Goal: Task Accomplishment & Management: Manage account settings

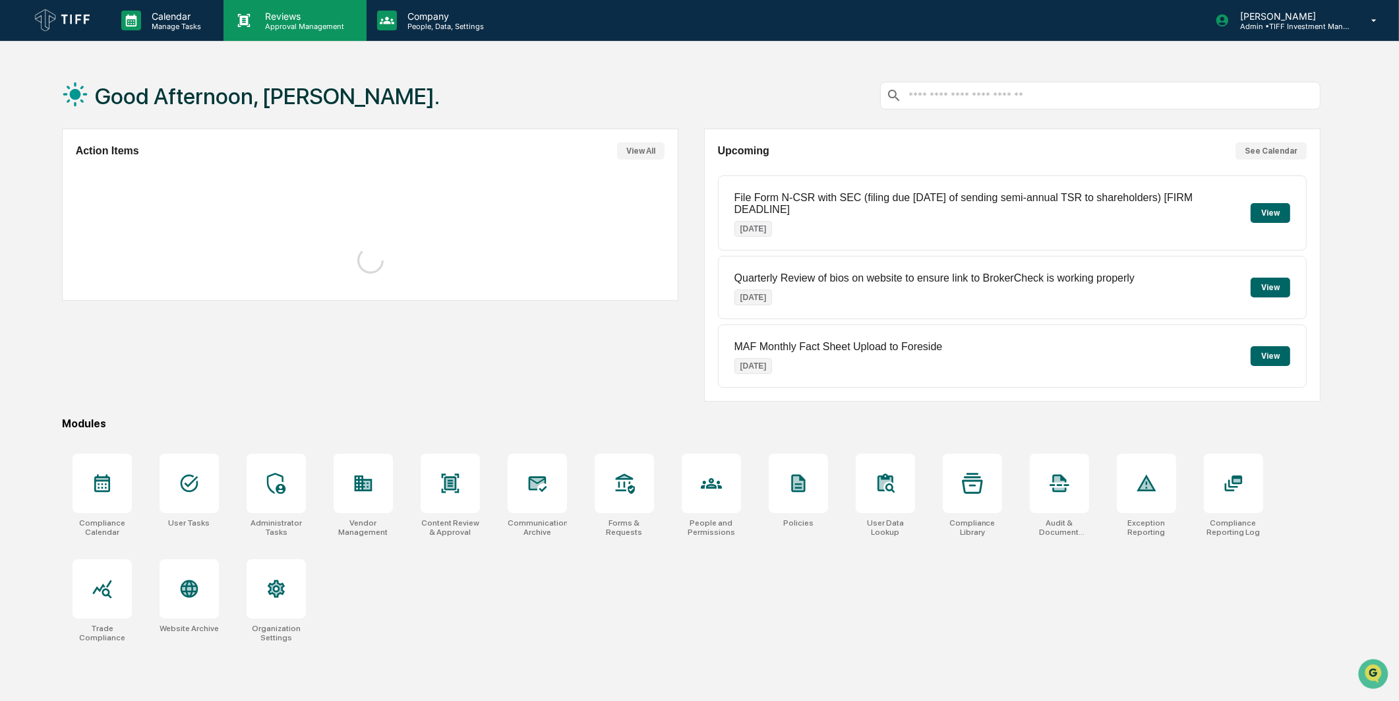
click at [291, 24] on p "Approval Management" at bounding box center [302, 26] width 96 height 9
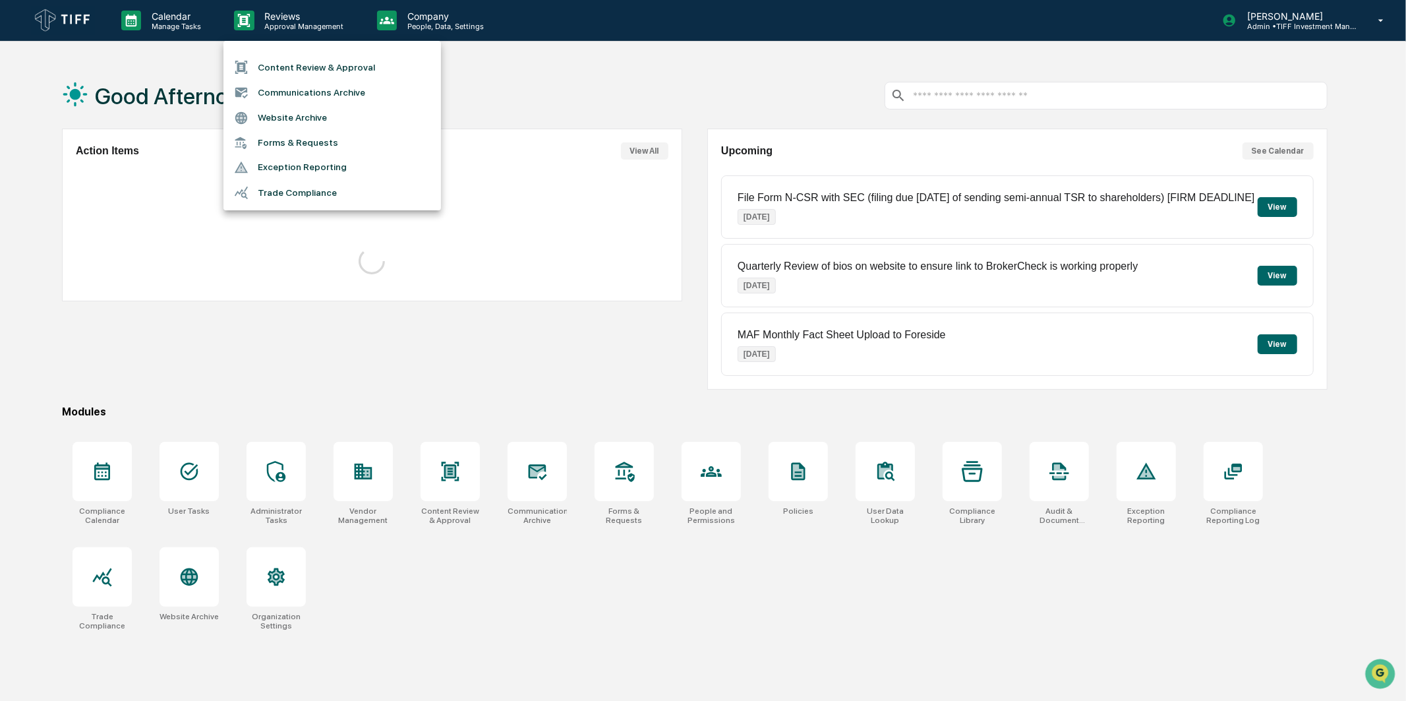
drag, startPoint x: 314, startPoint y: 68, endPoint x: 313, endPoint y: 94, distance: 26.4
click at [313, 94] on ul "Content Review & Approval Communications Archive Website Archive Forms & Reques…" at bounding box center [333, 125] width 218 height 169
click at [313, 94] on li "Communications Archive" at bounding box center [333, 92] width 218 height 25
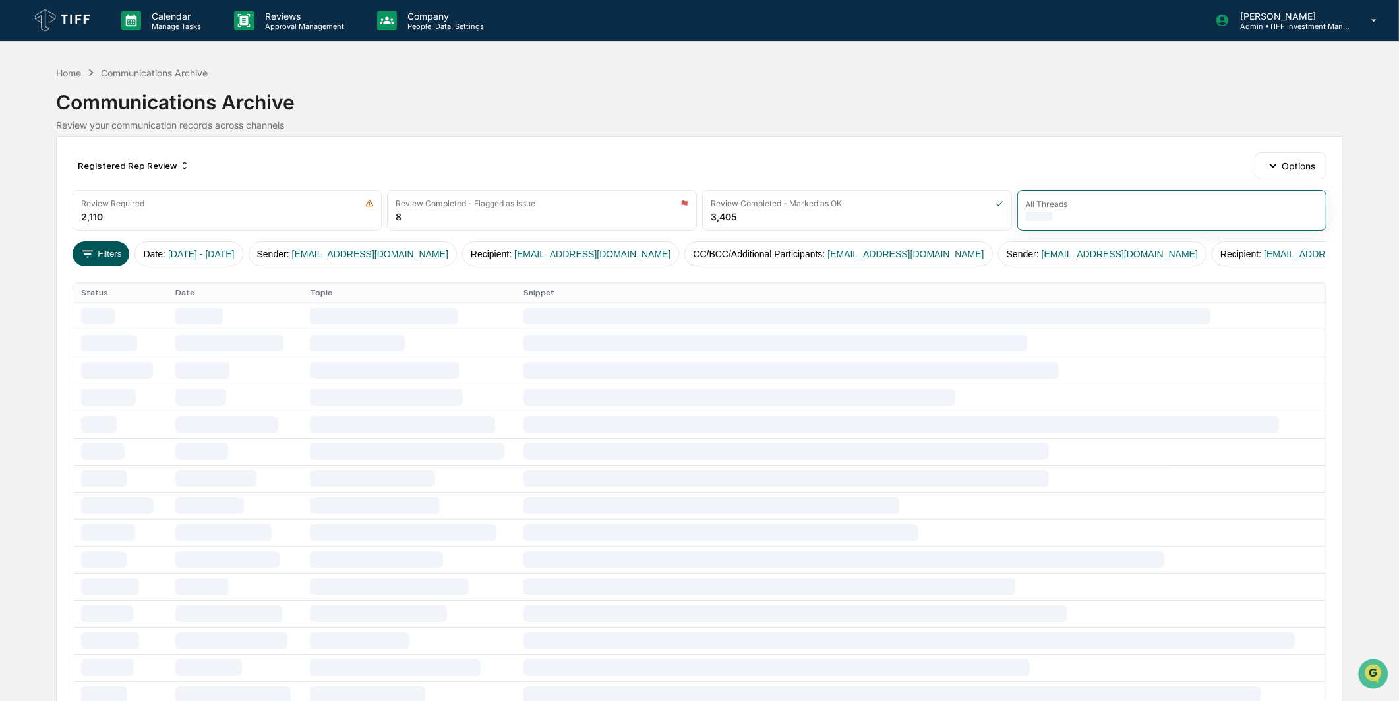
click at [98, 249] on button "Filters" at bounding box center [101, 253] width 57 height 25
click at [165, 169] on div "Registered Rep Review" at bounding box center [134, 165] width 123 height 21
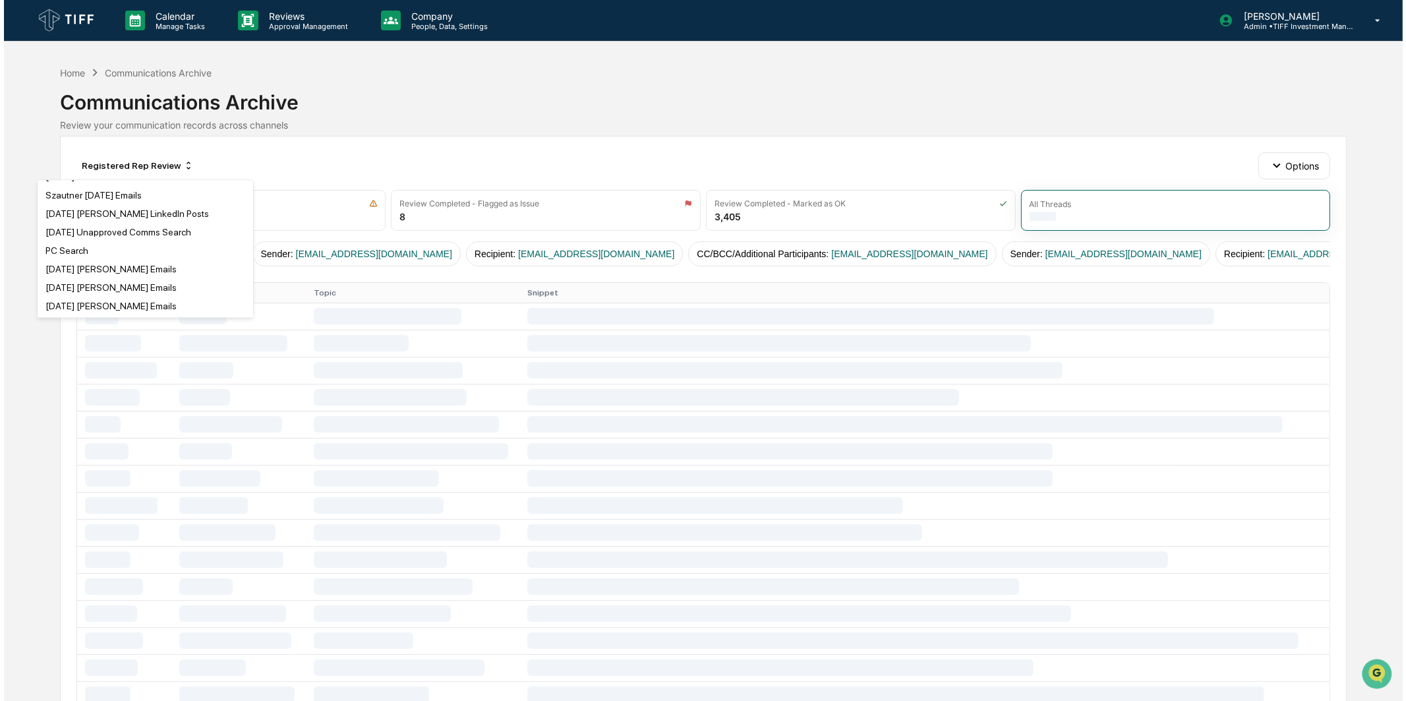
scroll to position [146, 0]
click at [123, 245] on div "[DATE] [PERSON_NAME] Emails" at bounding box center [141, 247] width 210 height 16
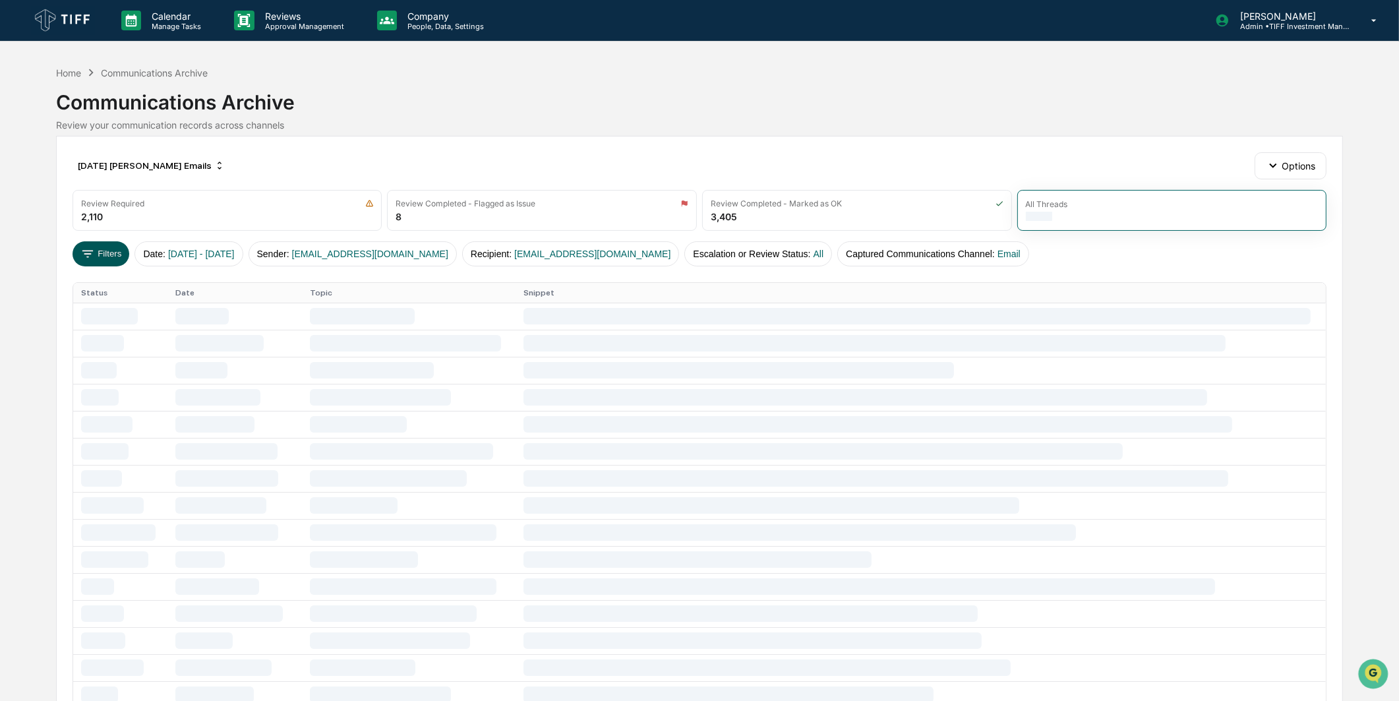
click at [110, 246] on button "Filters" at bounding box center [101, 253] width 57 height 25
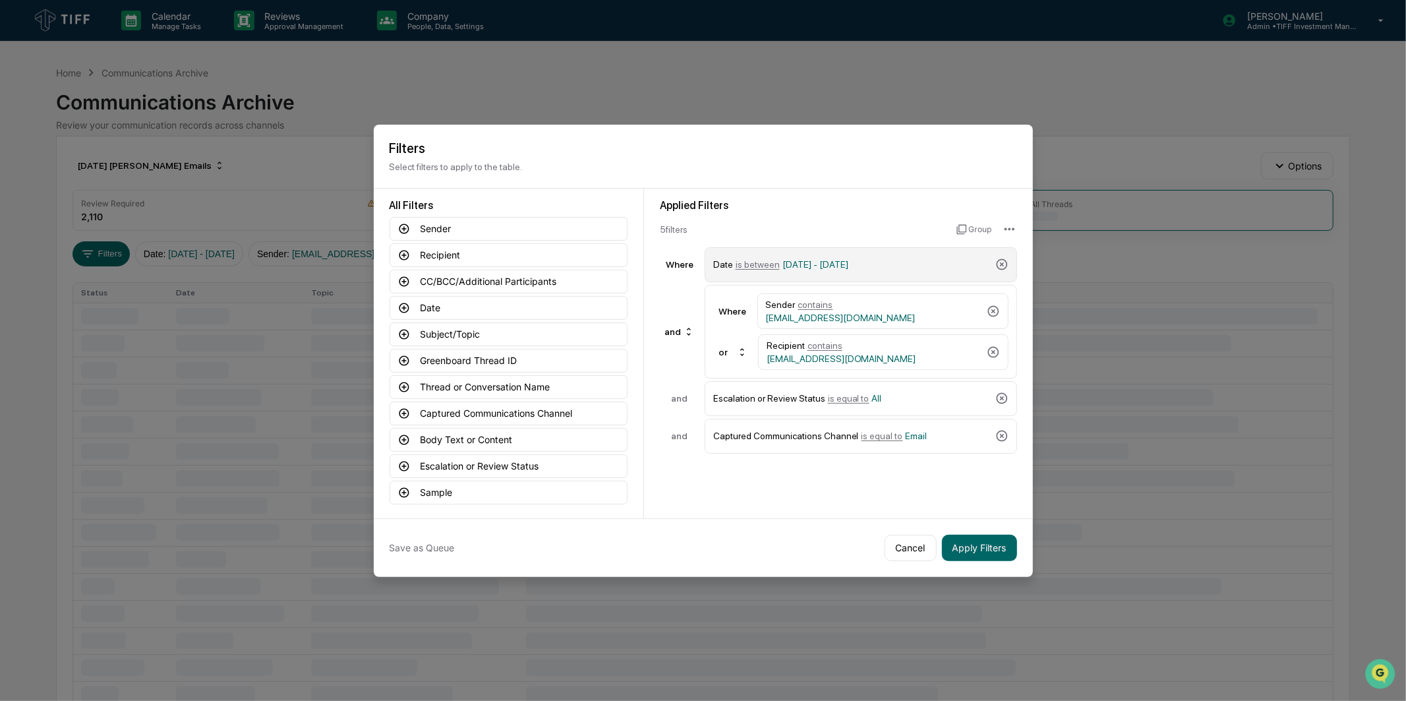
click at [818, 264] on span "[DATE] - [DATE]" at bounding box center [816, 264] width 66 height 11
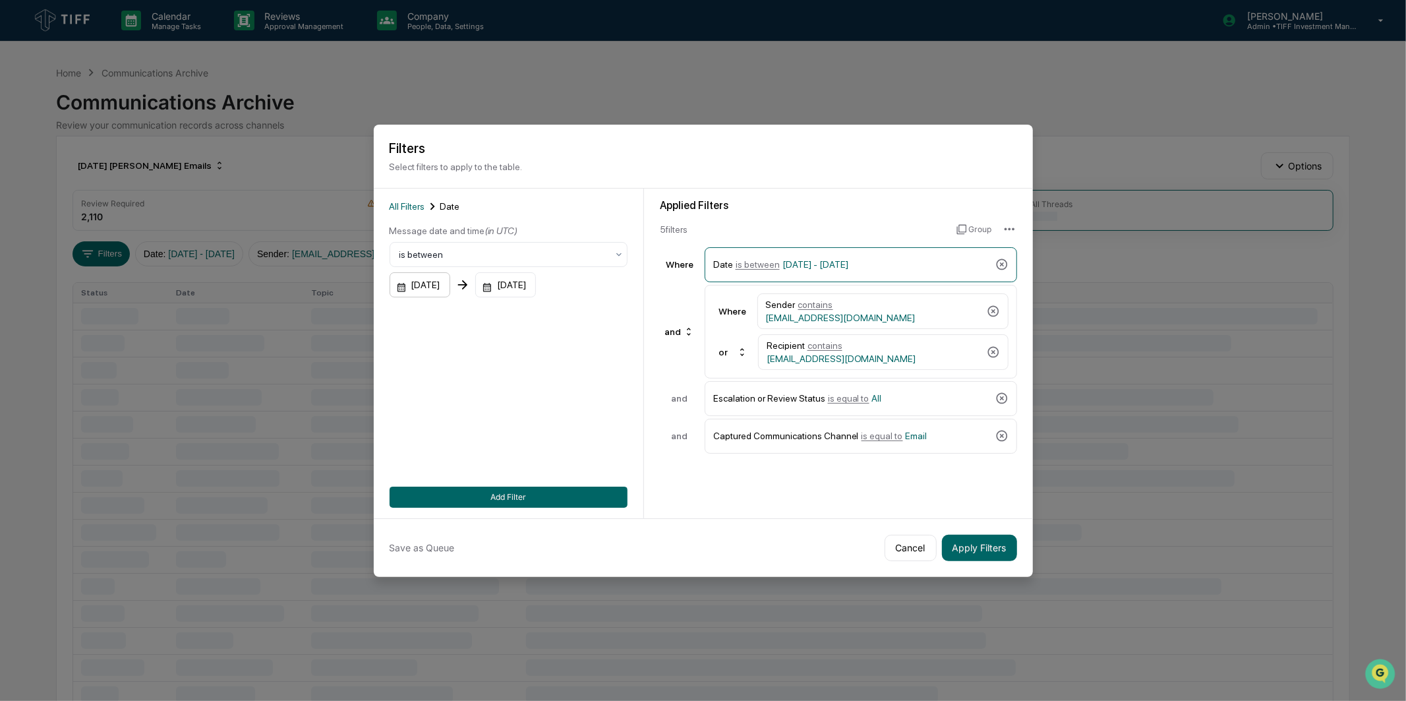
click at [418, 285] on div "[DATE]" at bounding box center [420, 284] width 61 height 25
click at [575, 318] on icon "Next month" at bounding box center [580, 319] width 15 height 15
click at [549, 371] on button "1" at bounding box center [548, 374] width 24 height 24
click at [518, 276] on div "[DATE]" at bounding box center [505, 284] width 61 height 25
click at [686, 322] on icon "Next month" at bounding box center [685, 319] width 15 height 15
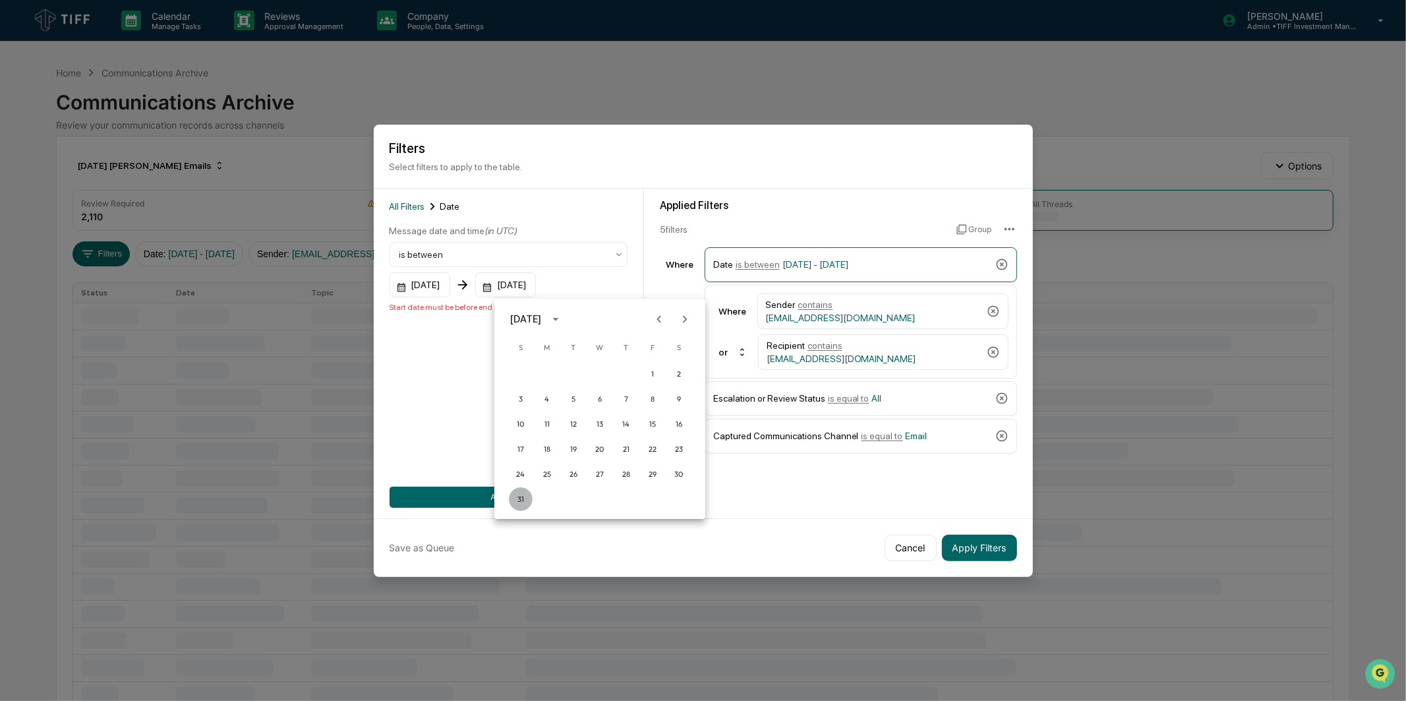
click at [520, 500] on button "31" at bounding box center [521, 499] width 24 height 24
click at [469, 351] on div "All Filters Date Message date and time (in UTC) is between [DATE] [DATE] Add Fi…" at bounding box center [509, 353] width 238 height 309
click at [503, 492] on button "Add Filter" at bounding box center [509, 497] width 238 height 21
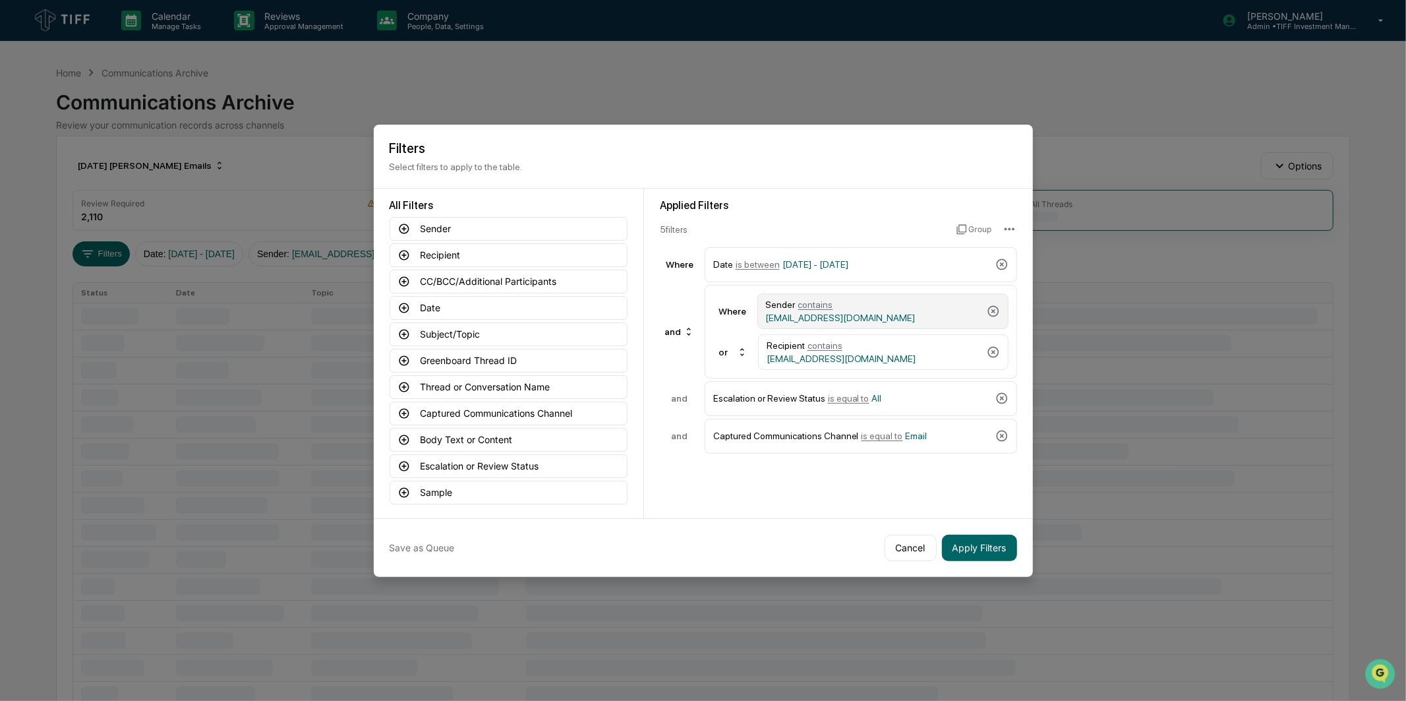
click at [857, 313] on span "[EMAIL_ADDRESS][DOMAIN_NAME]" at bounding box center [841, 318] width 150 height 11
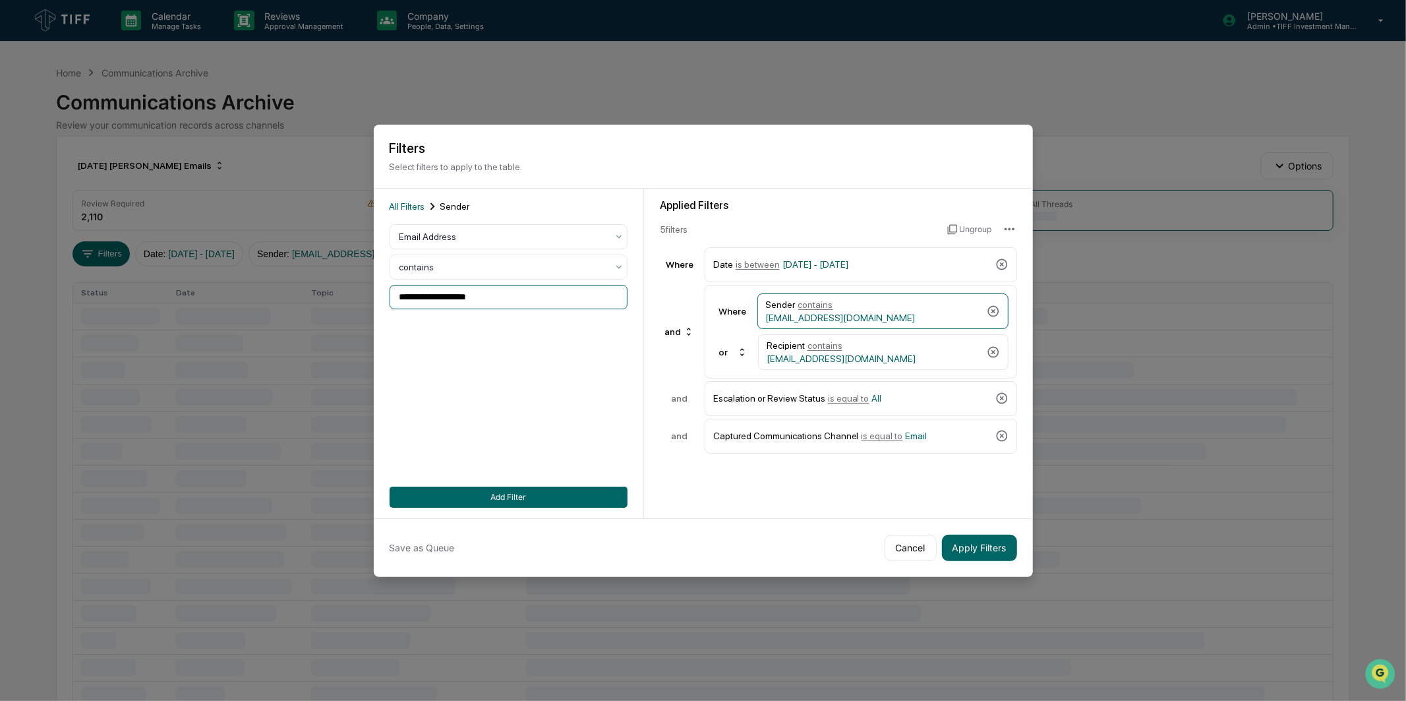
drag, startPoint x: 496, startPoint y: 303, endPoint x: 227, endPoint y: 306, distance: 269.7
click at [227, 306] on body "**********" at bounding box center [703, 527] width 1406 height 1054
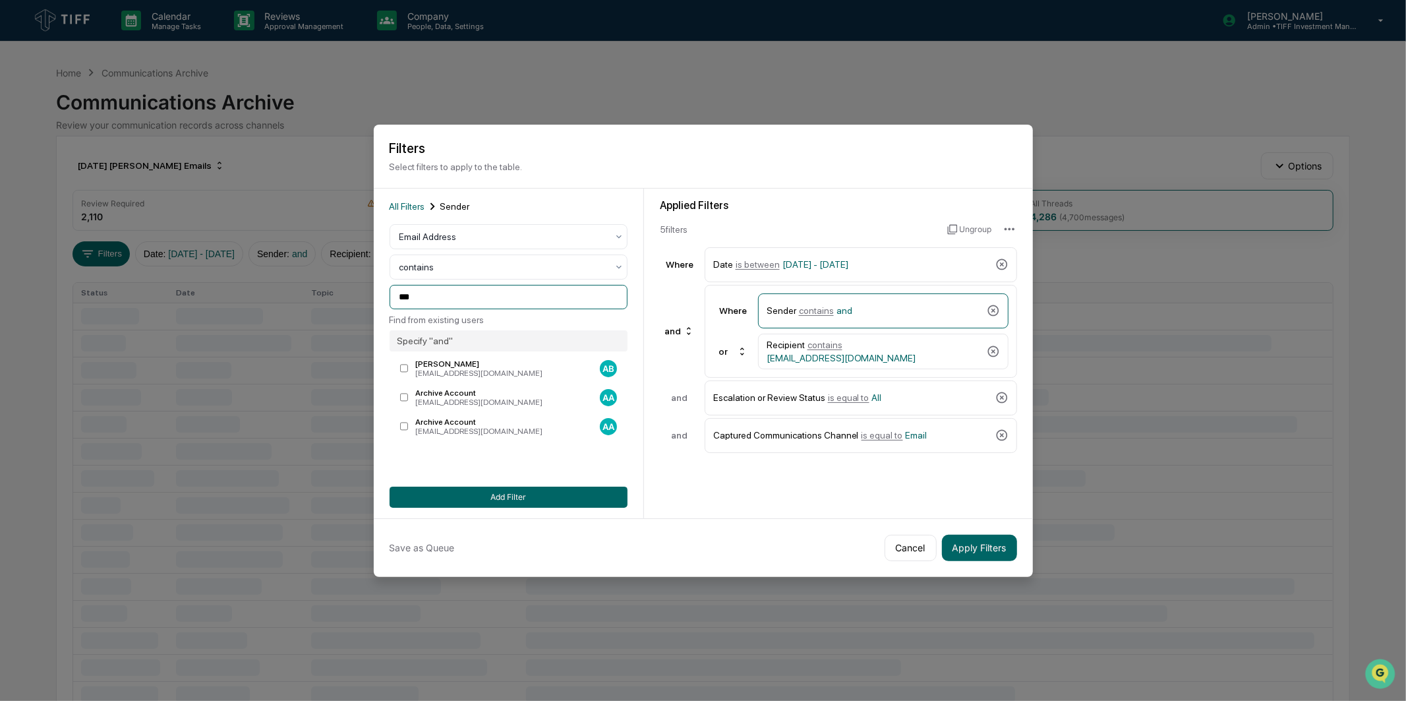
drag, startPoint x: 422, startPoint y: 298, endPoint x: 253, endPoint y: 301, distance: 168.8
click at [253, 301] on body "Calendar Manage Tasks Reviews Approval Management Company People, Data, Setting…" at bounding box center [703, 527] width 1406 height 1054
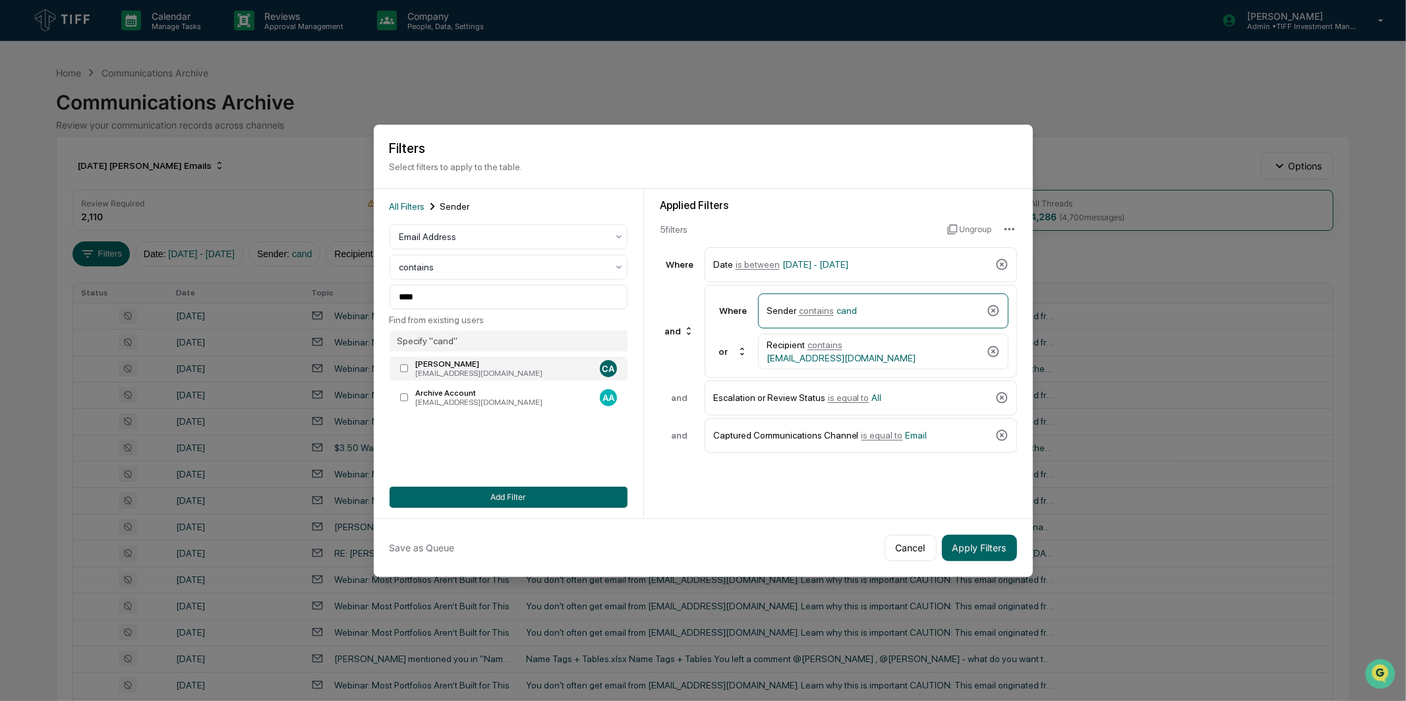
click at [510, 360] on div "[PERSON_NAME]" at bounding box center [504, 363] width 179 height 9
type input "**********"
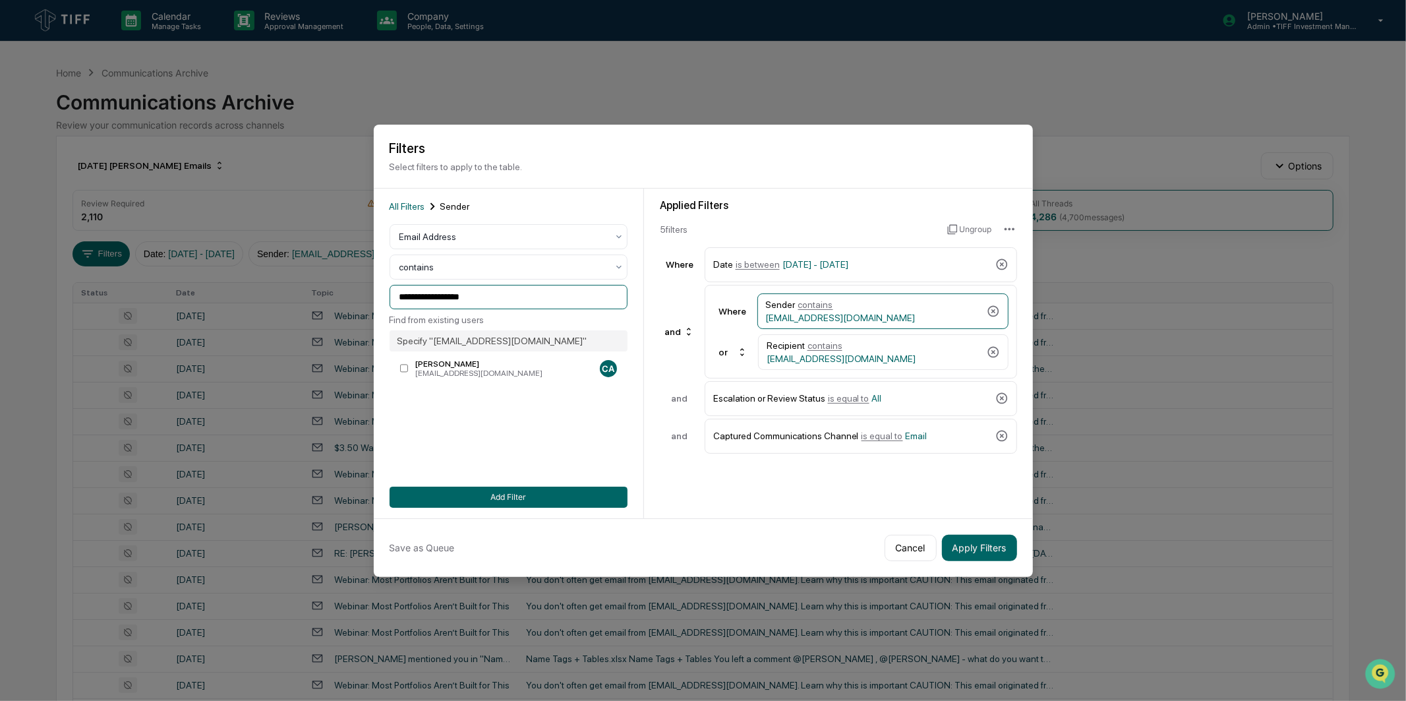
drag, startPoint x: 477, startPoint y: 299, endPoint x: 131, endPoint y: 316, distance: 346.6
click at [131, 316] on body "Calendar Manage Tasks Reviews Approval Management Company People, Data, Setting…" at bounding box center [703, 518] width 1406 height 1037
click at [504, 502] on button "Add Filter" at bounding box center [509, 497] width 238 height 21
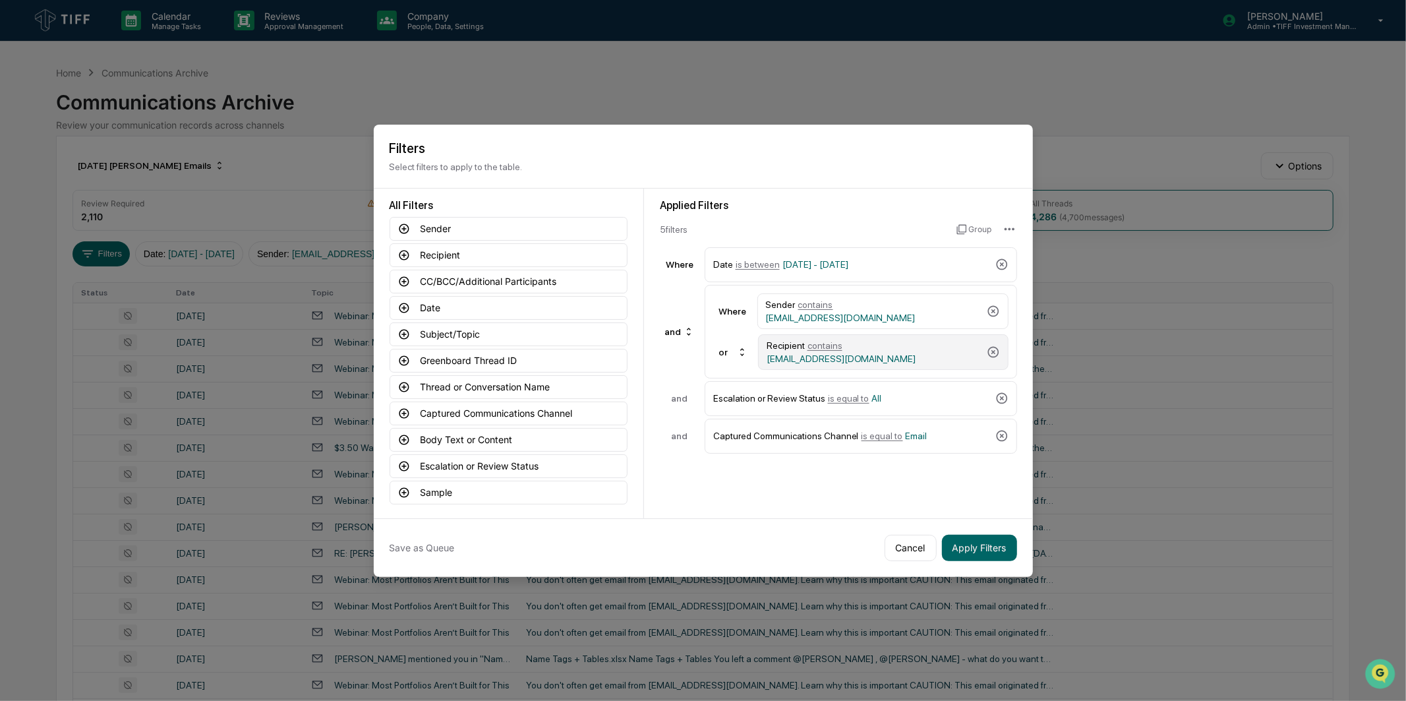
click at [855, 357] on div "Recipient contains [EMAIL_ADDRESS][DOMAIN_NAME]" at bounding box center [874, 352] width 215 height 24
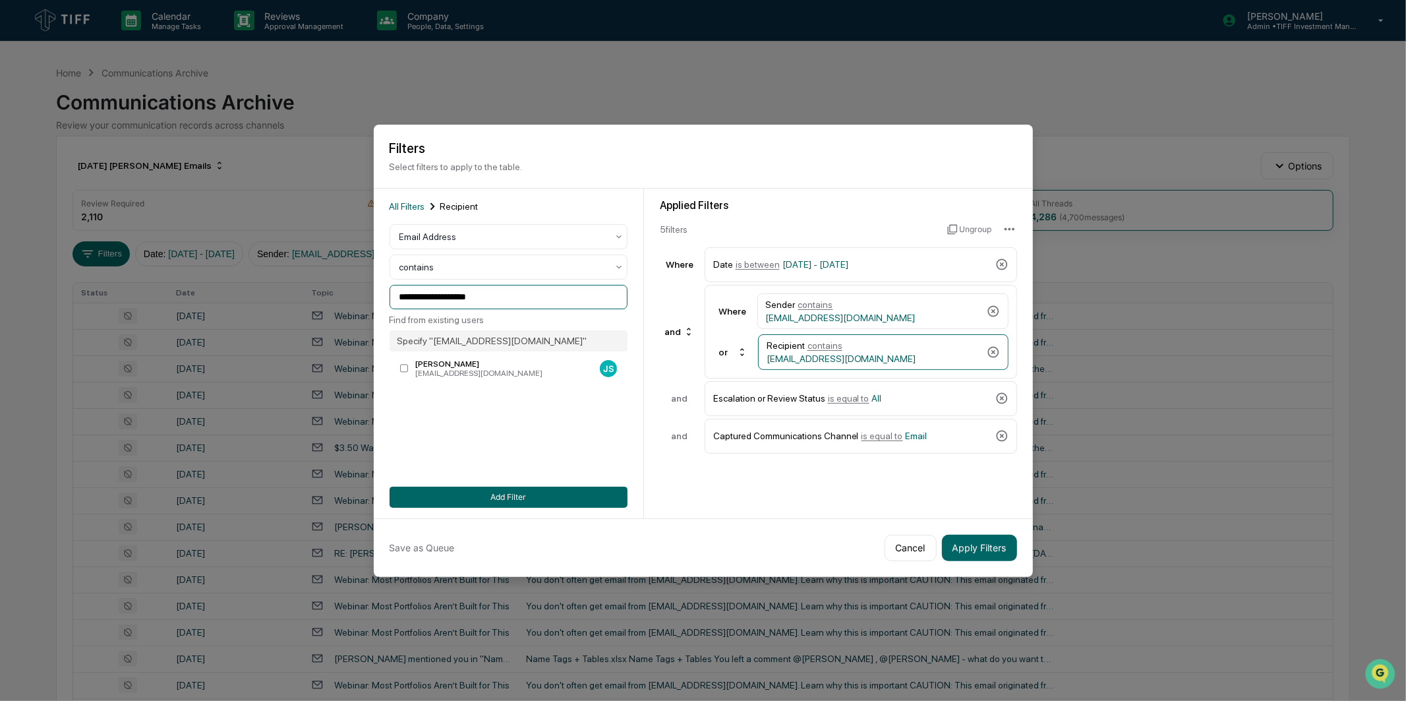
drag, startPoint x: 511, startPoint y: 288, endPoint x: 229, endPoint y: 301, distance: 281.8
click at [229, 301] on body "Calendar Manage Tasks Reviews Approval Management Company People, Data, Setting…" at bounding box center [703, 518] width 1406 height 1037
paste input
type input "**********"
click at [501, 491] on button "Add Filter" at bounding box center [509, 497] width 238 height 21
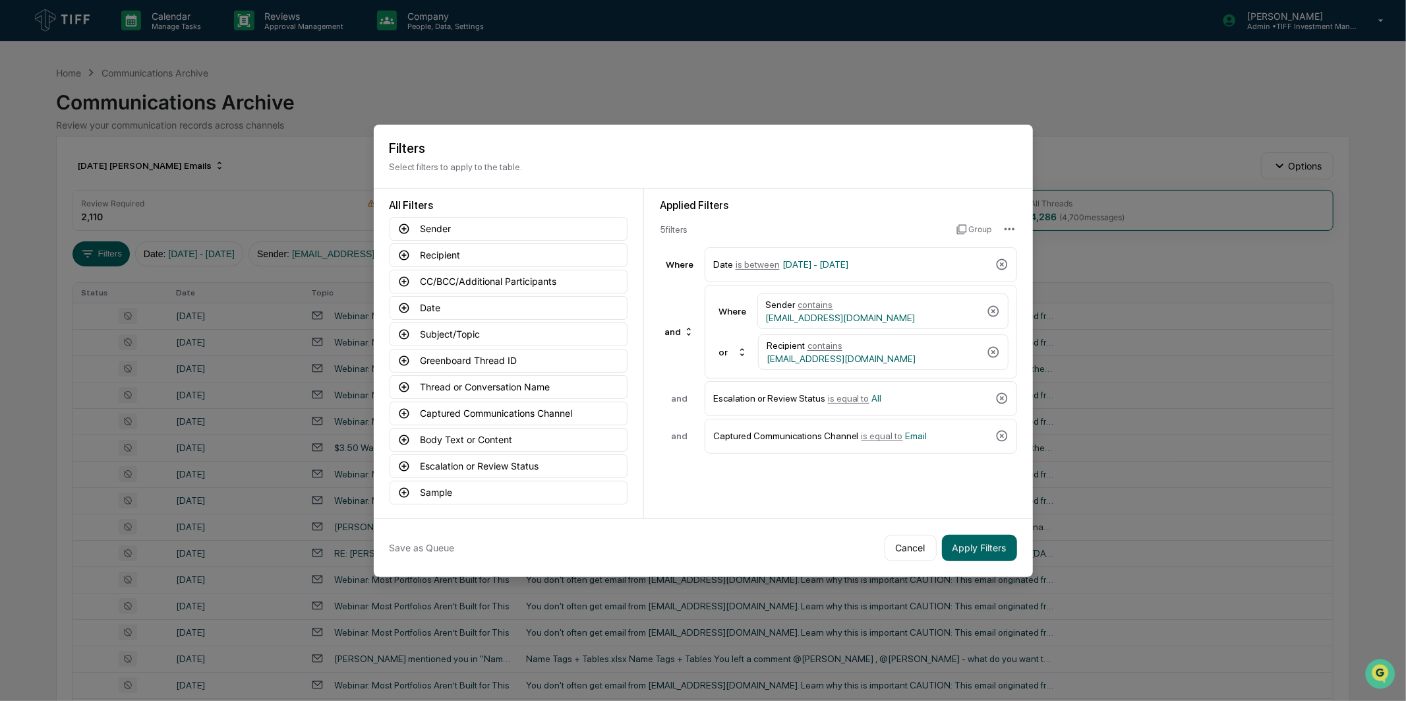
click at [656, 475] on div "Applied Filters 5 filter s Group Where Date is between [DATE] - [DATE] and Wher…" at bounding box center [838, 354] width 389 height 330
click at [837, 469] on div "Applied Filters 5 filter s Group Where Date is between [DATE] - [DATE] and Wher…" at bounding box center [838, 354] width 389 height 330
click at [930, 438] on div "Captured Communications Channel is equal to Email" at bounding box center [851, 436] width 277 height 23
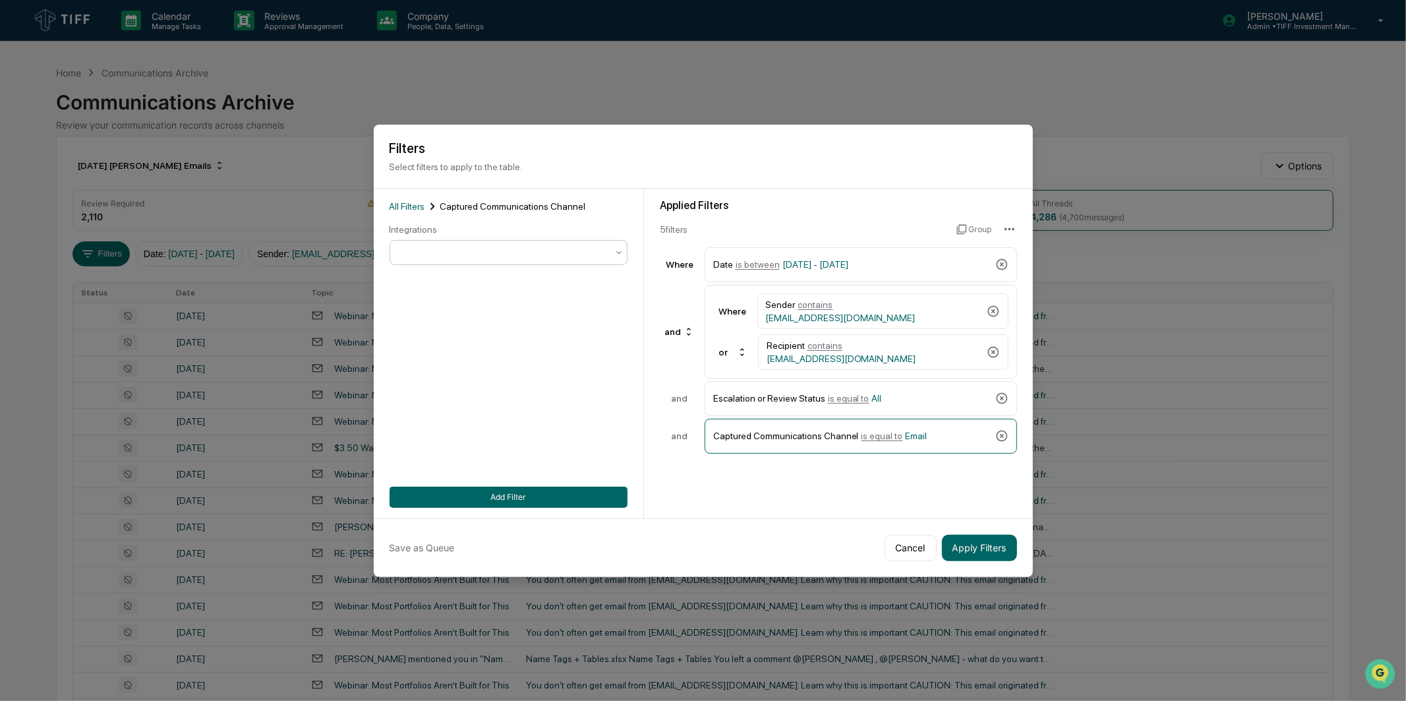
click at [490, 258] on div at bounding box center [504, 252] width 208 height 13
click at [434, 344] on div "SMS" at bounding box center [508, 337] width 237 height 26
click at [513, 487] on button "Add Filter" at bounding box center [509, 497] width 238 height 21
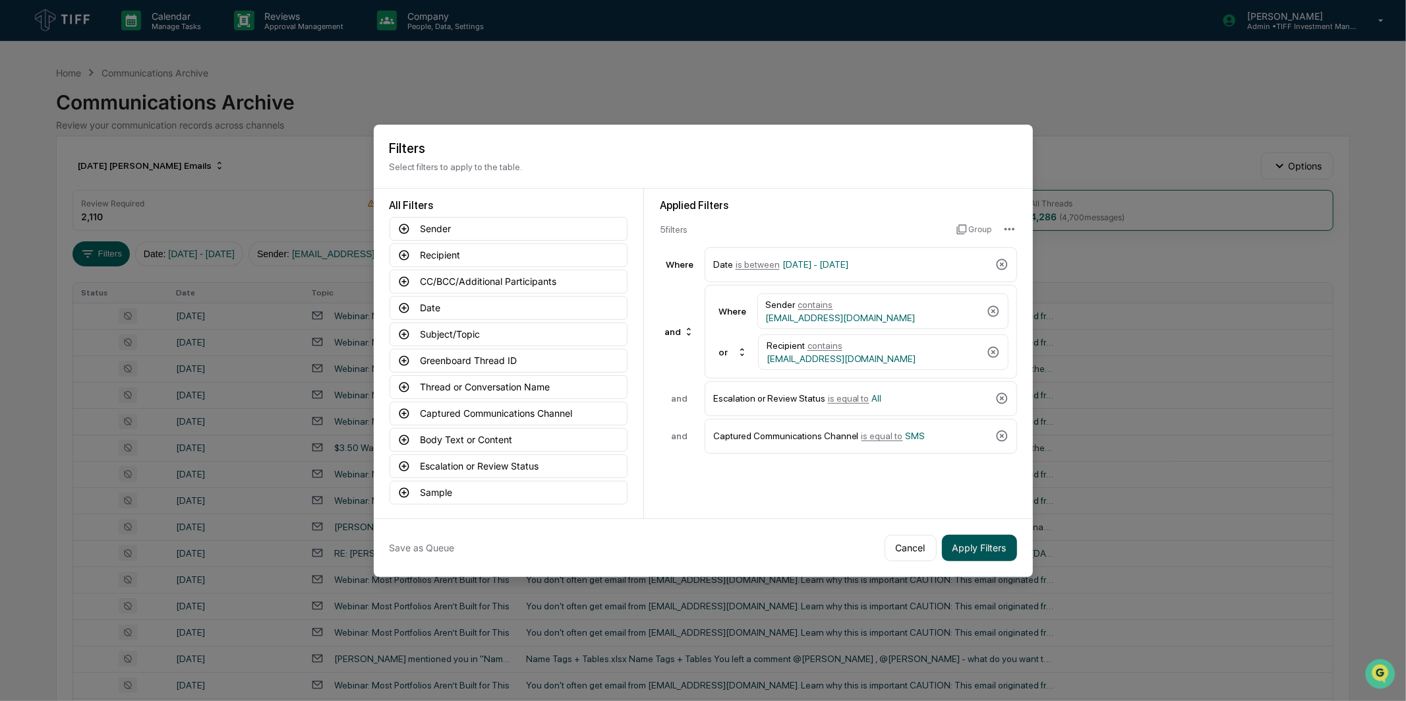
click at [997, 546] on button "Apply Filters" at bounding box center [979, 548] width 75 height 26
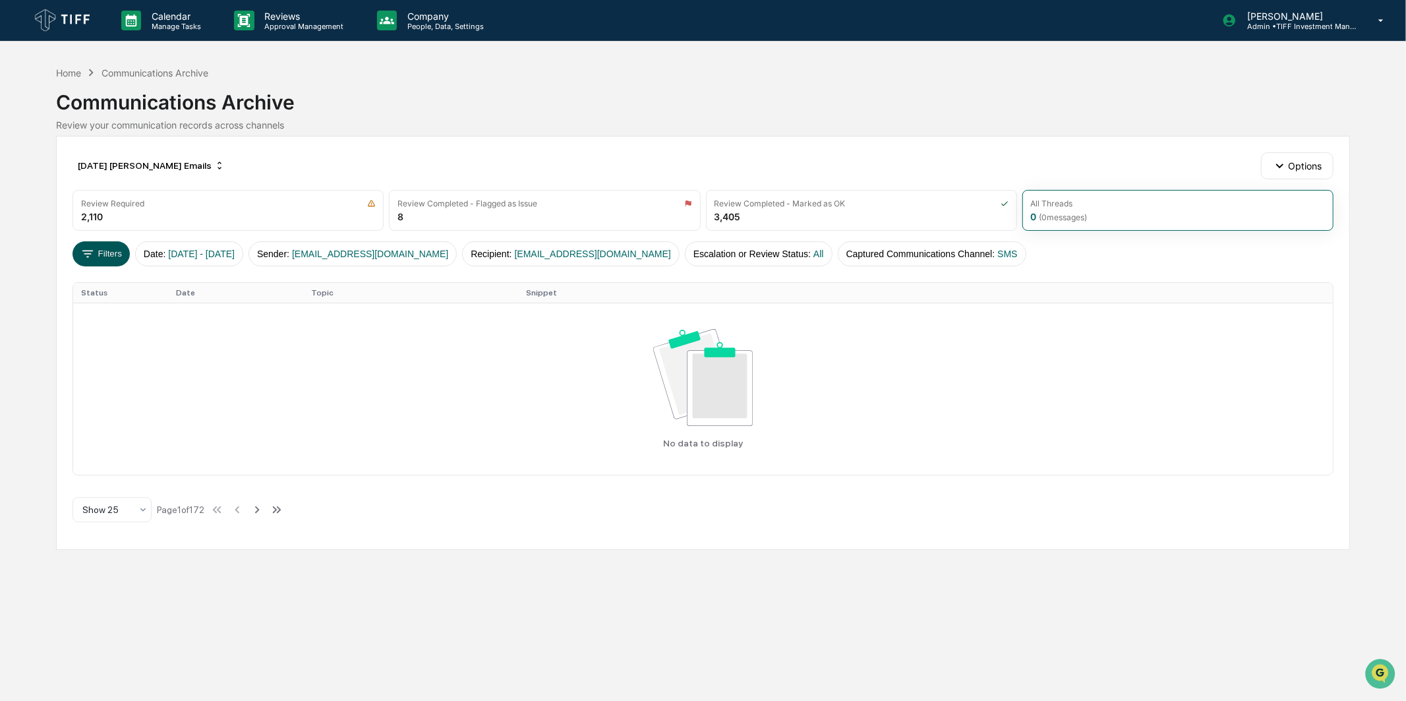
click at [111, 253] on button "Filters" at bounding box center [101, 253] width 57 height 25
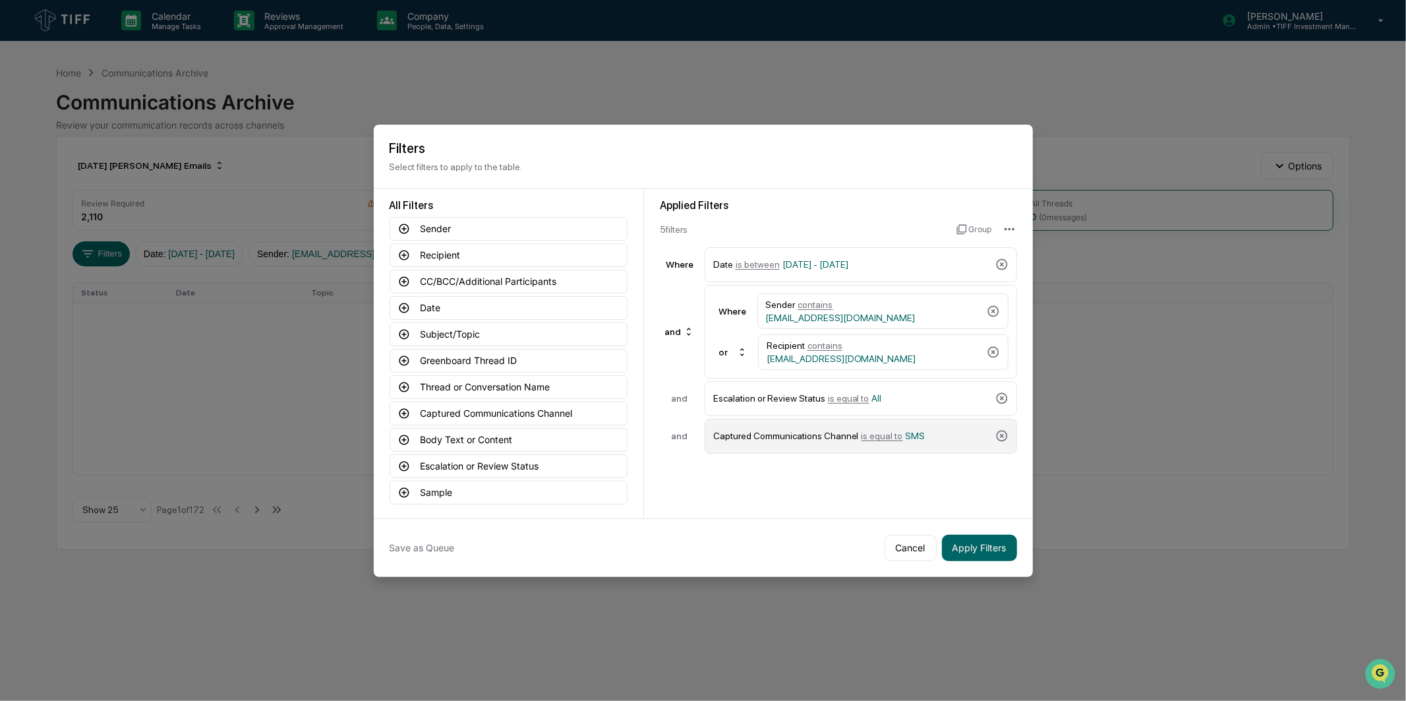
click at [813, 436] on div "Captured Communications Channel is equal to SMS" at bounding box center [851, 436] width 277 height 23
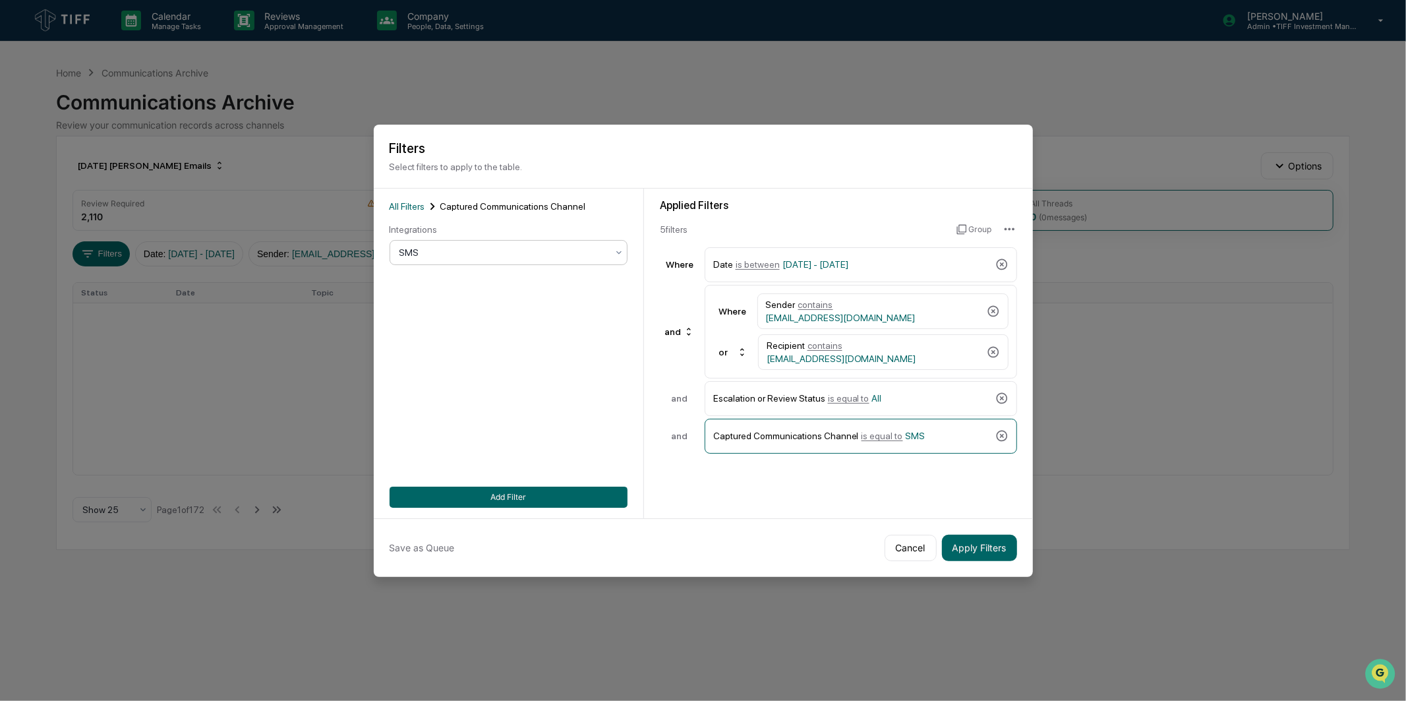
click at [433, 245] on div "SMS" at bounding box center [503, 252] width 221 height 18
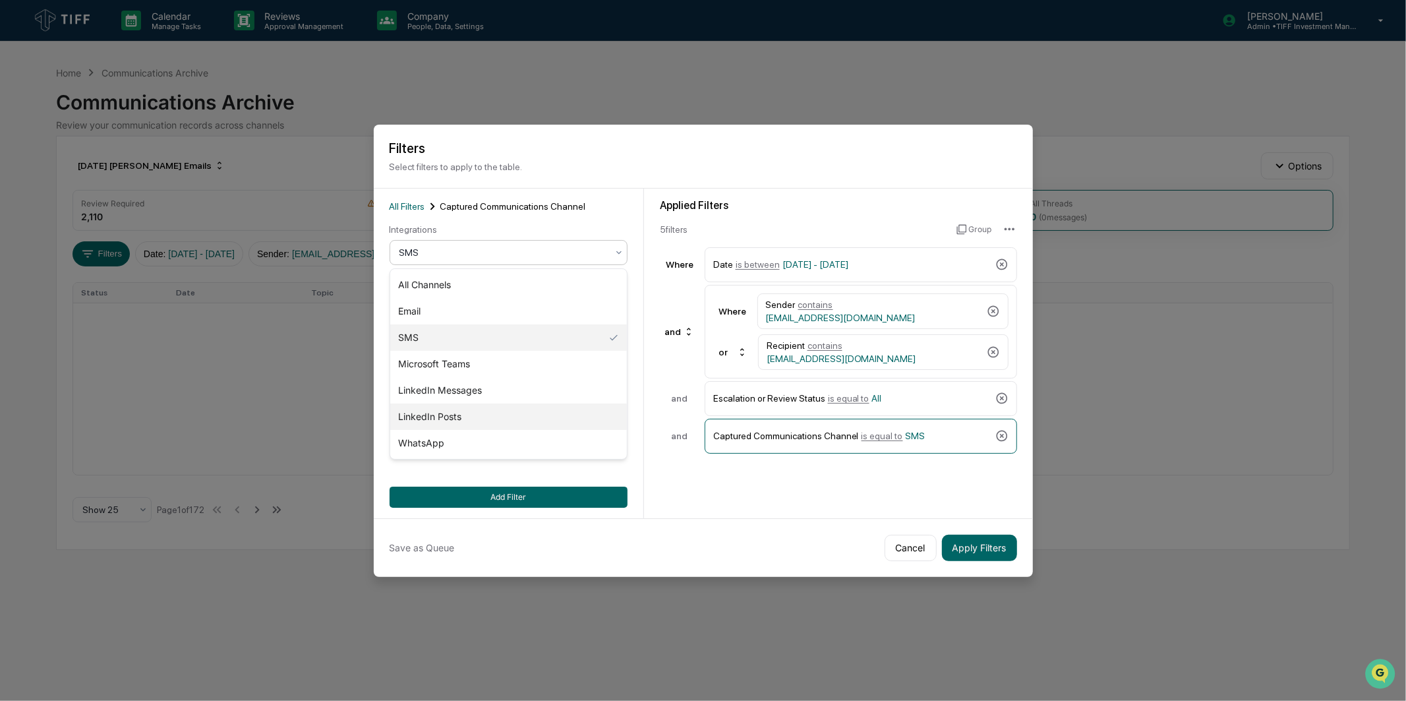
click at [470, 414] on div "LinkedIn Posts" at bounding box center [508, 417] width 237 height 26
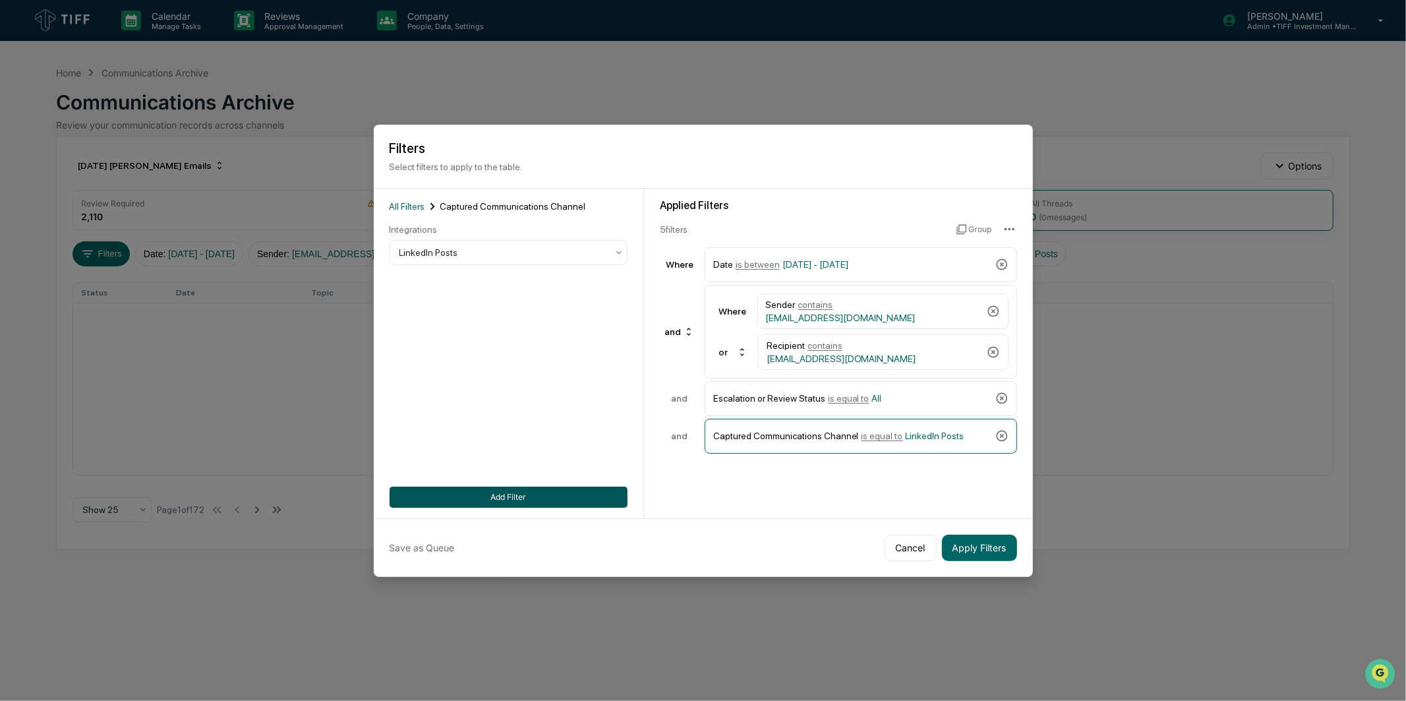
click at [502, 494] on button "Add Filter" at bounding box center [509, 497] width 238 height 21
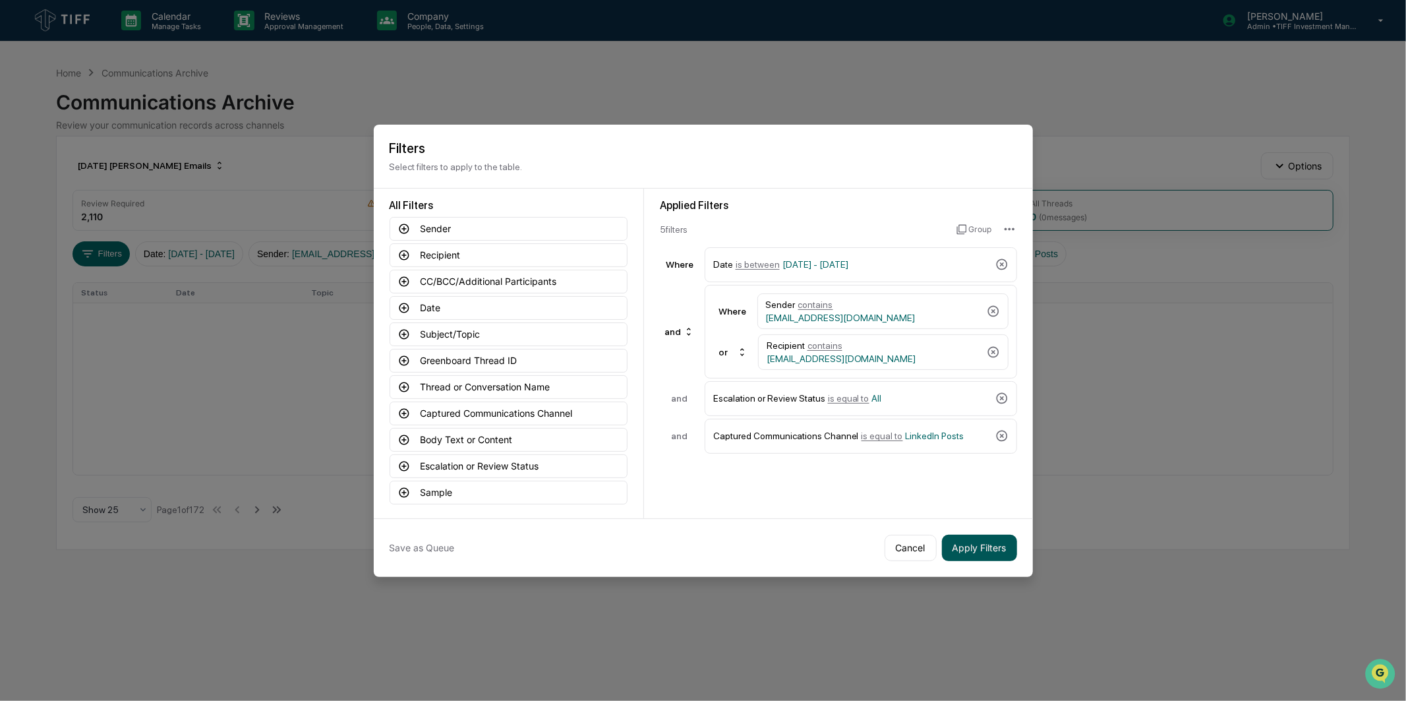
click at [982, 551] on button "Apply Filters" at bounding box center [979, 548] width 75 height 26
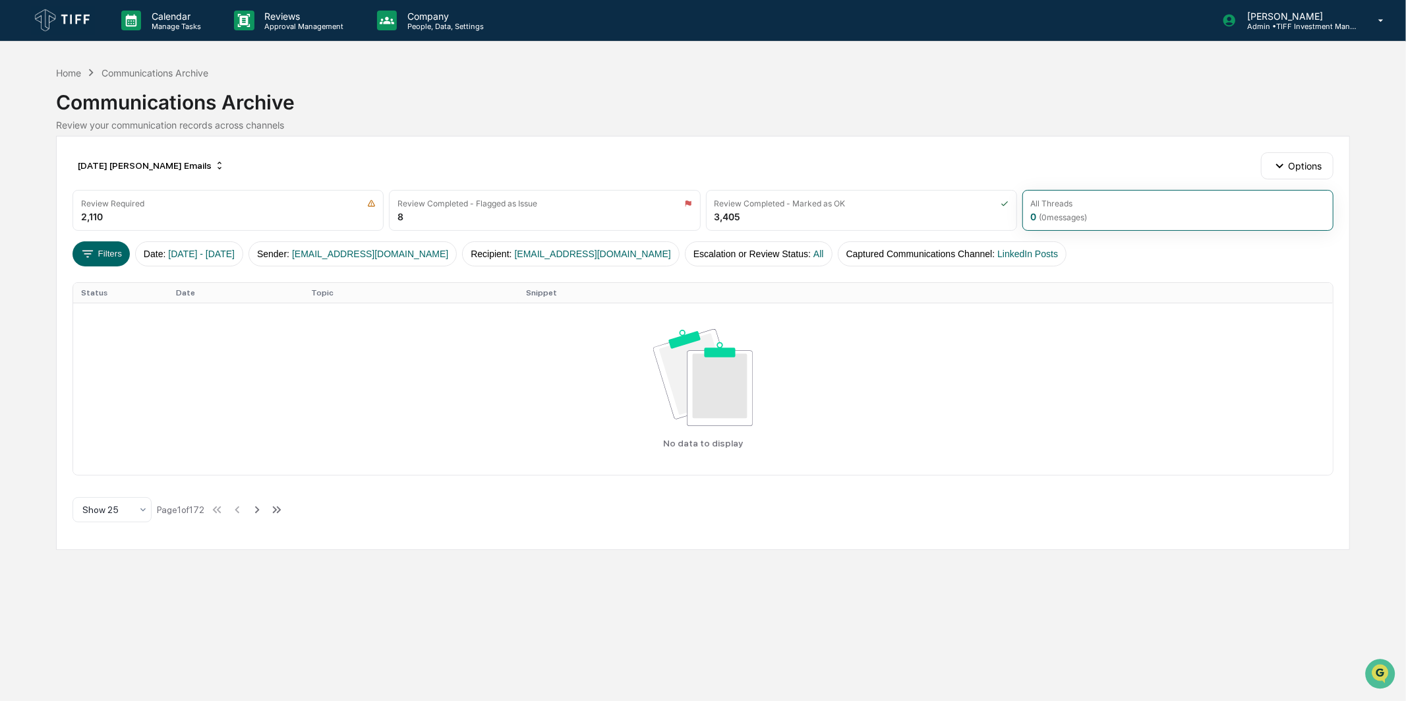
click at [15, 338] on div "Calendar Manage Tasks Reviews Approval Management Company People, Data, Setting…" at bounding box center [703, 350] width 1406 height 701
click at [90, 258] on icon at bounding box center [87, 254] width 15 height 15
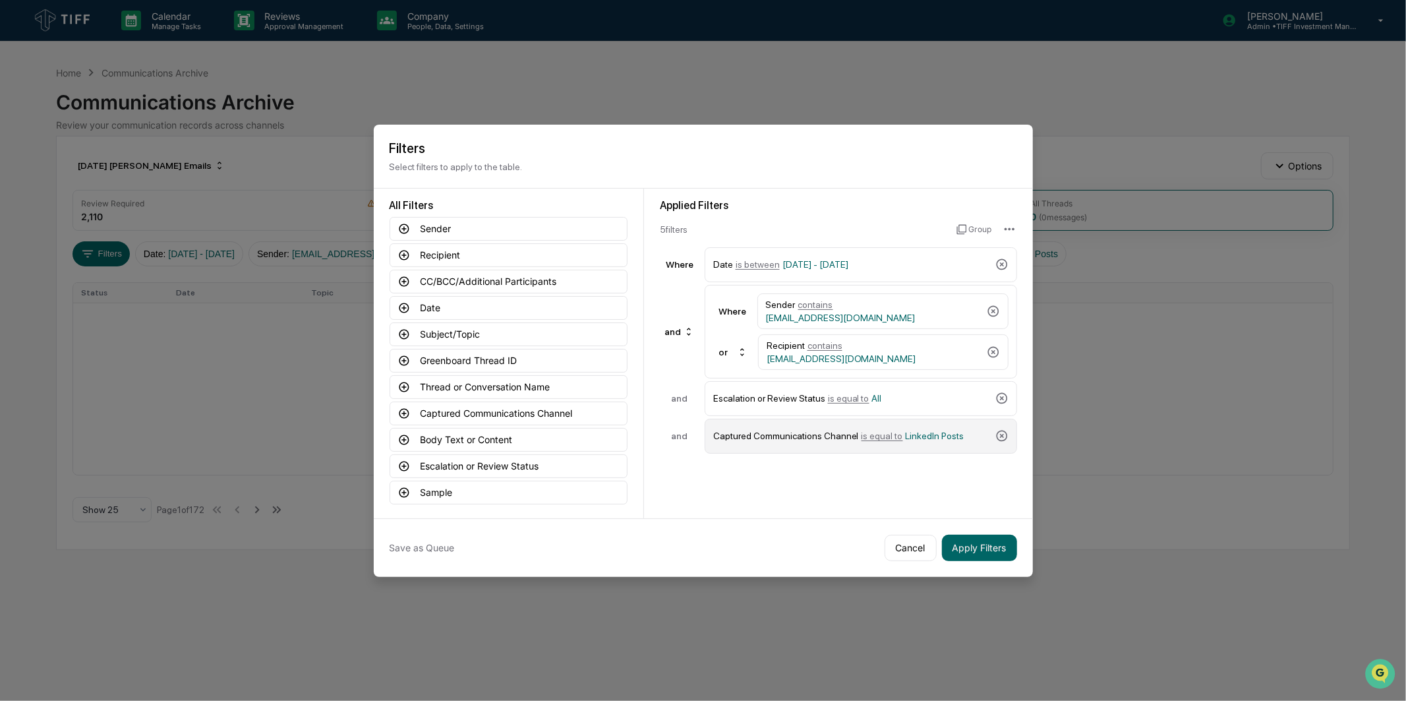
click at [938, 436] on span "LinkedIn Posts" at bounding box center [935, 436] width 59 height 11
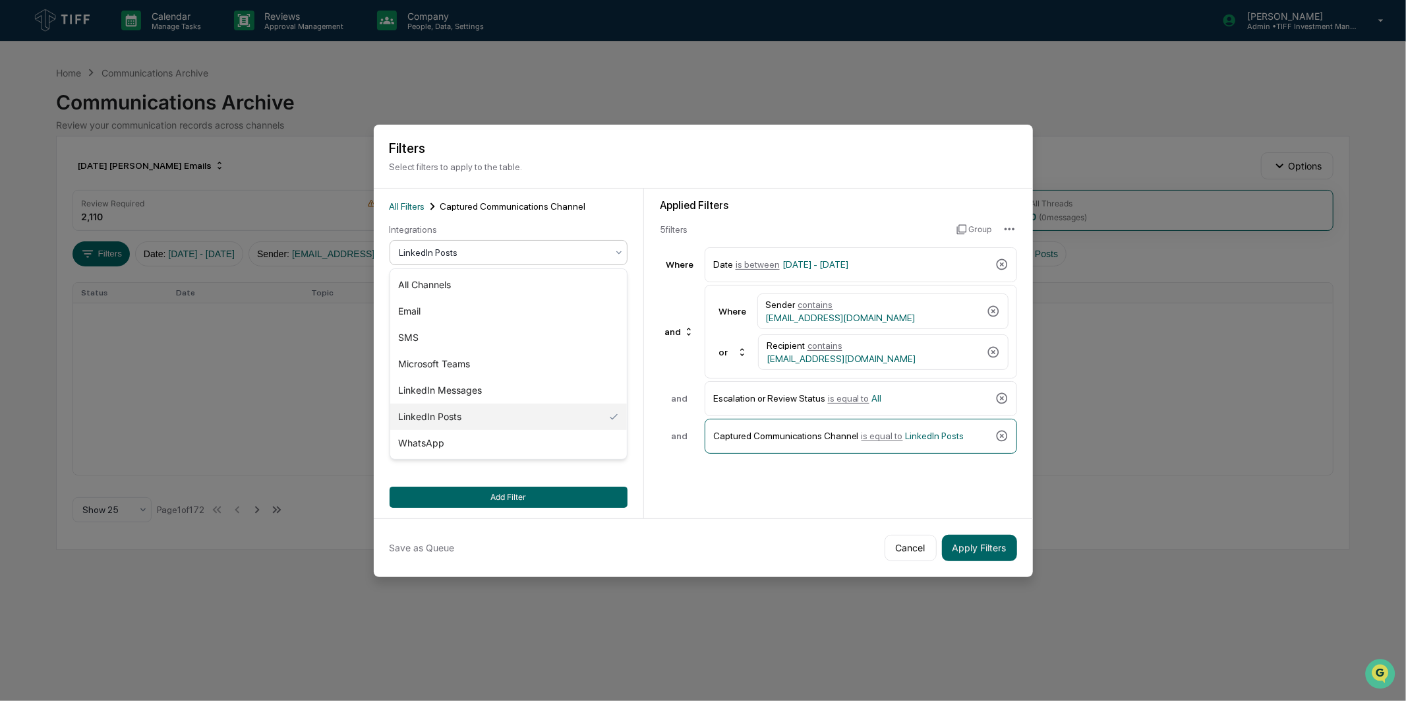
click at [471, 260] on div "LinkedIn Posts" at bounding box center [503, 252] width 221 height 18
click at [477, 390] on div "LinkedIn Messages" at bounding box center [508, 390] width 237 height 26
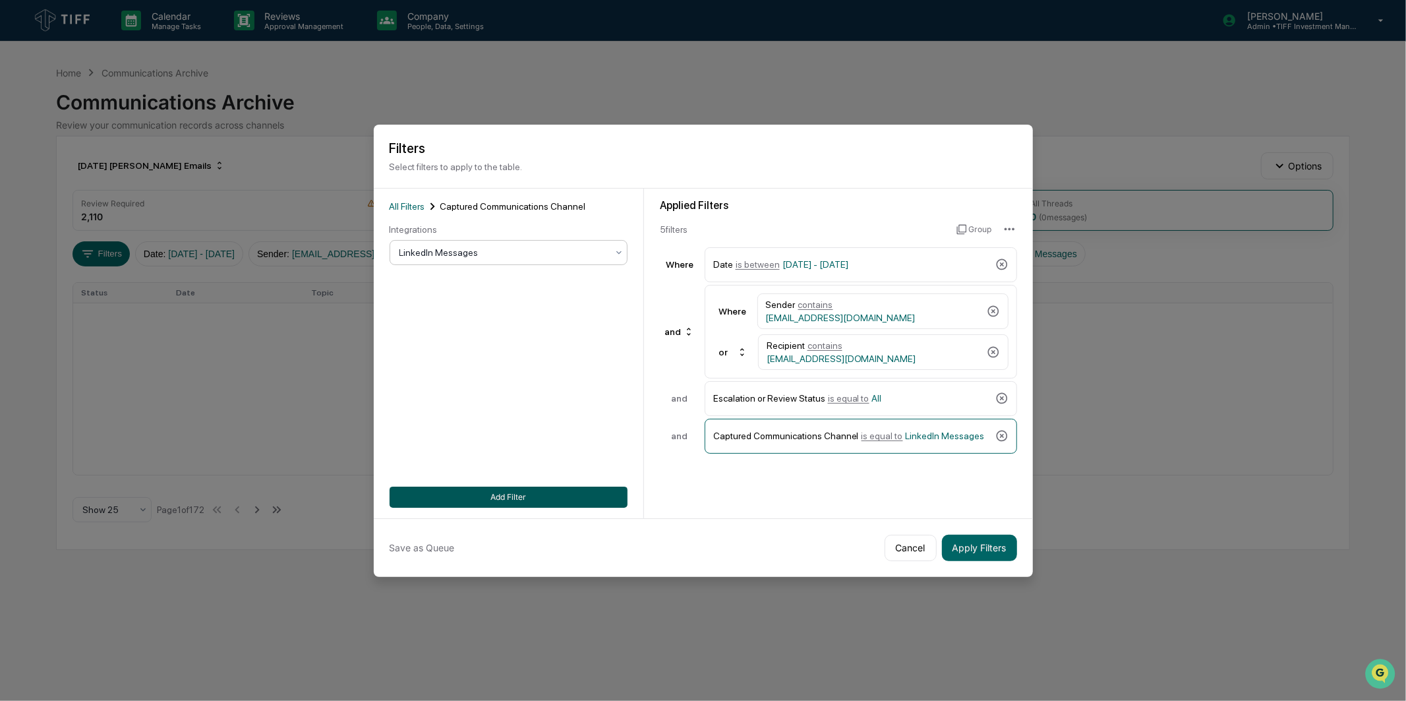
click at [516, 502] on button "Add Filter" at bounding box center [509, 497] width 238 height 21
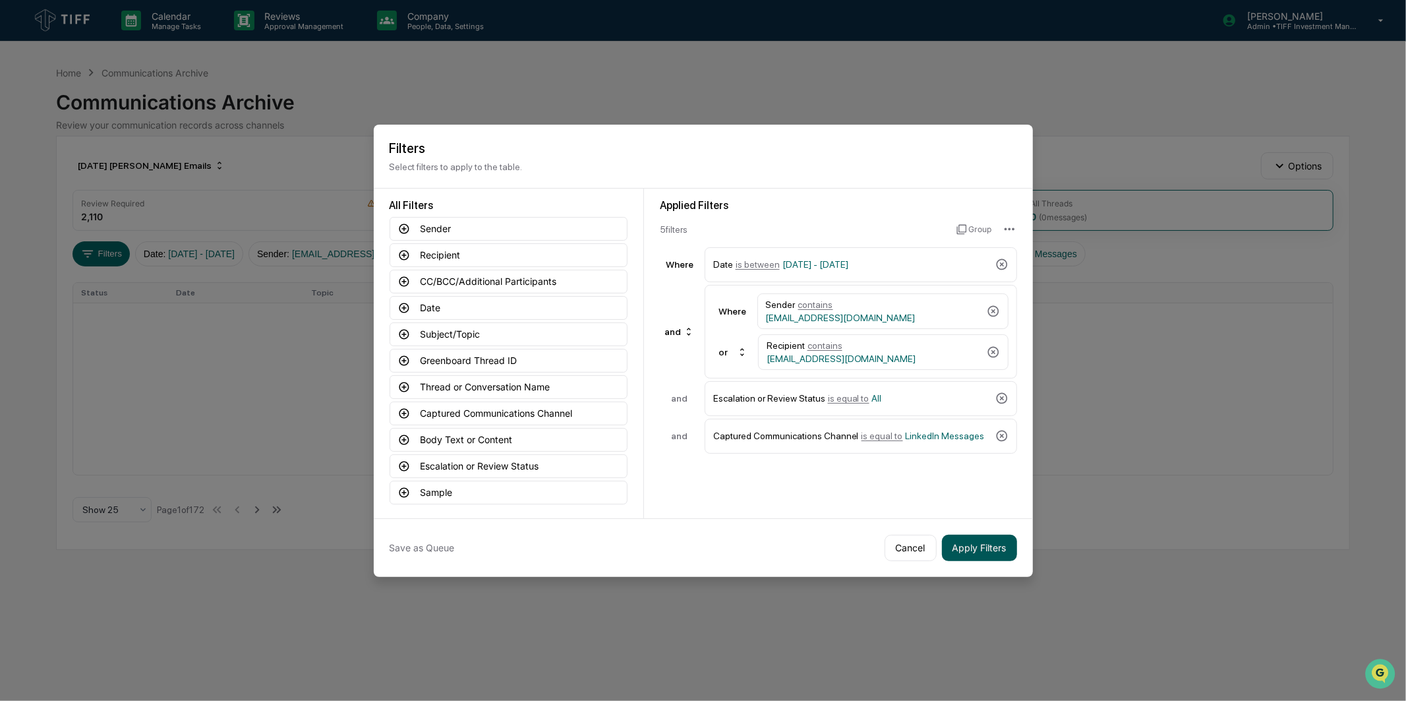
click at [963, 539] on button "Apply Filters" at bounding box center [979, 548] width 75 height 26
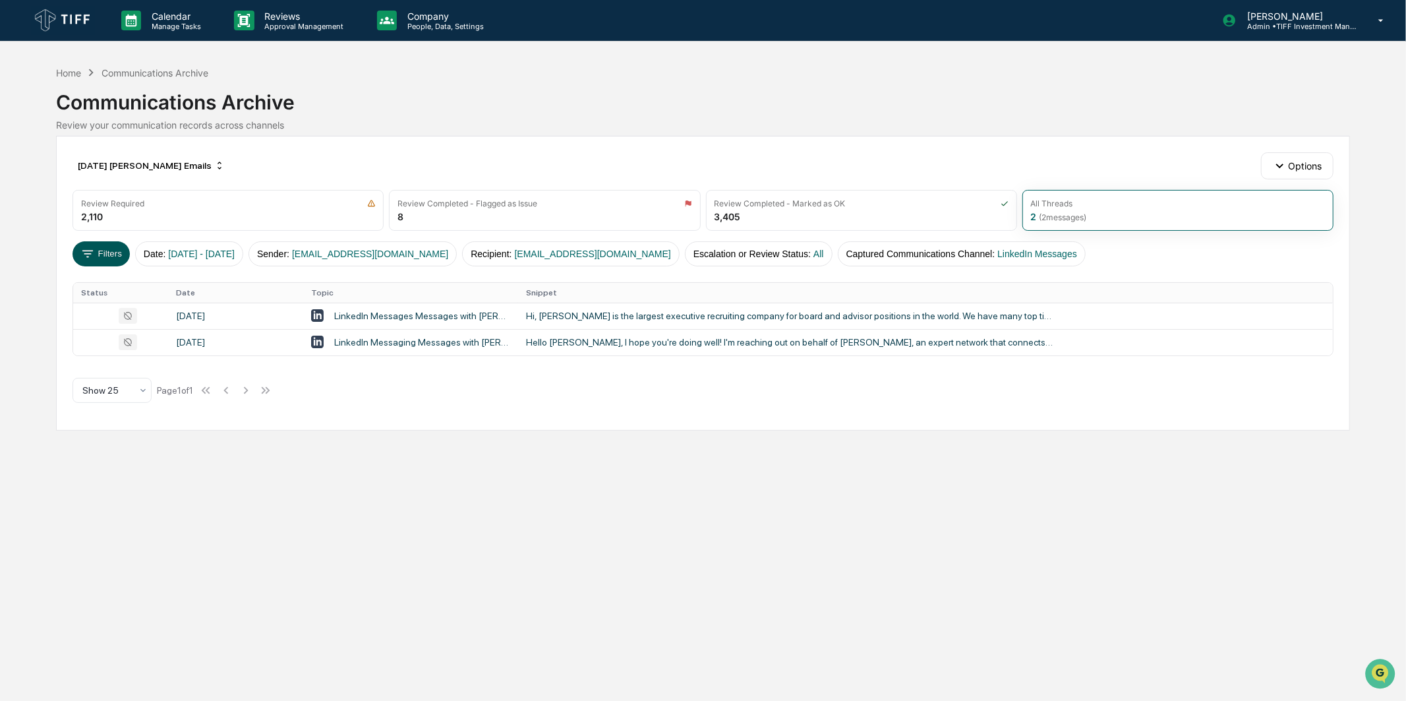
click at [116, 252] on button "Filters" at bounding box center [101, 253] width 57 height 25
click at [91, 262] on button "Filters" at bounding box center [101, 253] width 57 height 25
click at [169, 162] on div "[DATE] [PERSON_NAME] Emails" at bounding box center [152, 165] width 158 height 21
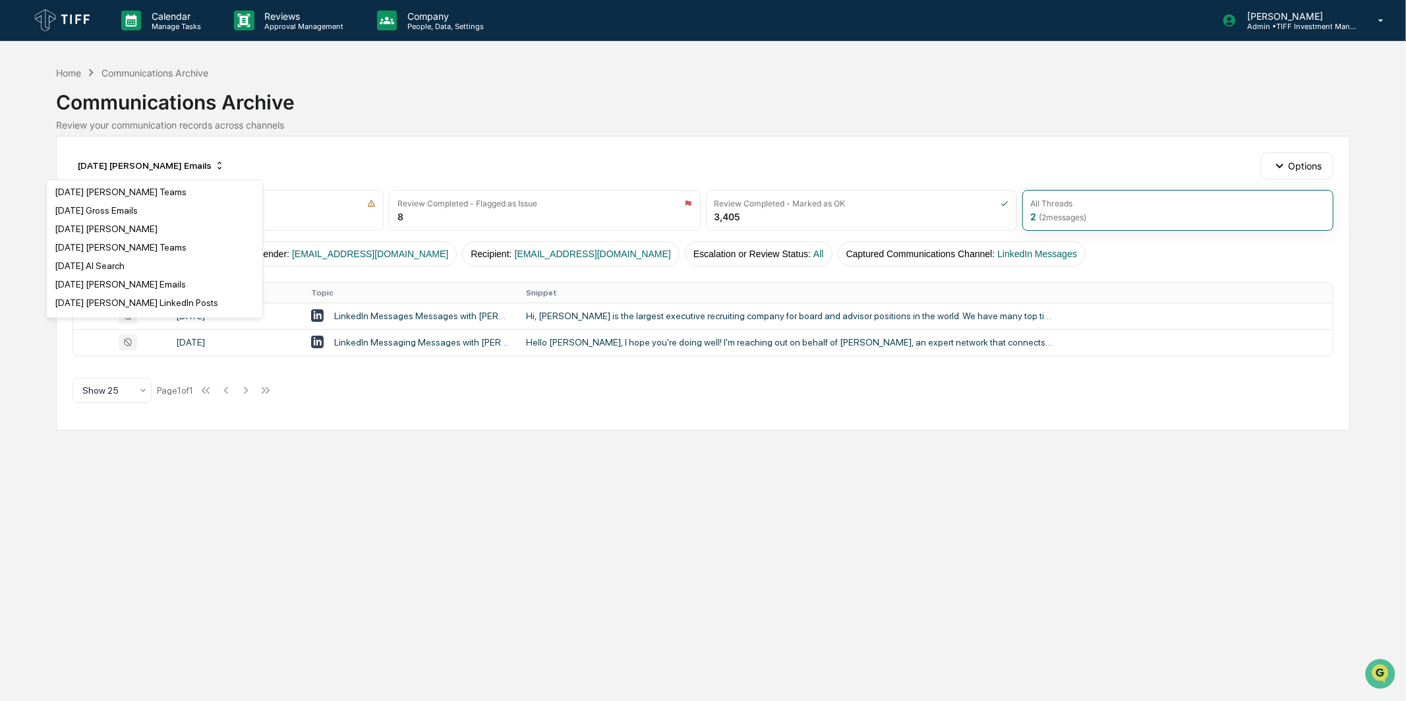
scroll to position [1098, 0]
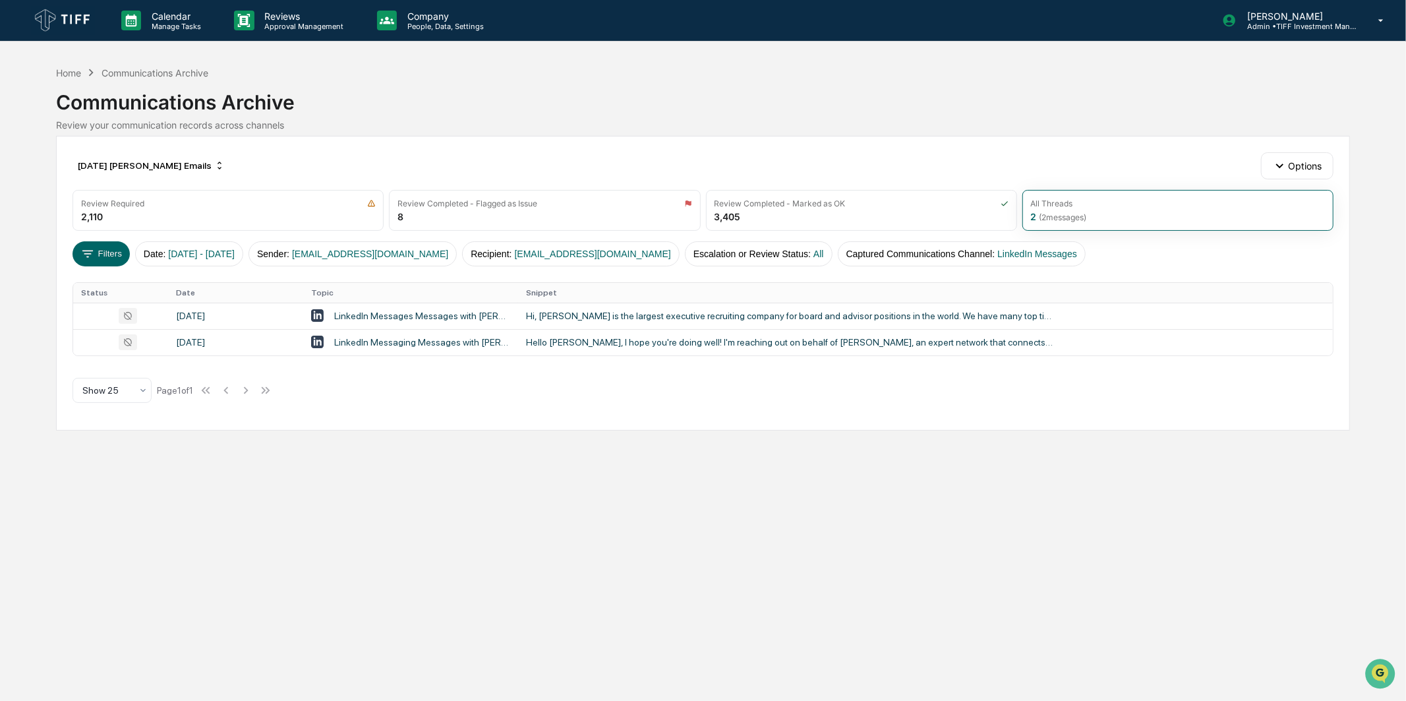
click at [414, 155] on div "[DATE] [PERSON_NAME] Emails Options" at bounding box center [703, 165] width 1261 height 26
click at [119, 253] on button "Filters" at bounding box center [101, 253] width 57 height 25
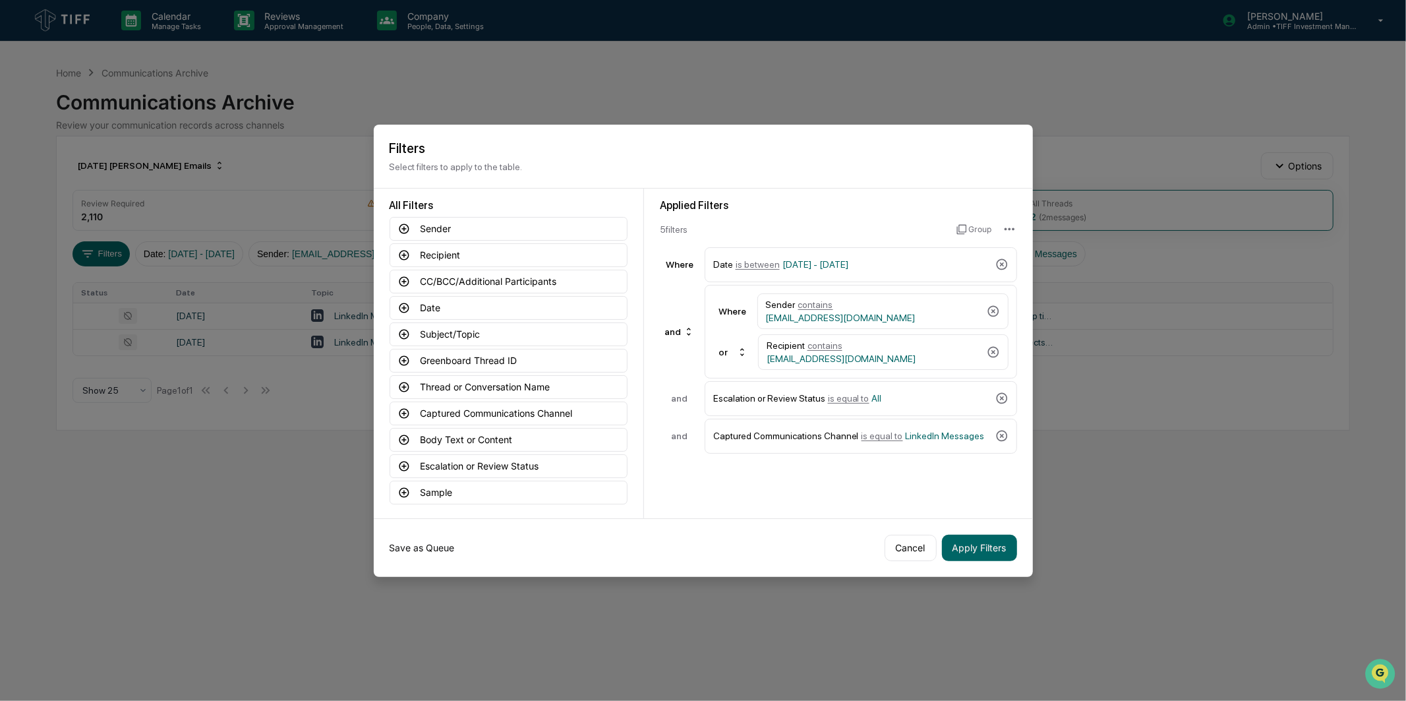
click at [420, 545] on button "Save as Queue" at bounding box center [422, 548] width 65 height 26
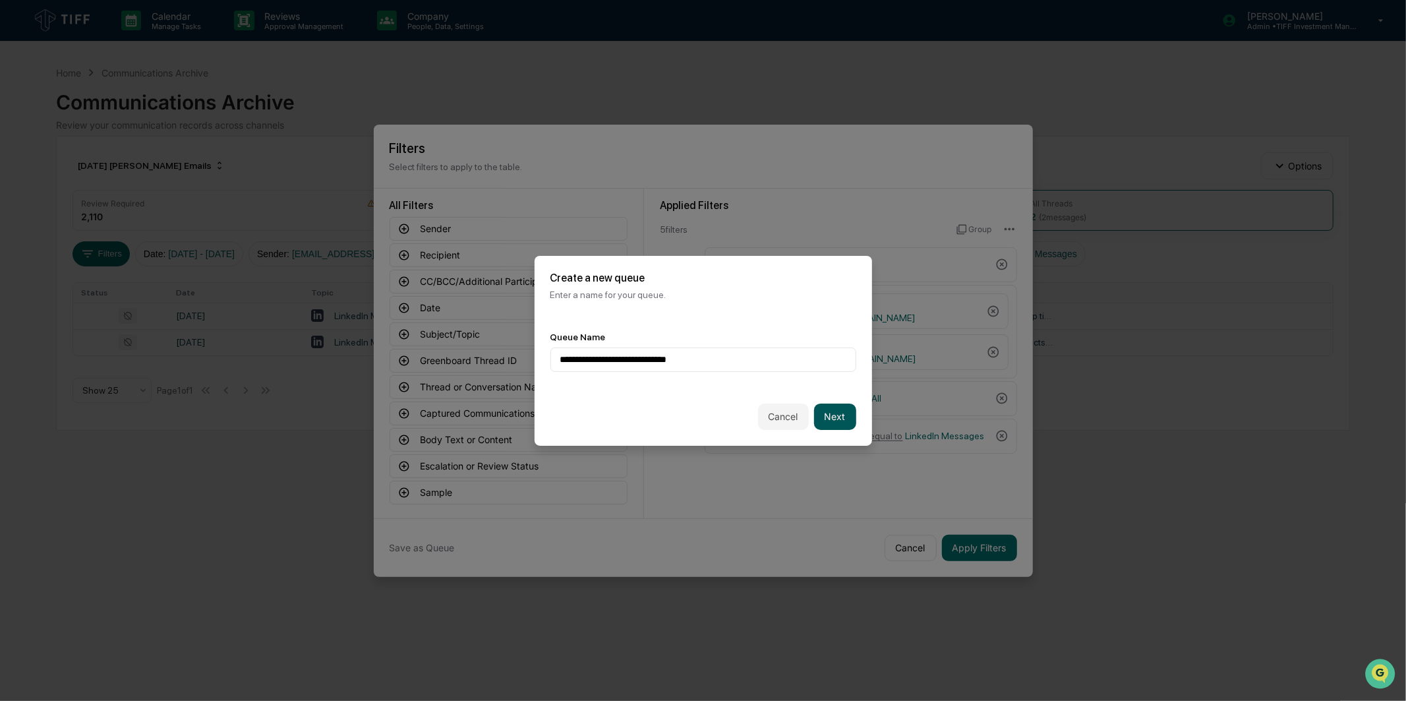
type input "**********"
click at [841, 417] on button "Next" at bounding box center [835, 417] width 42 height 26
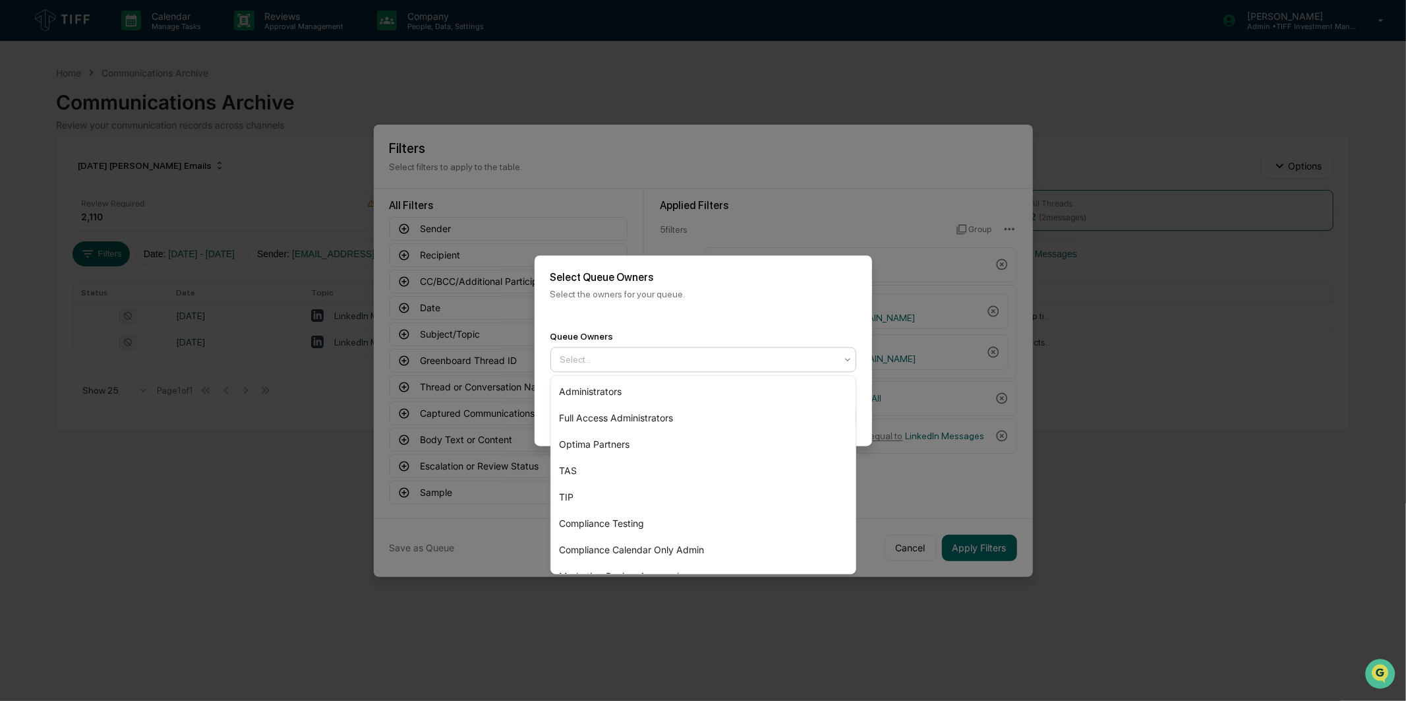
click at [765, 356] on div at bounding box center [698, 359] width 276 height 13
click at [682, 440] on div "Optima Partners" at bounding box center [703, 444] width 305 height 26
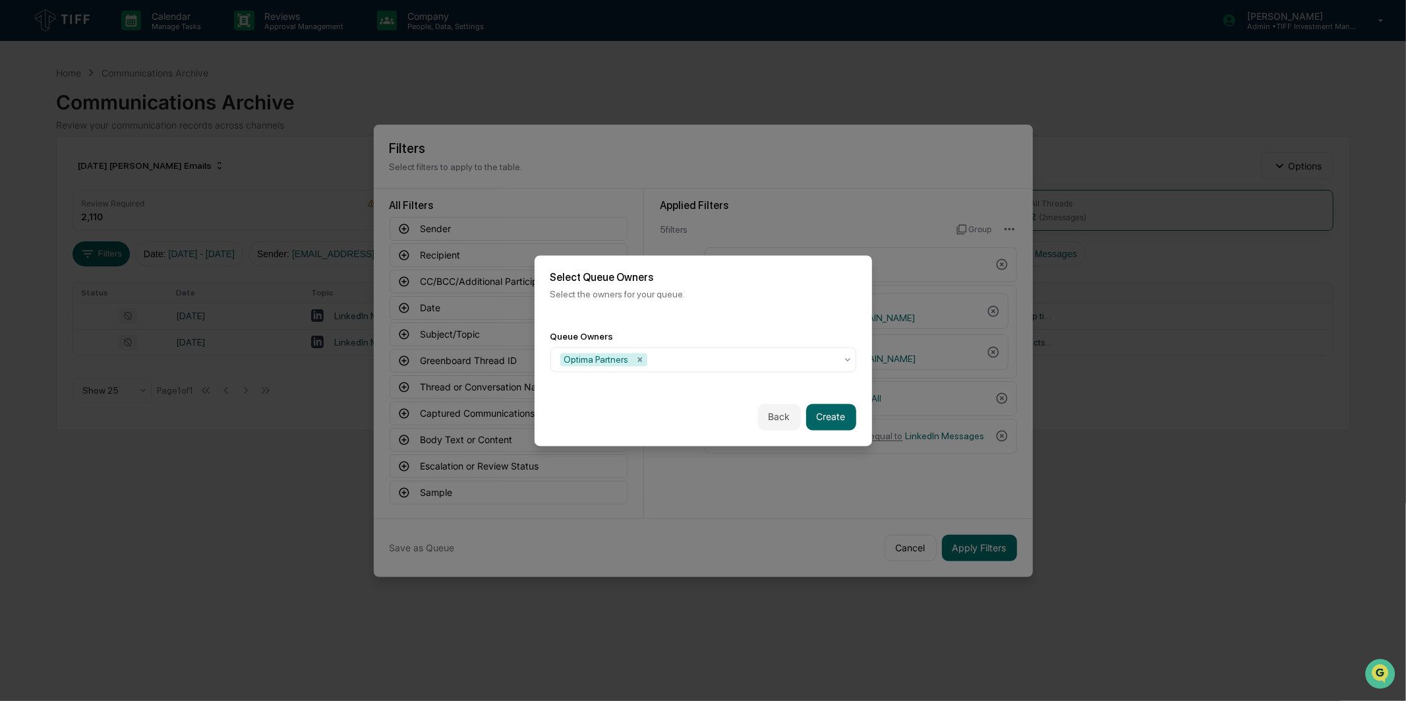
click at [825, 300] on div "Select Queue Owners Select the owners for your queue." at bounding box center [704, 285] width 338 height 60
click at [838, 427] on button "Create" at bounding box center [831, 417] width 50 height 26
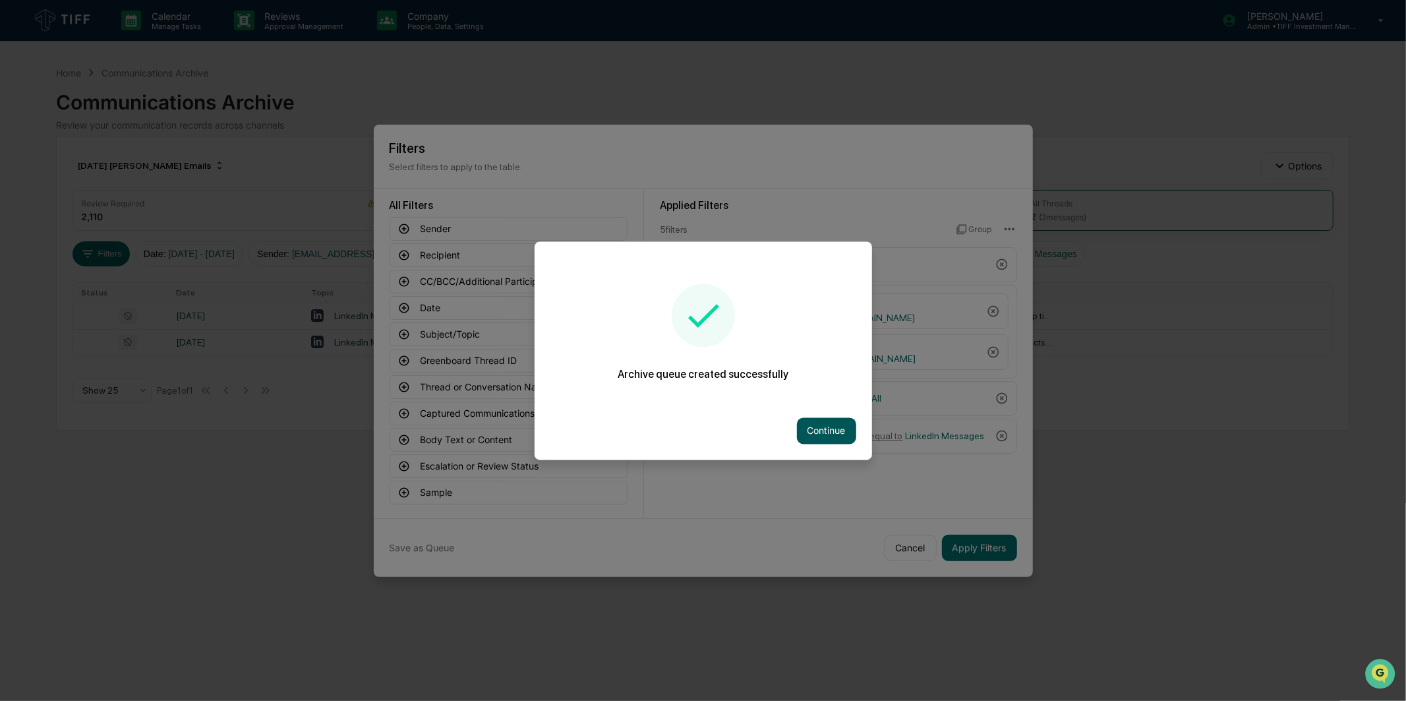
click at [814, 433] on button "Continue" at bounding box center [826, 430] width 59 height 26
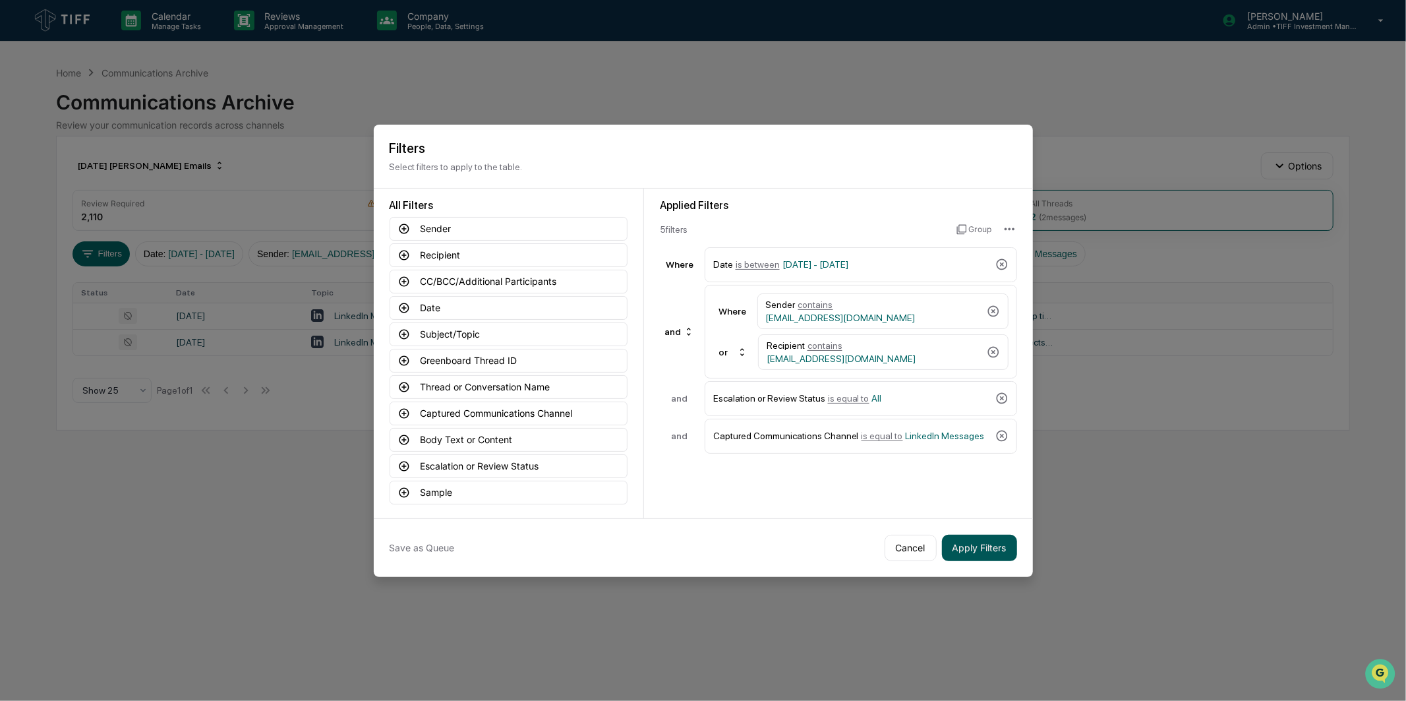
click at [986, 537] on button "Apply Filters" at bounding box center [979, 548] width 75 height 26
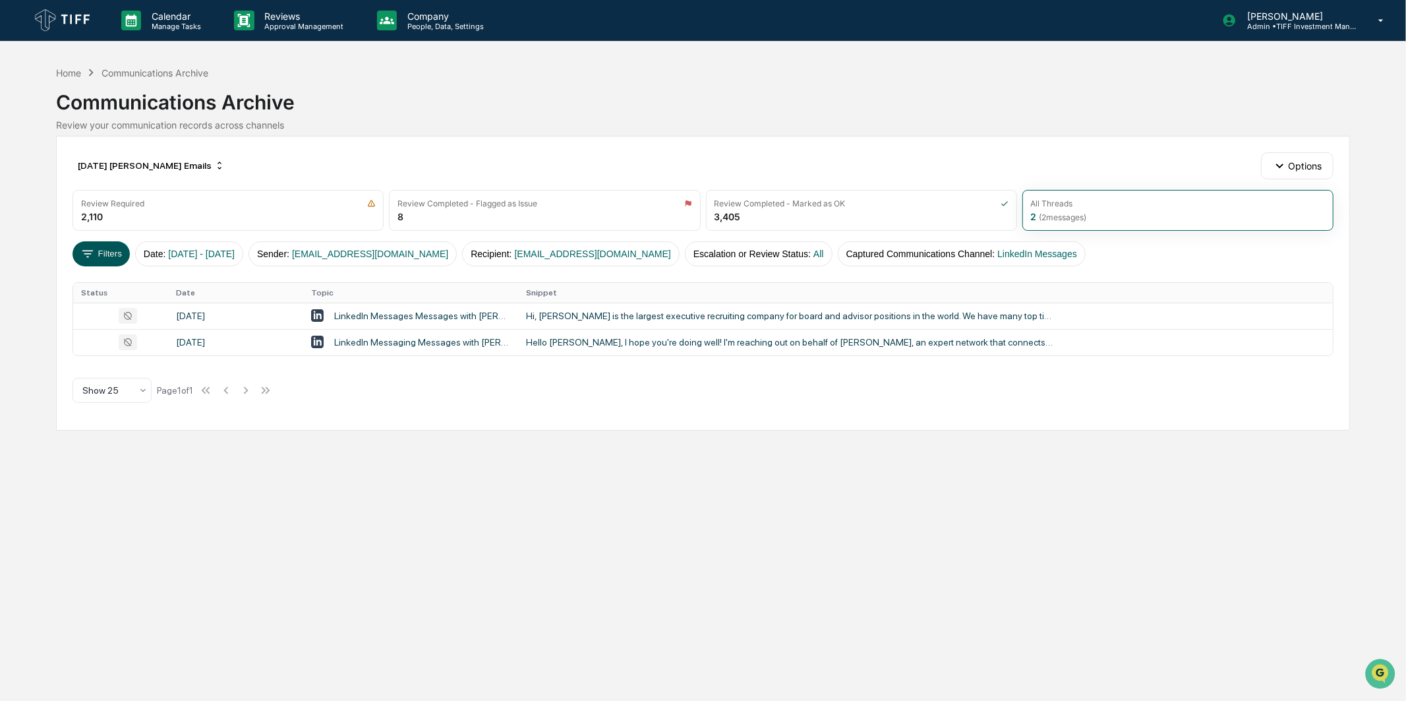
click at [106, 259] on button "Filters" at bounding box center [101, 253] width 57 height 25
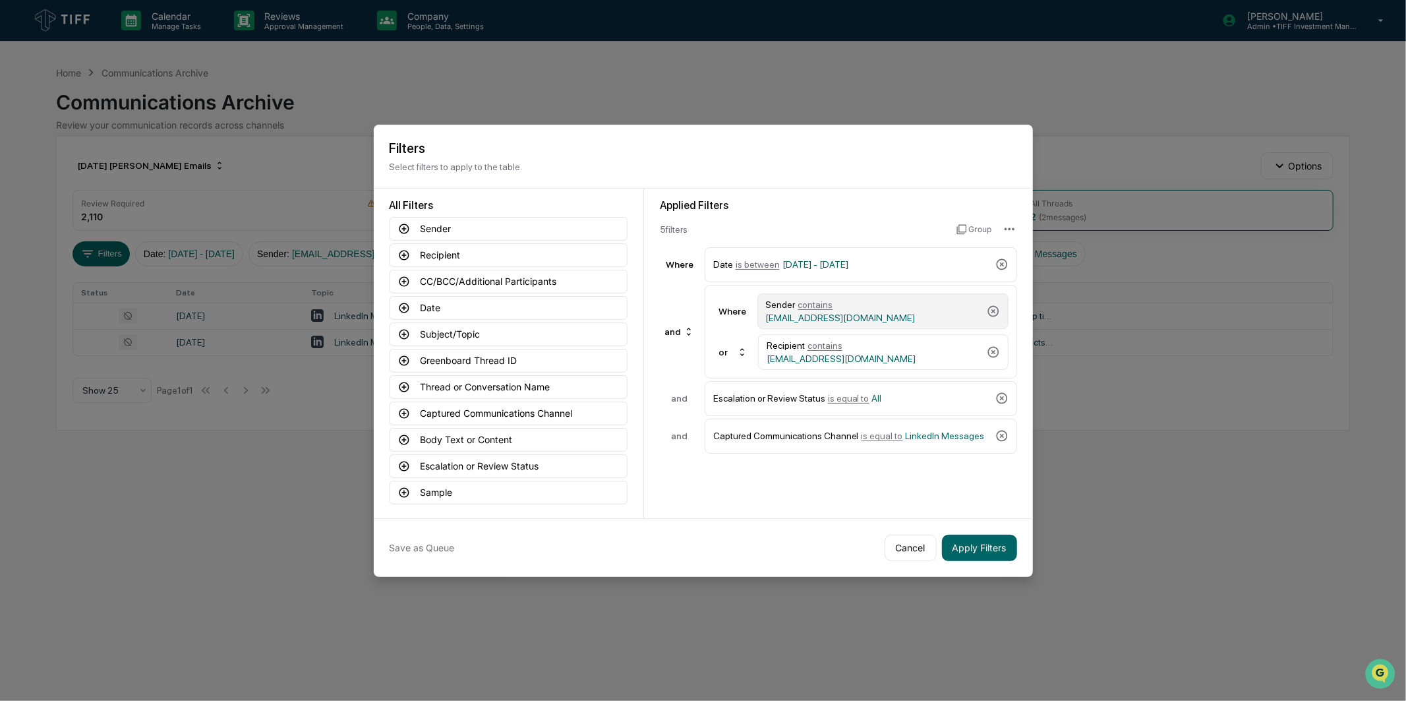
click at [893, 316] on div "Sender contains [EMAIL_ADDRESS][DOMAIN_NAME]" at bounding box center [874, 311] width 216 height 24
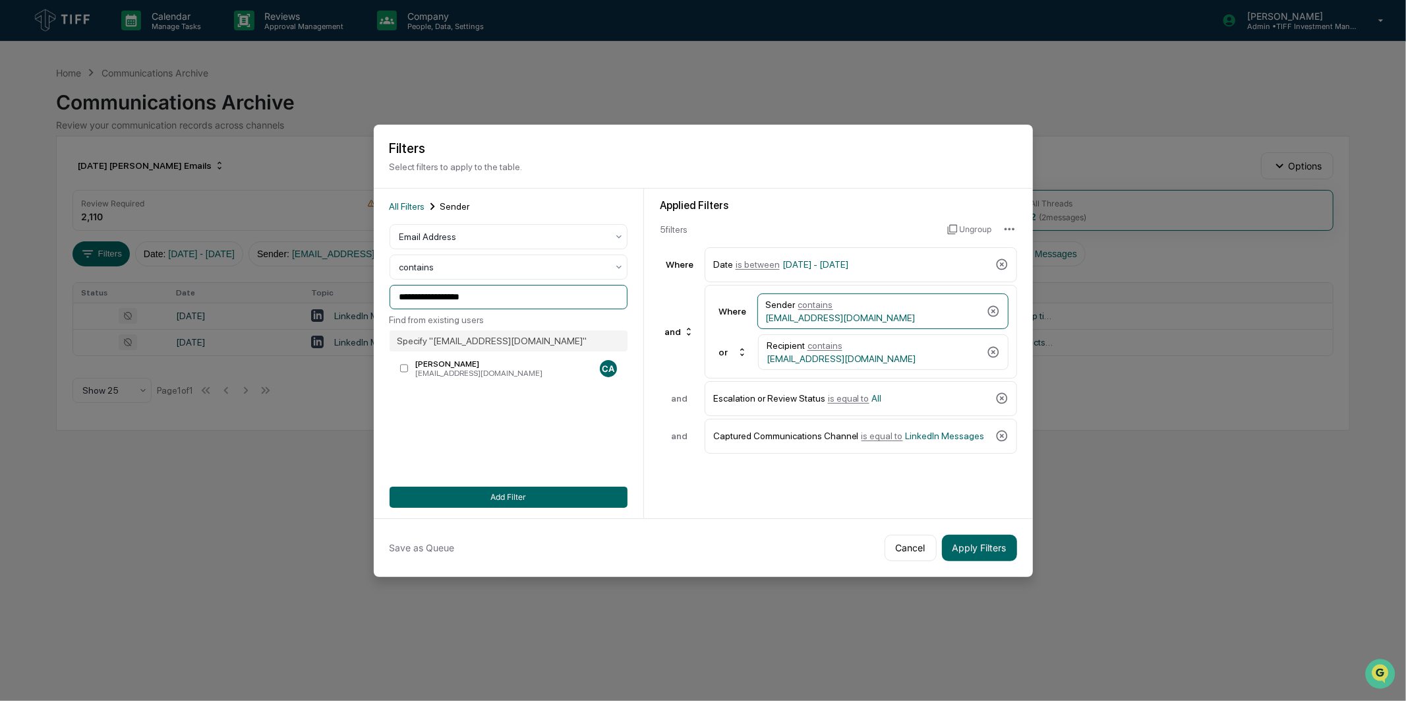
click at [543, 299] on input "**********" at bounding box center [509, 297] width 238 height 24
drag, startPoint x: 550, startPoint y: 294, endPoint x: 169, endPoint y: 295, distance: 380.4
click at [169, 295] on body "Calendar Manage Tasks Reviews Approval Management Company People, Data, Setting…" at bounding box center [703, 350] width 1406 height 701
click at [470, 367] on div "[PERSON_NAME]" at bounding box center [504, 363] width 179 height 9
type input "**********"
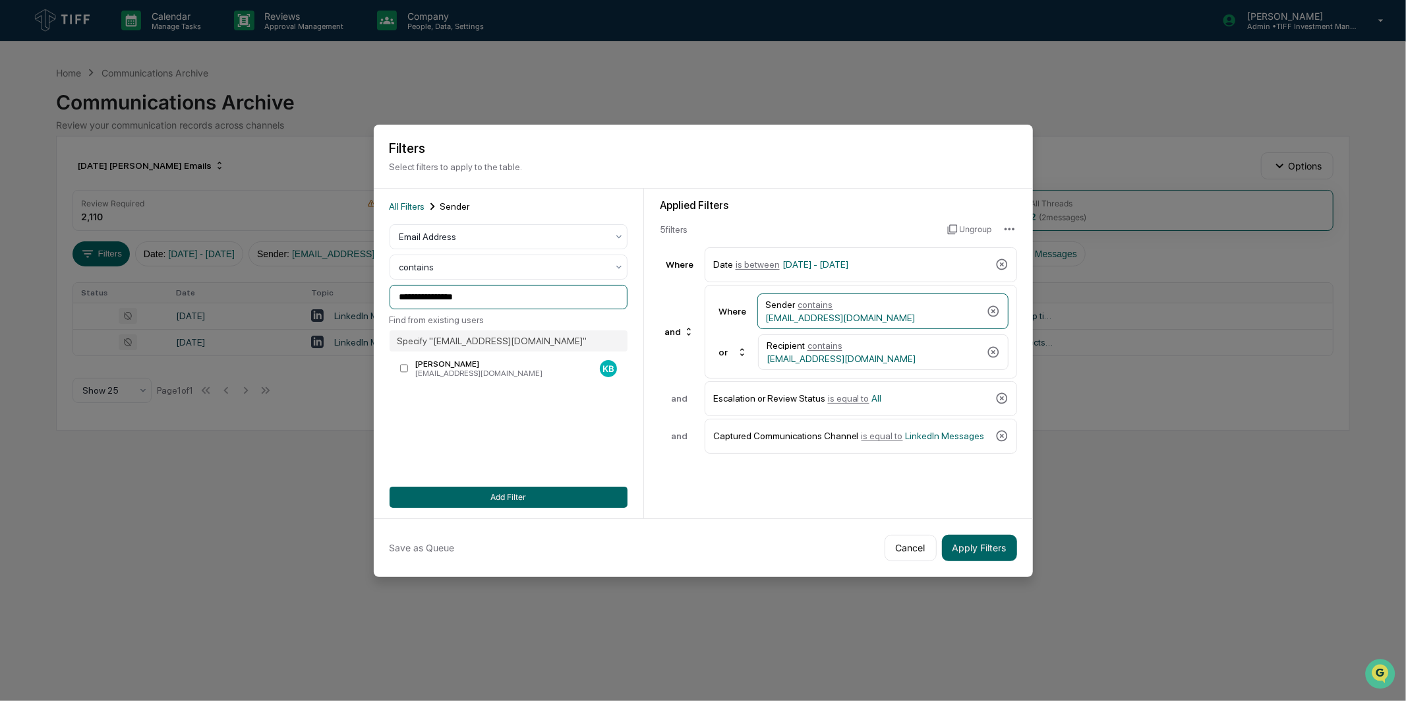
drag, startPoint x: 506, startPoint y: 295, endPoint x: 259, endPoint y: 287, distance: 247.4
click at [259, 287] on body "Calendar Manage Tasks Reviews Approval Management Company People, Data, Setting…" at bounding box center [703, 350] width 1406 height 701
click at [919, 369] on div "Where Sender contains [EMAIL_ADDRESS][DOMAIN_NAME] or Recipient contains [EMAIL…" at bounding box center [861, 332] width 313 height 94
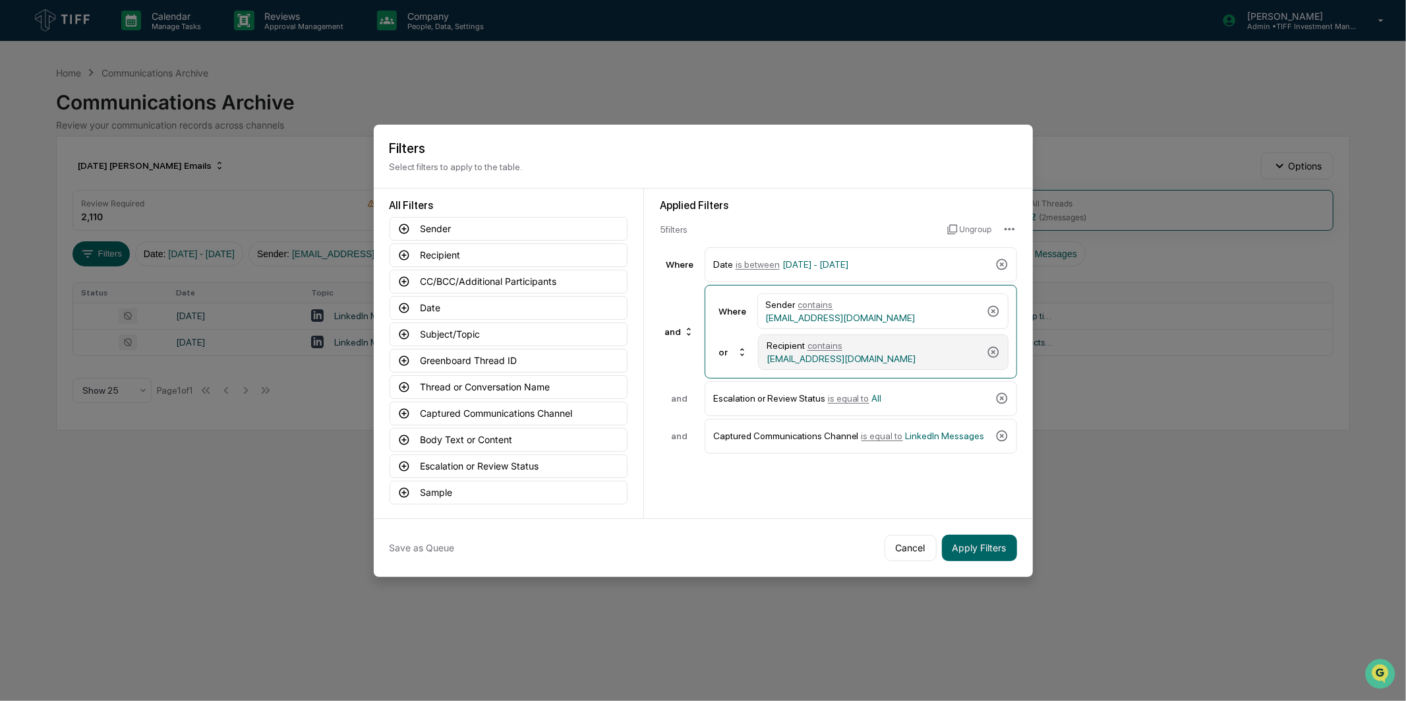
click at [853, 353] on span "[EMAIL_ADDRESS][DOMAIN_NAME]" at bounding box center [842, 358] width 150 height 11
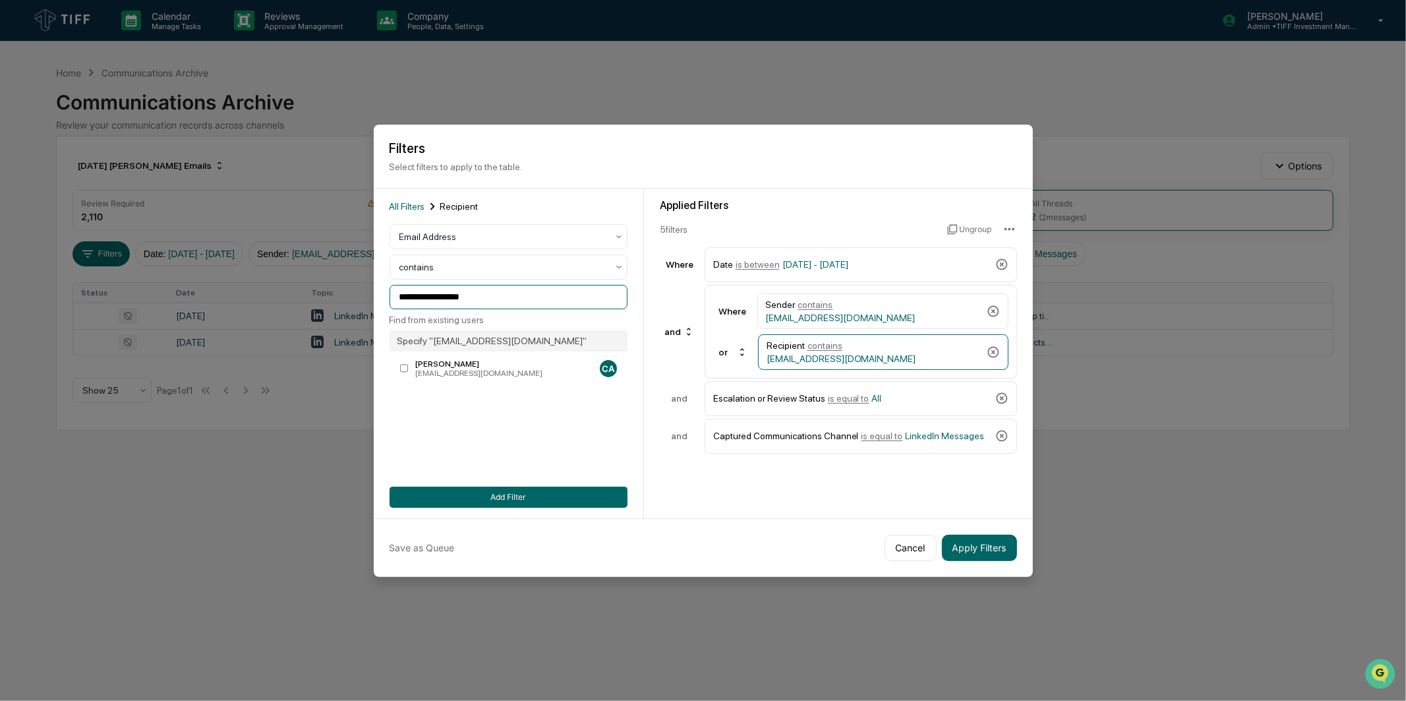
drag, startPoint x: 518, startPoint y: 293, endPoint x: 323, endPoint y: 291, distance: 195.2
click at [310, 289] on body "Calendar Manage Tasks Reviews Approval Management Company People, Data, Setting…" at bounding box center [703, 350] width 1406 height 701
paste input
type input "**********"
click at [560, 475] on div "**********" at bounding box center [509, 353] width 238 height 309
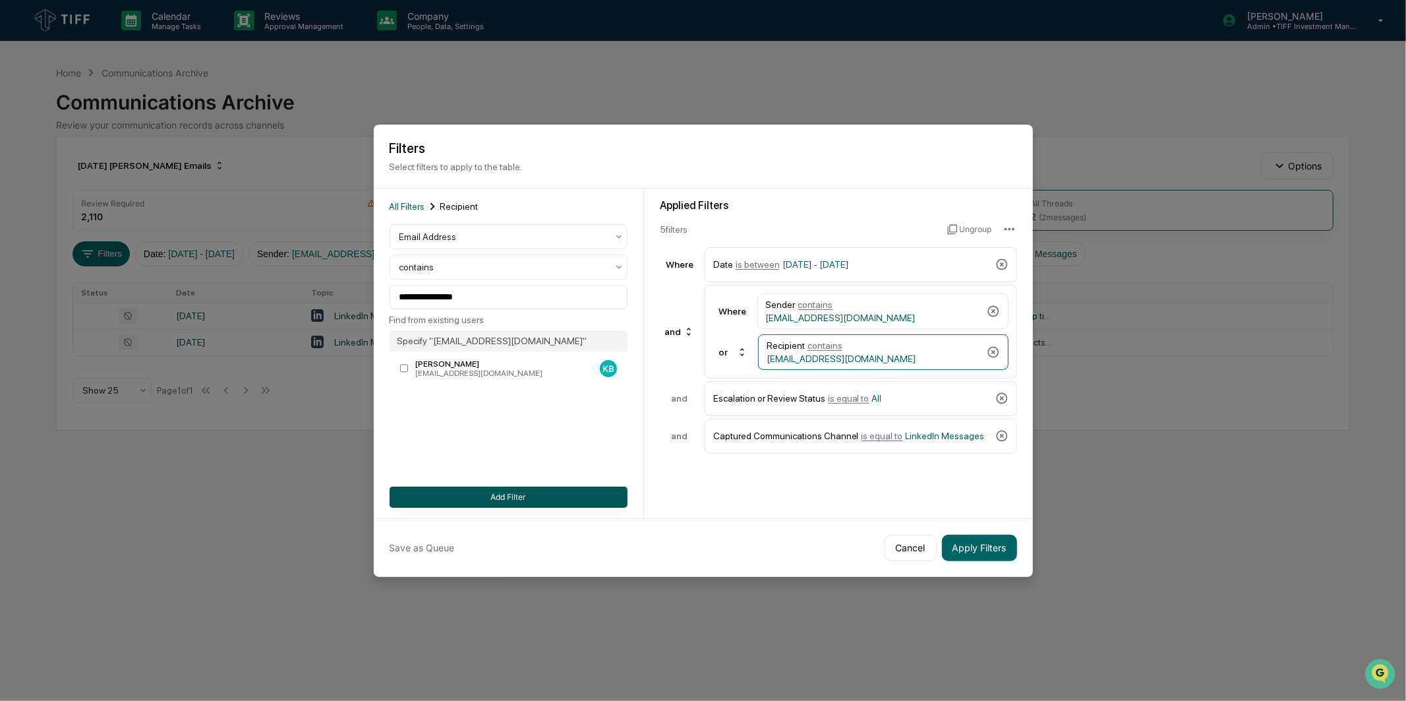
click at [556, 493] on button "Add Filter" at bounding box center [509, 497] width 238 height 21
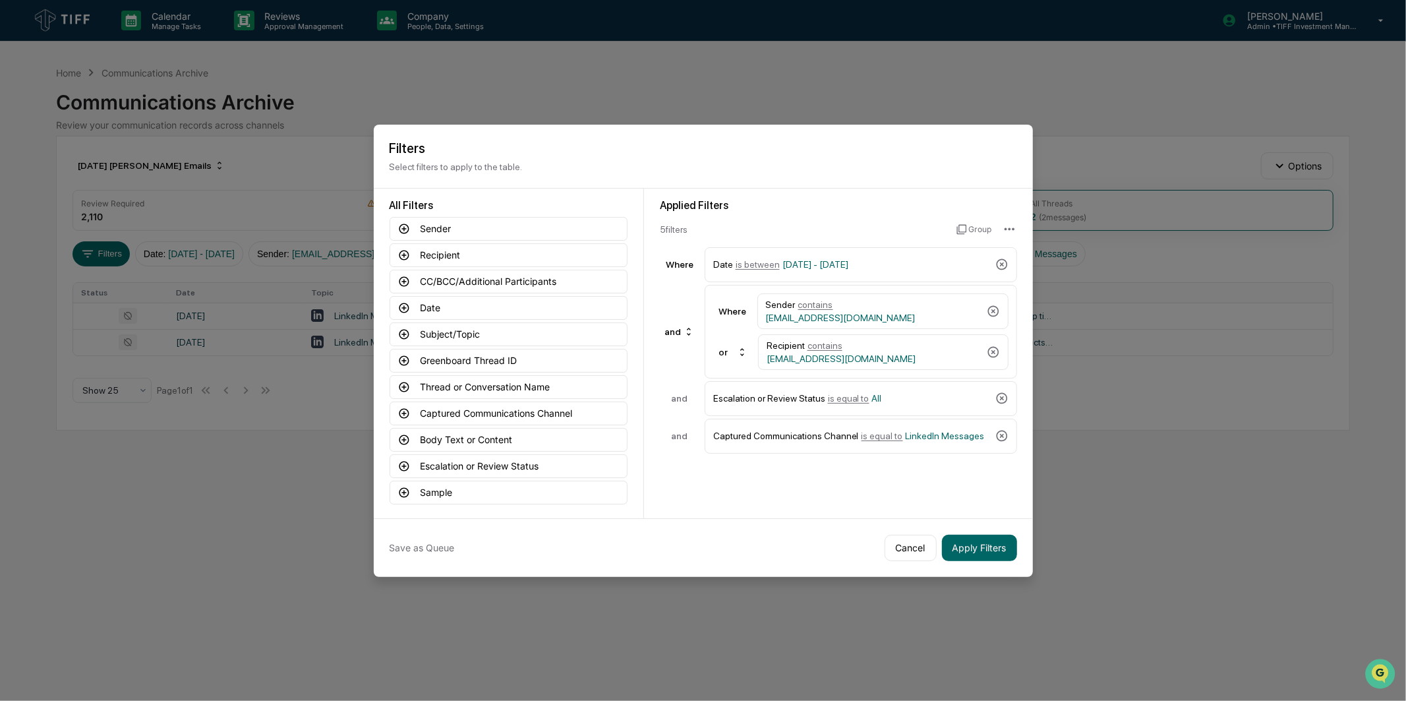
click at [804, 493] on div "Applied Filters 5 filter s Group Where Date is between [DATE] - [DATE] and Wher…" at bounding box center [838, 354] width 389 height 330
click at [875, 425] on div "Captured Communications Channel is equal to LinkedIn Messages" at bounding box center [851, 436] width 277 height 23
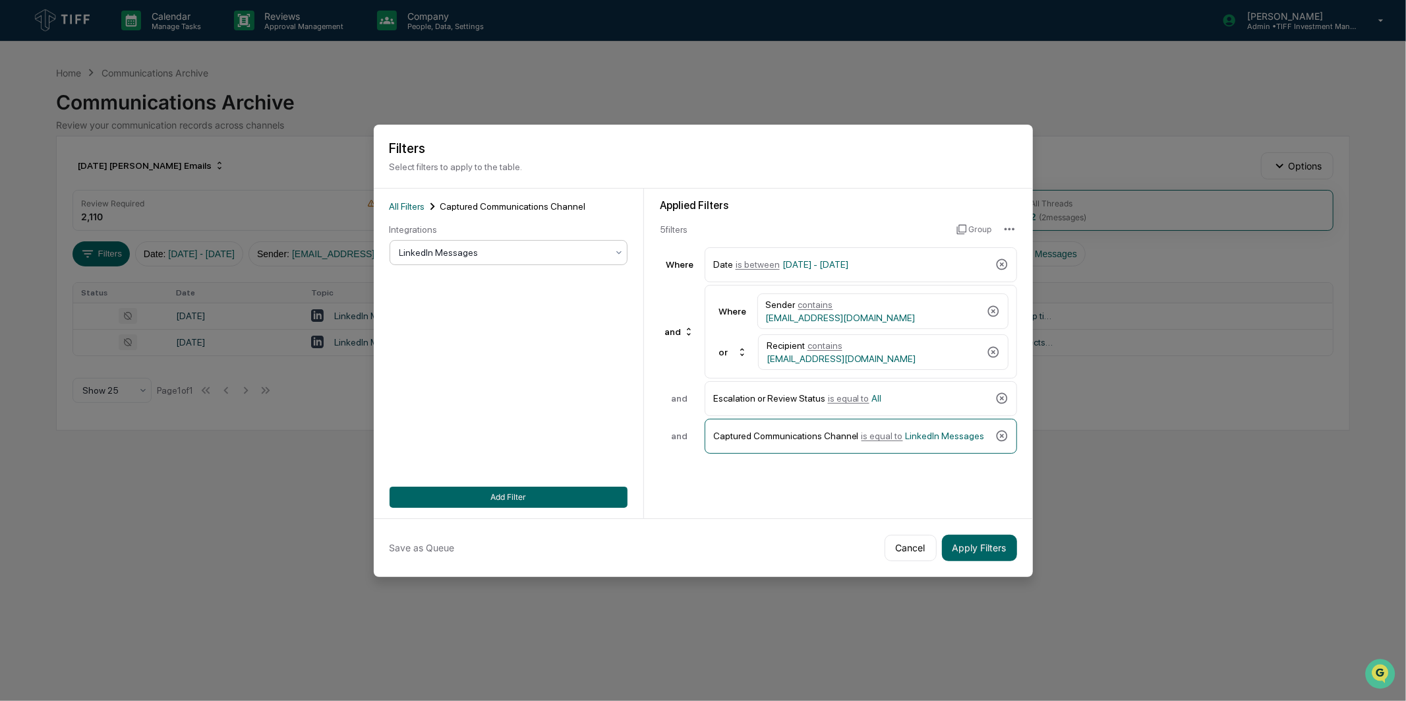
click at [500, 252] on div at bounding box center [504, 252] width 208 height 13
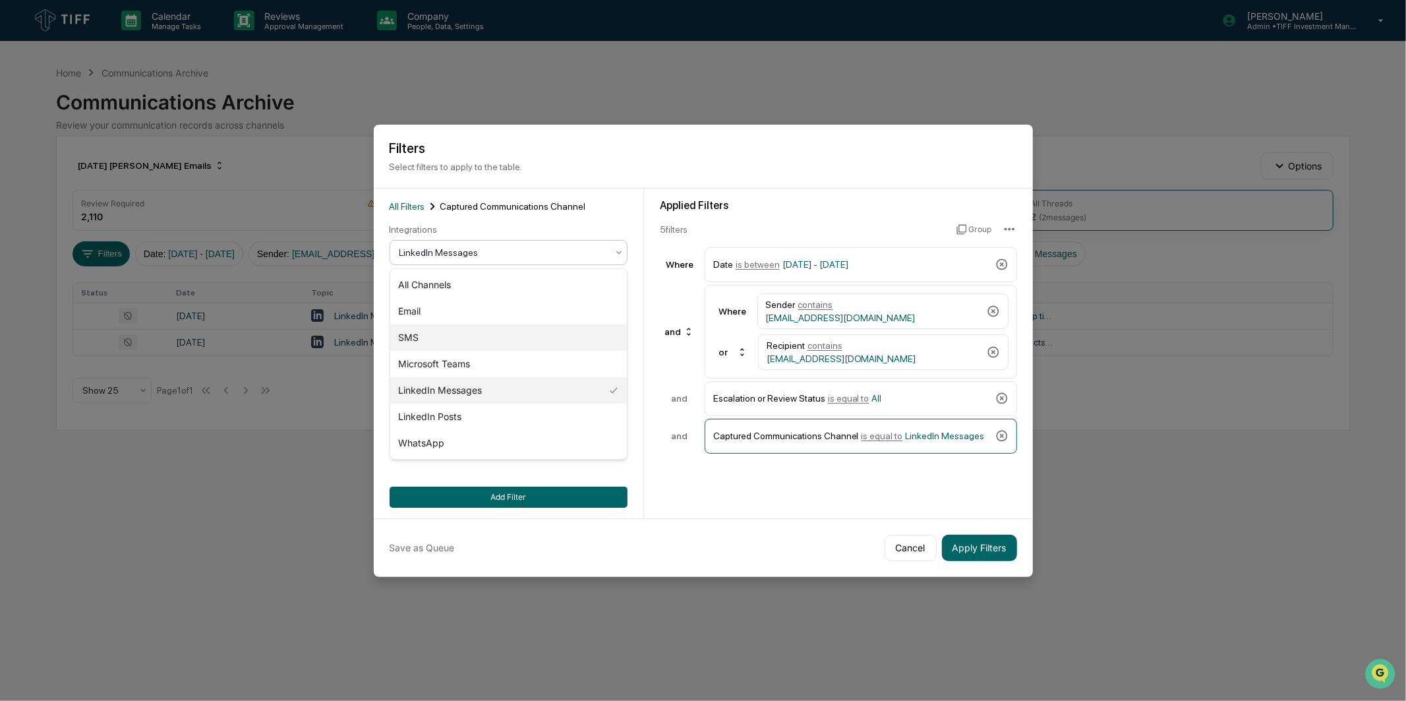
click at [452, 347] on div "SMS" at bounding box center [508, 337] width 237 height 26
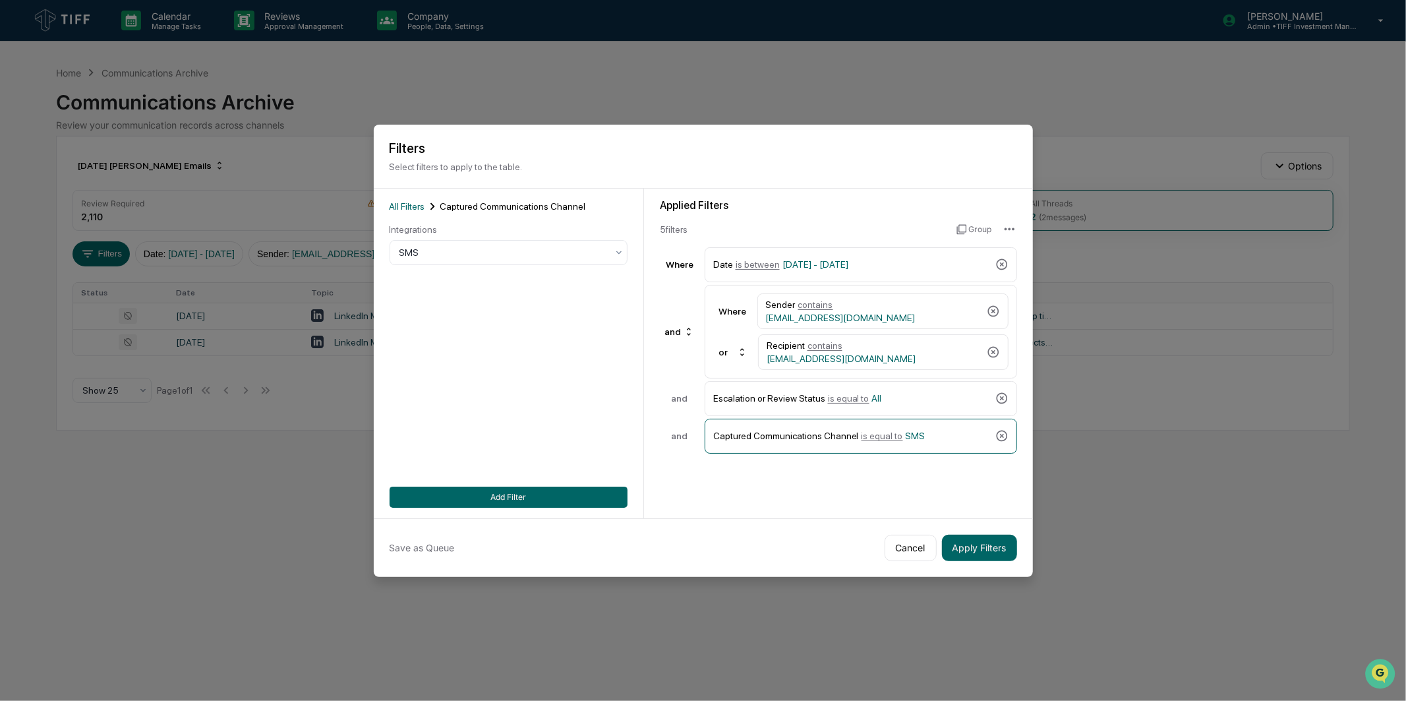
click at [531, 509] on div "All Filters Captured Communications Channel Integrations SMS Add Filter" at bounding box center [509, 354] width 270 height 330
click at [539, 498] on button "Add Filter" at bounding box center [509, 497] width 238 height 21
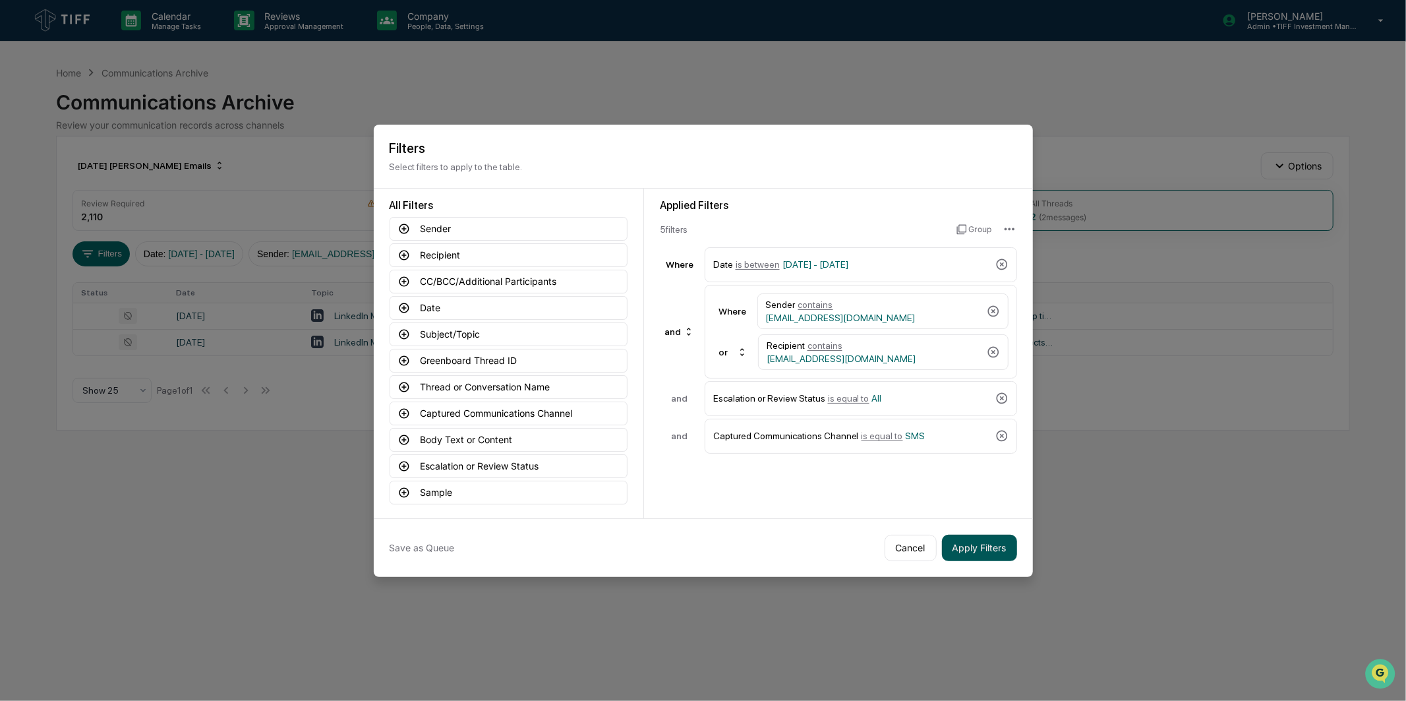
click at [1001, 547] on button "Apply Filters" at bounding box center [979, 548] width 75 height 26
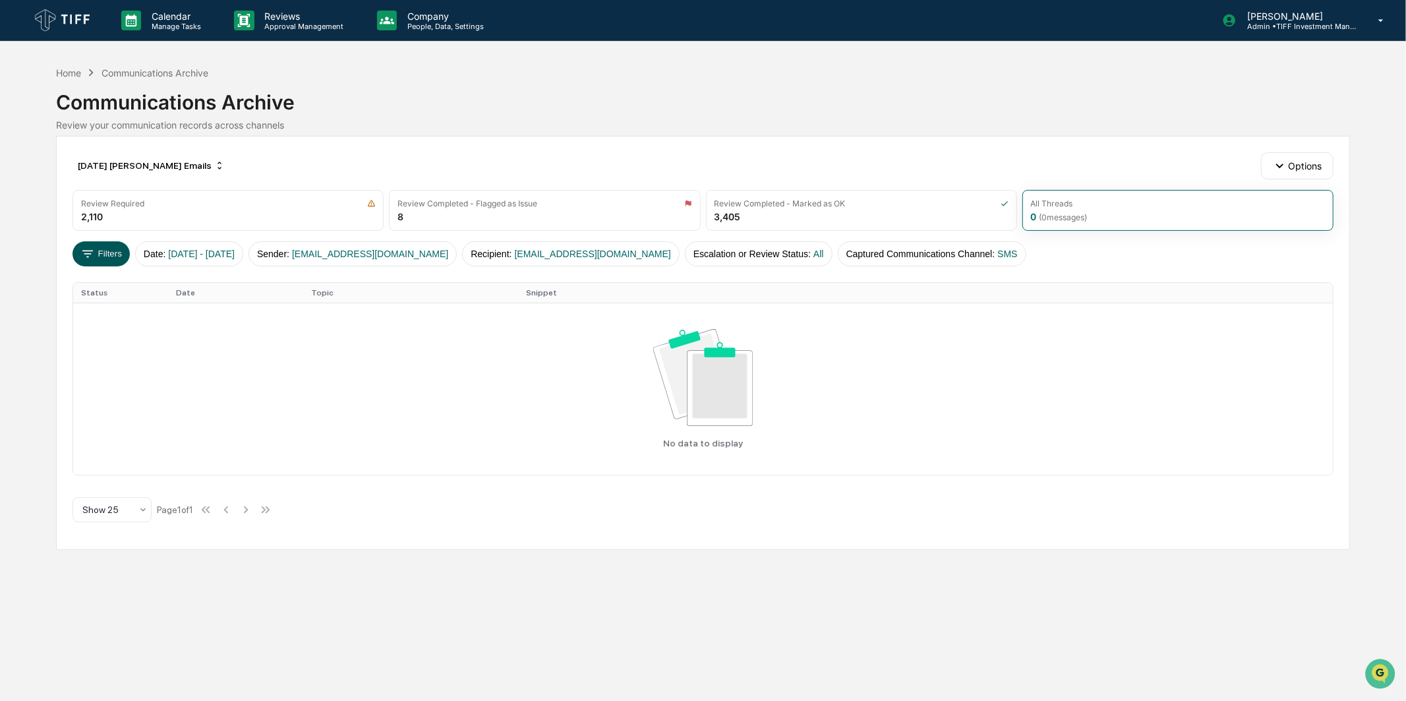
click at [122, 247] on button "Filters" at bounding box center [101, 253] width 57 height 25
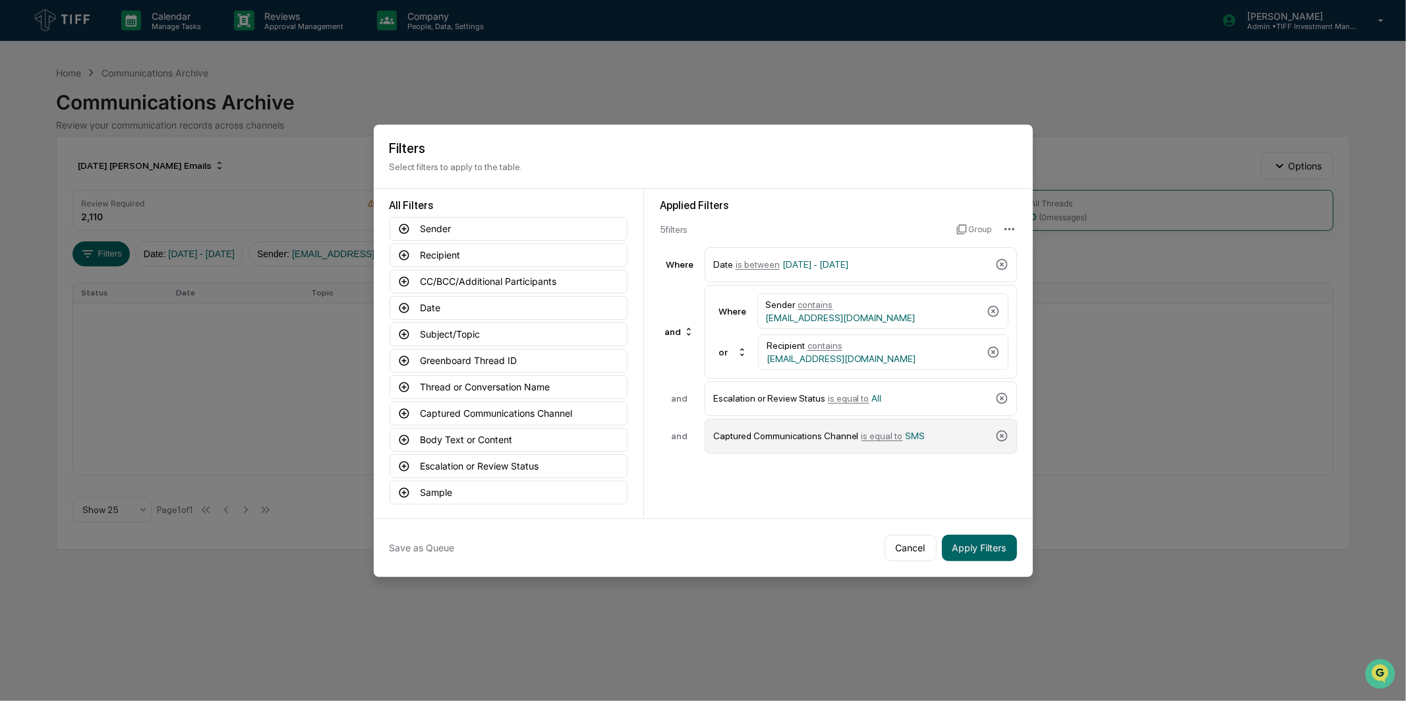
click at [938, 436] on div "Captured Communications Channel is equal to SMS" at bounding box center [851, 436] width 277 height 23
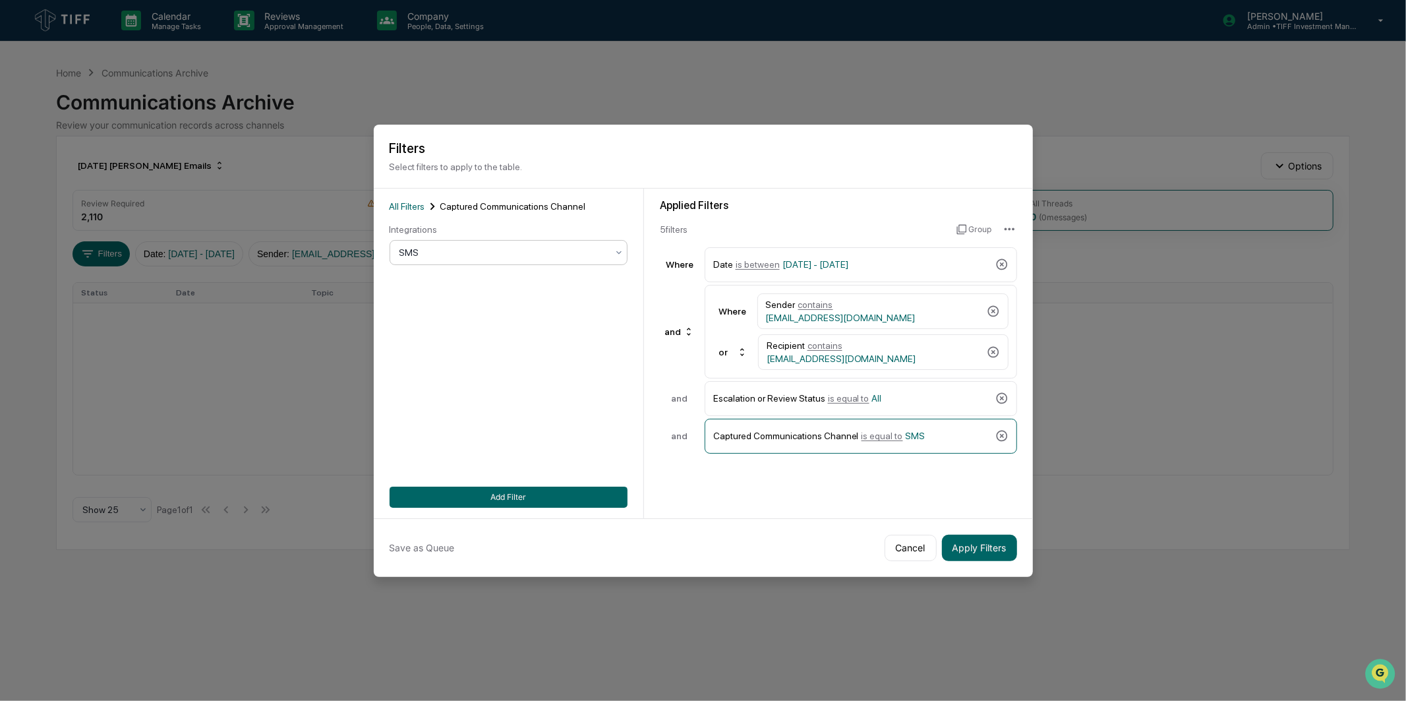
click at [531, 258] on div at bounding box center [504, 252] width 208 height 13
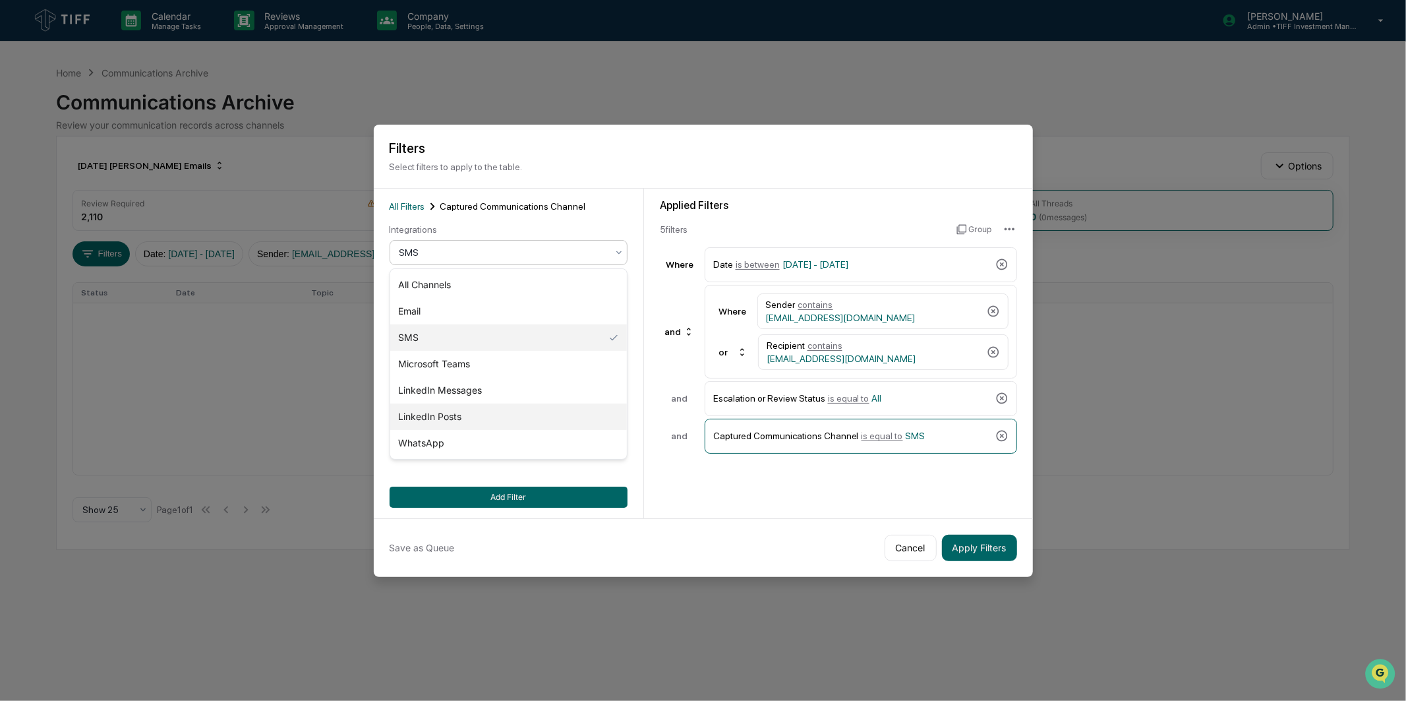
click at [485, 410] on div "LinkedIn Posts" at bounding box center [508, 417] width 237 height 26
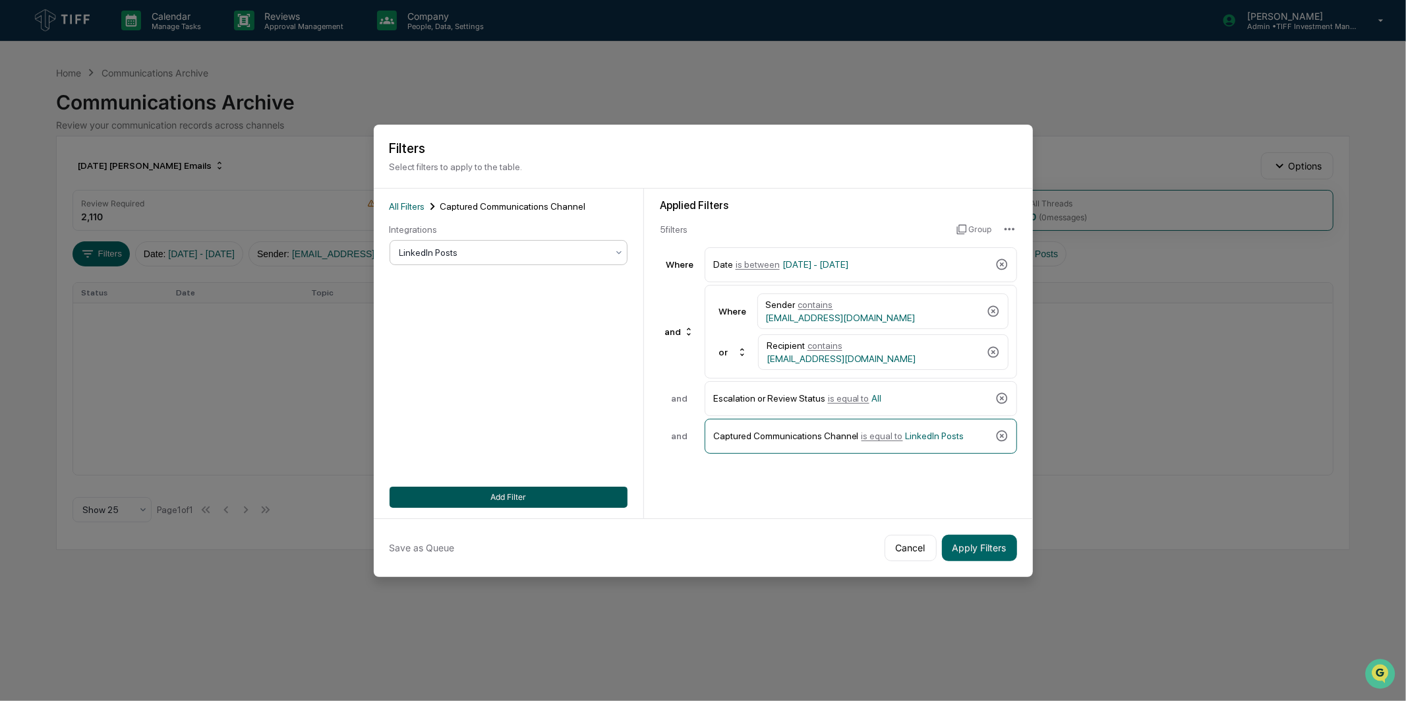
click at [504, 493] on button "Add Filter" at bounding box center [509, 497] width 238 height 21
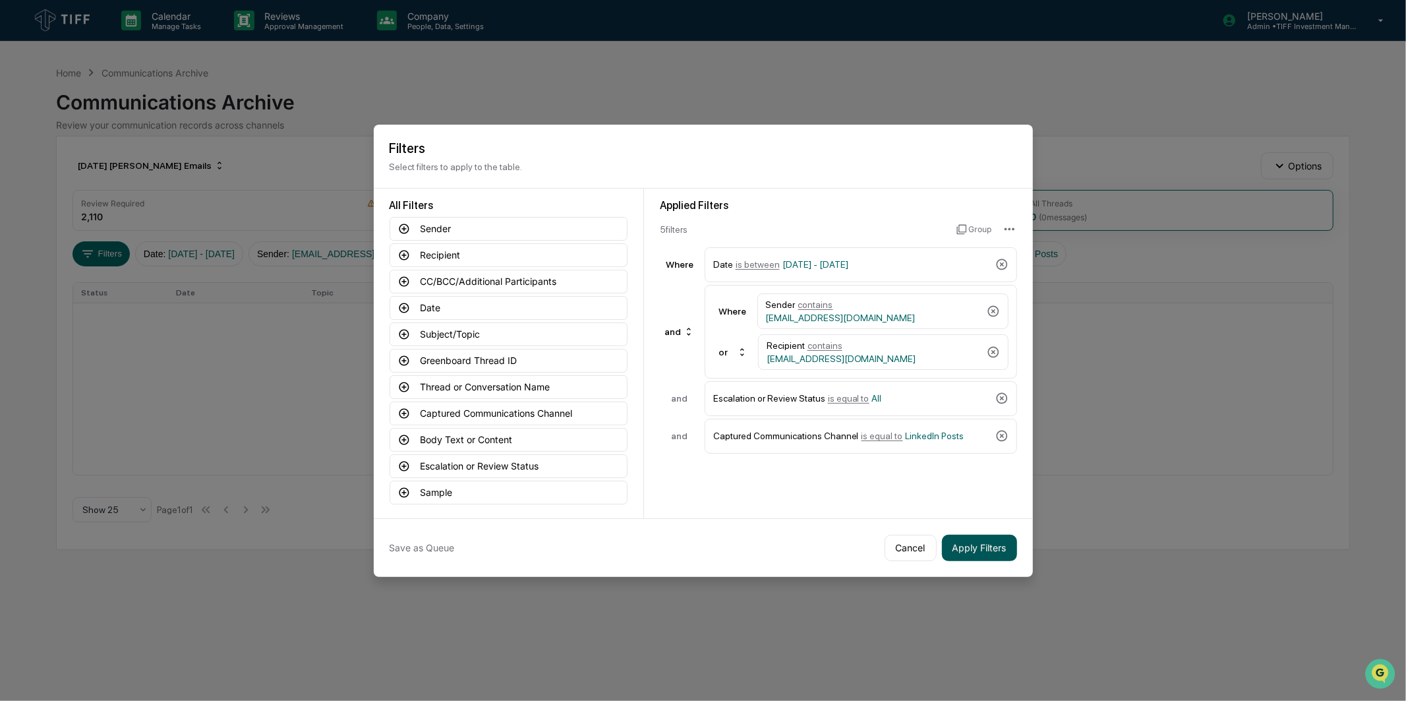
click at [963, 544] on button "Apply Filters" at bounding box center [979, 548] width 75 height 26
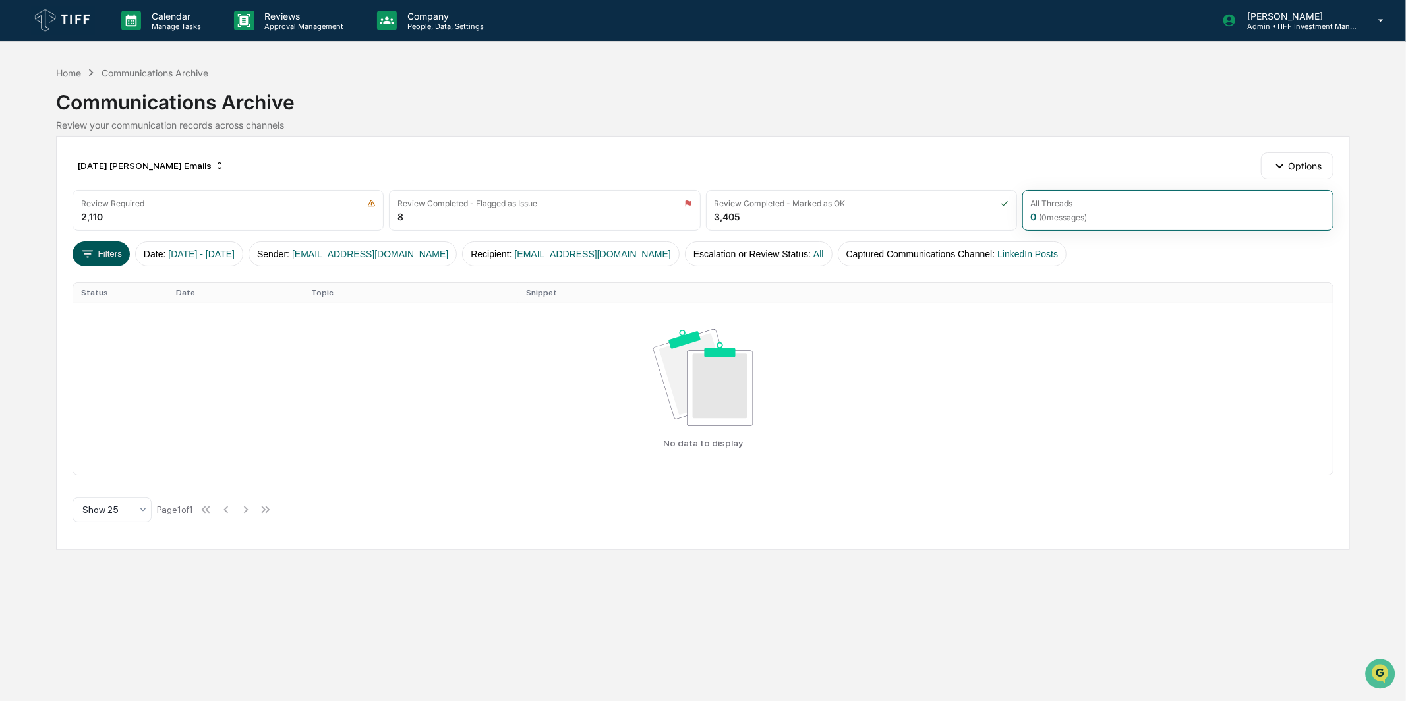
click at [90, 255] on icon at bounding box center [87, 254] width 15 height 15
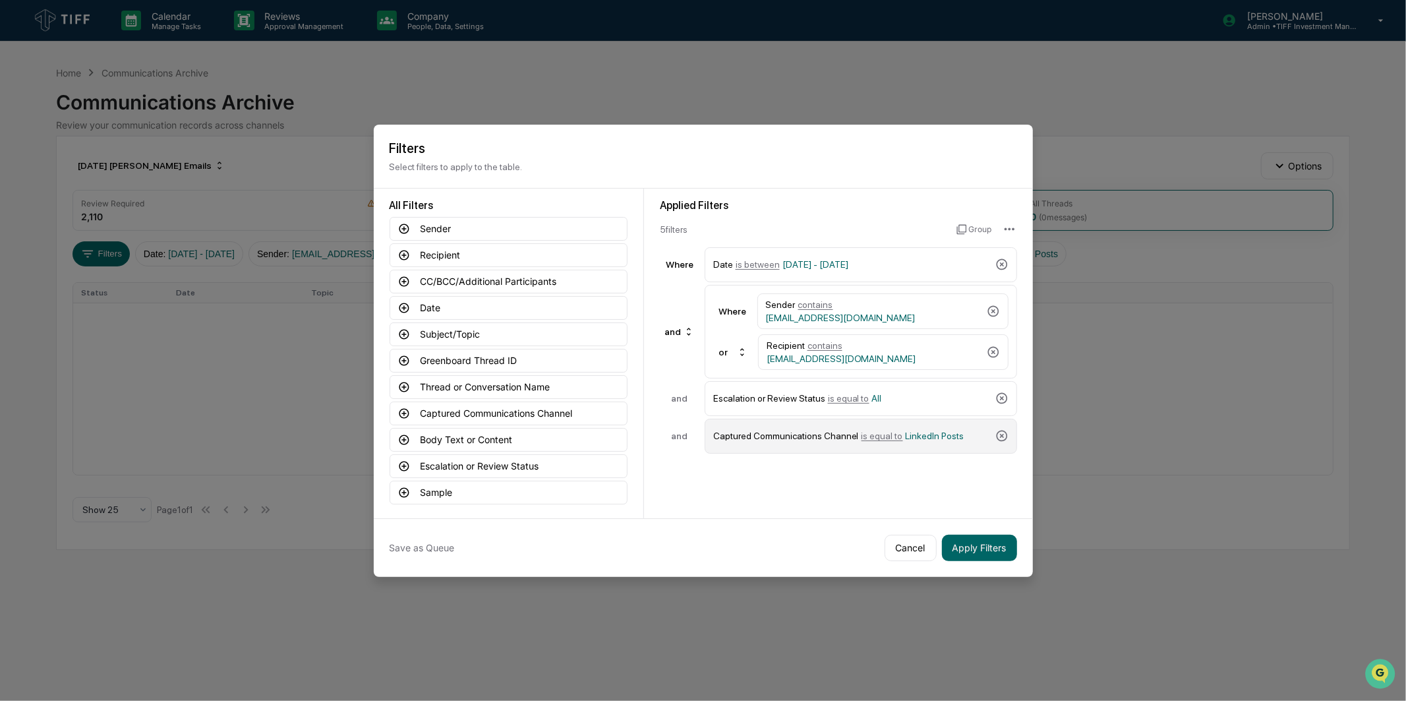
click at [906, 438] on span "LinkedIn Posts" at bounding box center [935, 436] width 59 height 11
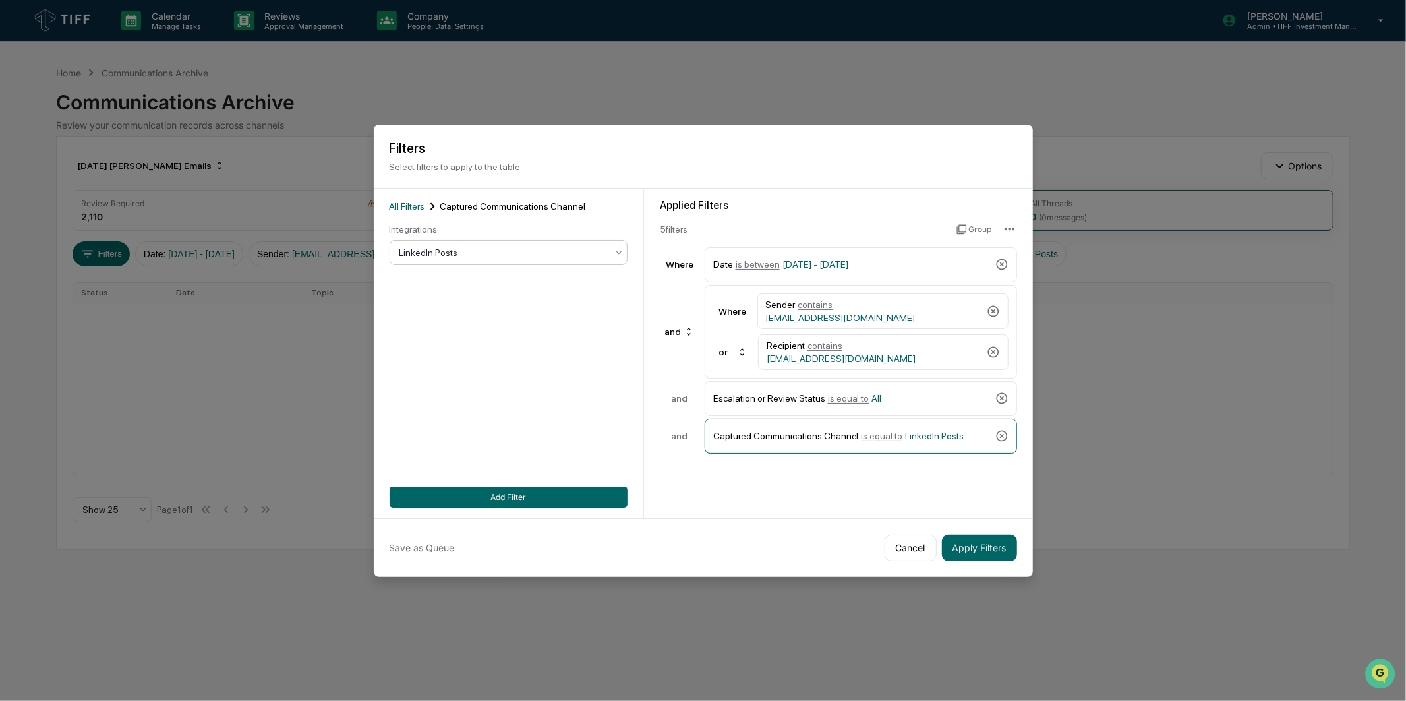
click at [464, 244] on div "LinkedIn Posts" at bounding box center [503, 252] width 221 height 18
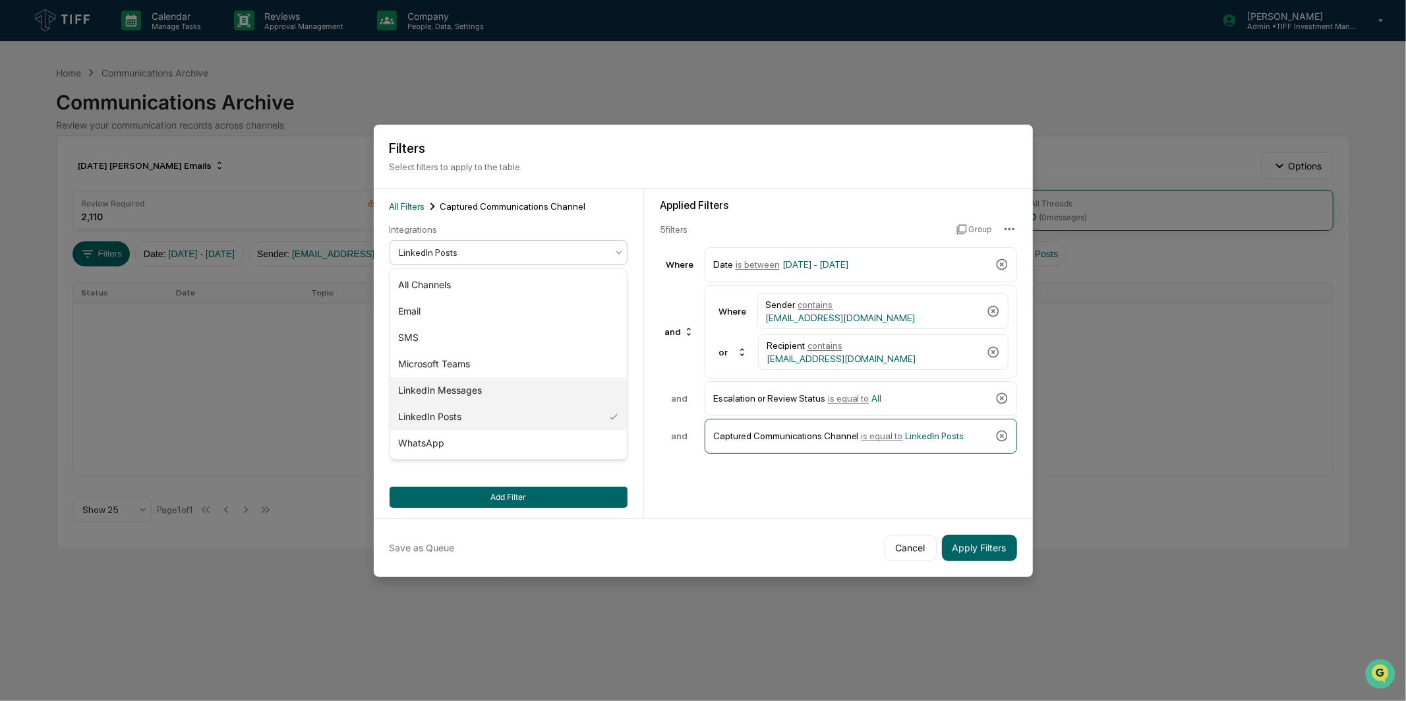
click at [472, 382] on div "LinkedIn Messages" at bounding box center [508, 390] width 237 height 26
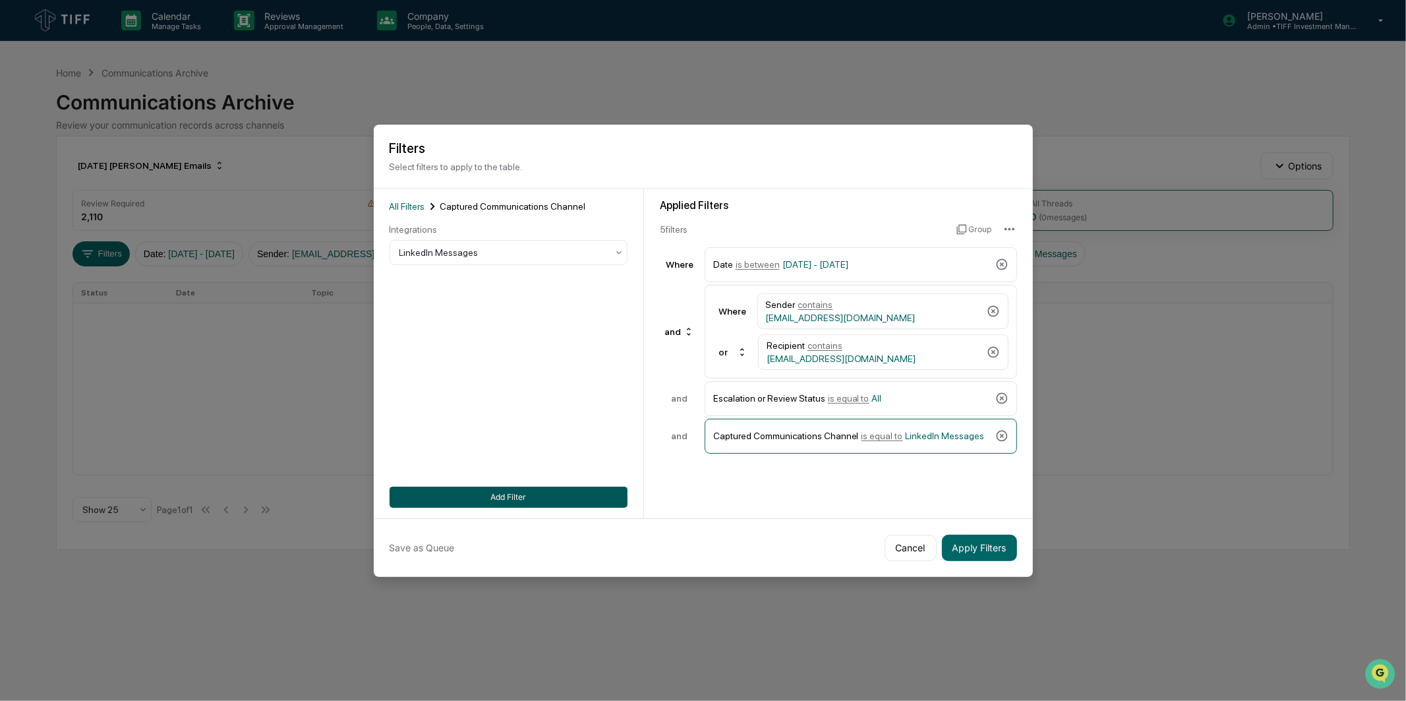
click at [513, 491] on button "Add Filter" at bounding box center [509, 497] width 238 height 21
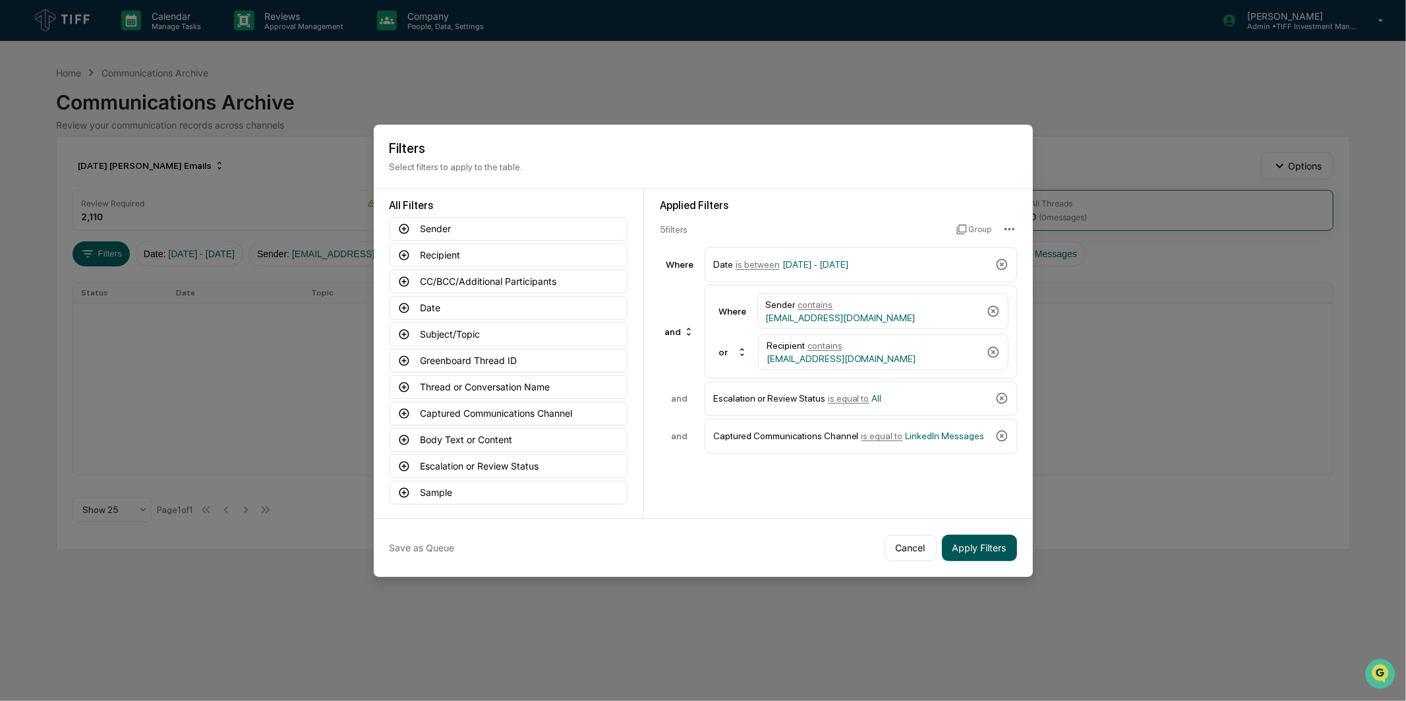
click at [971, 545] on button "Apply Filters" at bounding box center [979, 548] width 75 height 26
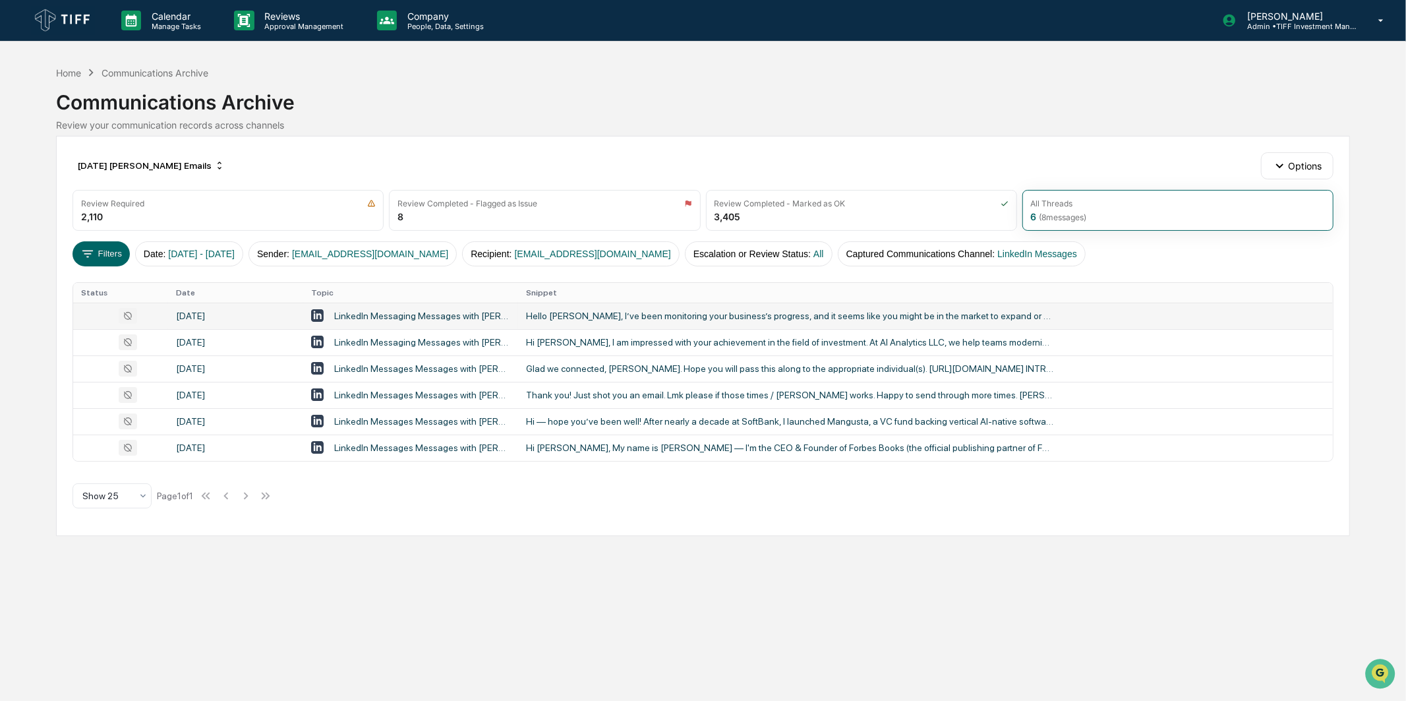
click at [373, 328] on td "LinkedIn Messaging Messages with [PERSON_NAME], [PERSON_NAME]" at bounding box center [410, 316] width 215 height 26
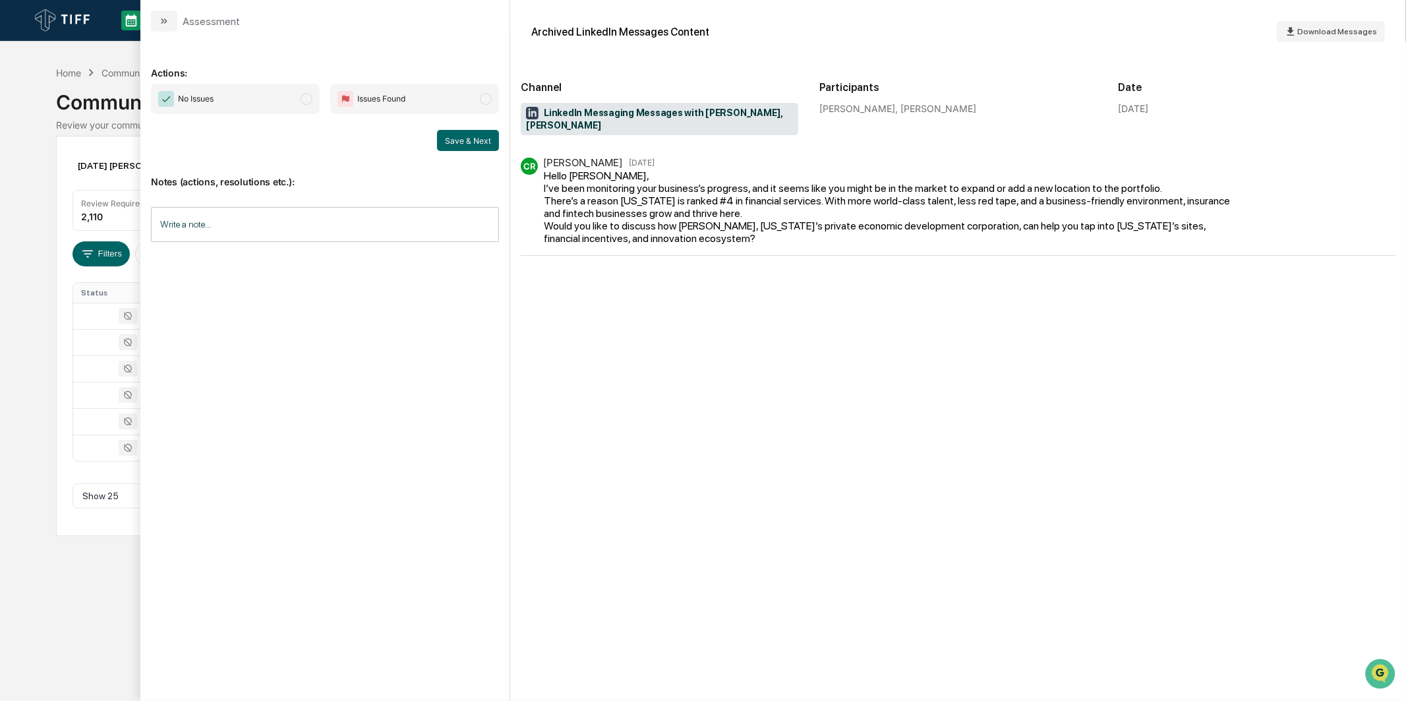
click at [301, 103] on span "No Issues" at bounding box center [235, 99] width 169 height 30
click at [463, 144] on button "Save & Next" at bounding box center [468, 140] width 62 height 21
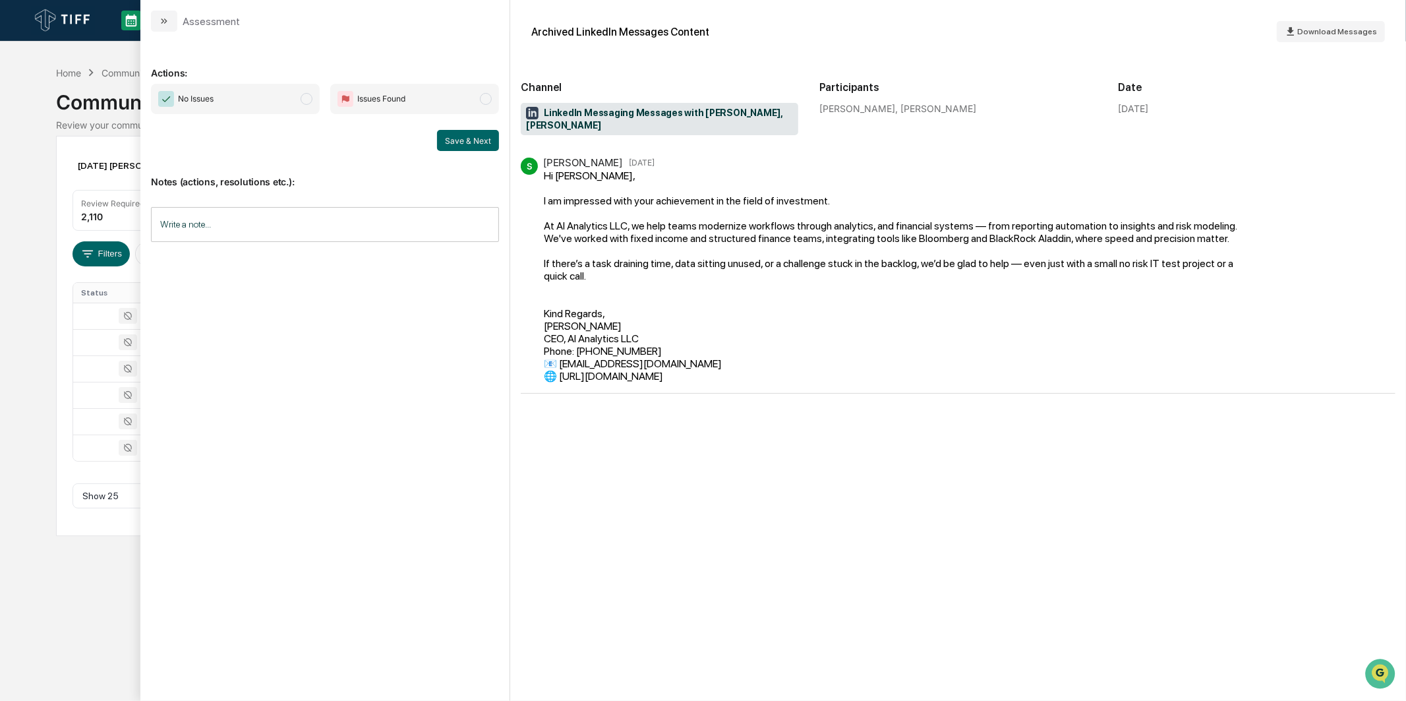
click at [268, 109] on span "No Issues" at bounding box center [235, 99] width 169 height 30
click at [454, 133] on button "Save & Next" at bounding box center [468, 140] width 62 height 21
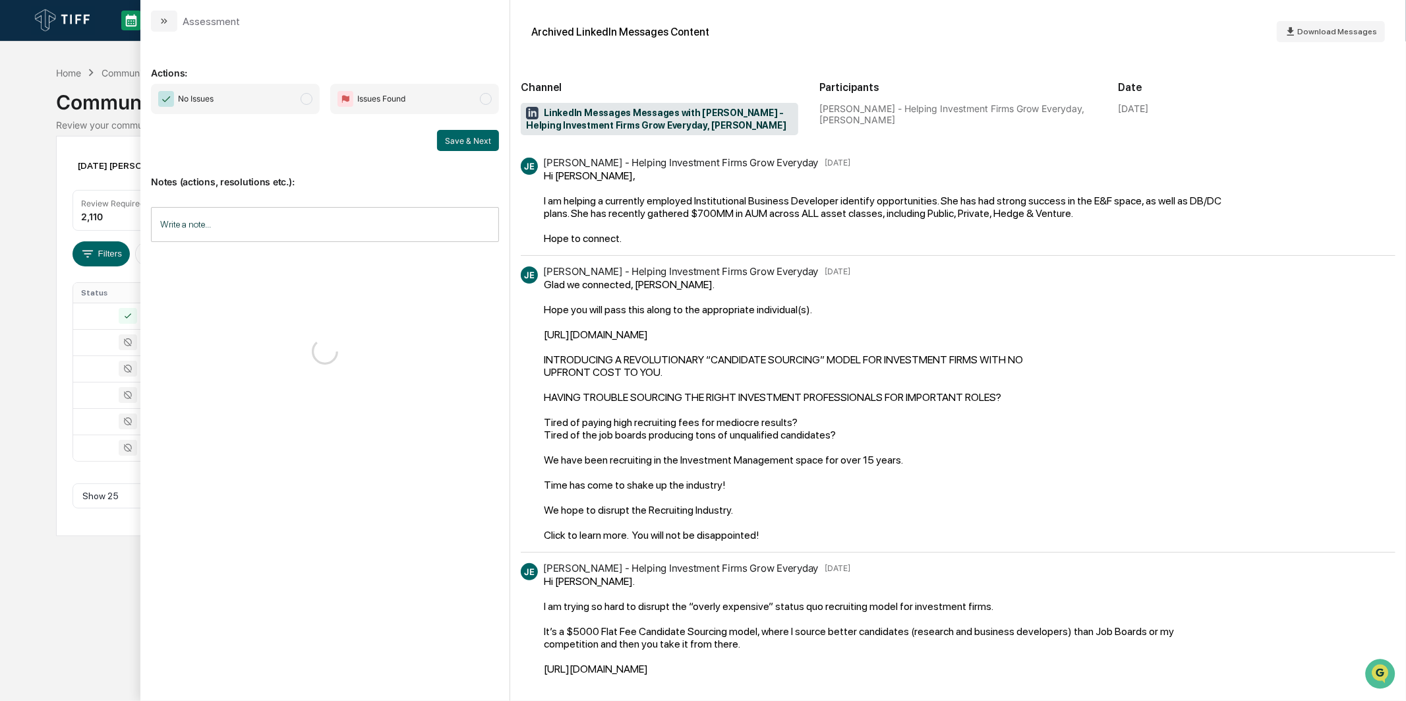
click at [274, 102] on span "No Issues" at bounding box center [235, 99] width 169 height 30
click at [464, 148] on button "Save & Next" at bounding box center [468, 140] width 62 height 21
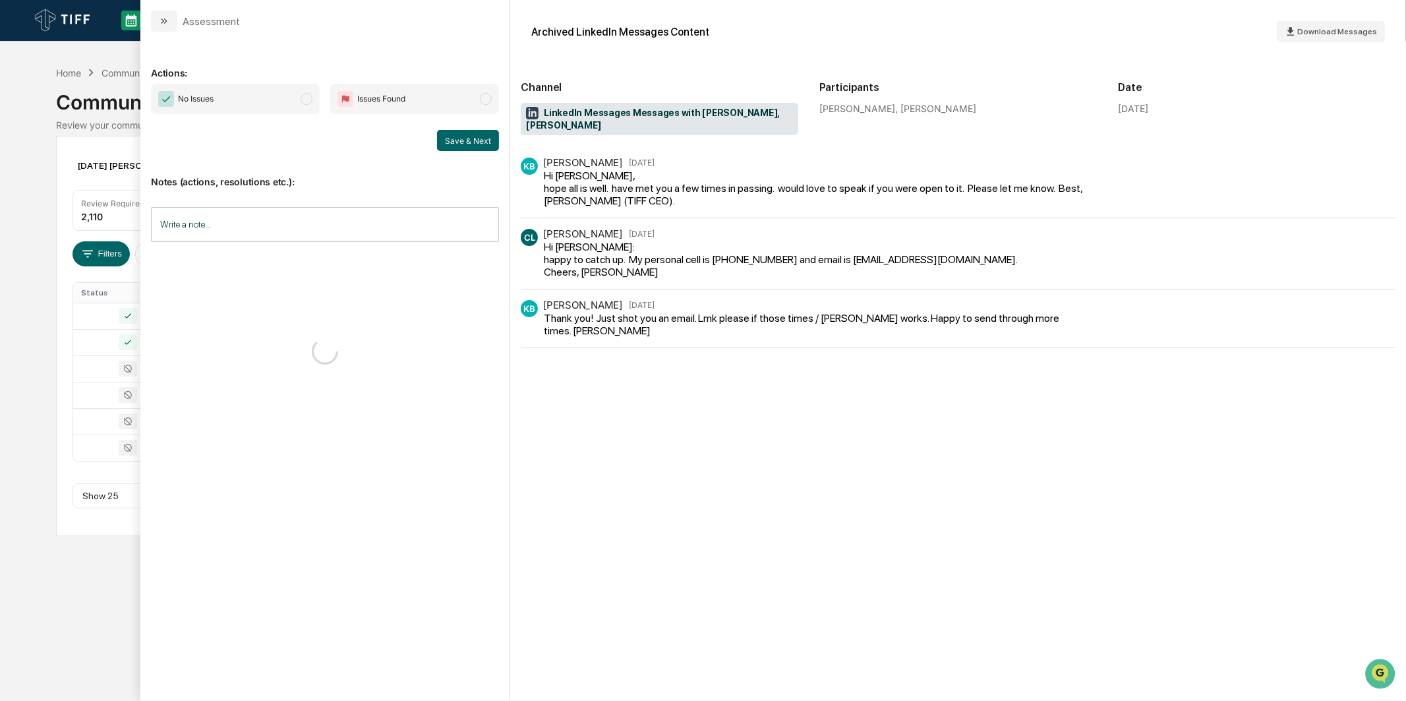
click at [311, 104] on span "No Issues" at bounding box center [235, 99] width 169 height 30
click at [365, 105] on span "Issues Found" at bounding box center [372, 99] width 68 height 16
click at [480, 144] on button "Save & Next" at bounding box center [468, 140] width 62 height 21
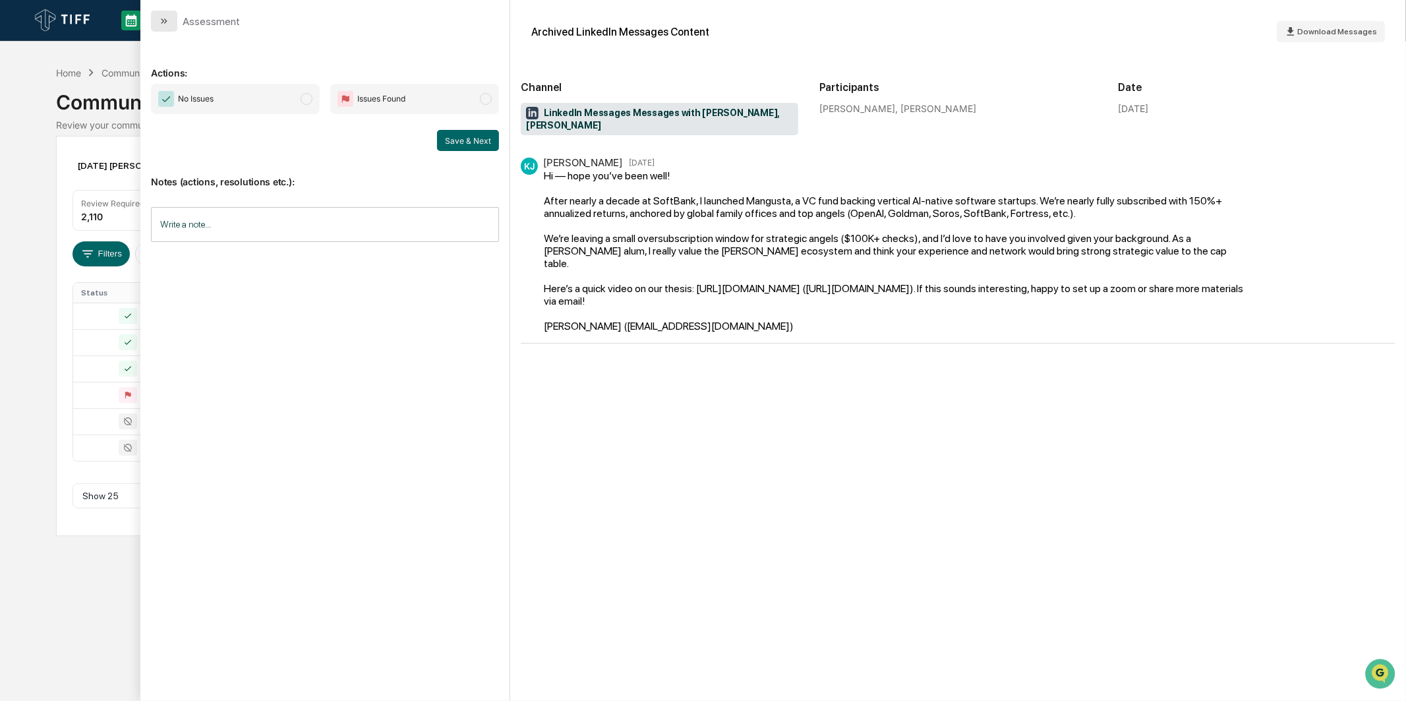
click at [167, 25] on icon "modal" at bounding box center [164, 21] width 11 height 11
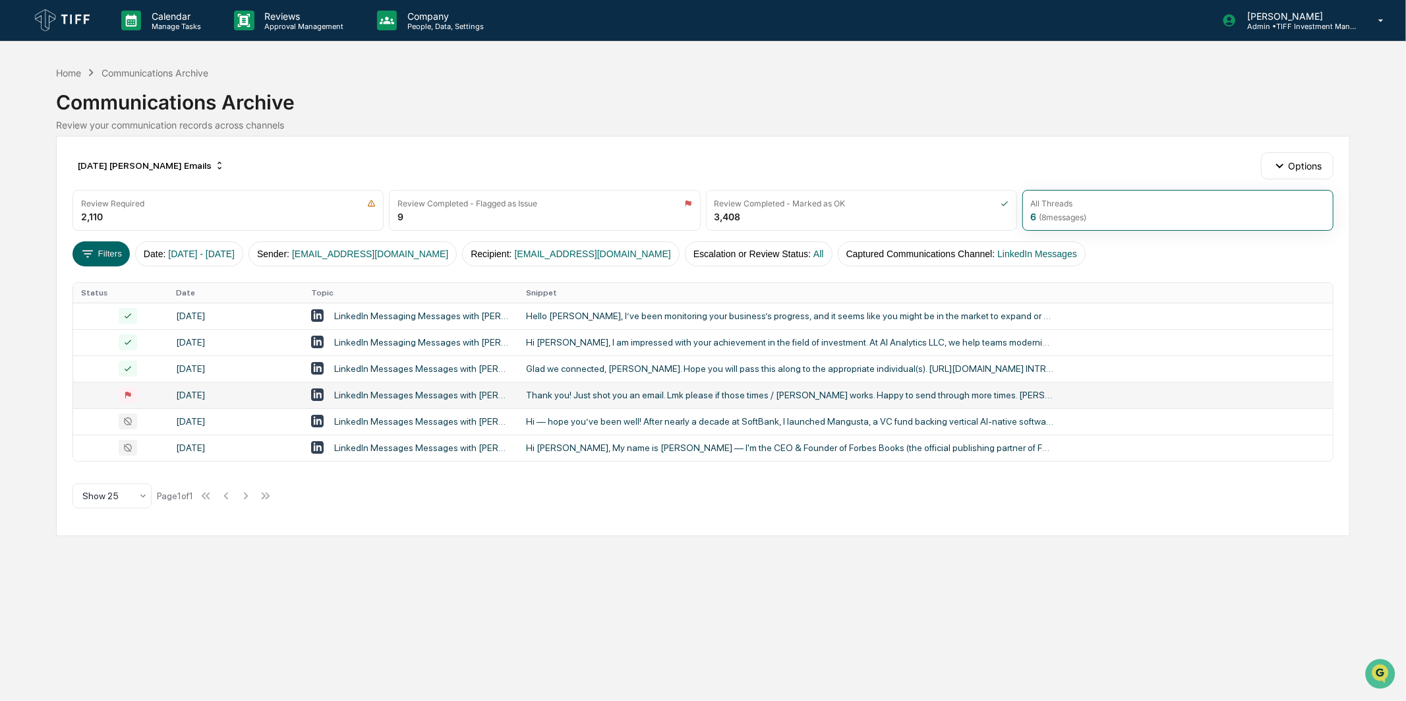
click at [288, 387] on td "[DATE]" at bounding box center [235, 395] width 135 height 26
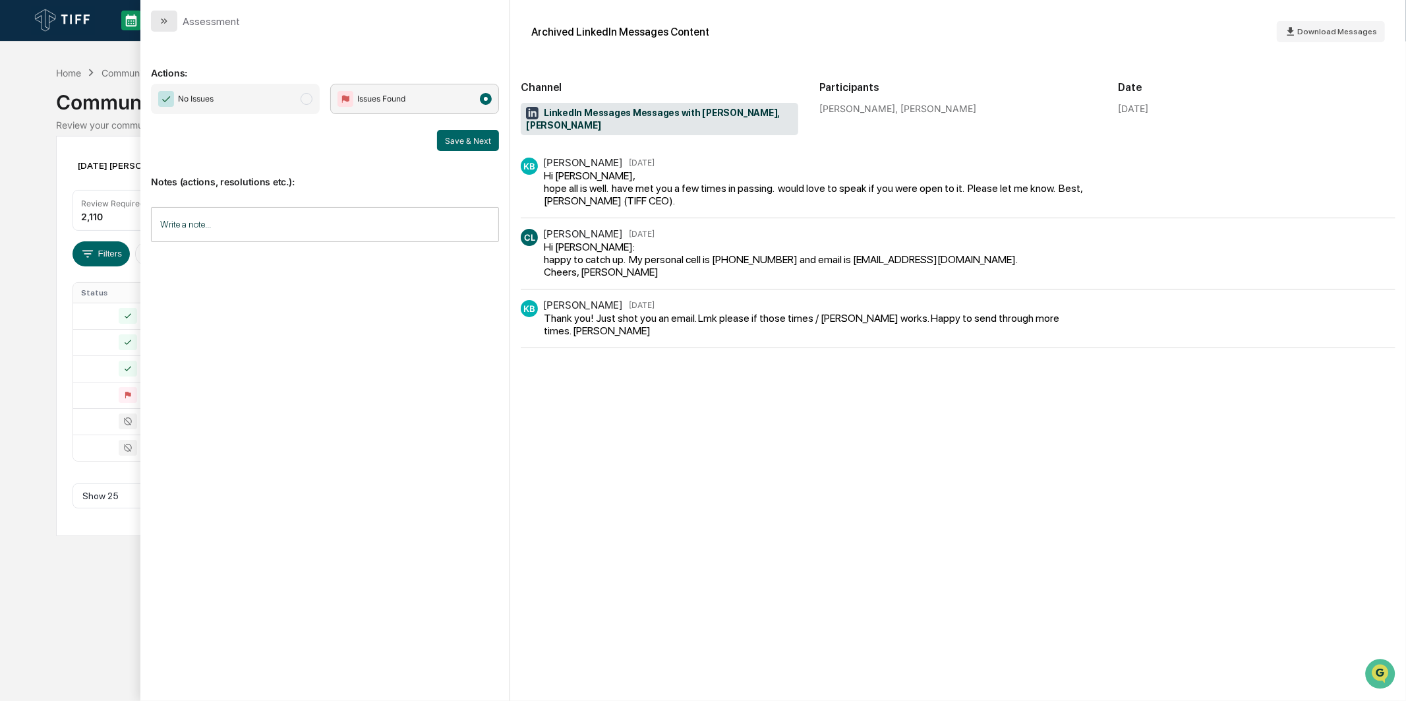
click at [160, 20] on icon "modal" at bounding box center [164, 21] width 11 height 11
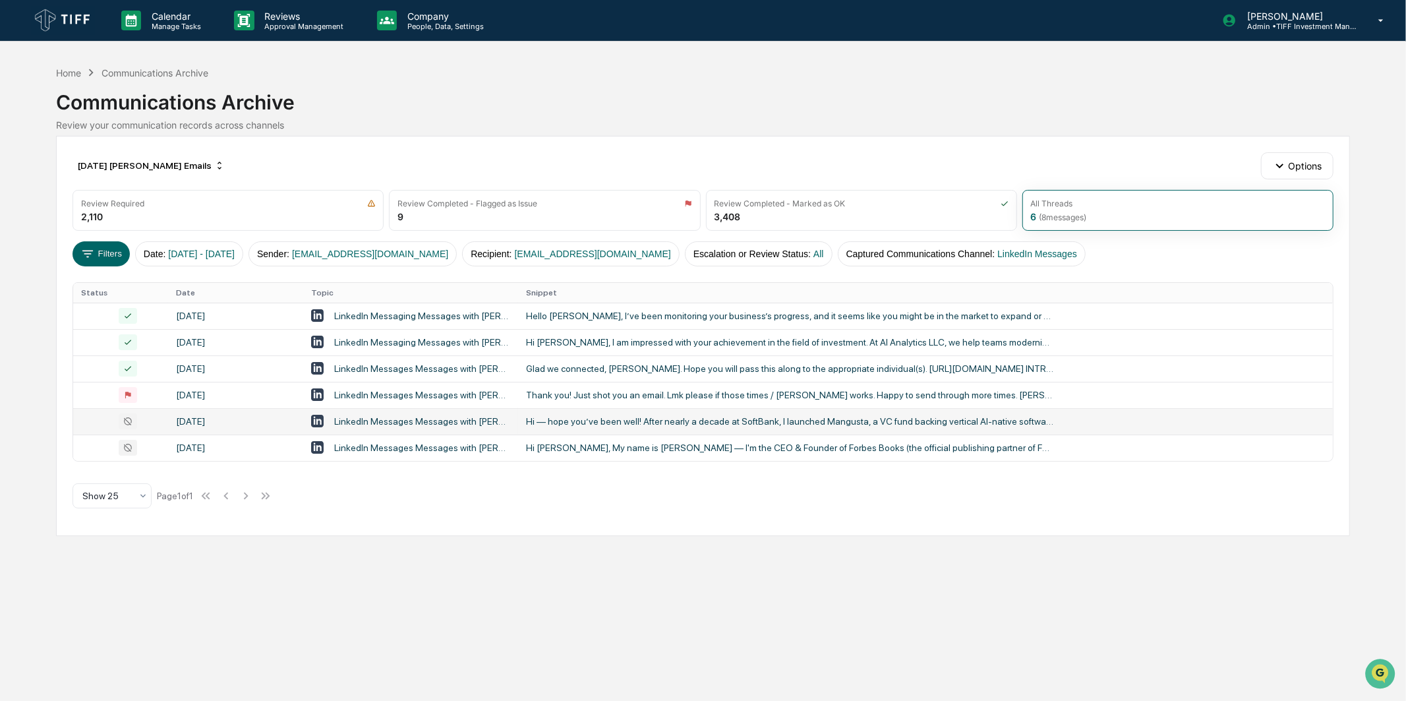
click at [360, 413] on td "LinkedIn Messages Messages with [PERSON_NAME], [PERSON_NAME]" at bounding box center [410, 421] width 215 height 26
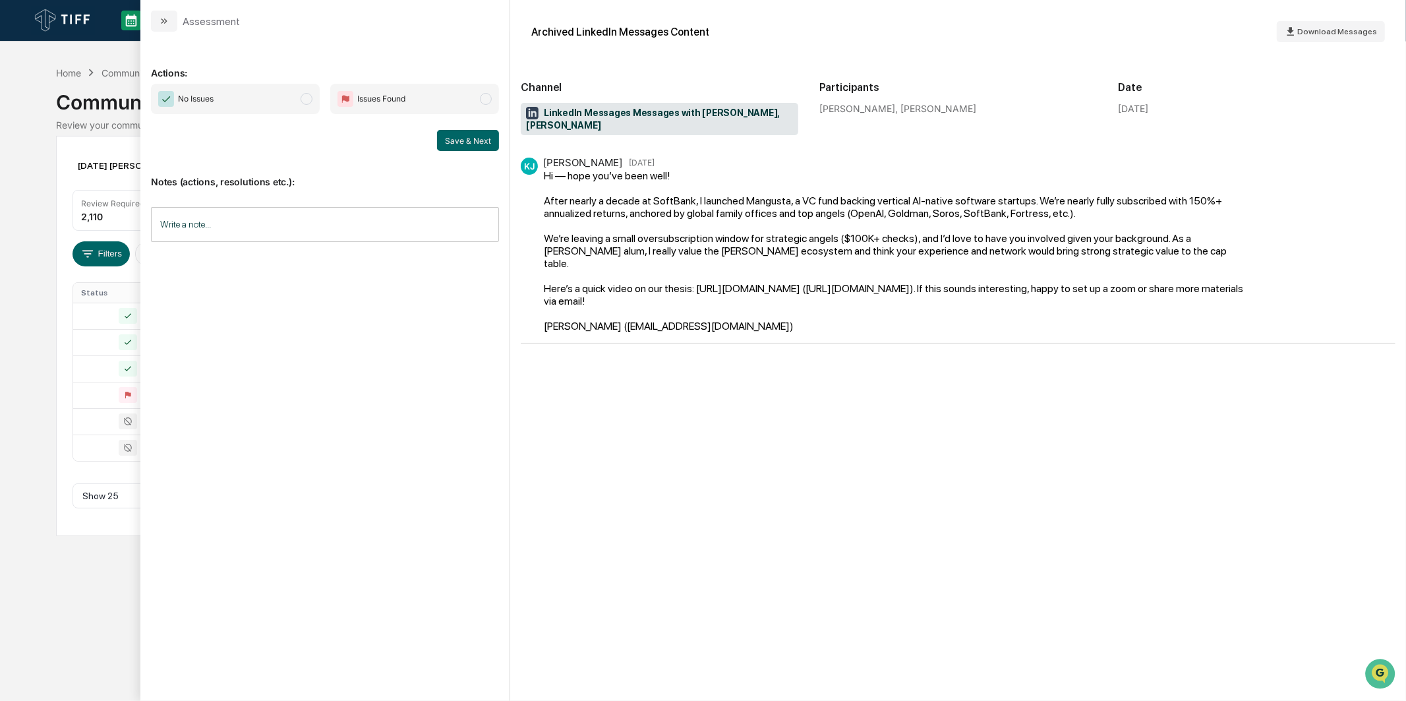
click at [208, 96] on span "No Issues" at bounding box center [196, 98] width 36 height 13
click at [473, 143] on button "Save & Next" at bounding box center [468, 140] width 62 height 21
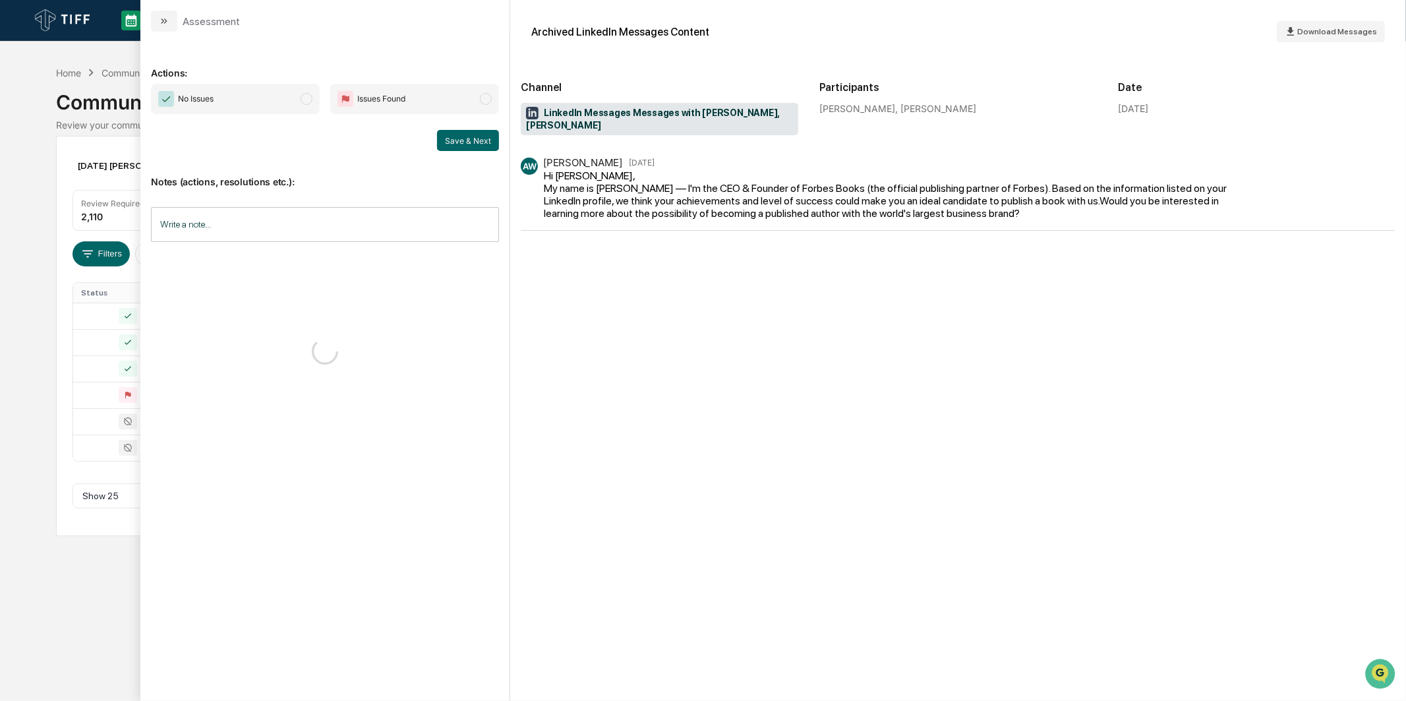
click at [300, 102] on span "No Issues" at bounding box center [235, 99] width 169 height 30
click at [473, 140] on button "Save & Next" at bounding box center [468, 140] width 62 height 21
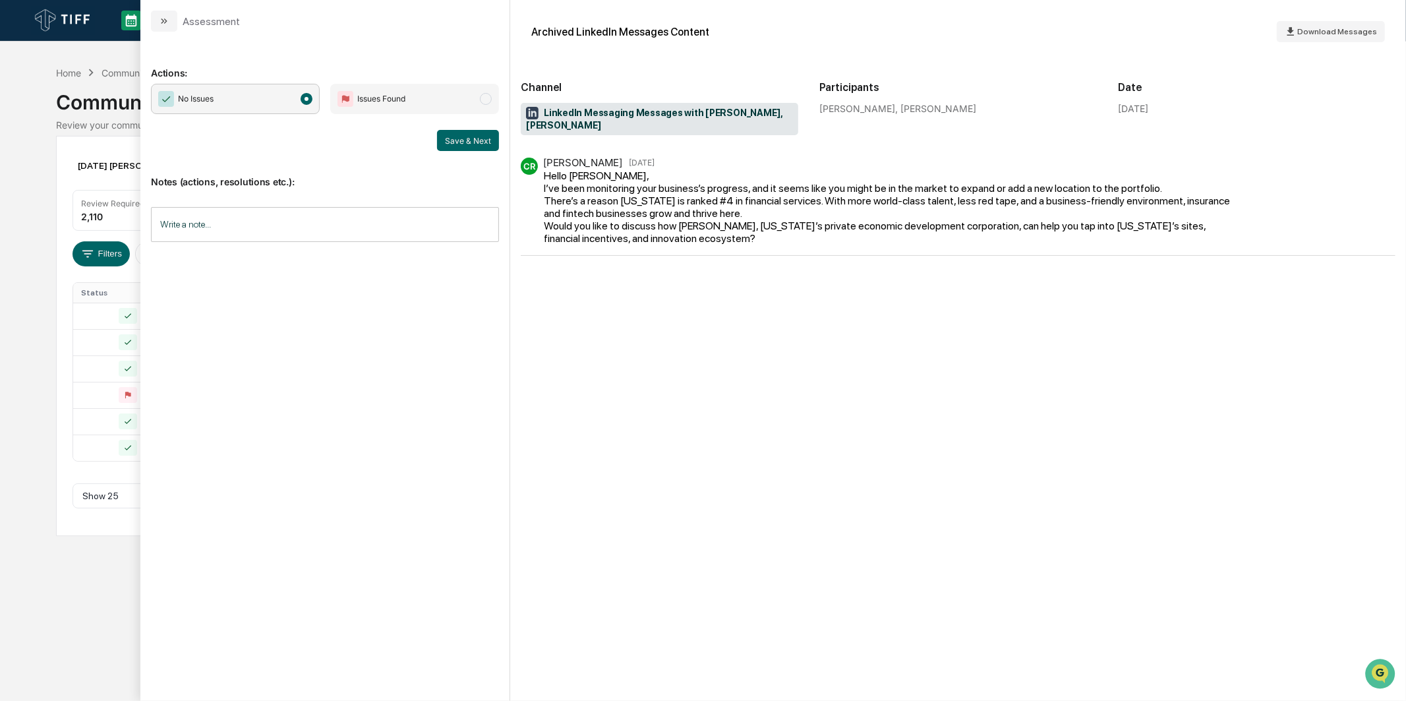
click at [483, 159] on div "Notes (actions, resolutions etc.): Write a note... Write a note..." at bounding box center [325, 204] width 348 height 107
click at [480, 140] on button "Save & Next" at bounding box center [468, 140] width 62 height 21
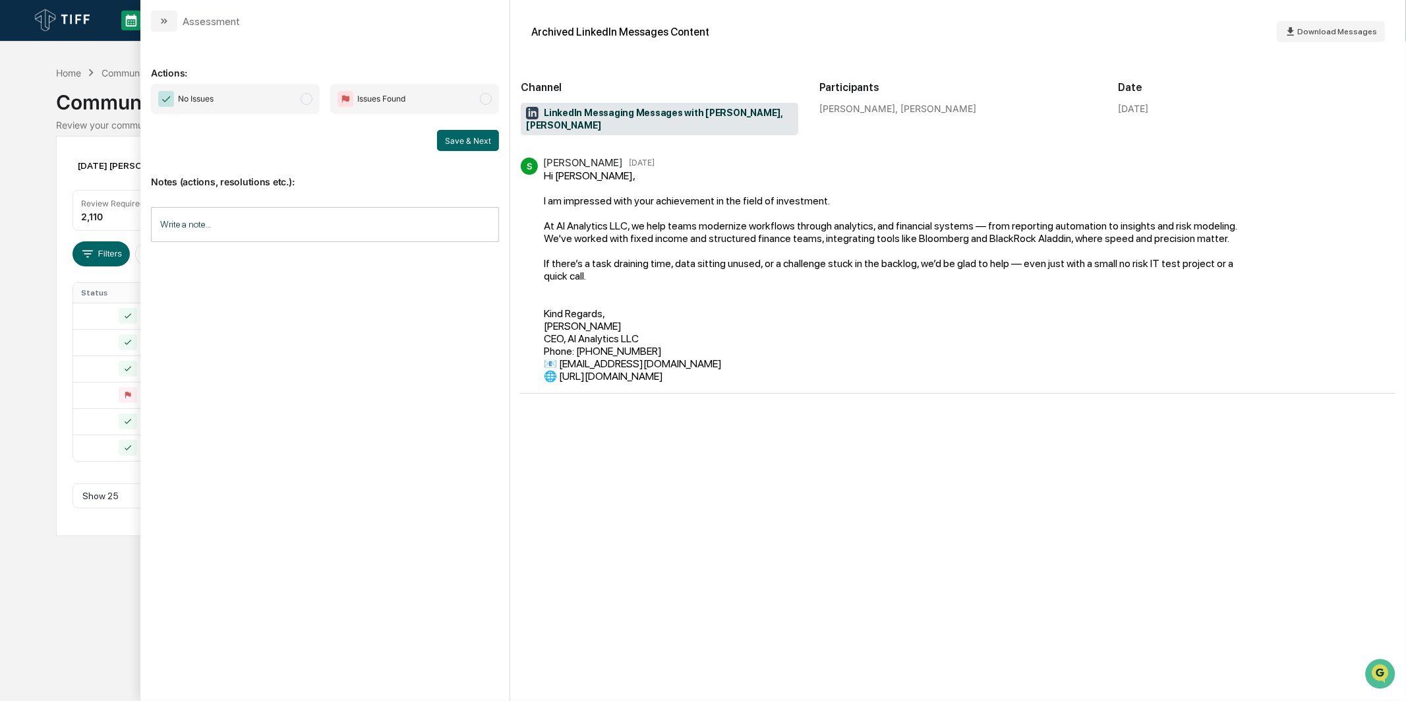
click at [298, 98] on span "No Issues" at bounding box center [235, 99] width 169 height 30
click at [472, 146] on button "Save & Next" at bounding box center [468, 140] width 62 height 21
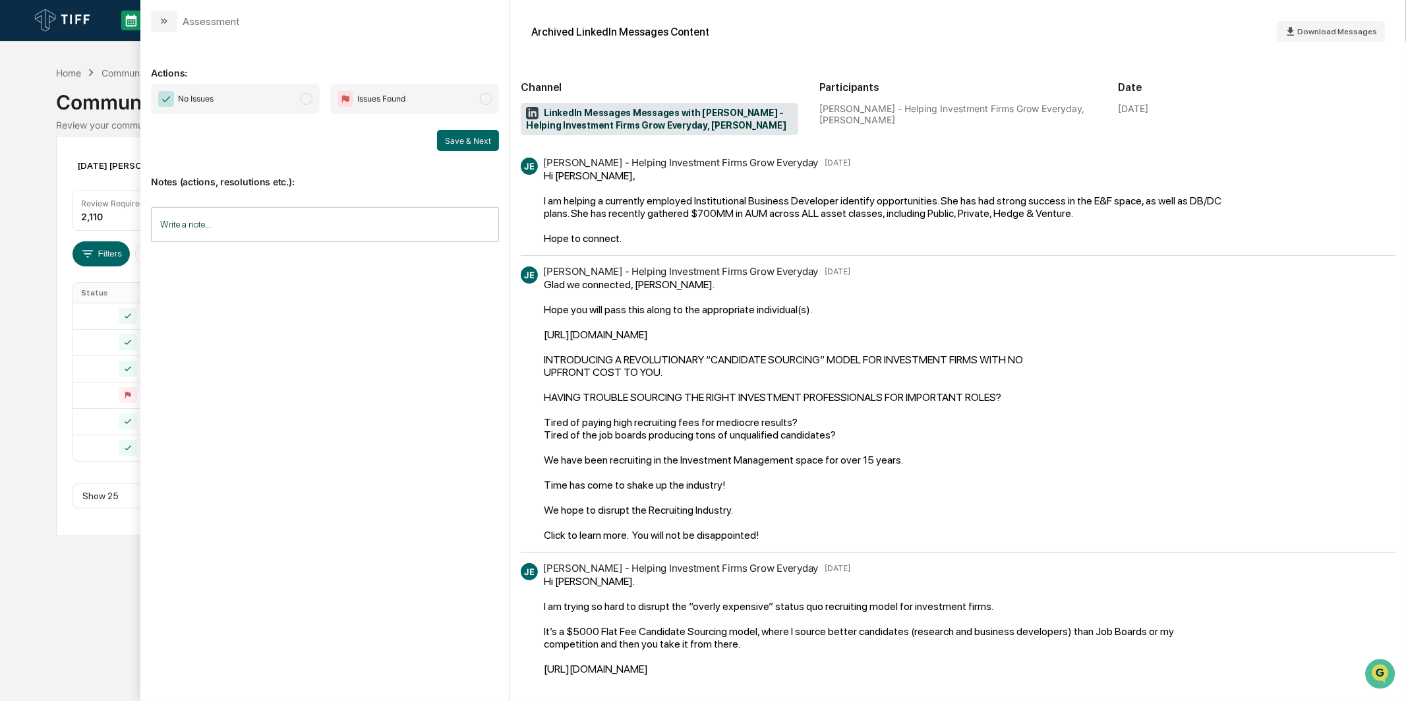
click at [278, 99] on span "No Issues" at bounding box center [235, 99] width 169 height 30
click at [452, 151] on div "Notes (actions, resolutions etc.): Write a note... Write a note..." at bounding box center [325, 204] width 348 height 107
click at [455, 145] on button "Save & Next" at bounding box center [468, 140] width 62 height 21
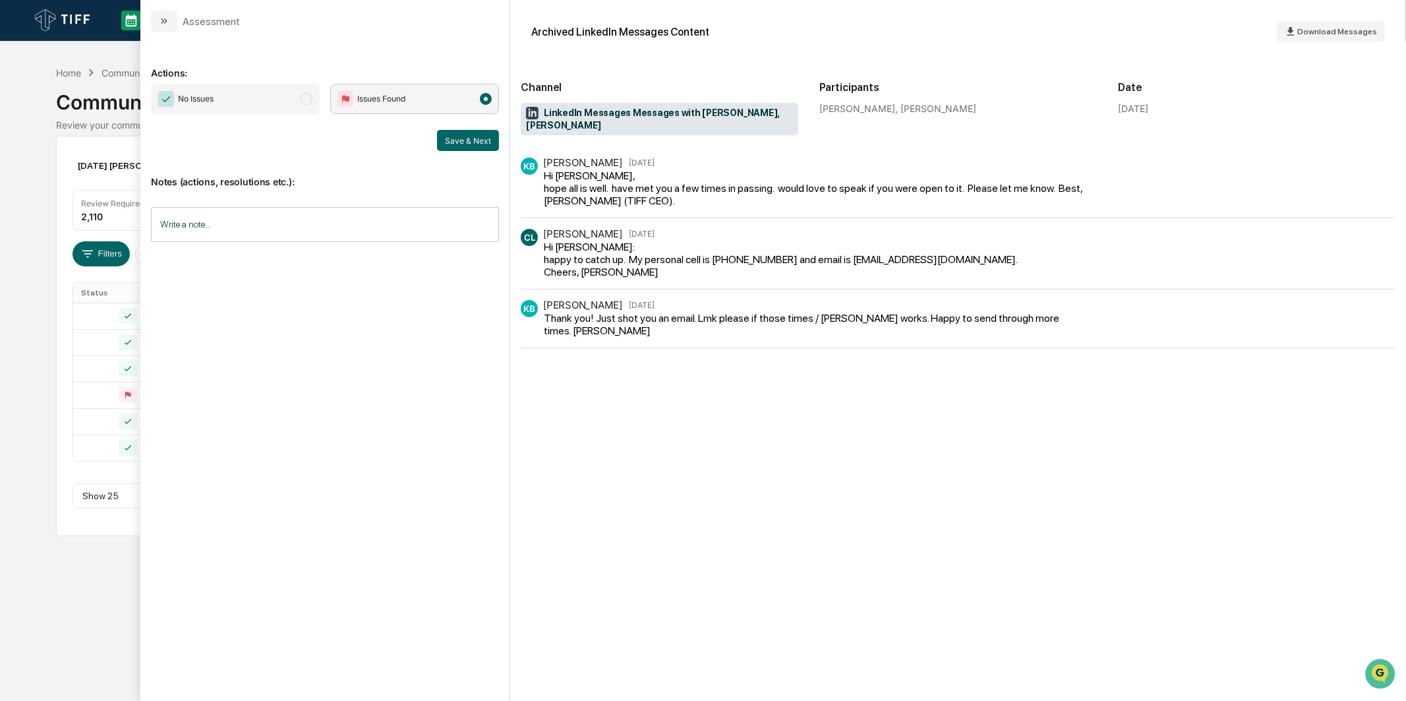
click at [37, 126] on div "Calendar Manage Tasks Reviews Approval Management Company People, Data, Setting…" at bounding box center [703, 350] width 1406 height 701
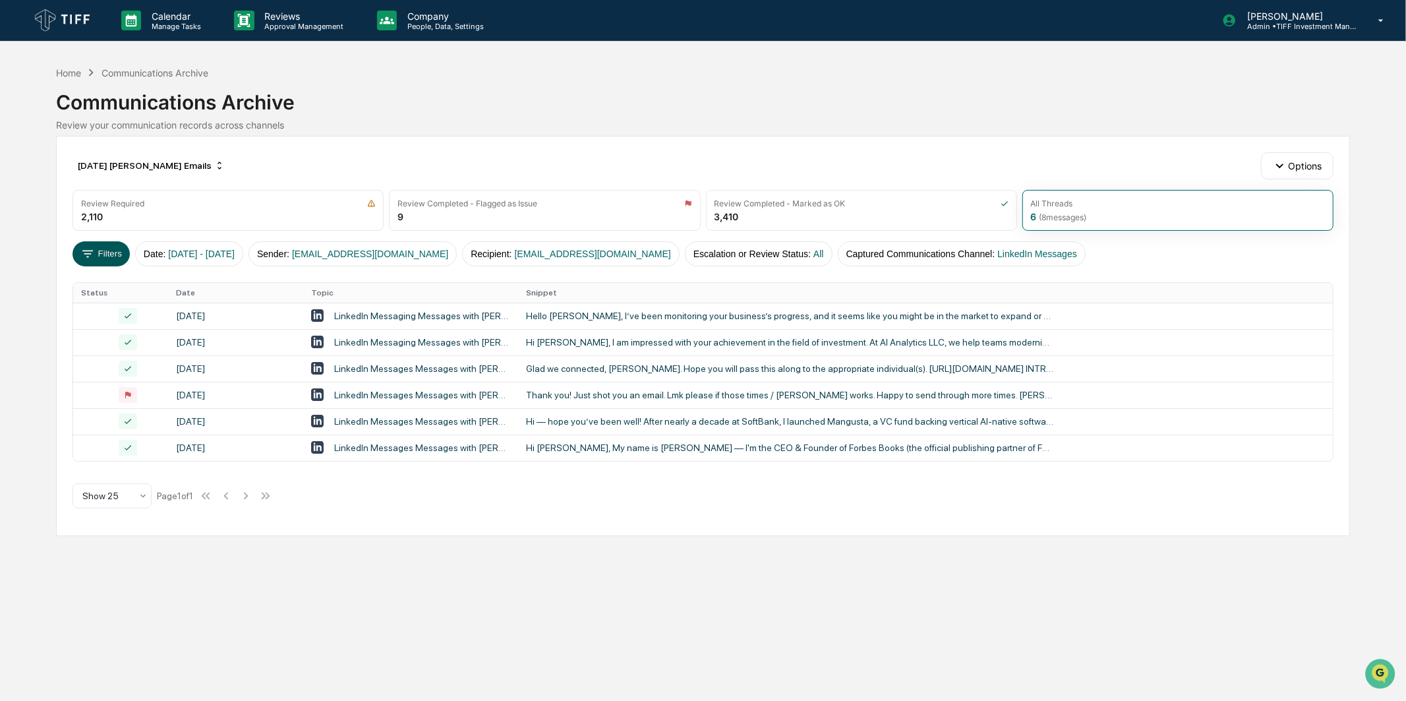
click at [108, 257] on button "Filters" at bounding box center [101, 253] width 57 height 25
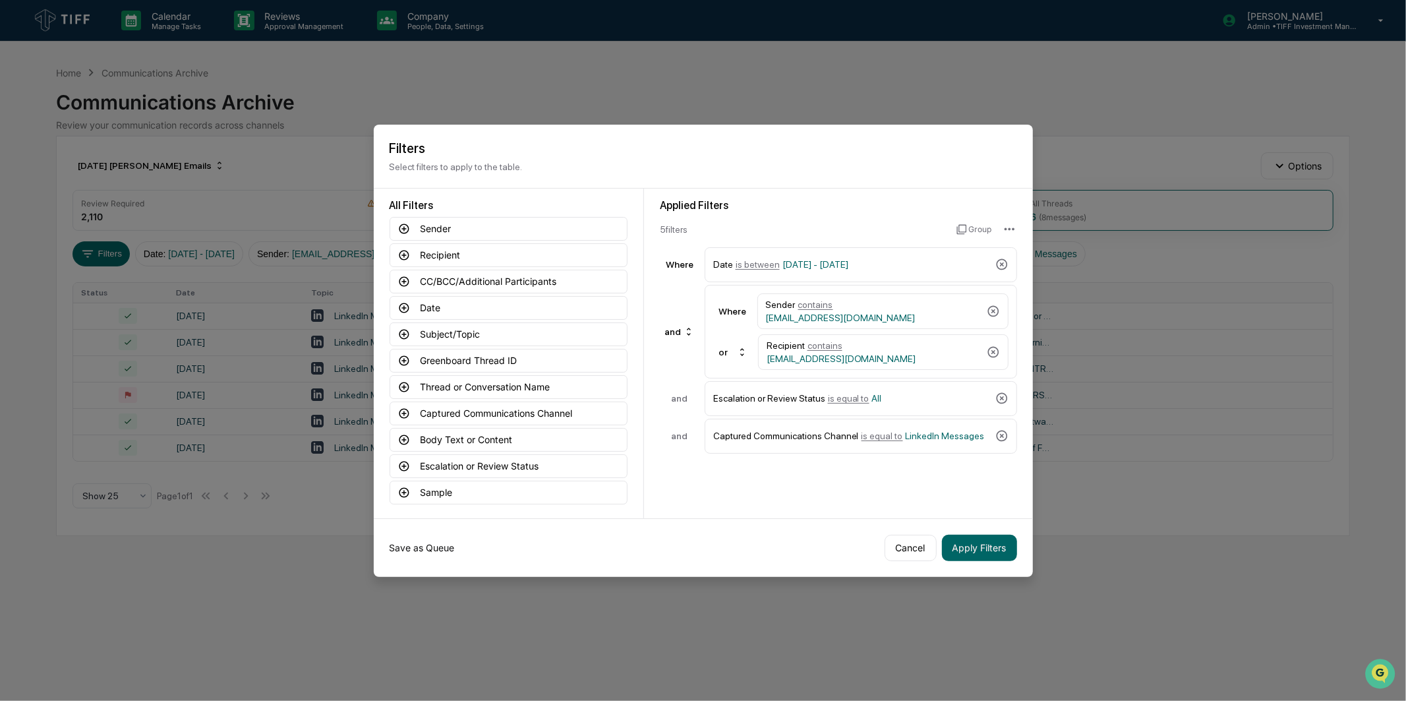
click at [427, 555] on button "Save as Queue" at bounding box center [422, 548] width 65 height 26
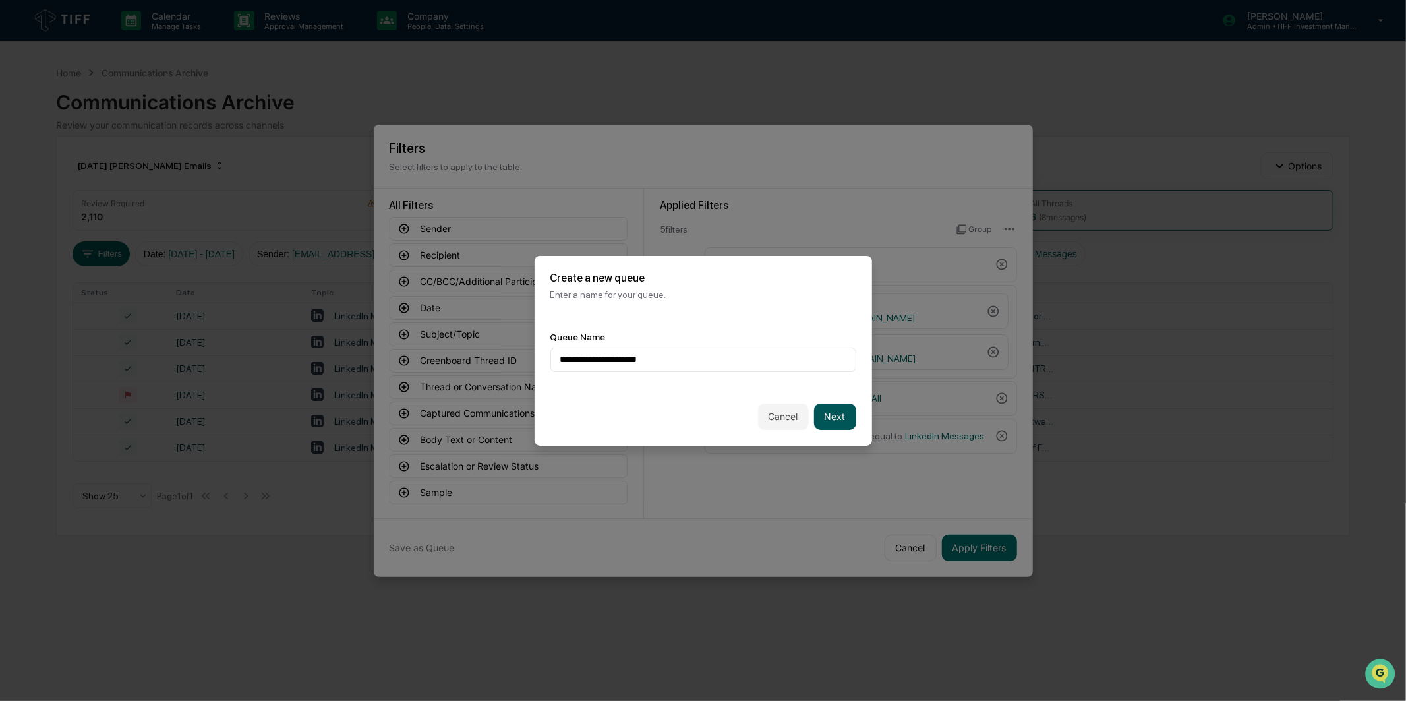
type input "**********"
click at [835, 410] on button "Next" at bounding box center [835, 417] width 42 height 26
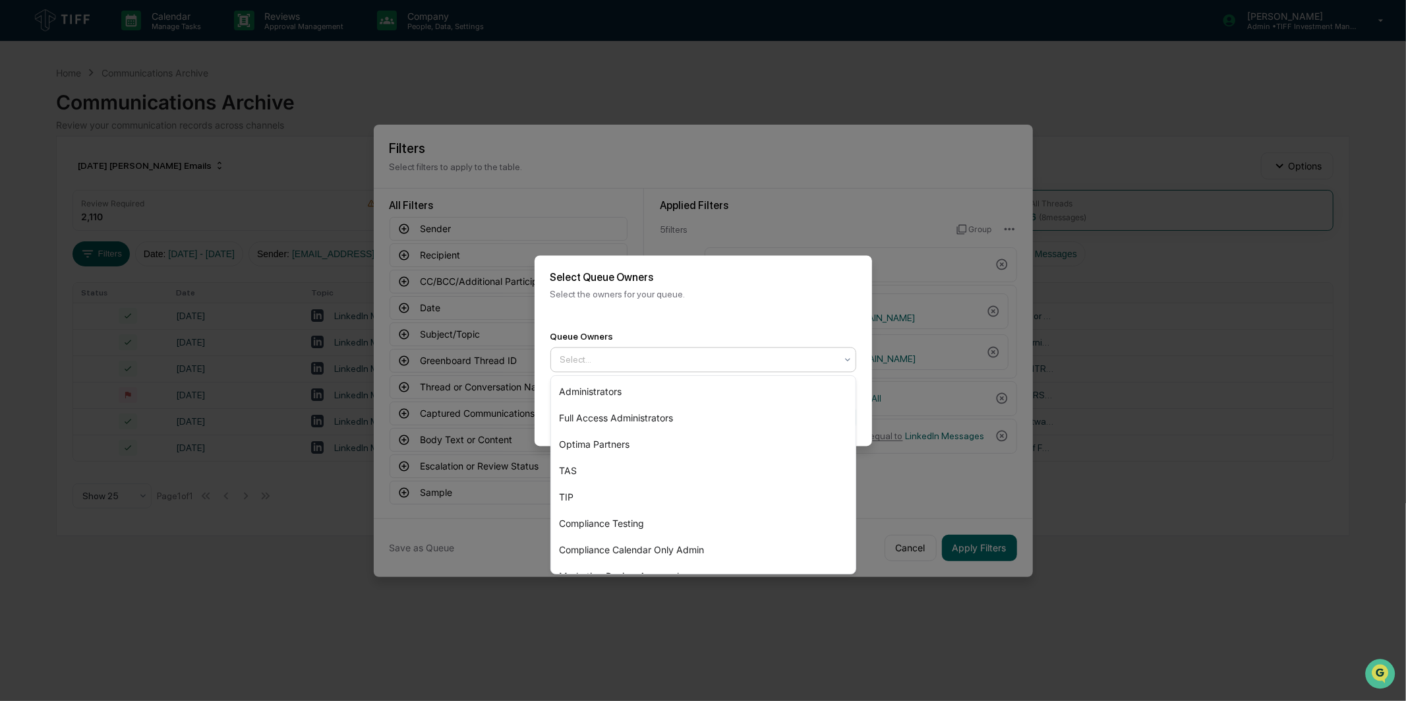
click at [767, 367] on div "Select..." at bounding box center [698, 359] width 289 height 21
click at [713, 446] on div "Optima Partners" at bounding box center [703, 444] width 305 height 26
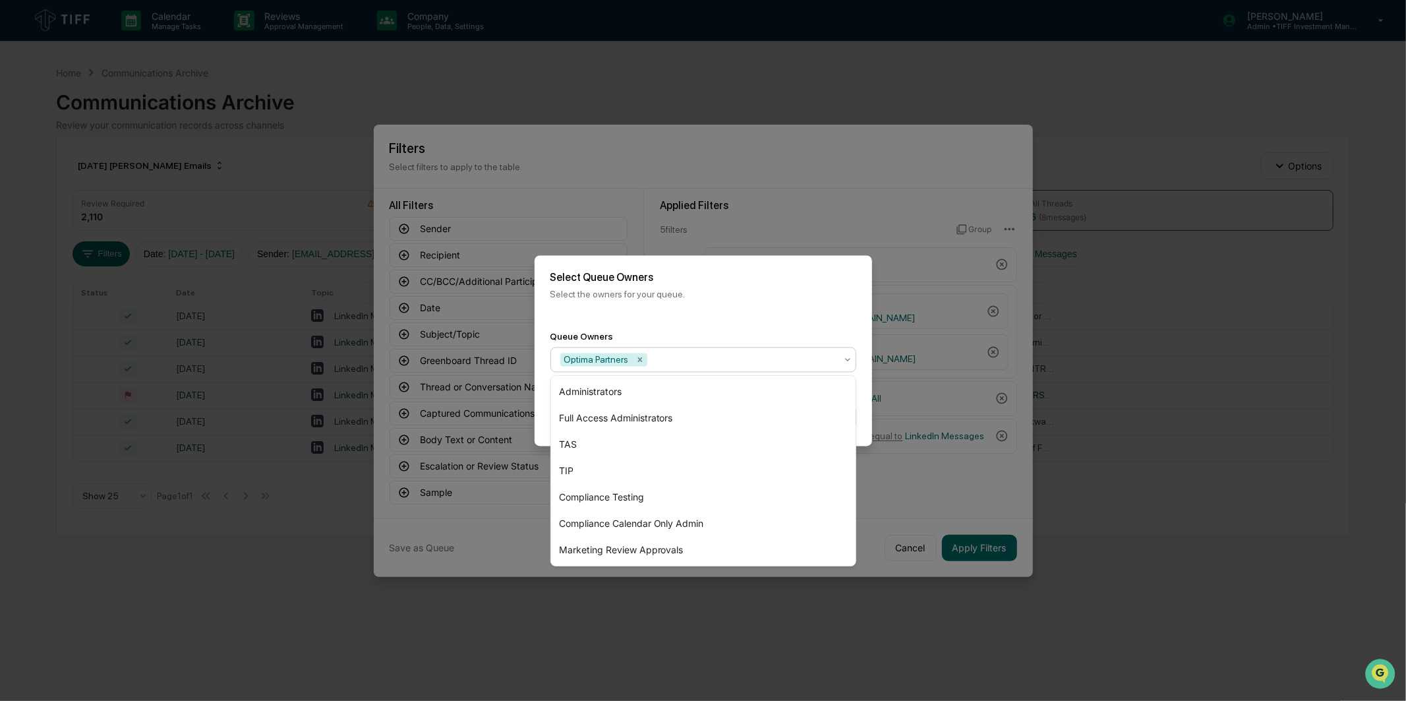
click at [803, 317] on div "Queue Owners option Optima Partners, selected. 7 results available. Use Up and …" at bounding box center [704, 351] width 338 height 73
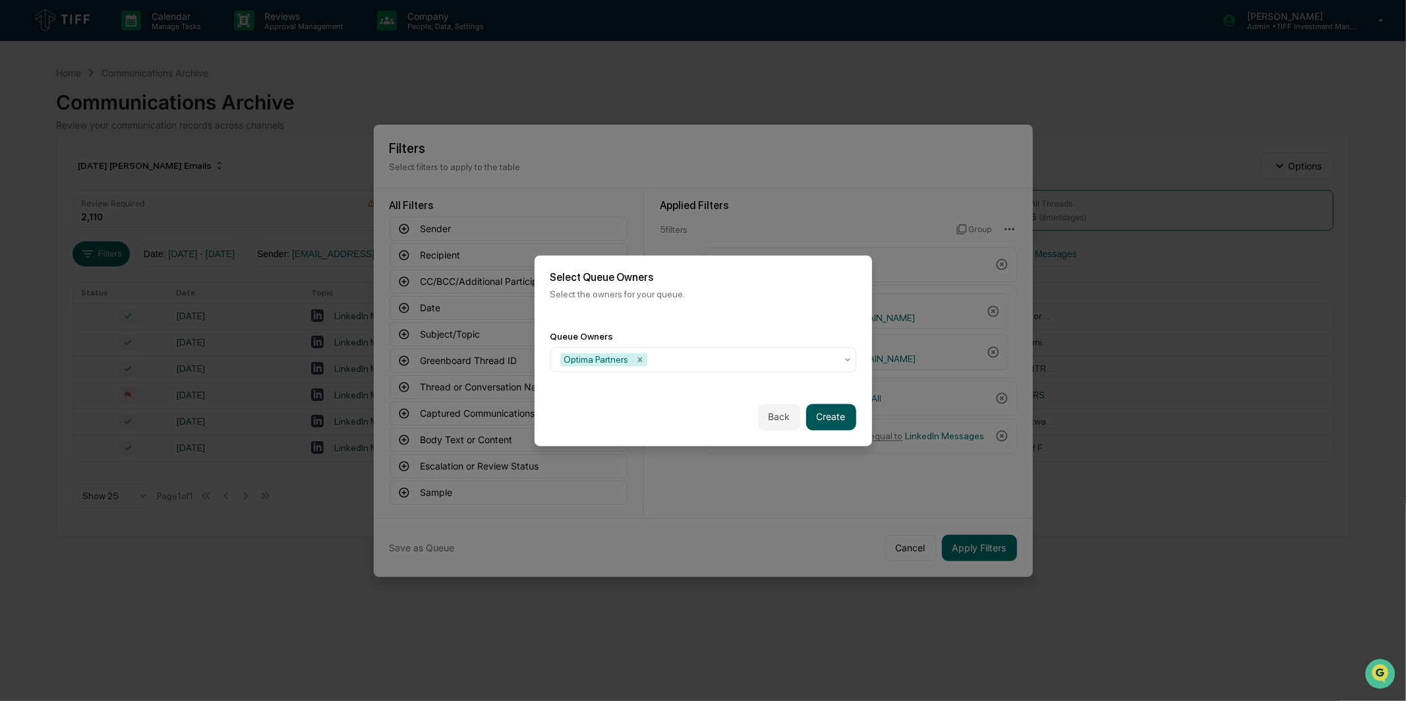
click at [833, 413] on button "Create" at bounding box center [831, 417] width 50 height 26
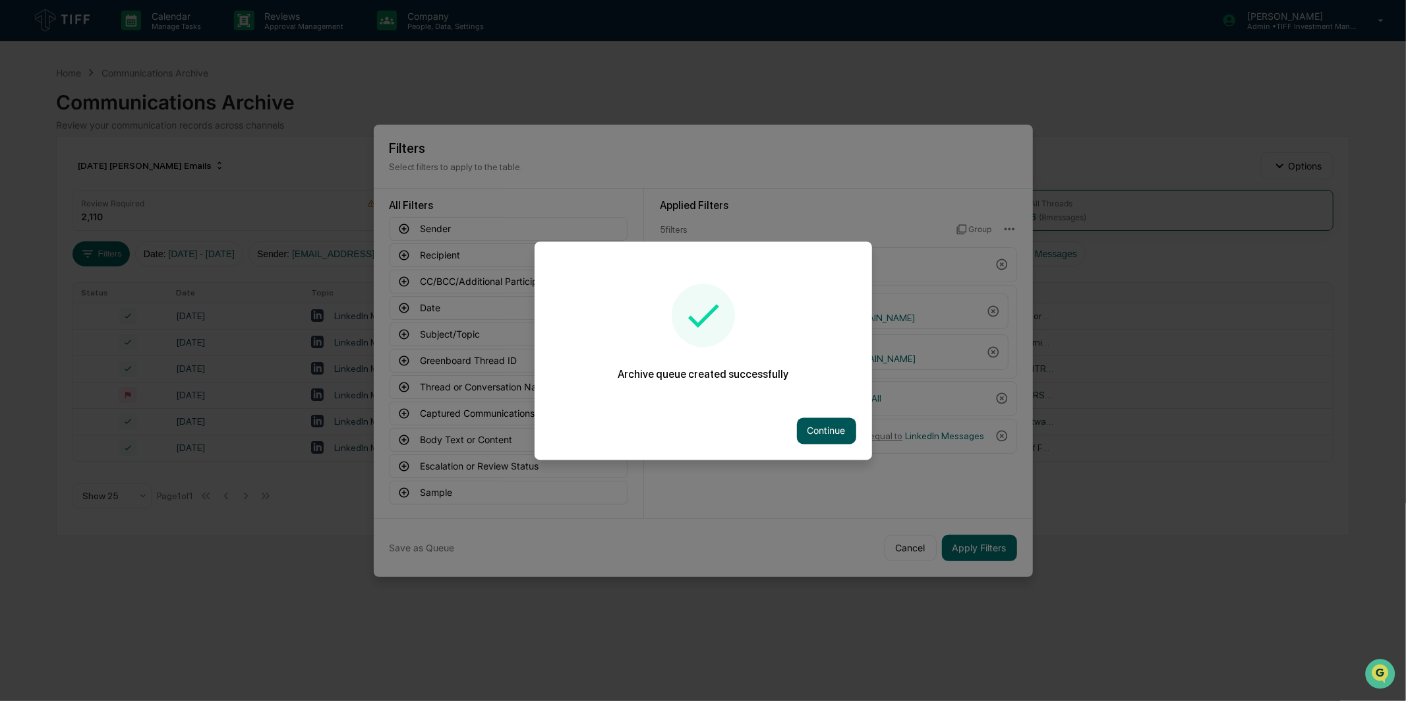
click at [827, 429] on button "Continue" at bounding box center [826, 430] width 59 height 26
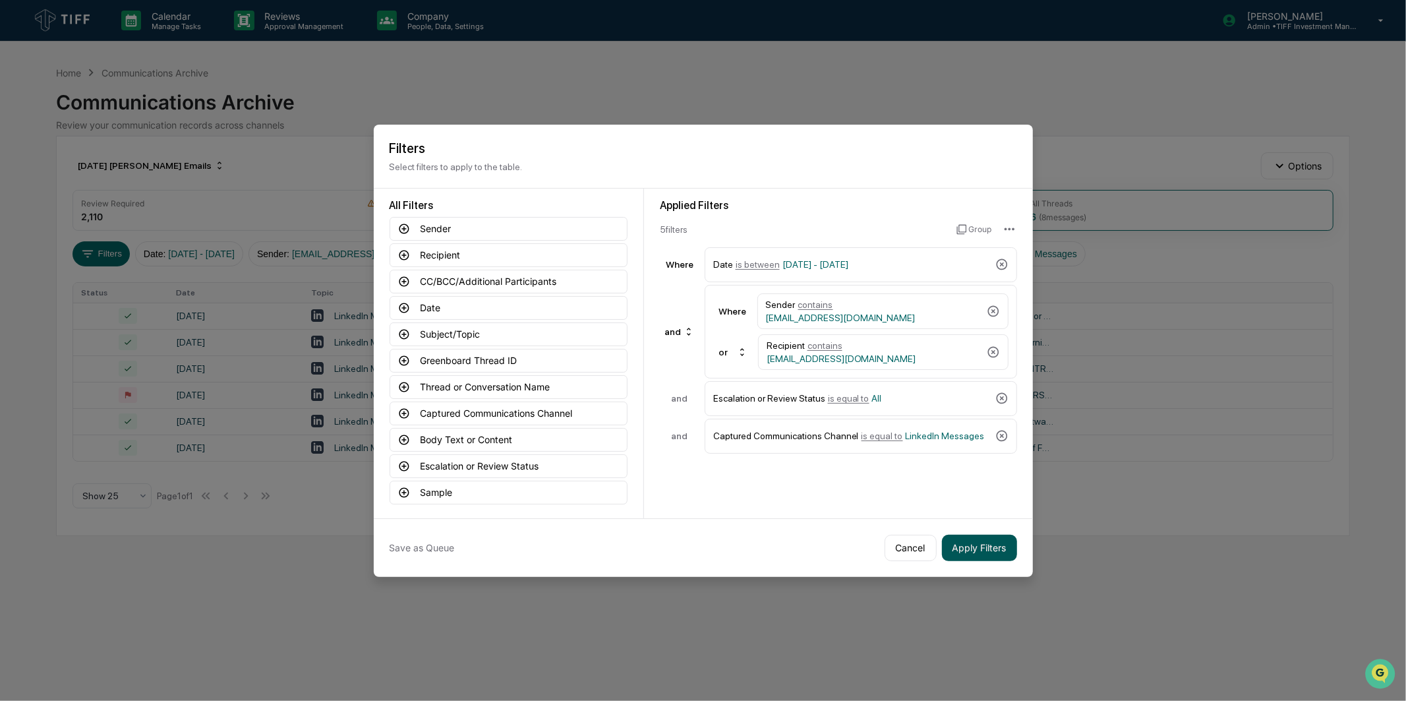
click at [961, 543] on button "Apply Filters" at bounding box center [979, 548] width 75 height 26
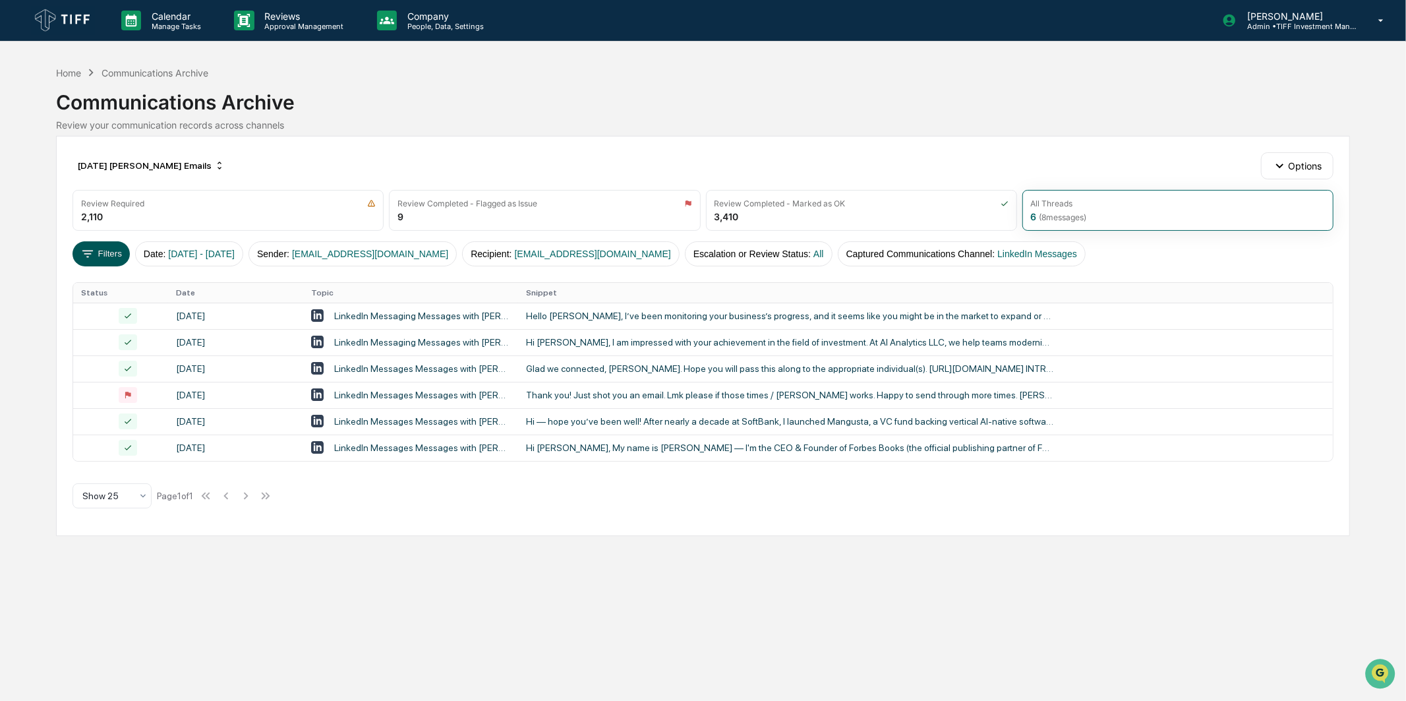
click at [111, 251] on button "Filters" at bounding box center [101, 253] width 57 height 25
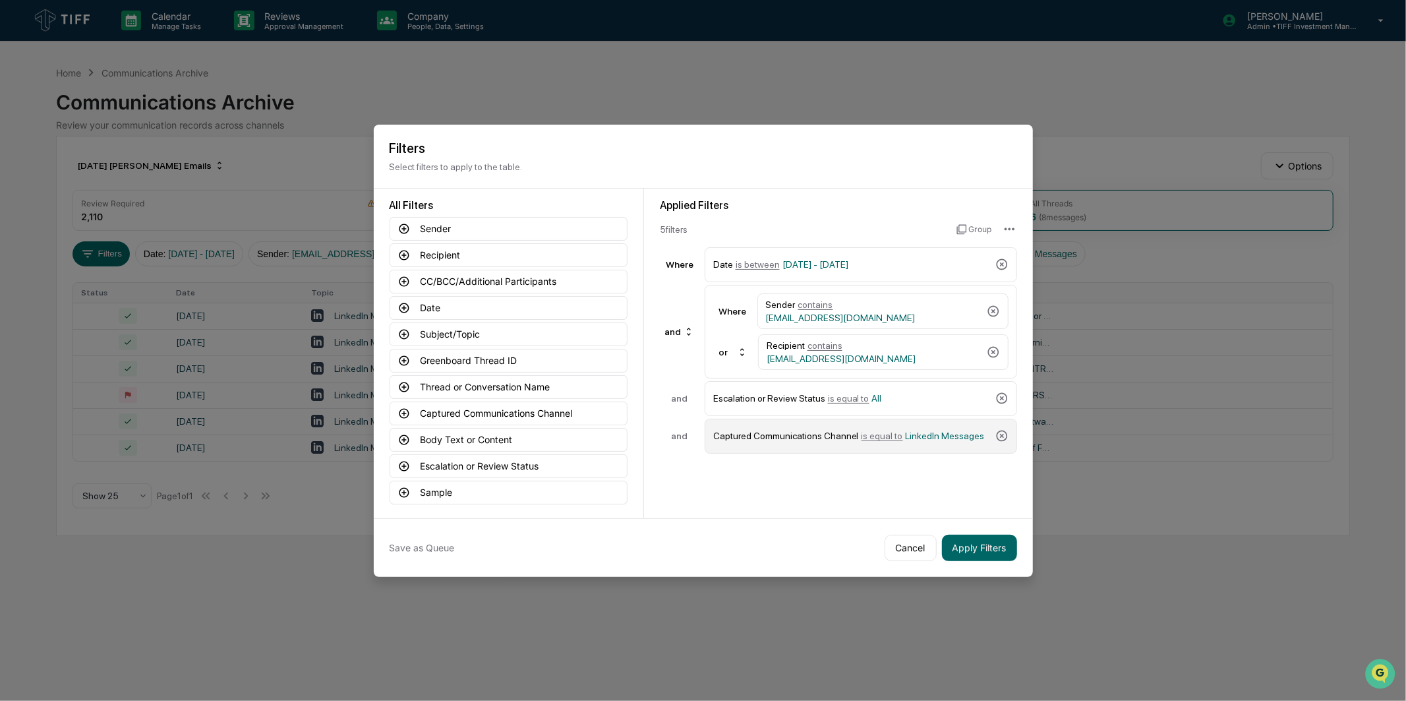
click at [912, 445] on div "Captured Communications Channel is equal to LinkedIn Messages" at bounding box center [851, 436] width 277 height 23
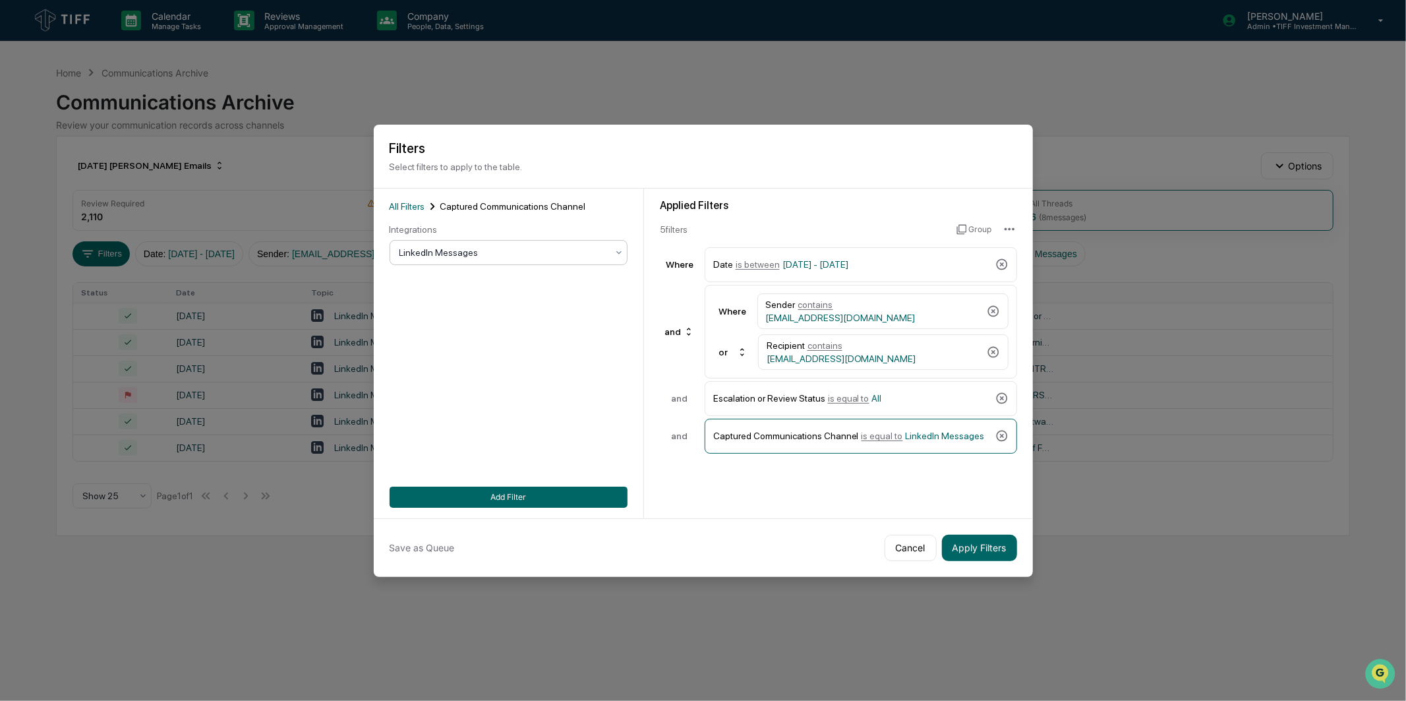
click at [486, 265] on div "LinkedIn Messages" at bounding box center [509, 252] width 238 height 25
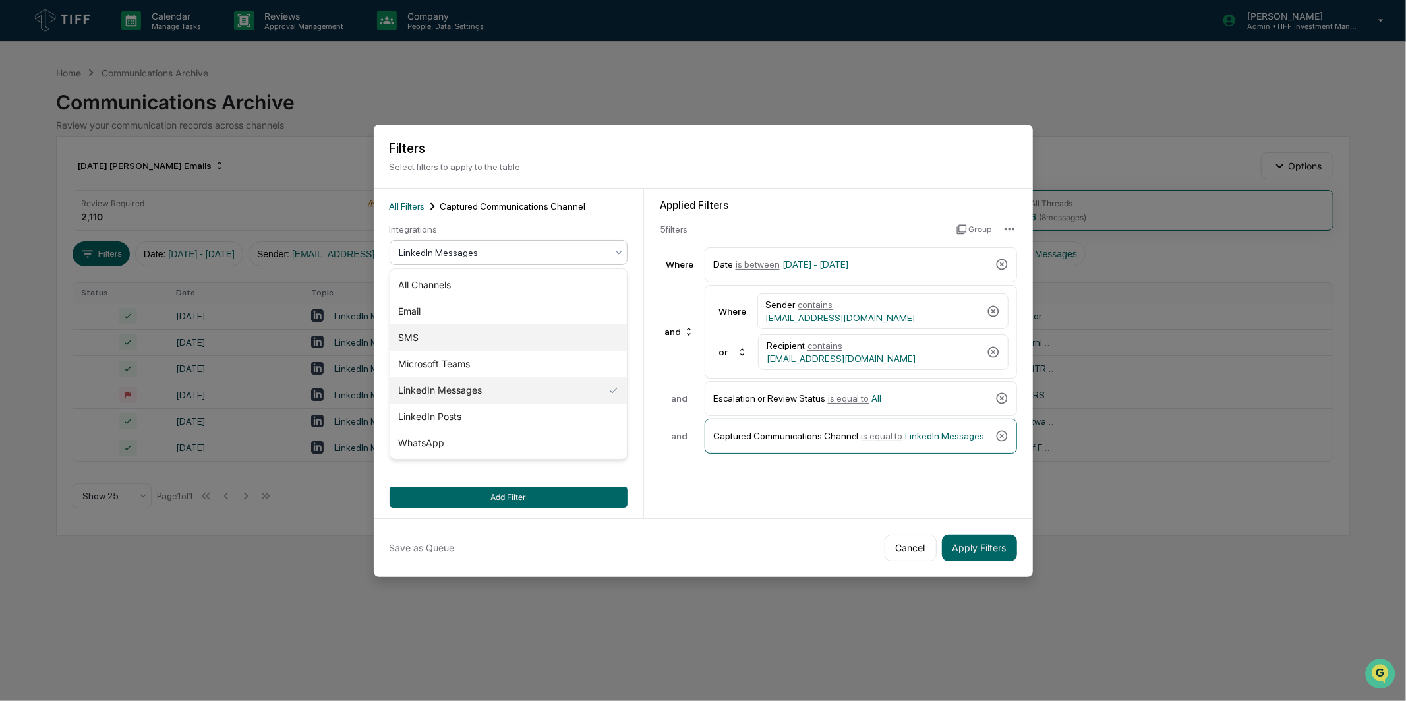
click at [456, 334] on div "SMS" at bounding box center [508, 337] width 237 height 26
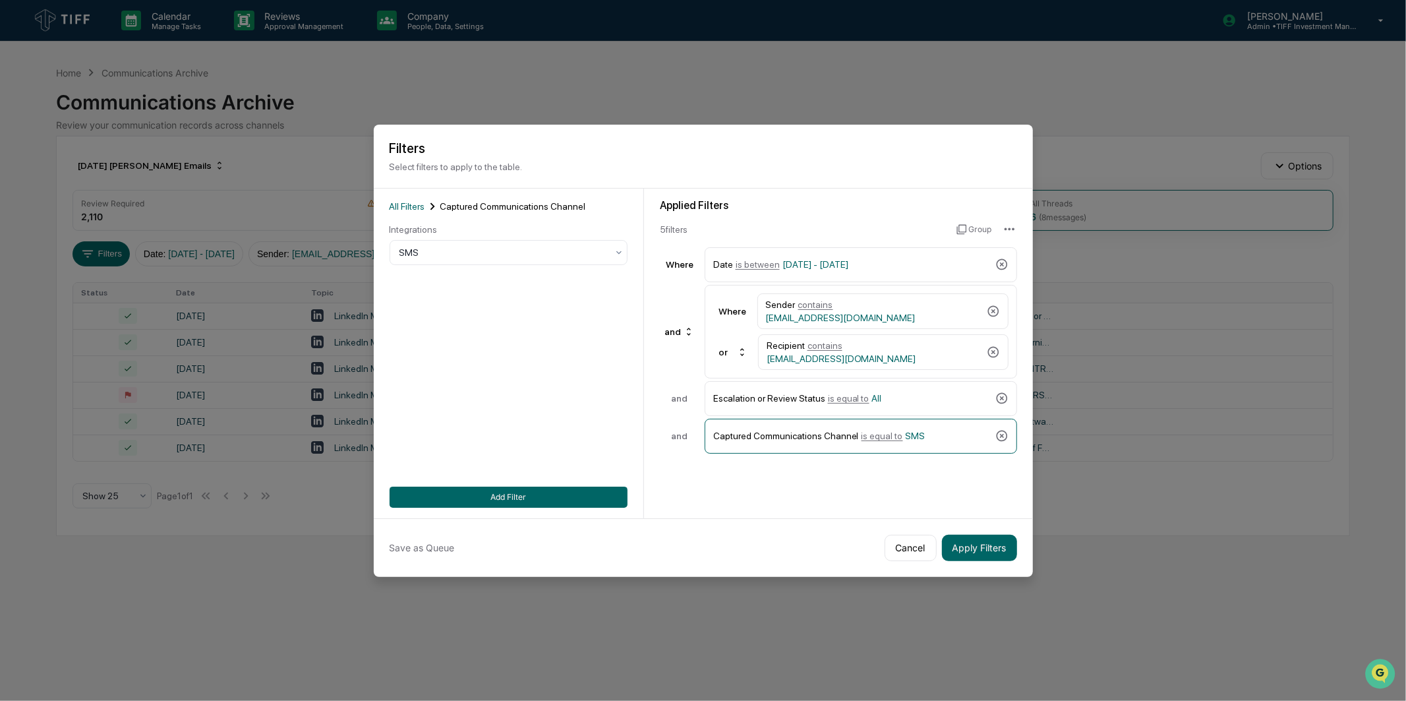
click at [785, 511] on div "Applied Filters 5 filter s Group Where Date is between [DATE] - [DATE] and Wher…" at bounding box center [838, 354] width 389 height 330
click at [578, 492] on button "Add Filter" at bounding box center [509, 497] width 238 height 21
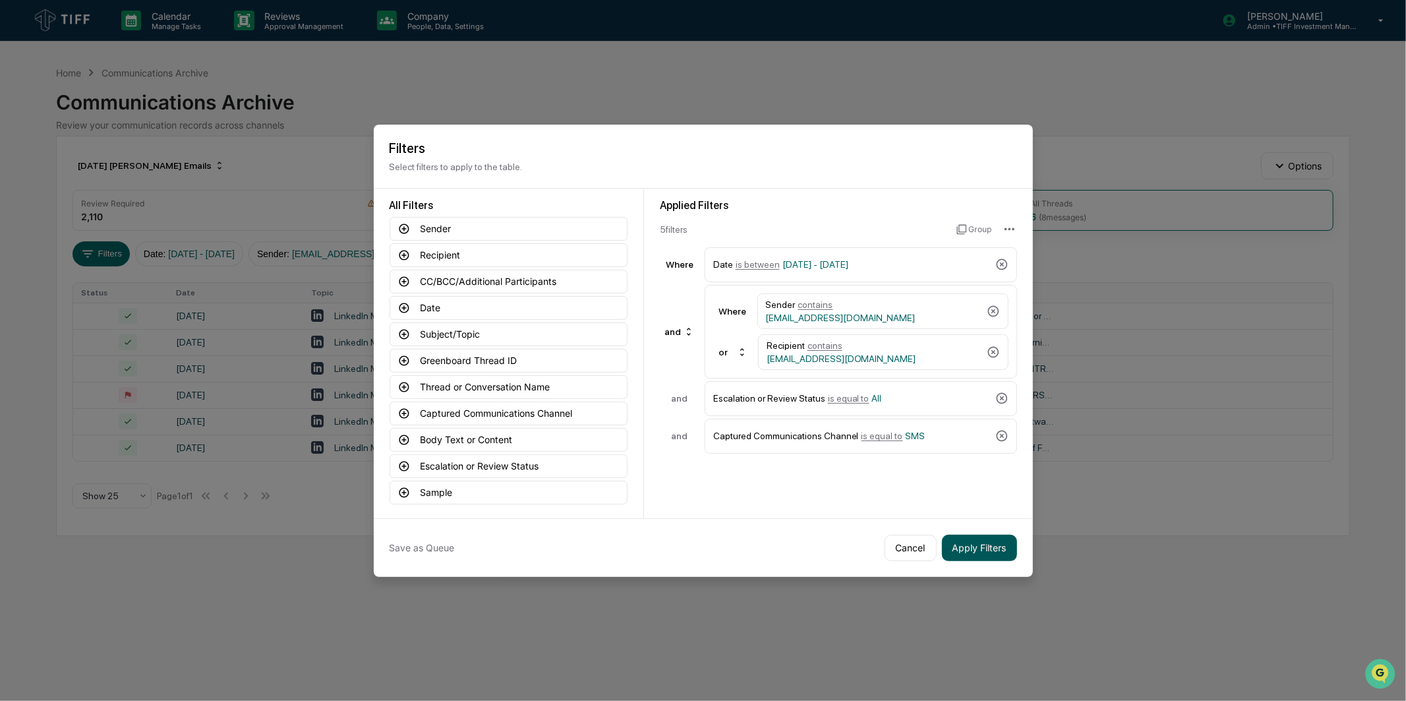
click at [991, 549] on button "Apply Filters" at bounding box center [979, 548] width 75 height 26
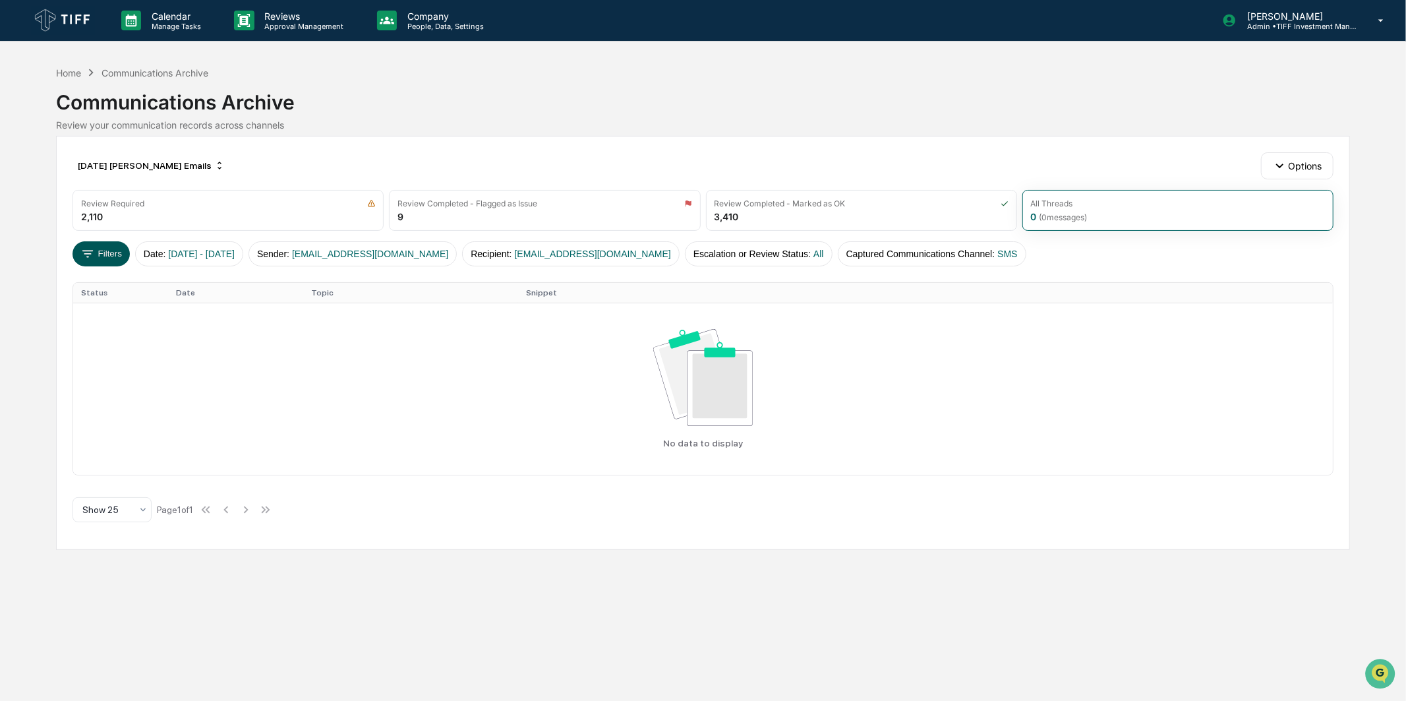
click at [102, 254] on button "Filters" at bounding box center [101, 253] width 57 height 25
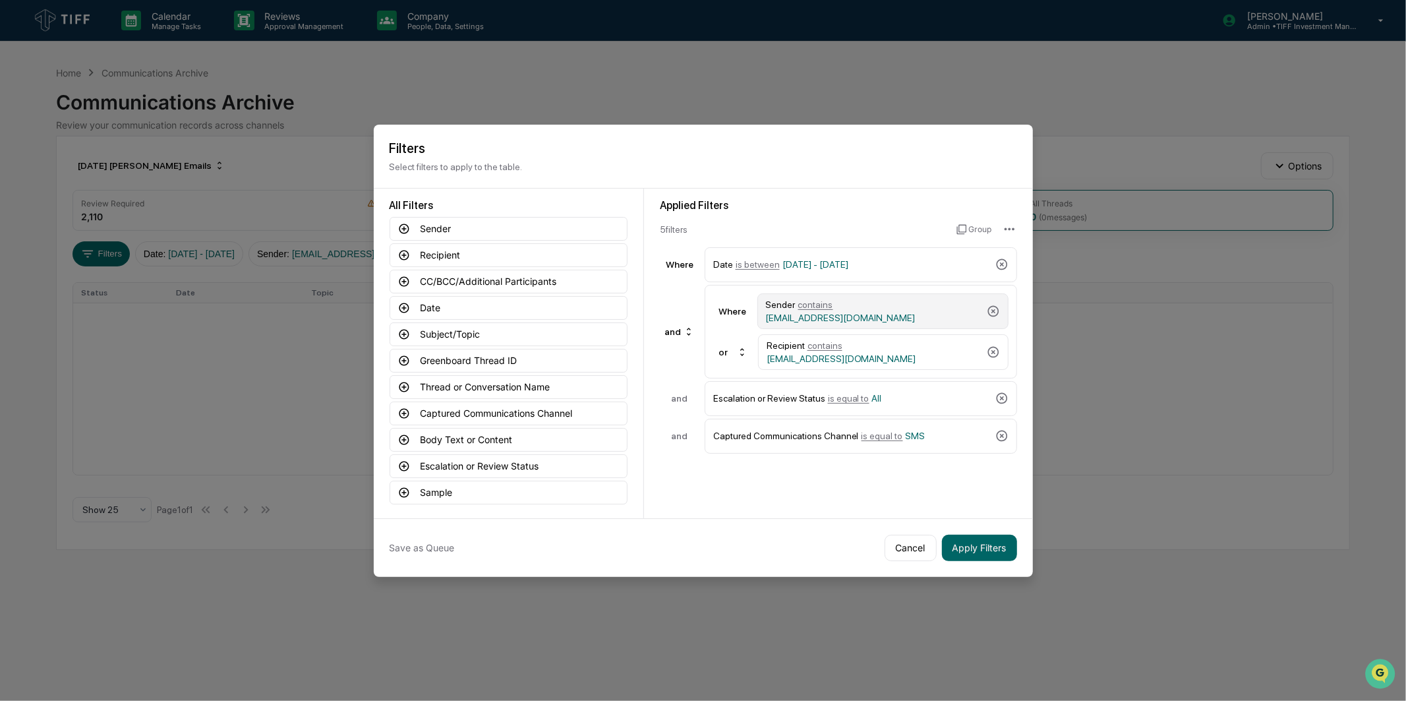
click at [877, 303] on div "Sender contains [EMAIL_ADDRESS][DOMAIN_NAME]" at bounding box center [874, 311] width 216 height 24
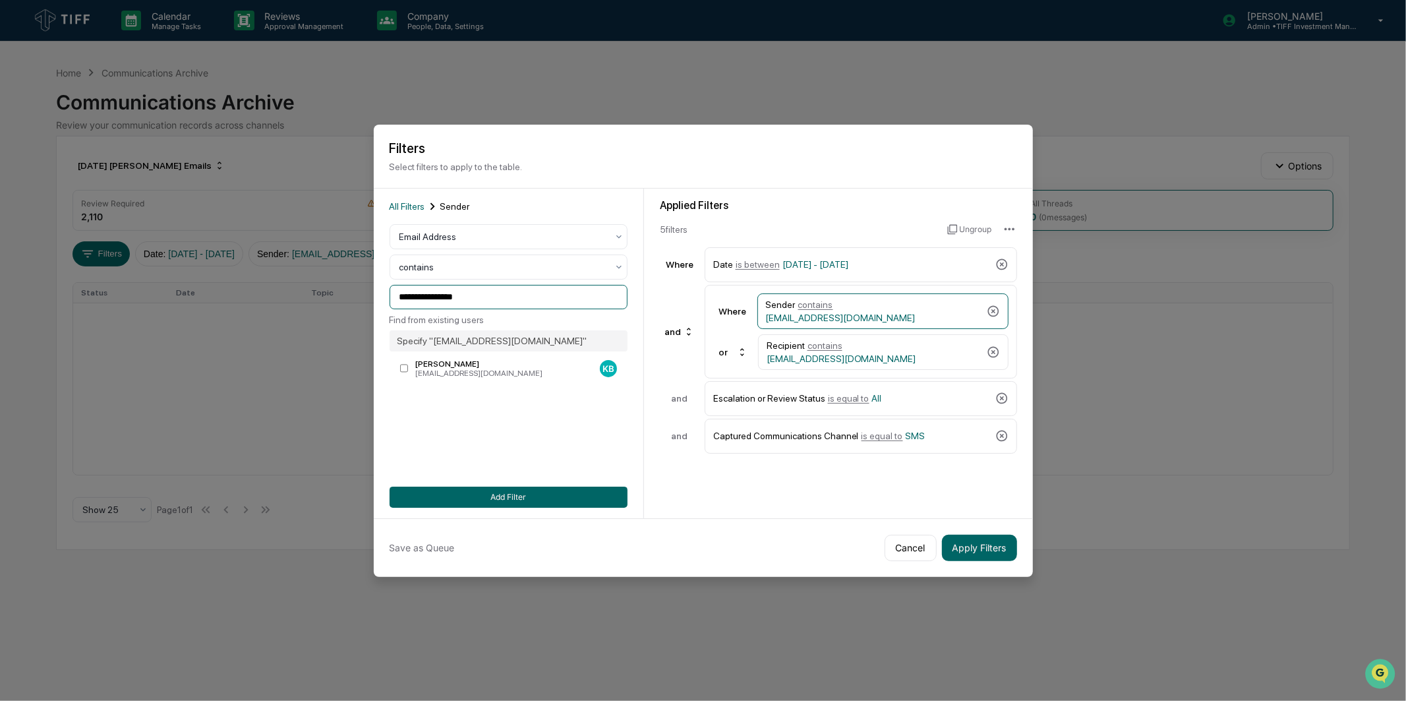
drag, startPoint x: 496, startPoint y: 300, endPoint x: 101, endPoint y: 301, distance: 395.6
click at [101, 301] on body "**********" at bounding box center [703, 350] width 1406 height 701
click at [457, 365] on div "[PERSON_NAME]" at bounding box center [504, 363] width 179 height 9
drag, startPoint x: 536, startPoint y: 295, endPoint x: 216, endPoint y: 292, distance: 319.8
click at [221, 292] on body "**********" at bounding box center [703, 350] width 1406 height 701
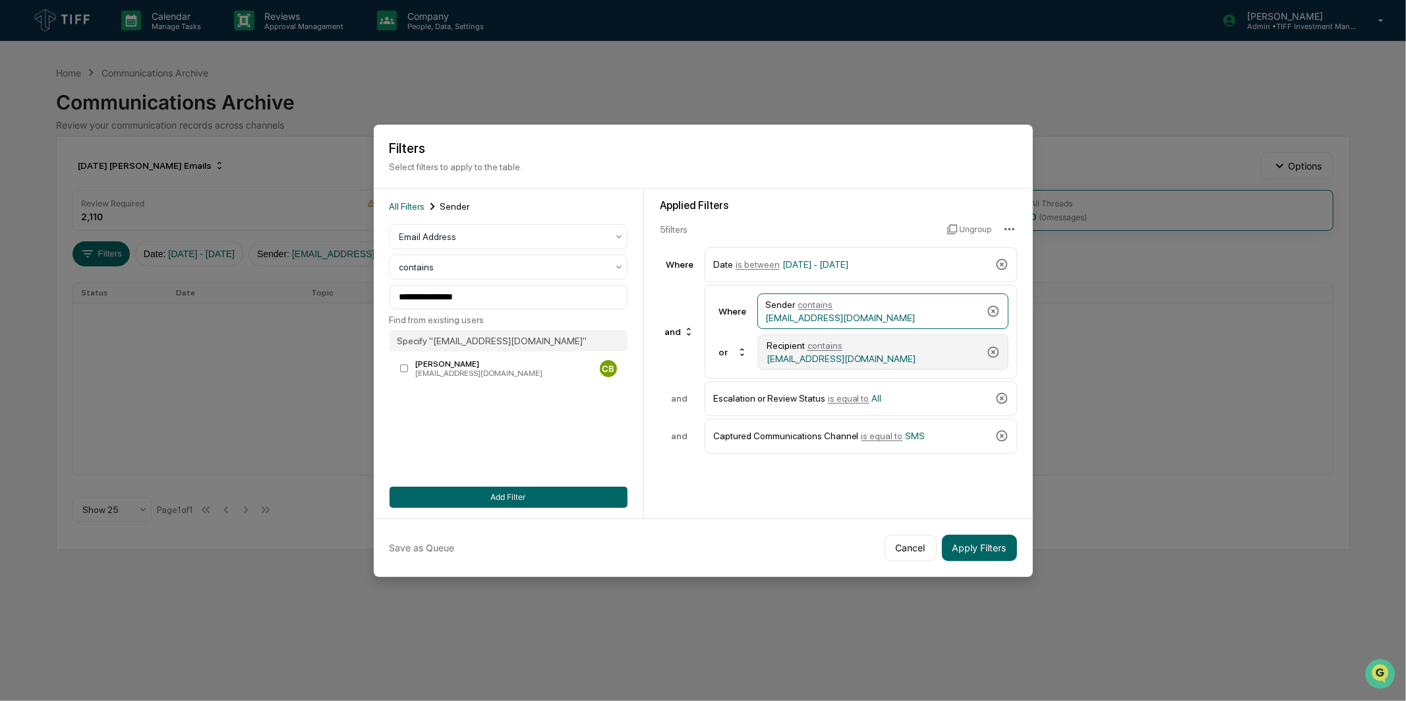
click at [916, 348] on div "Recipient contains [EMAIL_ADDRESS][DOMAIN_NAME]" at bounding box center [874, 352] width 215 height 24
drag, startPoint x: 480, startPoint y: 293, endPoint x: 203, endPoint y: 302, distance: 277.0
click at [203, 302] on body "**********" at bounding box center [703, 350] width 1406 height 701
paste input
type input "**********"
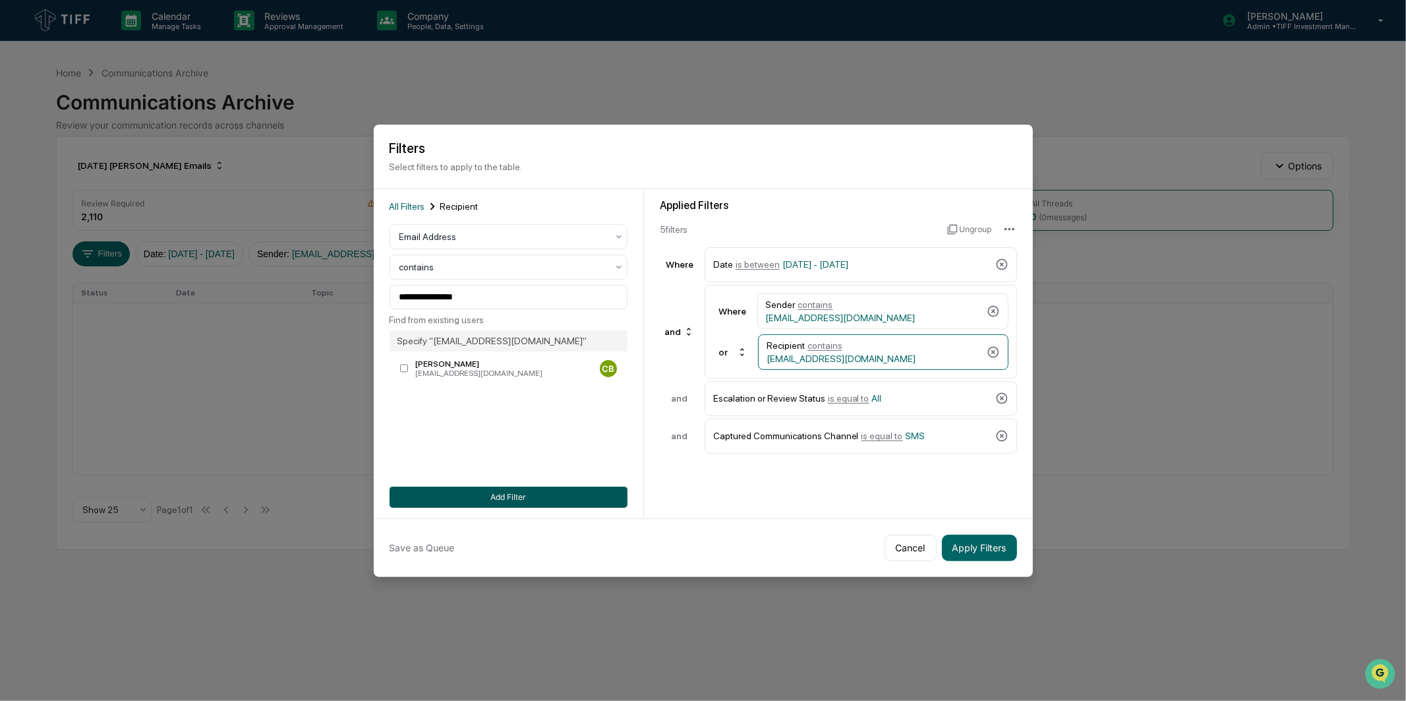
click at [541, 490] on button "Add Filter" at bounding box center [509, 497] width 238 height 21
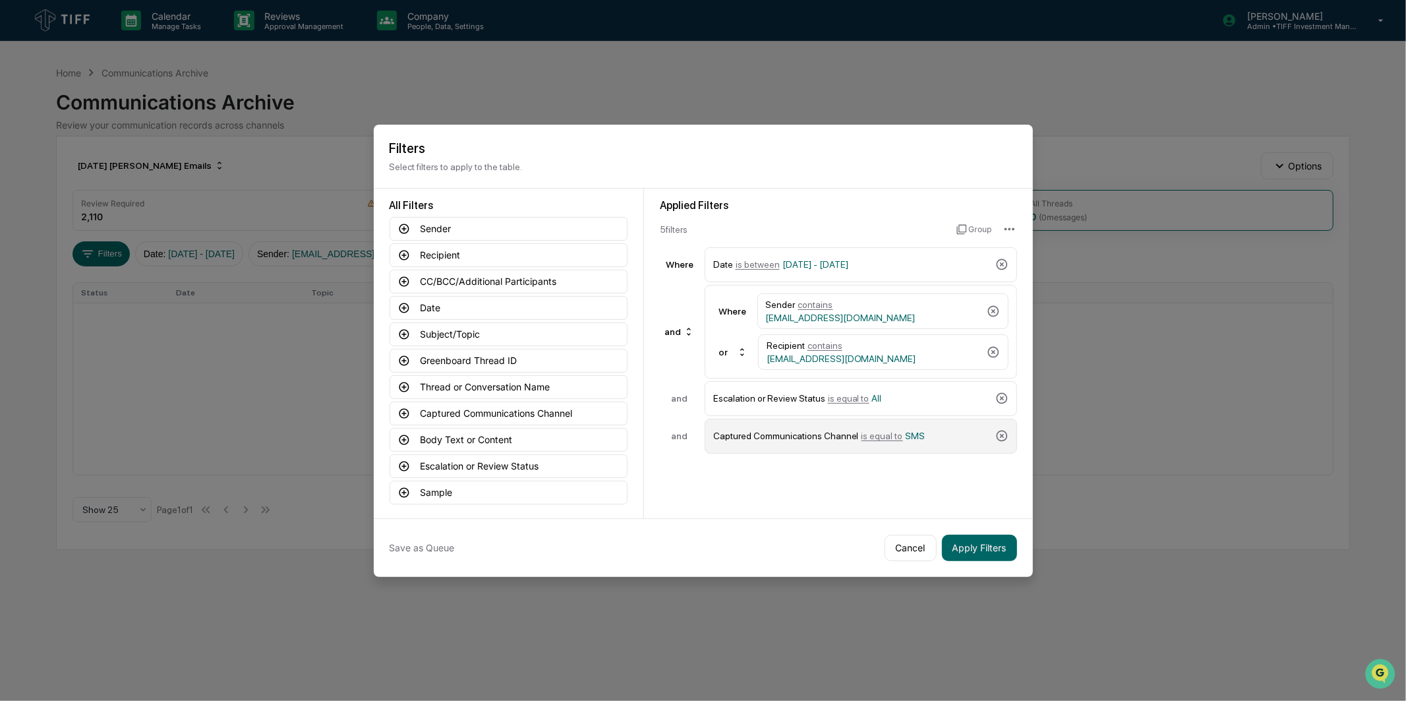
click at [920, 421] on div "Captured Communications Channel is equal to SMS" at bounding box center [861, 436] width 313 height 35
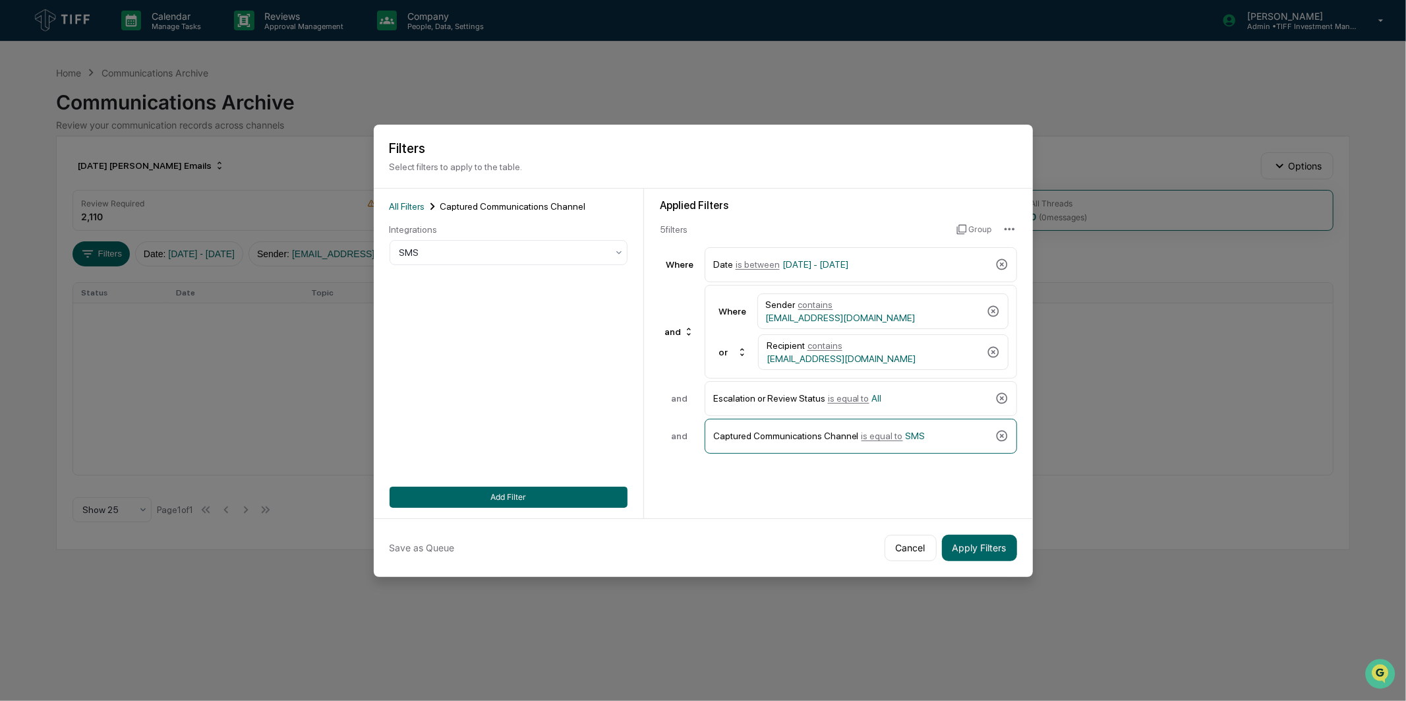
click at [818, 476] on div "Applied Filters 5 filter s Group Where Date is between [DATE] - [DATE] and Wher…" at bounding box center [838, 354] width 389 height 330
click at [977, 547] on button "Apply Filters" at bounding box center [979, 548] width 75 height 26
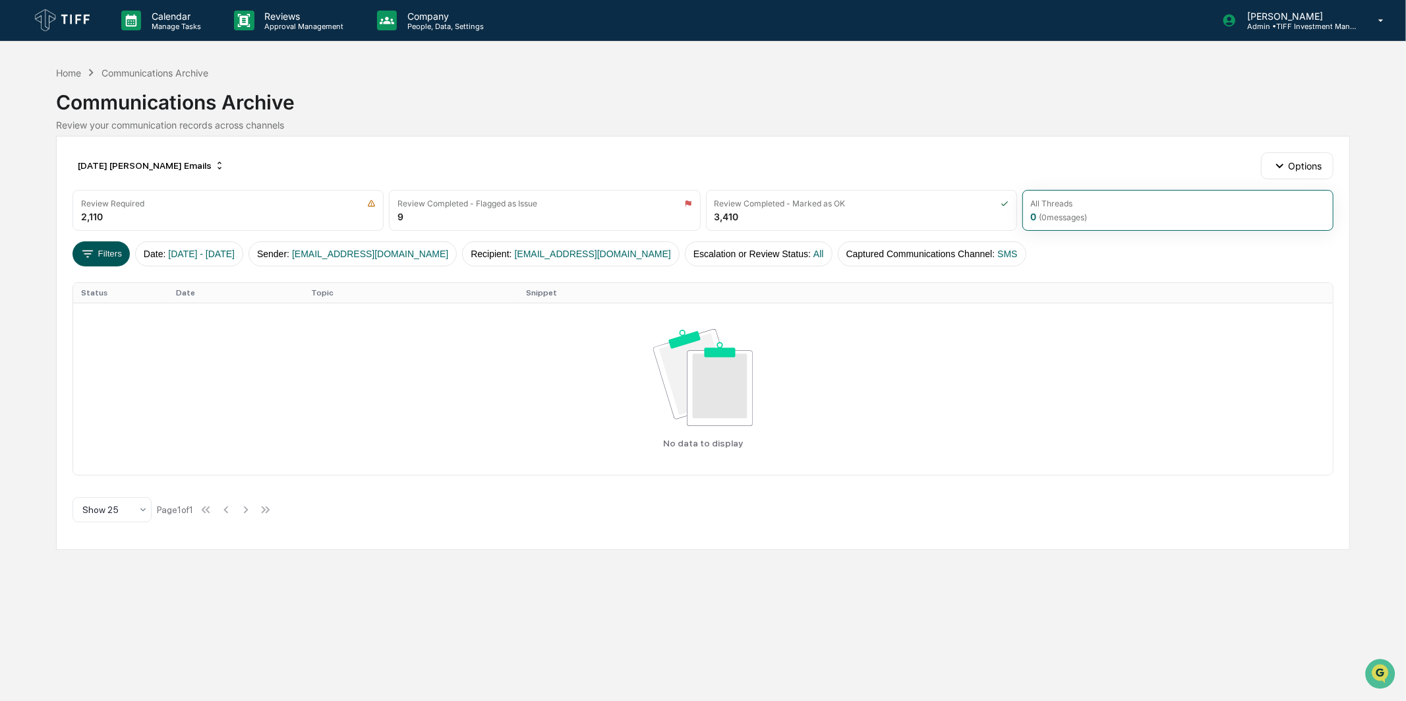
click at [84, 247] on icon at bounding box center [87, 254] width 15 height 15
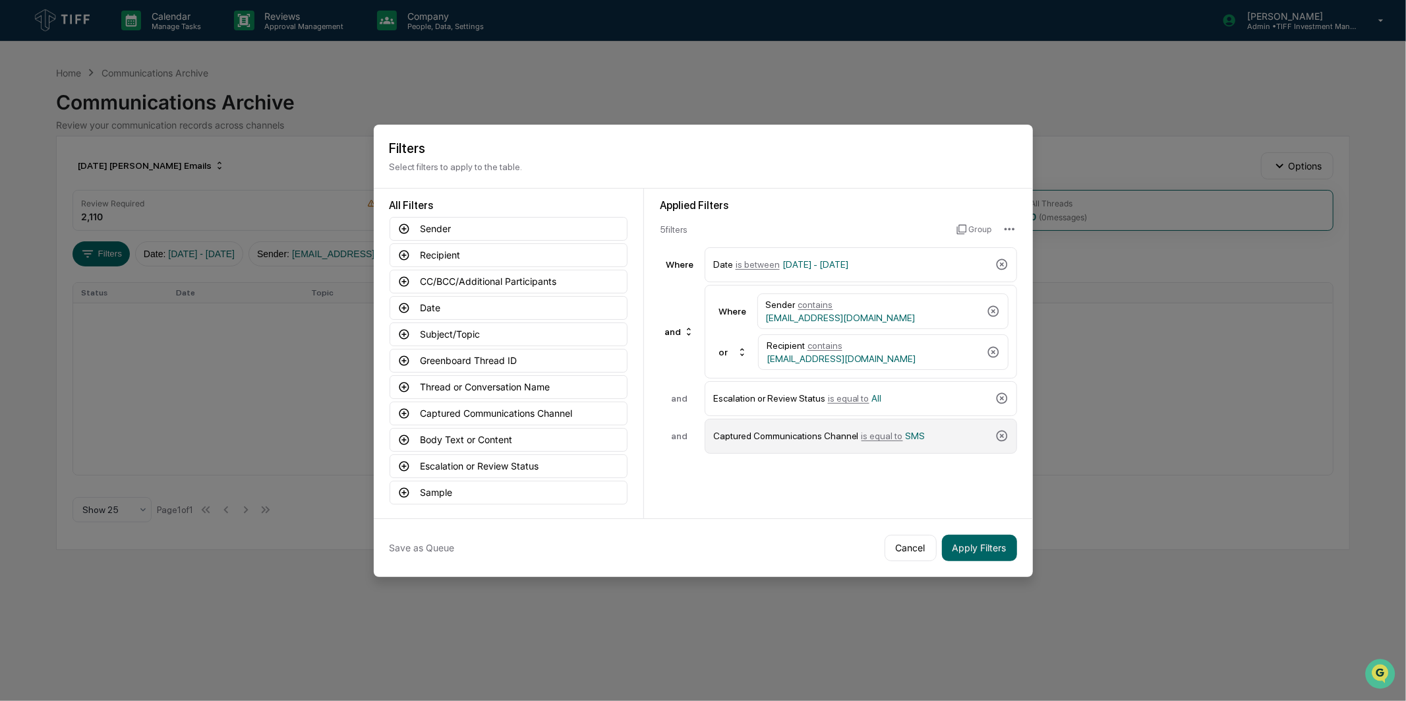
click at [907, 422] on div "Captured Communications Channel is equal to SMS" at bounding box center [861, 436] width 313 height 35
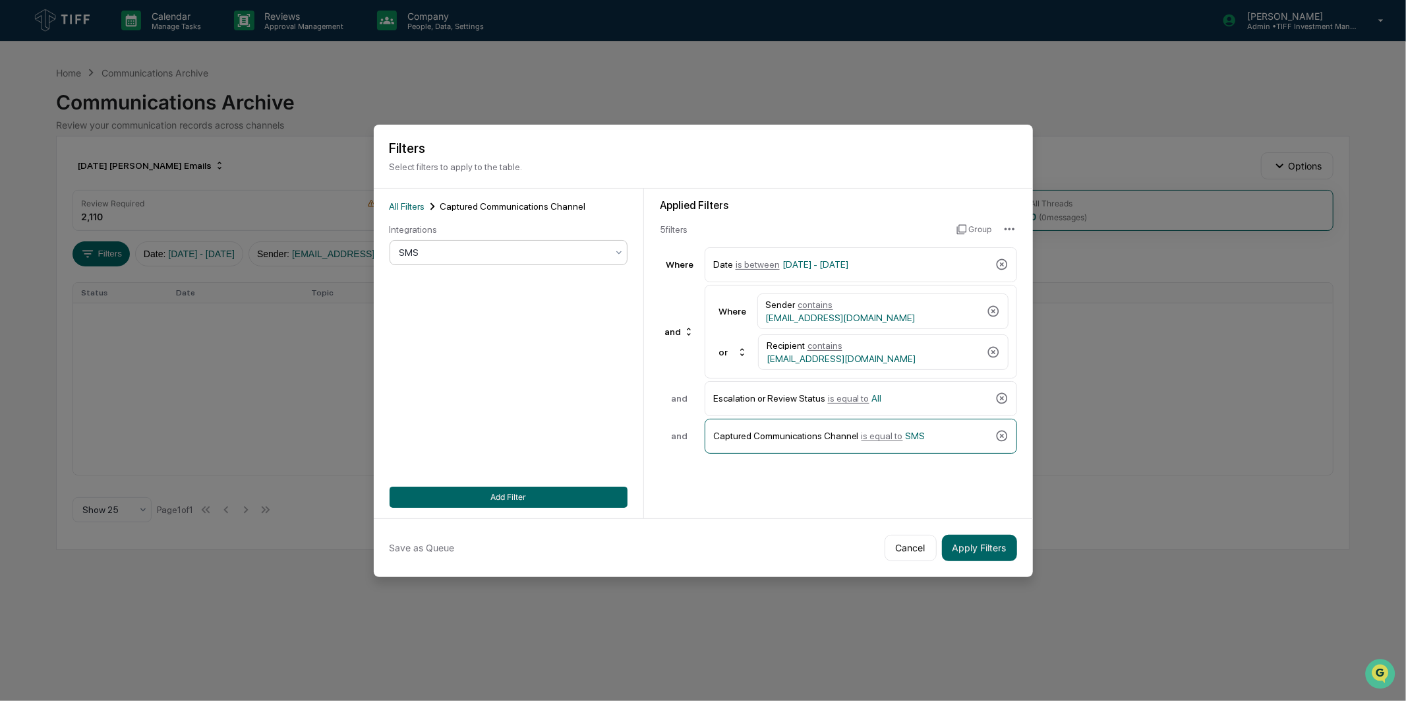
click at [595, 257] on div at bounding box center [504, 252] width 208 height 13
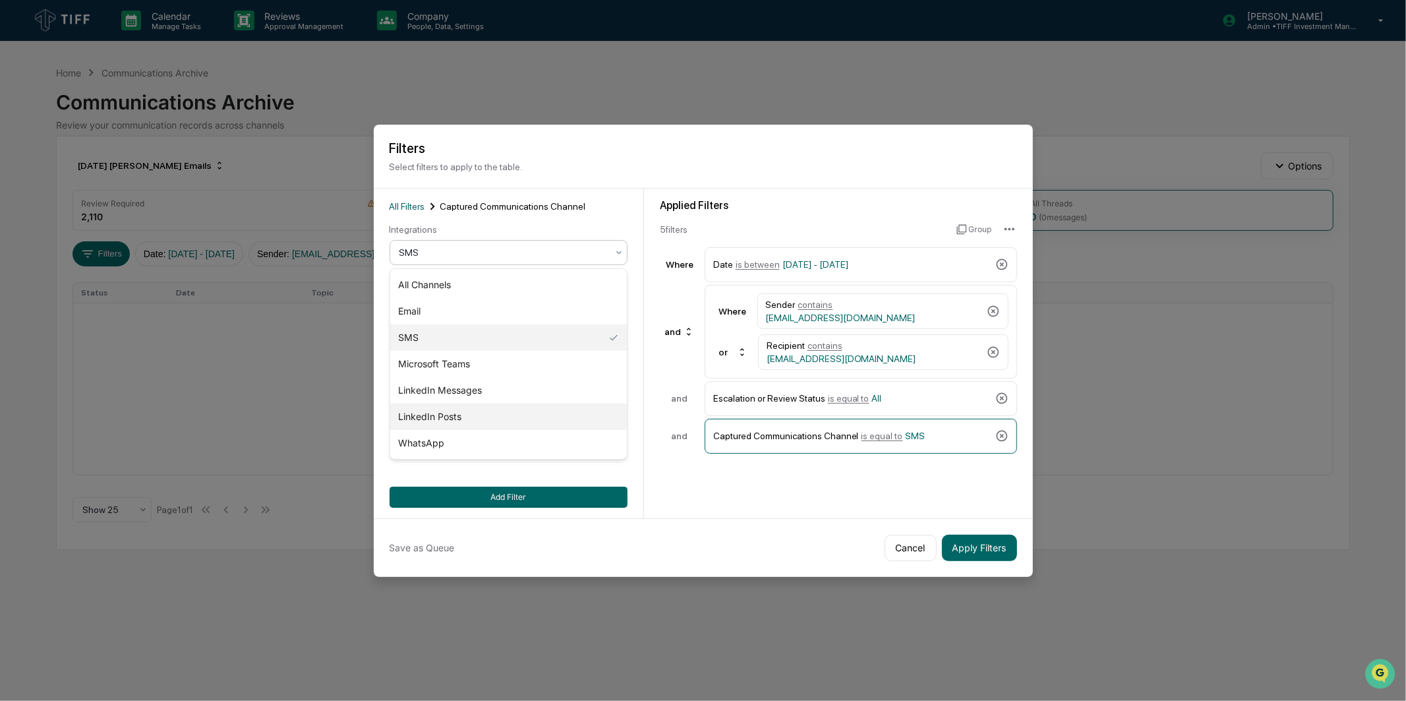
click at [522, 405] on div "LinkedIn Posts" at bounding box center [508, 417] width 237 height 26
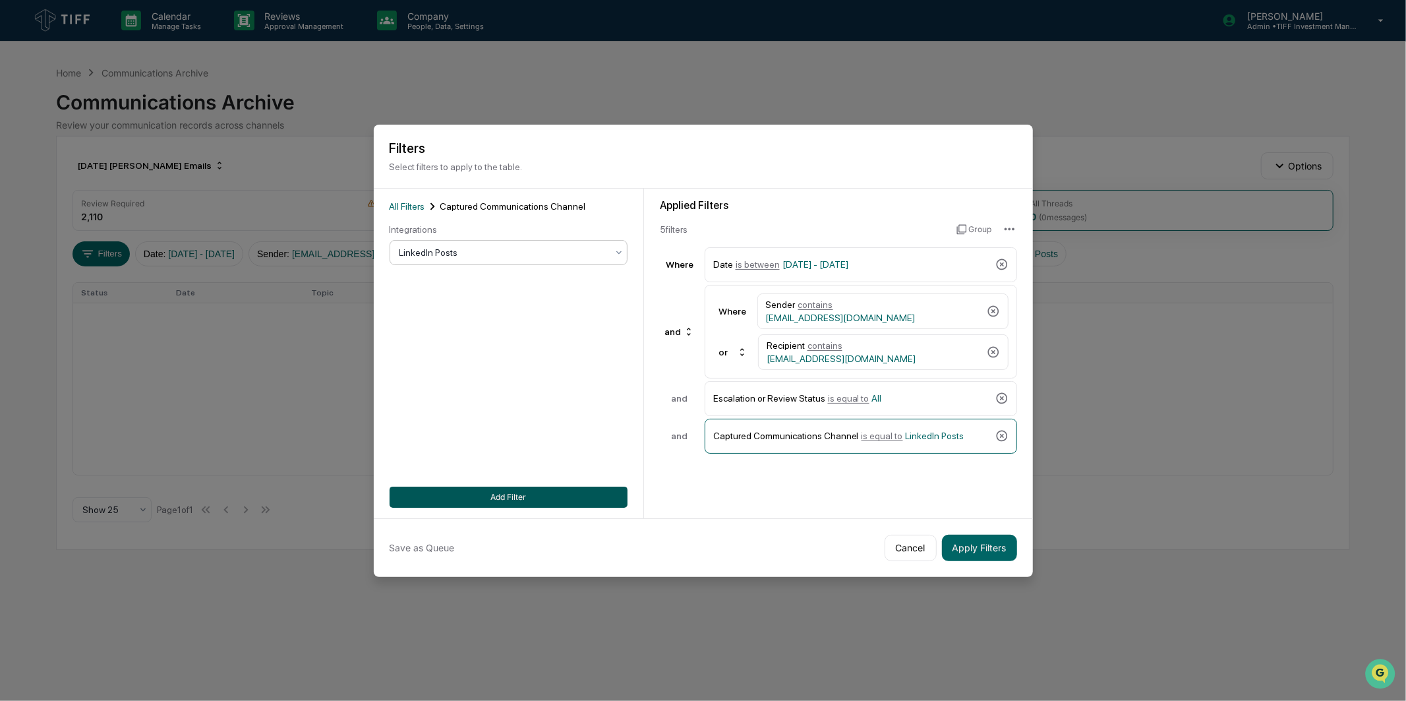
click at [560, 488] on button "Add Filter" at bounding box center [509, 497] width 238 height 21
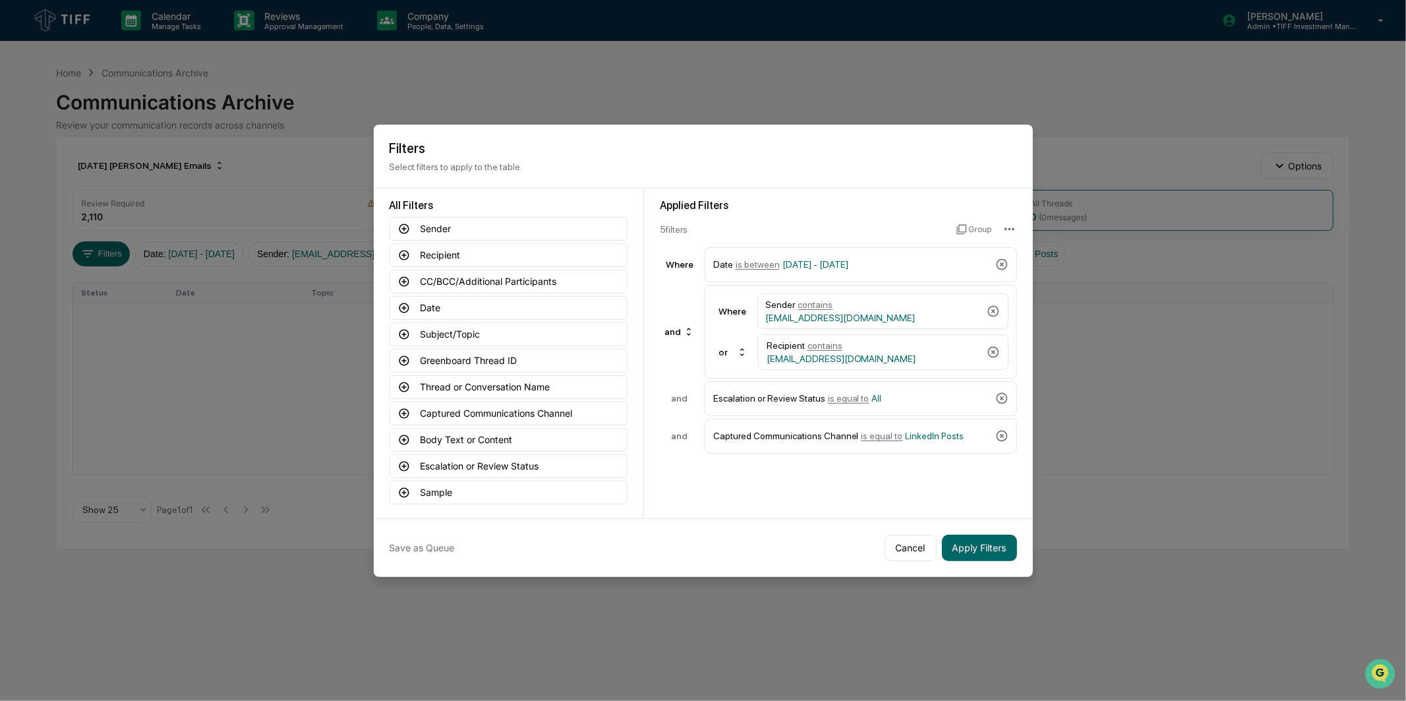
click at [788, 502] on div "Applied Filters 5 filter s Group Where Date is between [DATE] - [DATE] and Wher…" at bounding box center [838, 354] width 389 height 330
click at [996, 541] on button "Apply Filters" at bounding box center [979, 548] width 75 height 26
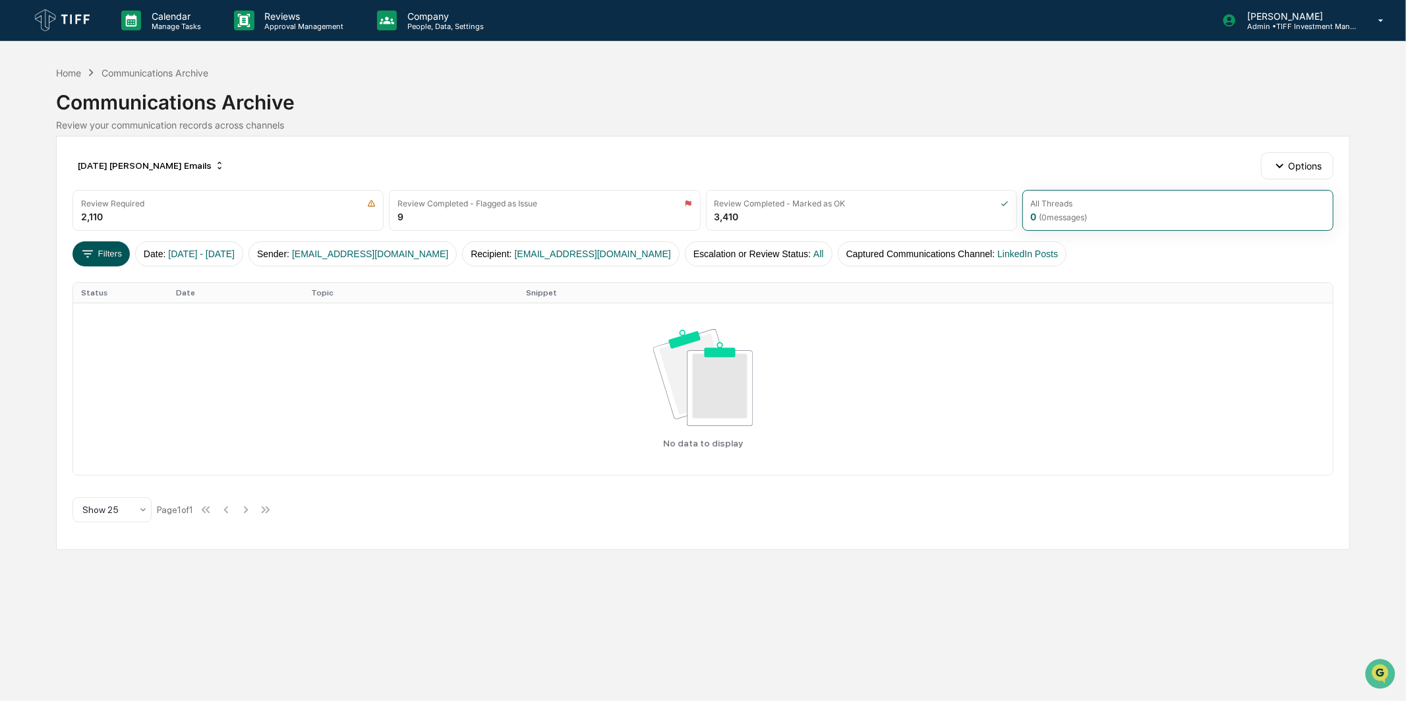
click at [115, 245] on button "Filters" at bounding box center [101, 253] width 57 height 25
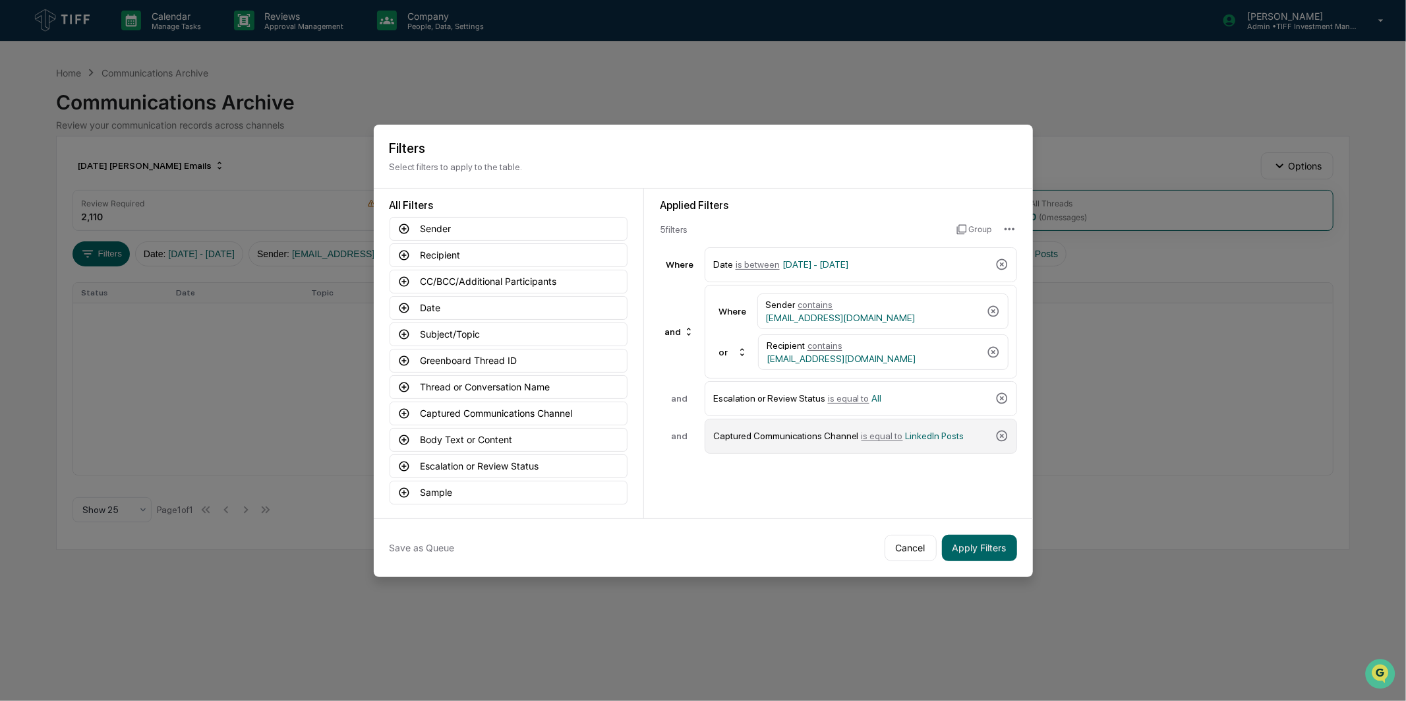
click at [952, 436] on div "Captured Communications Channel is equal to LinkedIn Posts" at bounding box center [851, 436] width 277 height 23
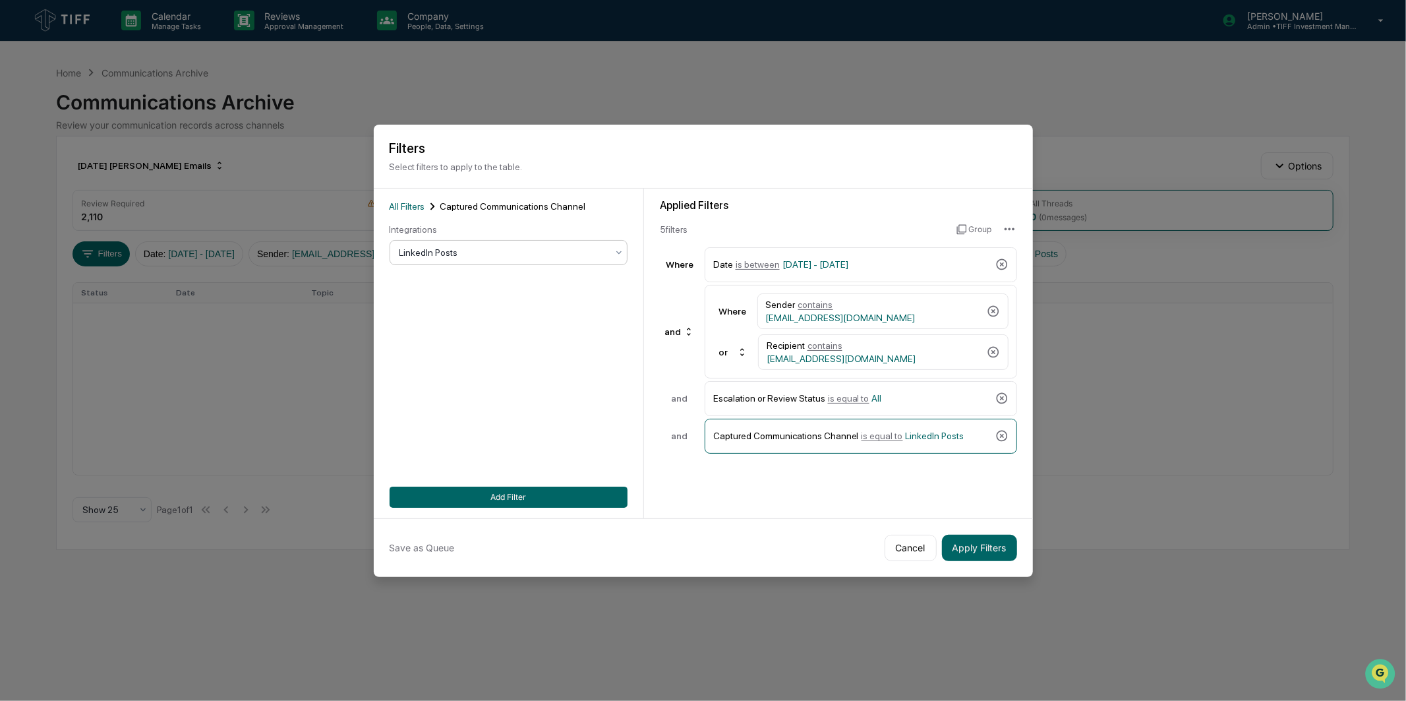
click at [531, 257] on div at bounding box center [504, 252] width 208 height 13
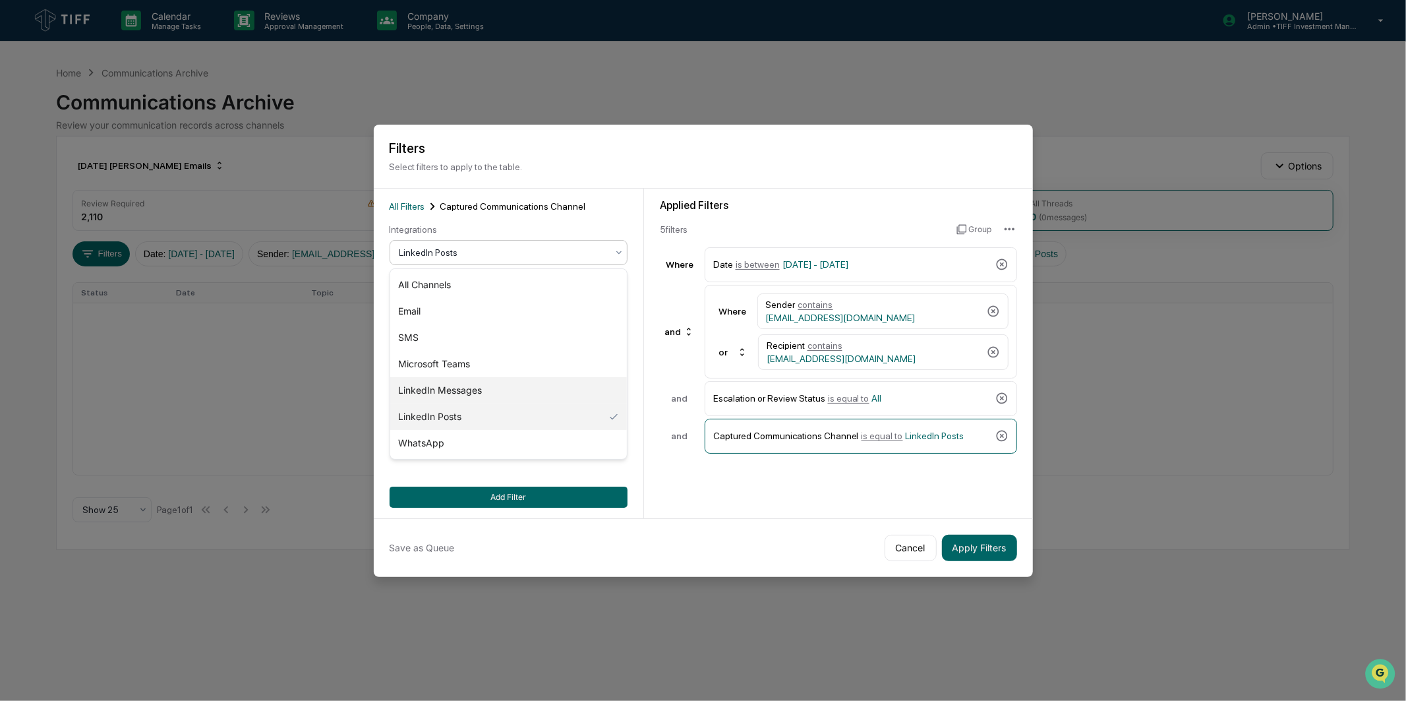
click at [500, 391] on div "LinkedIn Messages" at bounding box center [508, 390] width 237 height 26
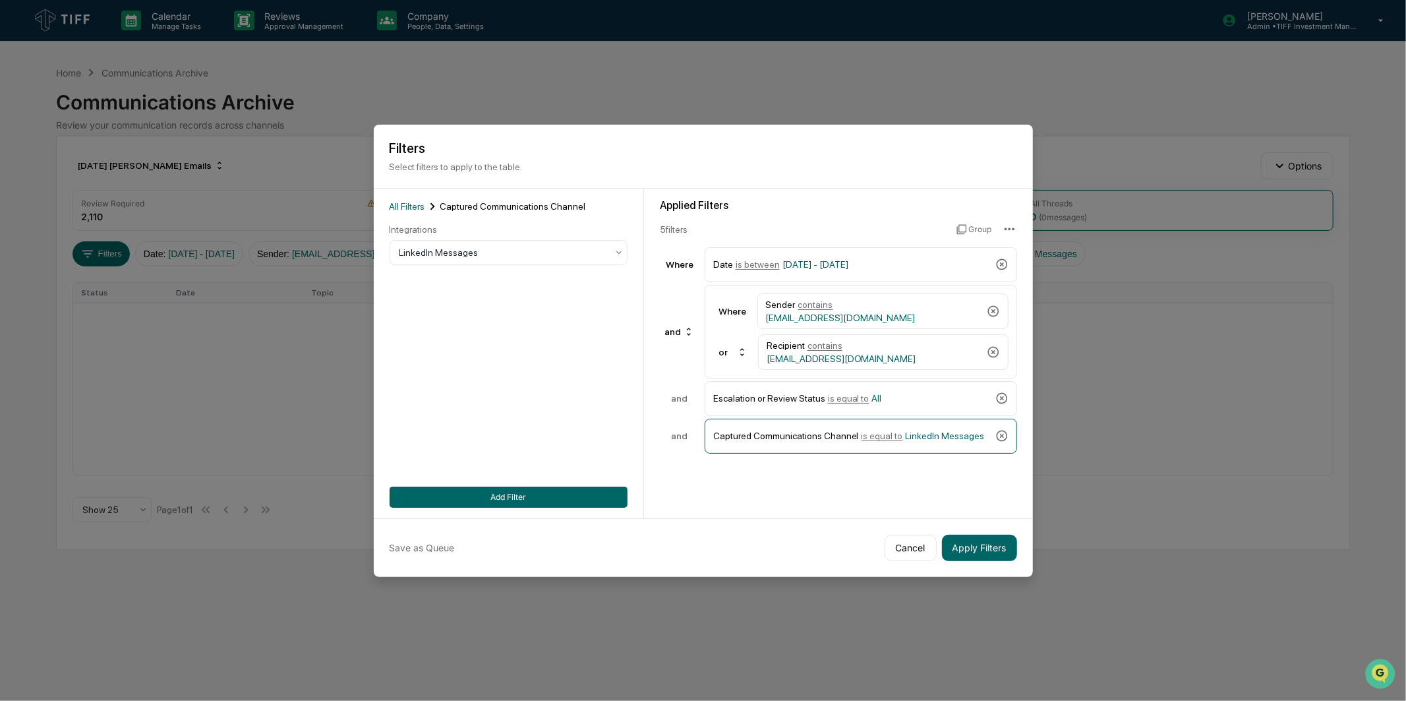
click at [543, 481] on div "All Filters Captured Communications Channel Integrations LinkedIn Messages Add …" at bounding box center [509, 353] width 238 height 309
click at [539, 496] on button "Add Filter" at bounding box center [509, 497] width 238 height 21
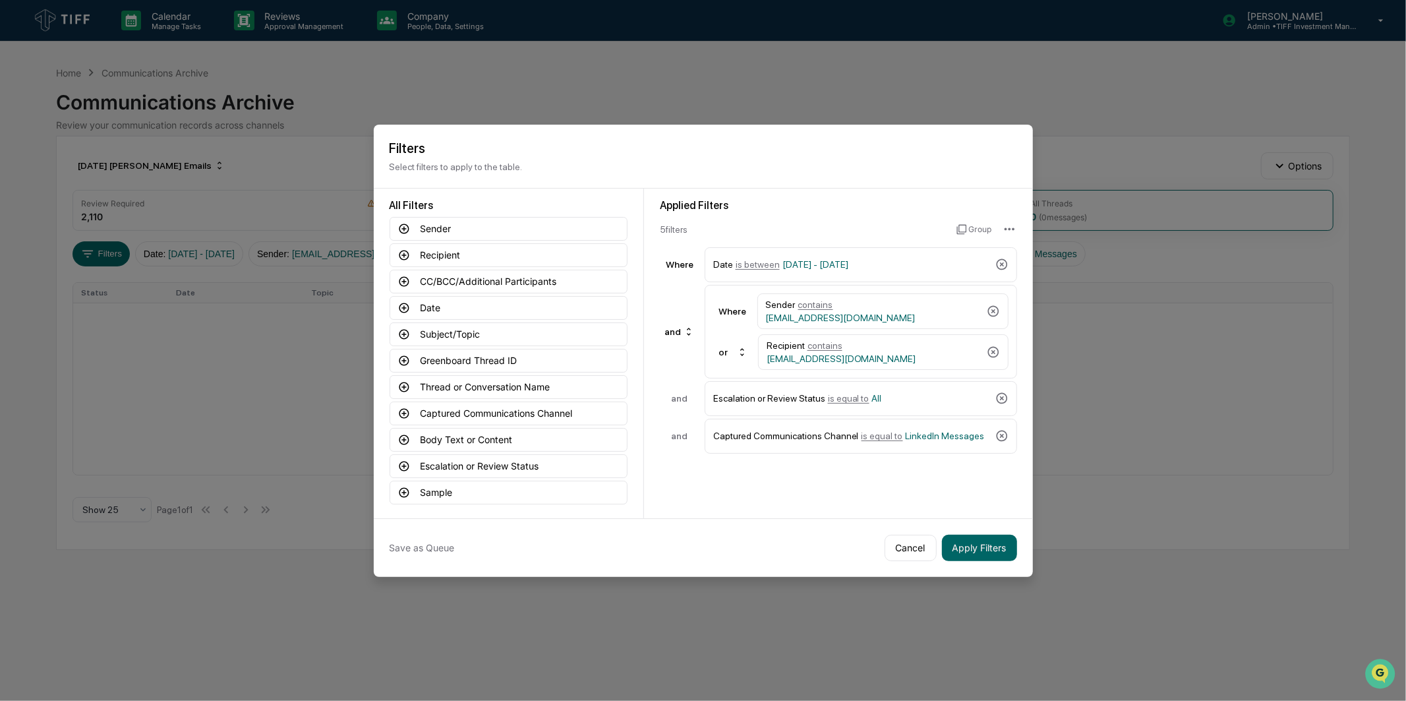
click at [843, 503] on div "Applied Filters 5 filter s Group Where Date is between [DATE] - [DATE] and Wher…" at bounding box center [838, 354] width 389 height 330
click at [976, 535] on button "Apply Filters" at bounding box center [979, 548] width 75 height 26
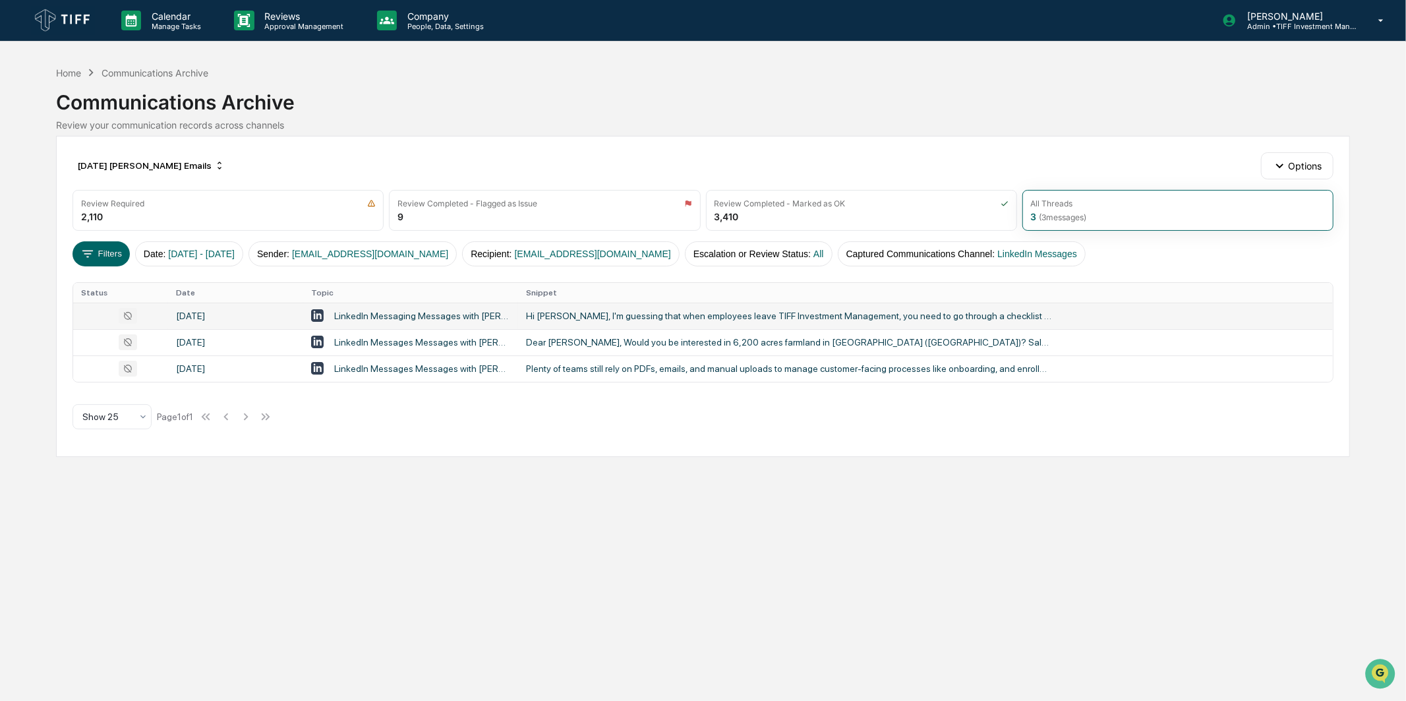
click at [424, 325] on td "LinkedIn Messaging Messages with [PERSON_NAME], [PERSON_NAME] 👨🏻‍💻" at bounding box center [410, 316] width 215 height 26
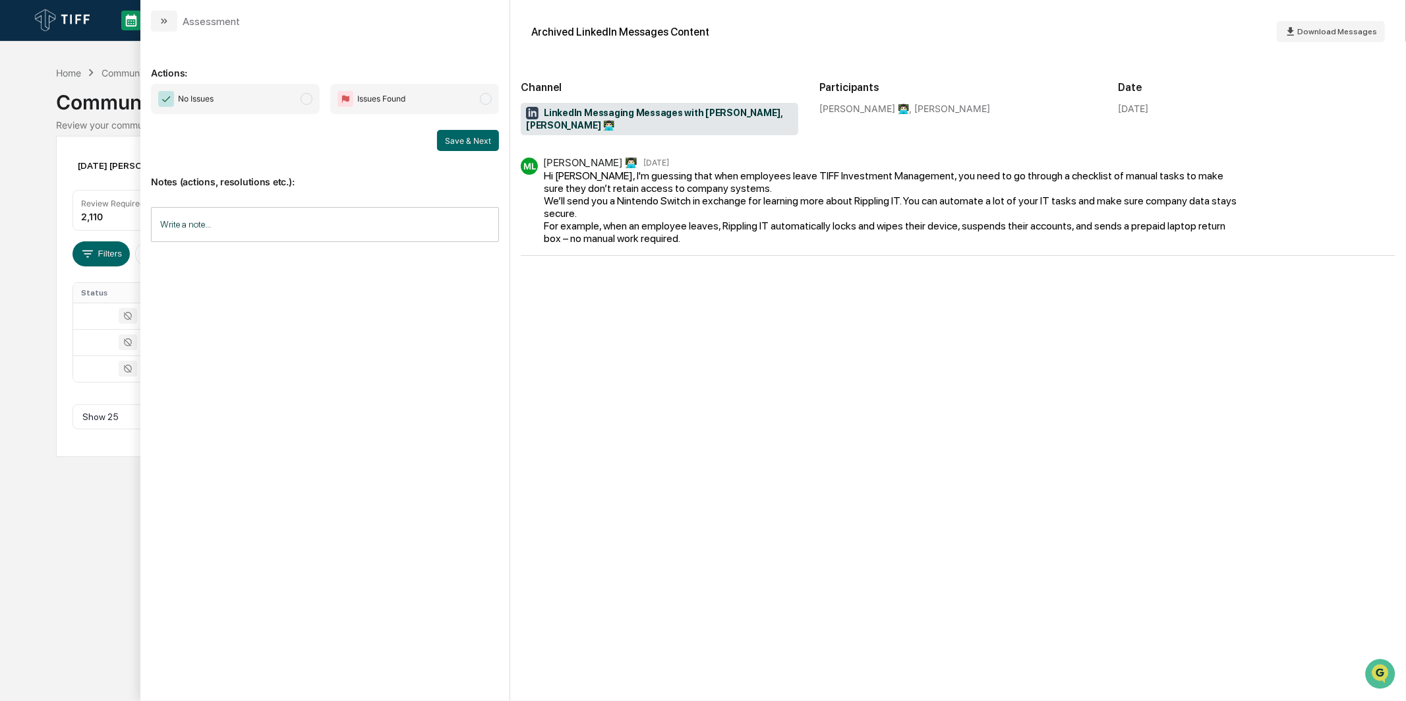
click at [238, 107] on span "No Issues" at bounding box center [235, 99] width 169 height 30
click at [471, 140] on button "Save & Next" at bounding box center [468, 140] width 62 height 21
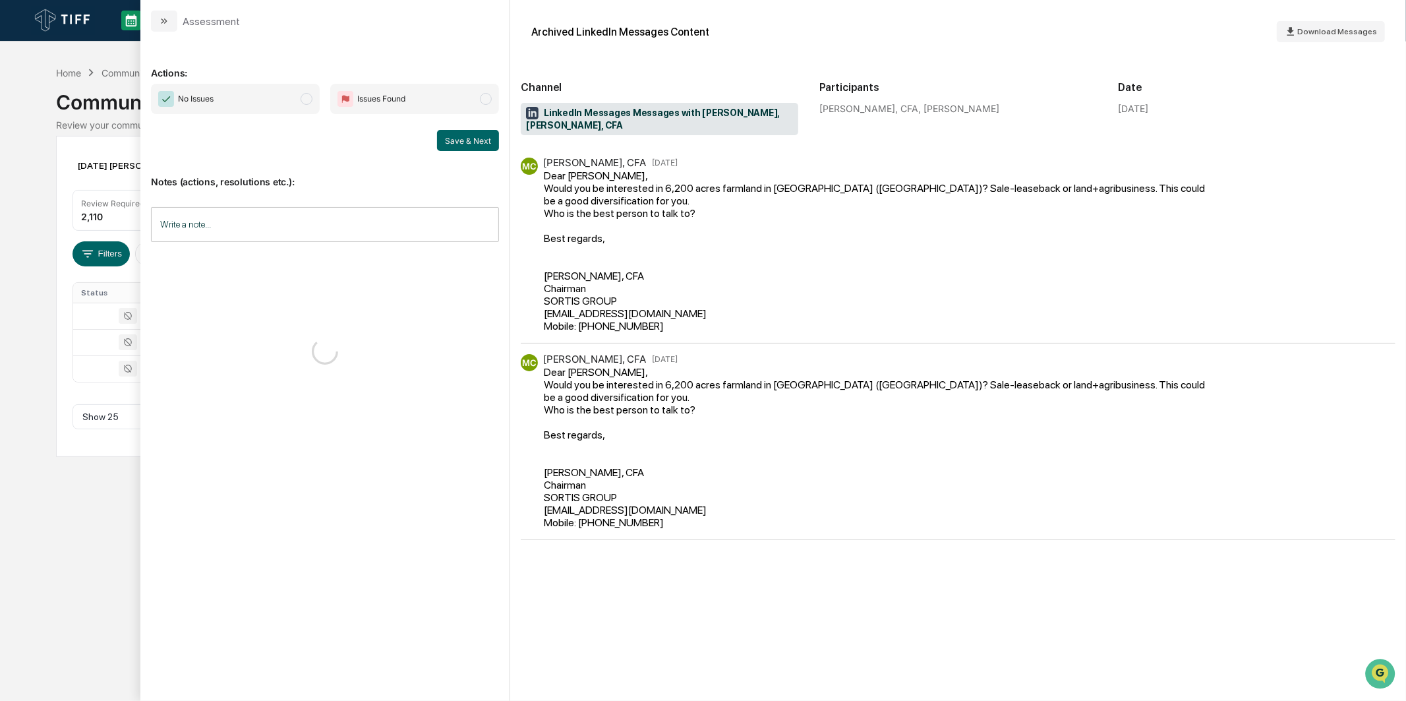
click at [288, 101] on span "No Issues" at bounding box center [235, 99] width 169 height 30
click at [438, 134] on button "Save & Next" at bounding box center [468, 140] width 62 height 21
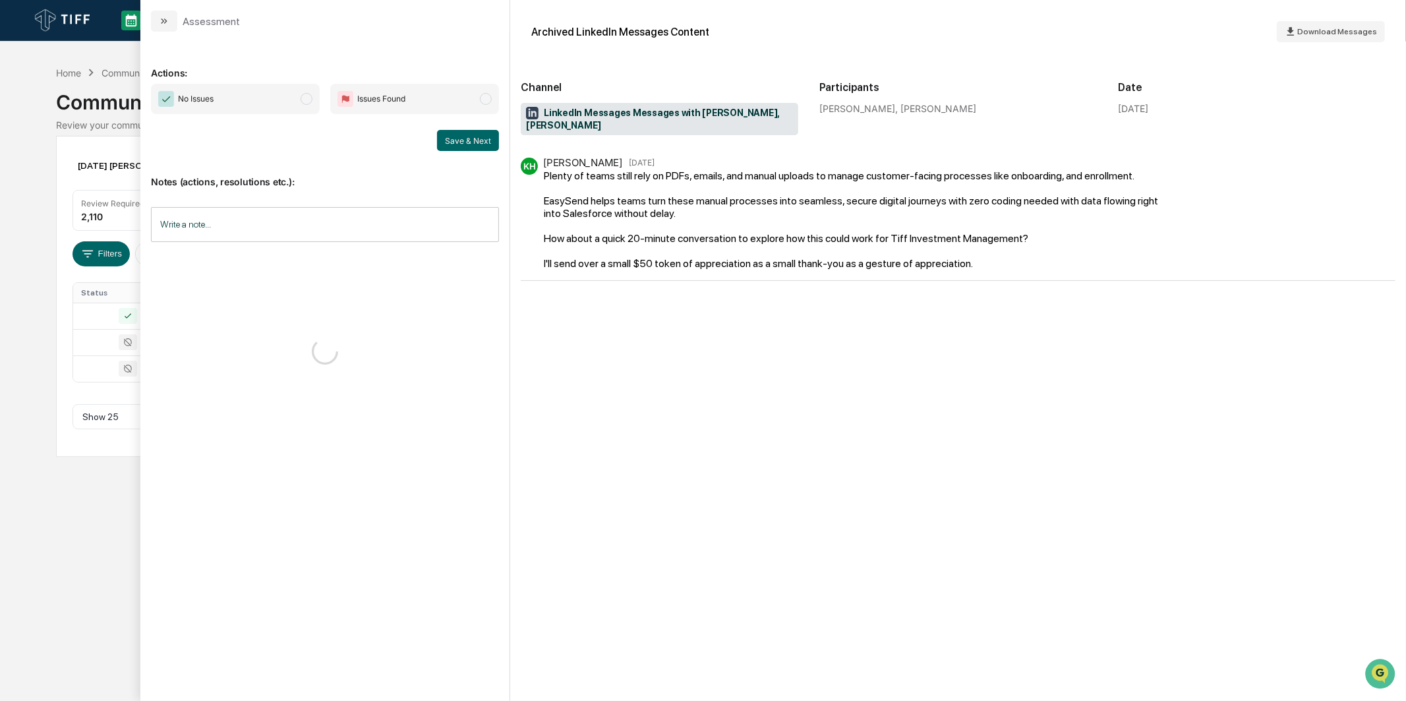
click at [290, 98] on span "No Issues" at bounding box center [235, 99] width 169 height 30
click at [444, 139] on button "Save & Next" at bounding box center [468, 140] width 62 height 21
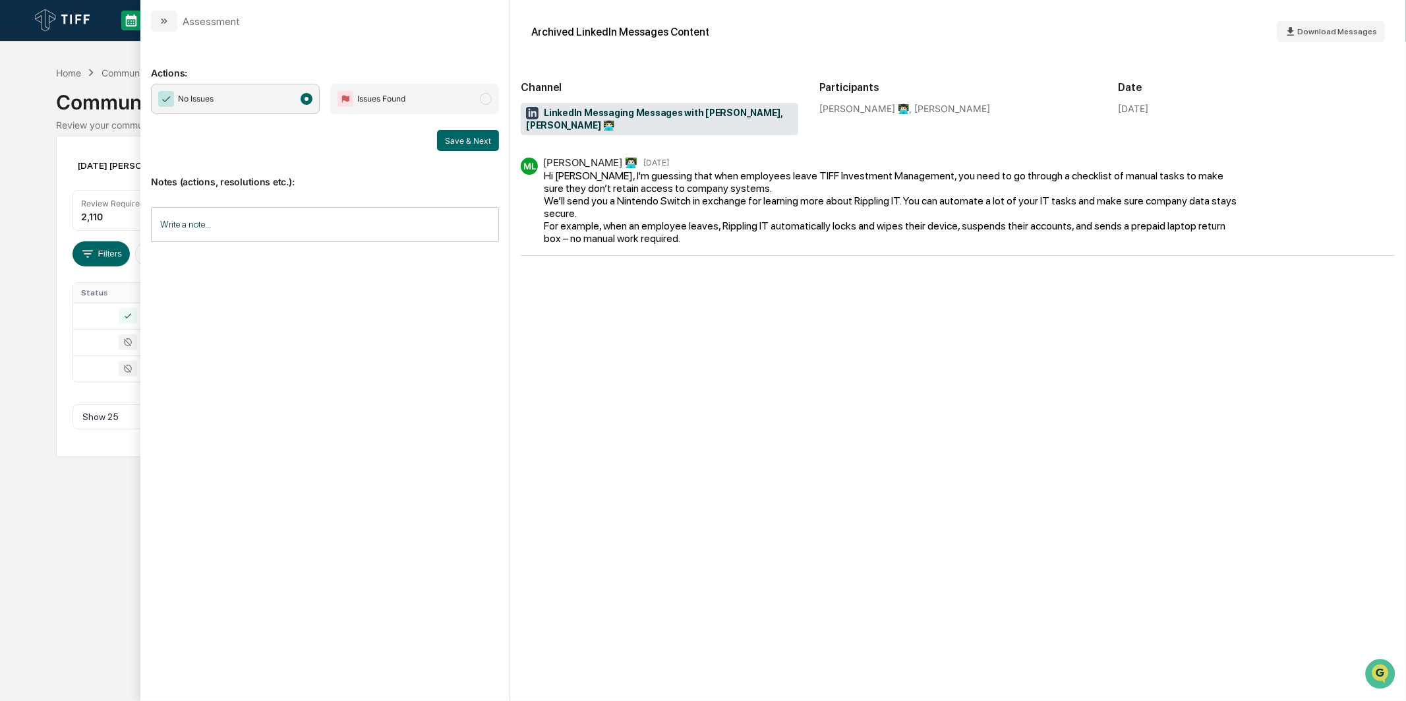
click at [21, 242] on div "Calendar Manage Tasks Reviews Approval Management Company People, Data, Setting…" at bounding box center [703, 350] width 1406 height 701
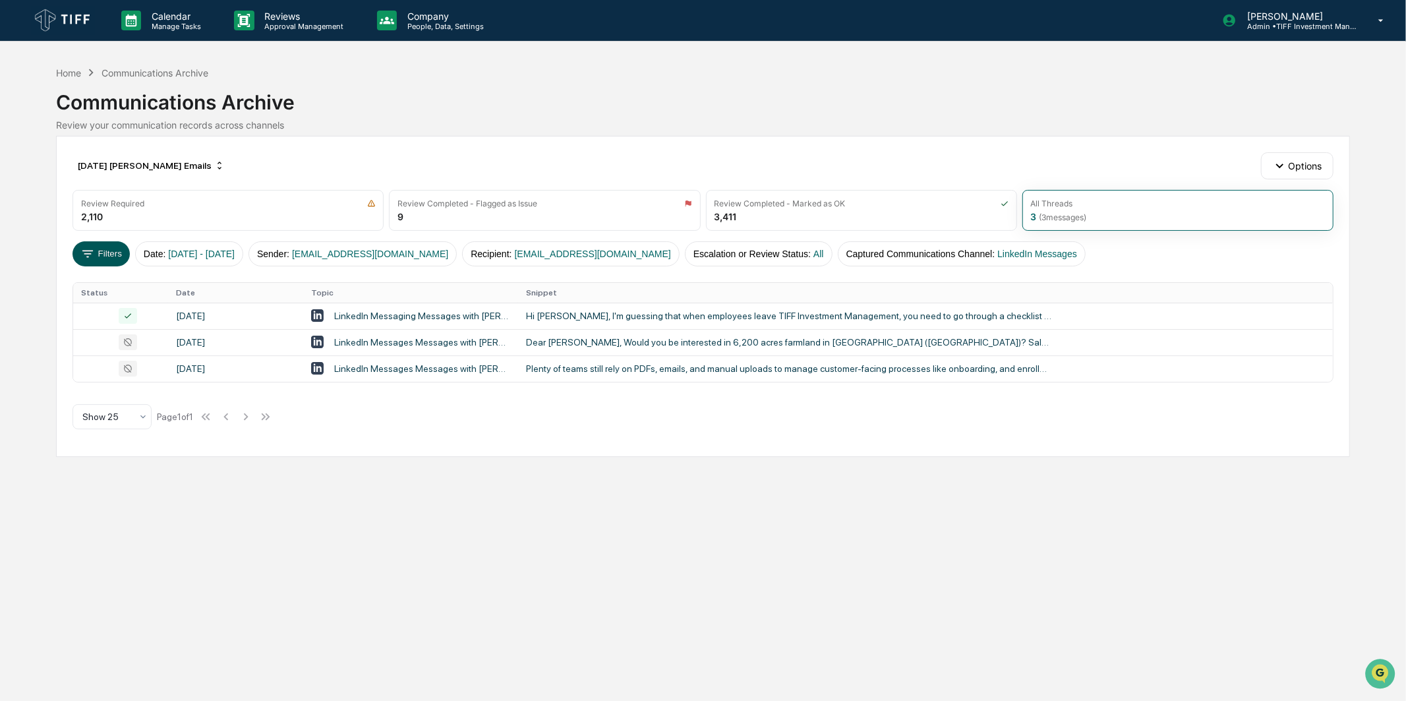
click at [110, 254] on button "Filters" at bounding box center [101, 253] width 57 height 25
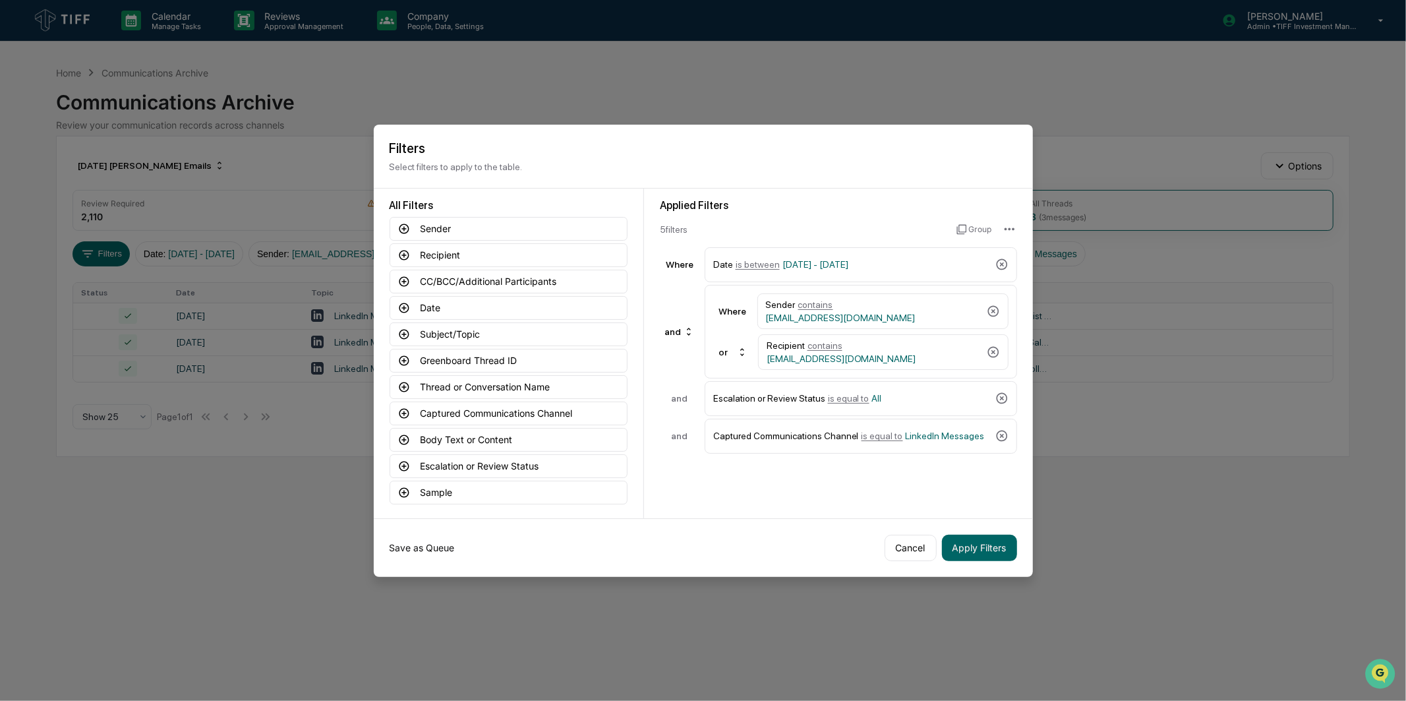
click at [448, 549] on button "Save as Queue" at bounding box center [422, 548] width 65 height 26
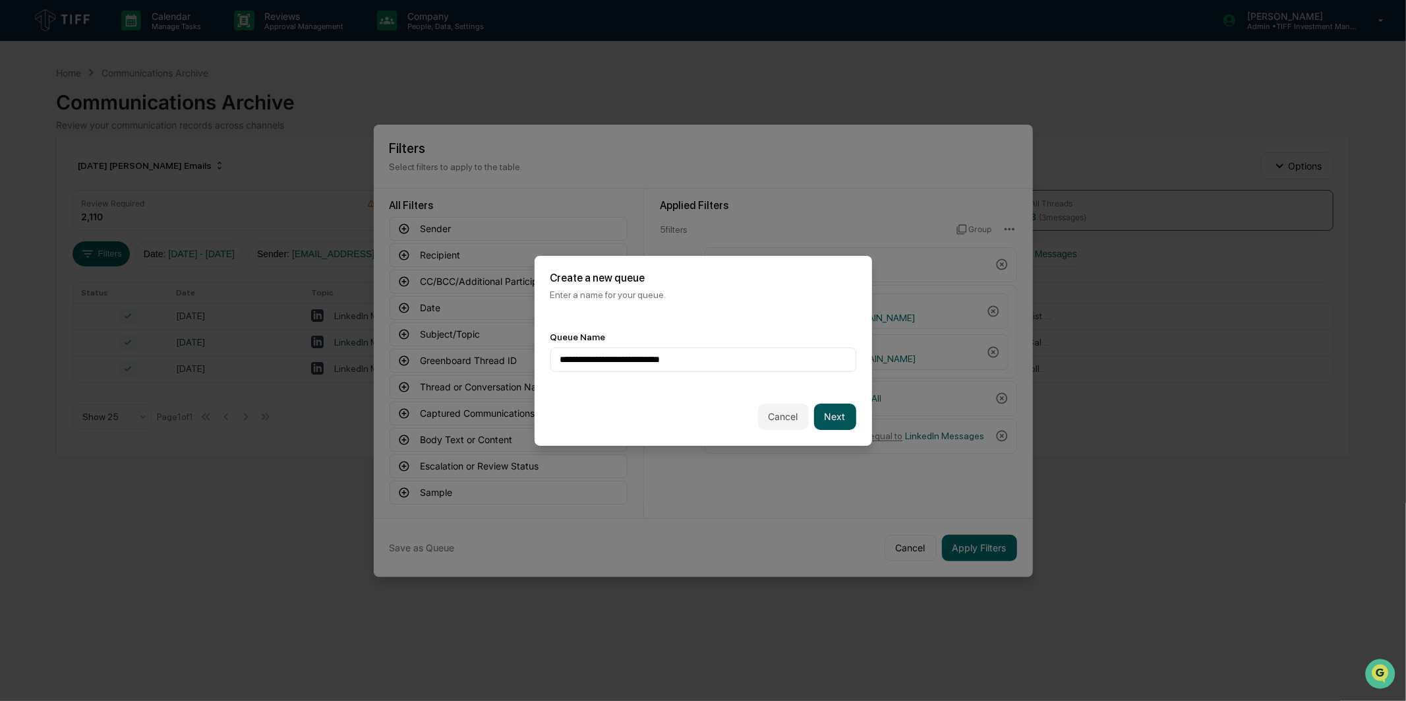
type input "**********"
click at [834, 409] on button "Next" at bounding box center [835, 417] width 42 height 26
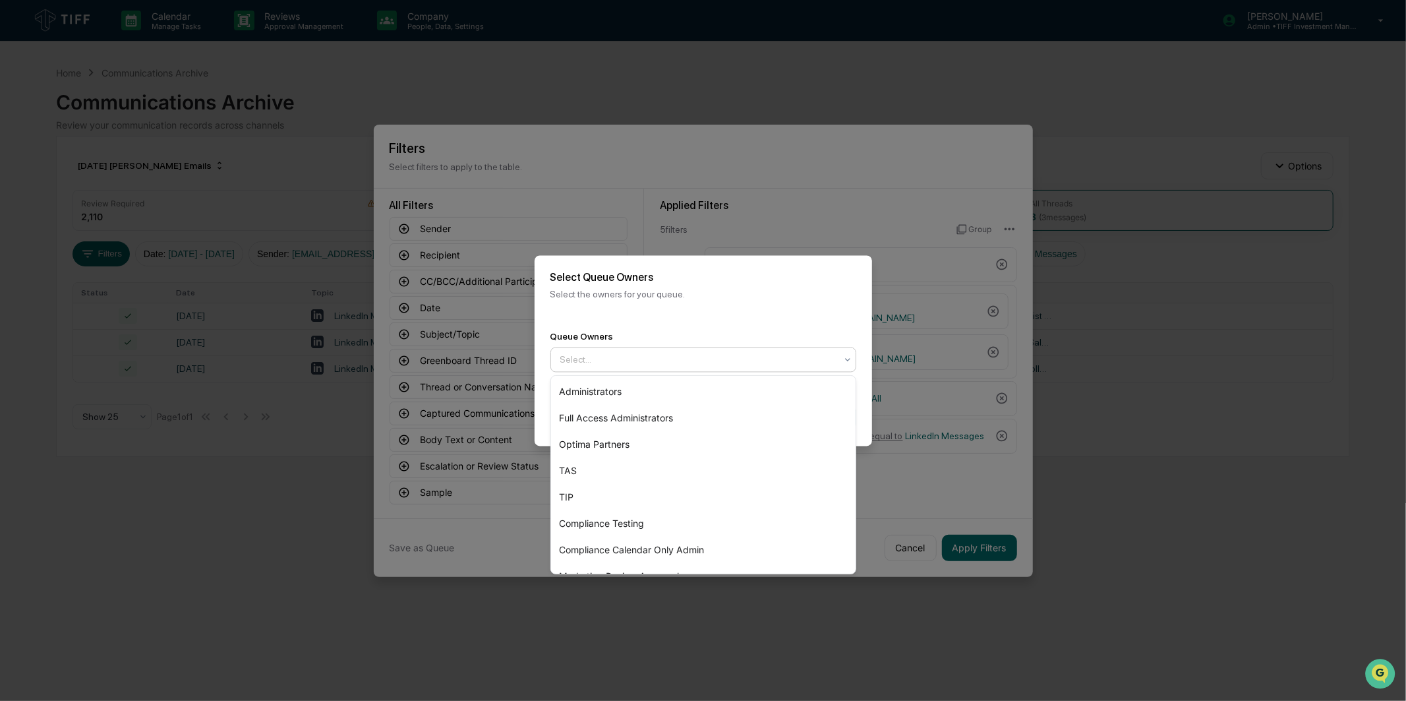
click at [778, 353] on div at bounding box center [698, 359] width 276 height 13
click at [719, 439] on div "Optima Partners" at bounding box center [703, 444] width 305 height 26
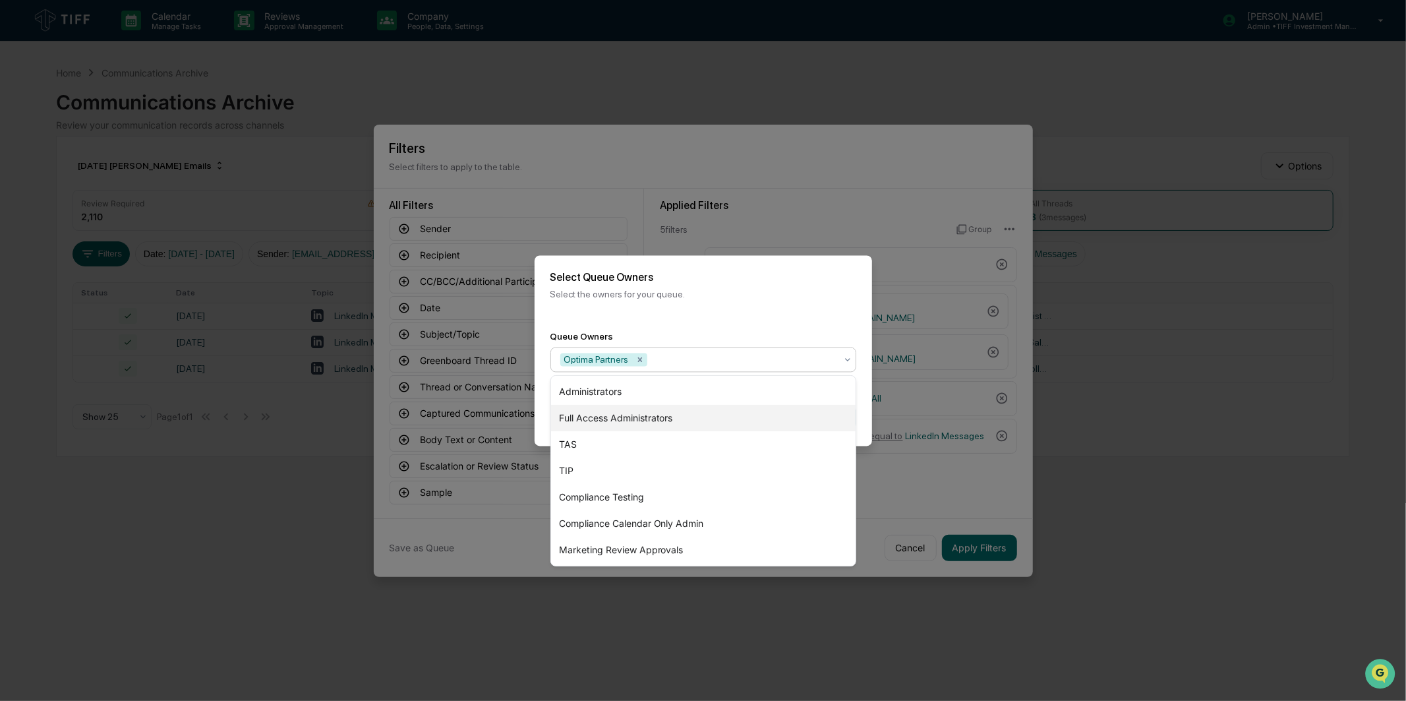
click at [768, 316] on div "Queue Owners option Optima Partners, selected. 7 results available. Use Up and …" at bounding box center [704, 351] width 338 height 73
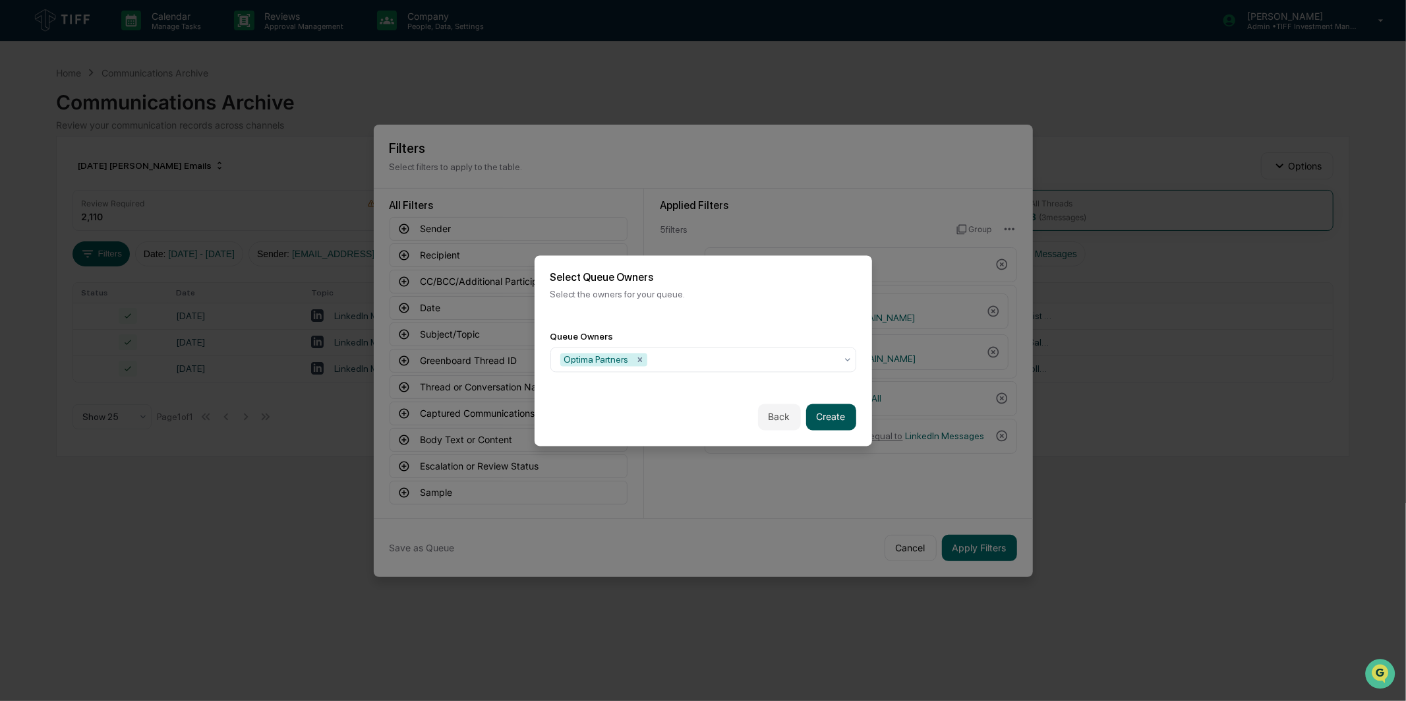
click at [828, 427] on button "Create" at bounding box center [831, 417] width 50 height 26
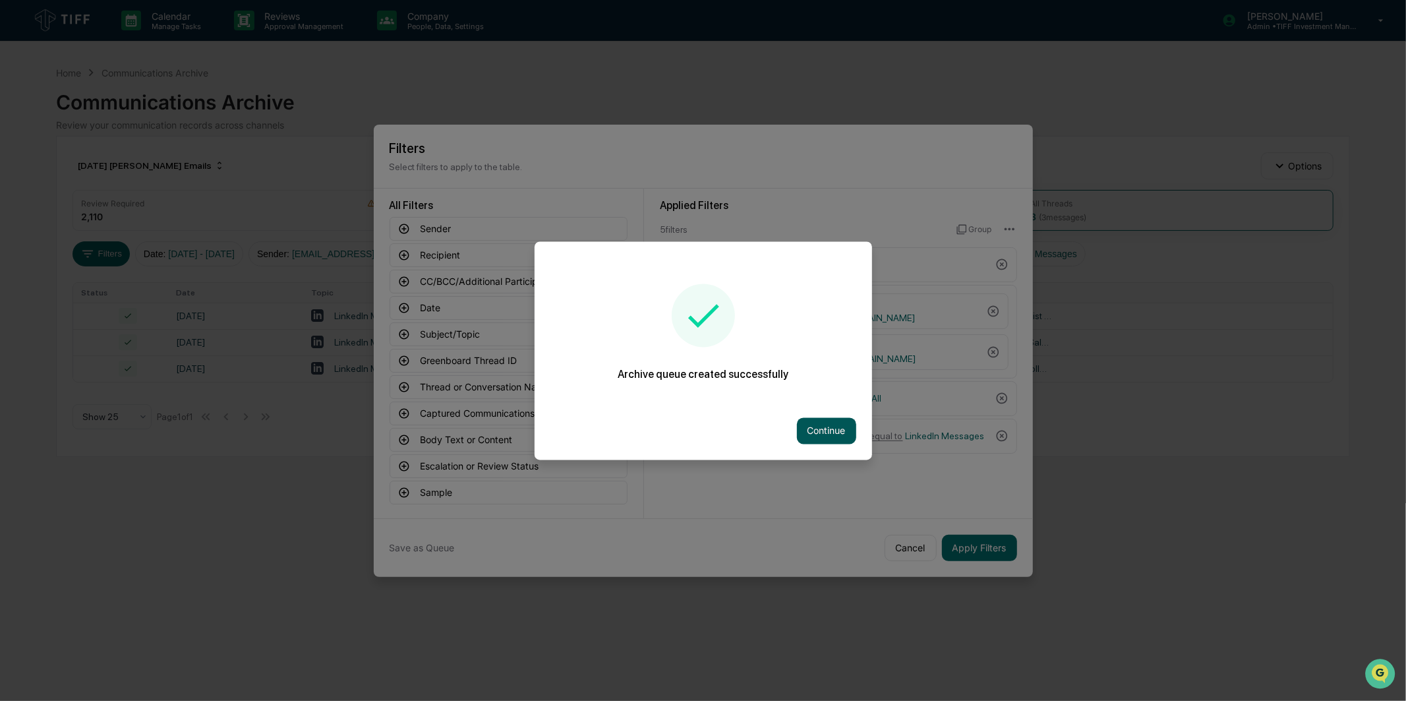
click at [837, 420] on button "Continue" at bounding box center [826, 430] width 59 height 26
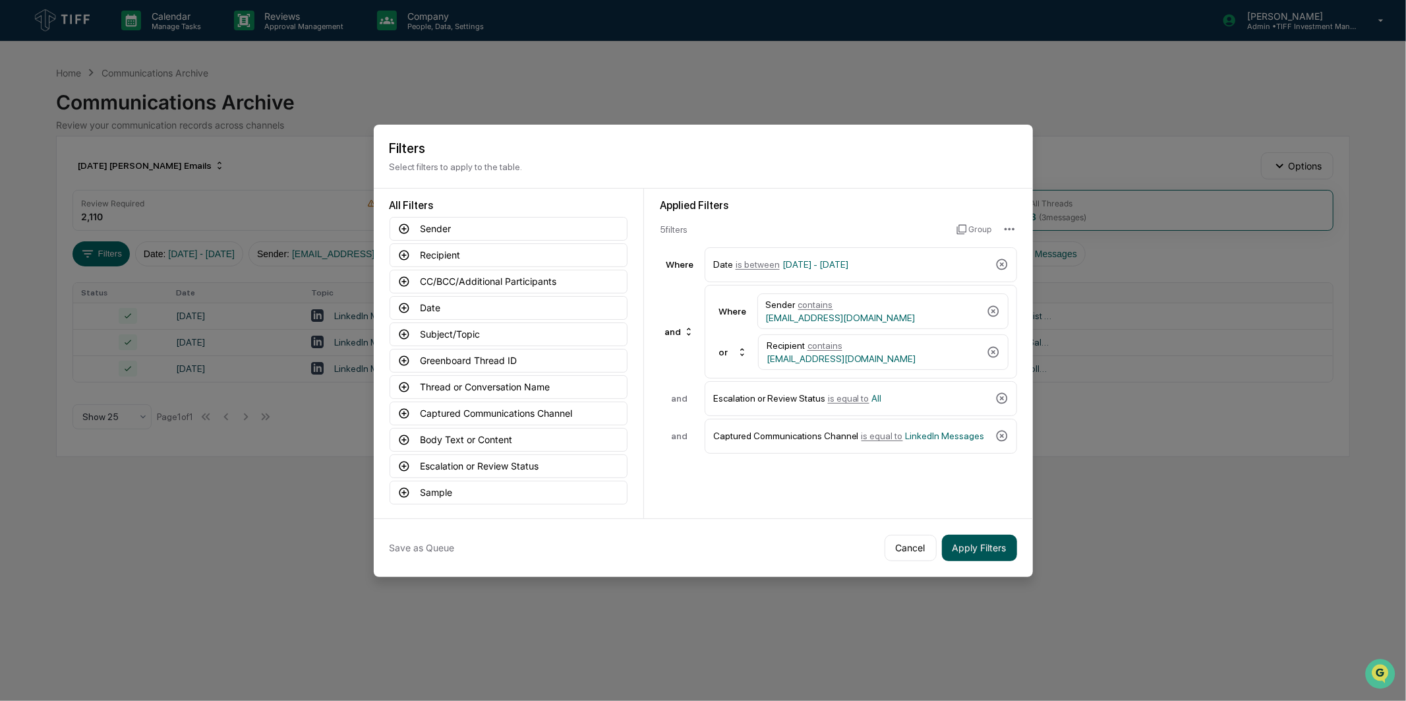
click at [967, 539] on button "Apply Filters" at bounding box center [979, 548] width 75 height 26
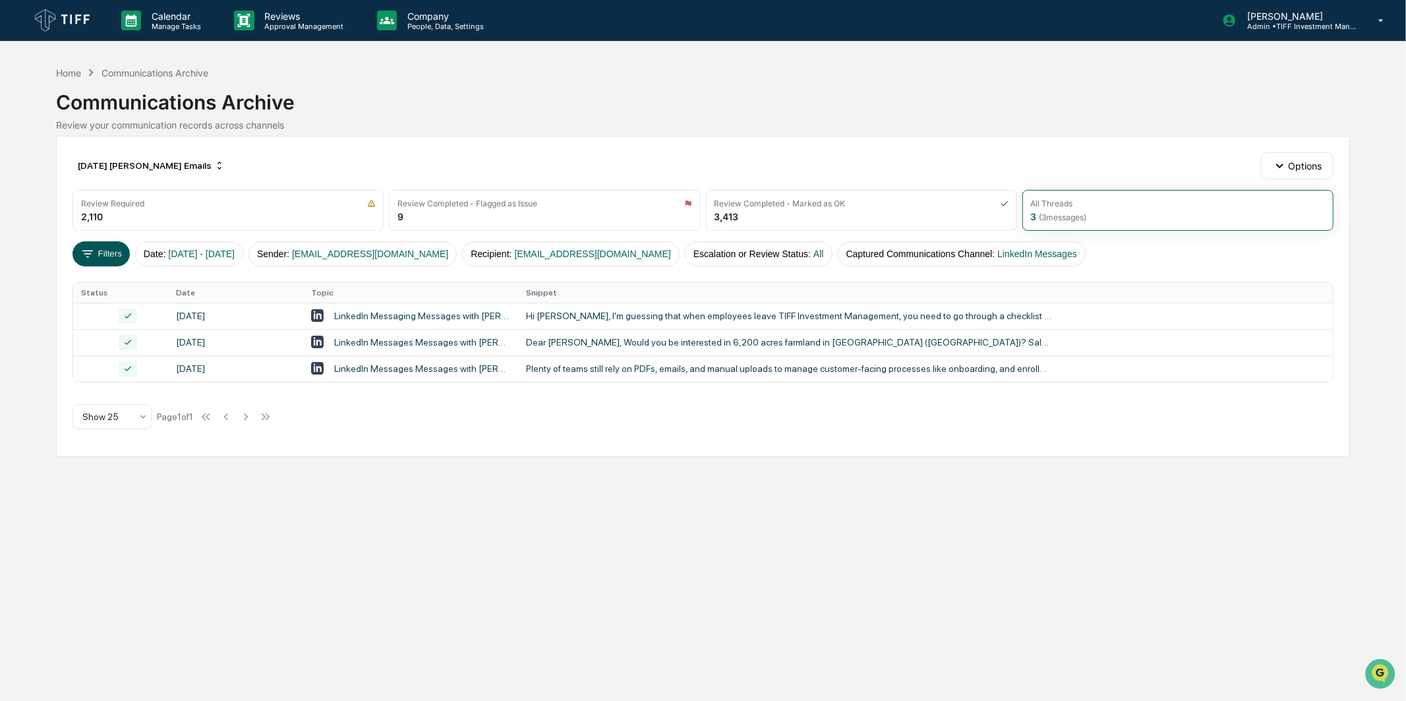
click at [96, 253] on button "Filters" at bounding box center [101, 253] width 57 height 25
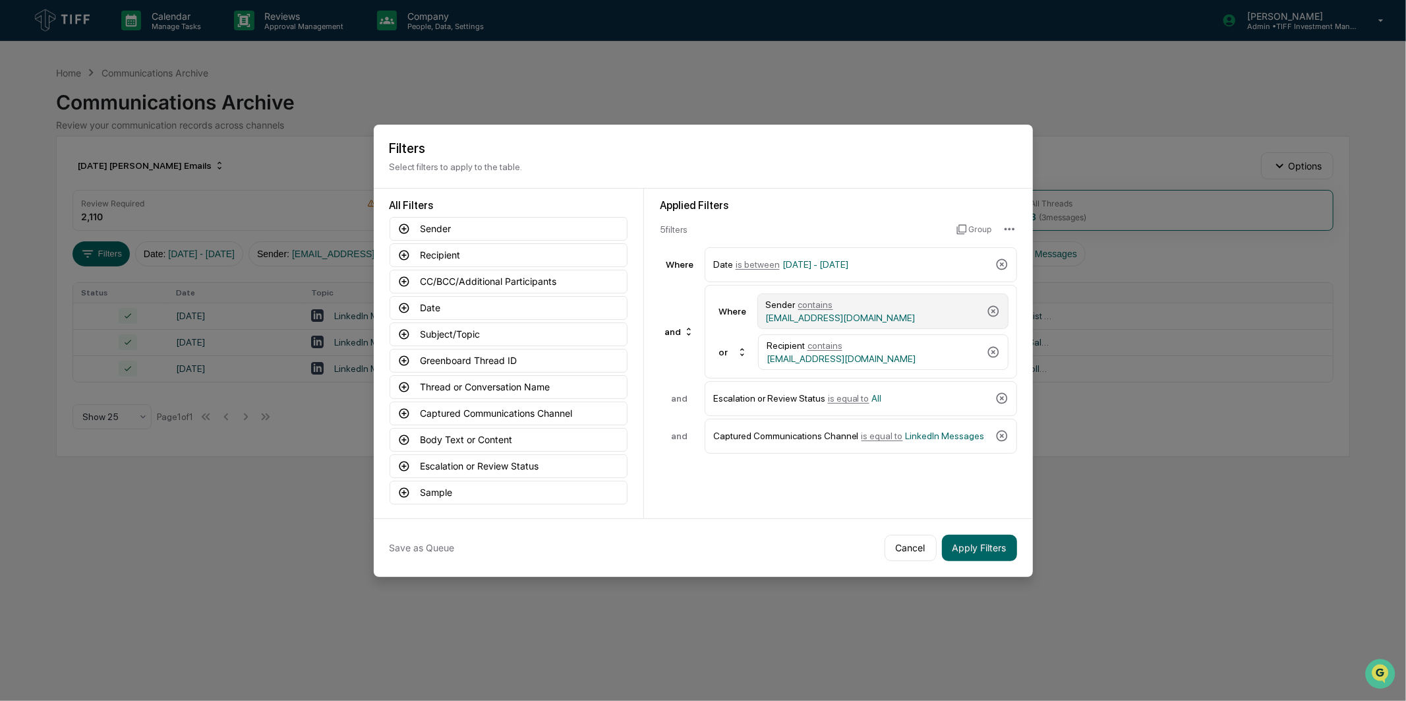
click at [893, 313] on span "[EMAIL_ADDRESS][DOMAIN_NAME]" at bounding box center [841, 318] width 150 height 11
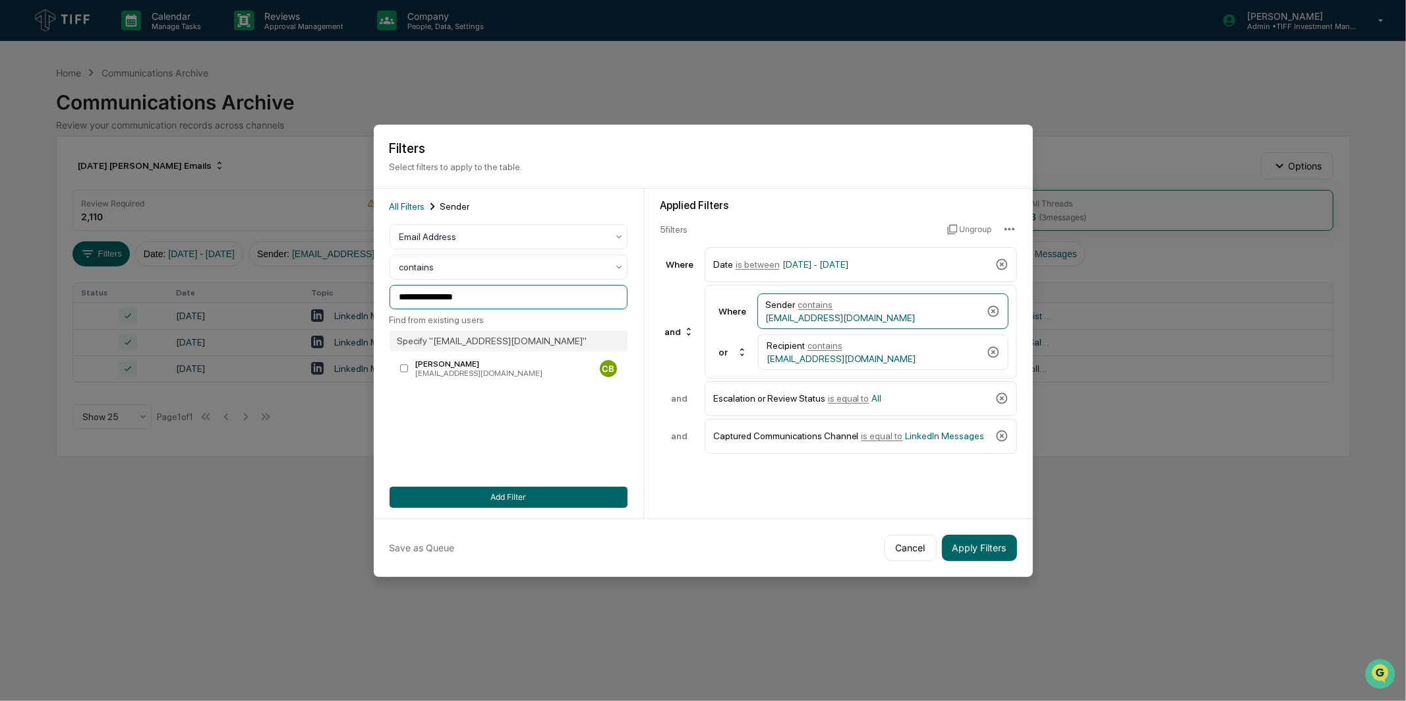
drag, startPoint x: 543, startPoint y: 290, endPoint x: 63, endPoint y: 343, distance: 482.9
click at [63, 343] on body "Calendar Manage Tasks Reviews Approval Management Company People, Data, Setting…" at bounding box center [703, 350] width 1406 height 701
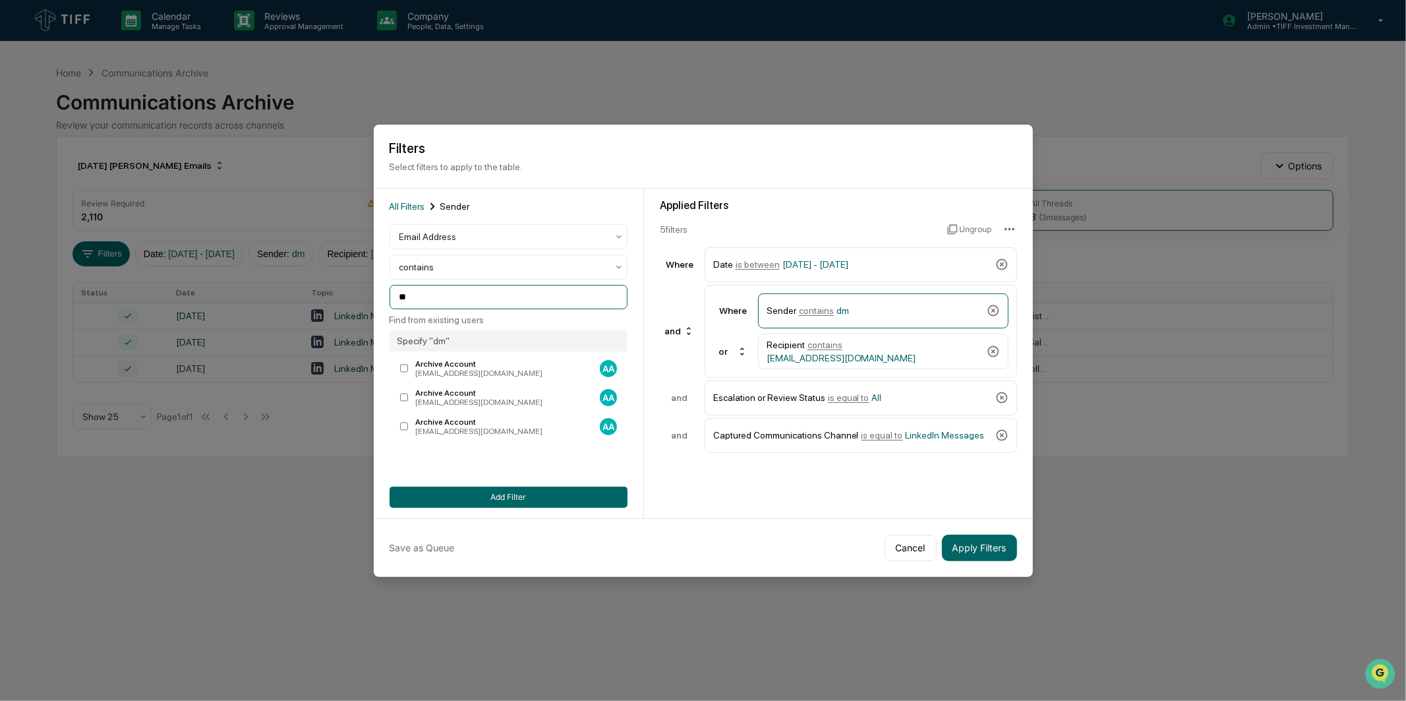
type input "*"
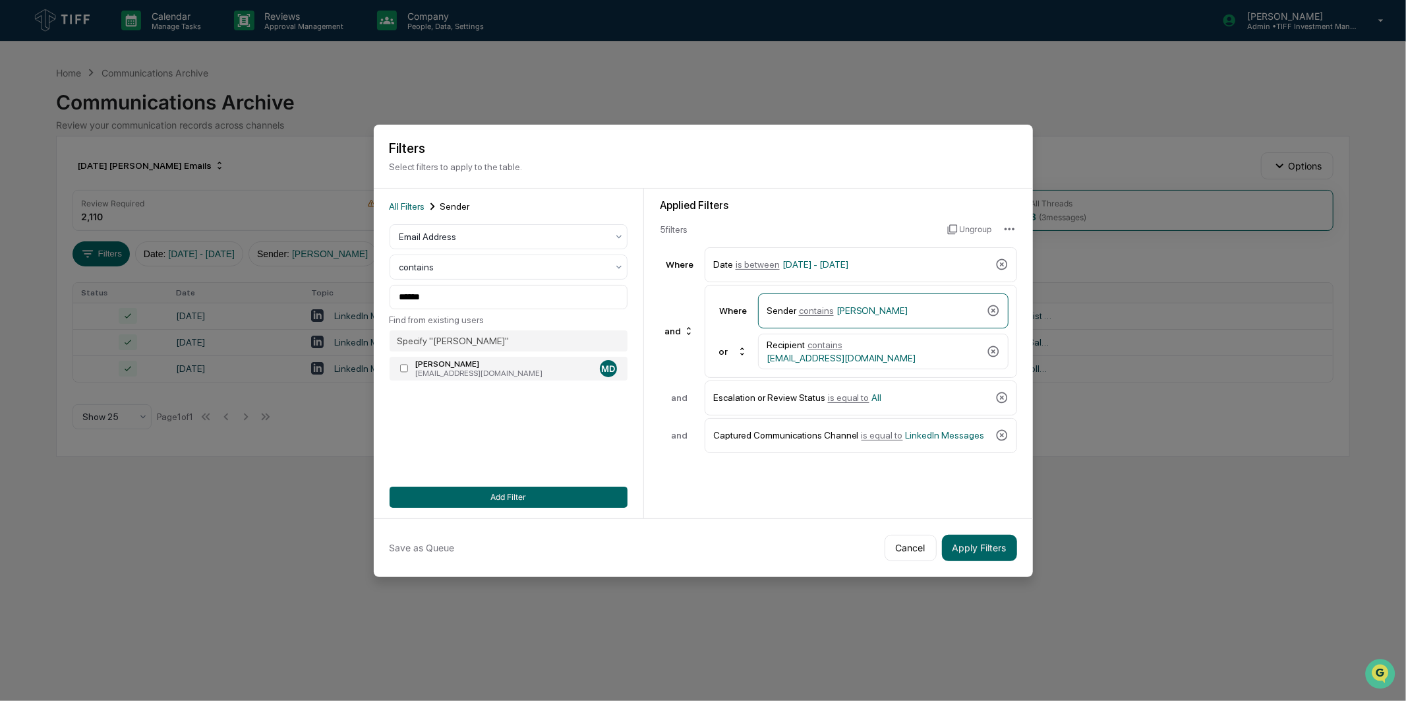
click at [446, 373] on div "[EMAIL_ADDRESS][DOMAIN_NAME]" at bounding box center [504, 373] width 179 height 9
drag, startPoint x: 489, startPoint y: 289, endPoint x: 234, endPoint y: 326, distance: 257.3
click at [234, 326] on body "Calendar Manage Tasks Reviews Approval Management Company People, Data, Setting…" at bounding box center [703, 350] width 1406 height 701
click at [926, 361] on div "Recipient contains [EMAIL_ADDRESS][DOMAIN_NAME]" at bounding box center [874, 352] width 215 height 24
drag, startPoint x: 527, startPoint y: 307, endPoint x: 319, endPoint y: 325, distance: 209.1
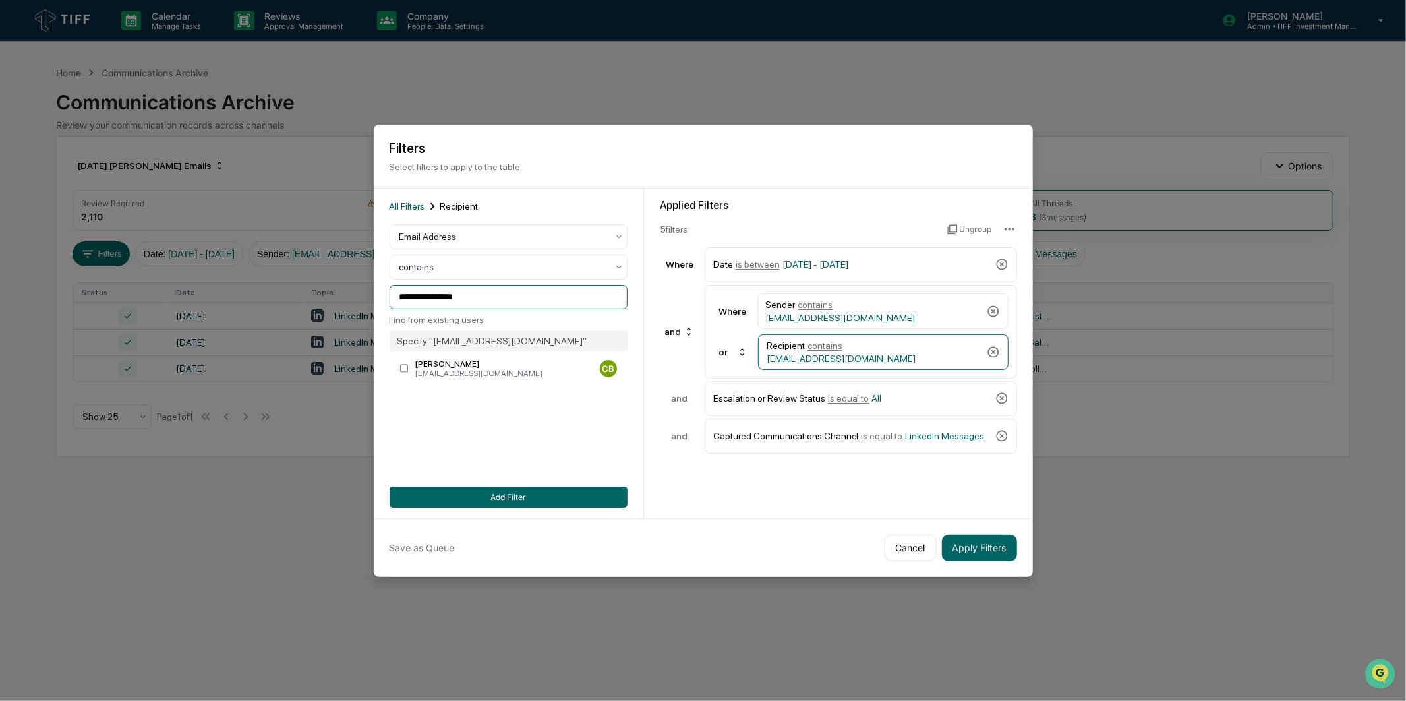
click at [319, 325] on body "Calendar Manage Tasks Reviews Approval Management Company People, Data, Setting…" at bounding box center [703, 350] width 1406 height 701
paste input
type input "**********"
click at [535, 419] on div "**********" at bounding box center [509, 353] width 238 height 309
click at [541, 494] on button "Add Filter" at bounding box center [509, 497] width 238 height 21
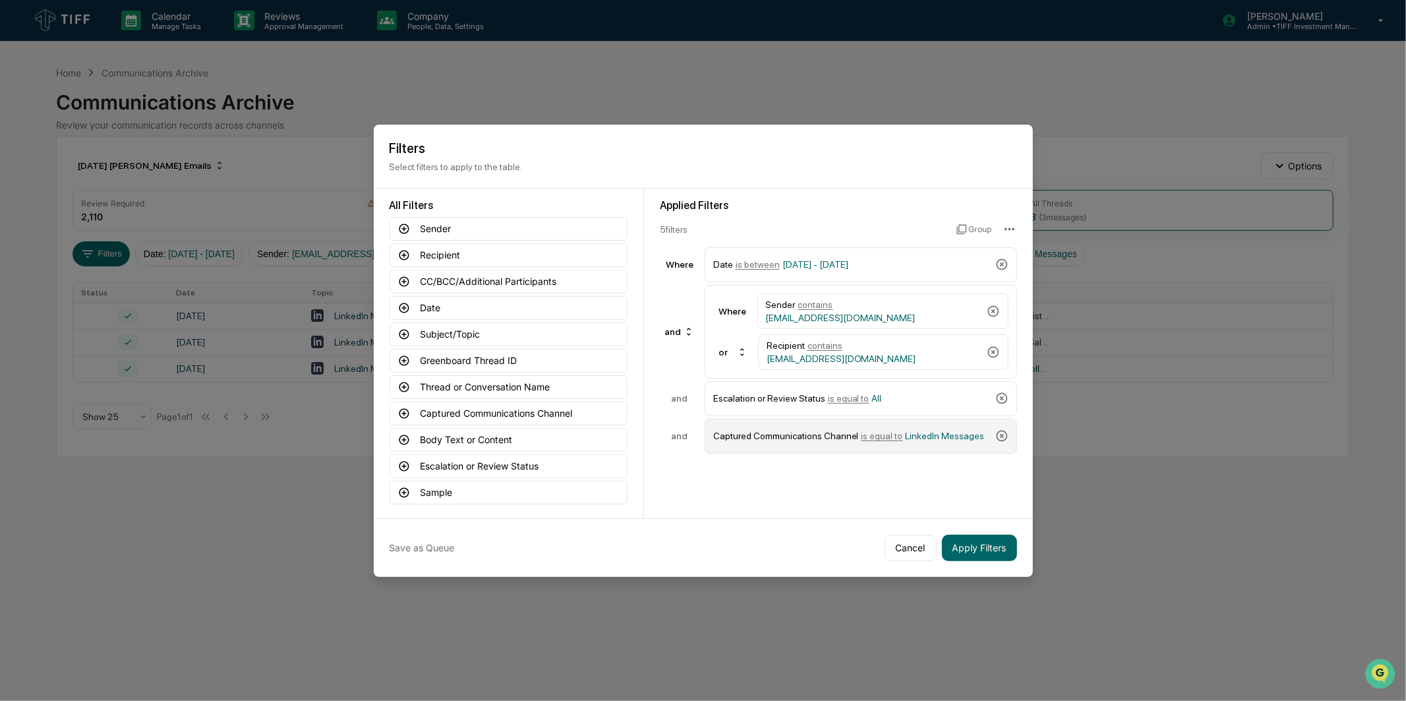
click at [932, 435] on span "LinkedIn Messages" at bounding box center [945, 436] width 79 height 11
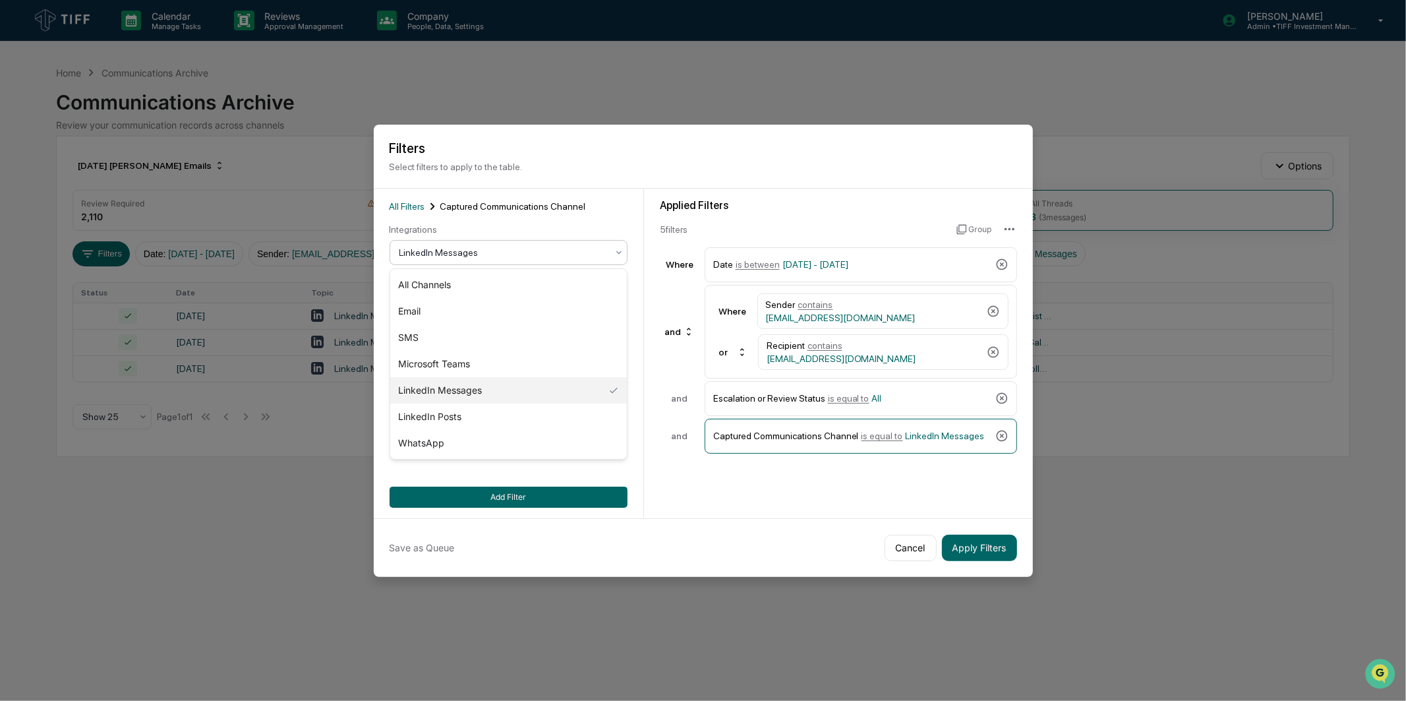
click at [526, 256] on div at bounding box center [504, 252] width 208 height 13
click at [504, 338] on div "SMS" at bounding box center [508, 337] width 237 height 26
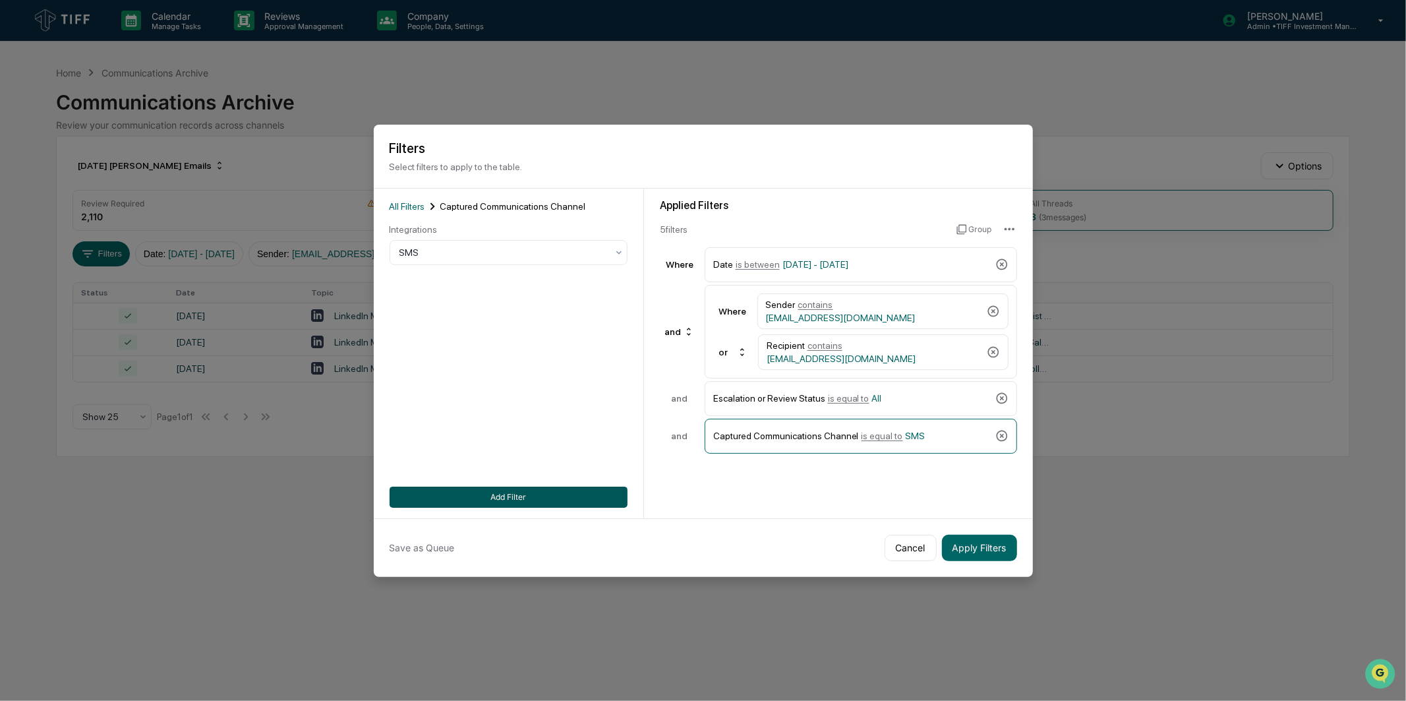
click at [537, 506] on button "Add Filter" at bounding box center [509, 497] width 238 height 21
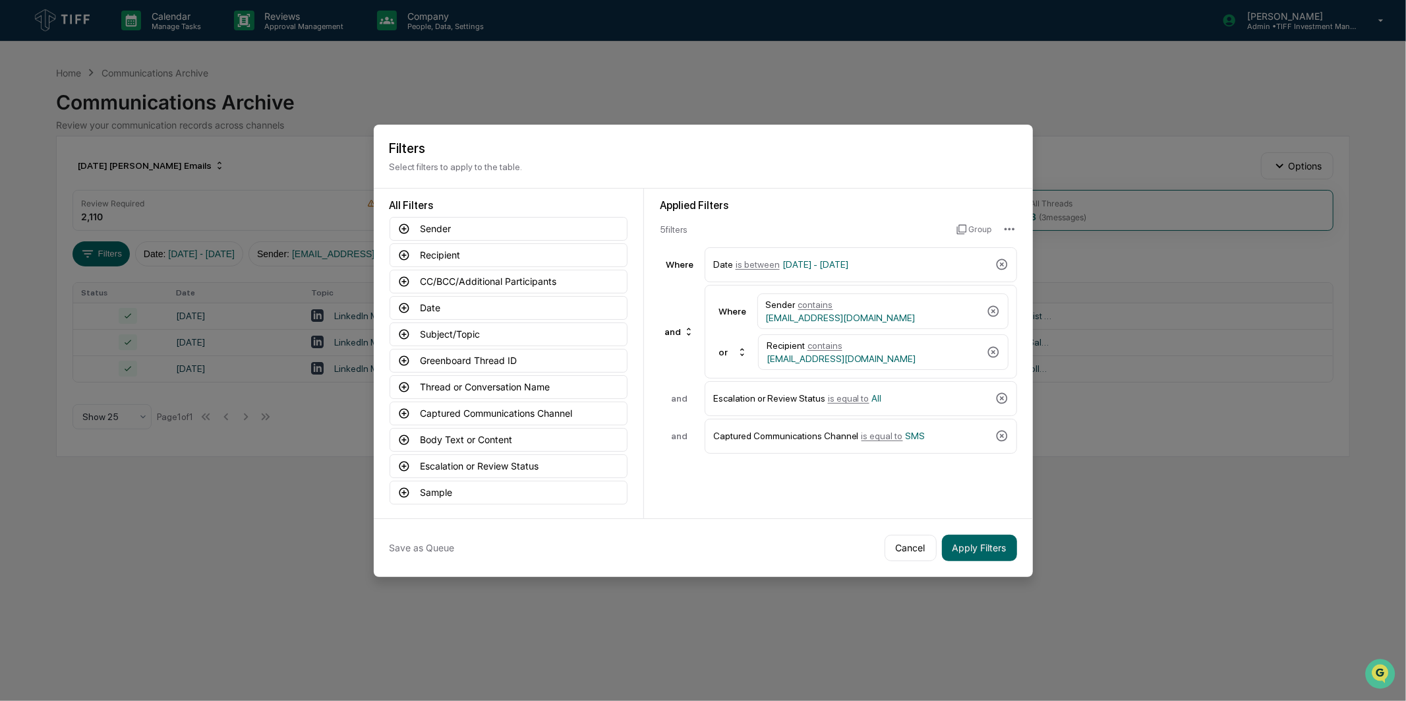
click at [778, 501] on div "Applied Filters 5 filter s Group Where Date is between [DATE] - [DATE] and Wher…" at bounding box center [838, 354] width 389 height 330
click at [979, 541] on button "Apply Filters" at bounding box center [979, 548] width 75 height 26
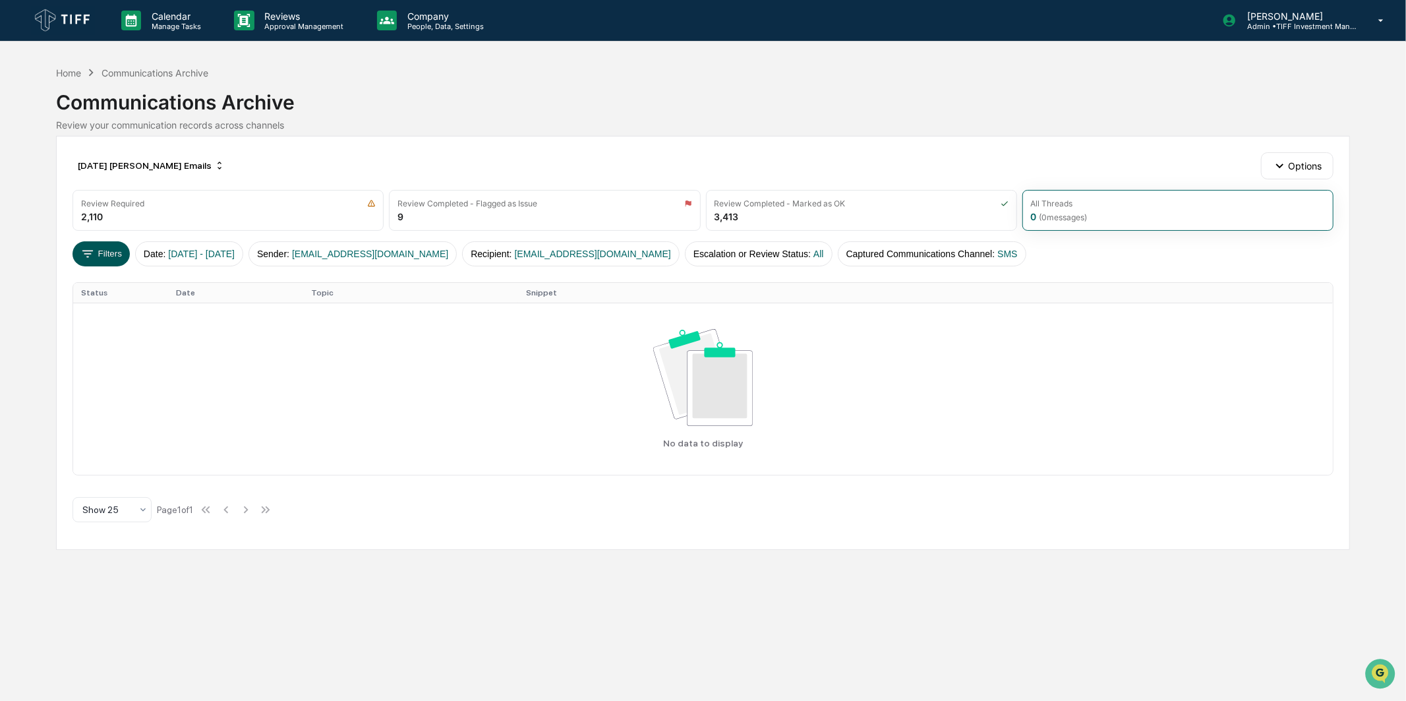
click at [119, 259] on button "Filters" at bounding box center [101, 253] width 57 height 25
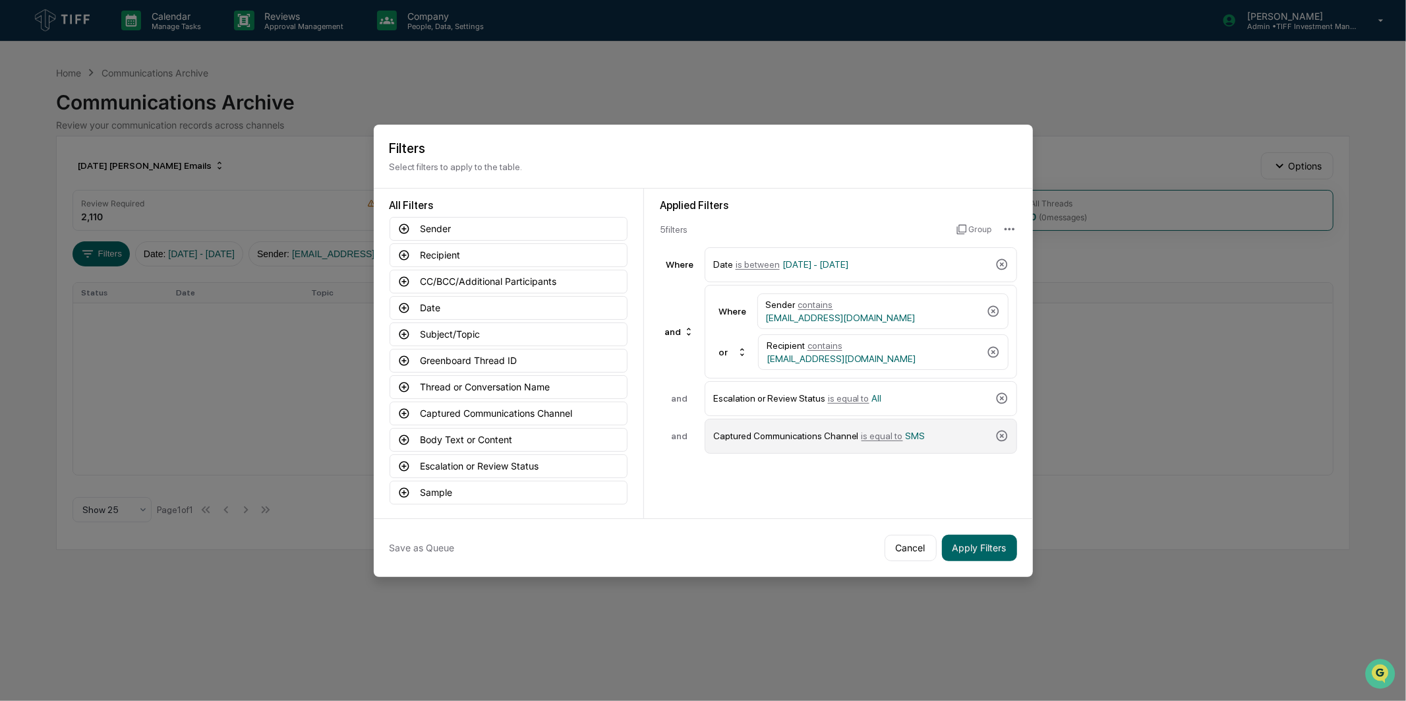
click at [936, 432] on div "Captured Communications Channel is equal to SMS" at bounding box center [851, 436] width 277 height 23
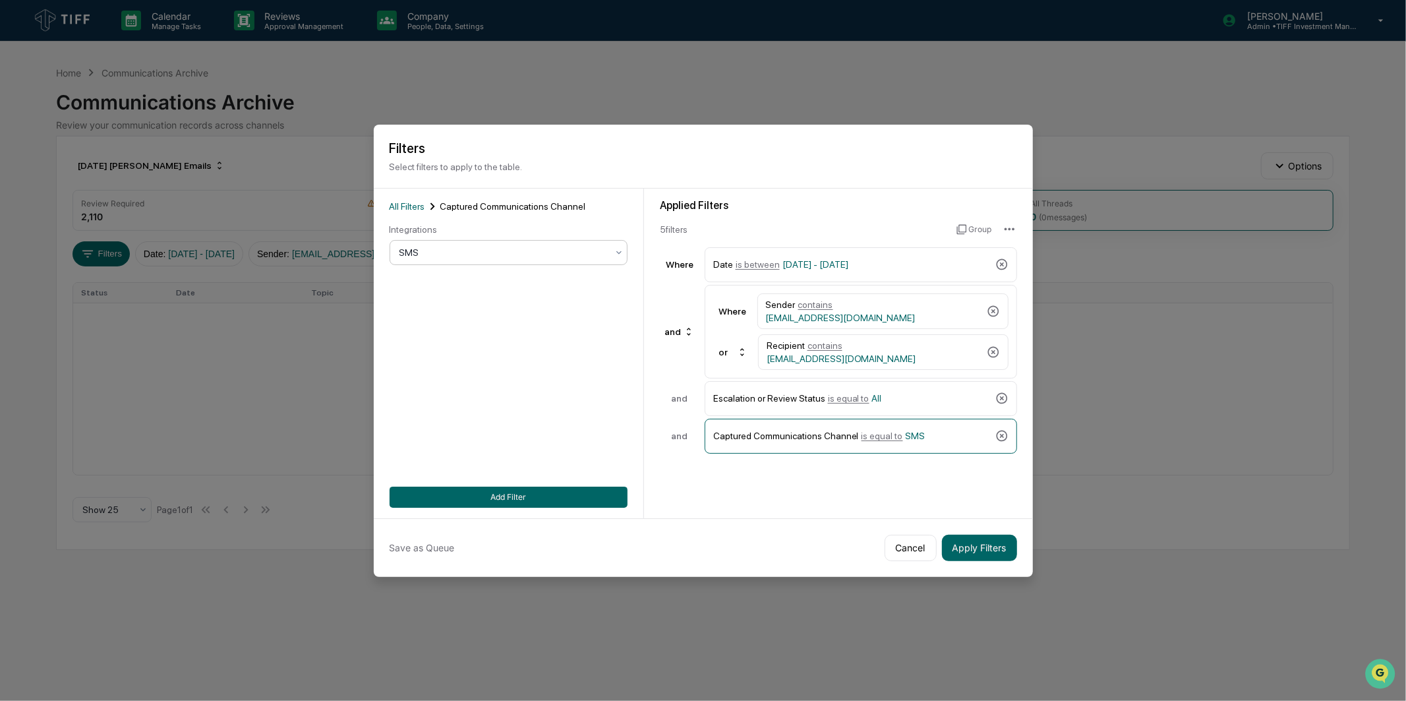
click at [536, 244] on div "SMS" at bounding box center [503, 252] width 221 height 18
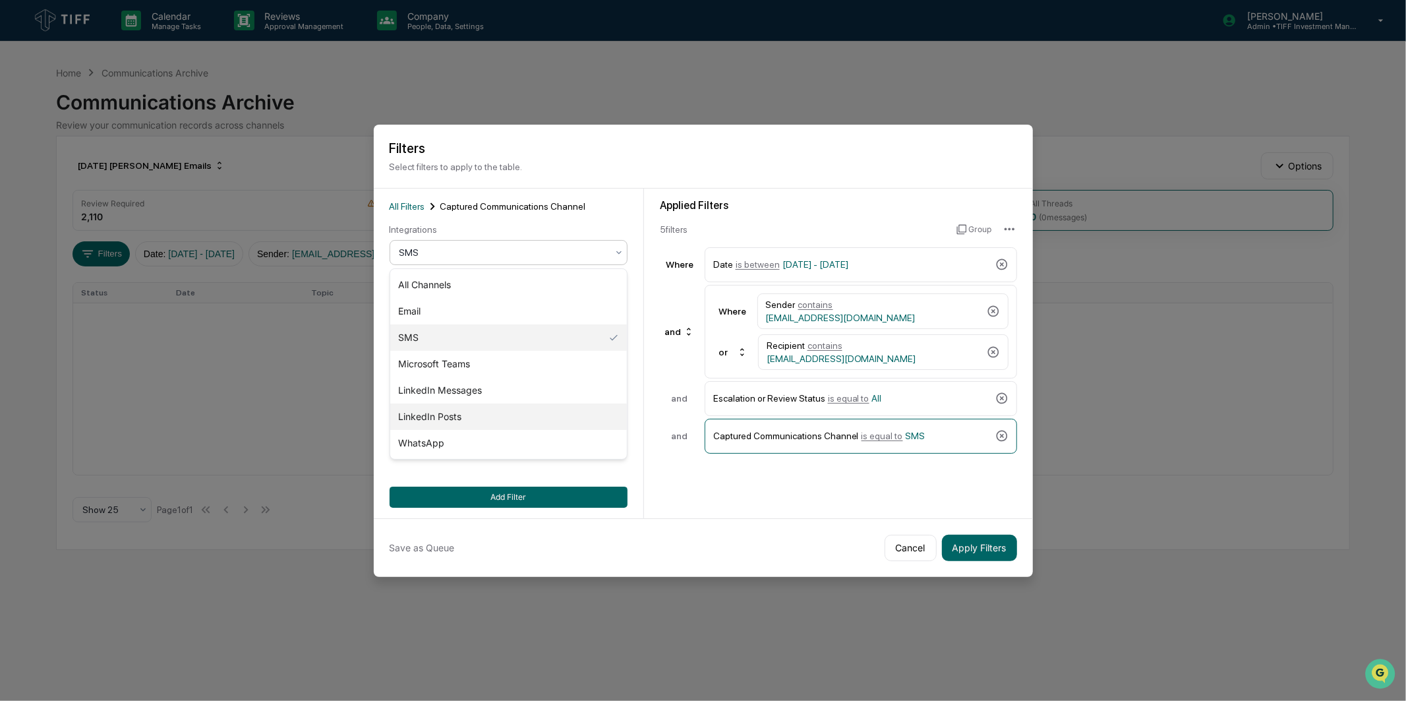
click at [518, 416] on div "LinkedIn Posts" at bounding box center [508, 417] width 237 height 26
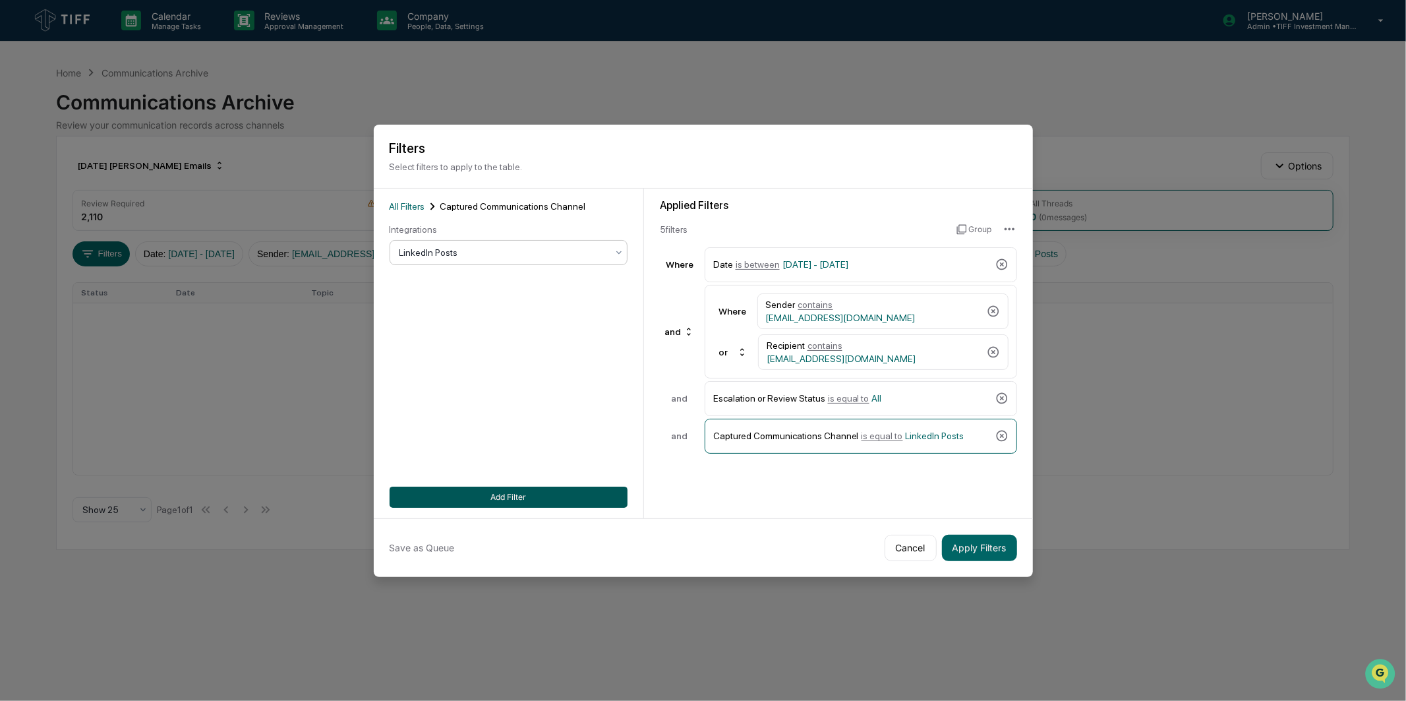
click at [509, 499] on button "Add Filter" at bounding box center [509, 497] width 238 height 21
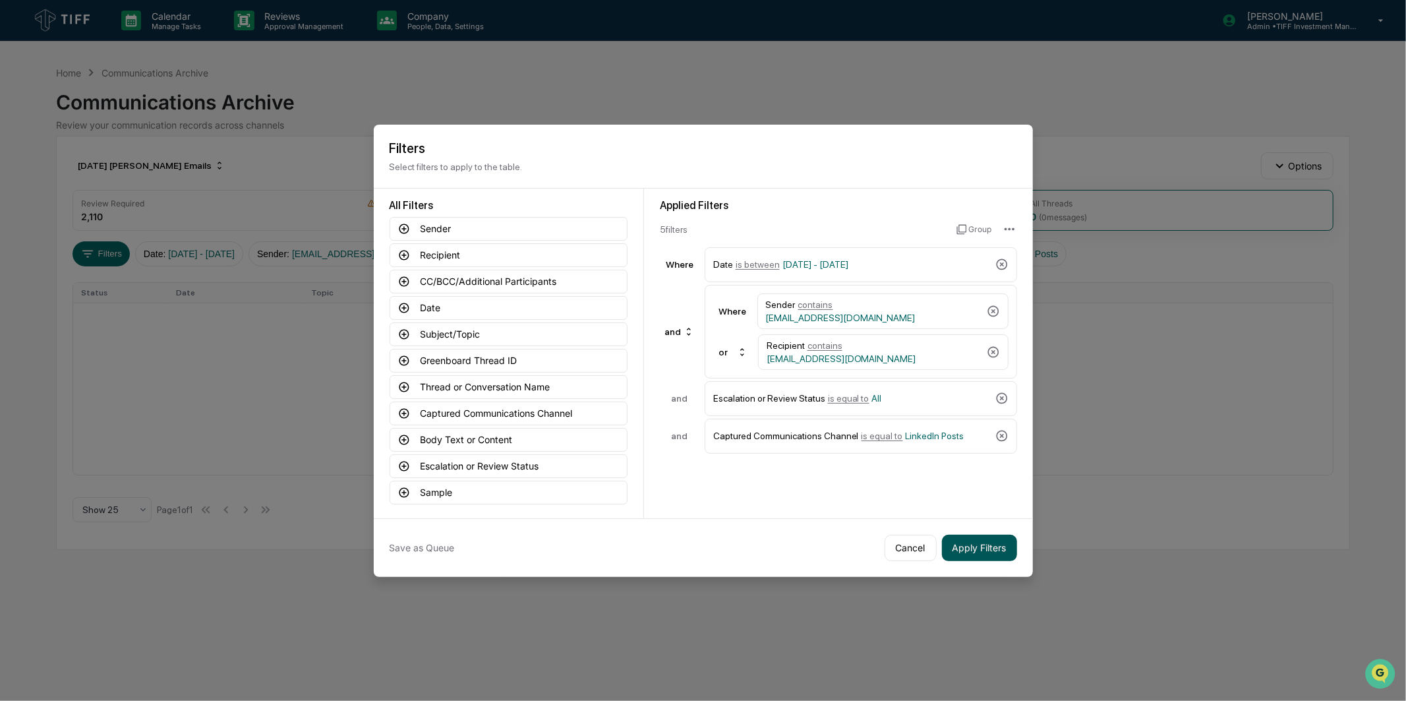
click at [963, 548] on button "Apply Filters" at bounding box center [979, 548] width 75 height 26
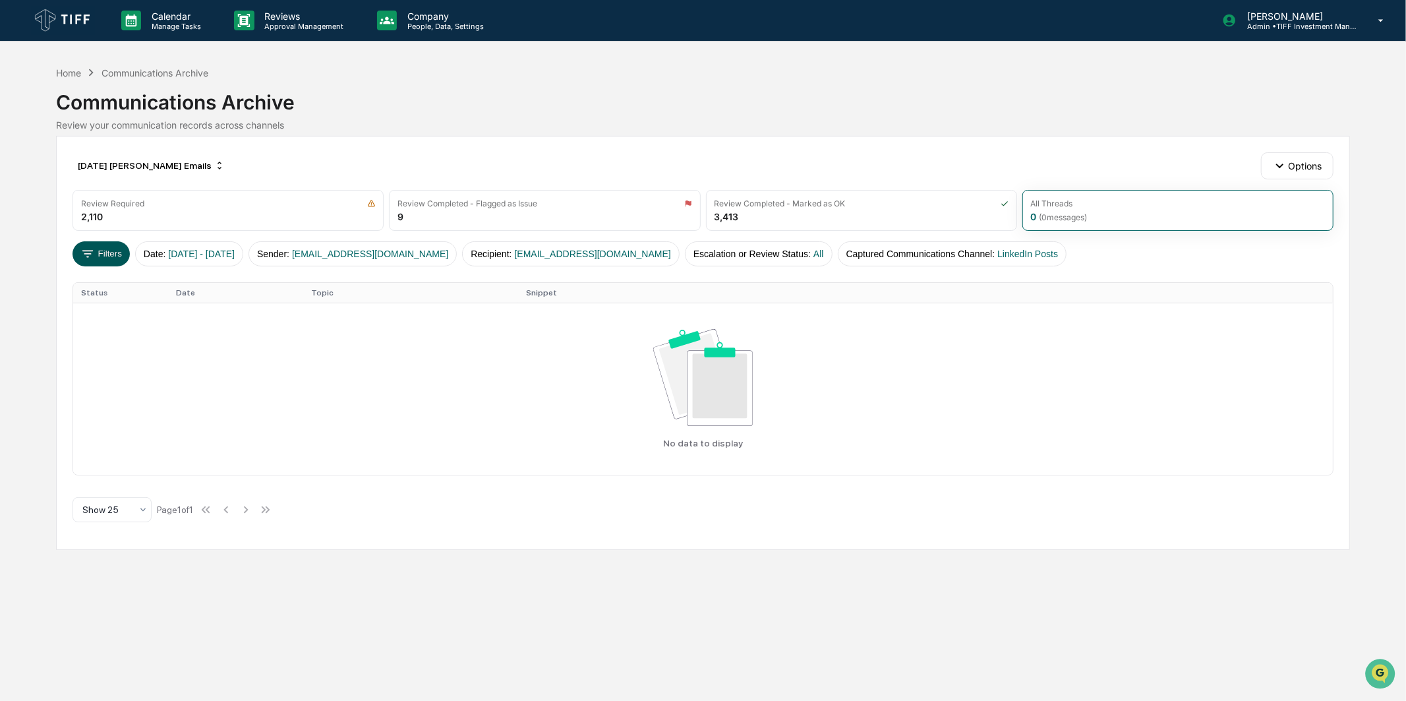
click at [116, 253] on button "Filters" at bounding box center [101, 253] width 57 height 25
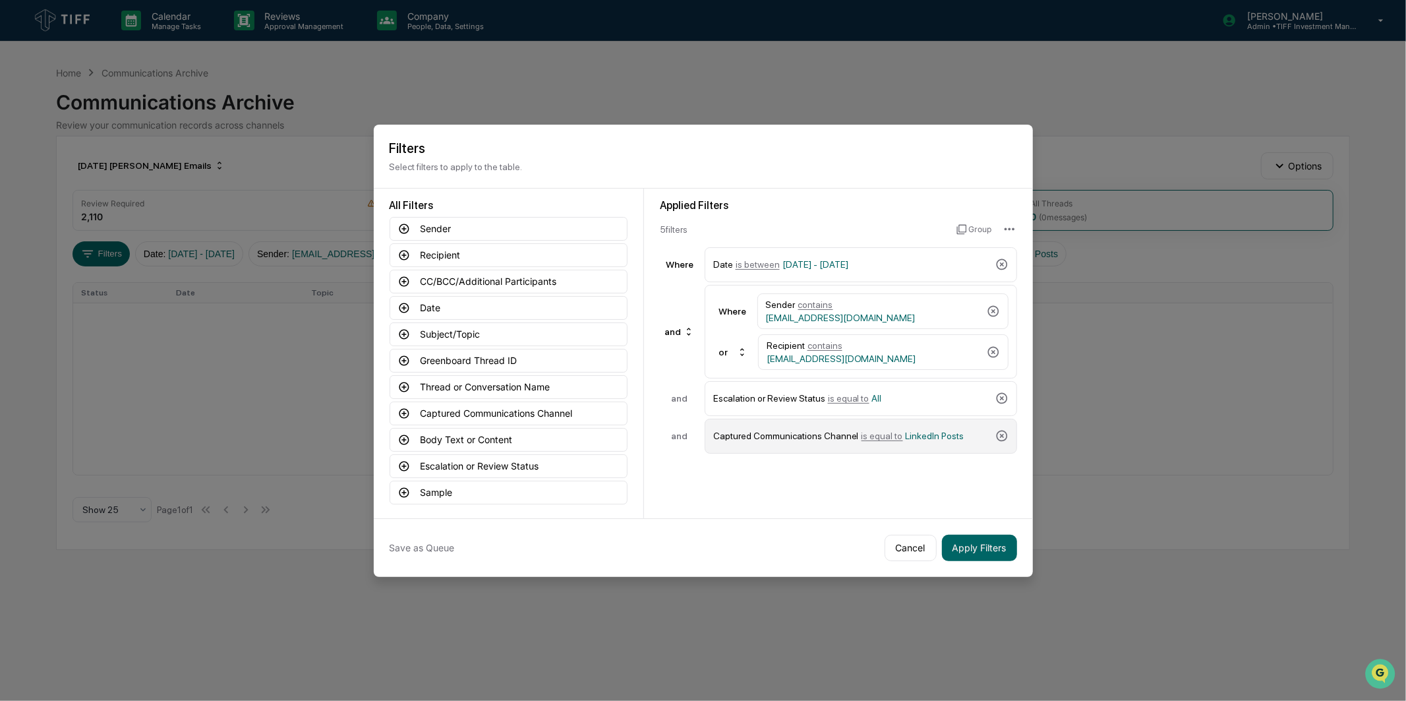
click at [801, 444] on div "Captured Communications Channel is equal to LinkedIn Posts" at bounding box center [851, 436] width 277 height 23
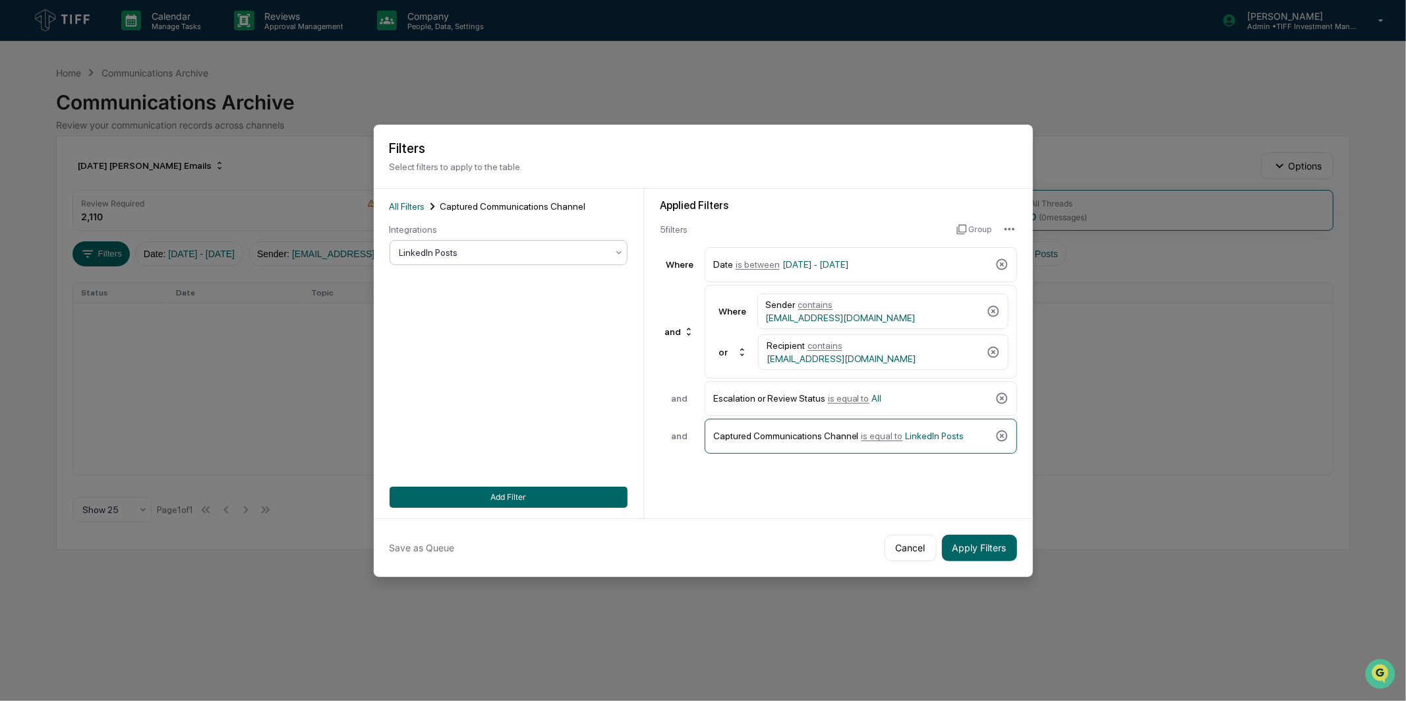
click at [558, 265] on div "LinkedIn Posts" at bounding box center [509, 252] width 238 height 25
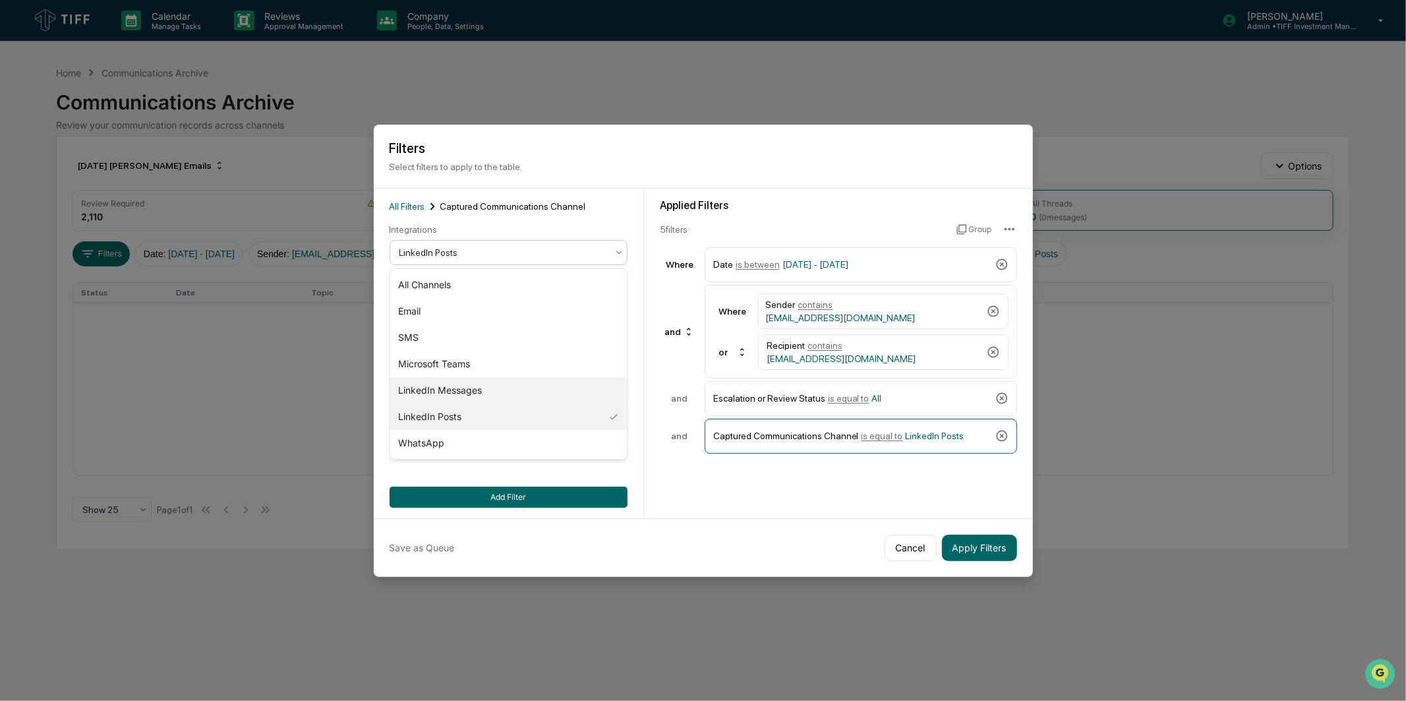
click at [504, 398] on div "LinkedIn Messages" at bounding box center [508, 390] width 237 height 26
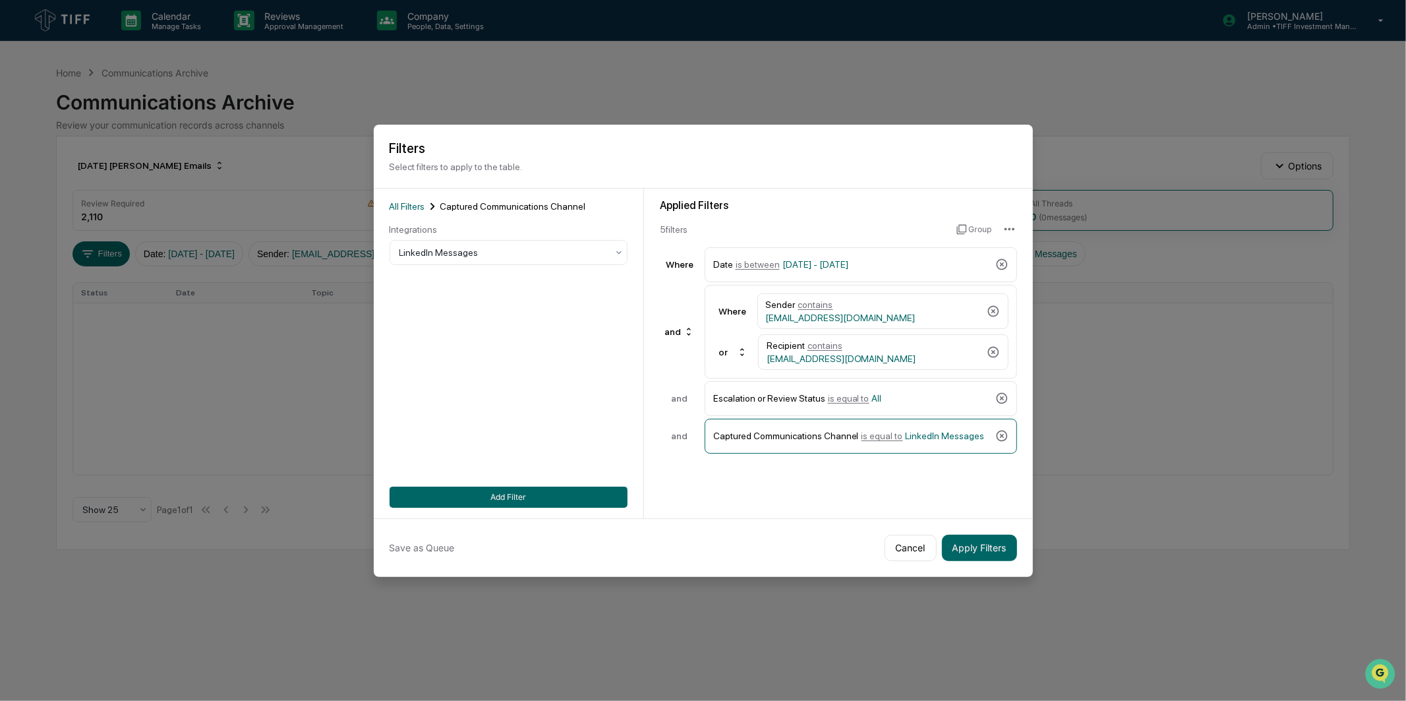
click at [531, 512] on div "All Filters Captured Communications Channel Integrations LinkedIn Messages Add …" at bounding box center [509, 354] width 270 height 330
click at [539, 494] on button "Add Filter" at bounding box center [509, 497] width 238 height 21
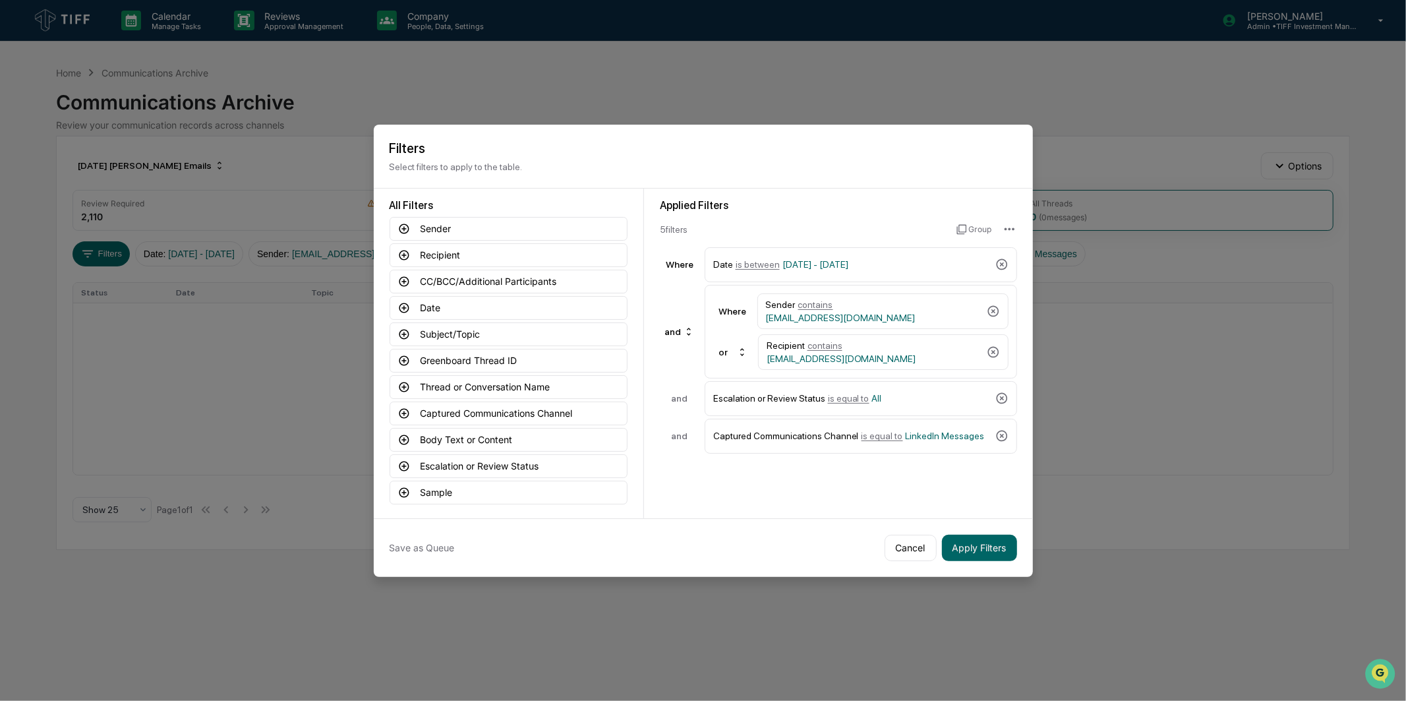
click at [721, 488] on div "Applied Filters 5 filter s Group Where Date is between [DATE] - [DATE] and Wher…" at bounding box center [838, 354] width 389 height 330
click at [978, 551] on button "Apply Filters" at bounding box center [979, 548] width 75 height 26
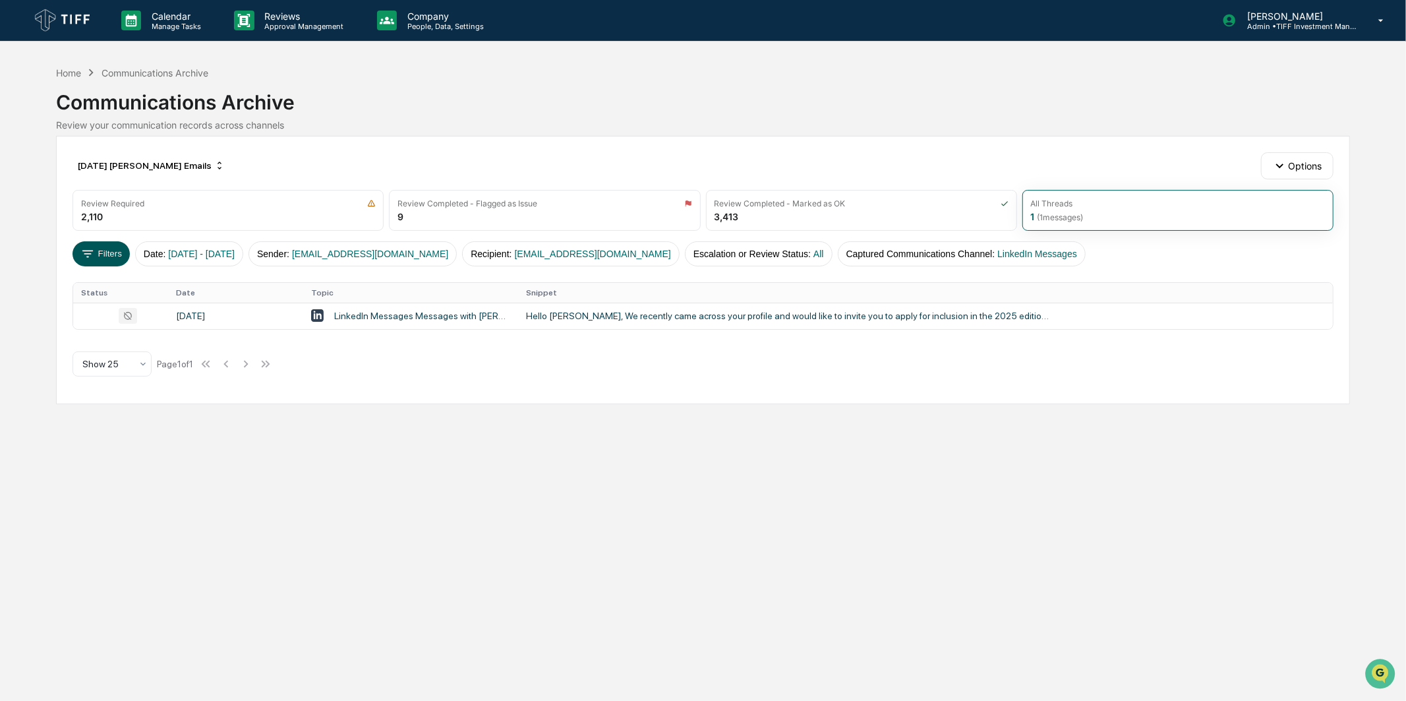
click at [121, 258] on button "Filters" at bounding box center [101, 253] width 57 height 25
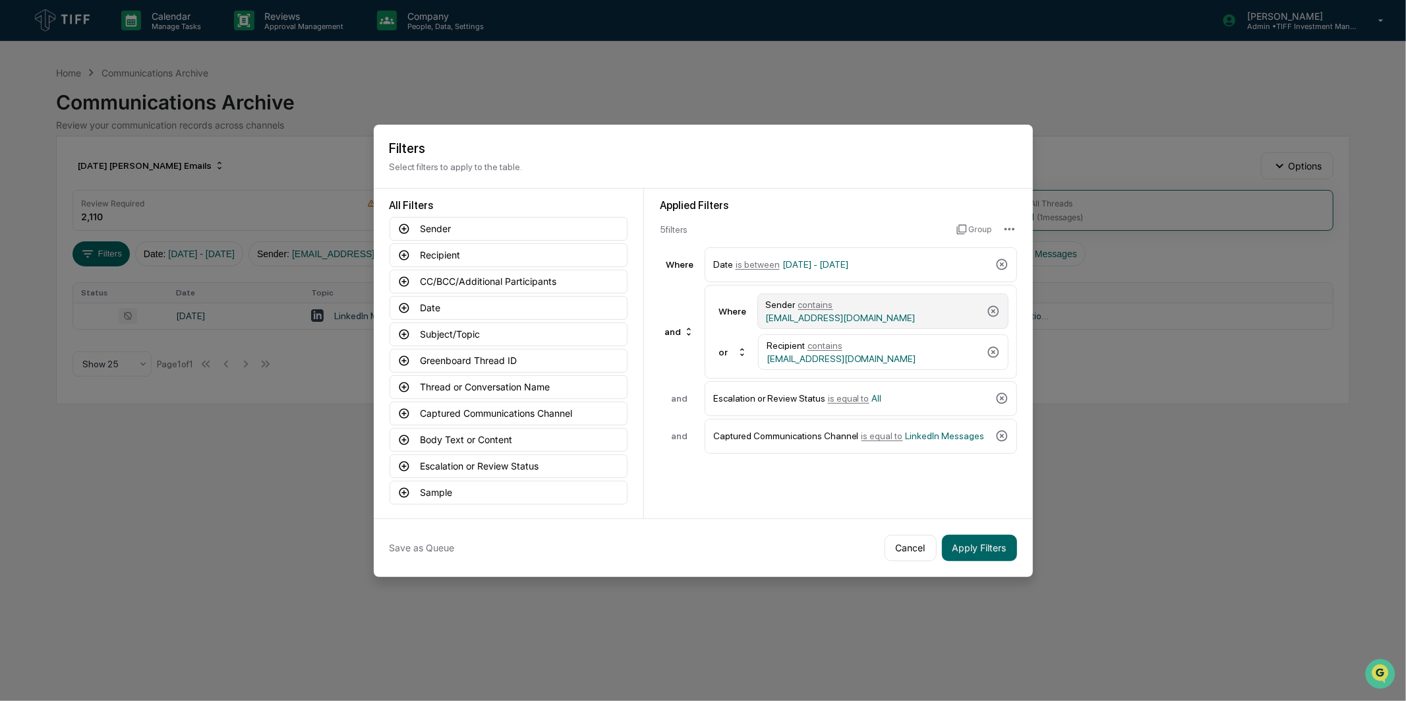
click at [888, 318] on div "Sender contains [EMAIL_ADDRESS][DOMAIN_NAME]" at bounding box center [874, 311] width 216 height 24
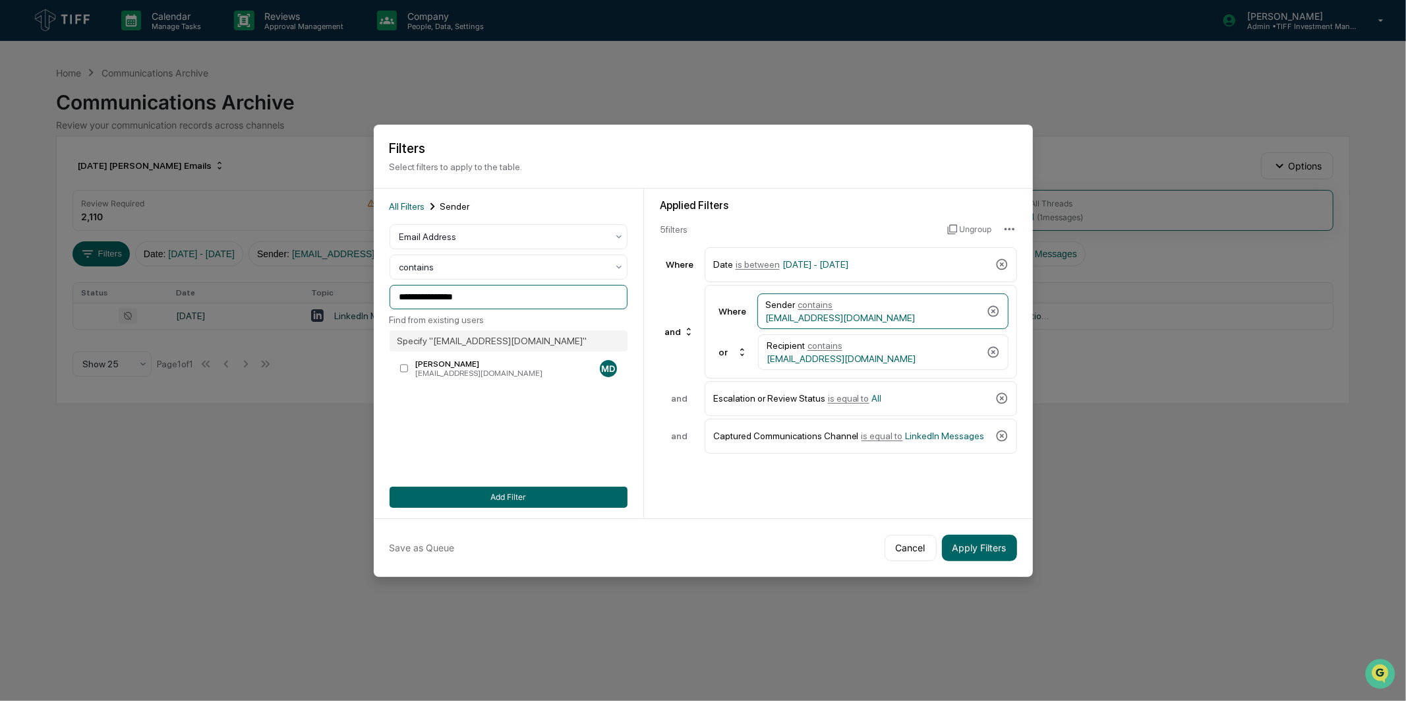
drag, startPoint x: 476, startPoint y: 295, endPoint x: 169, endPoint y: 323, distance: 307.8
click at [169, 323] on body "**********" at bounding box center [703, 350] width 1406 height 701
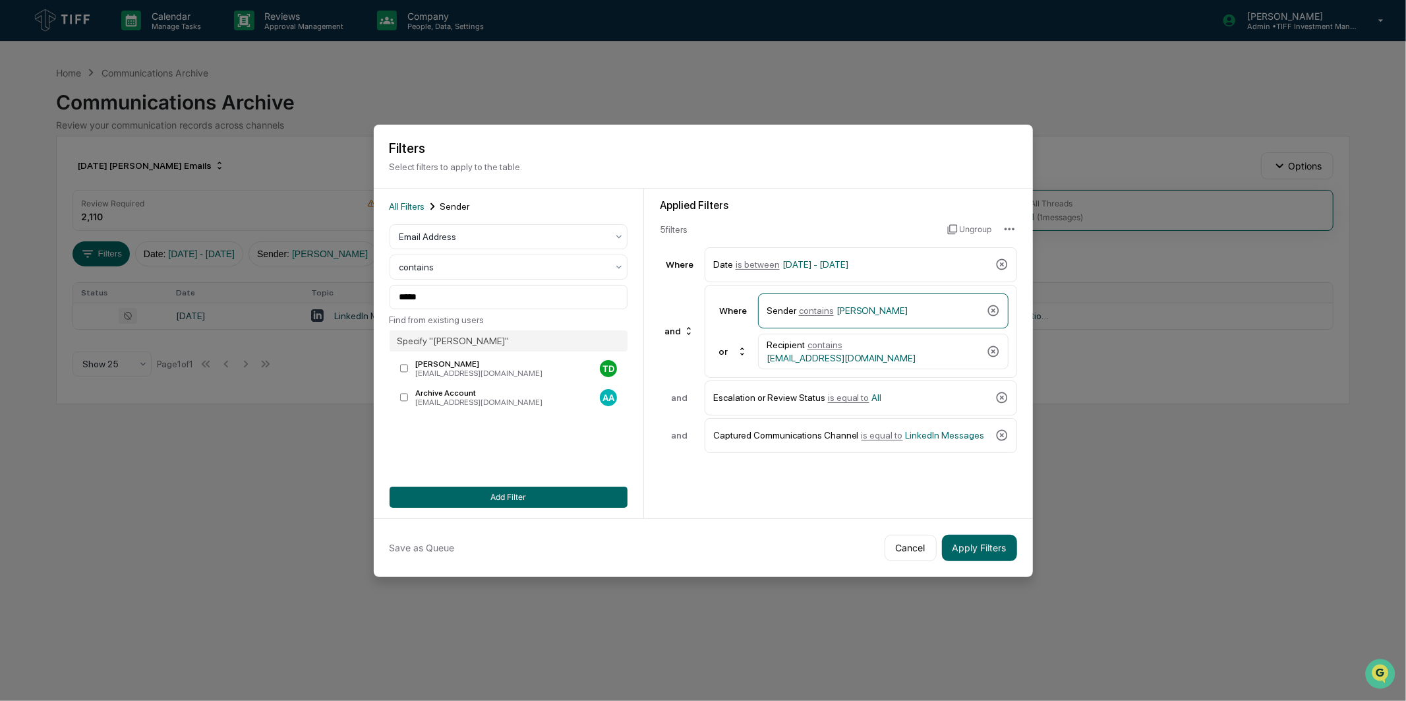
click at [545, 355] on div "Find from existing users Specify " [PERSON_NAME] " [PERSON_NAME] [EMAIL_ADDRESS…" at bounding box center [509, 361] width 238 height 95
click at [534, 361] on div "[PERSON_NAME]" at bounding box center [504, 363] width 179 height 9
drag, startPoint x: 520, startPoint y: 291, endPoint x: 317, endPoint y: 320, distance: 204.4
click at [311, 320] on body "**********" at bounding box center [703, 350] width 1406 height 701
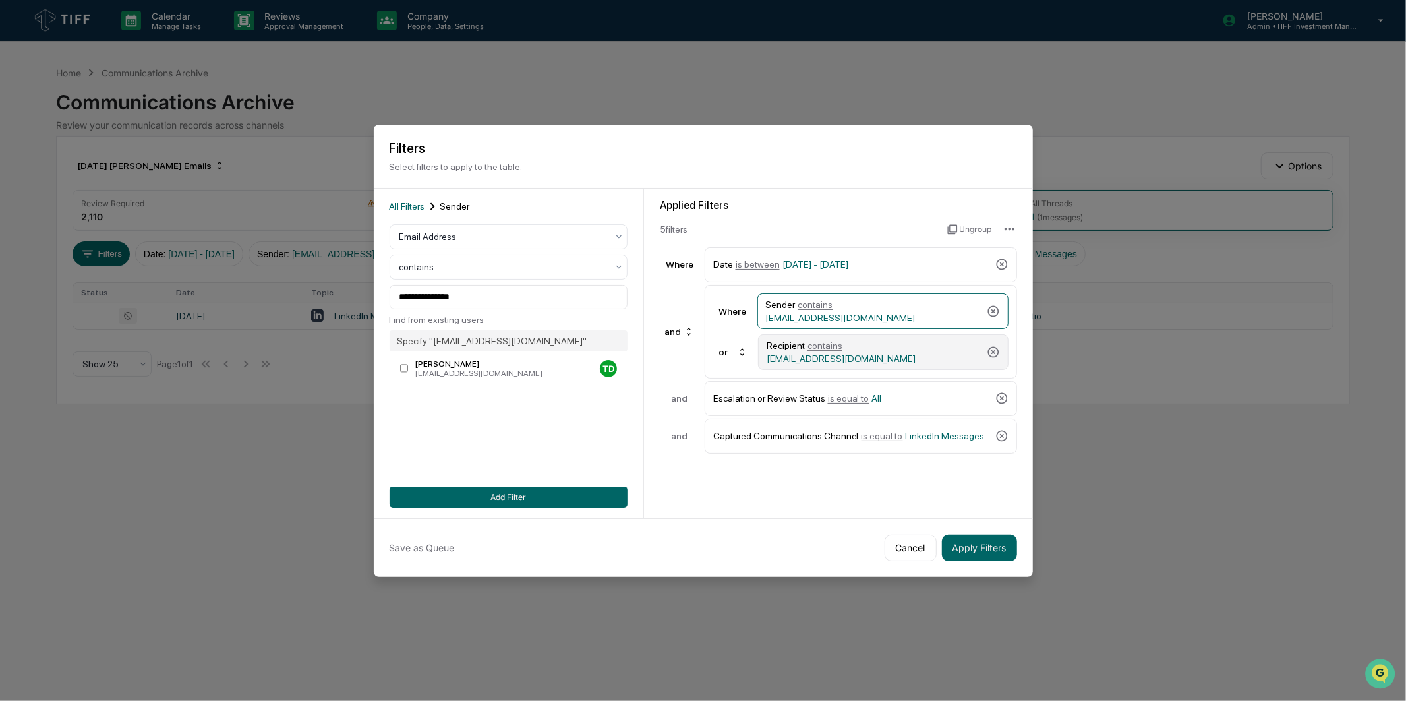
click at [931, 353] on div "Recipient contains [EMAIL_ADDRESS][DOMAIN_NAME]" at bounding box center [874, 352] width 215 height 24
click at [881, 313] on span "[EMAIL_ADDRESS][DOMAIN_NAME]" at bounding box center [841, 318] width 150 height 11
drag, startPoint x: 489, startPoint y: 297, endPoint x: 301, endPoint y: 313, distance: 188.5
click at [301, 313] on body "**********" at bounding box center [703, 350] width 1406 height 701
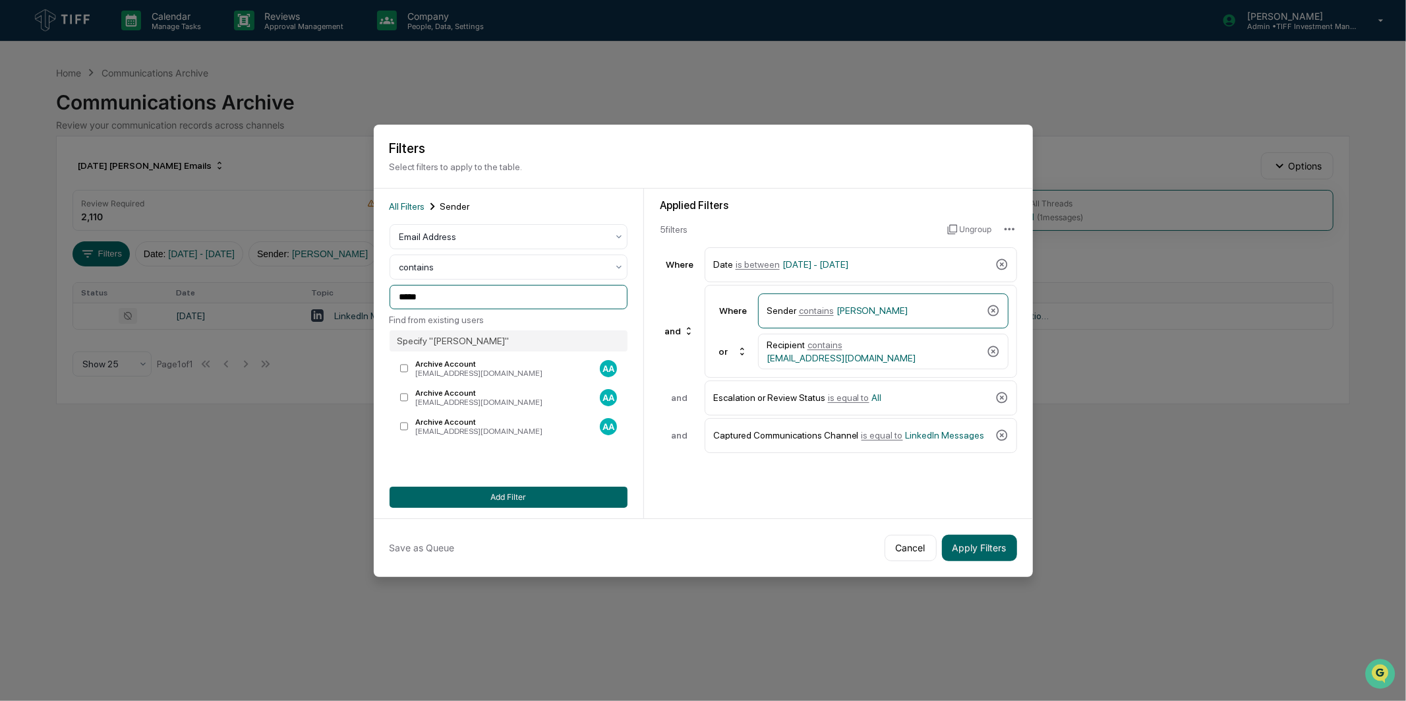
type input "******"
drag, startPoint x: 466, startPoint y: 299, endPoint x: 325, endPoint y: 300, distance: 141.1
click at [325, 300] on body "Calendar Manage Tasks Reviews Approval Management Company People, Data, Setting…" at bounding box center [703, 350] width 1406 height 701
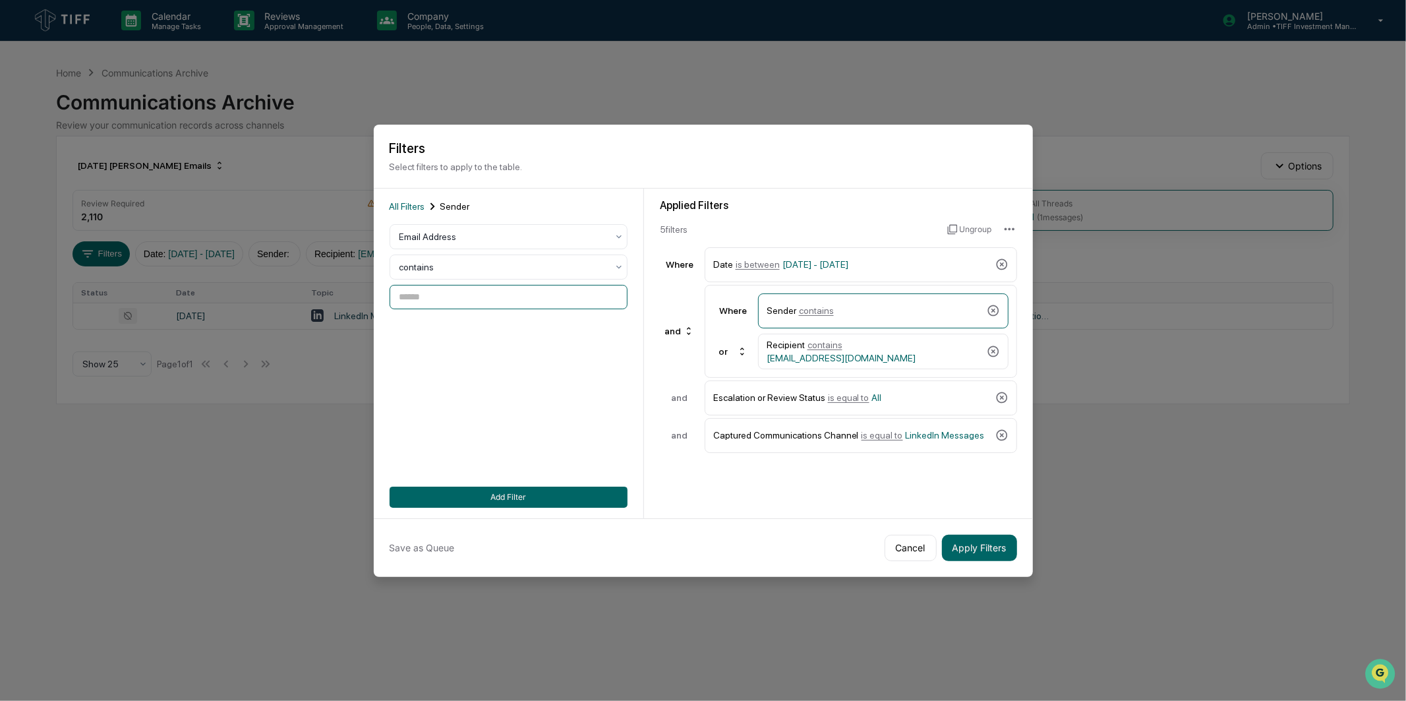
click at [471, 291] on input at bounding box center [509, 297] width 238 height 24
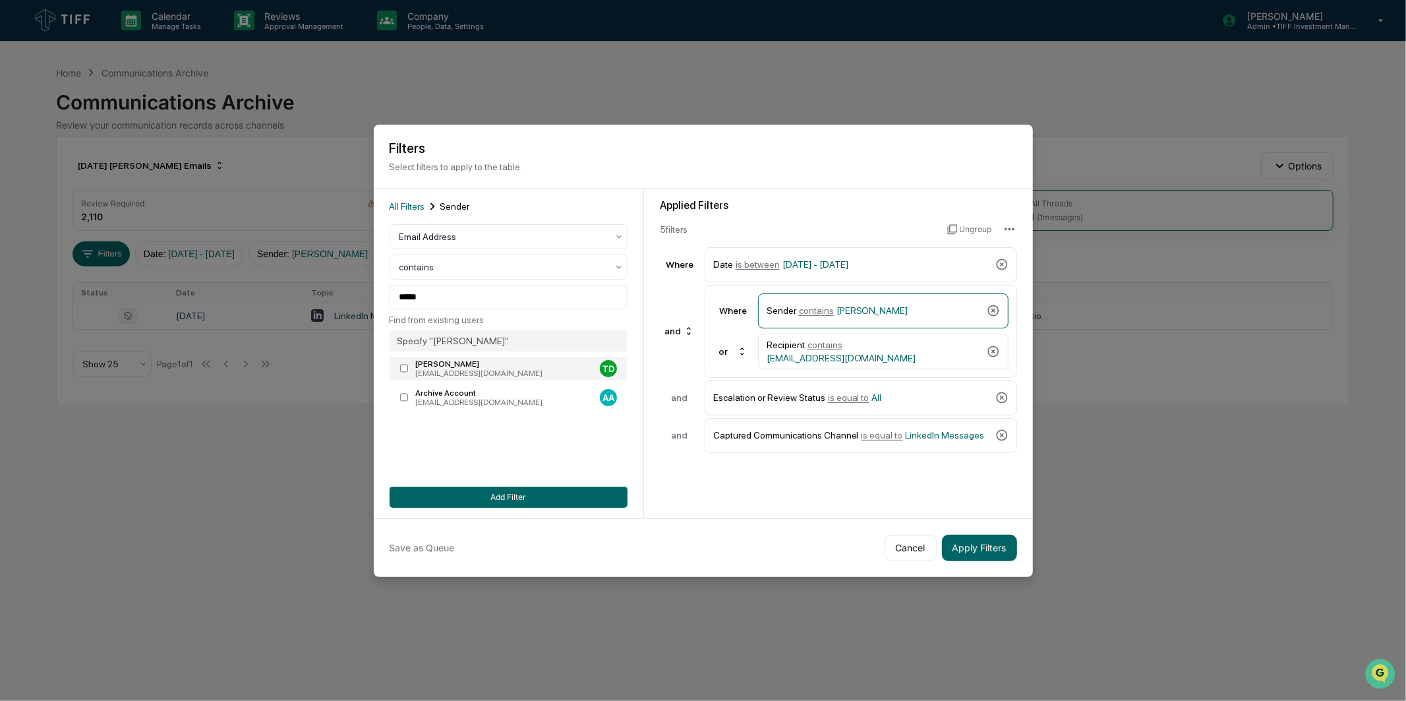
click at [482, 357] on label "[PERSON_NAME] [EMAIL_ADDRESS][DOMAIN_NAME] TD" at bounding box center [509, 369] width 238 height 24
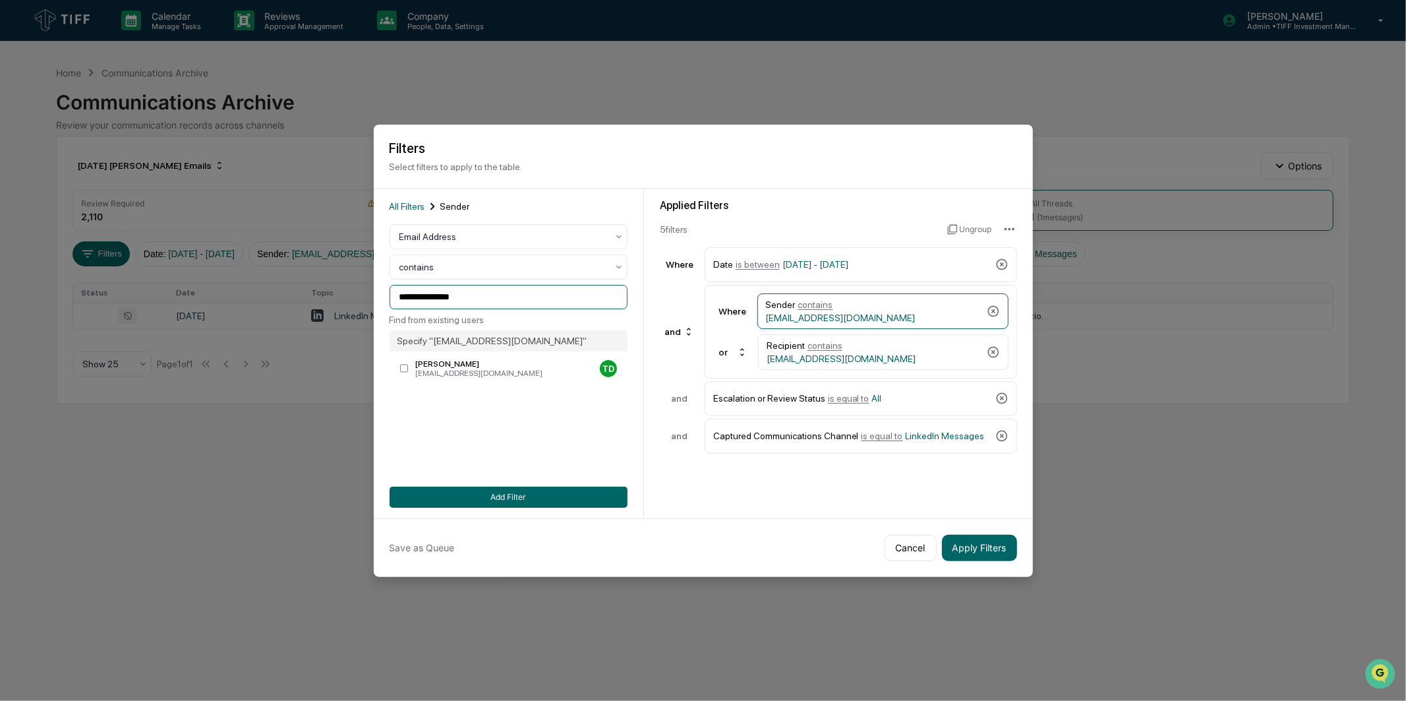
drag, startPoint x: 437, startPoint y: 299, endPoint x: 229, endPoint y: 320, distance: 209.3
click at [229, 320] on body "**********" at bounding box center [703, 350] width 1406 height 701
click at [847, 360] on div "Recipient contains [EMAIL_ADDRESS][DOMAIN_NAME]" at bounding box center [874, 352] width 215 height 24
drag, startPoint x: 471, startPoint y: 291, endPoint x: 488, endPoint y: 289, distance: 17.3
click at [487, 289] on input "**********" at bounding box center [509, 297] width 238 height 24
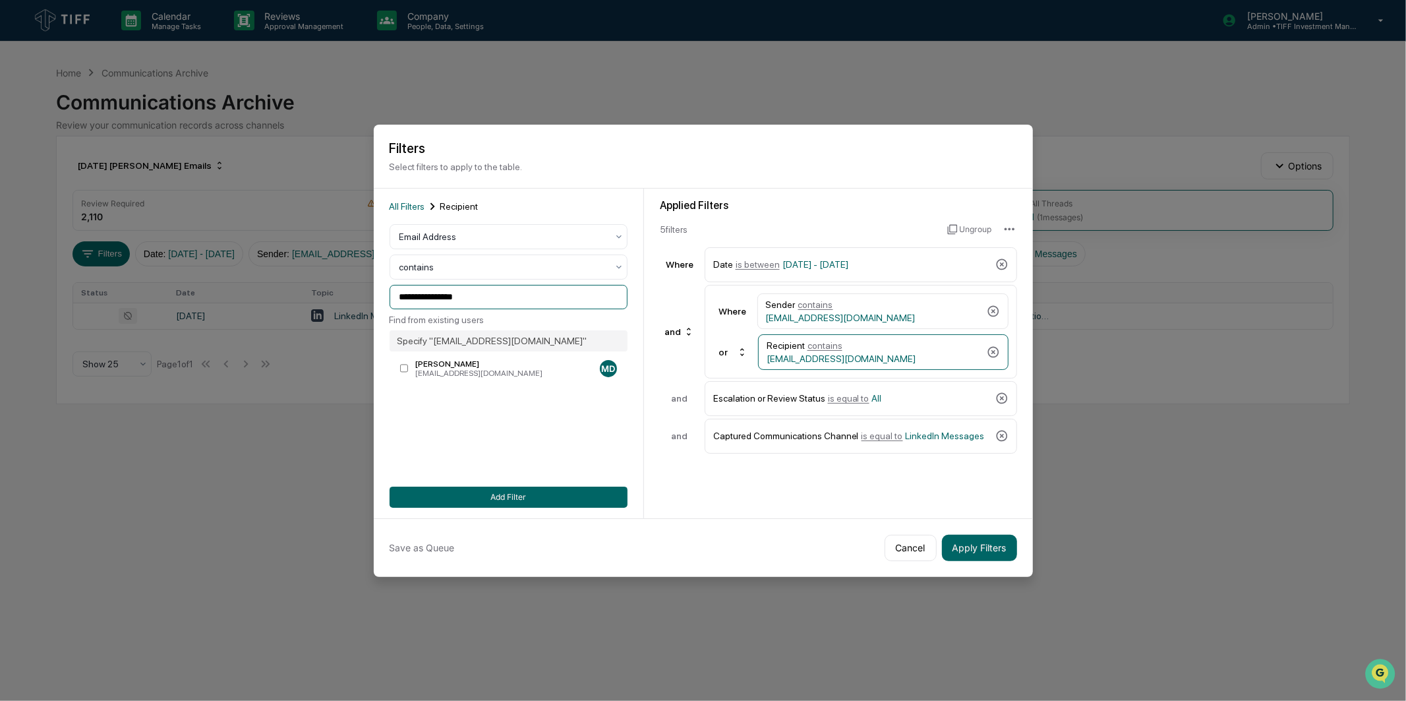
drag, startPoint x: 488, startPoint y: 289, endPoint x: 367, endPoint y: 300, distance: 121.8
click at [367, 300] on body "**********" at bounding box center [703, 350] width 1406 height 701
paste input
type input "**********"
click at [525, 498] on button "Add Filter" at bounding box center [509, 497] width 238 height 21
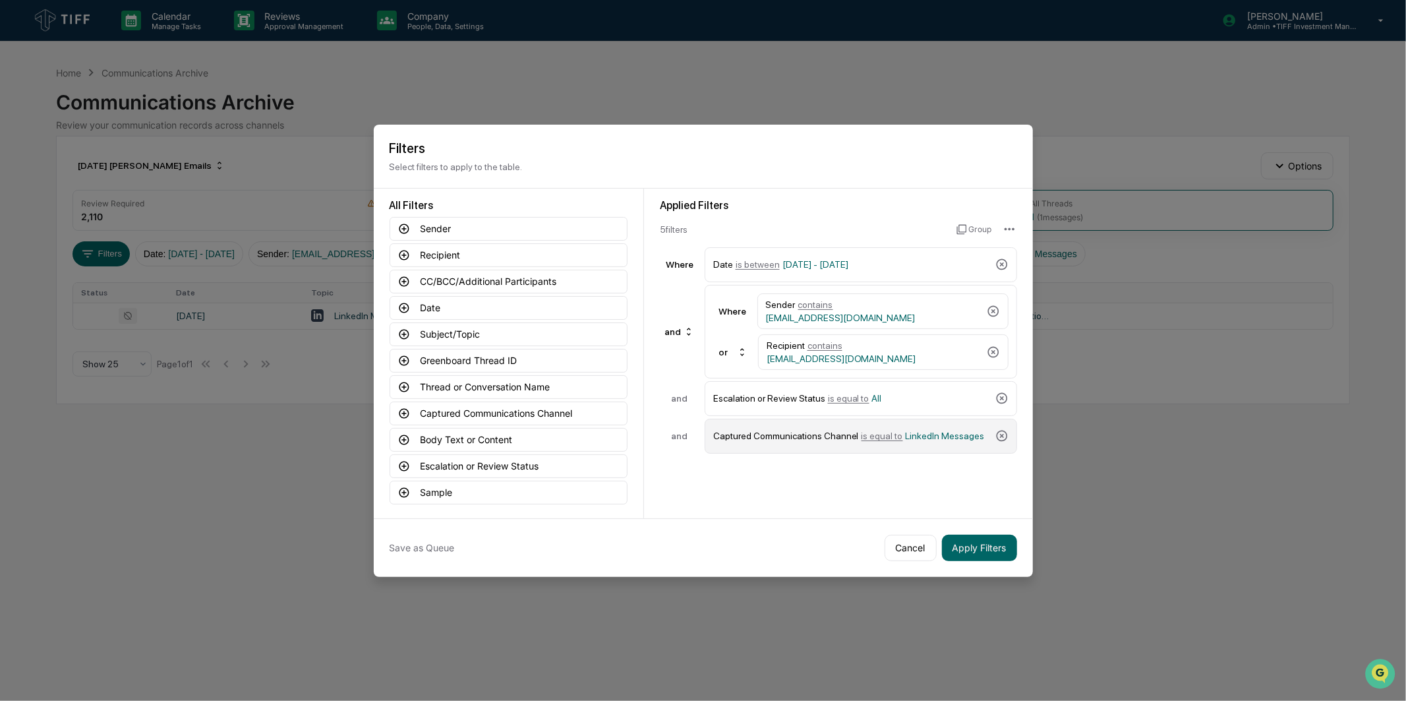
click at [910, 435] on span "LinkedIn Messages" at bounding box center [945, 436] width 79 height 11
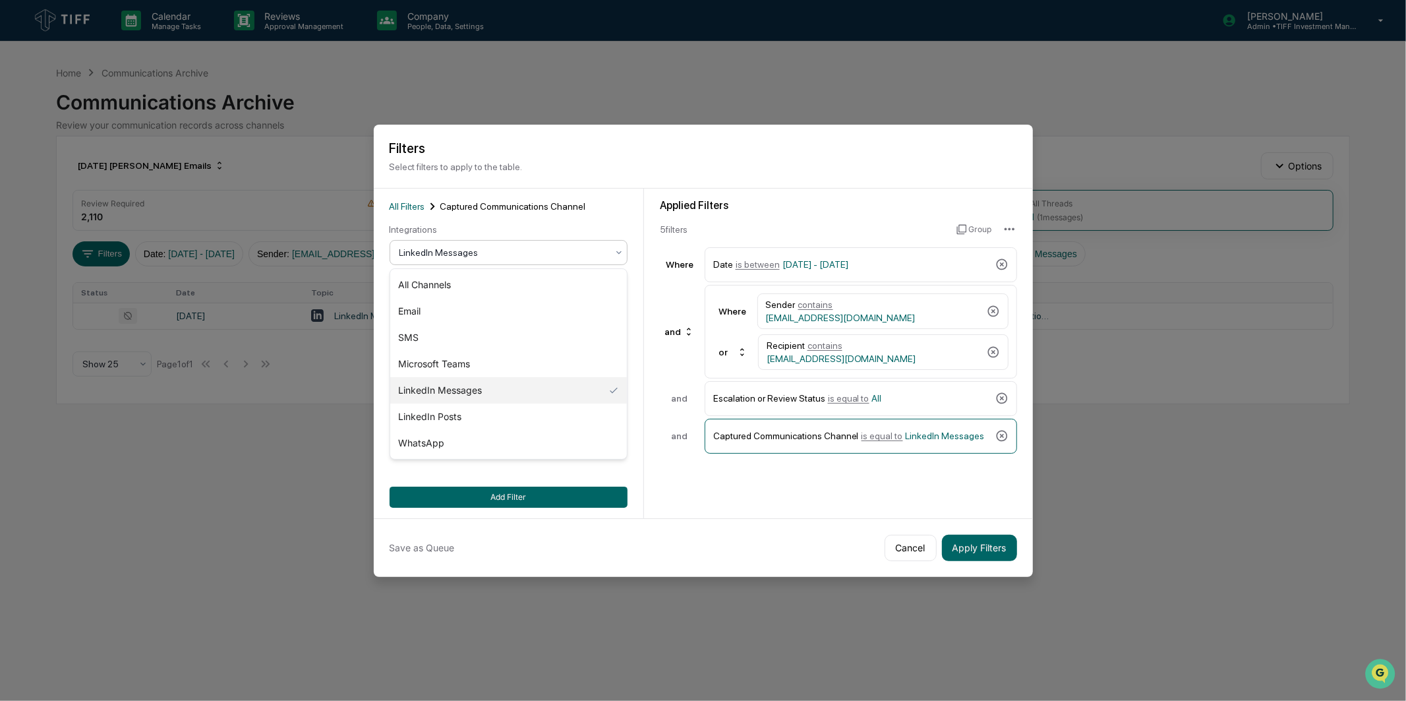
click at [516, 249] on div at bounding box center [504, 252] width 208 height 13
click at [460, 448] on div "WhatsApp" at bounding box center [508, 443] width 237 height 26
click at [486, 484] on div "All Filters Captured Communications Channel Integrations WhatsApp Add Filter" at bounding box center [509, 353] width 238 height 309
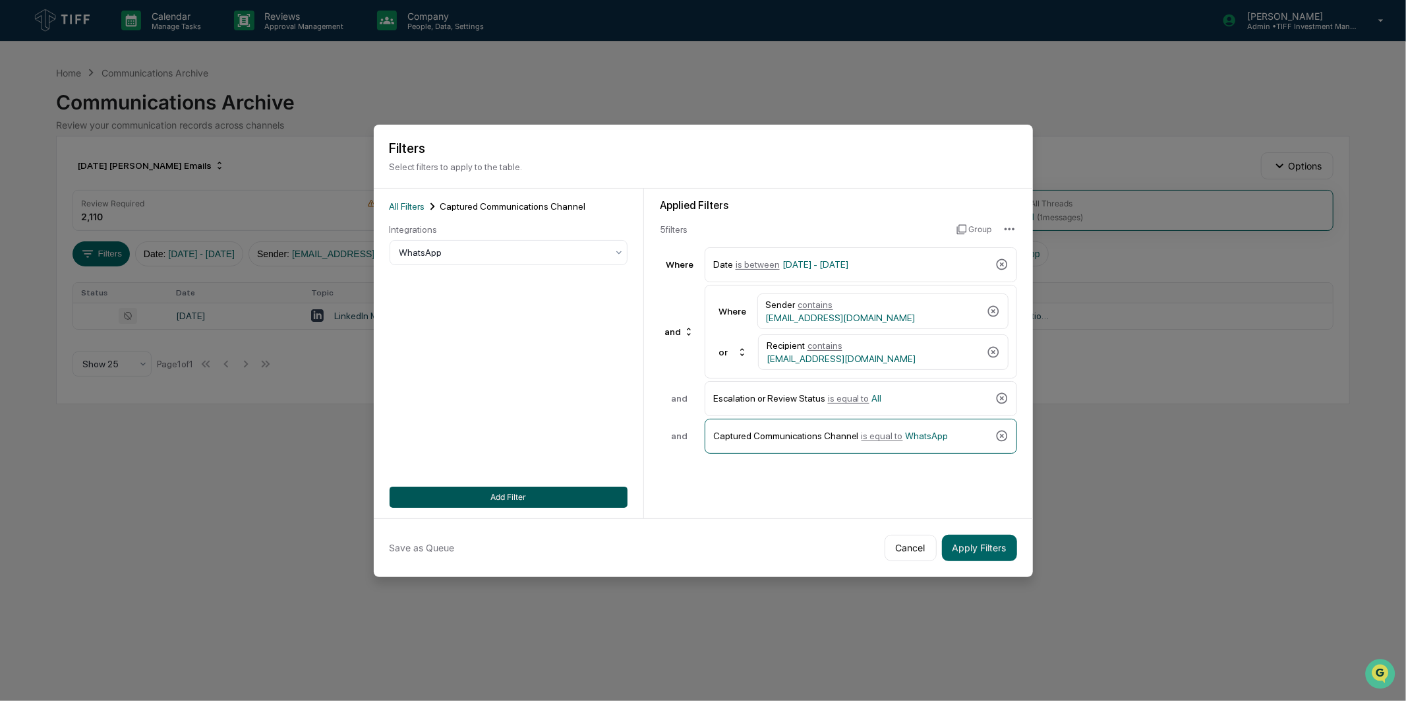
click at [489, 504] on button "Add Filter" at bounding box center [509, 497] width 238 height 21
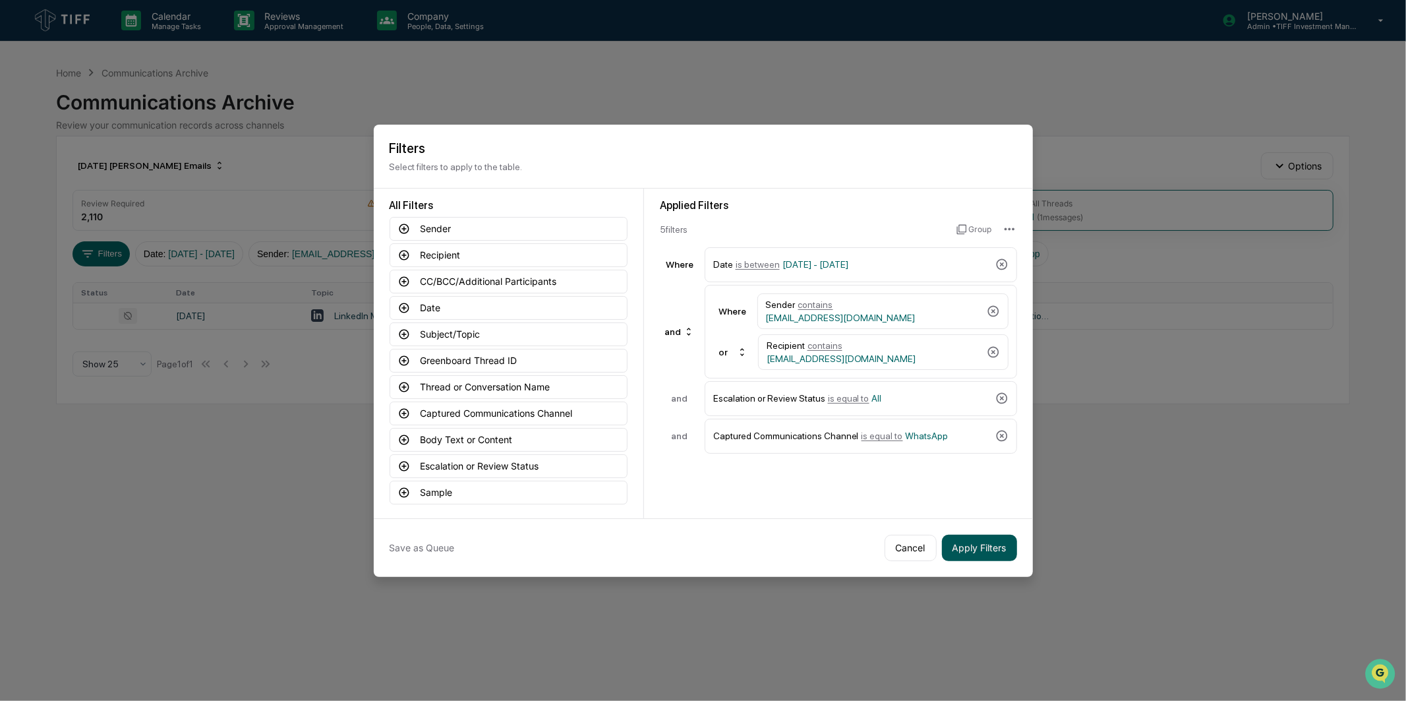
click at [987, 545] on button "Apply Filters" at bounding box center [979, 548] width 75 height 26
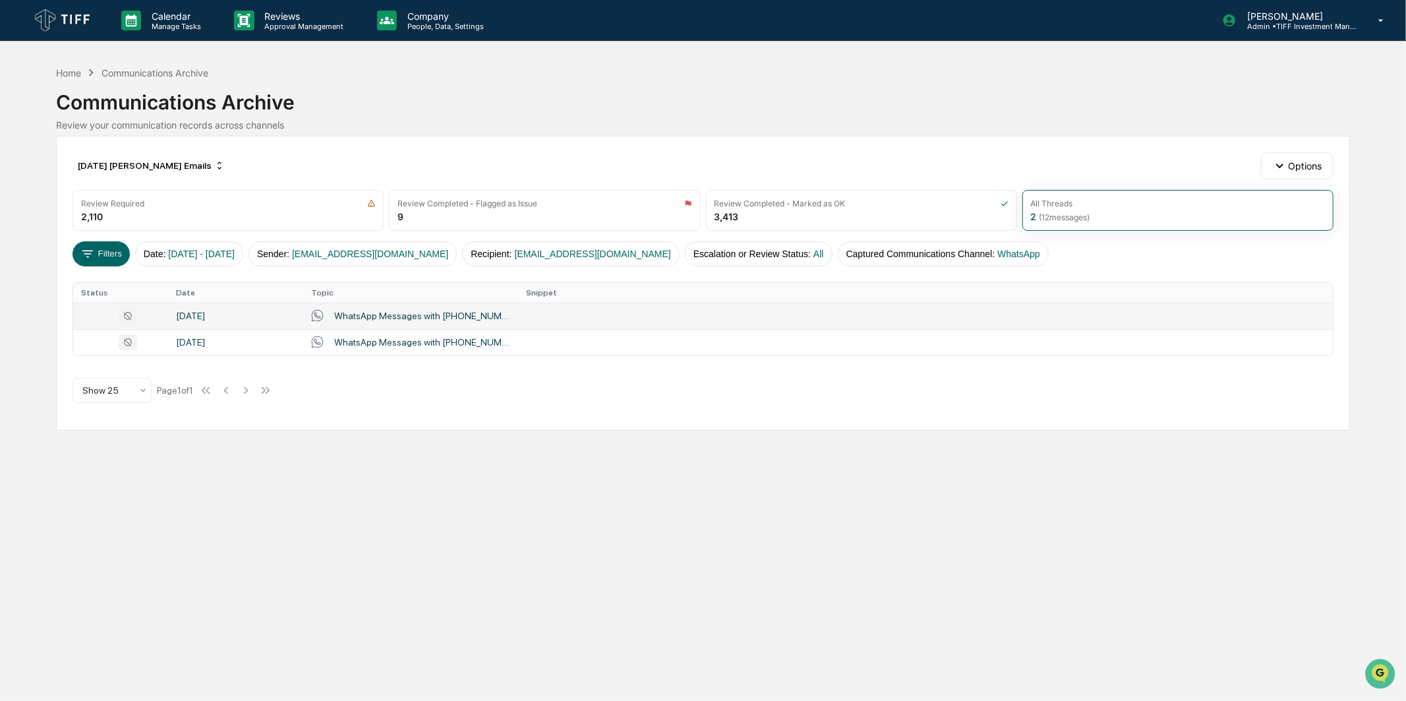
click at [577, 317] on td at bounding box center [925, 316] width 815 height 26
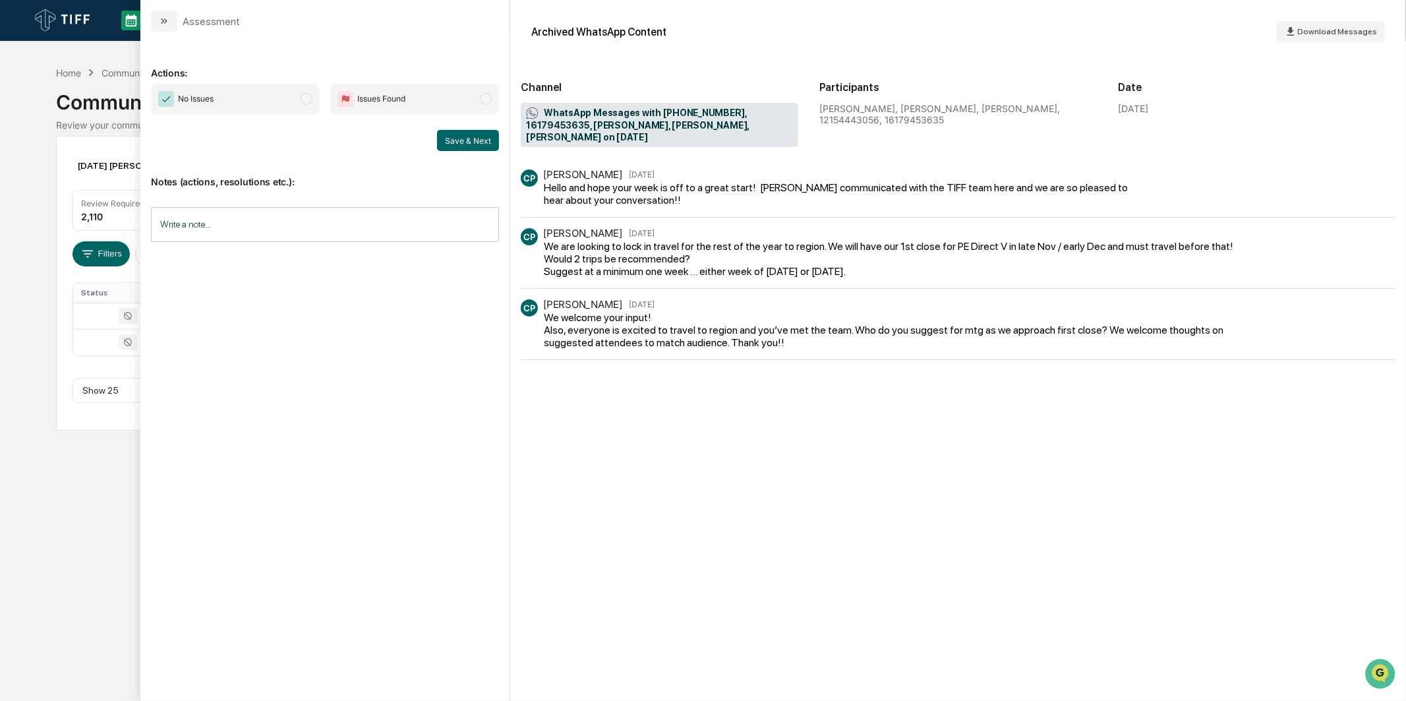
click at [278, 102] on span "No Issues" at bounding box center [235, 99] width 169 height 30
click at [446, 140] on button "Save & Next" at bounding box center [468, 140] width 62 height 21
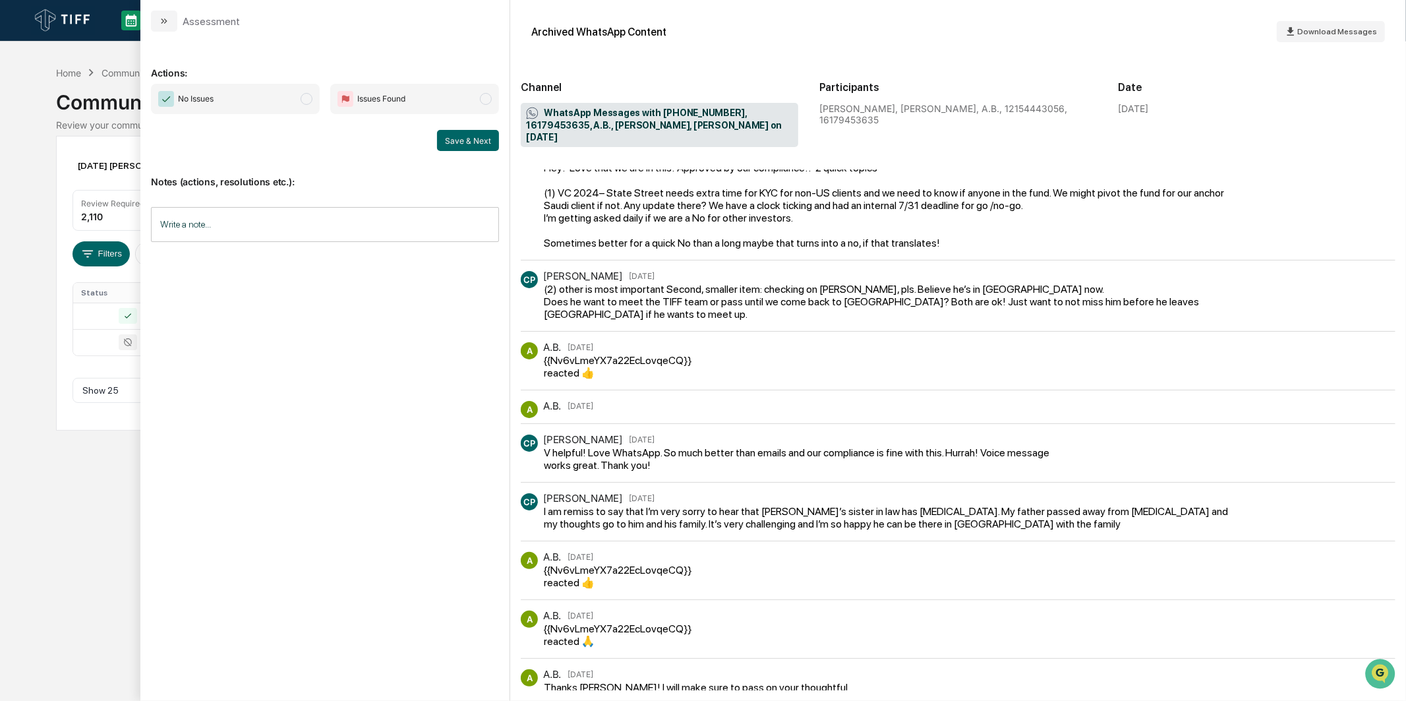
scroll to position [565, 0]
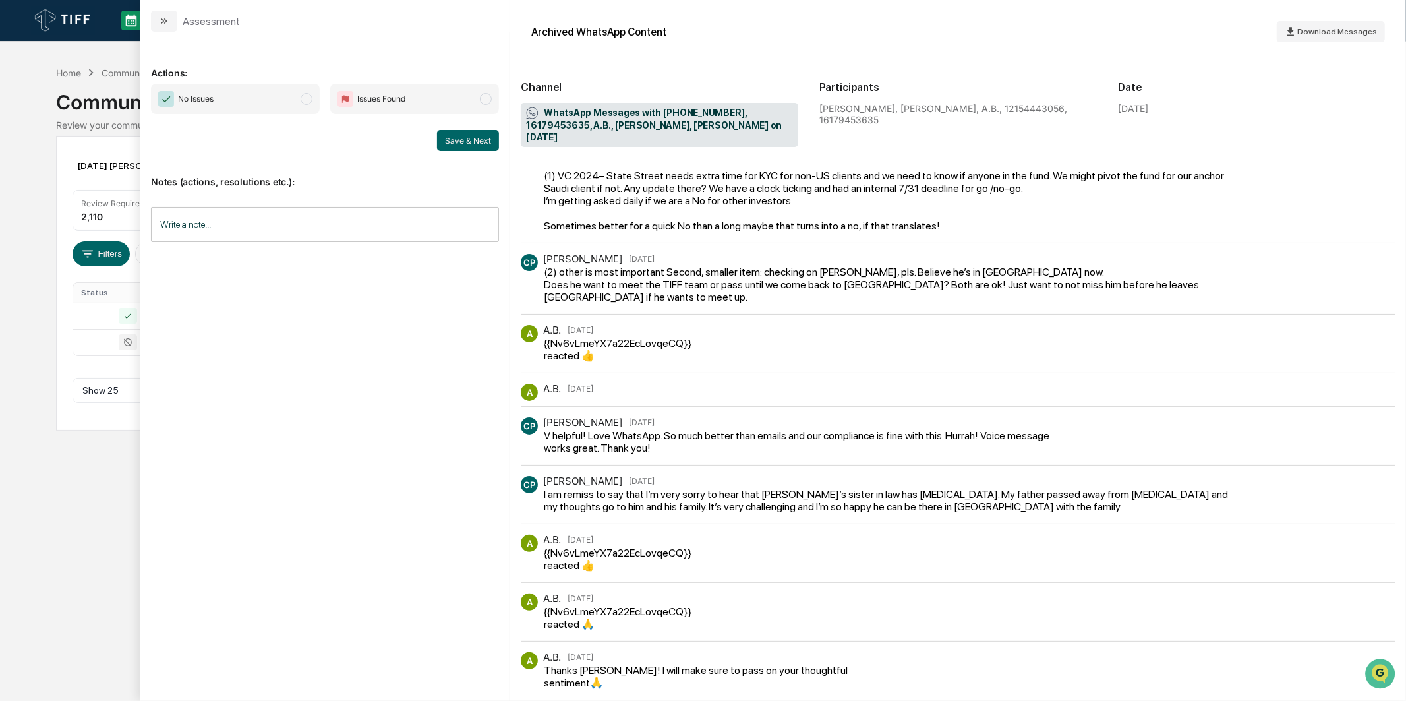
click at [276, 104] on span "No Issues" at bounding box center [235, 99] width 169 height 30
click at [477, 144] on button "Save & Next" at bounding box center [468, 140] width 62 height 21
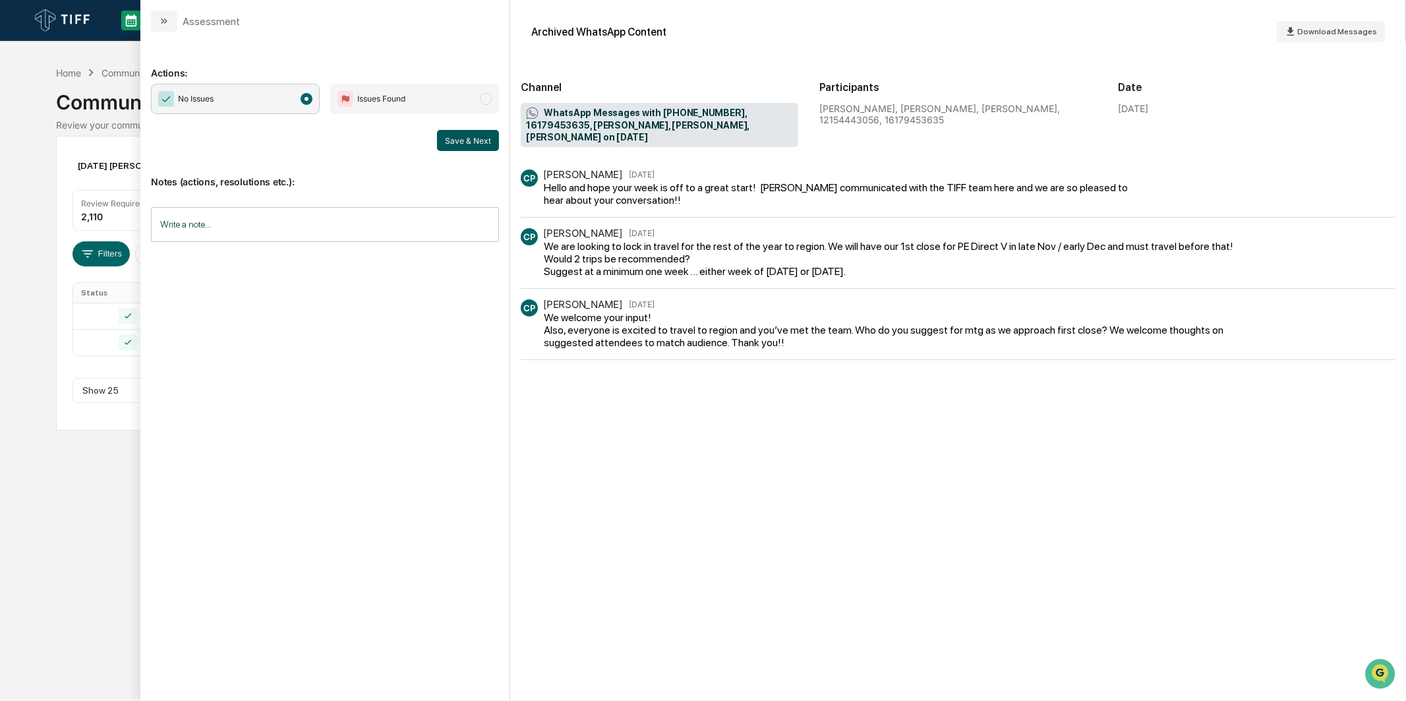
click at [459, 142] on button "Save & Next" at bounding box center [468, 140] width 62 height 21
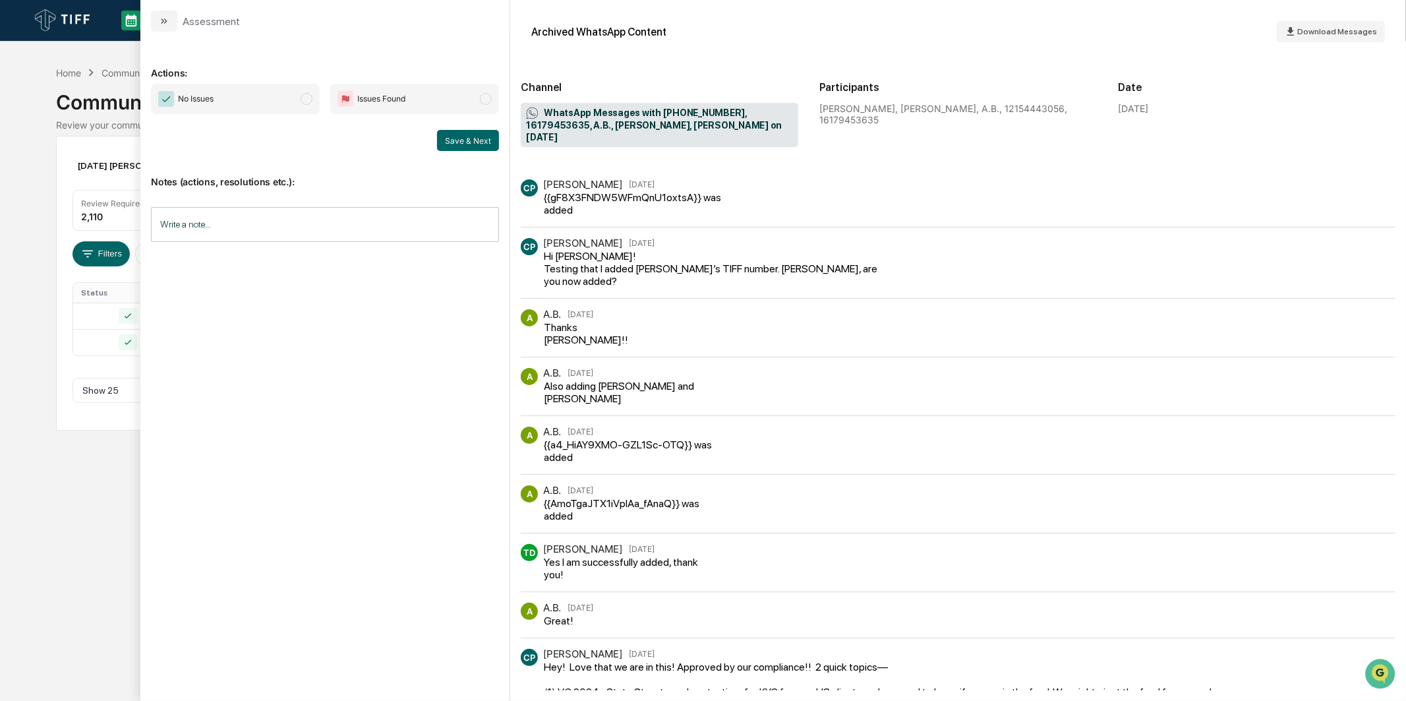
scroll to position [73, 0]
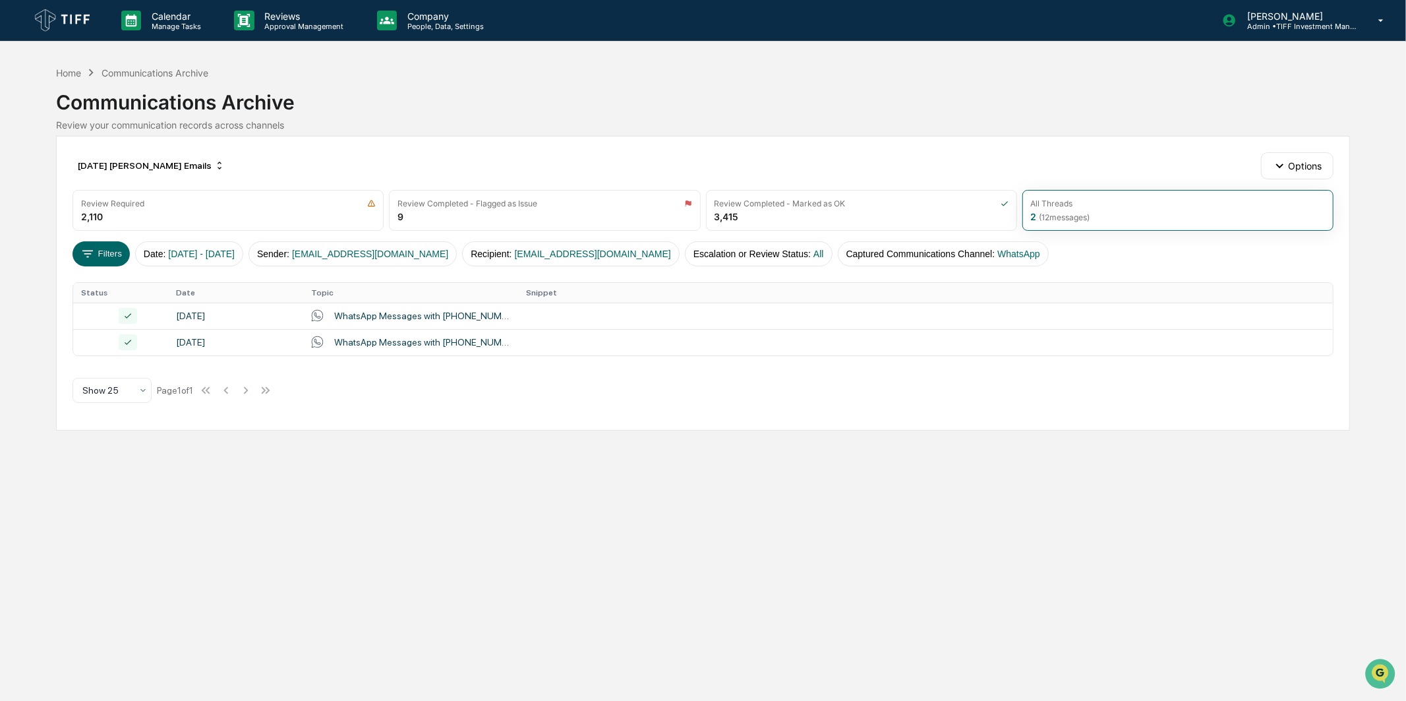
click at [34, 535] on div "Calendar Manage Tasks Reviews Approval Management Company People, Data, Setting…" at bounding box center [703, 350] width 1406 height 701
click at [93, 251] on icon at bounding box center [87, 254] width 15 height 15
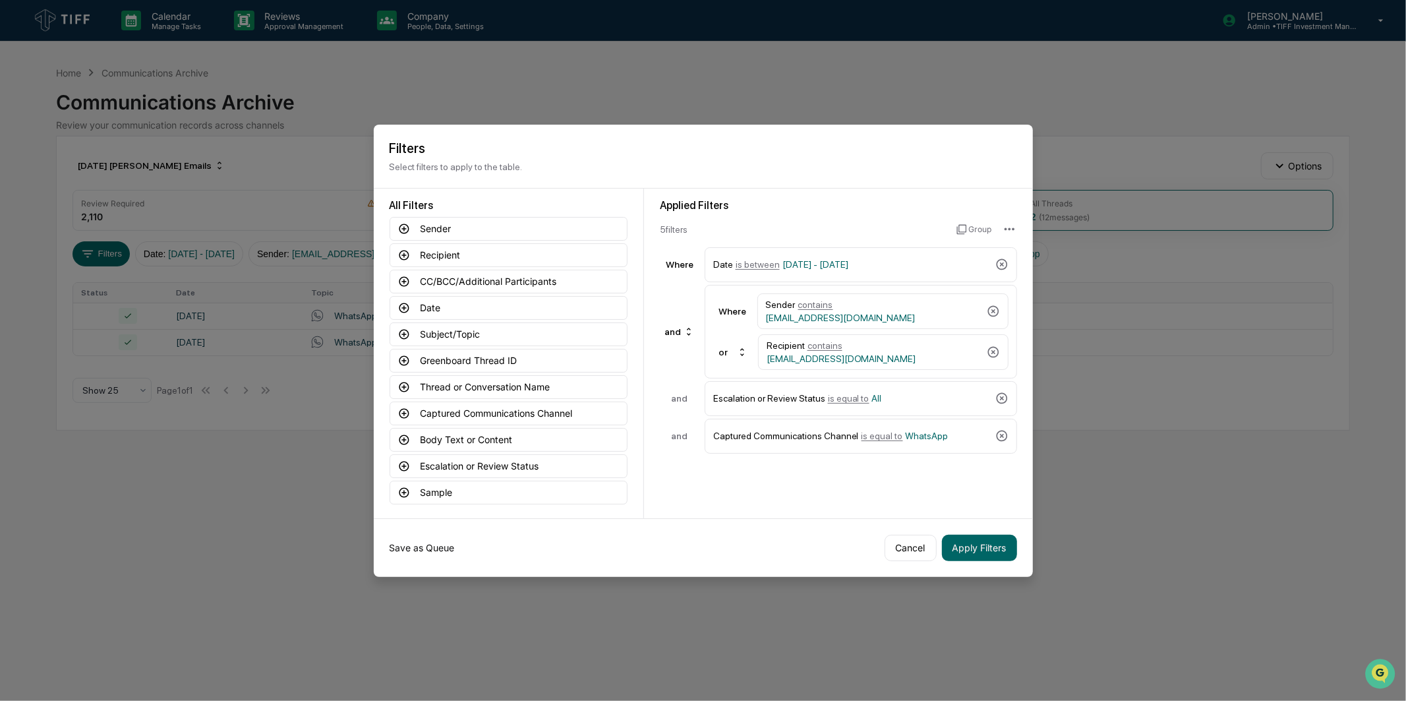
click at [411, 547] on button "Save as Queue" at bounding box center [422, 548] width 65 height 26
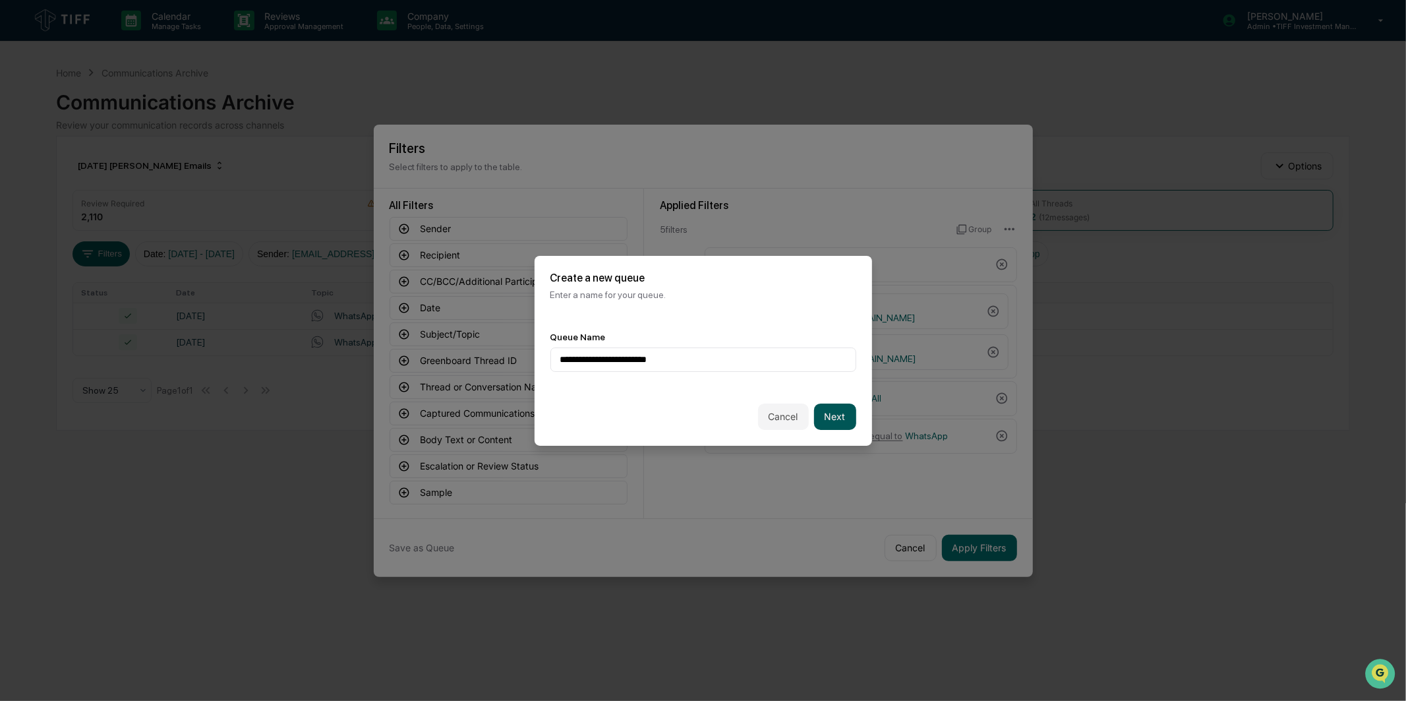
type input "**********"
click at [828, 412] on button "Next" at bounding box center [835, 417] width 42 height 26
click at [754, 359] on div at bounding box center [698, 359] width 276 height 13
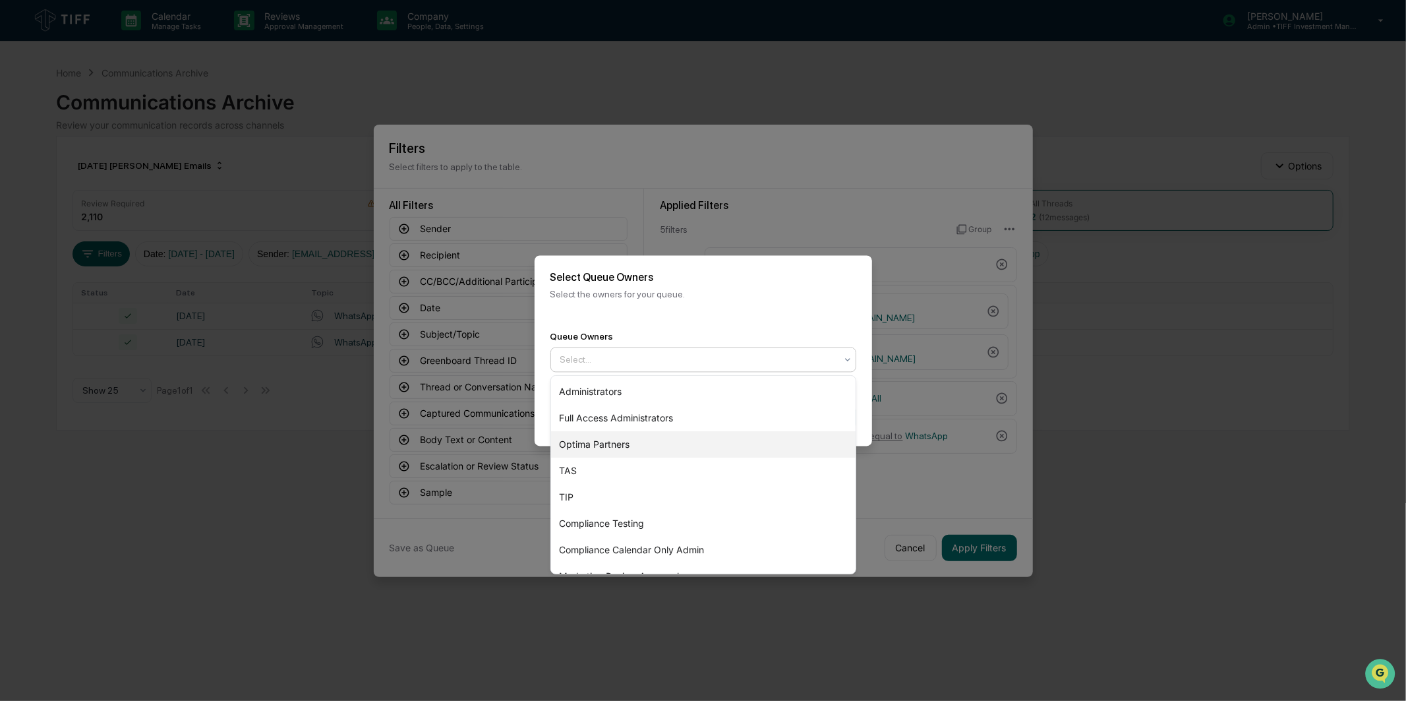
click at [692, 449] on div "Optima Partners" at bounding box center [703, 444] width 305 height 26
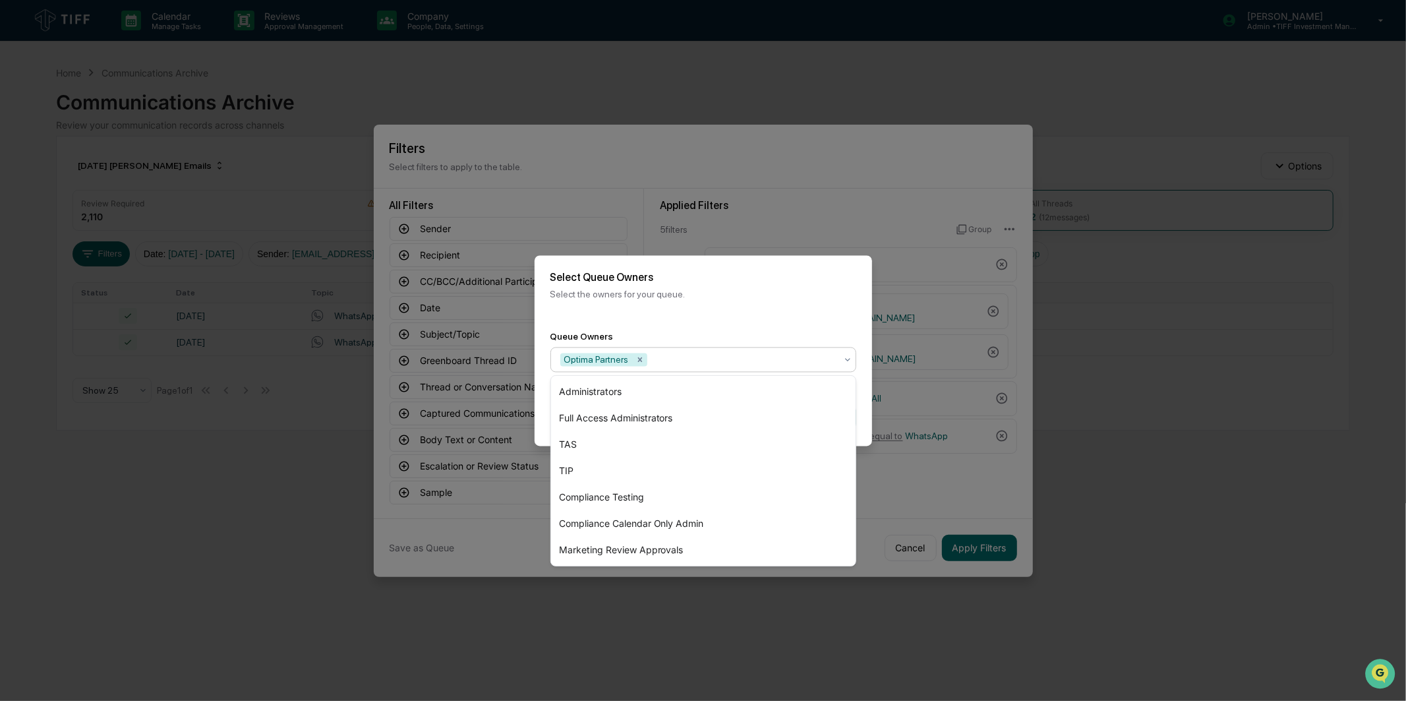
drag, startPoint x: 804, startPoint y: 303, endPoint x: 811, endPoint y: 328, distance: 25.3
click at [804, 302] on div "Select Queue Owners Select the owners for your queue." at bounding box center [704, 285] width 338 height 60
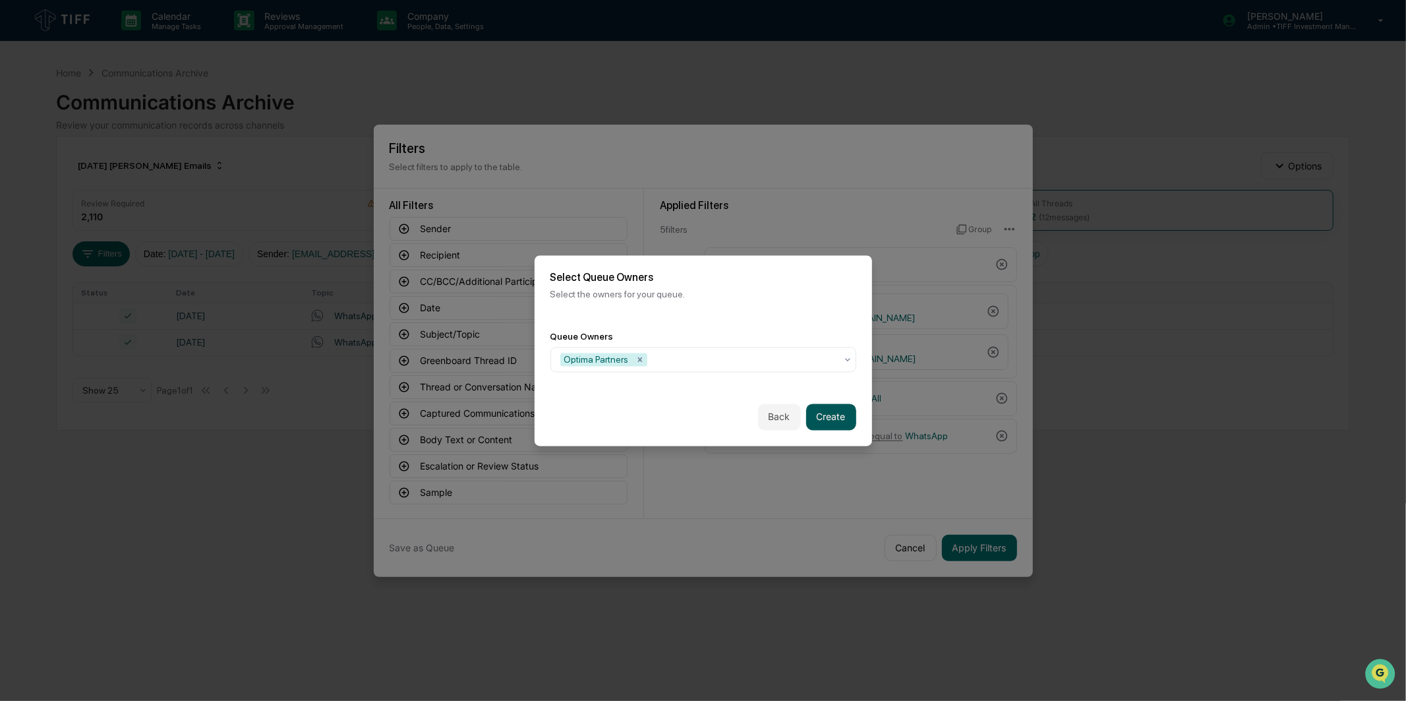
click at [845, 413] on button "Create" at bounding box center [831, 417] width 50 height 26
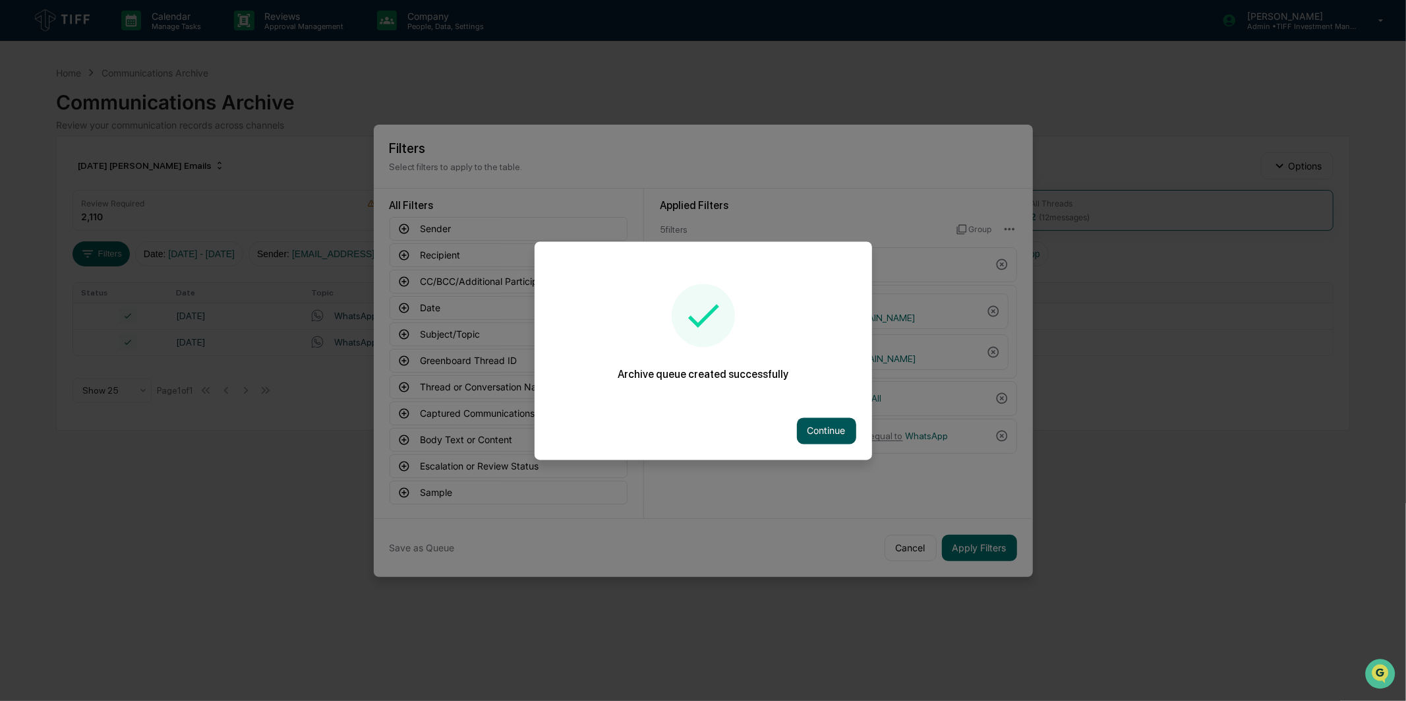
click at [829, 429] on button "Continue" at bounding box center [826, 430] width 59 height 26
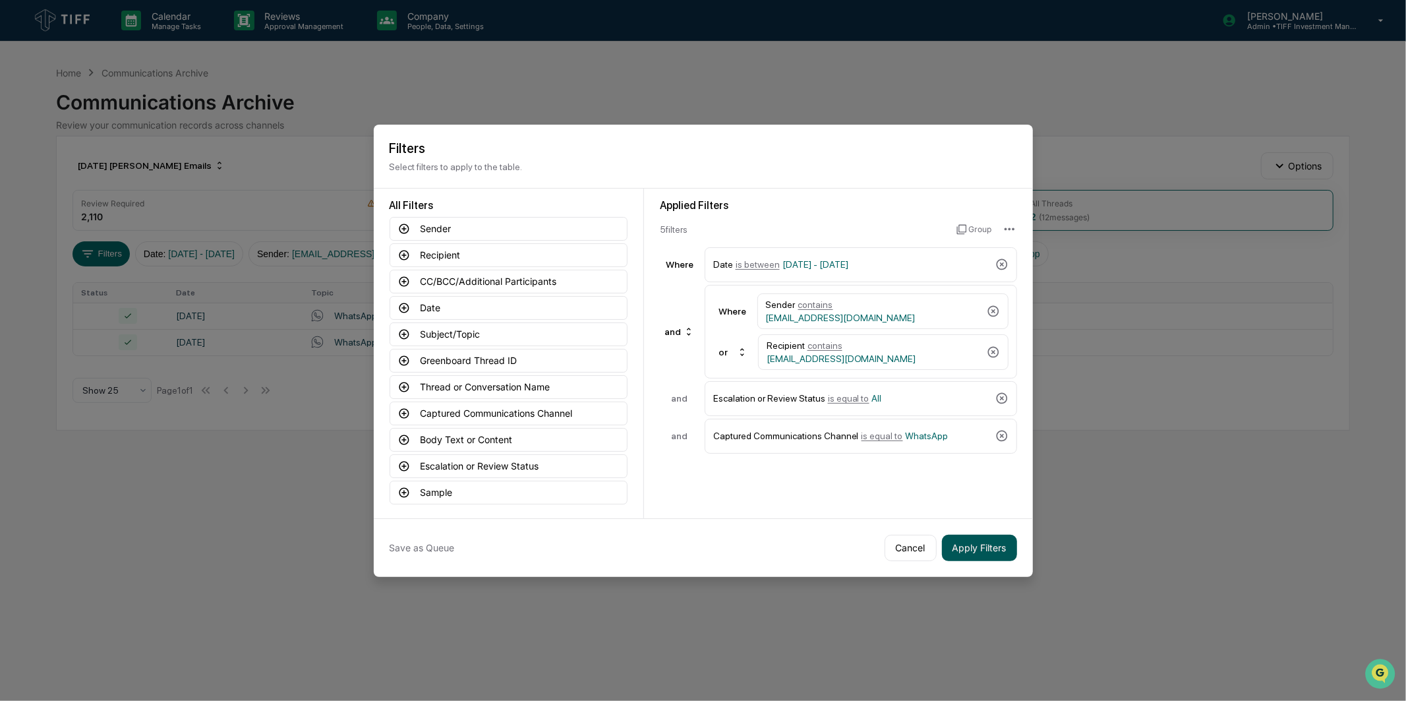
click at [970, 542] on button "Apply Filters" at bounding box center [979, 548] width 75 height 26
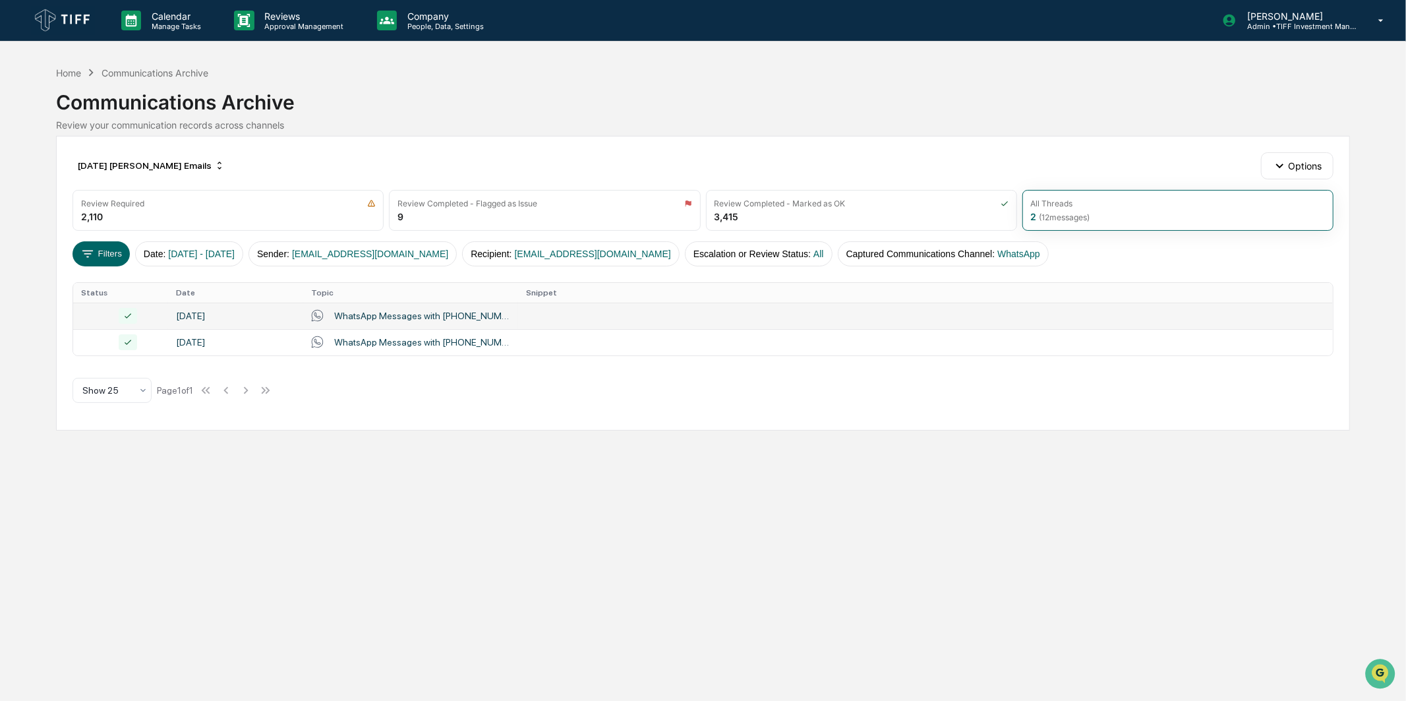
click at [498, 308] on td "WhatsApp Messages with [PHONE_NUMBER], 16179453635, [PERSON_NAME], [PERSON_NAME…" at bounding box center [410, 316] width 215 height 26
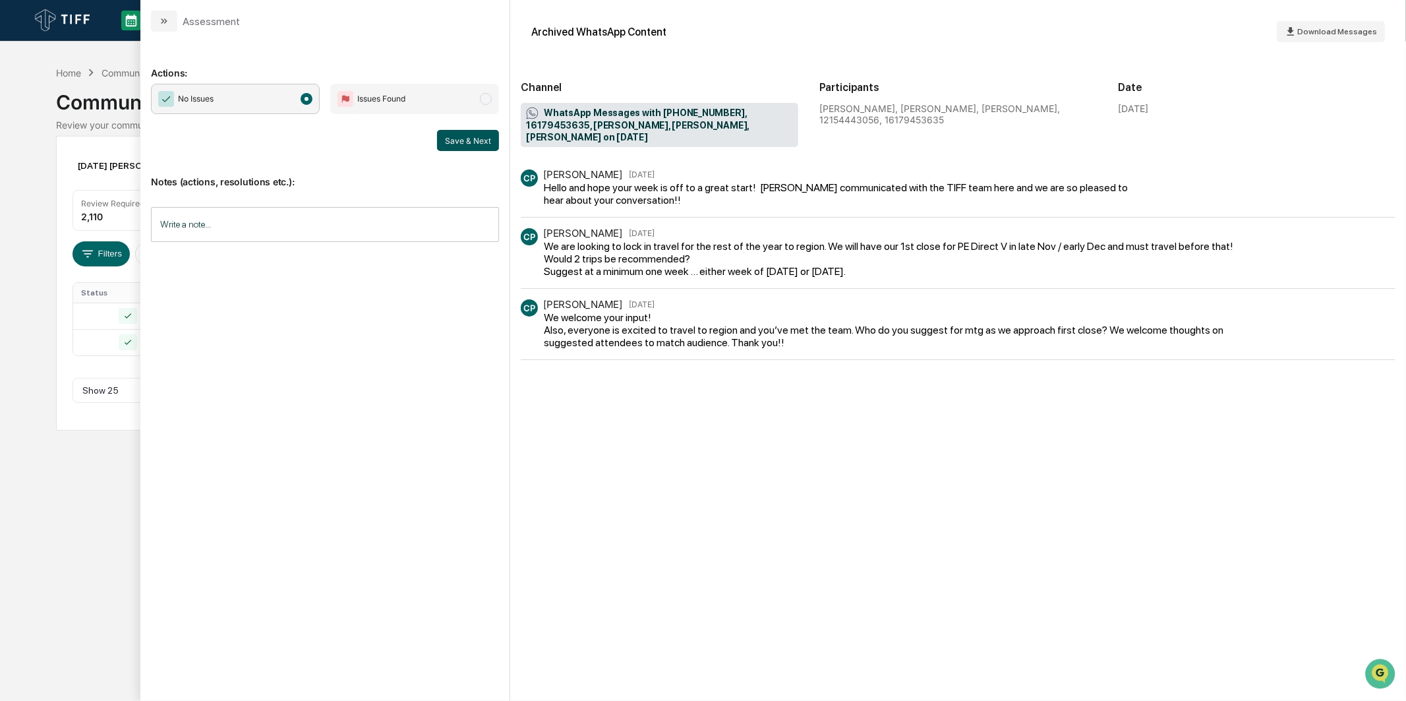
click at [465, 146] on button "Save & Next" at bounding box center [468, 140] width 62 height 21
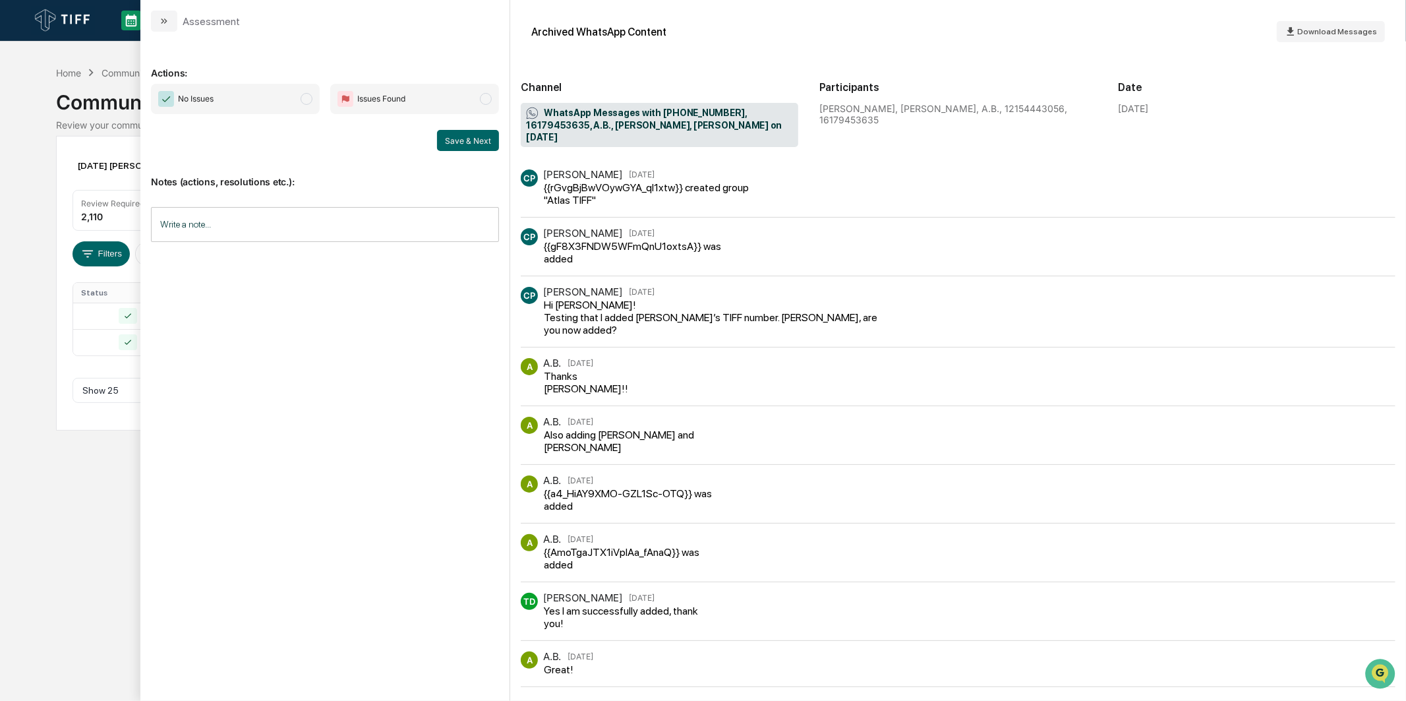
click at [203, 86] on span "No Issues" at bounding box center [235, 99] width 169 height 30
click at [475, 140] on button "Save & Next" at bounding box center [468, 140] width 62 height 21
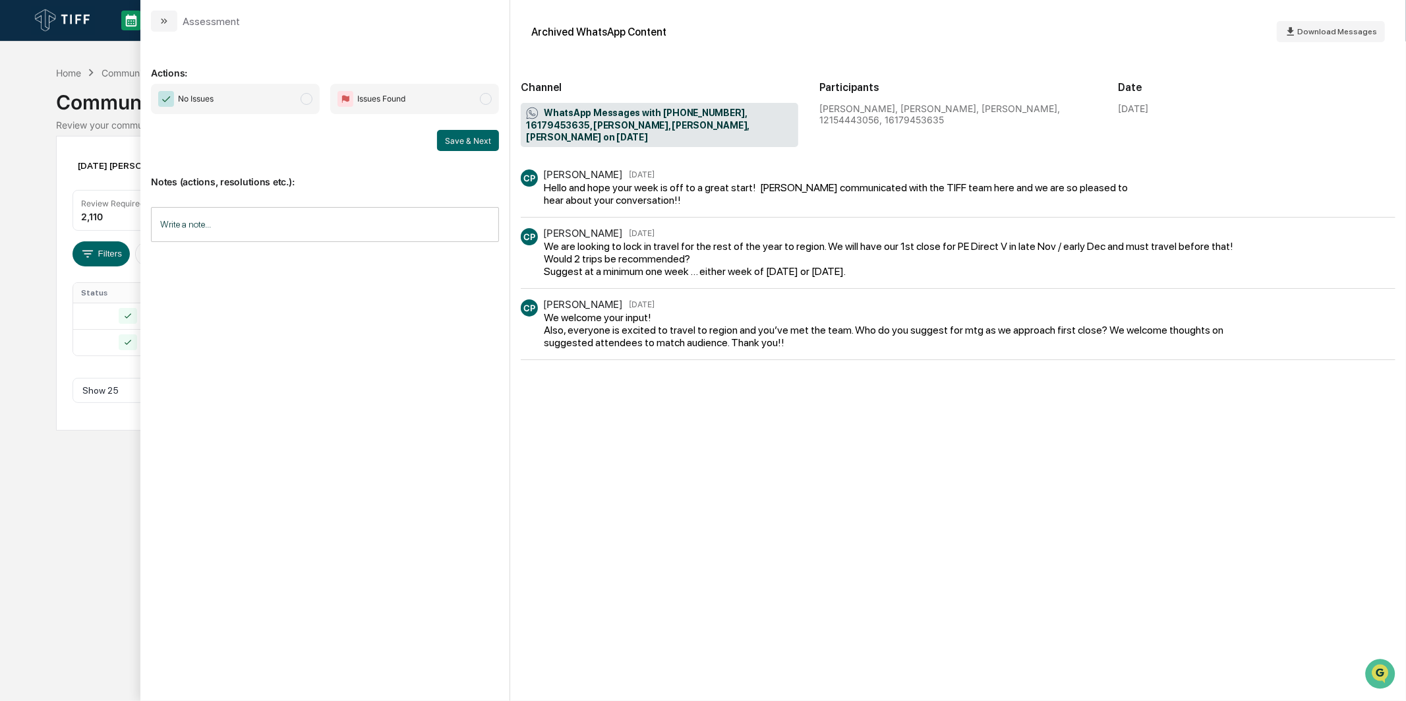
click at [26, 253] on div "Calendar Manage Tasks Reviews Approval Management Company People, Data, Setting…" at bounding box center [703, 350] width 1406 height 701
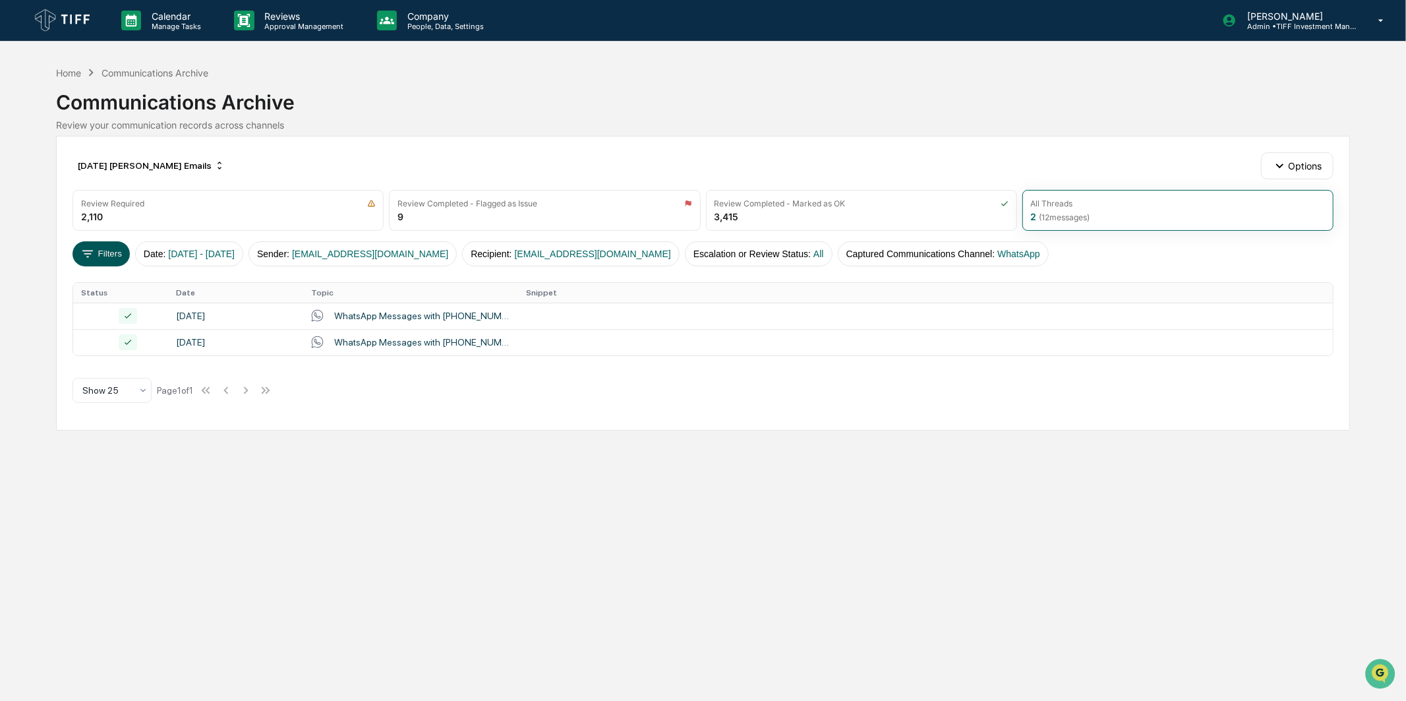
click at [112, 255] on button "Filters" at bounding box center [101, 253] width 57 height 25
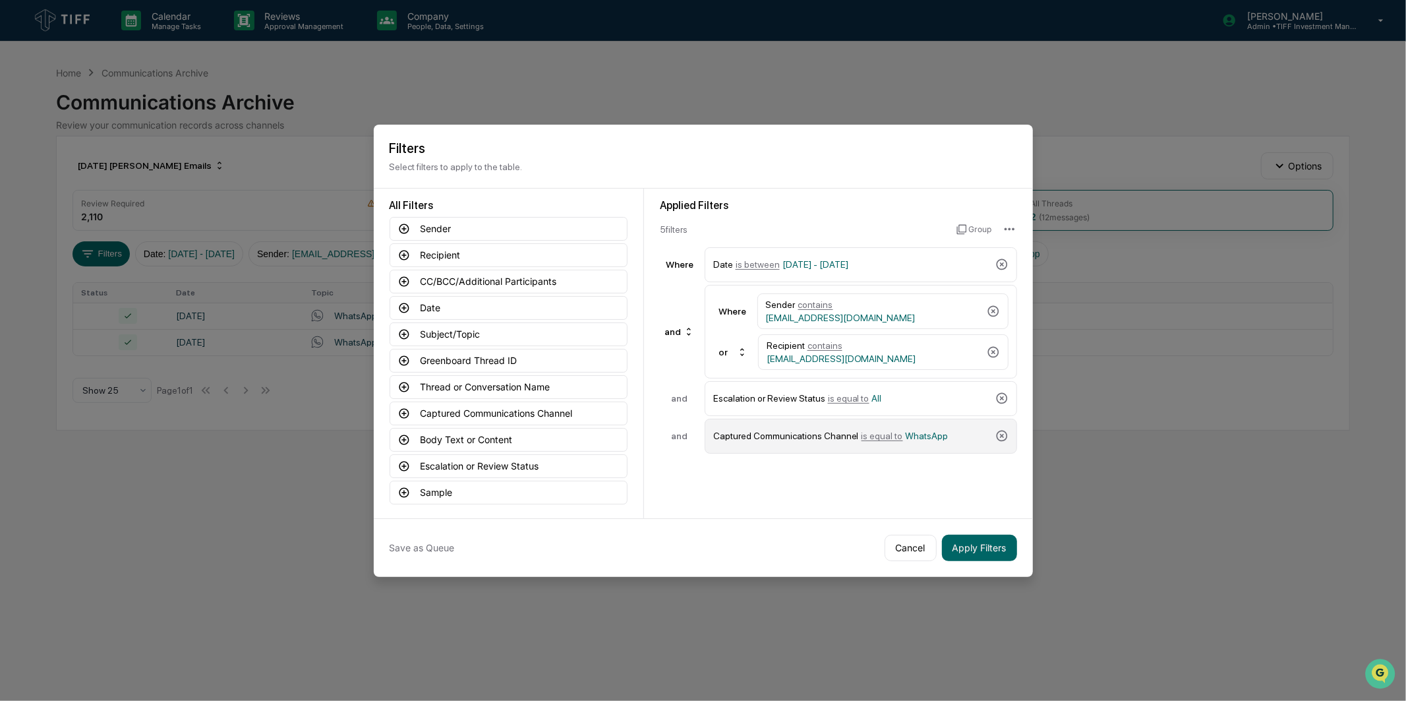
click at [914, 427] on div "Captured Communications Channel is equal to WhatsApp" at bounding box center [851, 436] width 277 height 23
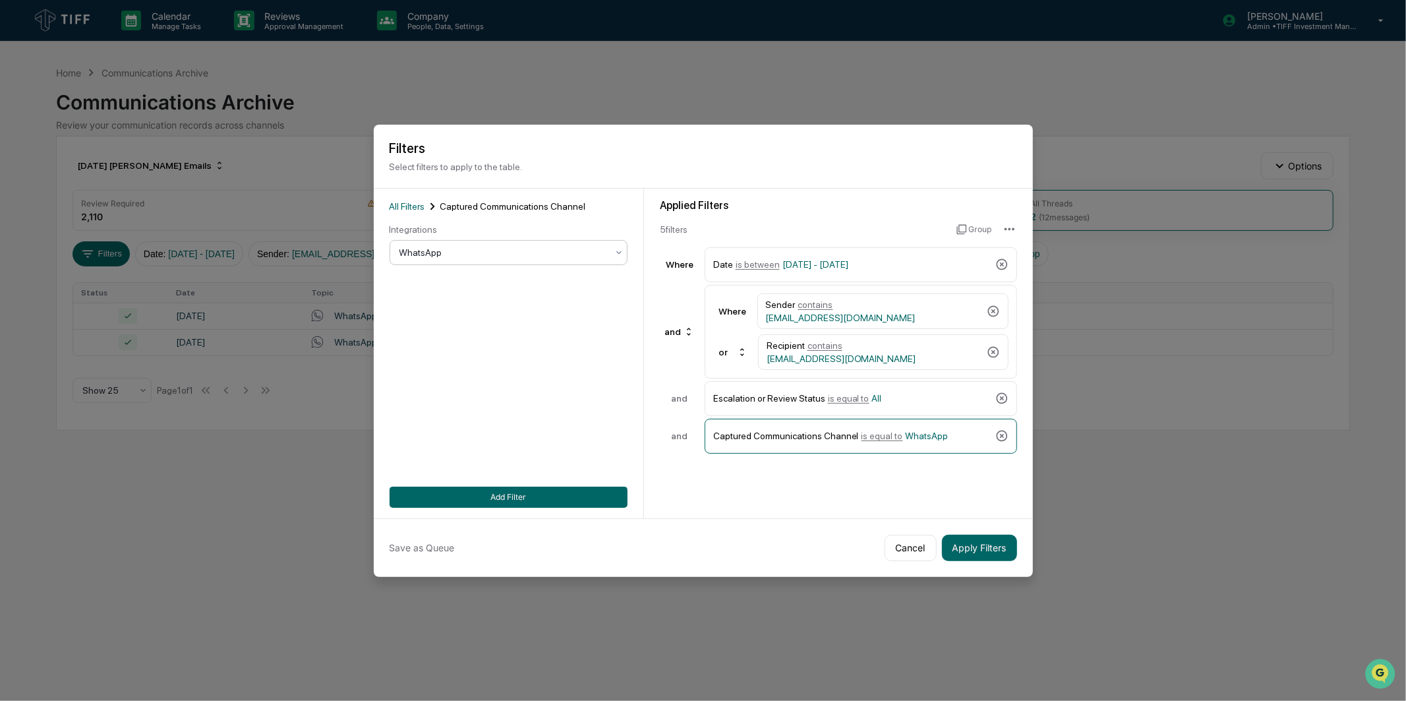
click at [558, 258] on div at bounding box center [504, 252] width 208 height 13
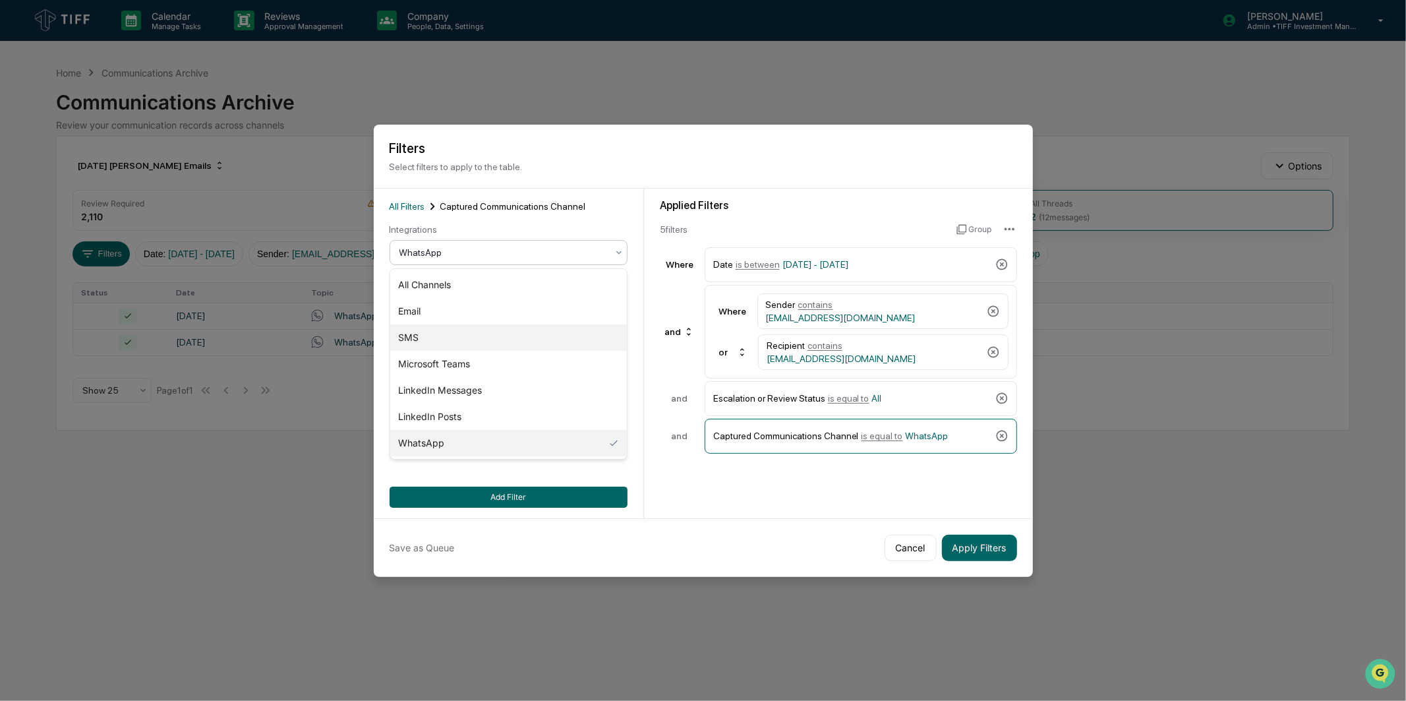
click at [491, 338] on div "SMS" at bounding box center [508, 337] width 237 height 26
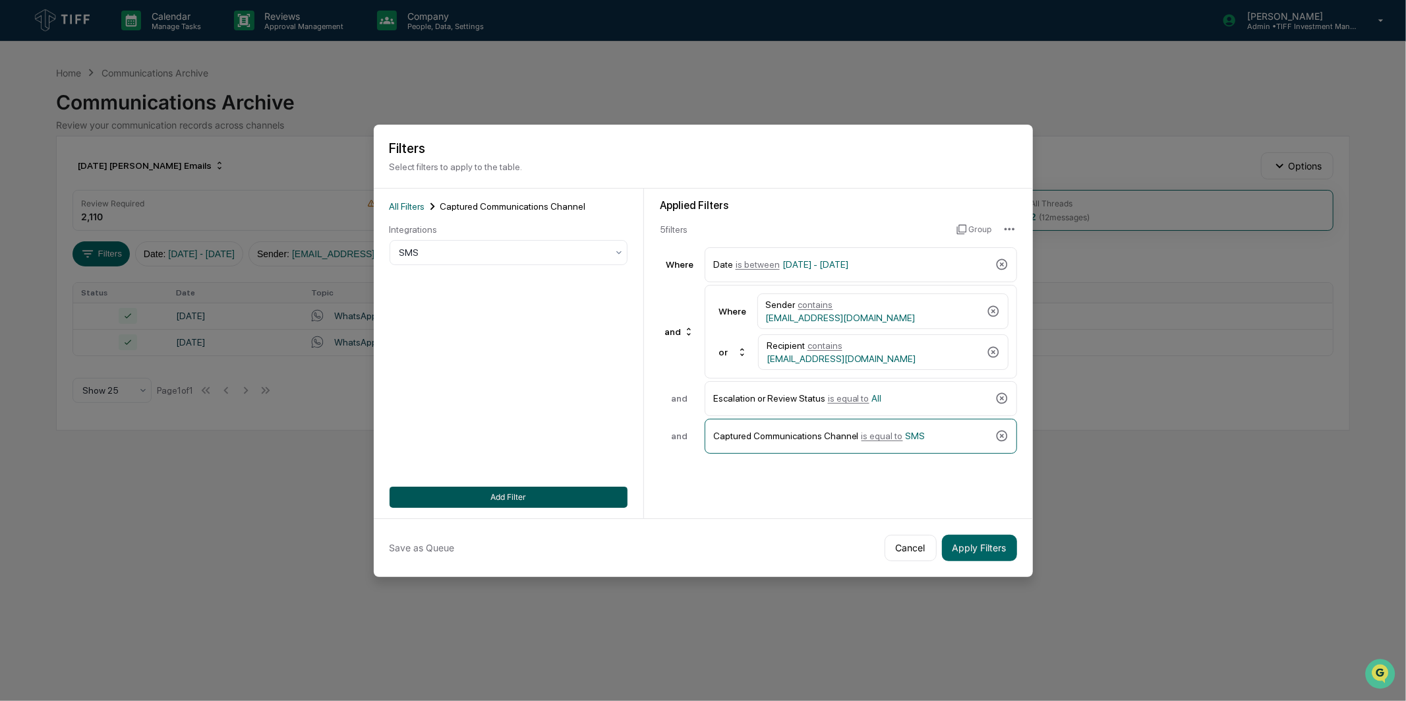
click at [549, 500] on button "Add Filter" at bounding box center [509, 497] width 238 height 21
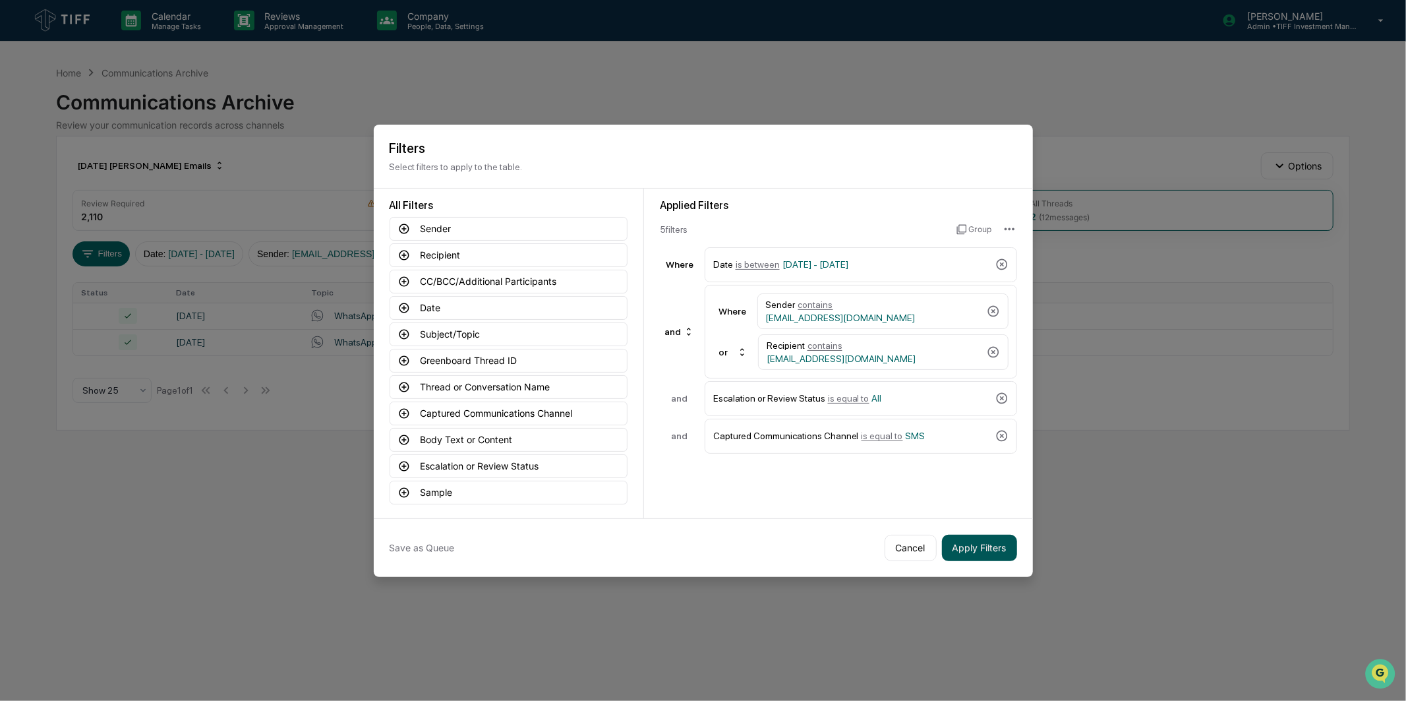
click at [990, 550] on button "Apply Filters" at bounding box center [979, 548] width 75 height 26
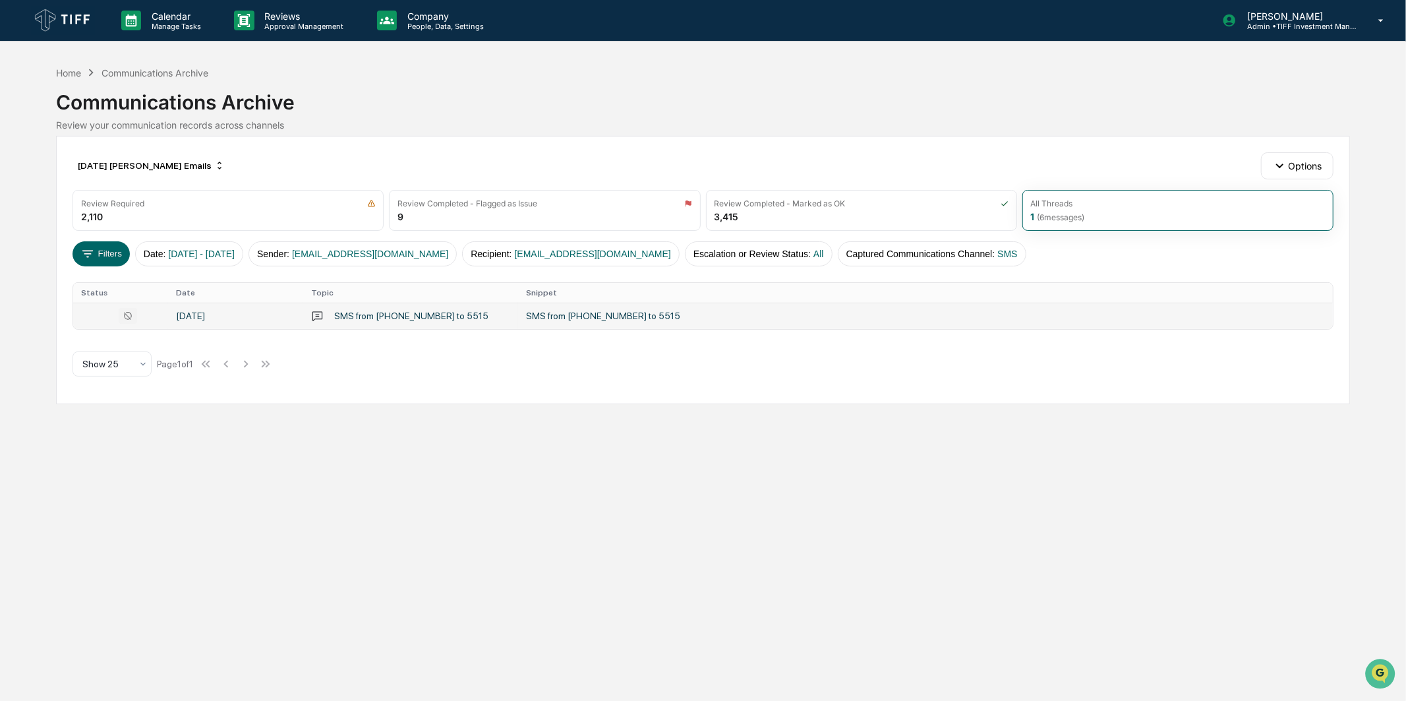
click at [453, 318] on div "SMS from [PHONE_NUMBER] to 5515" at bounding box center [411, 316] width 154 height 11
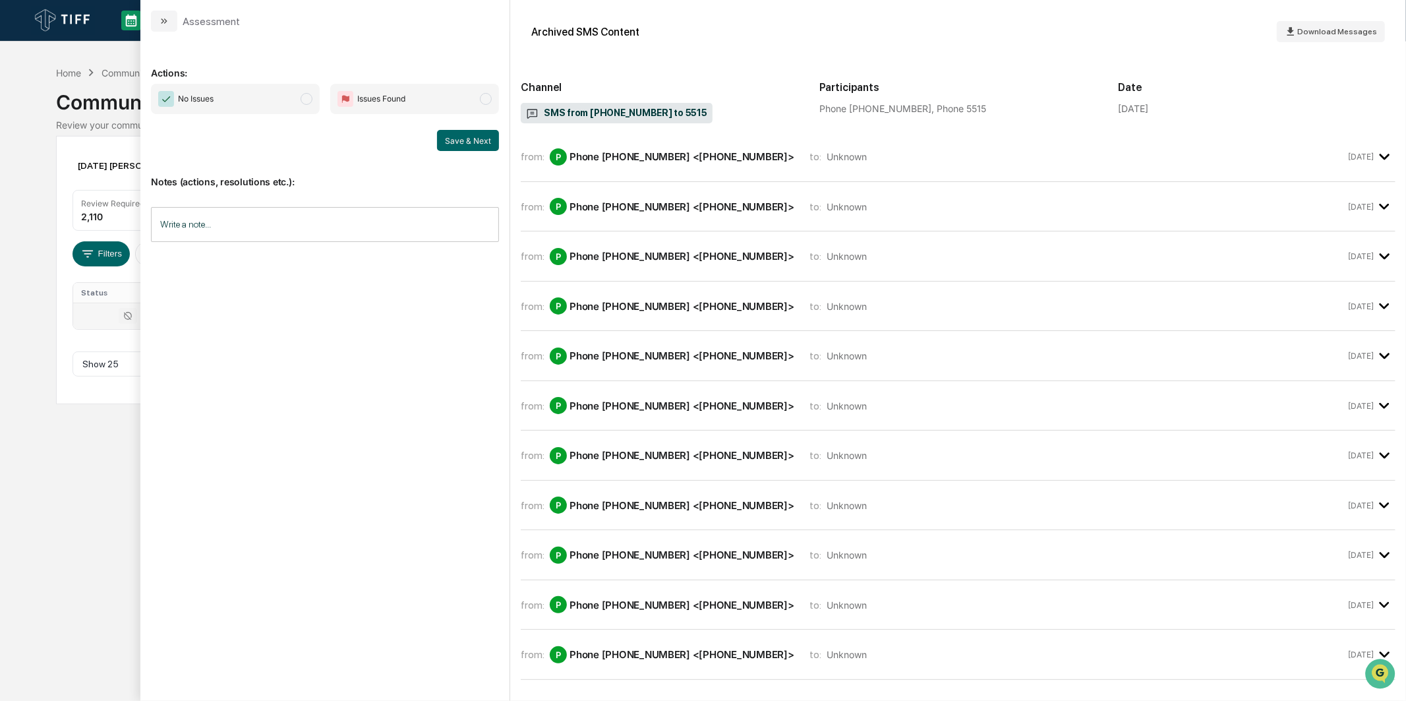
scroll to position [1280, 0]
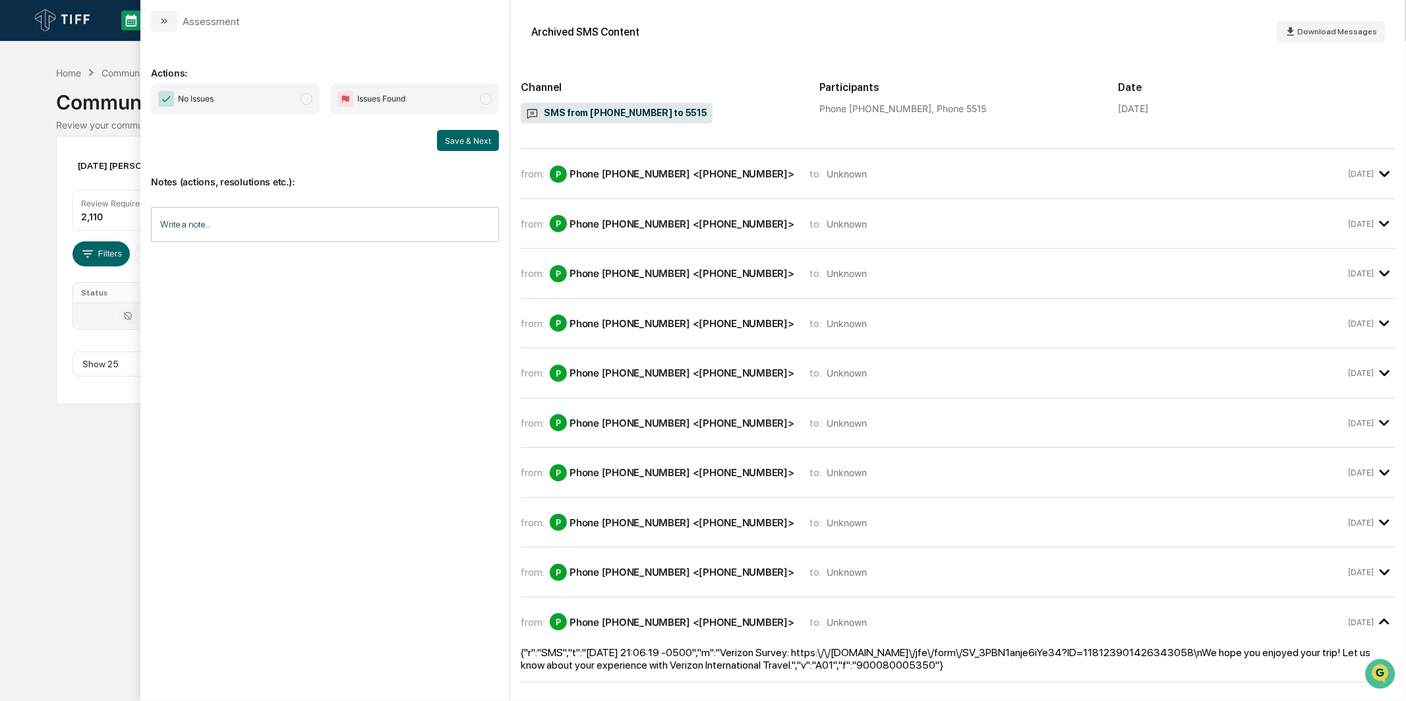
click at [289, 107] on span "No Issues" at bounding box center [235, 99] width 169 height 30
click at [423, 135] on div "Save & Next" at bounding box center [325, 140] width 348 height 21
click at [448, 134] on button "Save & Next" at bounding box center [468, 140] width 62 height 21
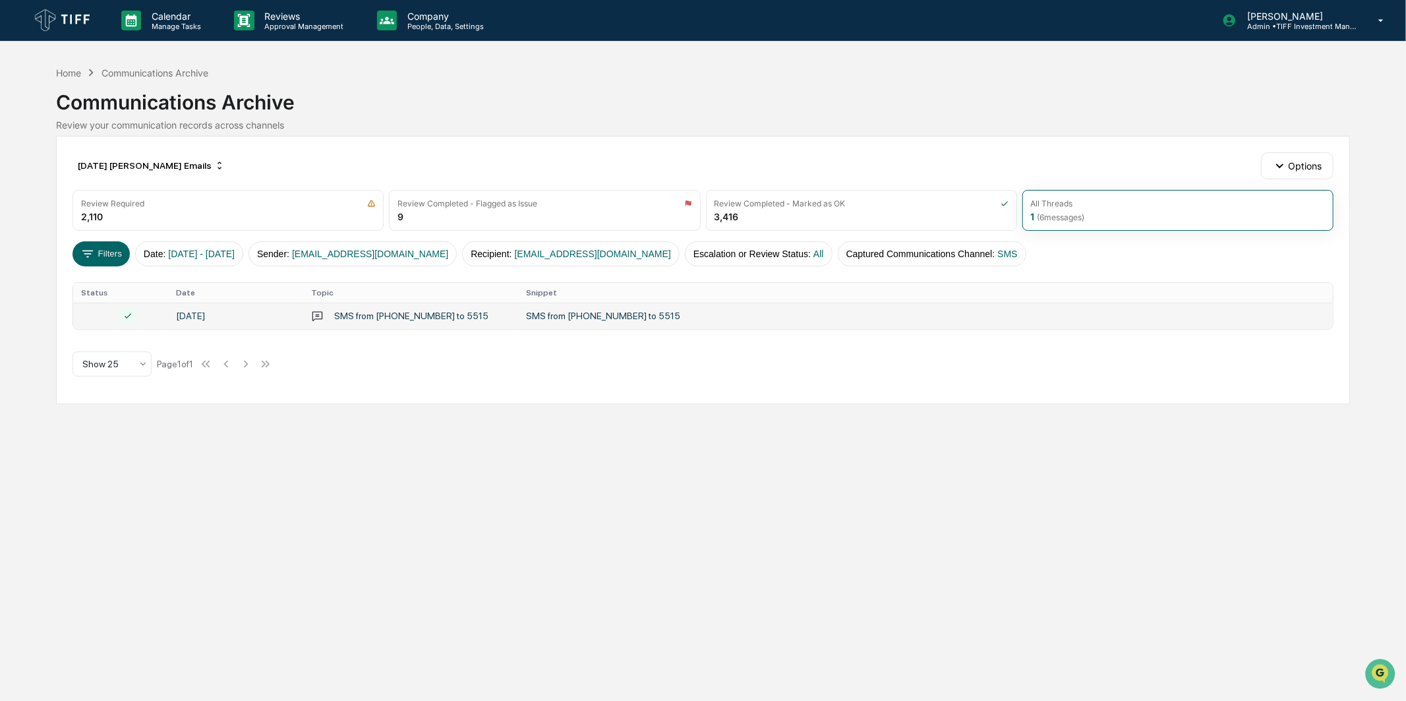
click at [498, 324] on td "SMS from [PHONE_NUMBER] to 5515" at bounding box center [410, 316] width 215 height 26
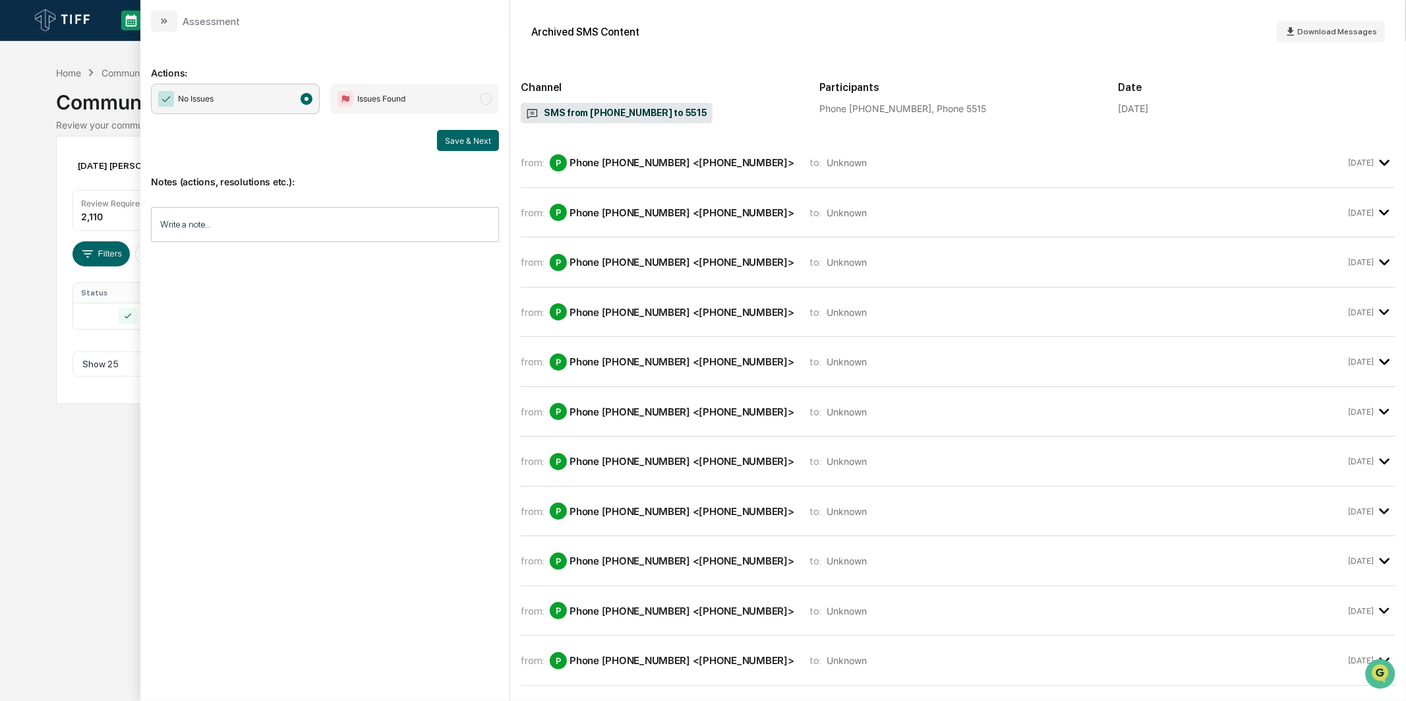
scroll to position [1280, 0]
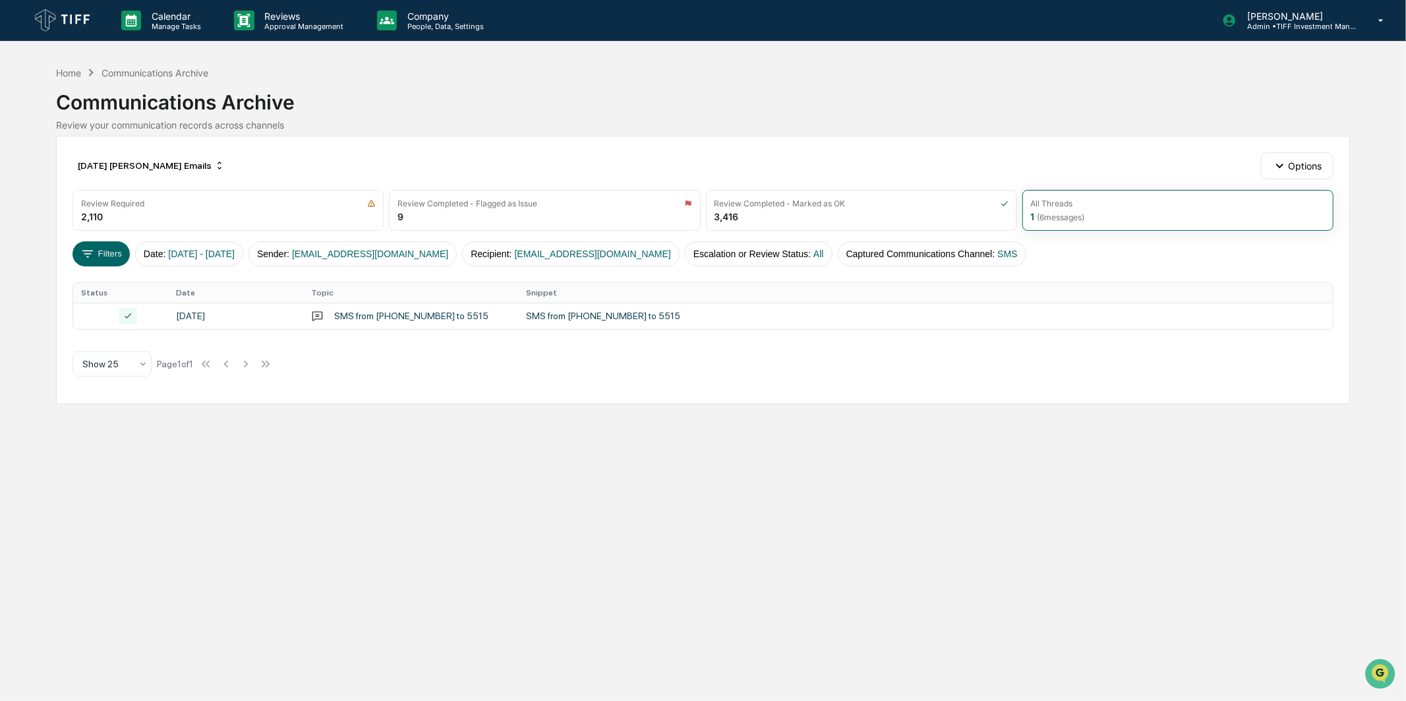
click at [127, 456] on div "Calendar Manage Tasks Reviews Approval Management Company People, Data, Setting…" at bounding box center [703, 350] width 1406 height 701
click at [116, 259] on button "Filters" at bounding box center [101, 253] width 57 height 25
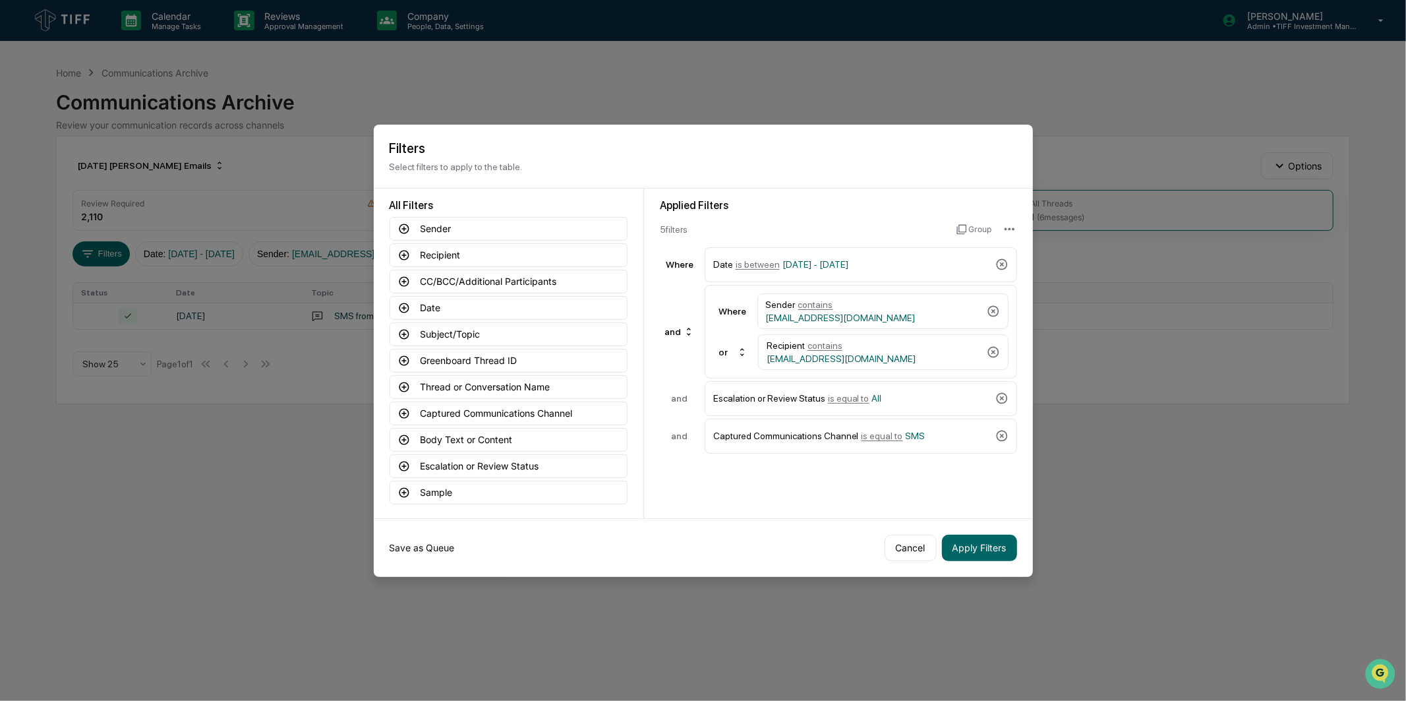
click at [438, 549] on button "Save as Queue" at bounding box center [422, 548] width 65 height 26
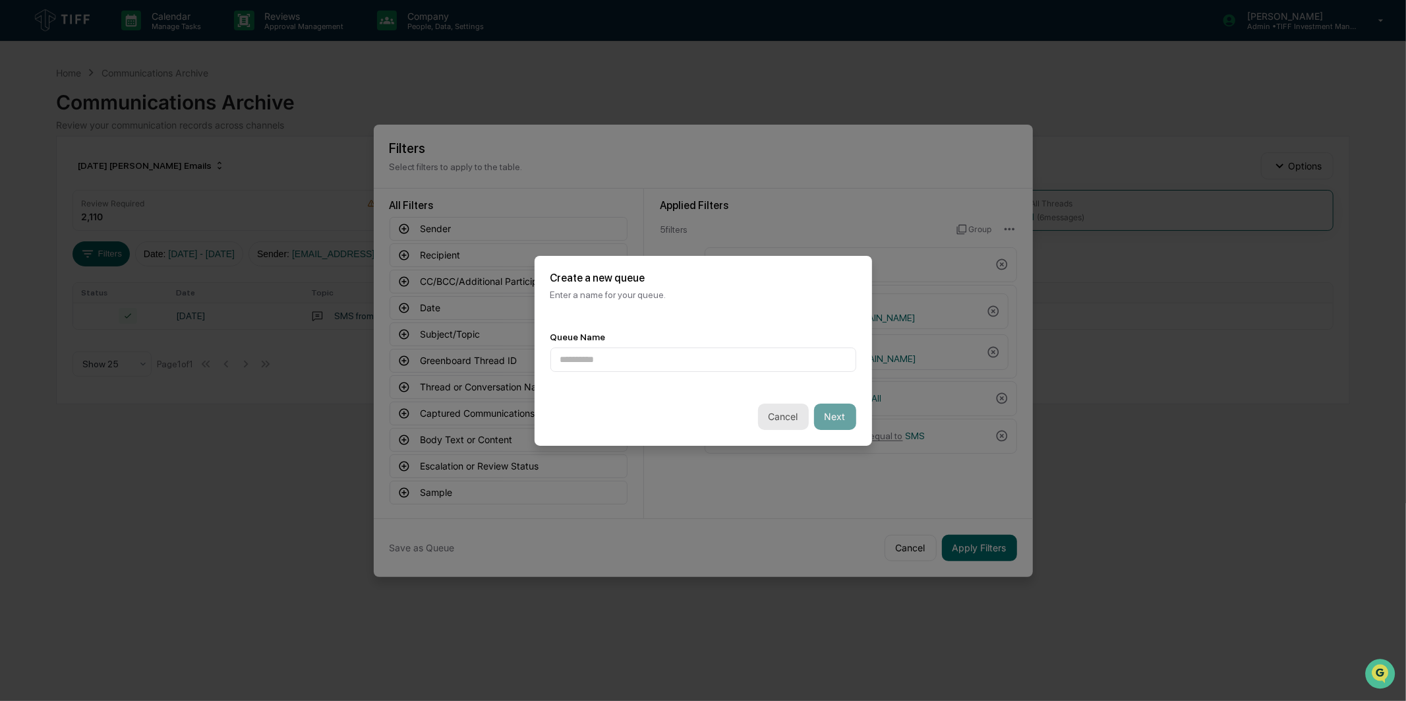
click at [771, 417] on button "Cancel" at bounding box center [783, 417] width 51 height 26
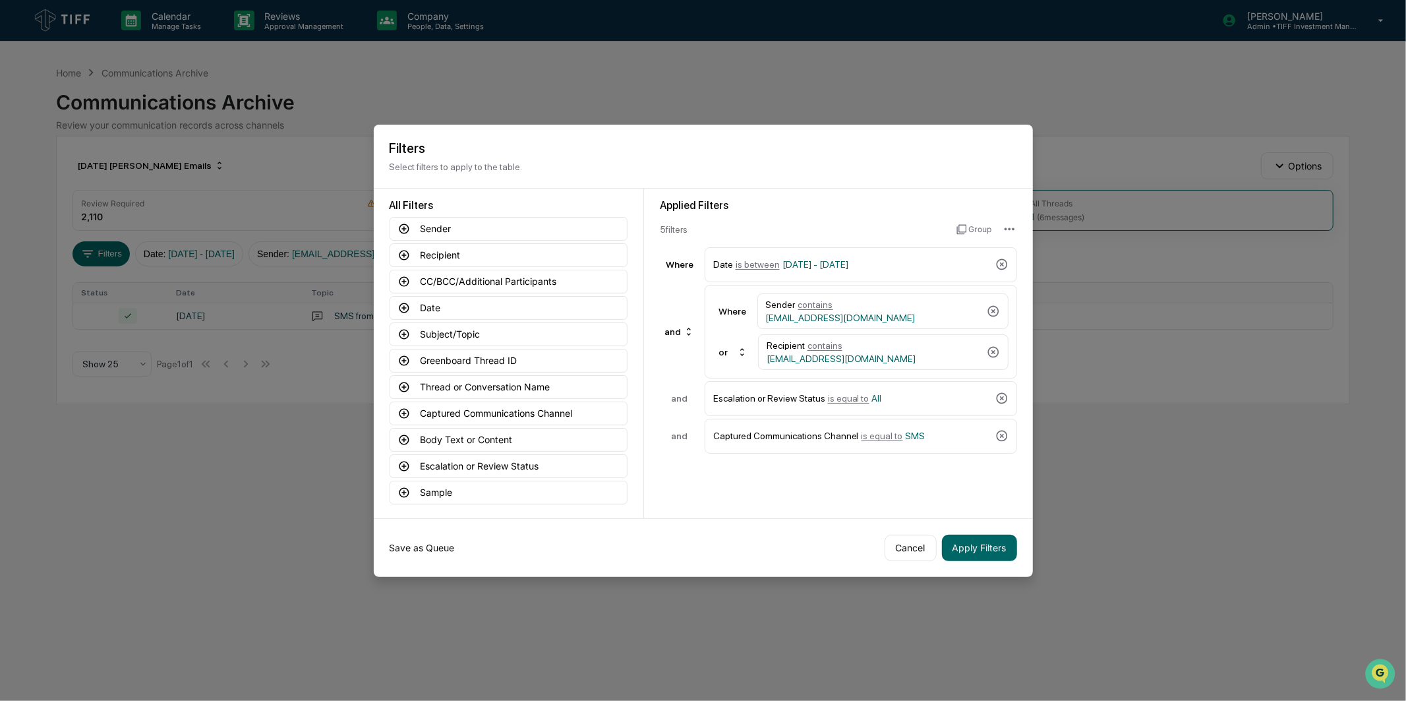
click at [450, 550] on button "Save as Queue" at bounding box center [422, 548] width 65 height 26
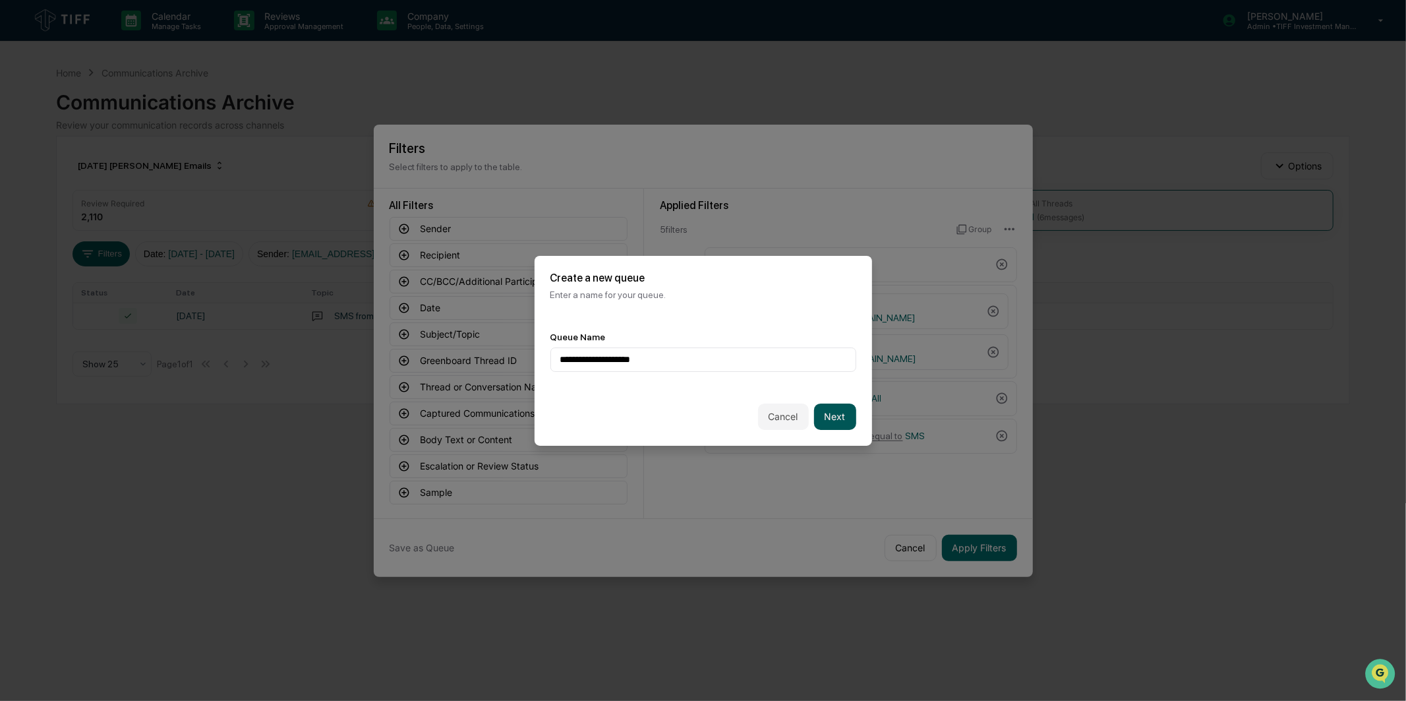
type input "**********"
click at [845, 411] on button "Next" at bounding box center [835, 417] width 42 height 26
click at [813, 372] on div "Select..." at bounding box center [704, 359] width 306 height 25
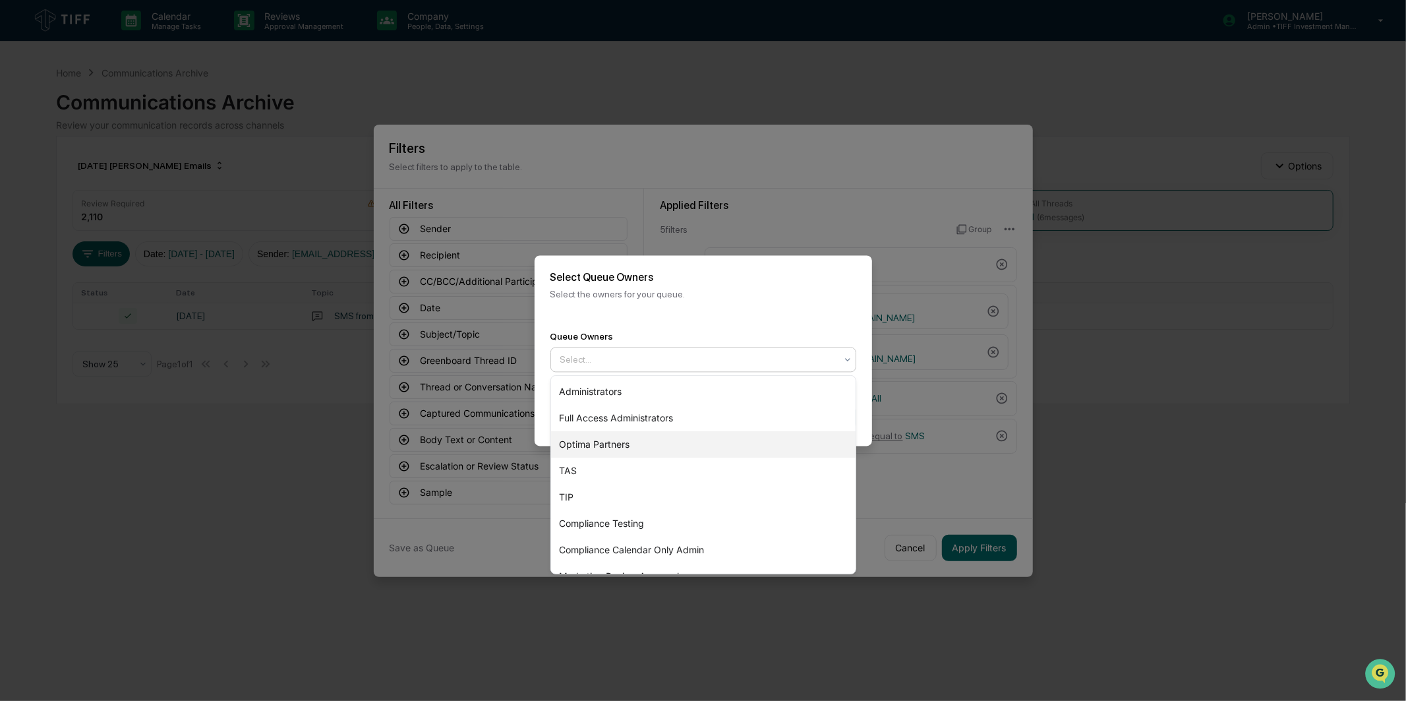
click at [772, 444] on div "Optima Partners" at bounding box center [703, 444] width 305 height 26
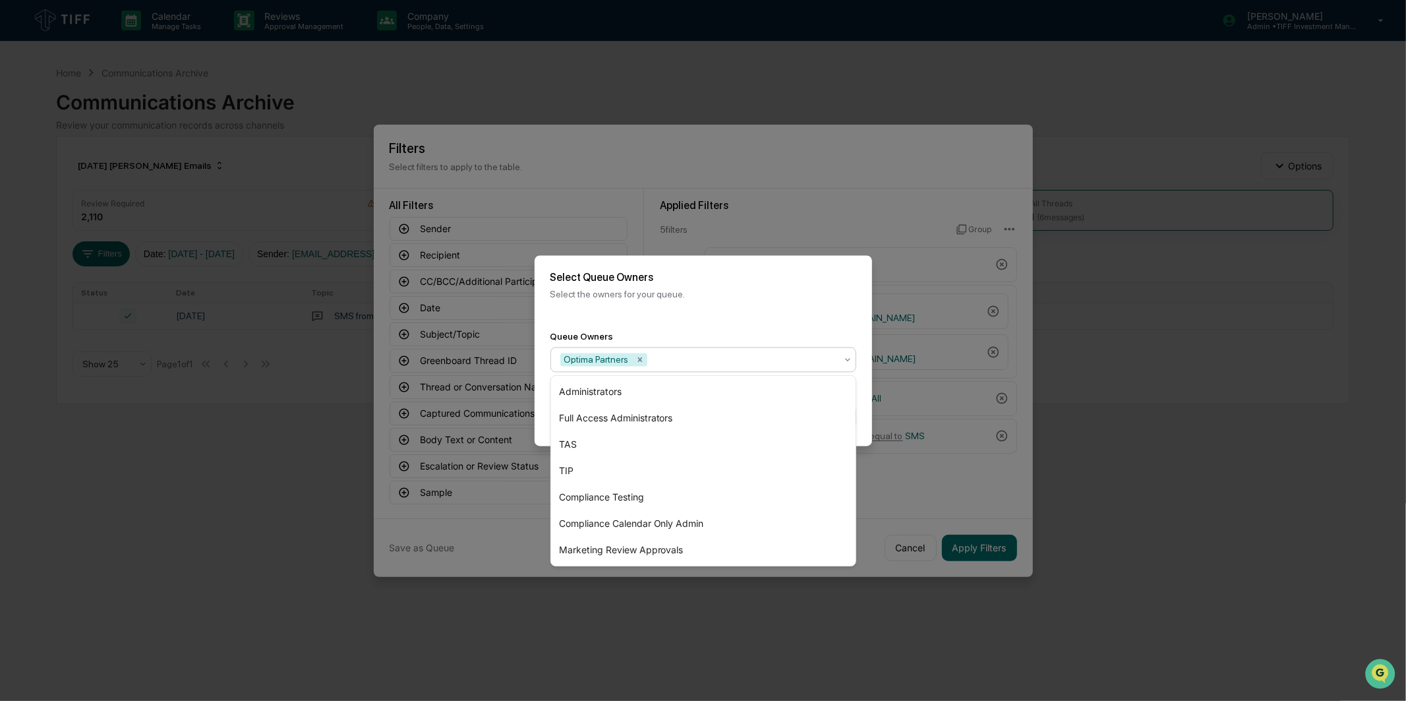
click at [799, 312] on div "Select Queue Owners Select the owners for your queue." at bounding box center [704, 285] width 338 height 60
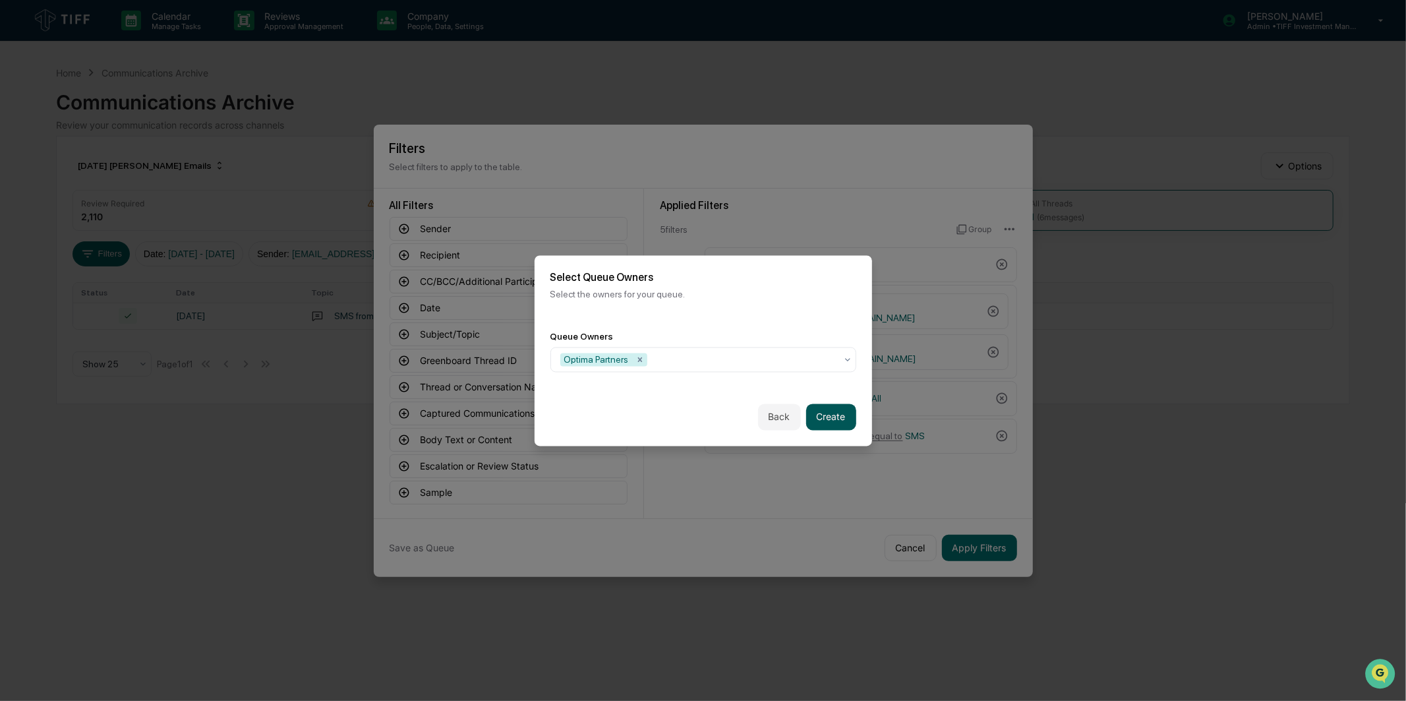
click at [825, 419] on button "Create" at bounding box center [831, 417] width 50 height 26
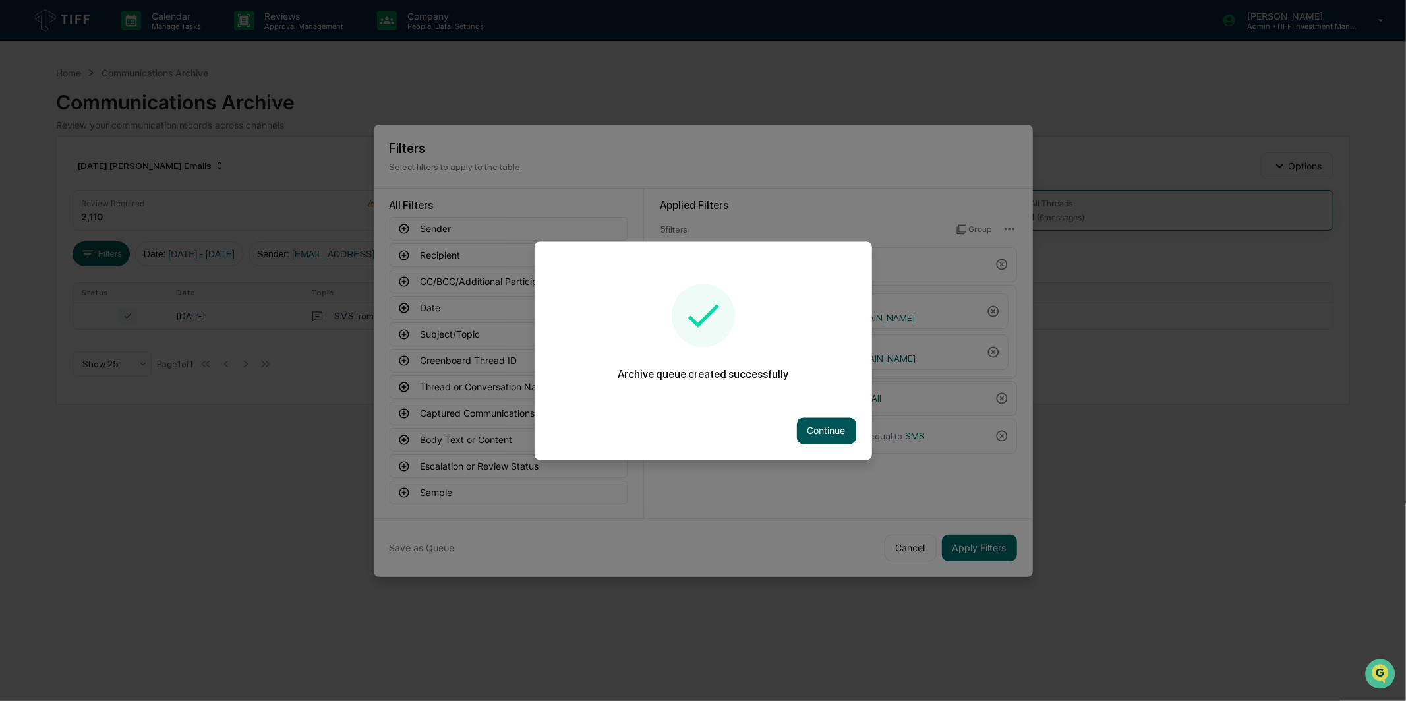
click at [829, 430] on button "Continue" at bounding box center [826, 430] width 59 height 26
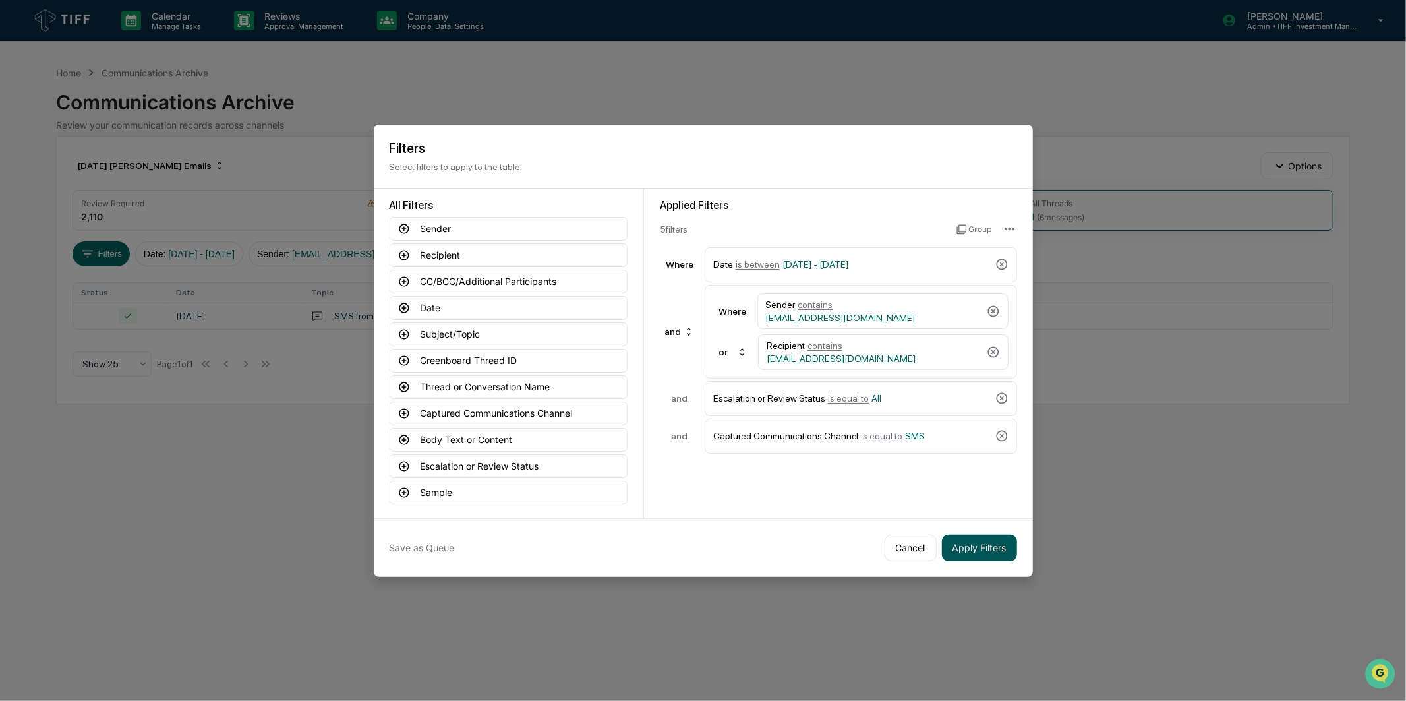
click at [955, 542] on button "Apply Filters" at bounding box center [979, 548] width 75 height 26
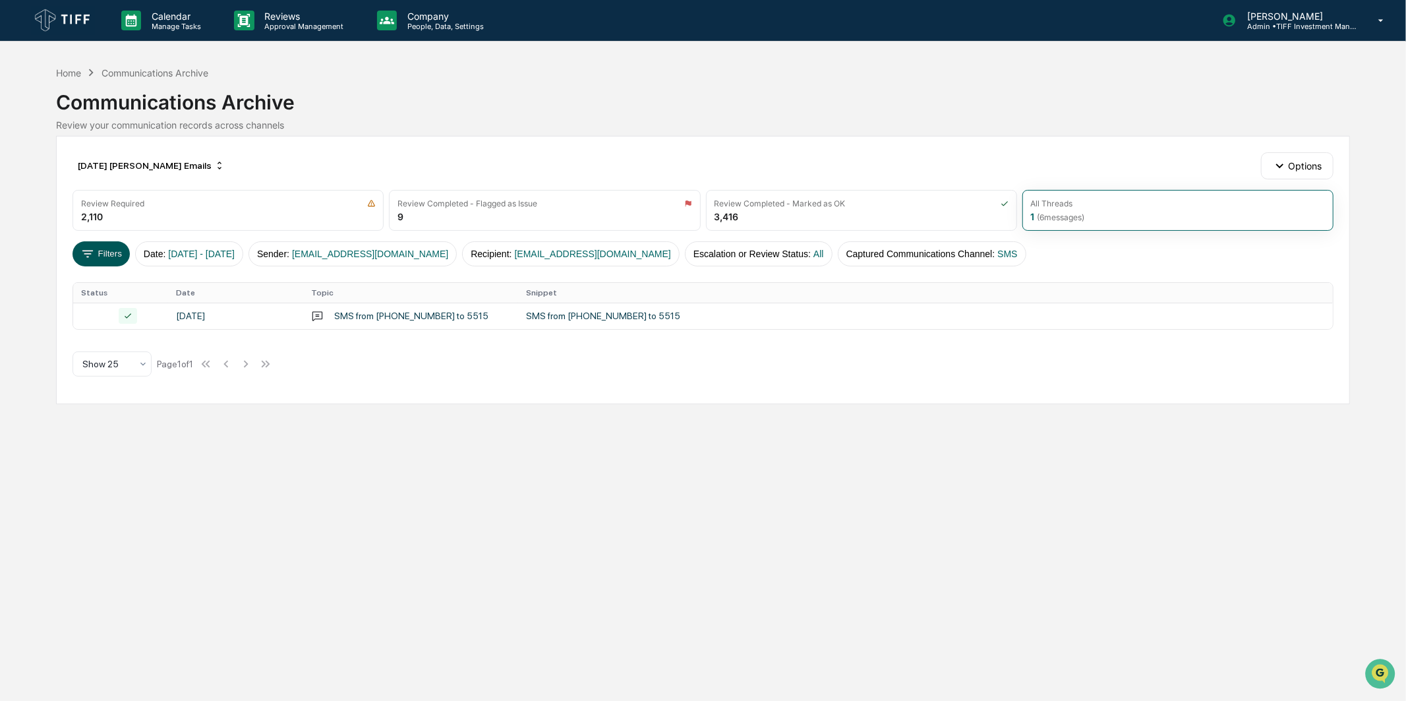
click at [111, 264] on button "Filters" at bounding box center [101, 253] width 57 height 25
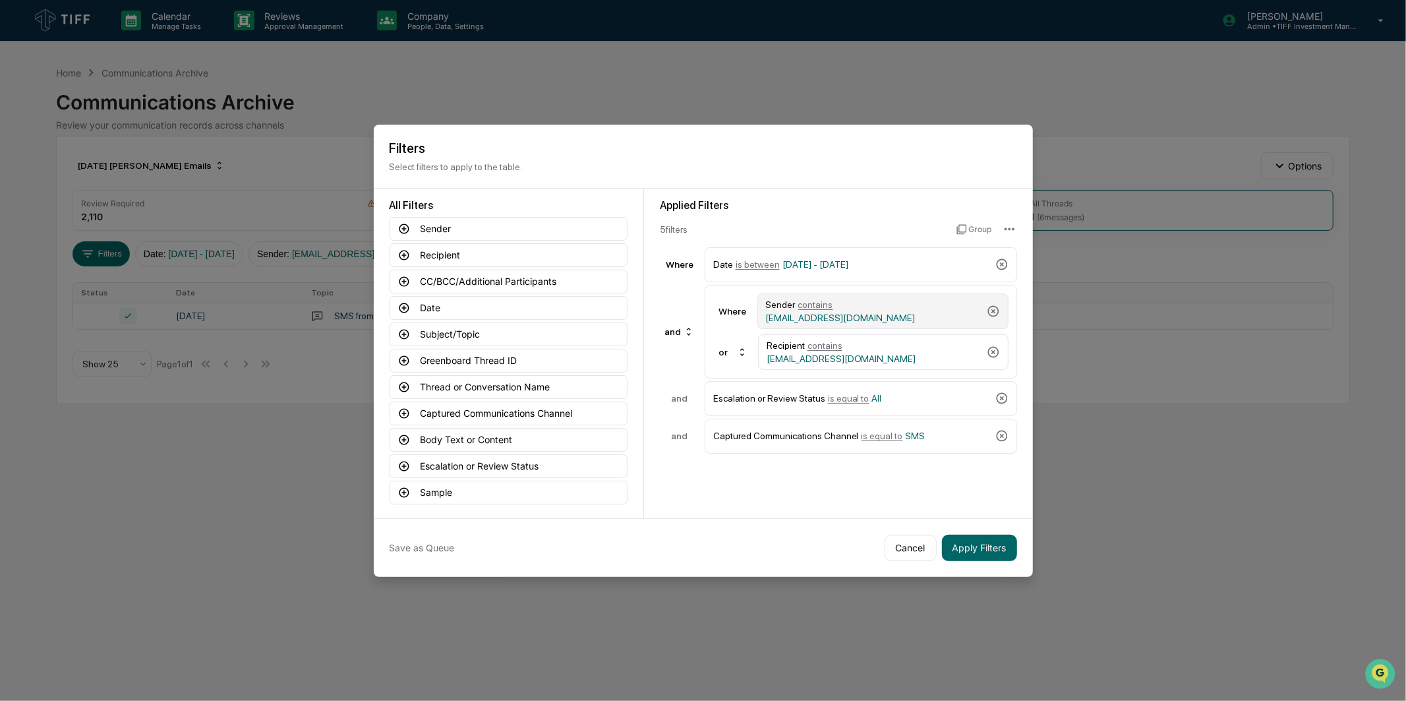
click at [852, 313] on span "[EMAIL_ADDRESS][DOMAIN_NAME]" at bounding box center [841, 318] width 150 height 11
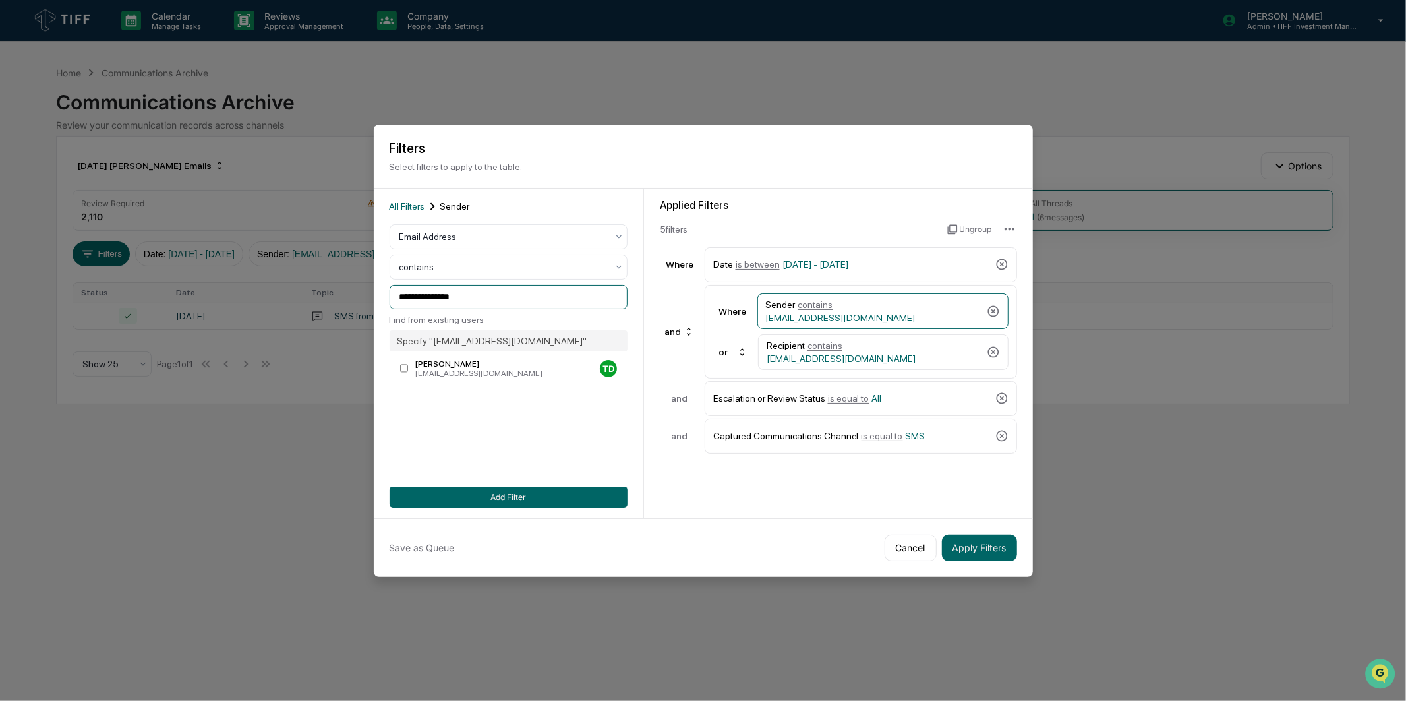
drag, startPoint x: 482, startPoint y: 295, endPoint x: 222, endPoint y: 314, distance: 261.2
click at [222, 314] on body "**********" at bounding box center [703, 350] width 1406 height 701
click at [466, 382] on div "All Filters Sender Email Address contains ****** Find from existing users Speci…" at bounding box center [509, 353] width 238 height 309
click at [471, 378] on div "[EMAIL_ADDRESS][DOMAIN_NAME]" at bounding box center [504, 373] width 179 height 9
drag, startPoint x: 497, startPoint y: 291, endPoint x: 351, endPoint y: 307, distance: 146.6
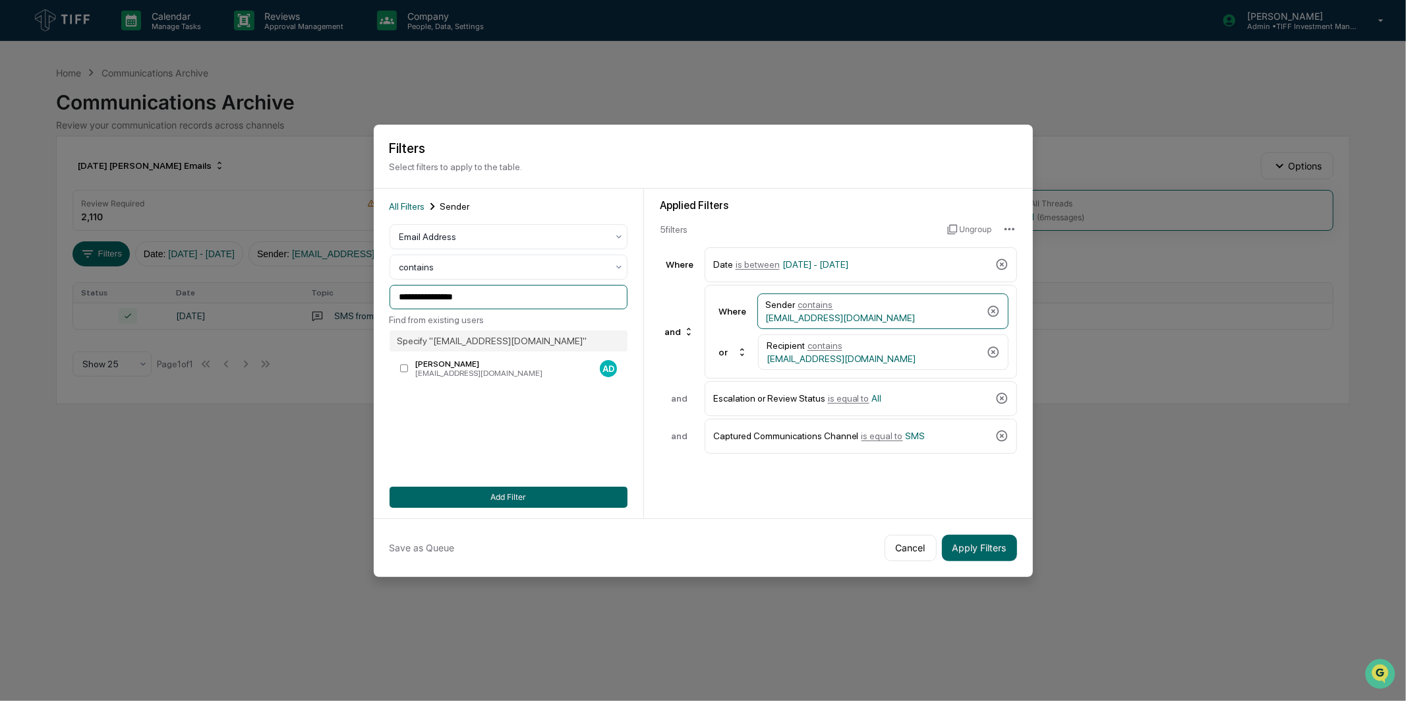
click at [351, 307] on body "**********" at bounding box center [703, 350] width 1406 height 701
click at [879, 358] on div "Recipient contains [EMAIL_ADDRESS][DOMAIN_NAME]" at bounding box center [874, 352] width 215 height 24
drag, startPoint x: 554, startPoint y: 290, endPoint x: 261, endPoint y: 310, distance: 293.4
click at [261, 309] on body "**********" at bounding box center [703, 350] width 1406 height 701
paste input "*"
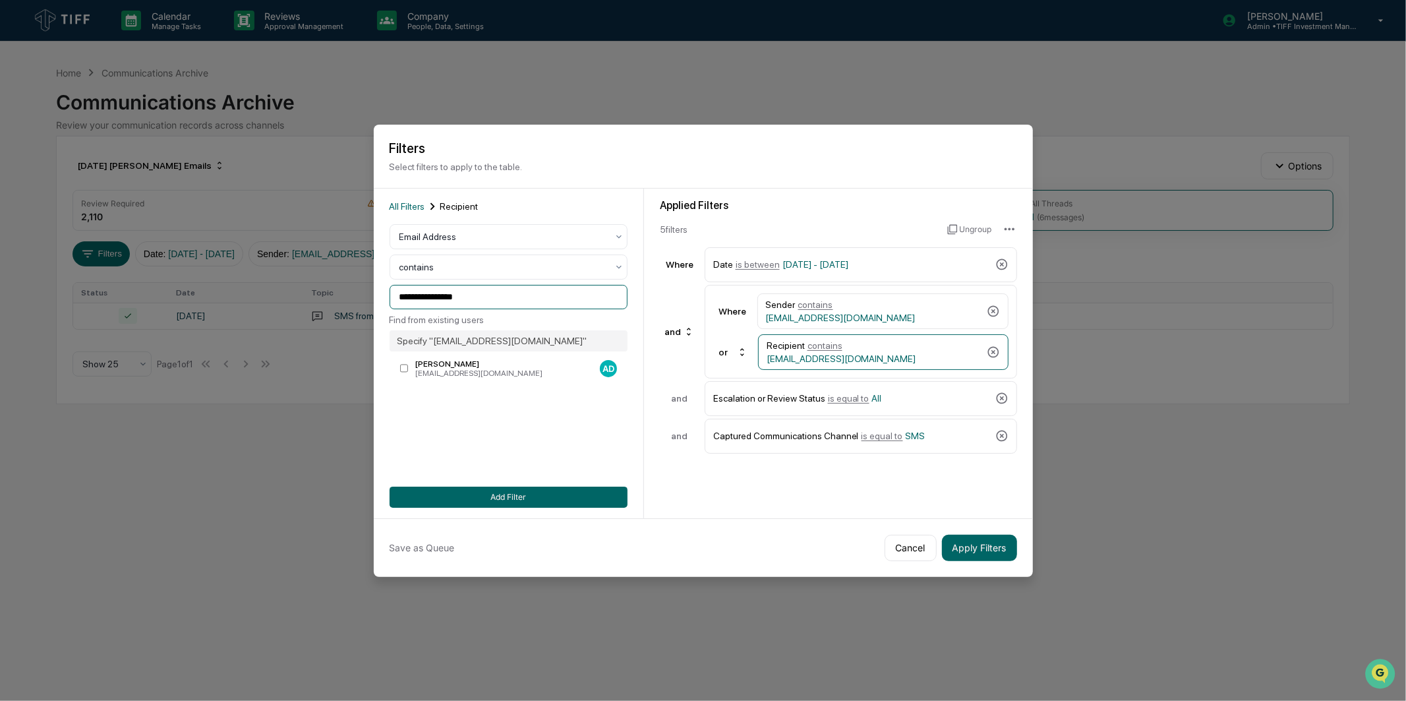
type input "**********"
click at [460, 418] on div "**********" at bounding box center [509, 353] width 238 height 309
click at [486, 494] on button "Add Filter" at bounding box center [509, 497] width 238 height 21
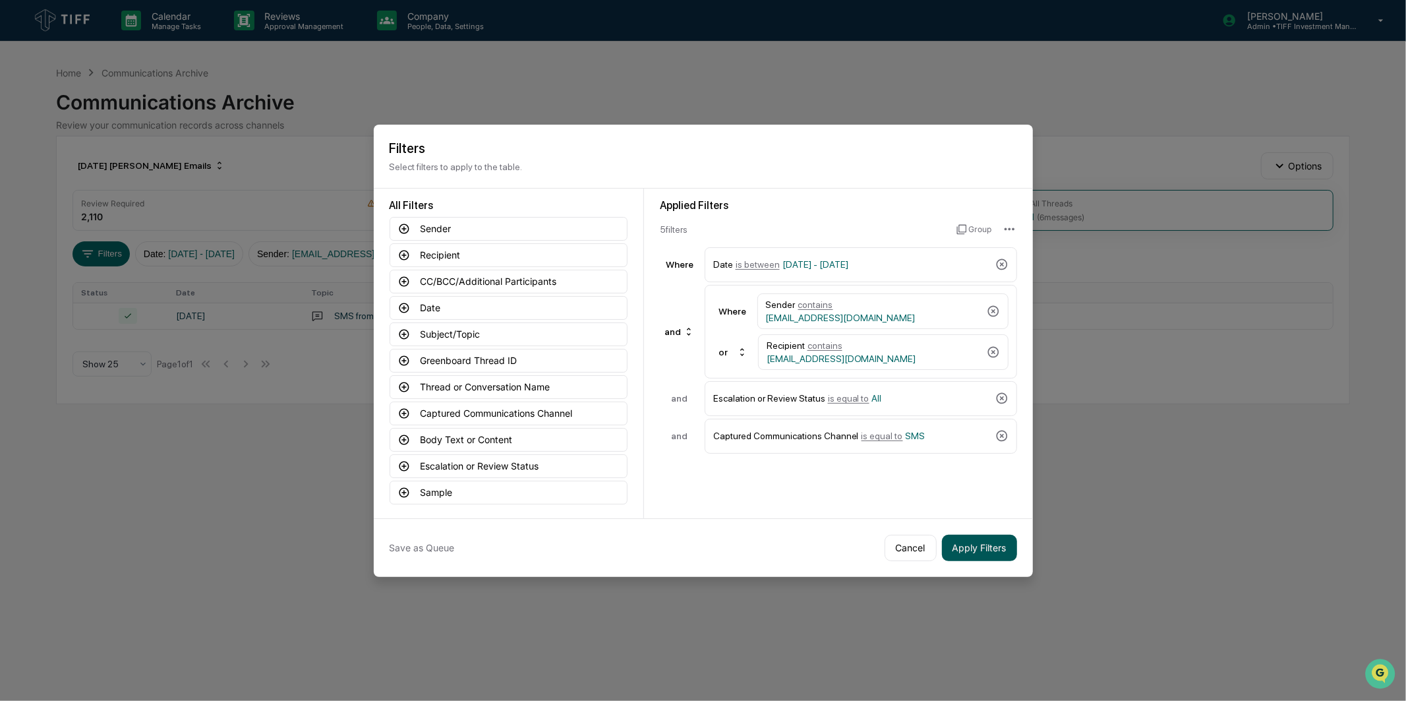
click at [969, 551] on button "Apply Filters" at bounding box center [979, 548] width 75 height 26
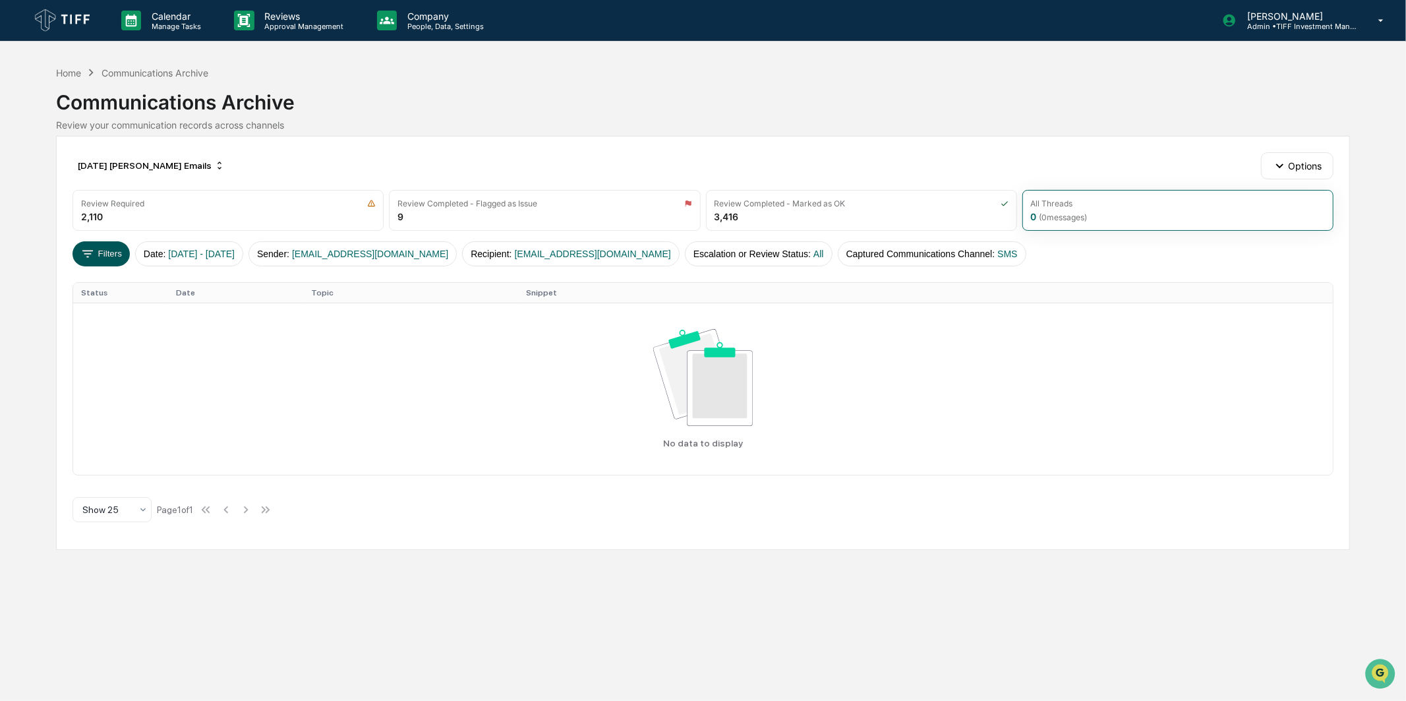
click at [115, 258] on button "Filters" at bounding box center [101, 253] width 57 height 25
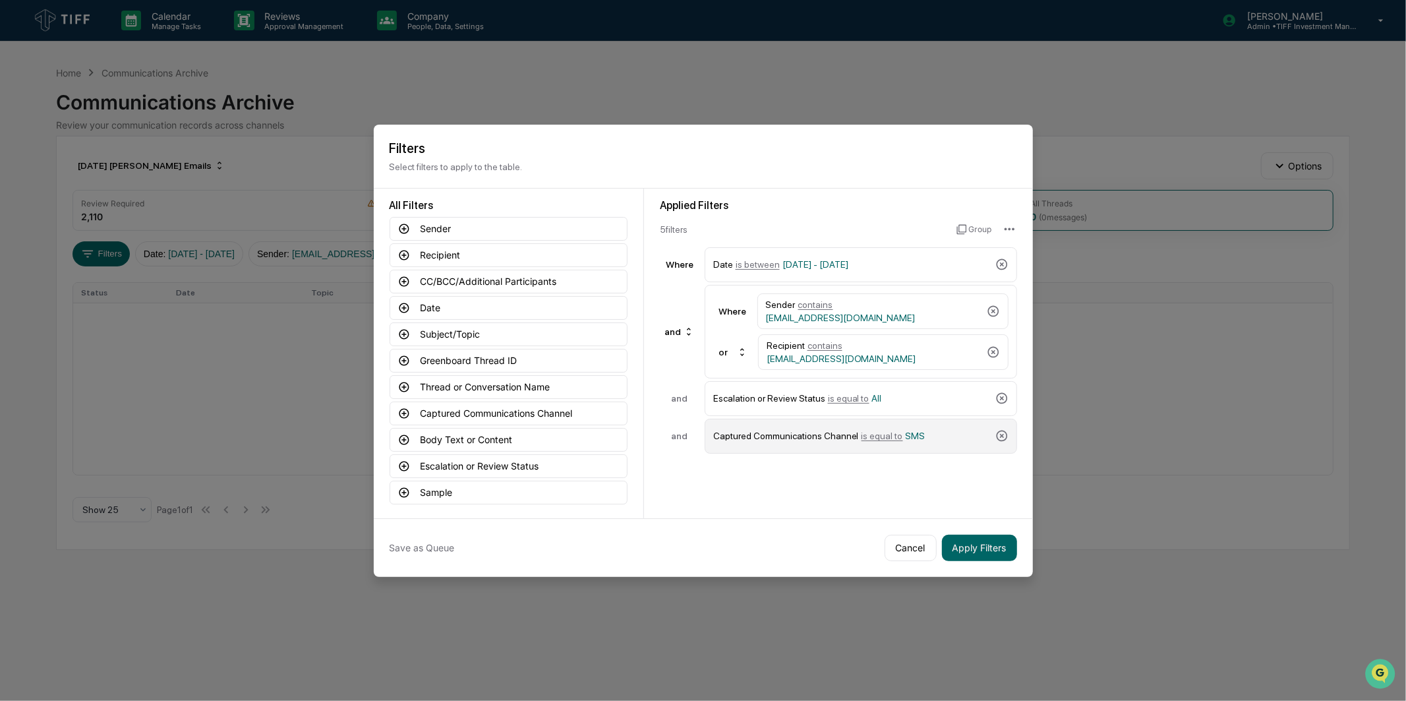
click at [889, 431] on span "is equal to" at bounding box center [883, 436] width 42 height 11
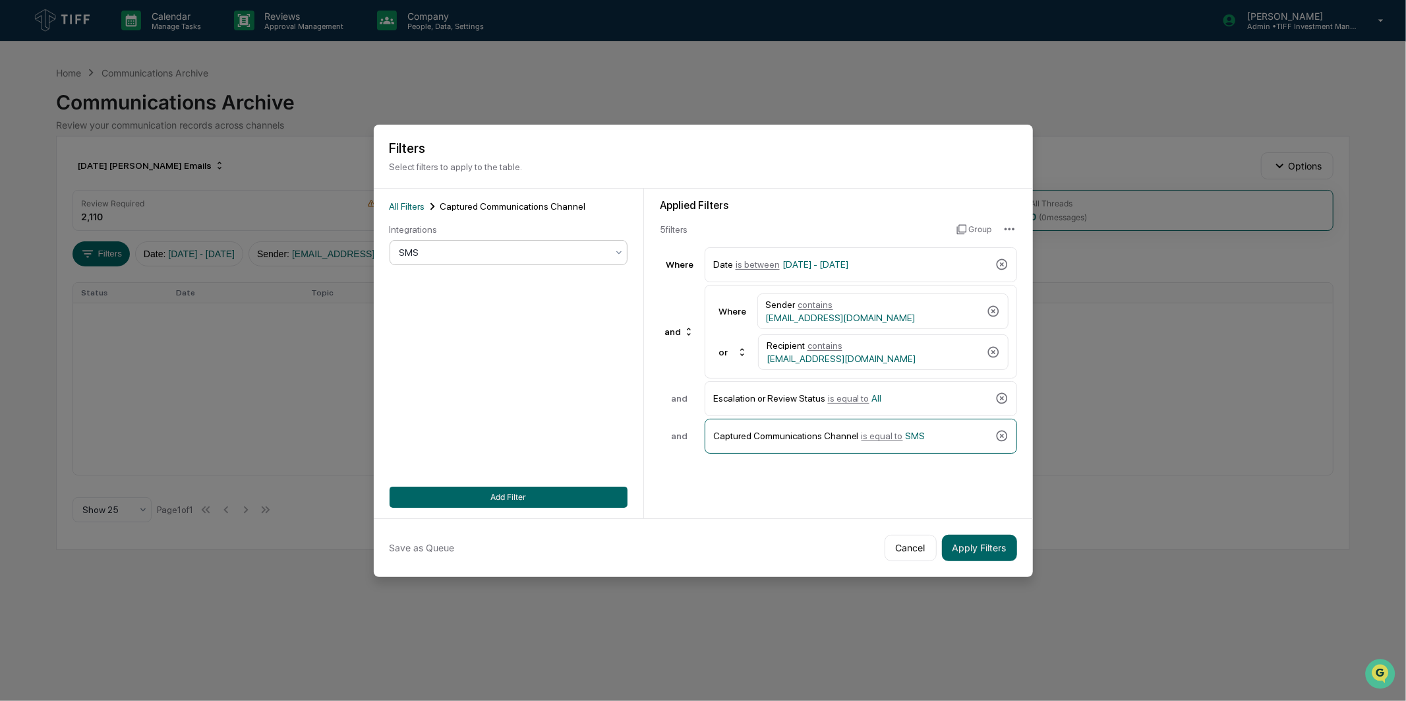
click at [564, 255] on div at bounding box center [504, 252] width 208 height 13
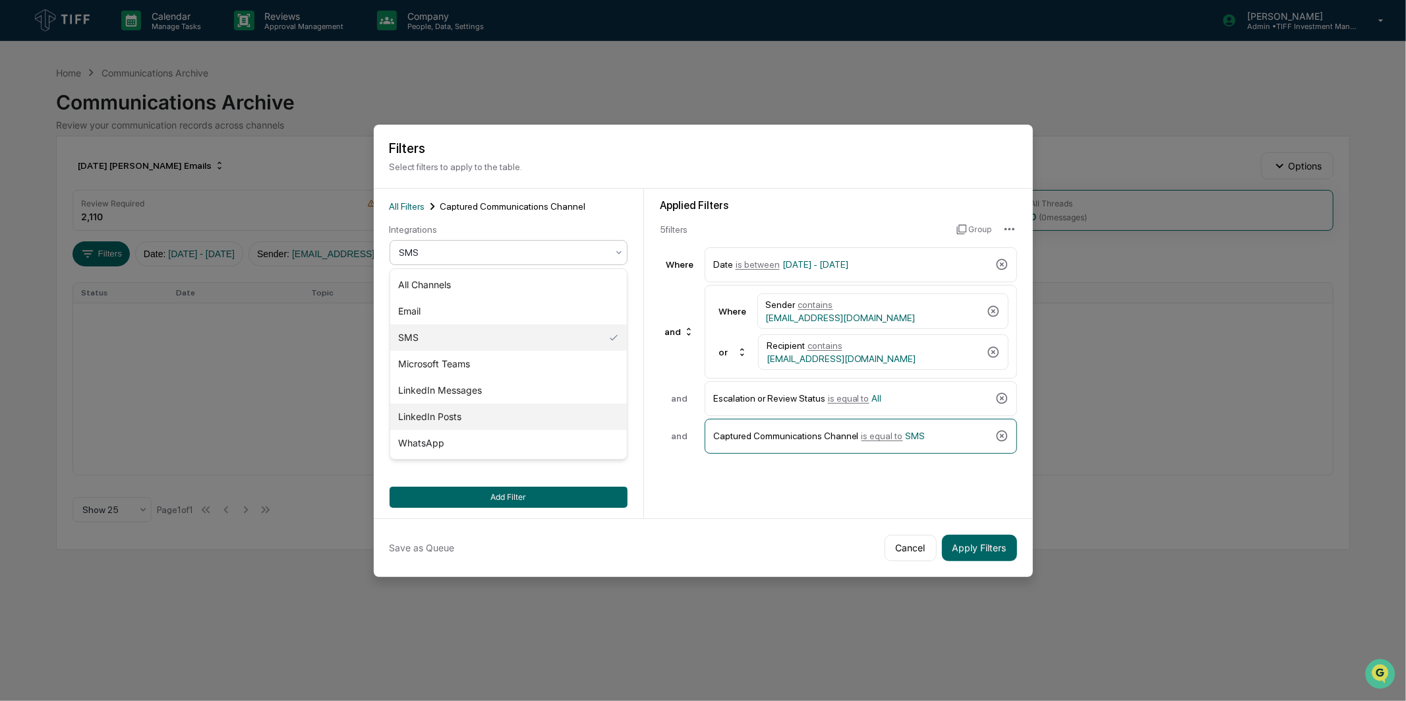
click at [508, 407] on div "LinkedIn Posts" at bounding box center [508, 417] width 237 height 26
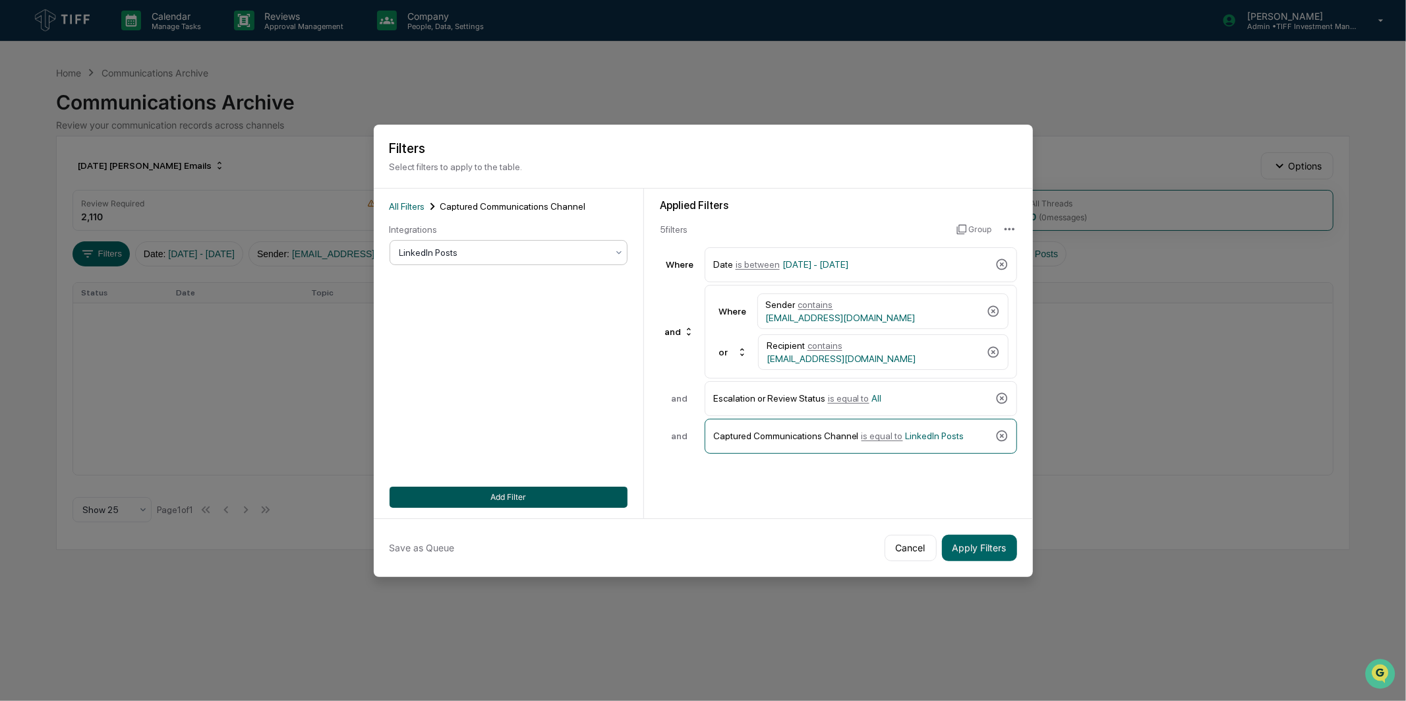
click at [506, 493] on button "Add Filter" at bounding box center [509, 497] width 238 height 21
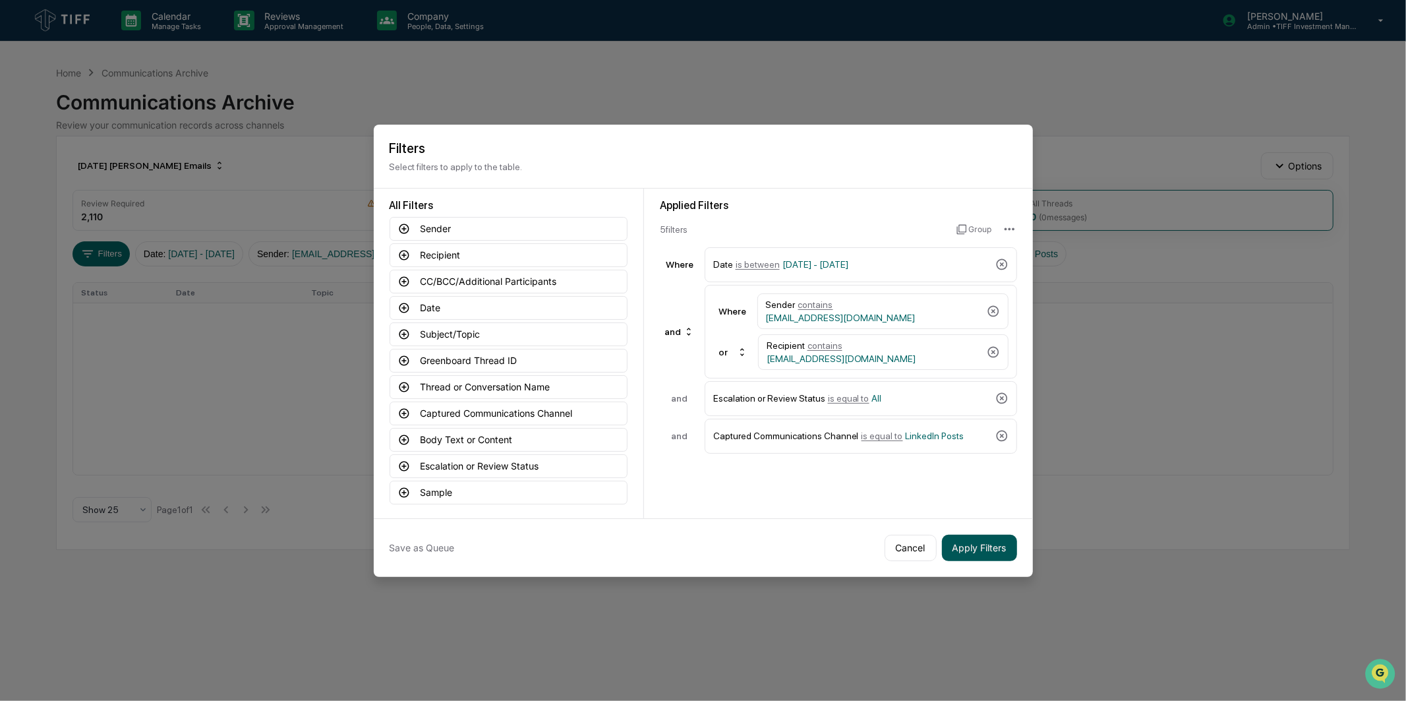
click at [969, 539] on button "Apply Filters" at bounding box center [979, 548] width 75 height 26
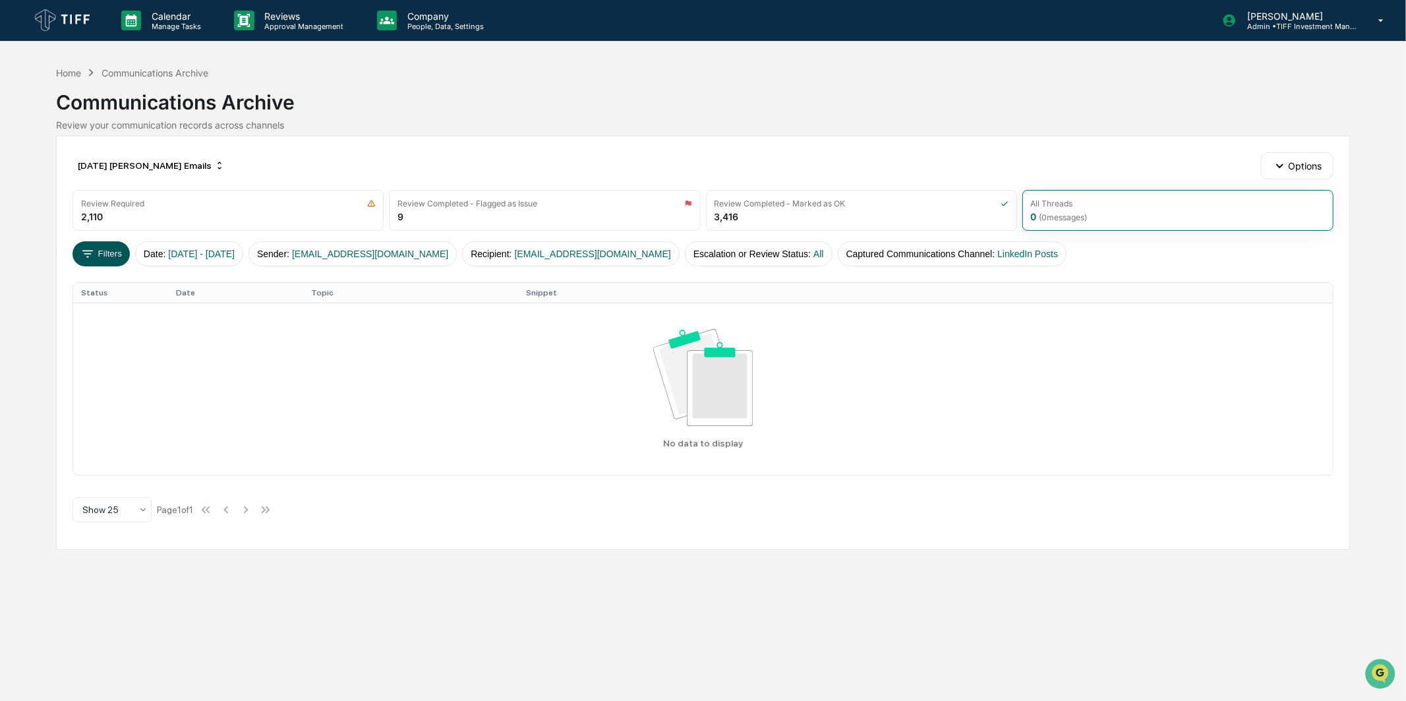
click at [86, 249] on icon at bounding box center [87, 254] width 15 height 15
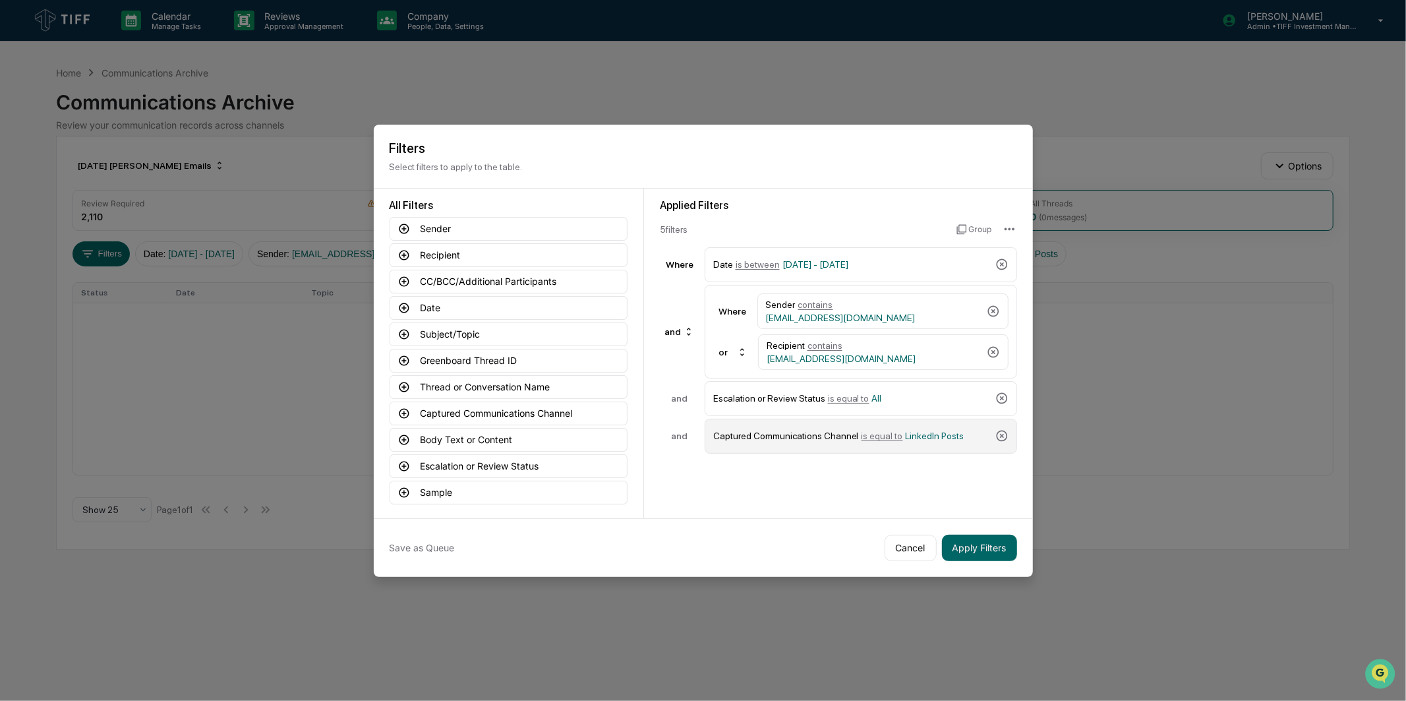
click at [851, 445] on div "Captured Communications Channel is equal to LinkedIn Posts" at bounding box center [851, 436] width 277 height 23
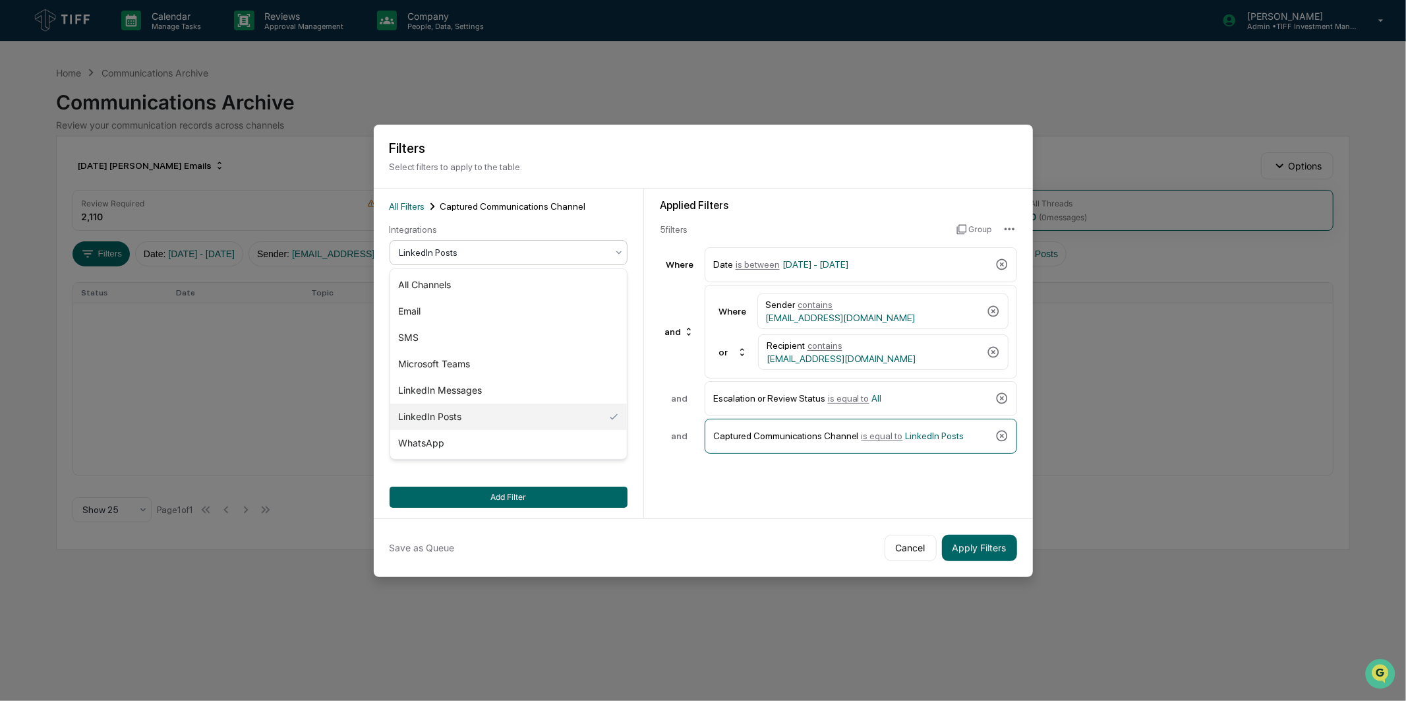
click at [516, 259] on div "LinkedIn Posts" at bounding box center [503, 252] width 221 height 18
click at [487, 398] on div "LinkedIn Messages" at bounding box center [508, 390] width 237 height 26
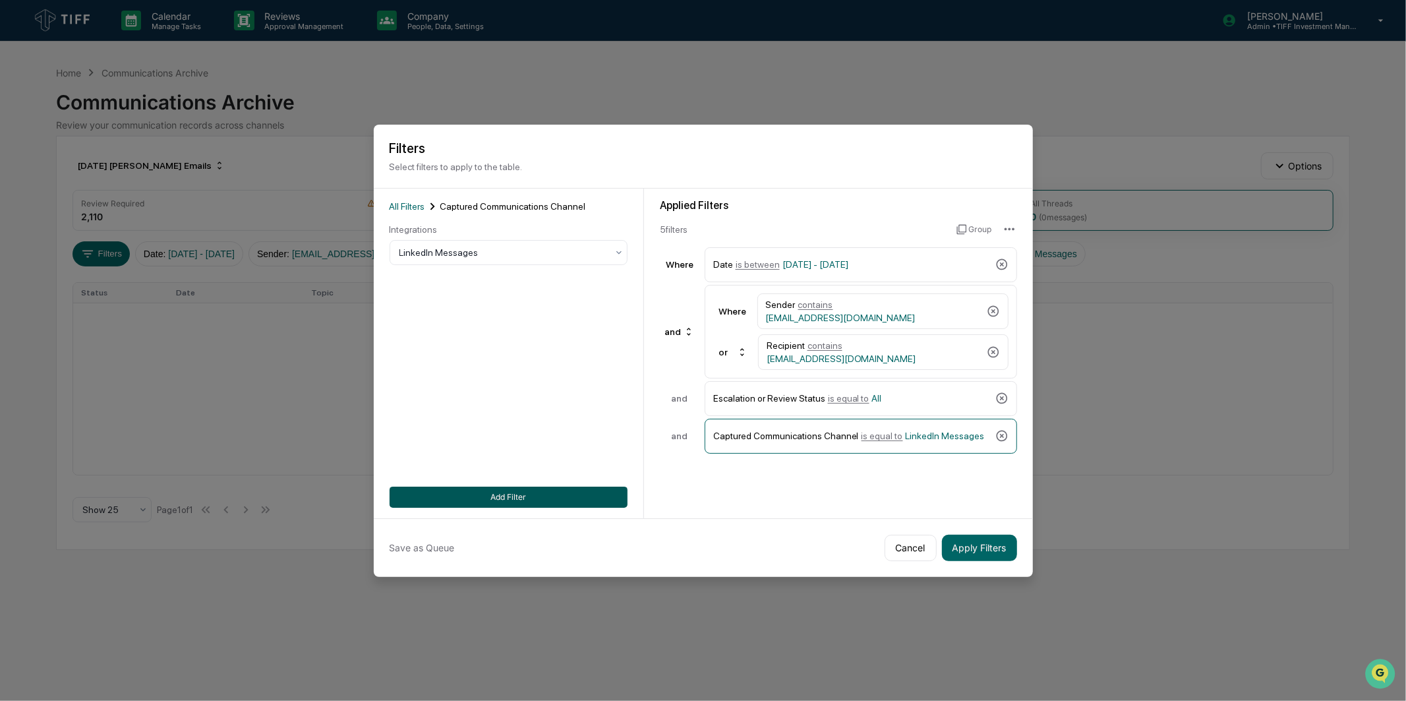
click at [508, 494] on button "Add Filter" at bounding box center [509, 497] width 238 height 21
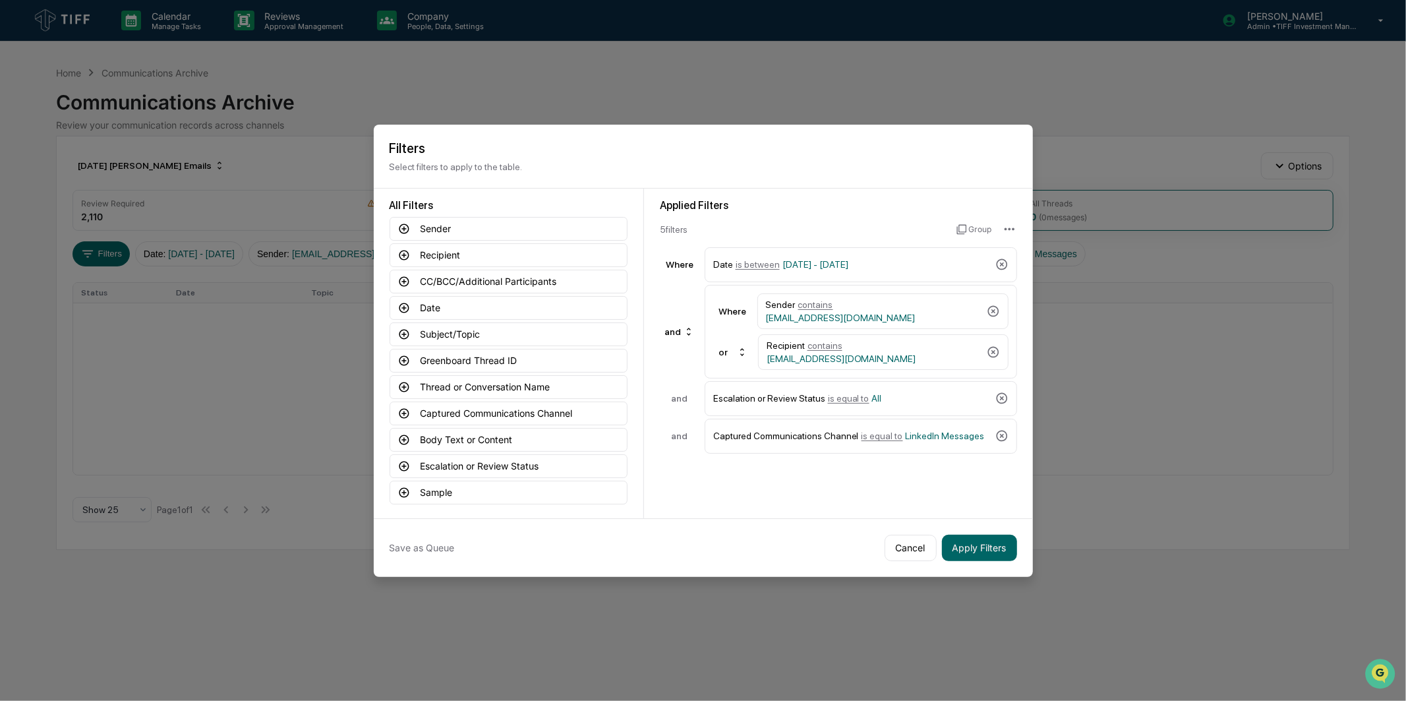
click at [804, 494] on div "Applied Filters 5 filter s Group Where Date is between [DATE] - [DATE] and Wher…" at bounding box center [838, 354] width 389 height 330
click at [976, 549] on button "Apply Filters" at bounding box center [979, 548] width 75 height 26
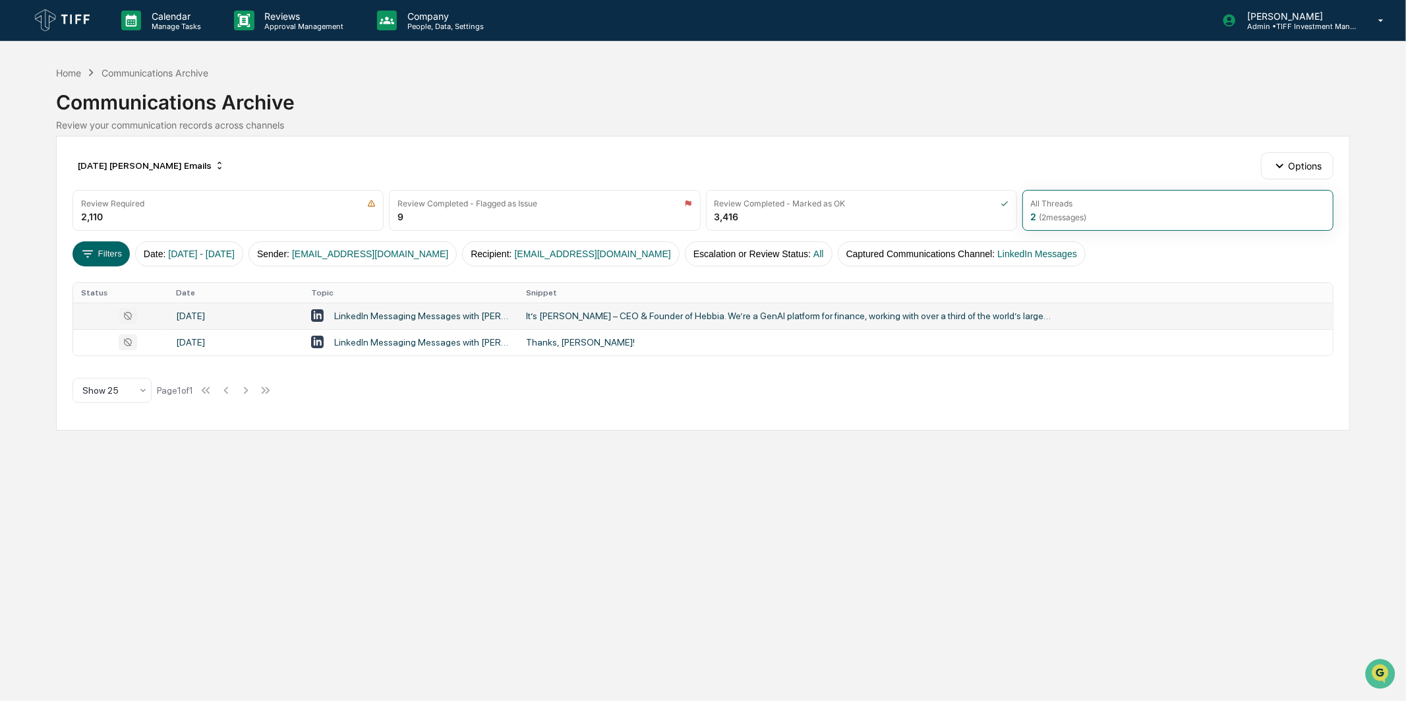
click at [357, 318] on div "LinkedIn Messaging Messages with [PERSON_NAME], [PERSON_NAME], [PERSON_NAME]" at bounding box center [422, 316] width 176 height 11
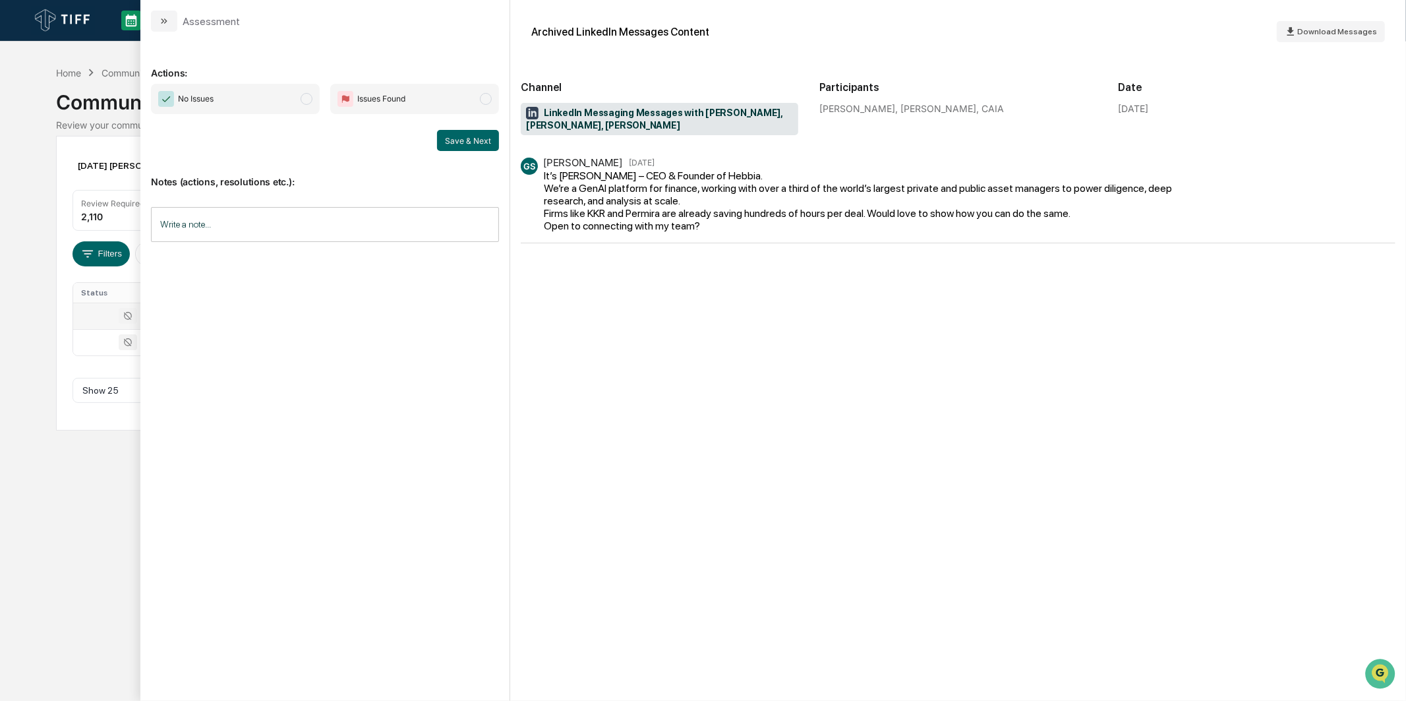
click at [311, 109] on span "No Issues" at bounding box center [235, 99] width 169 height 30
click at [464, 143] on button "Save & Next" at bounding box center [468, 140] width 62 height 21
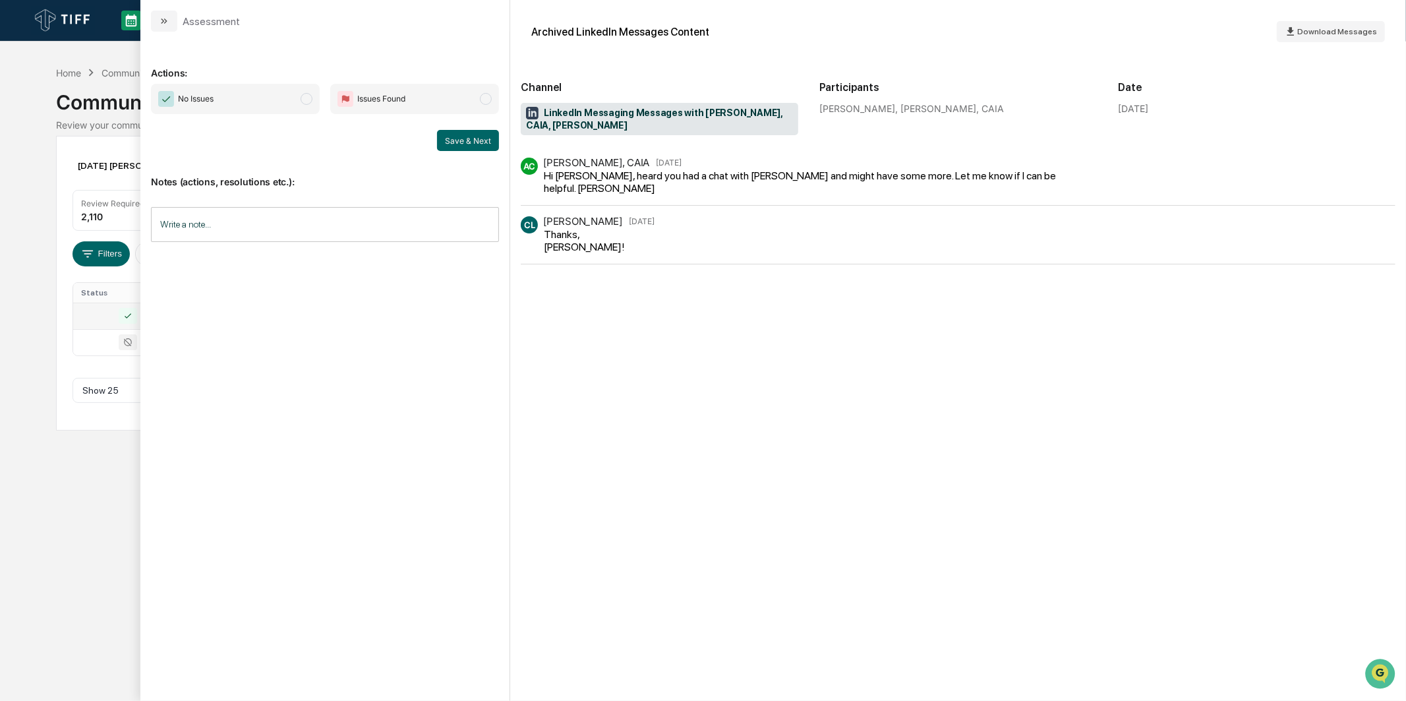
click at [304, 104] on span "modal" at bounding box center [307, 99] width 12 height 12
click at [482, 143] on button "Save & Next" at bounding box center [468, 140] width 62 height 21
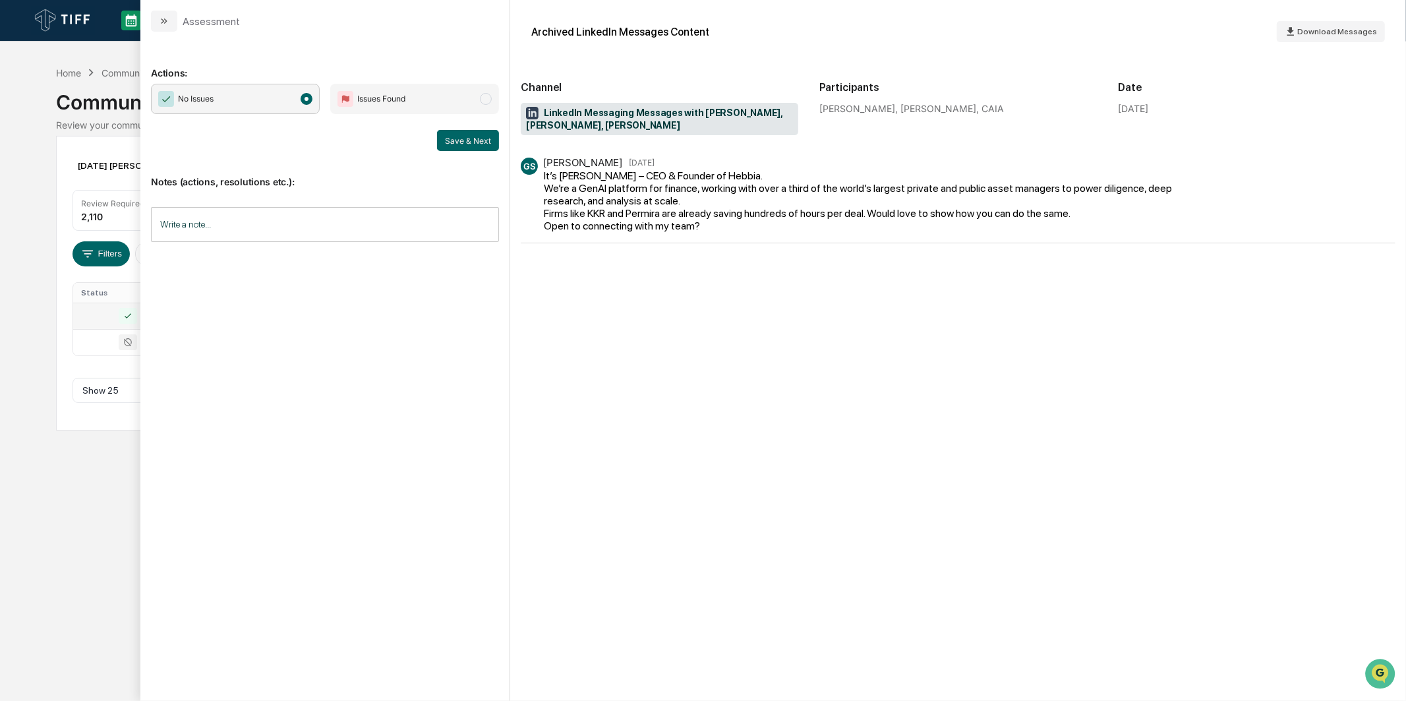
click at [25, 220] on div "Calendar Manage Tasks Reviews Approval Management Company People, Data, Setting…" at bounding box center [703, 350] width 1406 height 701
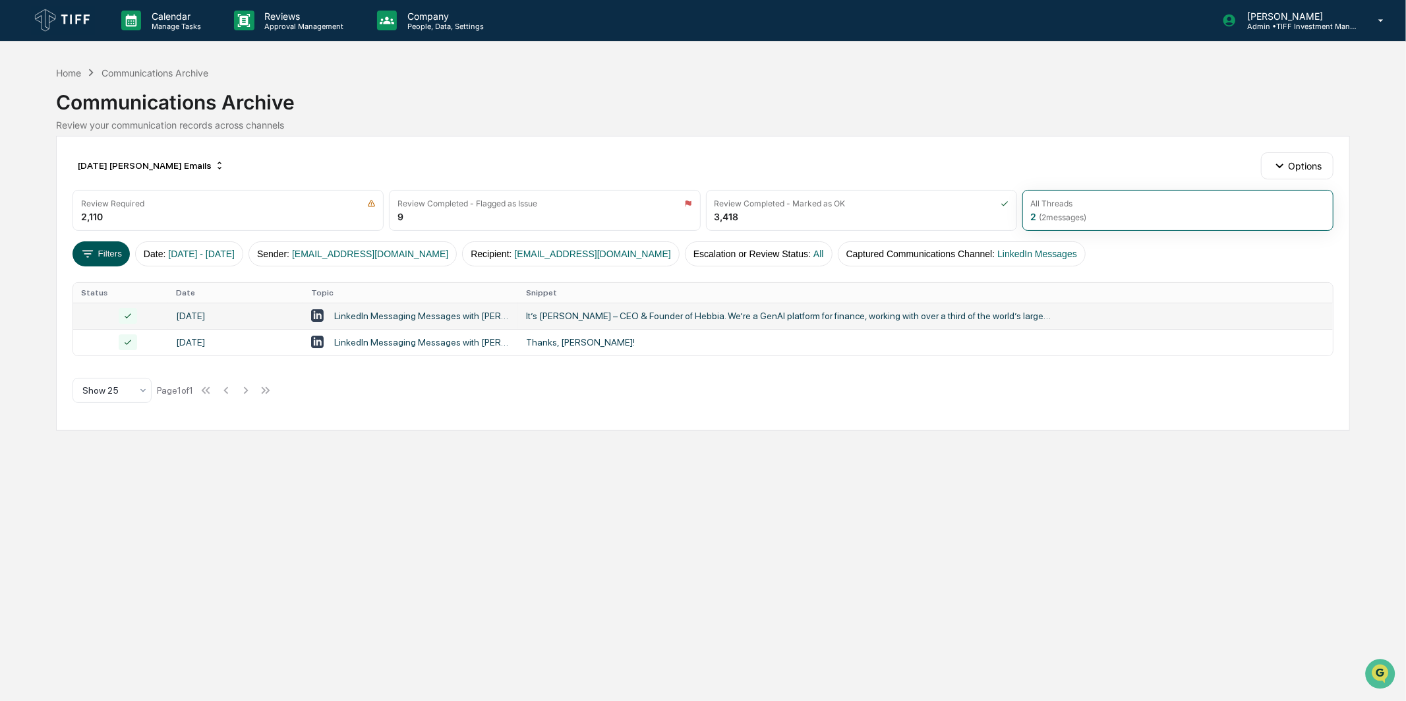
click at [110, 253] on button "Filters" at bounding box center [101, 253] width 57 height 25
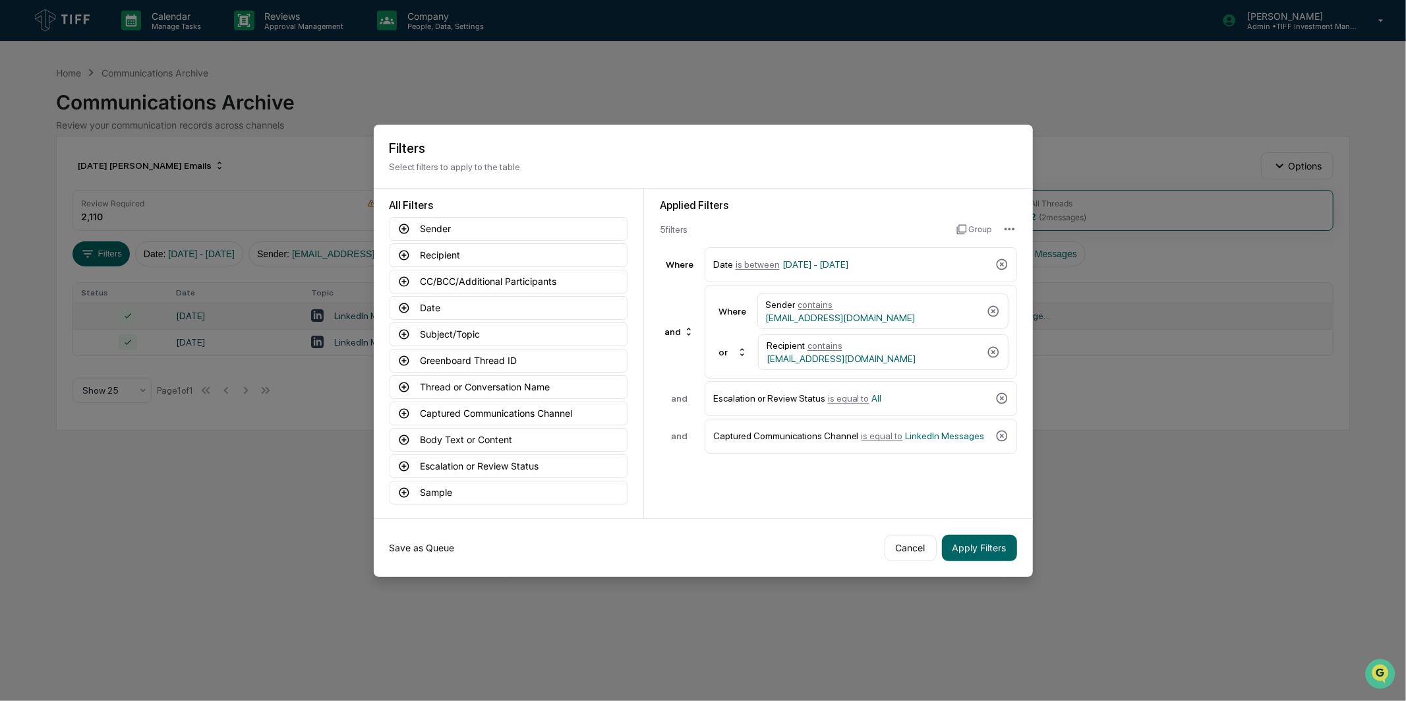
click at [425, 545] on button "Save as Queue" at bounding box center [422, 548] width 65 height 26
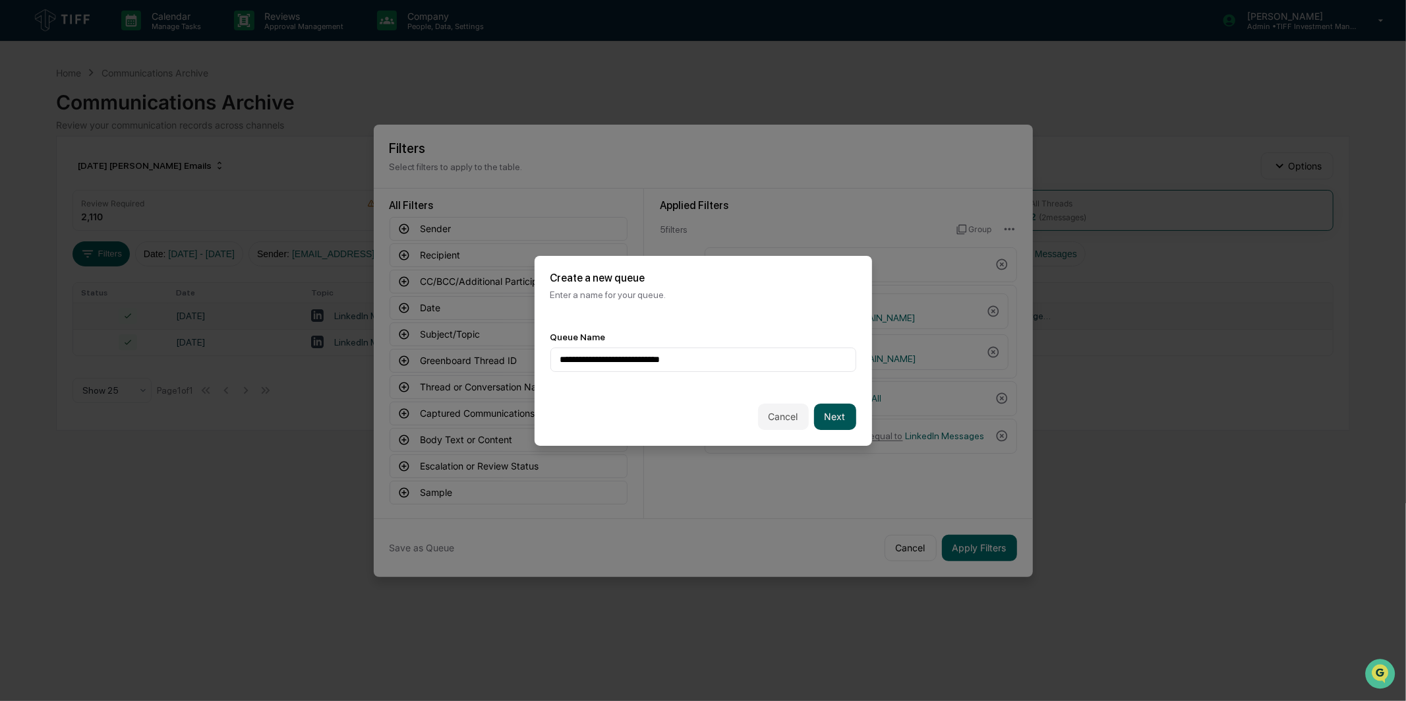
type input "**********"
click at [849, 412] on button "Next" at bounding box center [835, 417] width 42 height 26
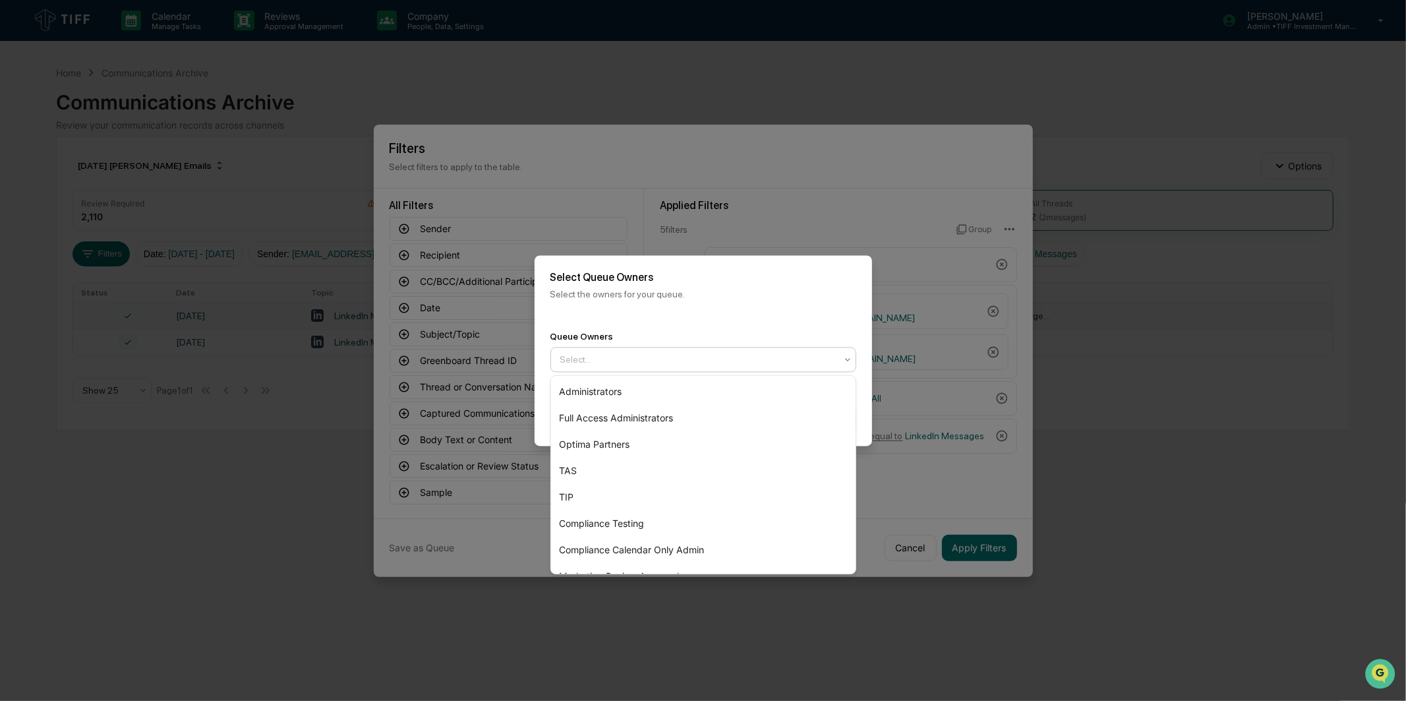
click at [684, 359] on div at bounding box center [698, 359] width 276 height 13
click at [651, 440] on div "Optima Partners" at bounding box center [703, 444] width 305 height 26
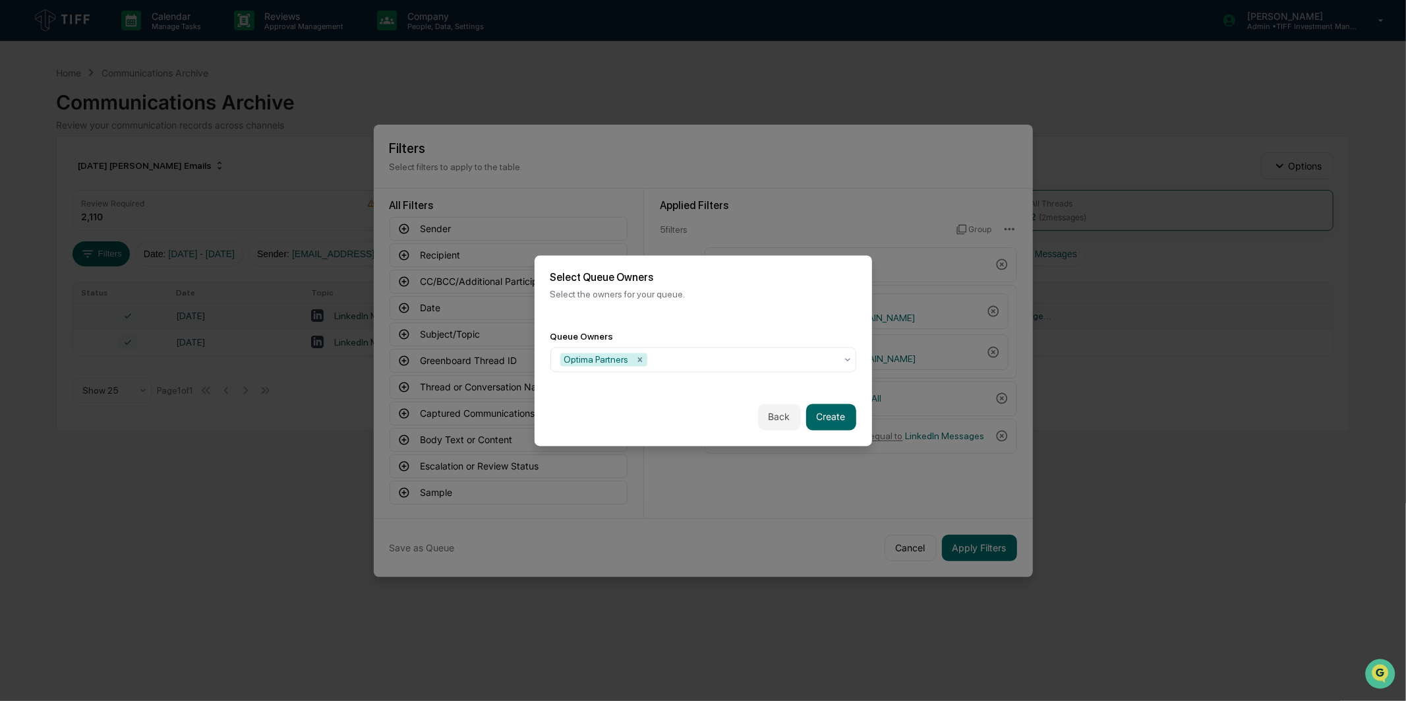
click at [736, 312] on div "Select Queue Owners Select the owners for your queue." at bounding box center [704, 285] width 338 height 60
click at [813, 409] on button "Create" at bounding box center [831, 417] width 50 height 26
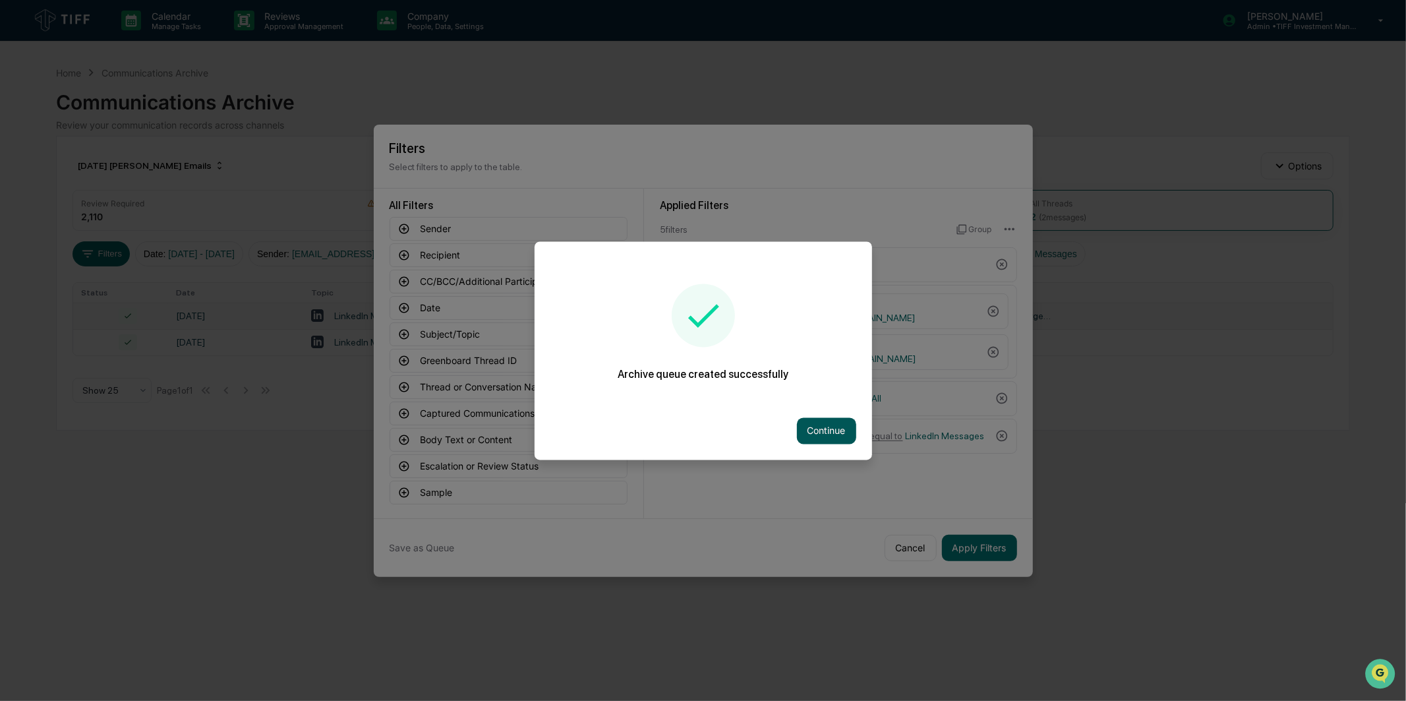
click at [818, 431] on button "Continue" at bounding box center [826, 430] width 59 height 26
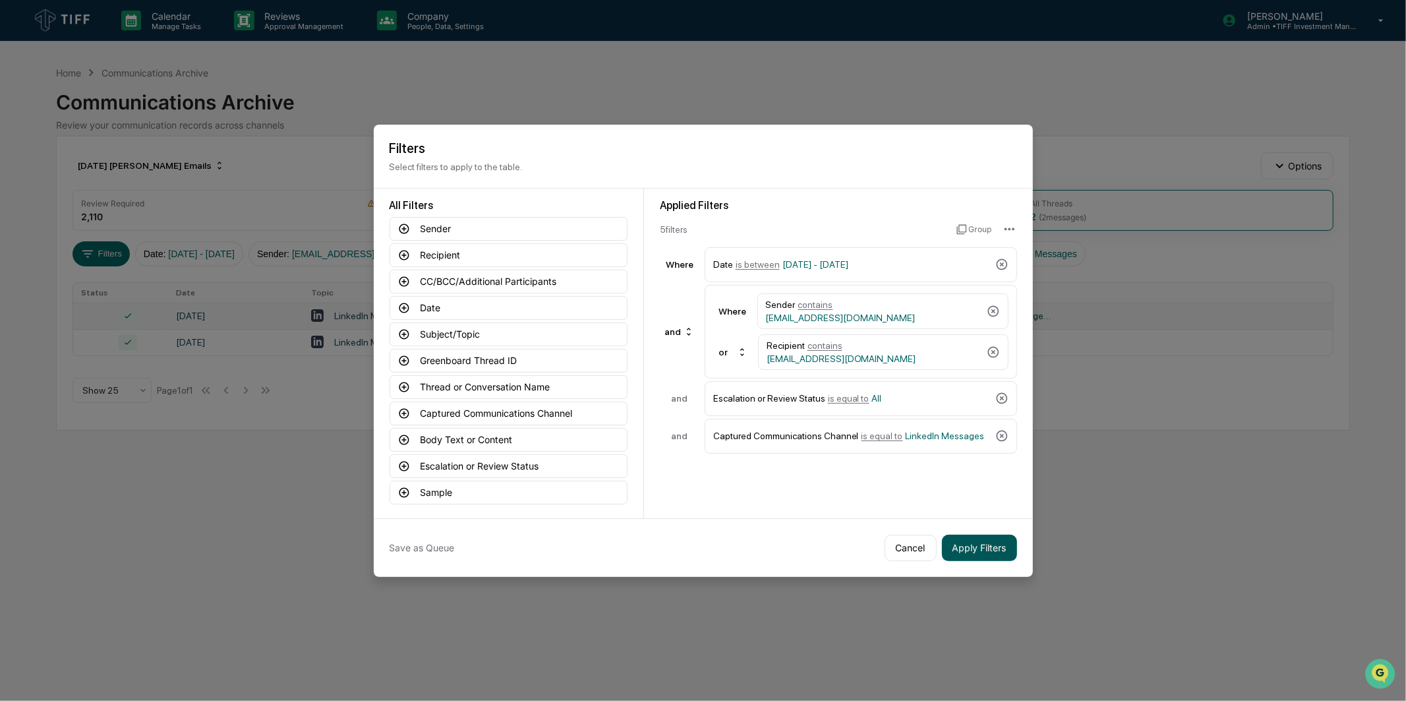
click at [965, 542] on button "Apply Filters" at bounding box center [979, 548] width 75 height 26
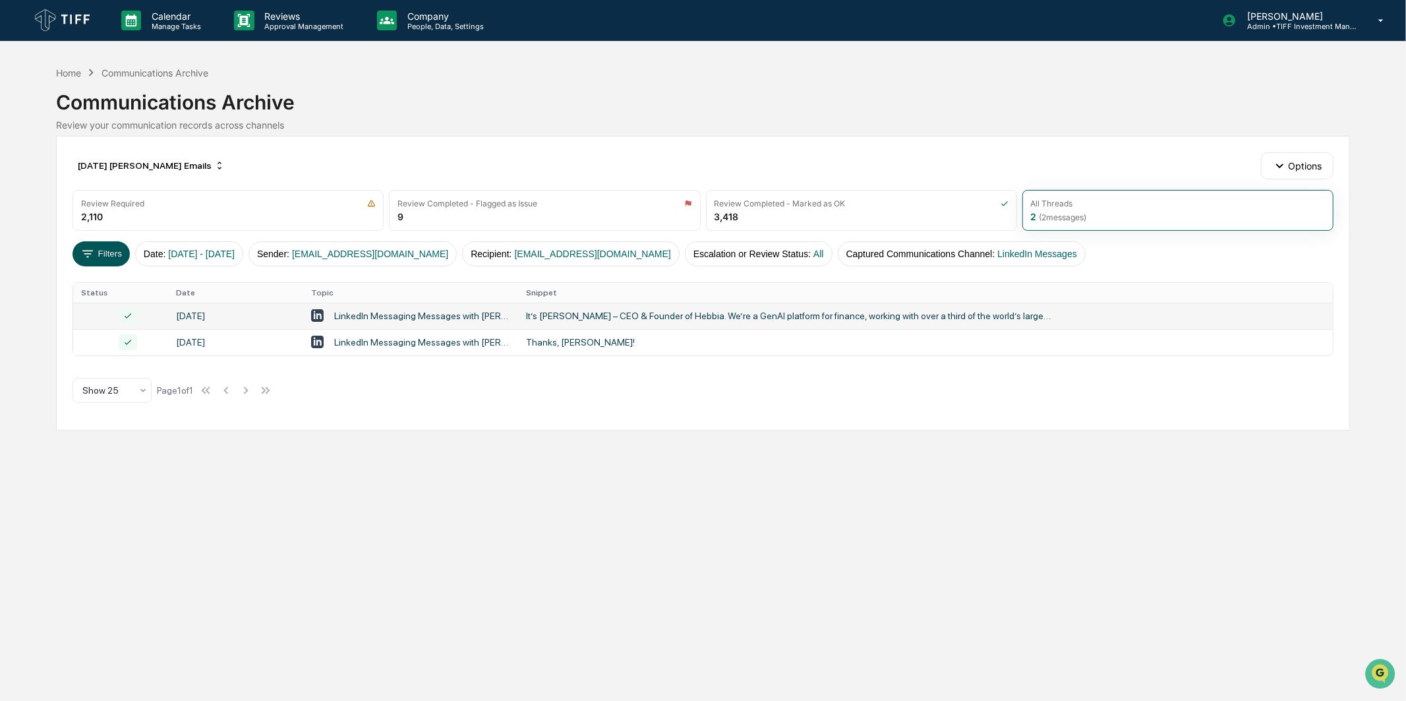
click at [113, 249] on button "Filters" at bounding box center [101, 253] width 57 height 25
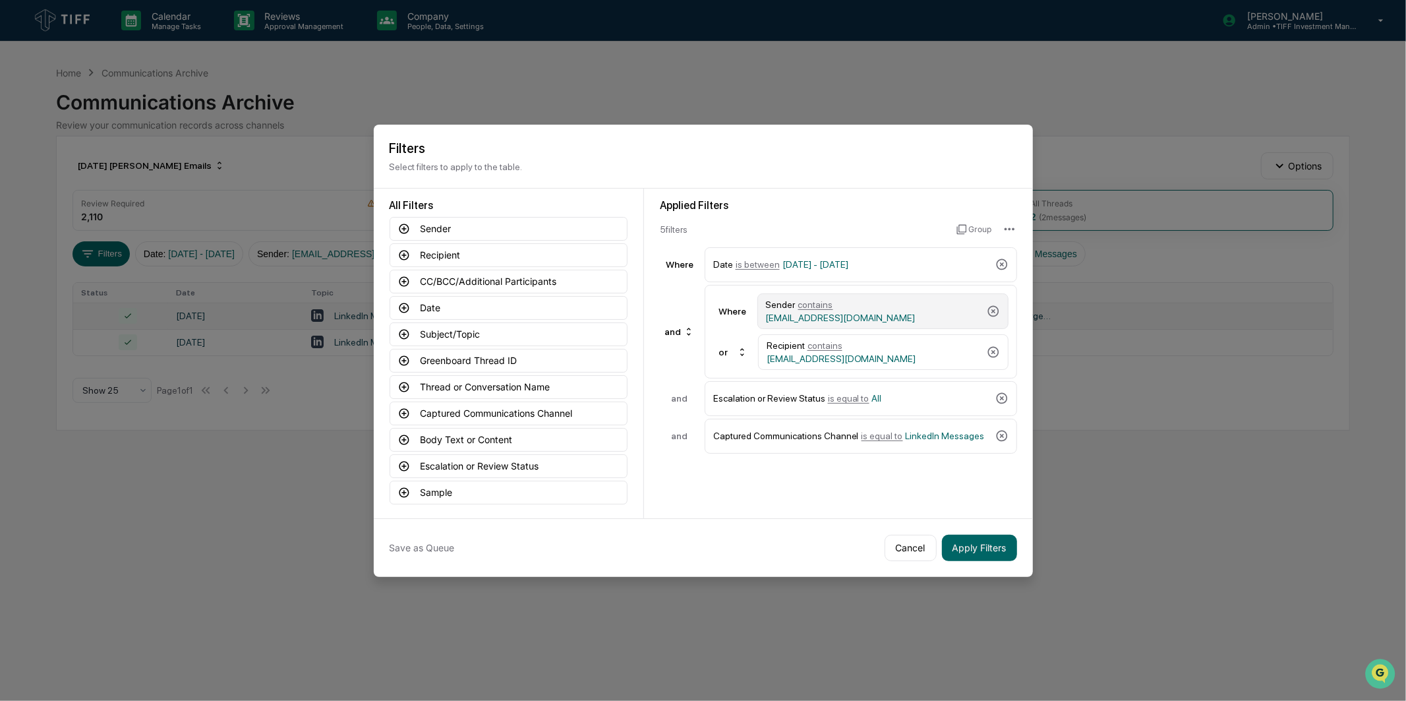
click at [895, 298] on div "Sender contains [EMAIL_ADDRESS][DOMAIN_NAME]" at bounding box center [883, 311] width 251 height 36
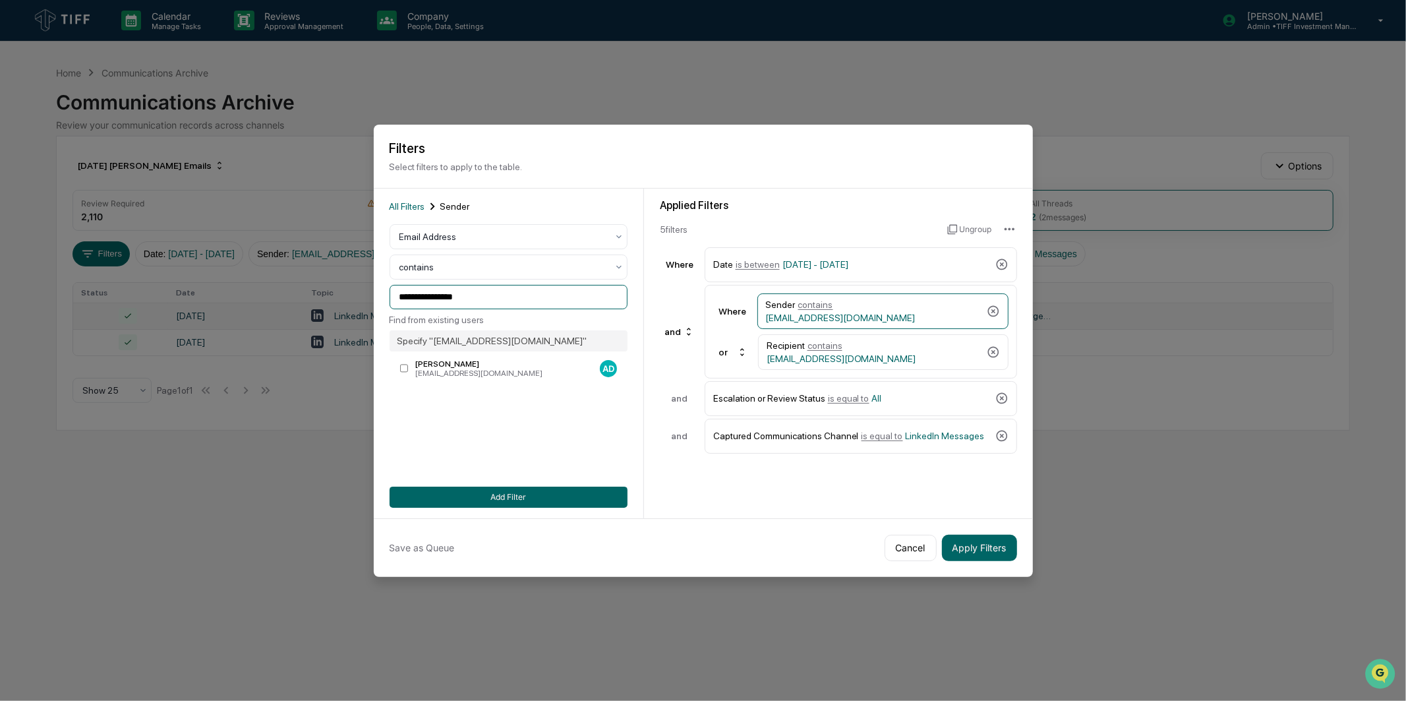
drag, startPoint x: 518, startPoint y: 291, endPoint x: 104, endPoint y: 304, distance: 414.3
click at [104, 304] on body "Calendar Manage Tasks Reviews Approval Management Company People, Data, Setting…" at bounding box center [703, 350] width 1406 height 701
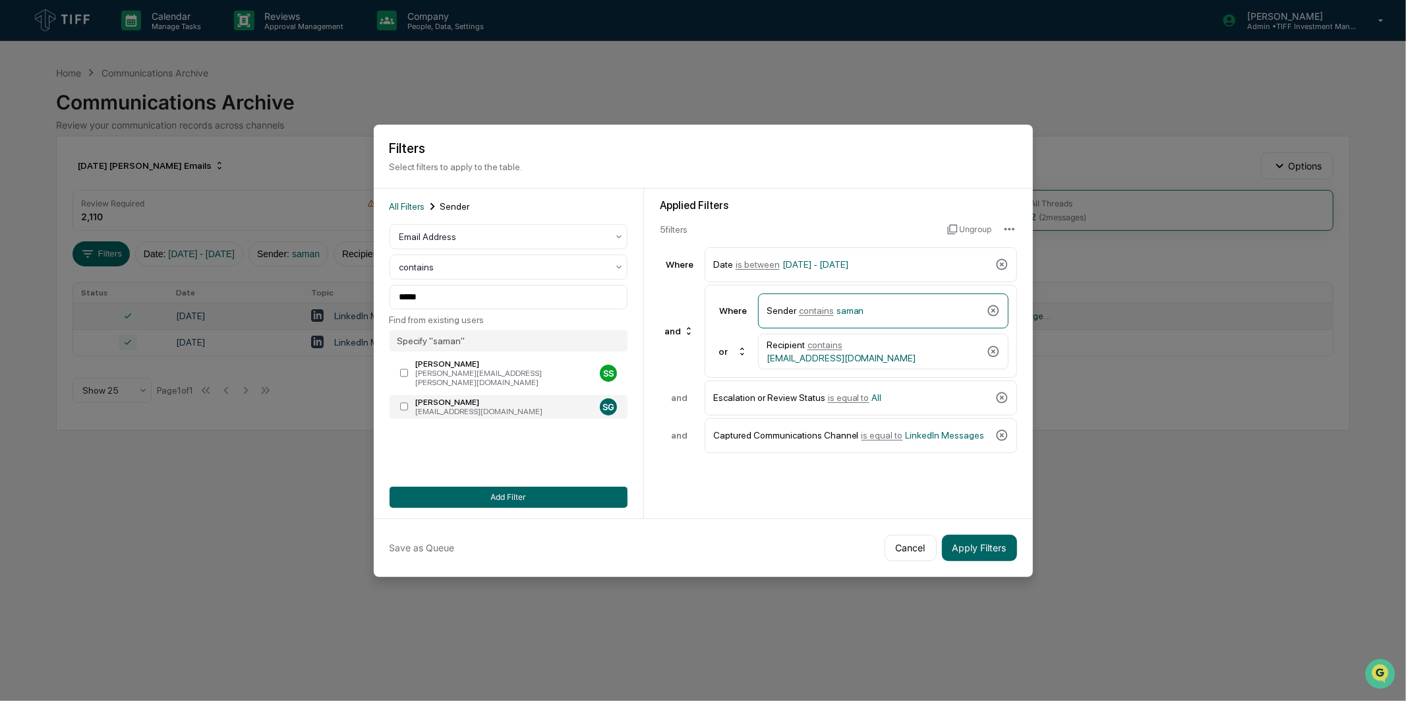
click at [435, 398] on div "[PERSON_NAME]" at bounding box center [504, 402] width 179 height 9
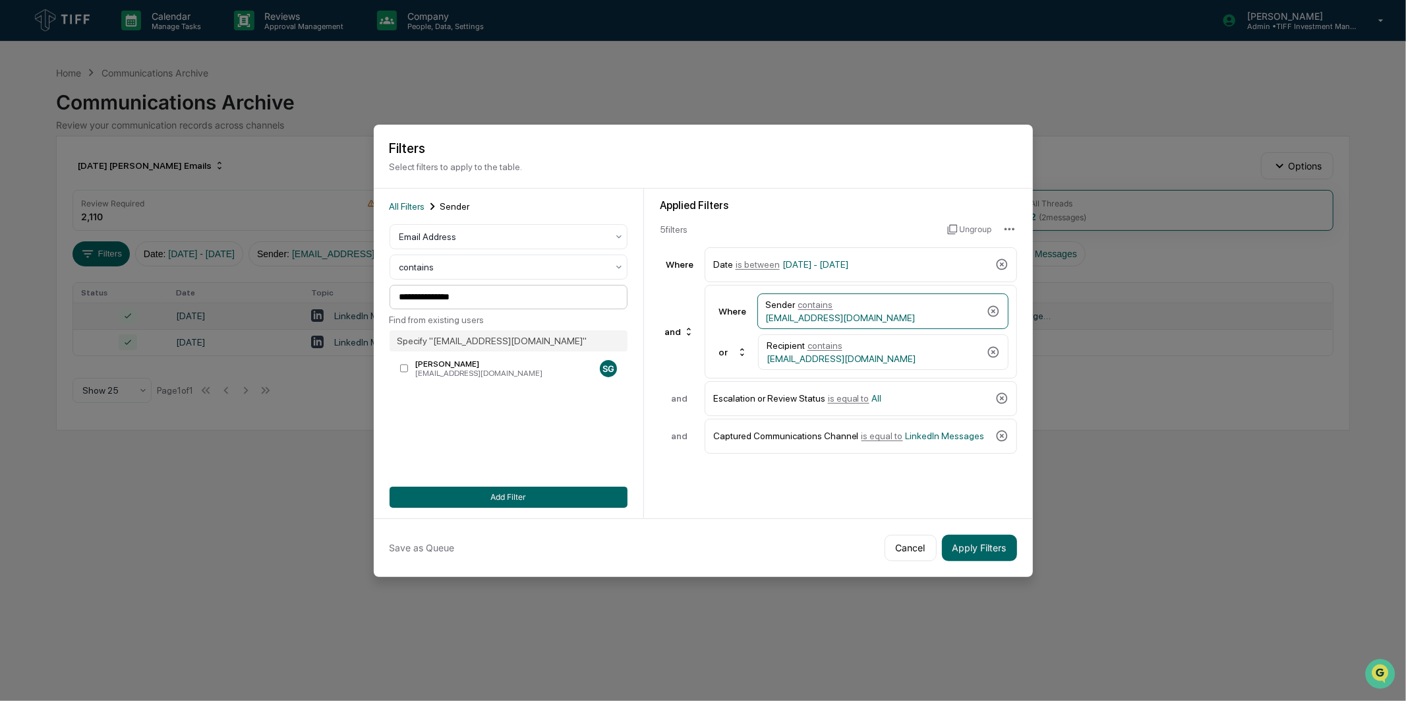
drag, startPoint x: 499, startPoint y: 282, endPoint x: 486, endPoint y: 287, distance: 14.2
click at [486, 284] on div "**********" at bounding box center [509, 302] width 238 height 156
drag, startPoint x: 487, startPoint y: 290, endPoint x: 269, endPoint y: 310, distance: 218.5
click at [269, 310] on body "Calendar Manage Tasks Reviews Approval Management Company People, Data, Setting…" at bounding box center [703, 350] width 1406 height 701
click at [853, 356] on span "[EMAIL_ADDRESS][DOMAIN_NAME]" at bounding box center [842, 358] width 150 height 11
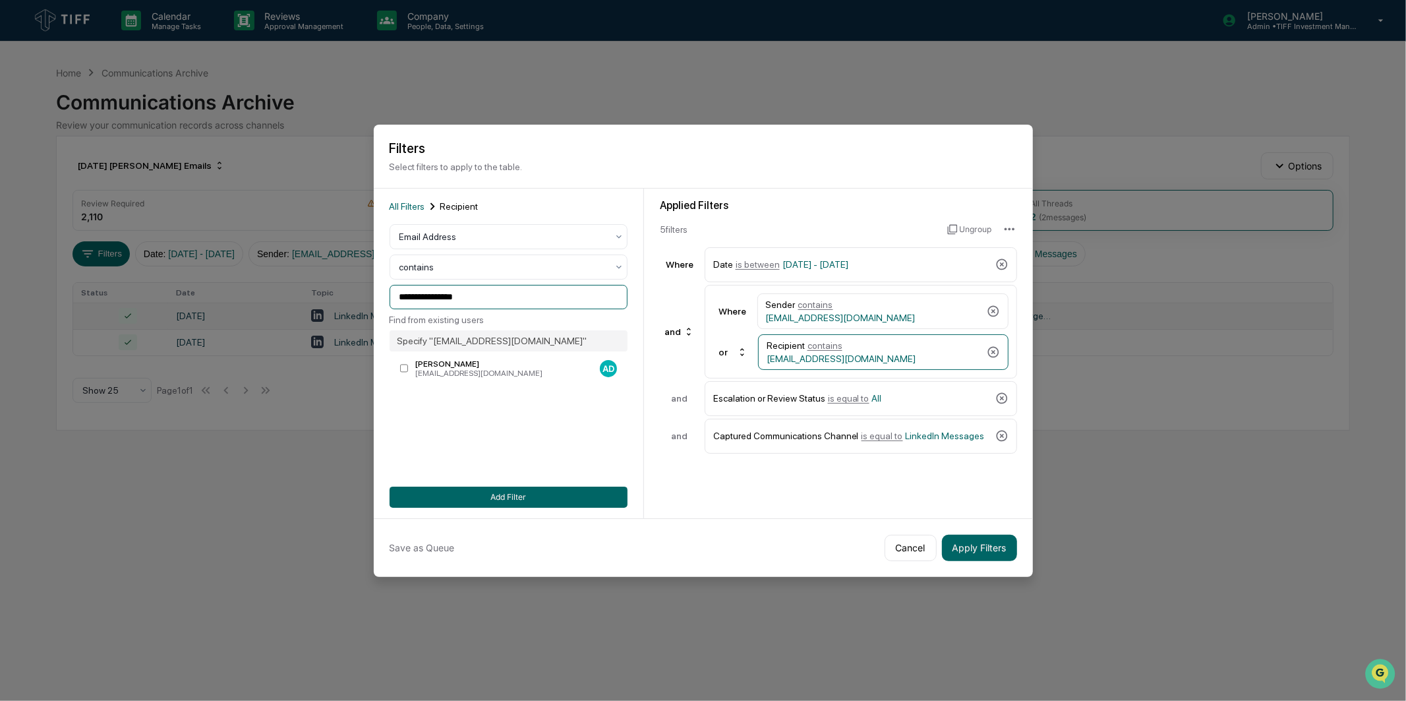
drag, startPoint x: 484, startPoint y: 292, endPoint x: 302, endPoint y: 311, distance: 182.9
click at [302, 311] on body "Calendar Manage Tasks Reviews Approval Management Company People, Data, Setting…" at bounding box center [703, 350] width 1406 height 701
click at [897, 324] on div "Sender contains [EMAIL_ADDRESS][DOMAIN_NAME]" at bounding box center [883, 311] width 251 height 36
drag, startPoint x: 479, startPoint y: 295, endPoint x: 149, endPoint y: 311, distance: 330.1
click at [149, 311] on body "Calendar Manage Tasks Reviews Approval Management Company People, Data, Setting…" at bounding box center [703, 350] width 1406 height 701
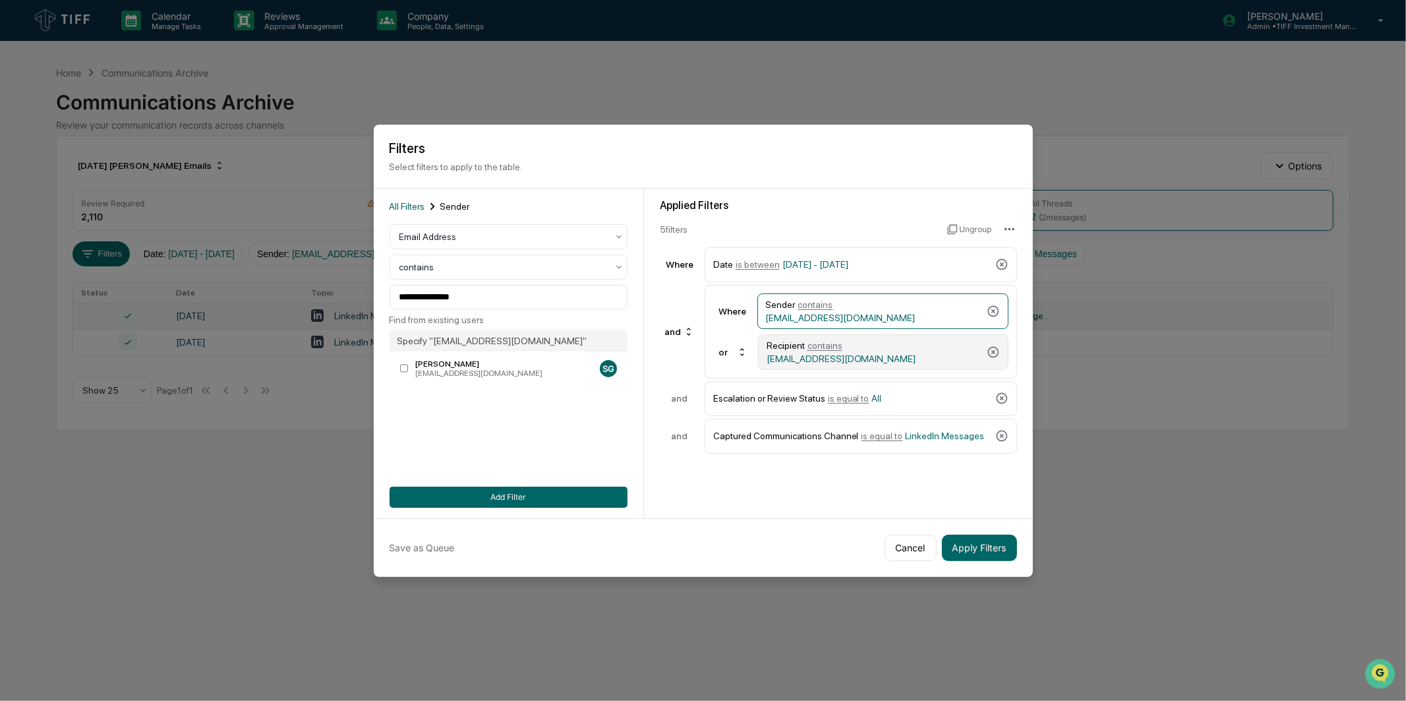
click at [895, 334] on div "Recipient contains [EMAIL_ADDRESS][DOMAIN_NAME]" at bounding box center [883, 352] width 251 height 36
drag, startPoint x: 550, startPoint y: 297, endPoint x: 160, endPoint y: 334, distance: 392.1
click at [109, 321] on body "Calendar Manage Tasks Reviews Approval Management Company People, Data, Setting…" at bounding box center [703, 350] width 1406 height 701
paste input
type input "**********"
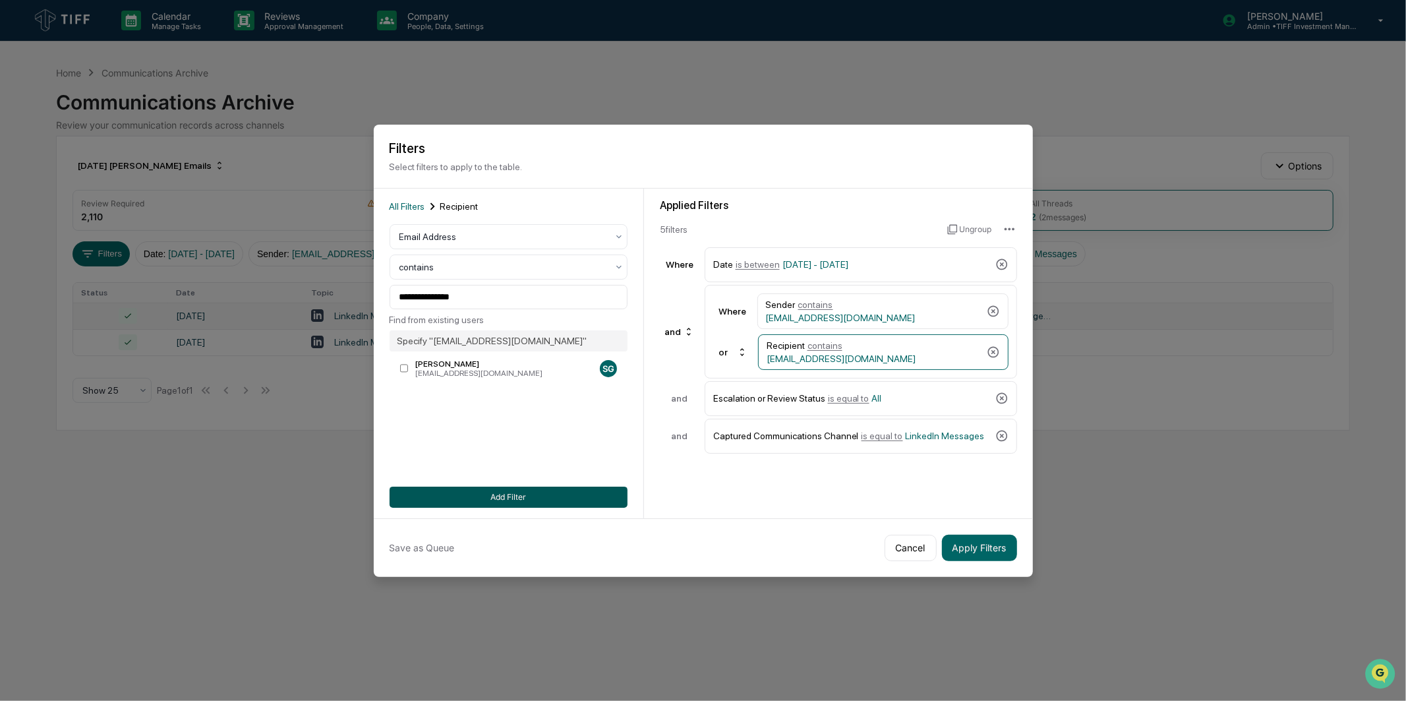
click at [515, 491] on button "Add Filter" at bounding box center [509, 497] width 238 height 21
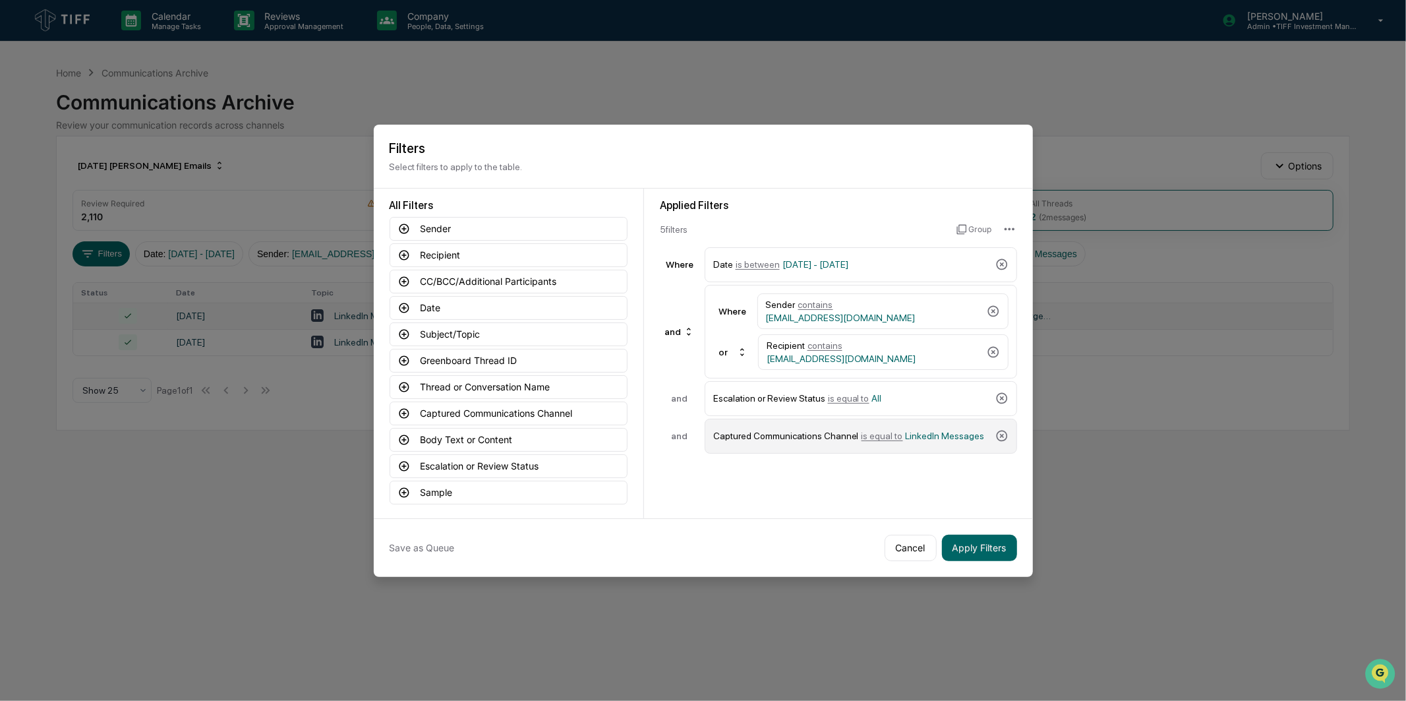
click at [954, 427] on div "Captured Communications Channel is equal to LinkedIn Messages" at bounding box center [851, 436] width 277 height 23
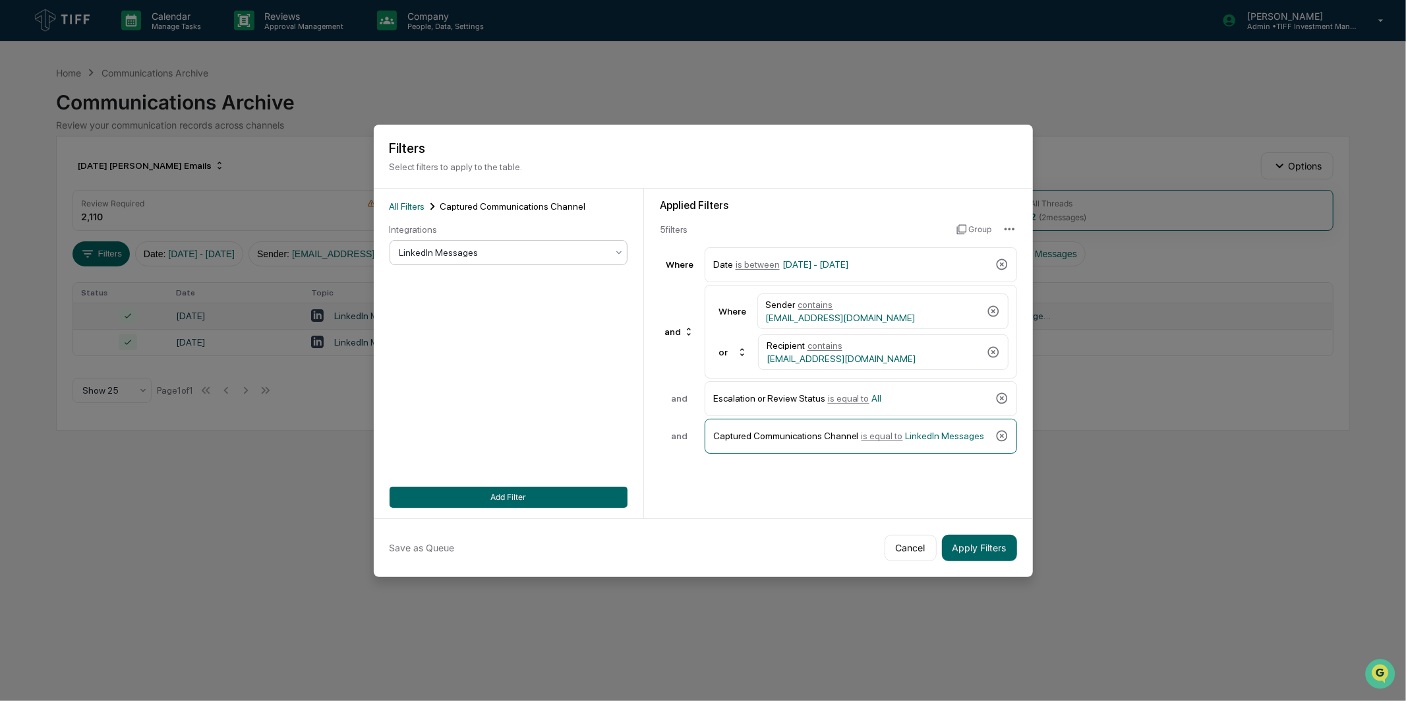
click at [531, 249] on div at bounding box center [504, 252] width 208 height 13
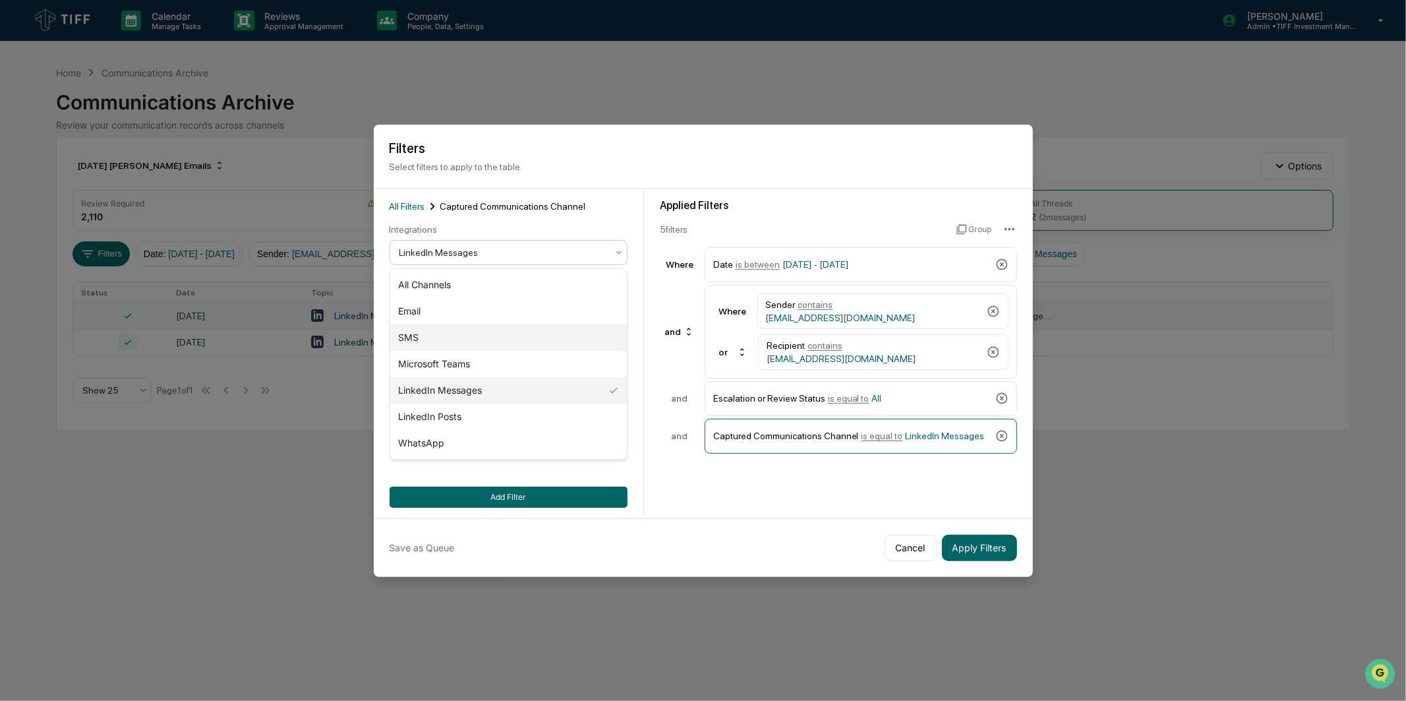
click at [497, 346] on div "SMS" at bounding box center [508, 337] width 237 height 26
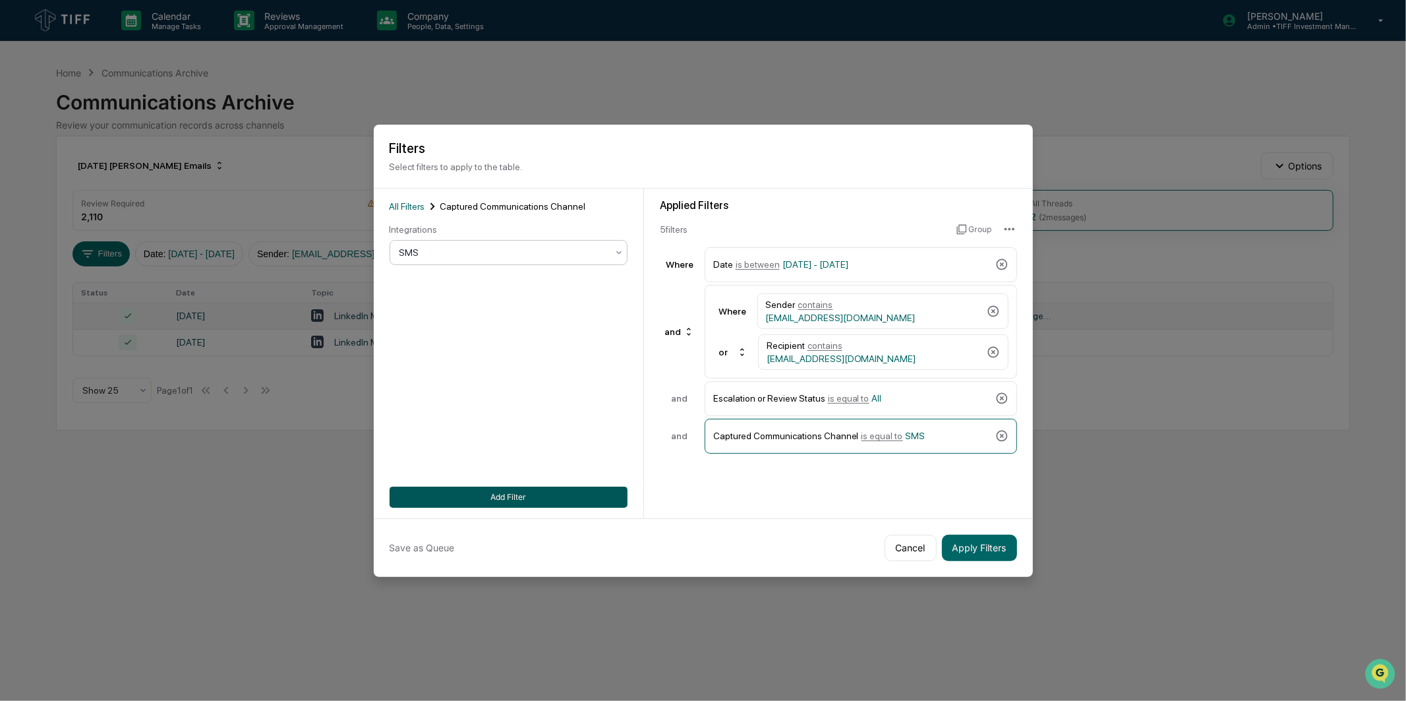
click at [557, 496] on button "Add Filter" at bounding box center [509, 497] width 238 height 21
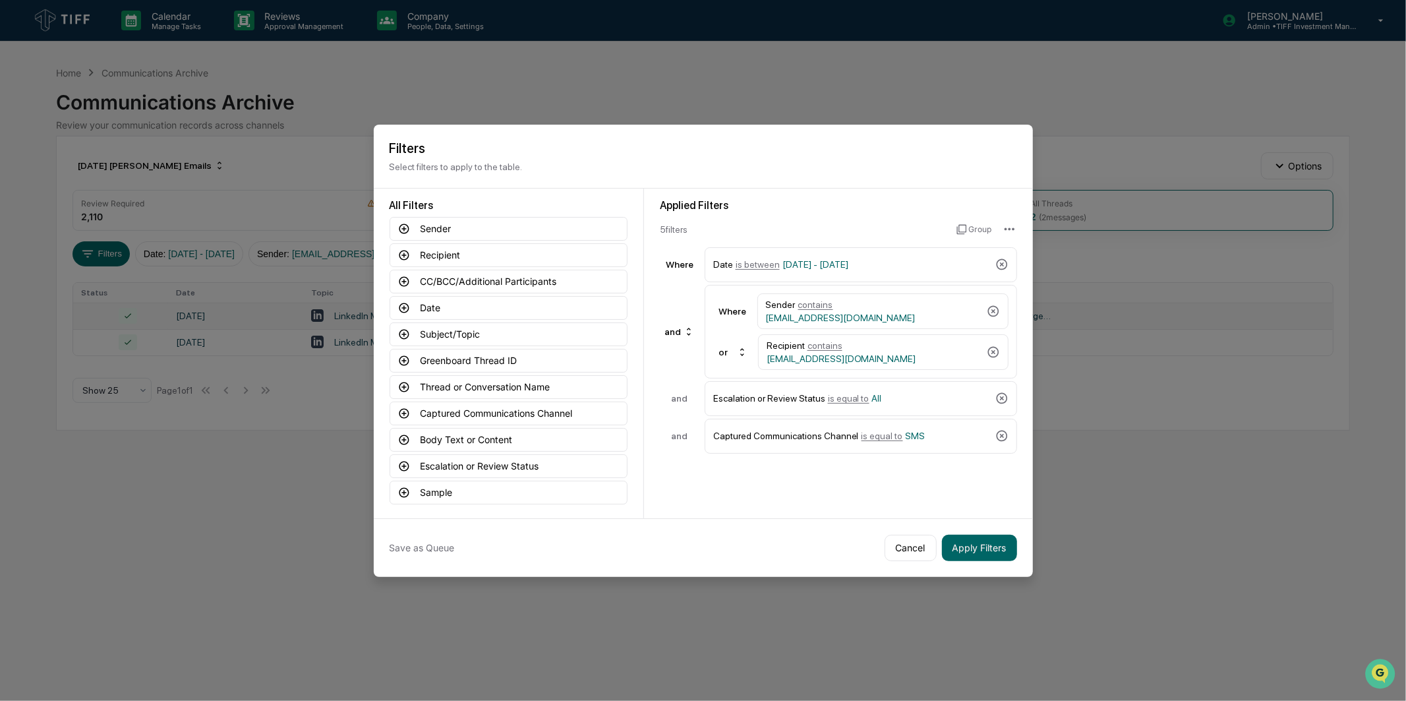
click at [793, 486] on div "Applied Filters 5 filter s Group Where Date is between [DATE] - [DATE] and Wher…" at bounding box center [838, 354] width 389 height 330
click at [1004, 544] on button "Apply Filters" at bounding box center [979, 548] width 75 height 26
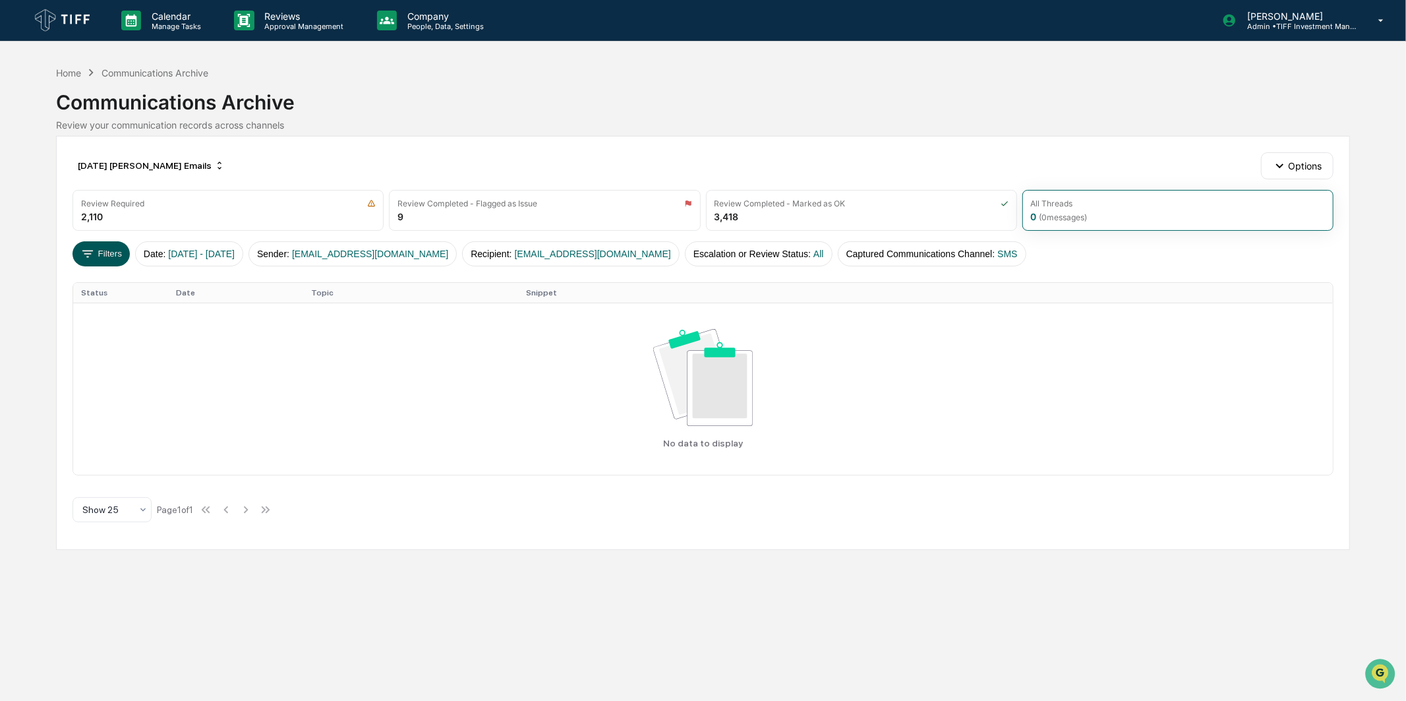
click at [111, 243] on button "Filters" at bounding box center [101, 253] width 57 height 25
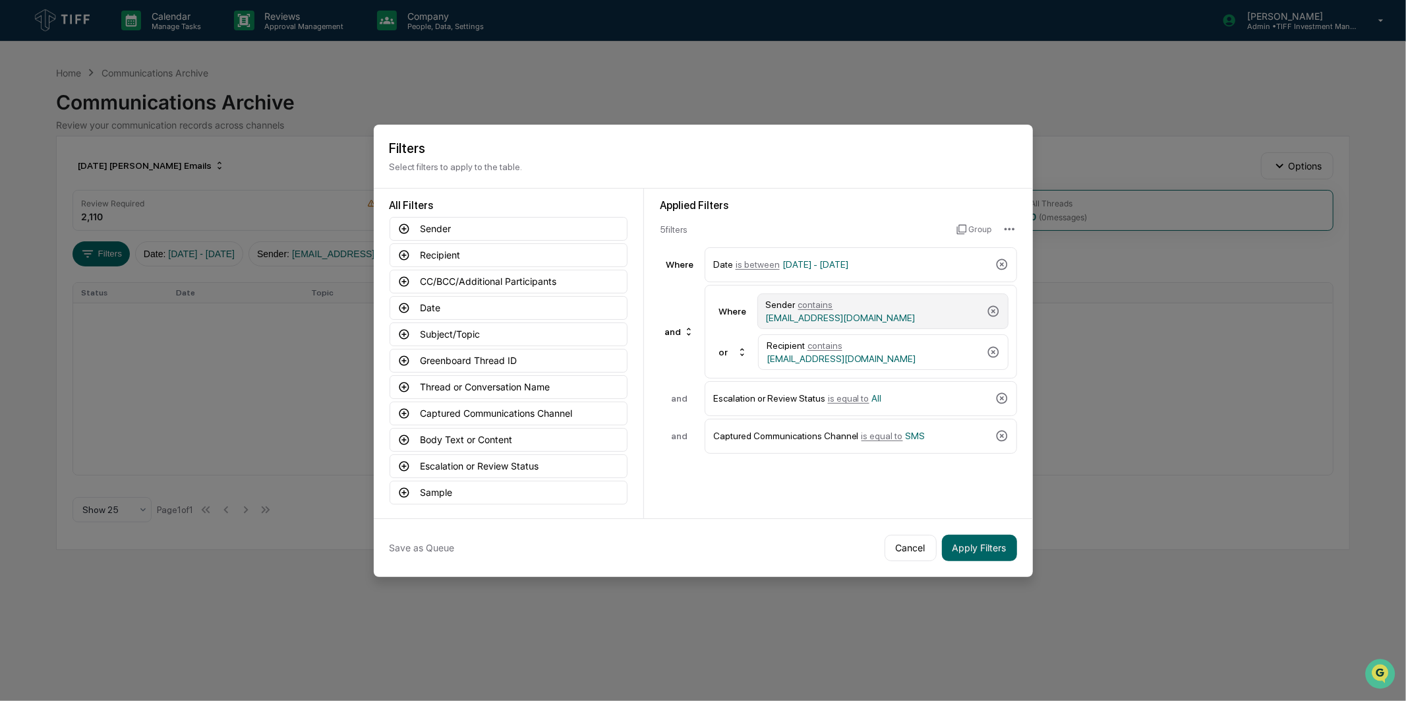
click at [849, 313] on span "[EMAIL_ADDRESS][DOMAIN_NAME]" at bounding box center [841, 318] width 150 height 11
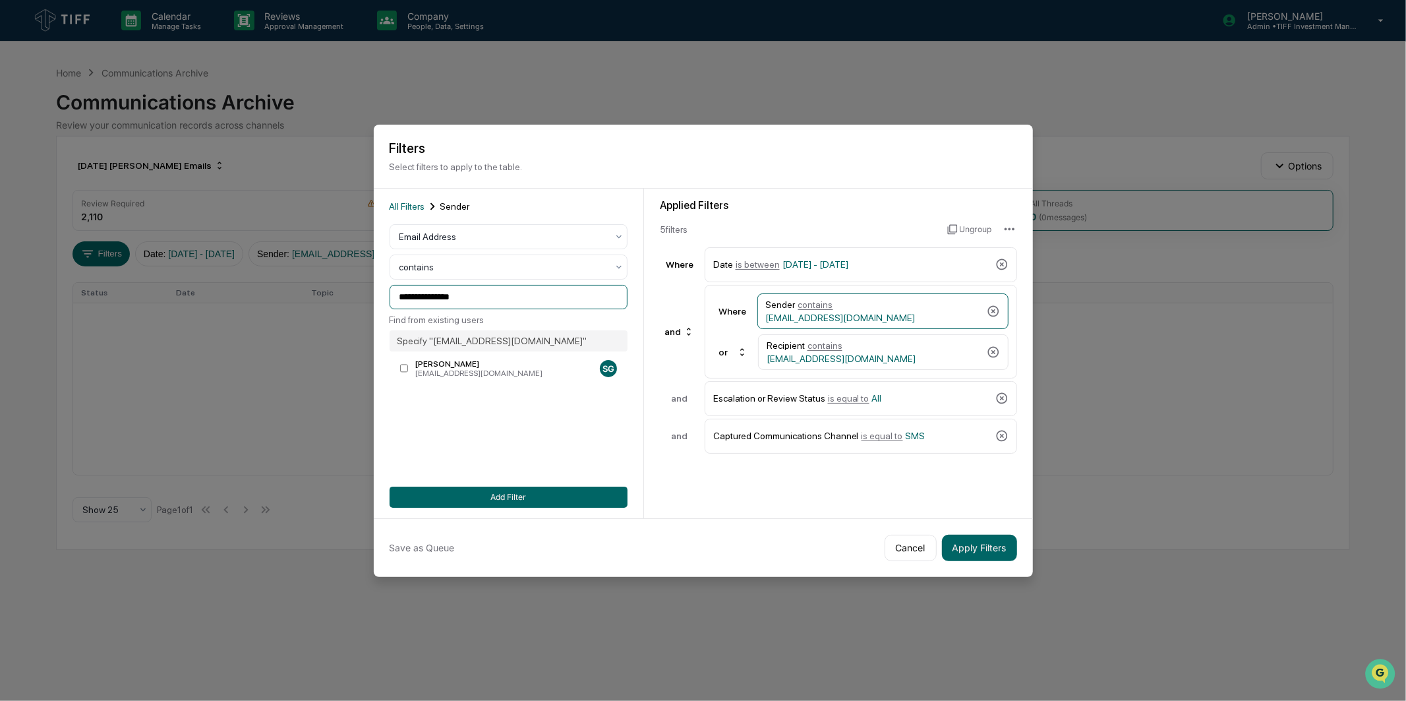
drag, startPoint x: 521, startPoint y: 293, endPoint x: 216, endPoint y: 293, distance: 304.6
click at [216, 293] on body "**********" at bounding box center [703, 350] width 1406 height 701
click at [469, 378] on div "[EMAIL_ADDRESS][DOMAIN_NAME]" at bounding box center [504, 373] width 179 height 9
drag, startPoint x: 521, startPoint y: 299, endPoint x: 309, endPoint y: 302, distance: 212.3
click at [309, 302] on body "**********" at bounding box center [703, 350] width 1406 height 701
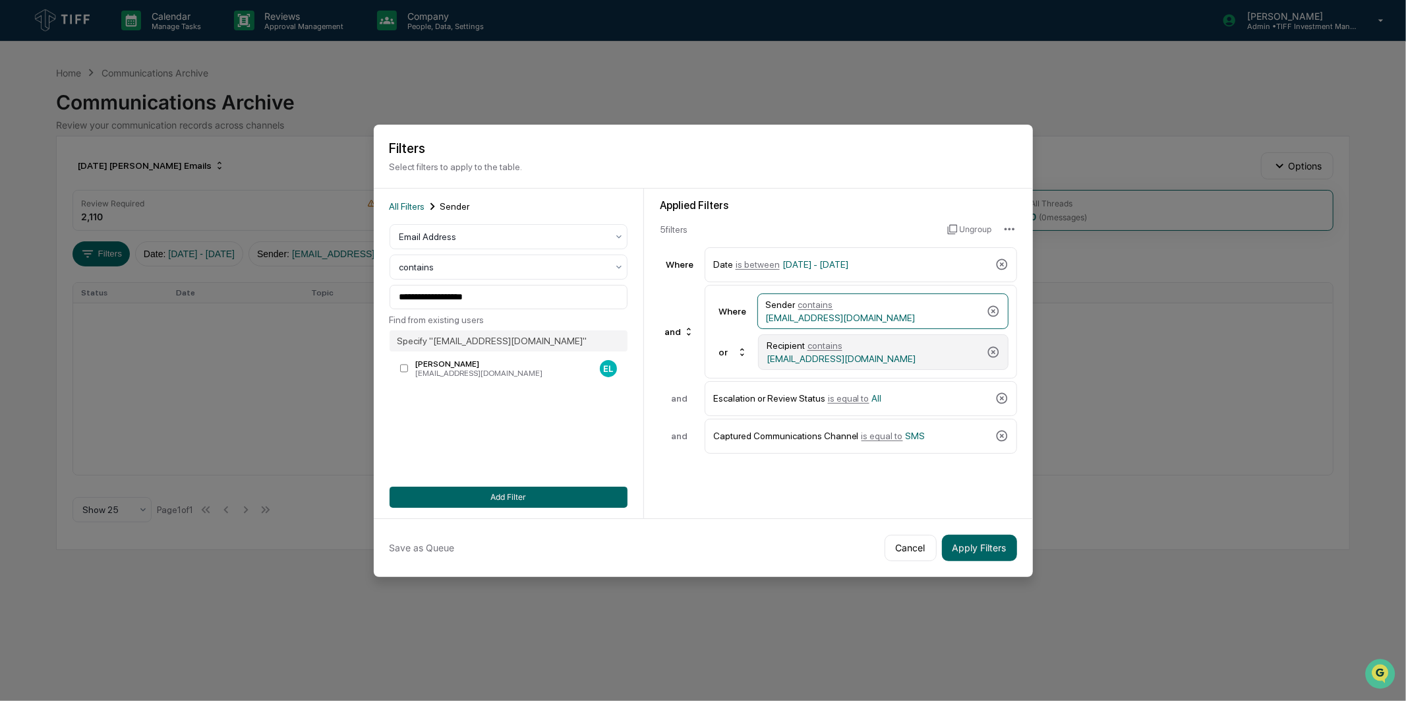
click at [891, 356] on span "[EMAIL_ADDRESS][DOMAIN_NAME]" at bounding box center [842, 358] width 150 height 11
drag, startPoint x: 494, startPoint y: 297, endPoint x: 310, endPoint y: 290, distance: 184.8
click at [305, 289] on body "**********" at bounding box center [703, 350] width 1406 height 701
paste input "****"
type input "**********"
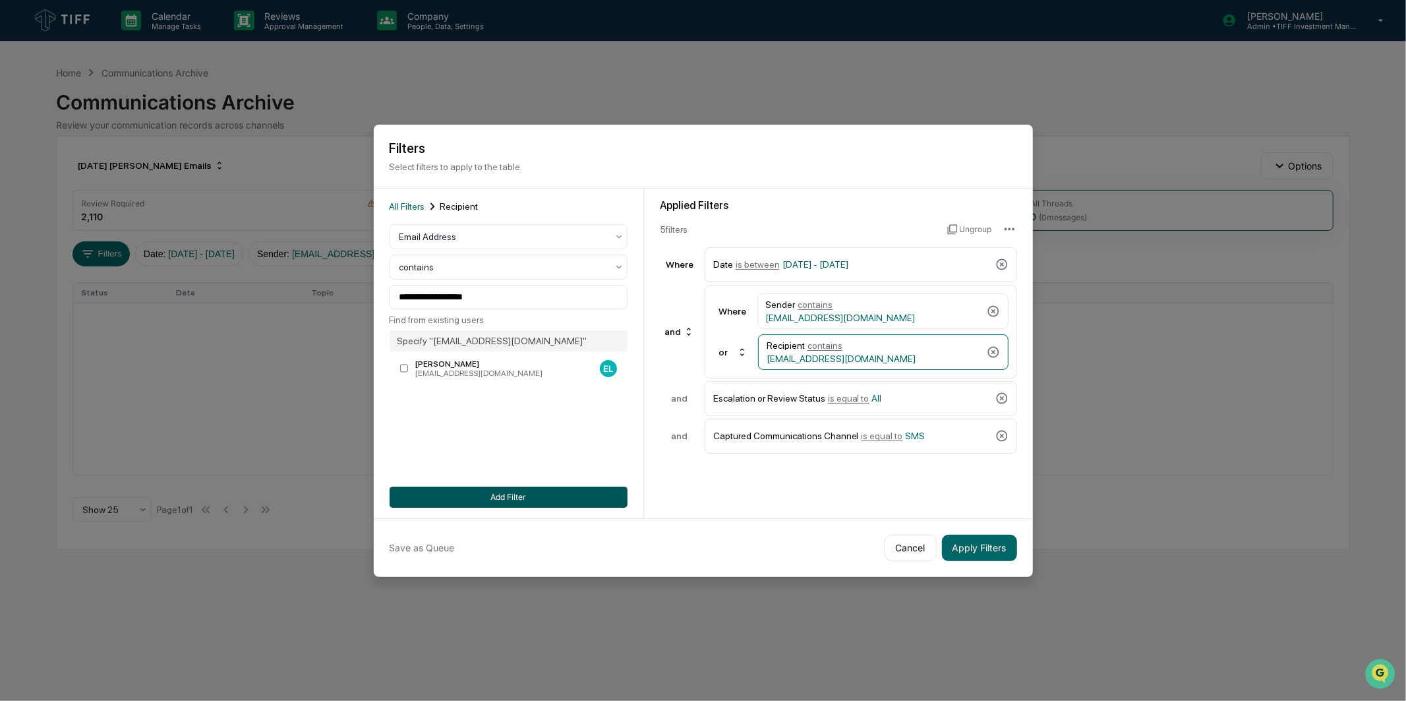
click at [479, 495] on button "Add Filter" at bounding box center [509, 497] width 238 height 21
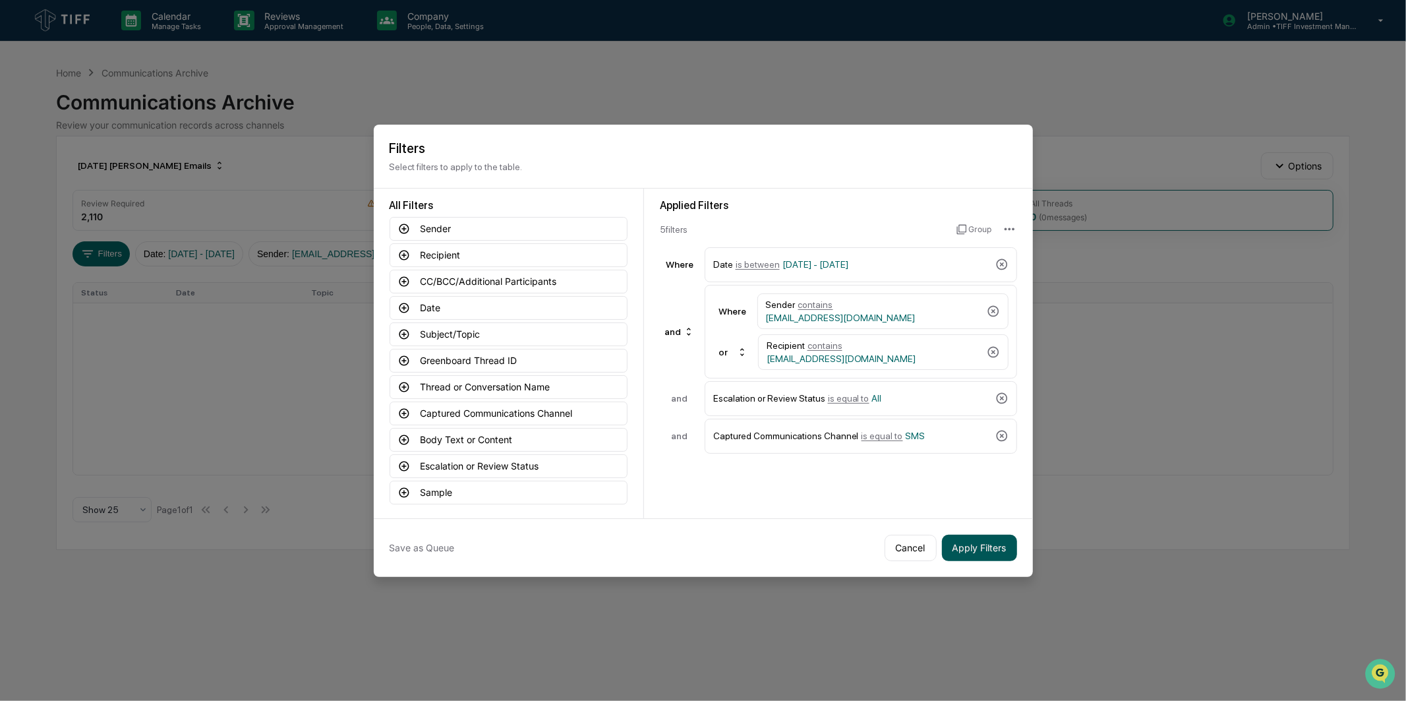
click at [965, 546] on button "Apply Filters" at bounding box center [979, 548] width 75 height 26
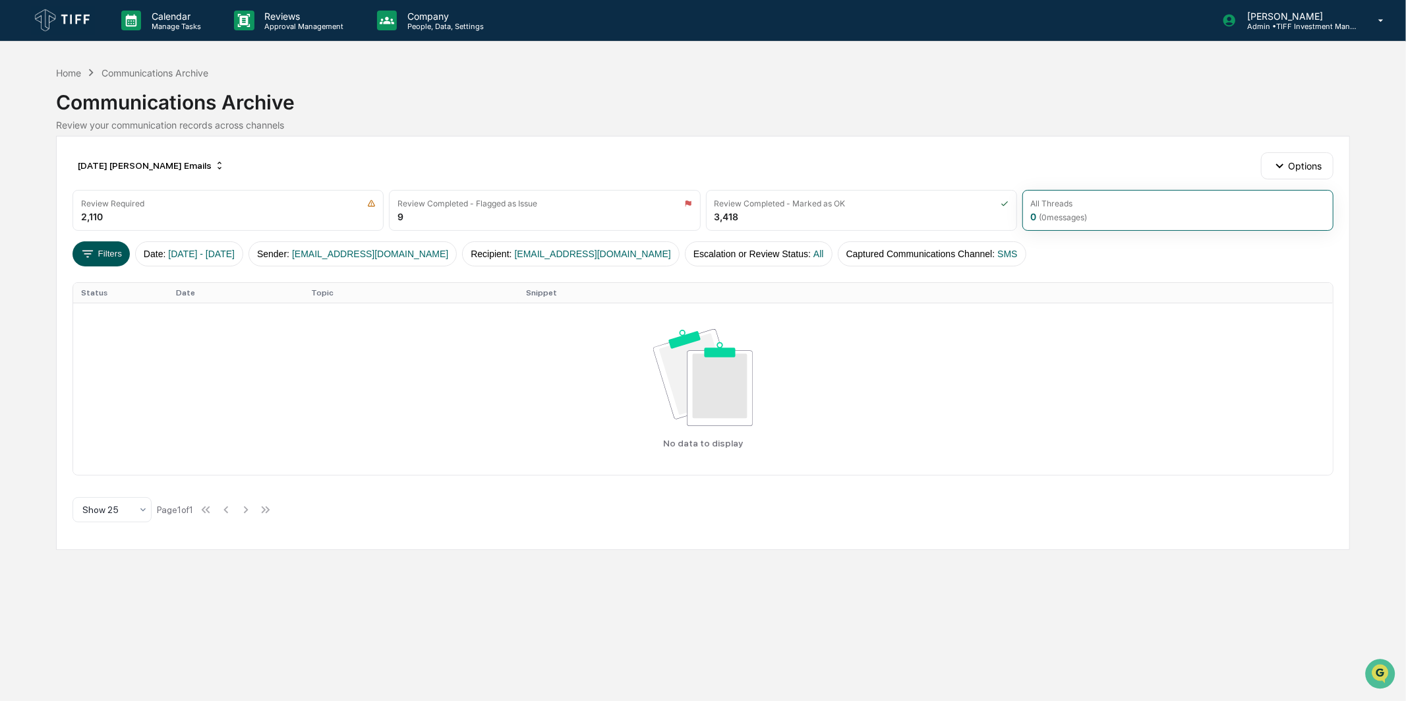
click at [100, 254] on button "Filters" at bounding box center [101, 253] width 57 height 25
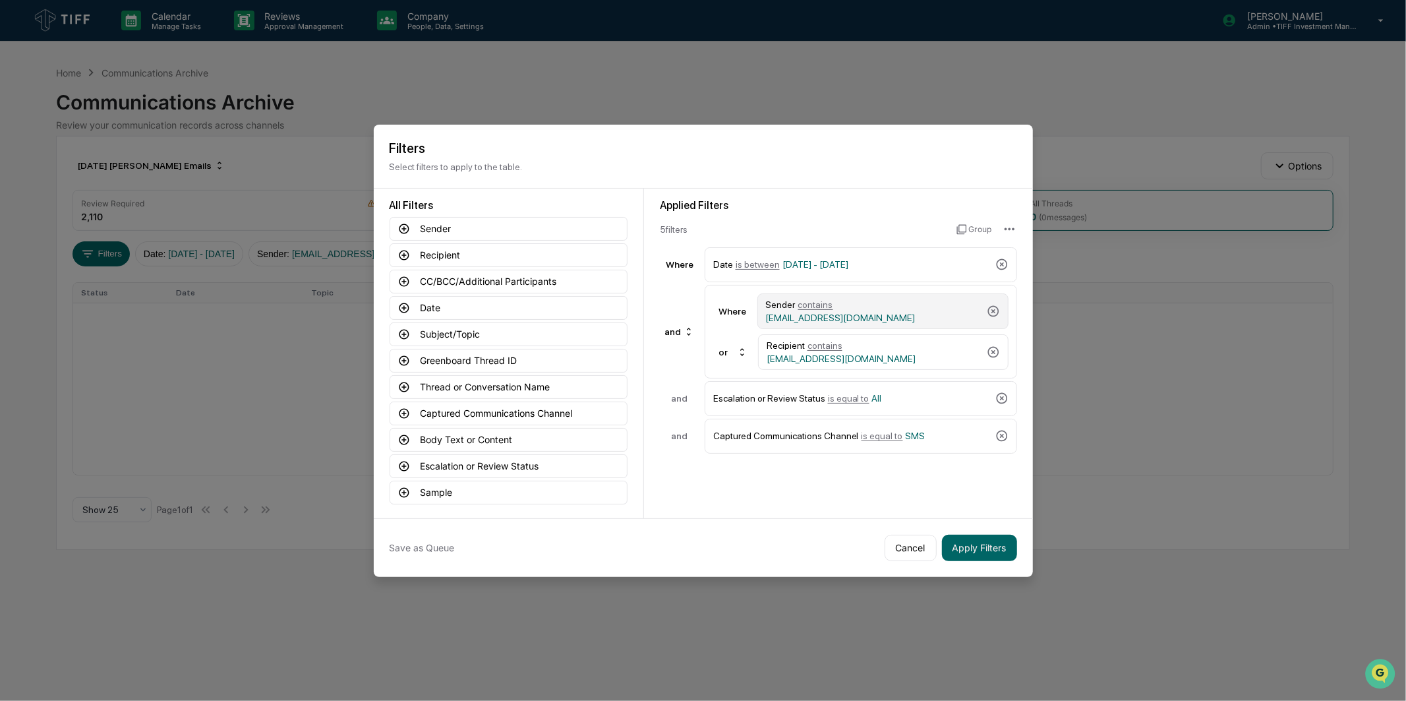
click at [865, 313] on span "[EMAIL_ADDRESS][DOMAIN_NAME]" at bounding box center [841, 318] width 150 height 11
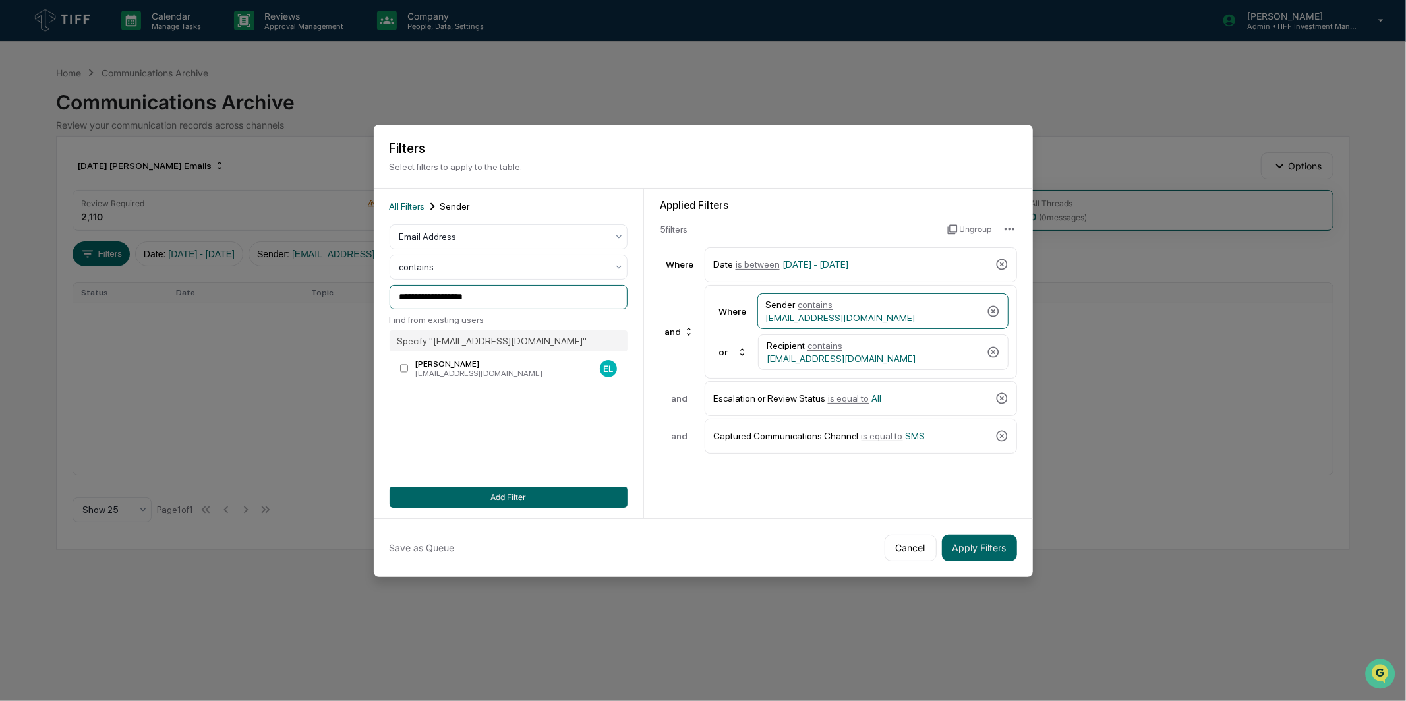
drag, startPoint x: 503, startPoint y: 297, endPoint x: 245, endPoint y: 304, distance: 257.9
click at [251, 303] on body "**********" at bounding box center [703, 350] width 1406 height 701
click at [463, 374] on div "[EMAIL_ADDRESS][DOMAIN_NAME]" at bounding box center [504, 373] width 179 height 9
drag, startPoint x: 486, startPoint y: 299, endPoint x: 152, endPoint y: 328, distance: 335.5
click at [152, 328] on body "**********" at bounding box center [703, 350] width 1406 height 701
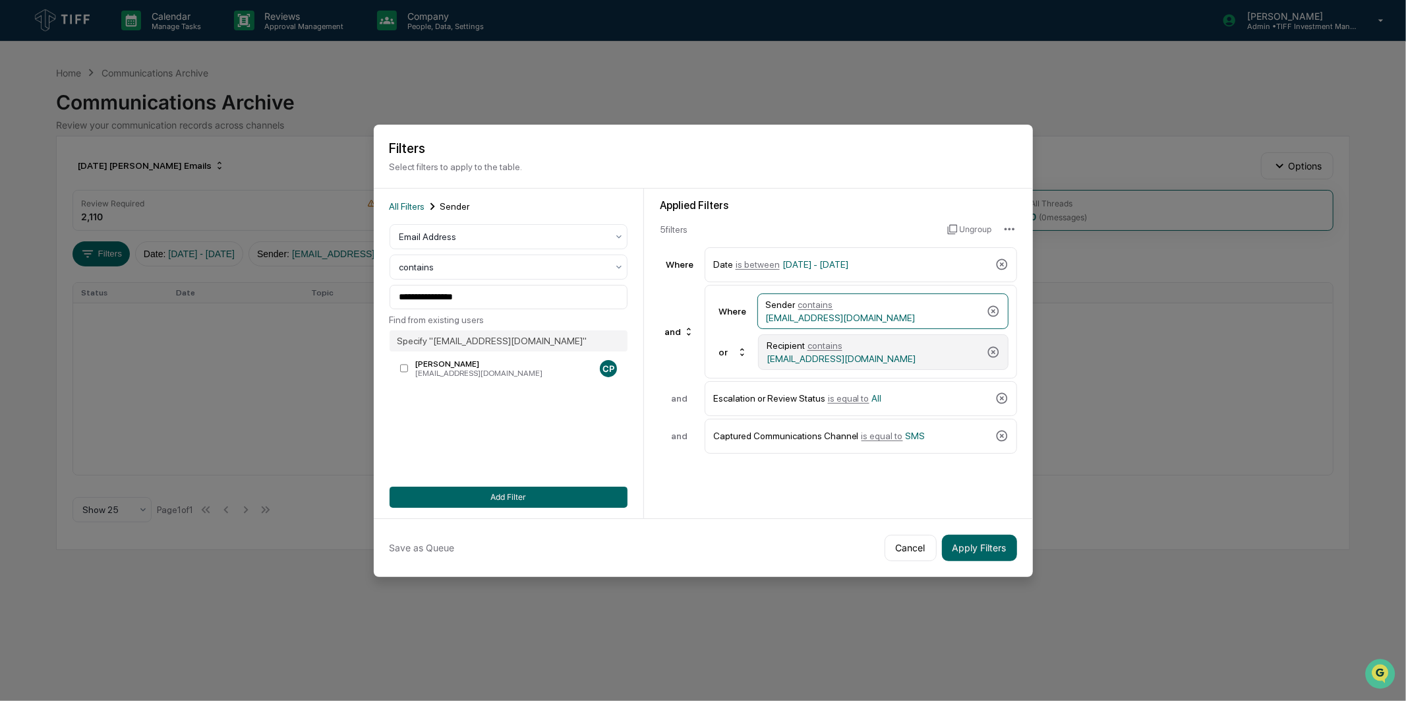
click at [934, 351] on div "Recipient contains [PERSON_NAME][EMAIL_ADDRESS][DOMAIN_NAME]" at bounding box center [874, 352] width 215 height 24
drag, startPoint x: 532, startPoint y: 297, endPoint x: 163, endPoint y: 304, distance: 369.3
click at [165, 304] on body "**********" at bounding box center [703, 350] width 1406 height 701
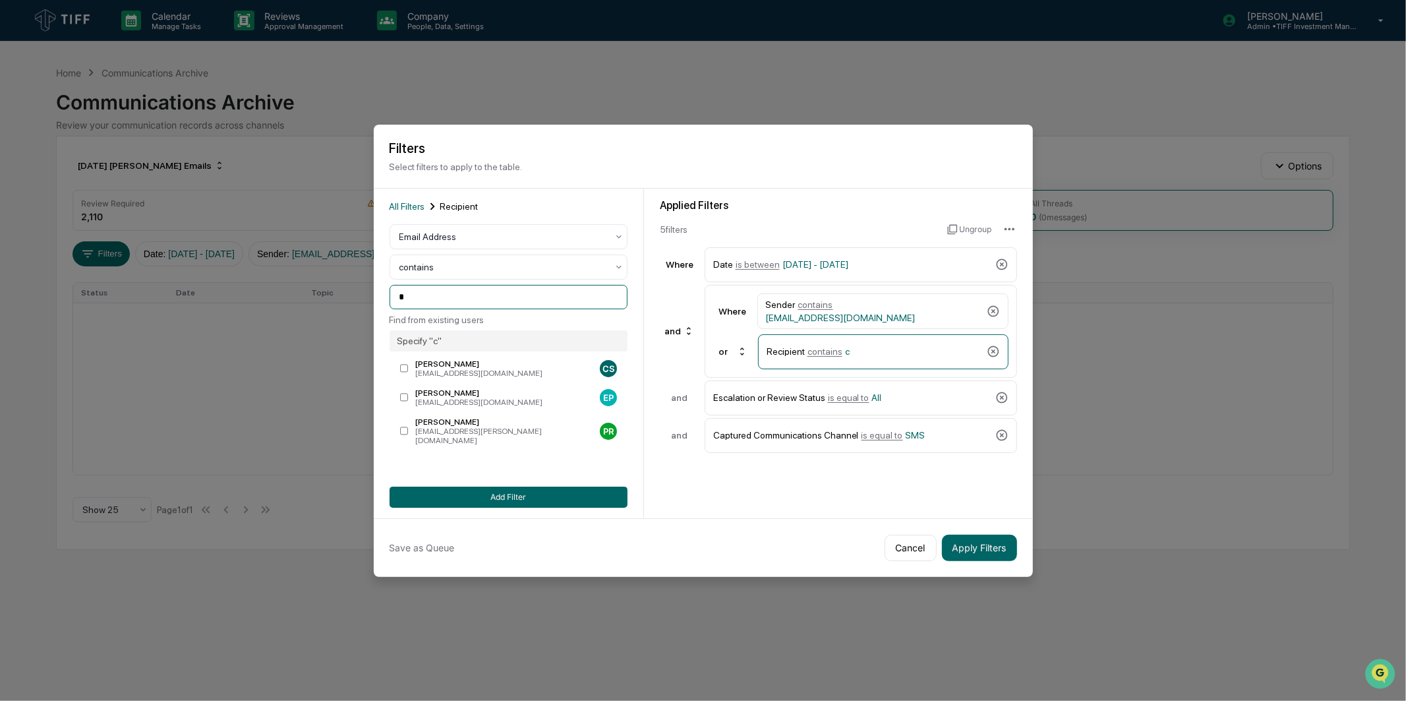
drag, startPoint x: 442, startPoint y: 305, endPoint x: 327, endPoint y: 302, distance: 115.4
click at [327, 302] on body "Calendar Manage Tasks Reviews Approval Management Company People, Data, Setting…" at bounding box center [703, 350] width 1406 height 701
paste input "**********"
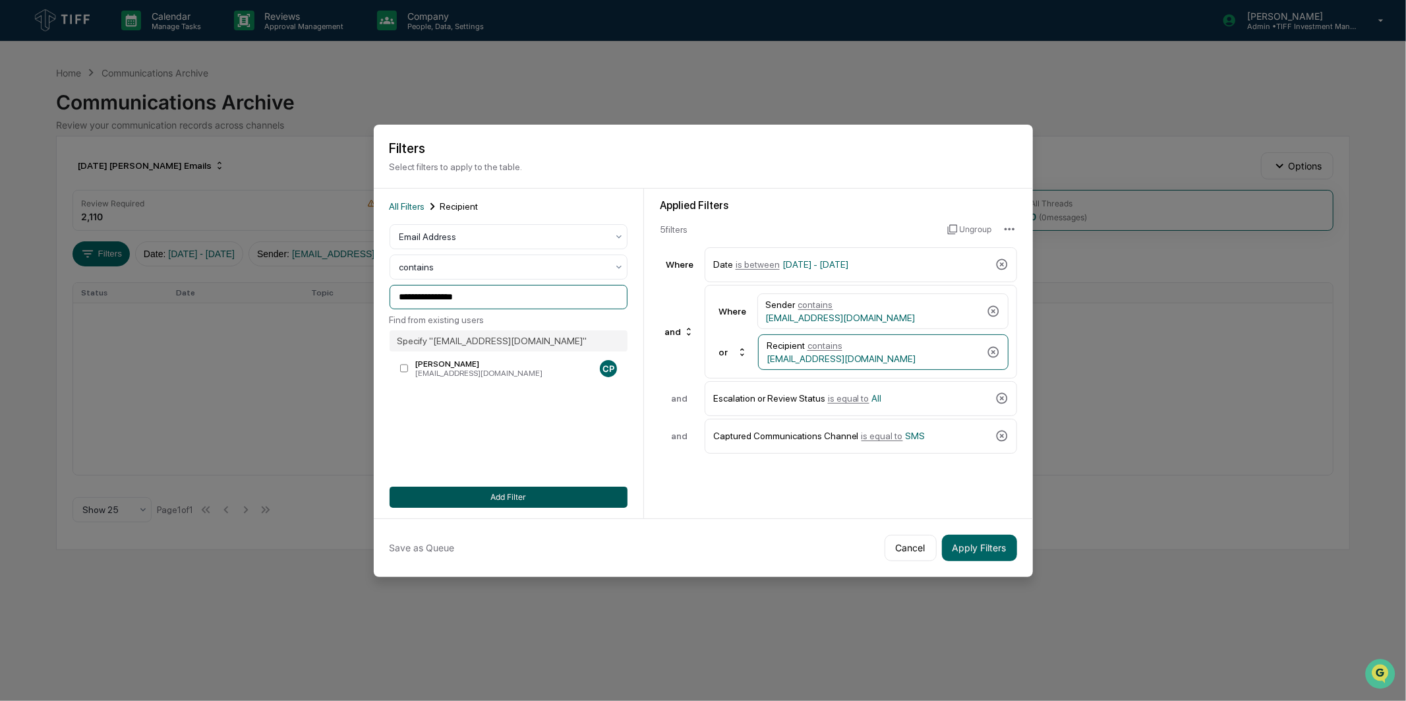
type input "**********"
click at [518, 503] on button "Add Filter" at bounding box center [509, 497] width 238 height 21
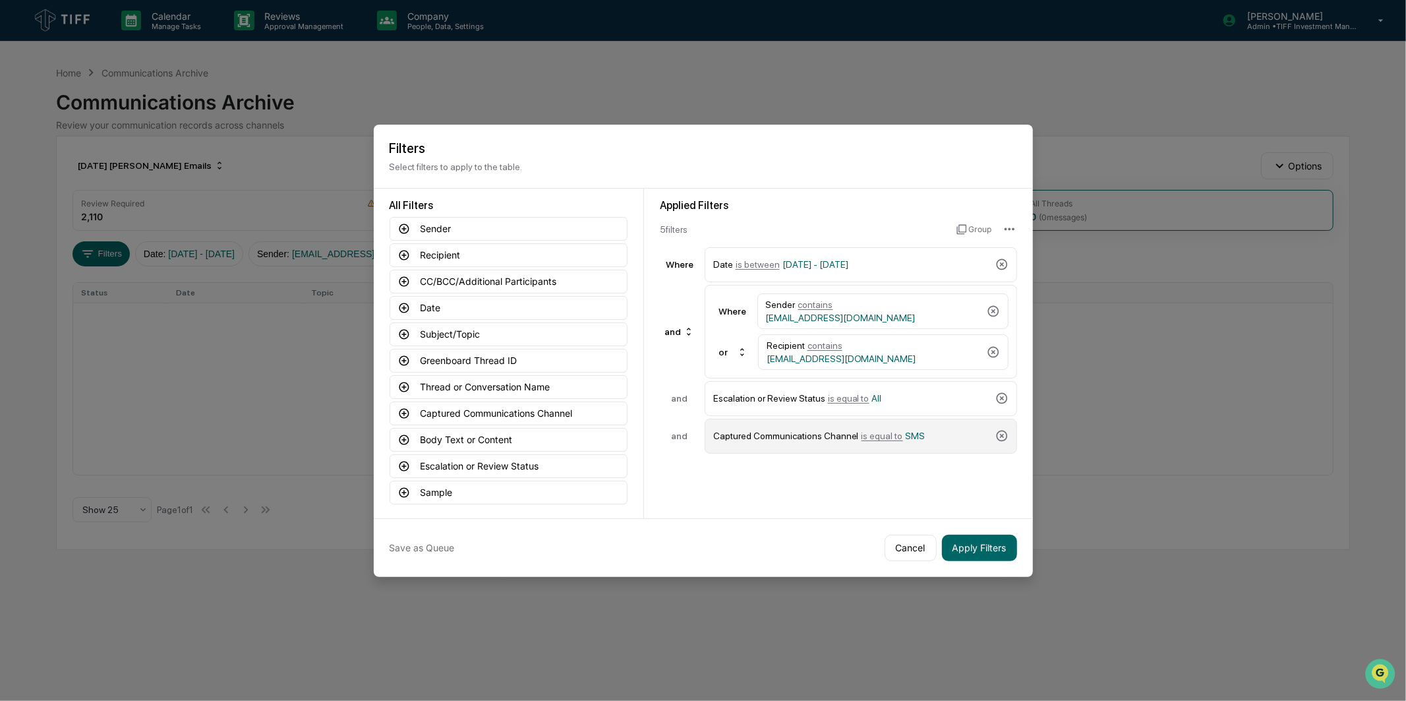
click at [934, 430] on div "Captured Communications Channel is equal to SMS" at bounding box center [851, 436] width 277 height 23
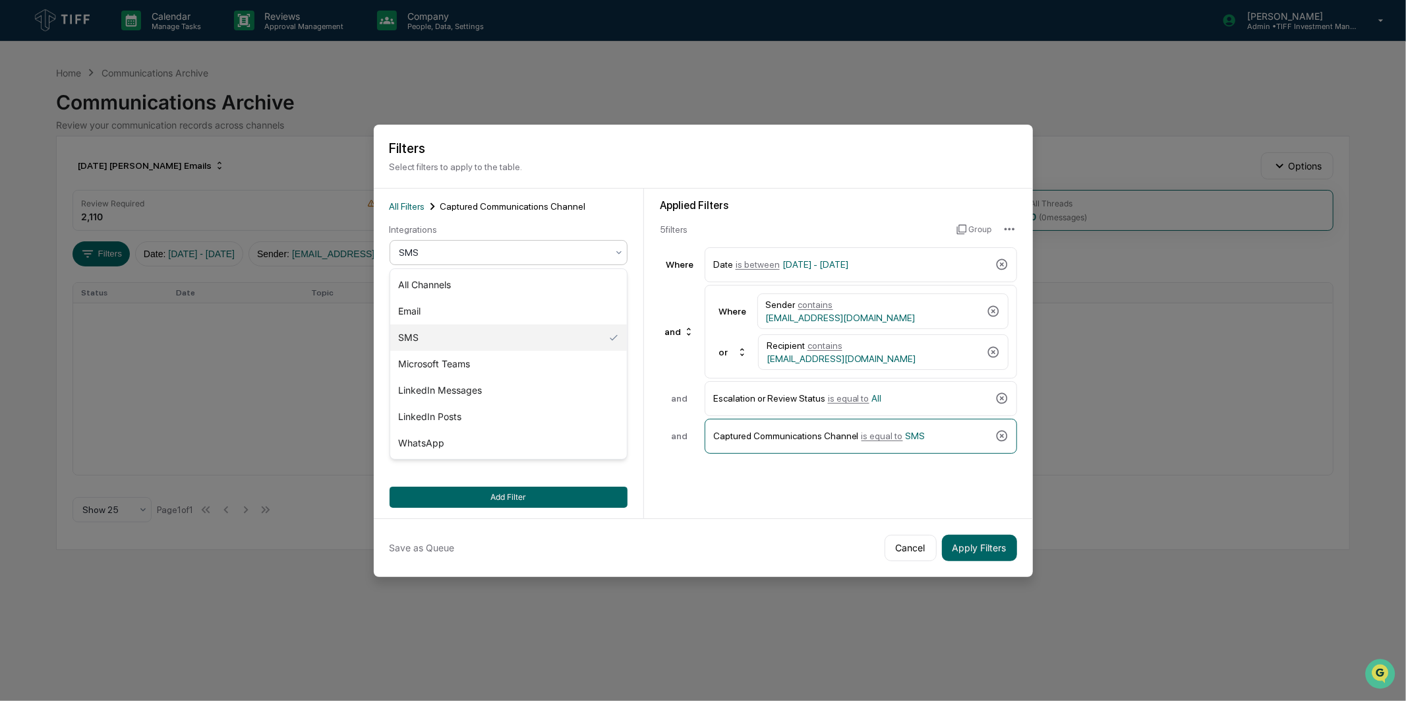
click at [574, 260] on div "SMS" at bounding box center [503, 252] width 221 height 18
click at [446, 445] on div "WhatsApp" at bounding box center [508, 443] width 237 height 26
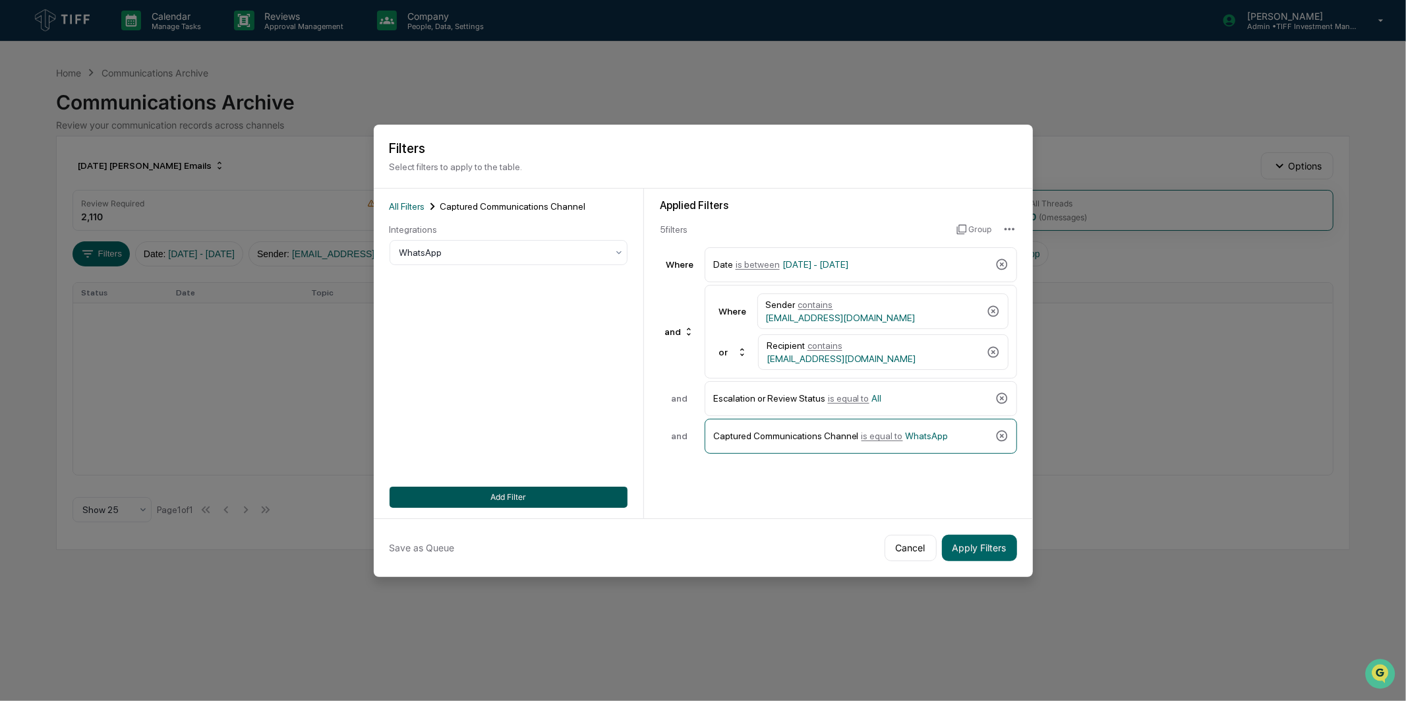
click at [605, 498] on button "Add Filter" at bounding box center [509, 497] width 238 height 21
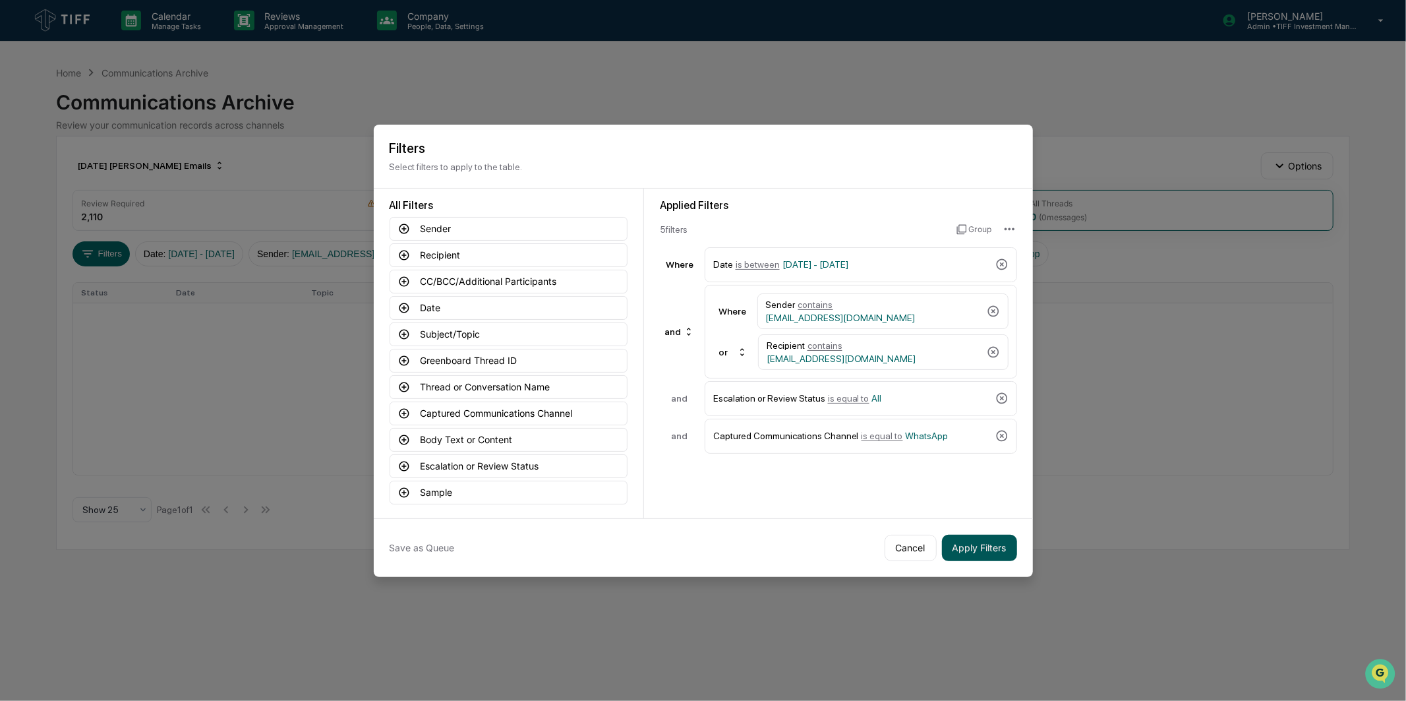
click at [964, 552] on button "Apply Filters" at bounding box center [979, 548] width 75 height 26
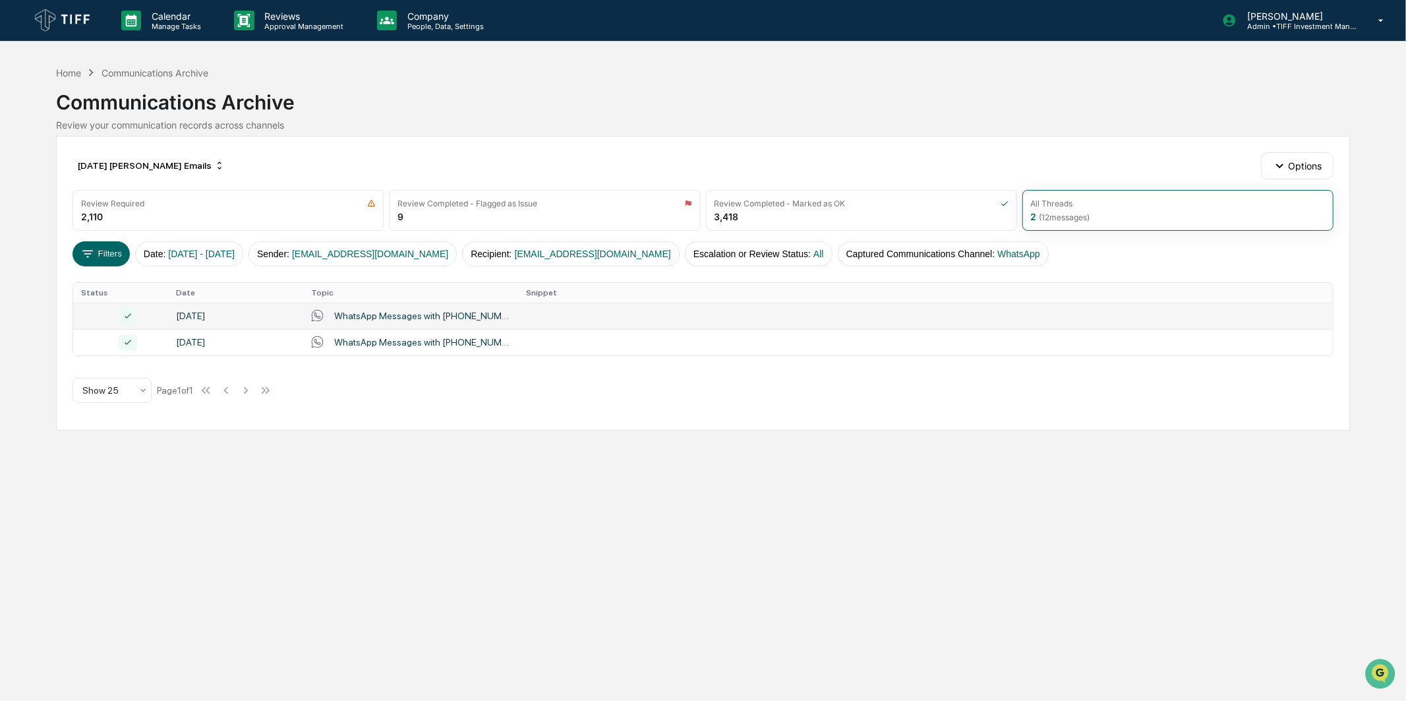
click at [456, 324] on td "WhatsApp Messages with [PHONE_NUMBER], 16179453635, [PERSON_NAME], [PERSON_NAME…" at bounding box center [410, 316] width 215 height 26
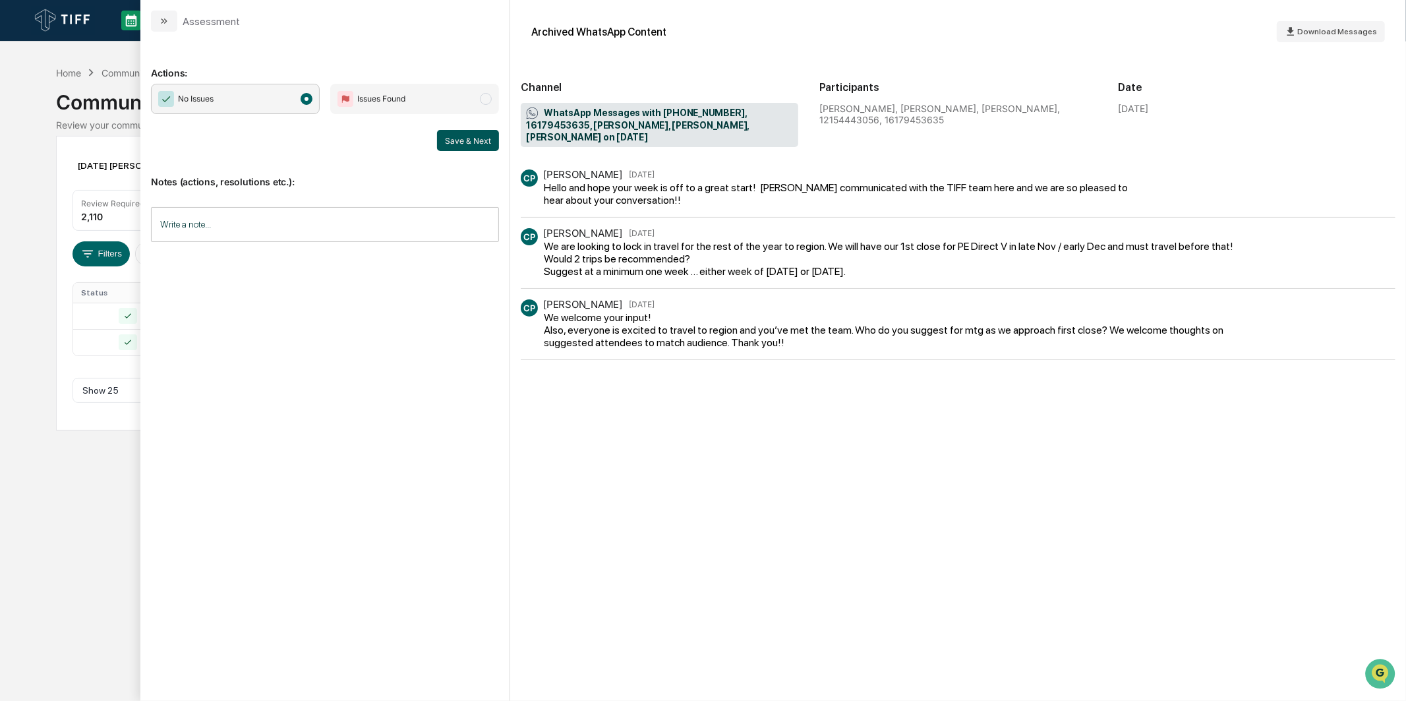
click at [457, 144] on button "Save & Next" at bounding box center [468, 140] width 62 height 21
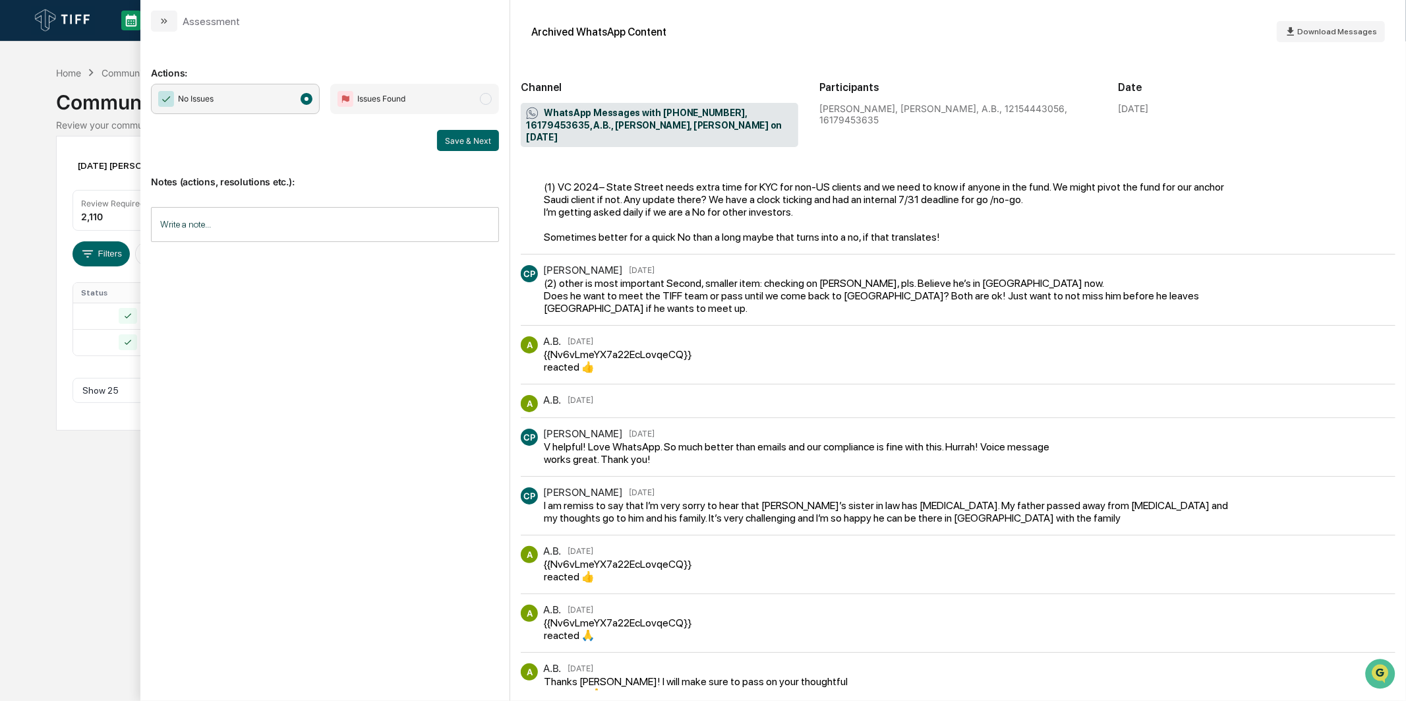
scroll to position [565, 0]
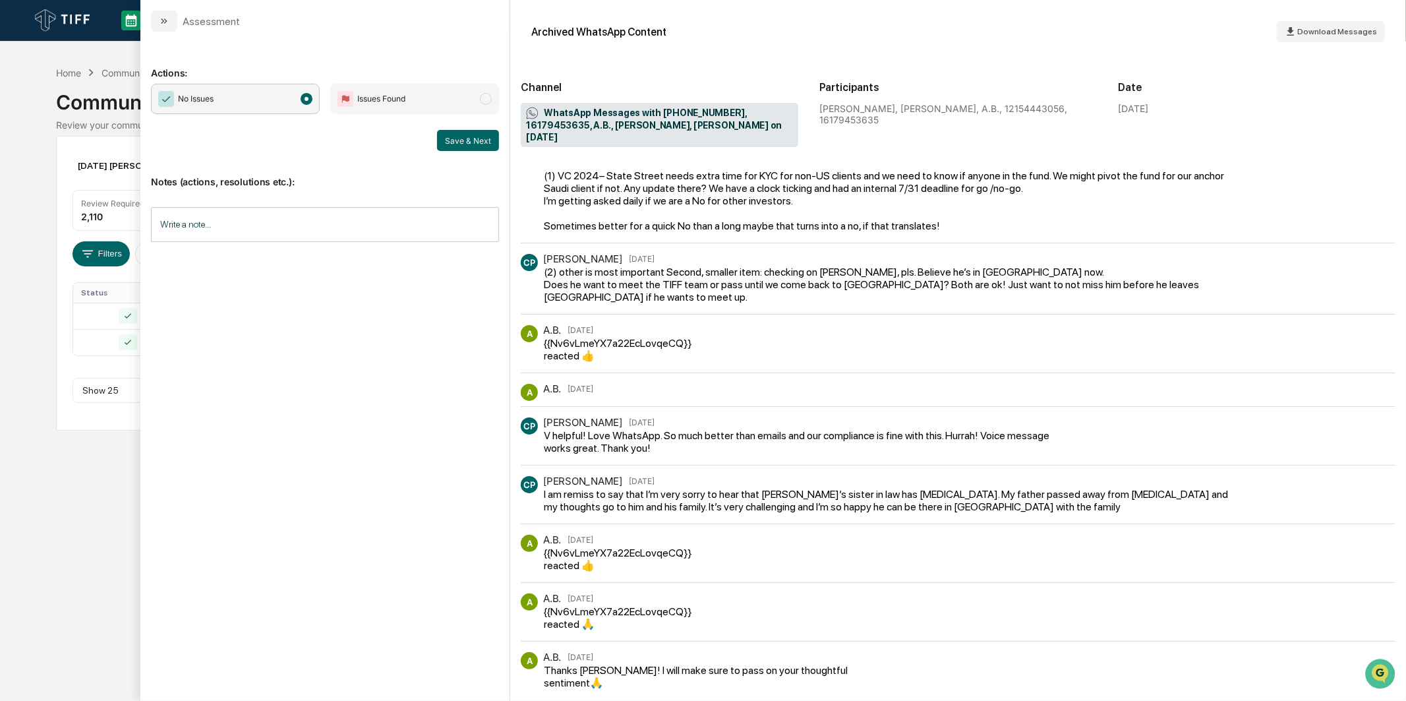
click at [477, 151] on div "Notes (actions, resolutions etc.): Write a note... Write a note..." at bounding box center [325, 204] width 348 height 107
click at [478, 145] on button "Save & Next" at bounding box center [468, 140] width 62 height 21
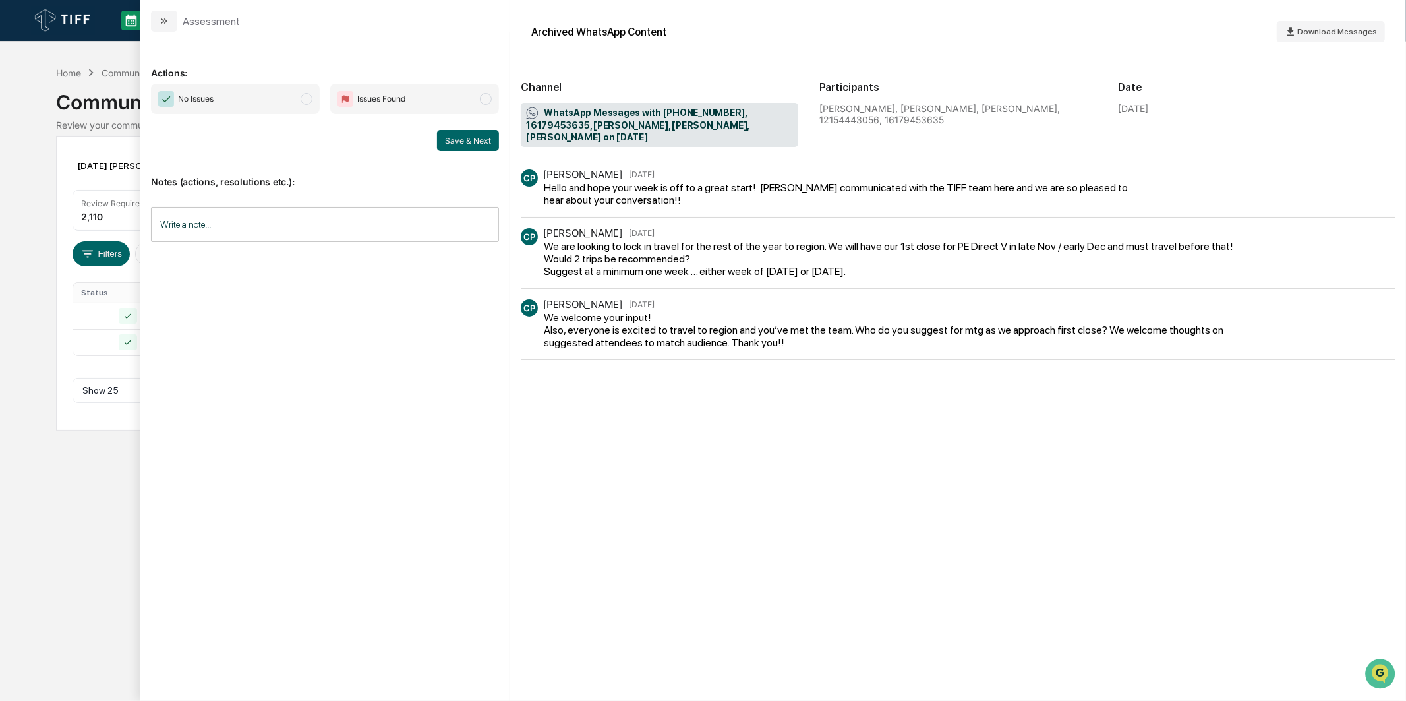
click at [227, 103] on span "No Issues" at bounding box center [235, 99] width 169 height 30
click at [451, 148] on button "Save & Next" at bounding box center [468, 140] width 62 height 21
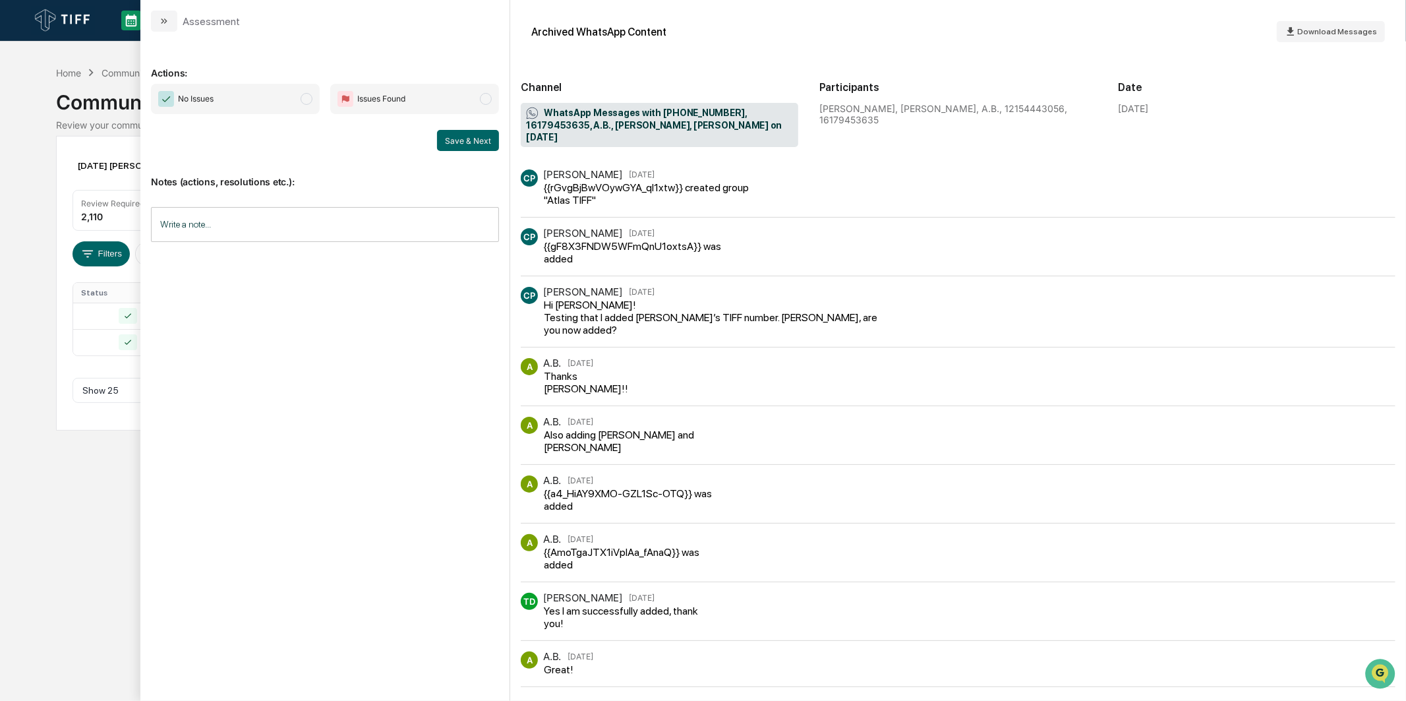
click at [7, 242] on div "Calendar Manage Tasks Reviews Approval Management Company People, Data, Setting…" at bounding box center [703, 350] width 1406 height 701
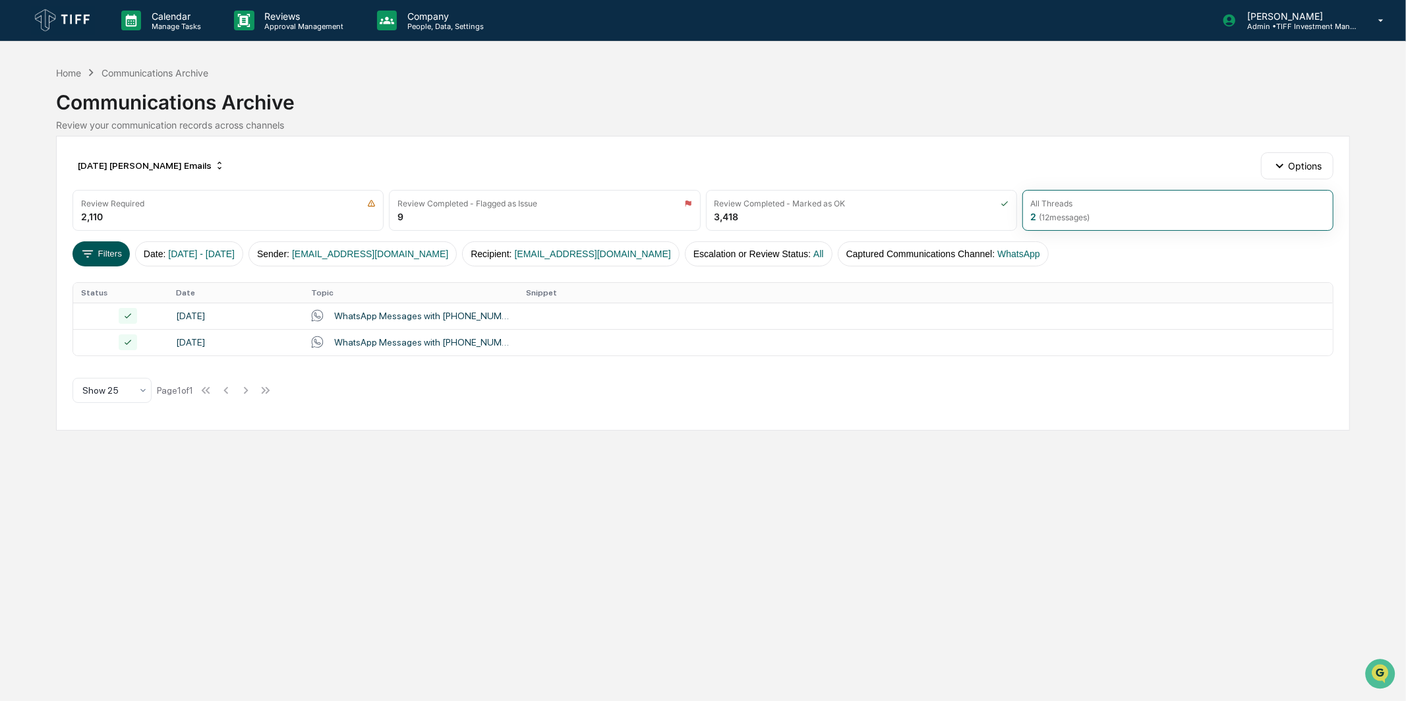
click at [104, 251] on button "Filters" at bounding box center [101, 253] width 57 height 25
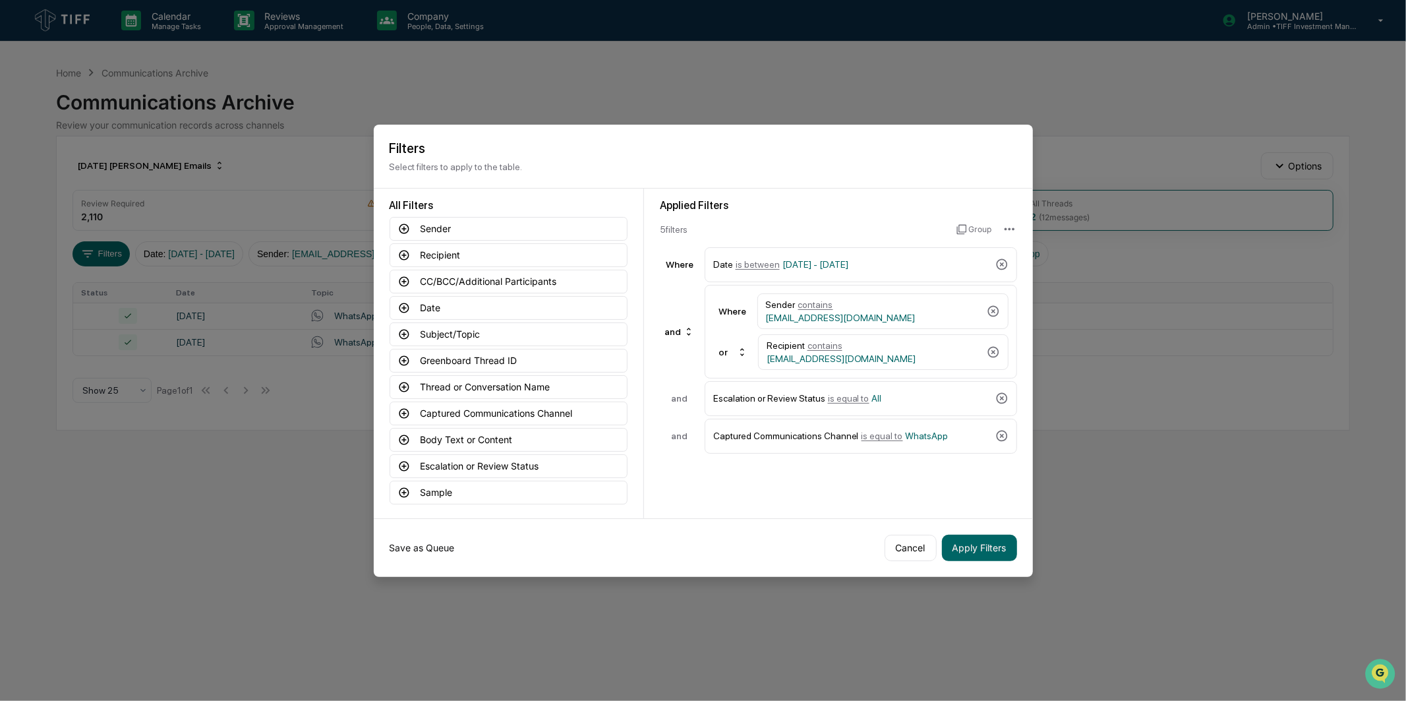
click at [437, 544] on button "Save as Queue" at bounding box center [422, 548] width 65 height 26
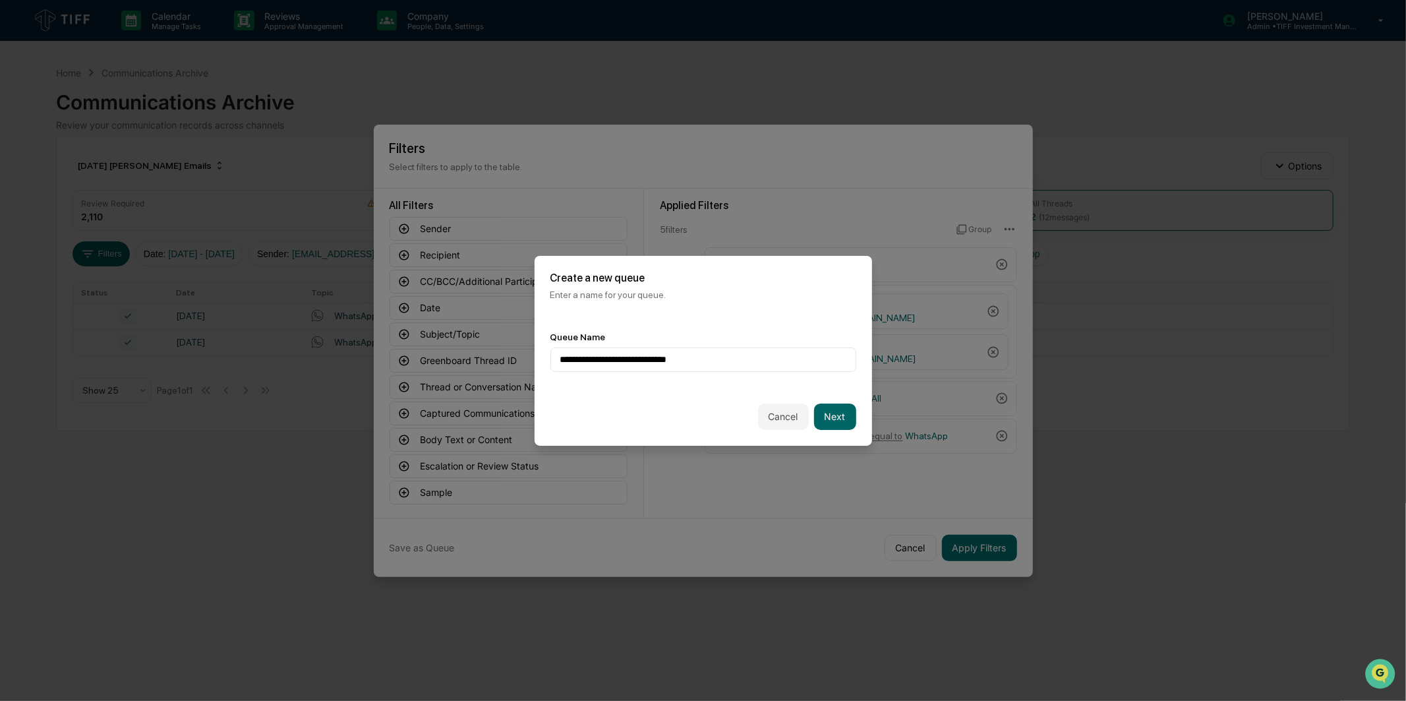
click at [676, 327] on div "**********" at bounding box center [704, 352] width 338 height 72
click at [642, 353] on input "**********" at bounding box center [704, 359] width 306 height 24
drag, startPoint x: 642, startPoint y: 353, endPoint x: 663, endPoint y: 365, distance: 24.5
click at [663, 365] on input "**********" at bounding box center [704, 359] width 306 height 24
click at [701, 364] on input "**********" at bounding box center [704, 359] width 306 height 24
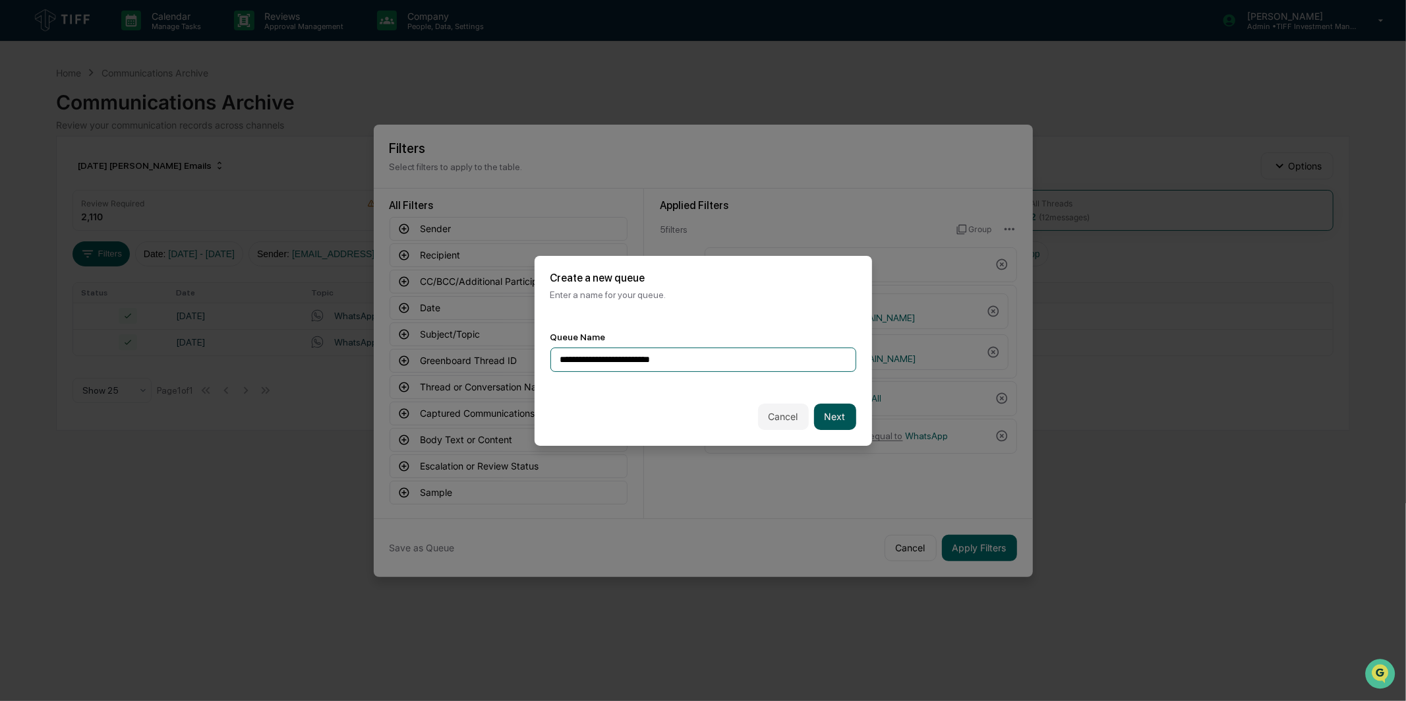
type input "**********"
click at [823, 418] on button "Next" at bounding box center [835, 417] width 42 height 26
click at [723, 361] on div at bounding box center [698, 359] width 276 height 13
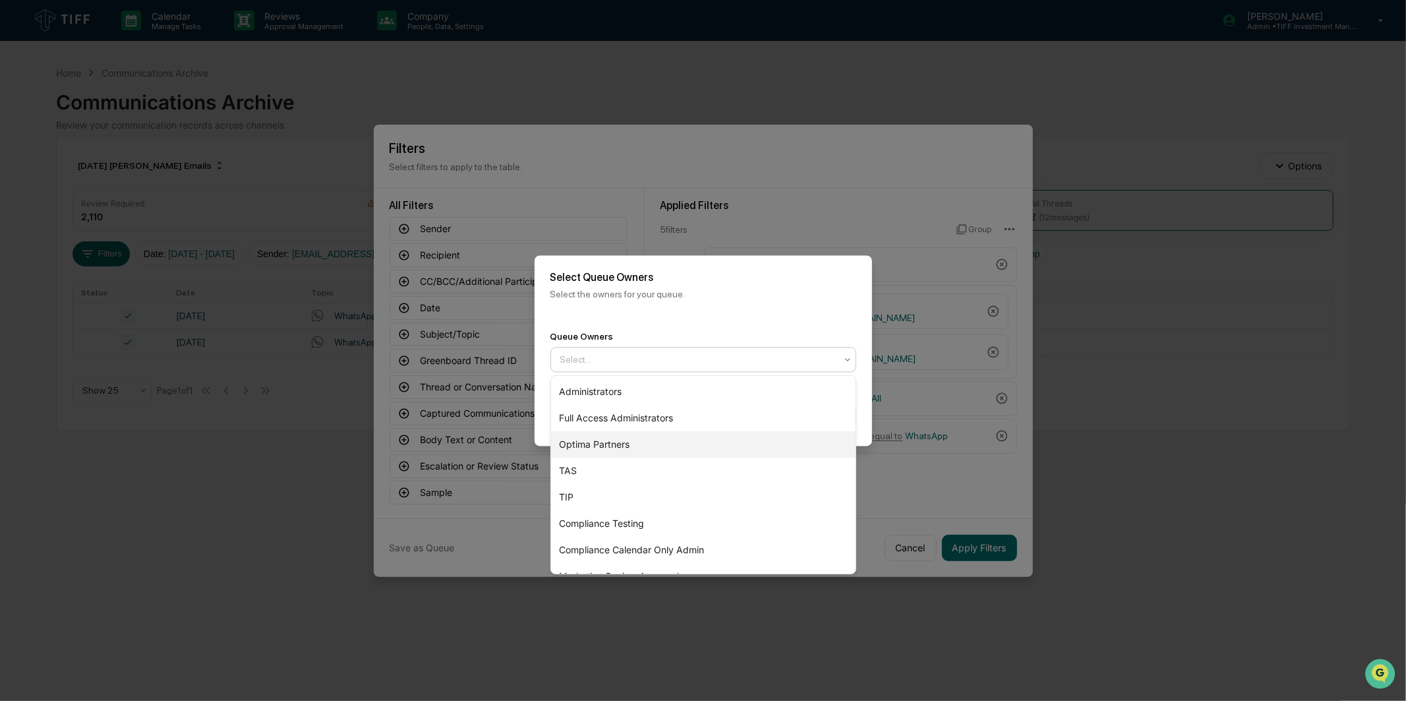
click at [626, 450] on div "Optima Partners" at bounding box center [703, 444] width 305 height 26
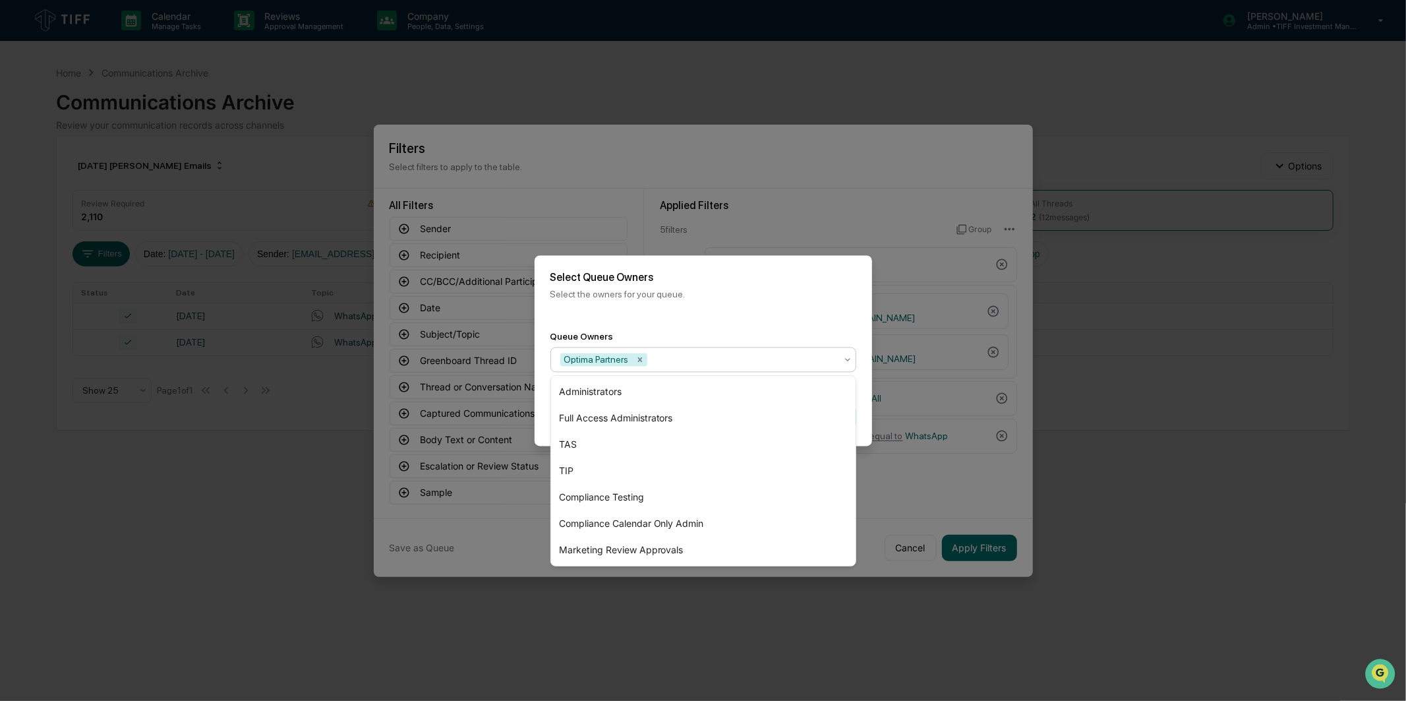
click at [705, 320] on div "Queue Owners option Optima Partners, selected. 7 results available. Use Up and …" at bounding box center [704, 351] width 338 height 73
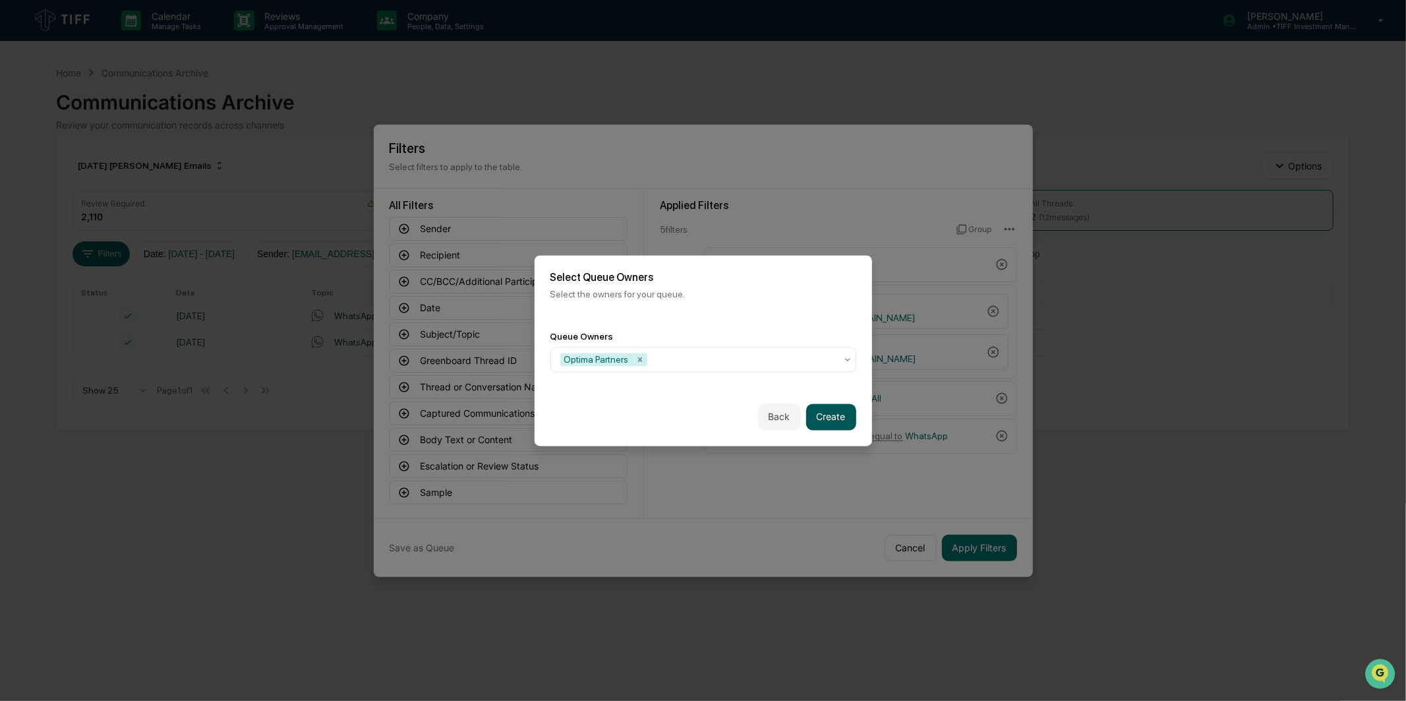
click at [826, 421] on button "Create" at bounding box center [831, 417] width 50 height 26
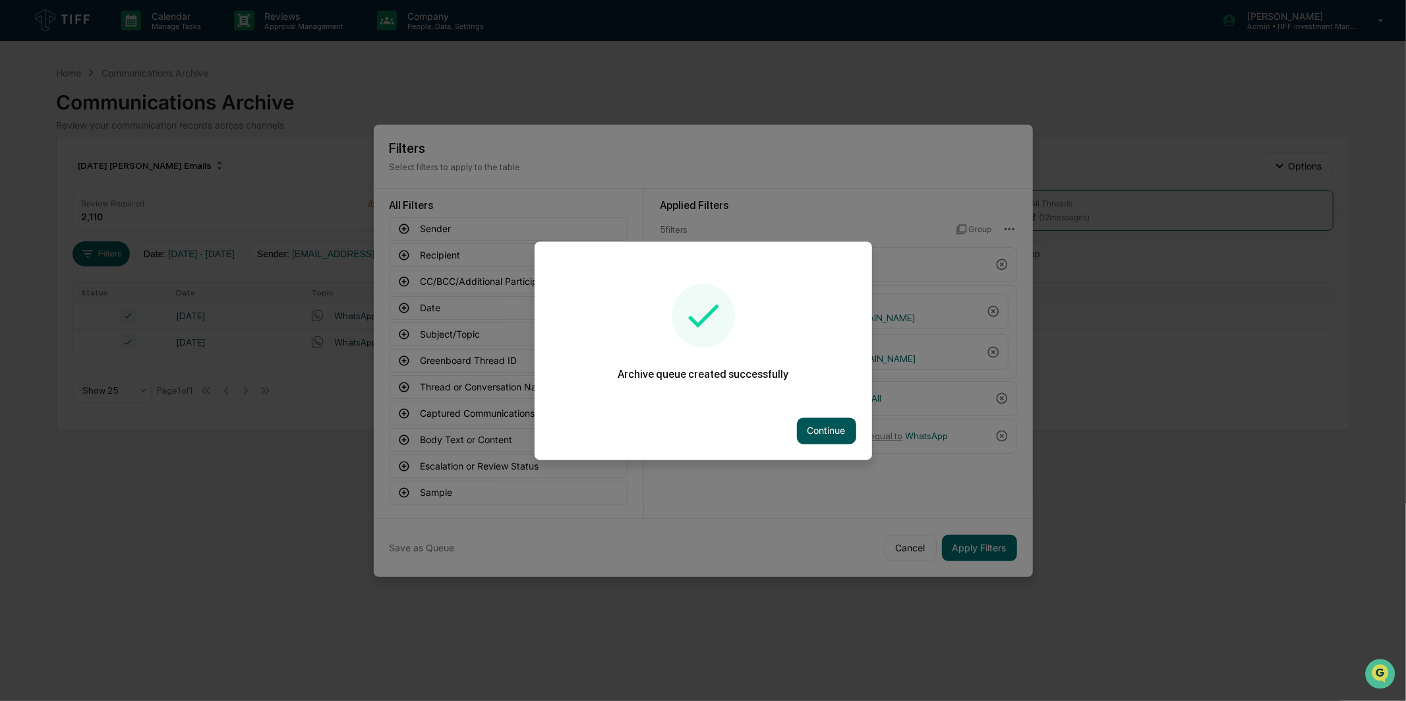
click at [813, 433] on button "Continue" at bounding box center [826, 430] width 59 height 26
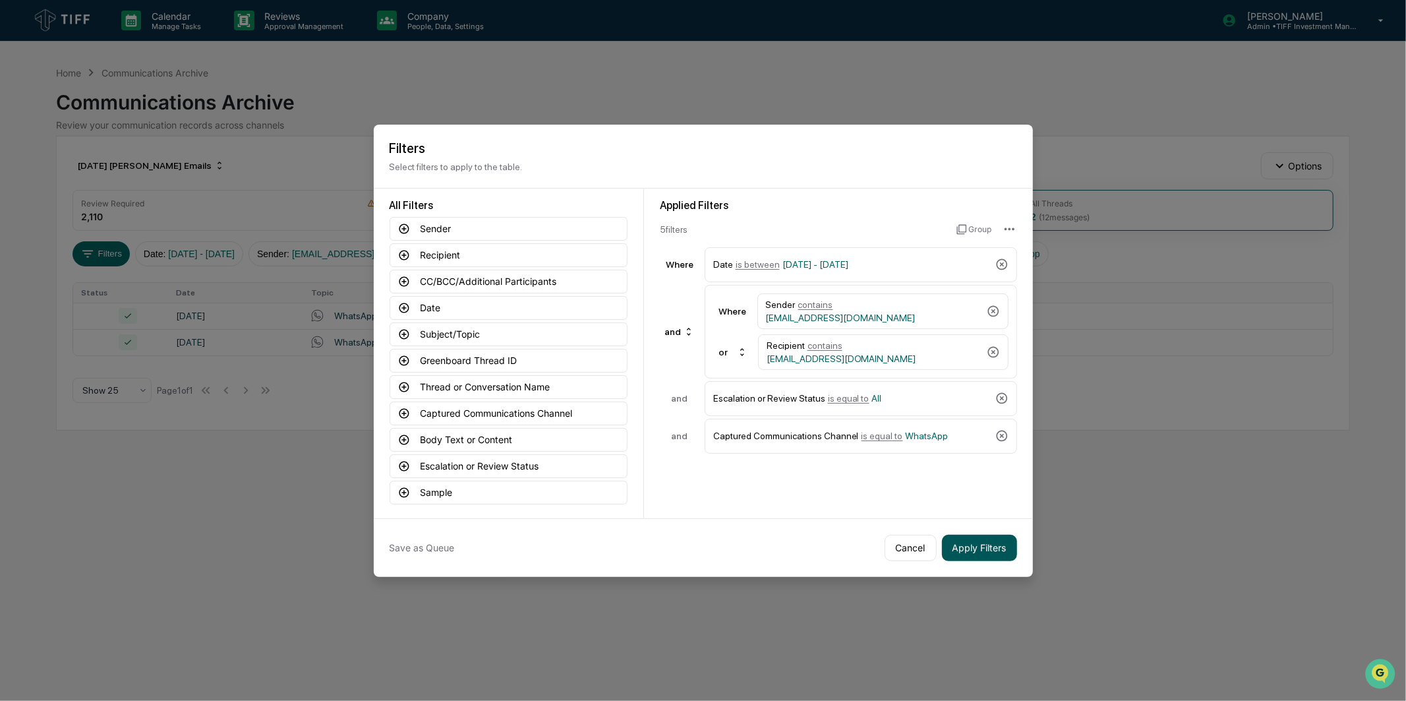
click at [972, 550] on button "Apply Filters" at bounding box center [979, 548] width 75 height 26
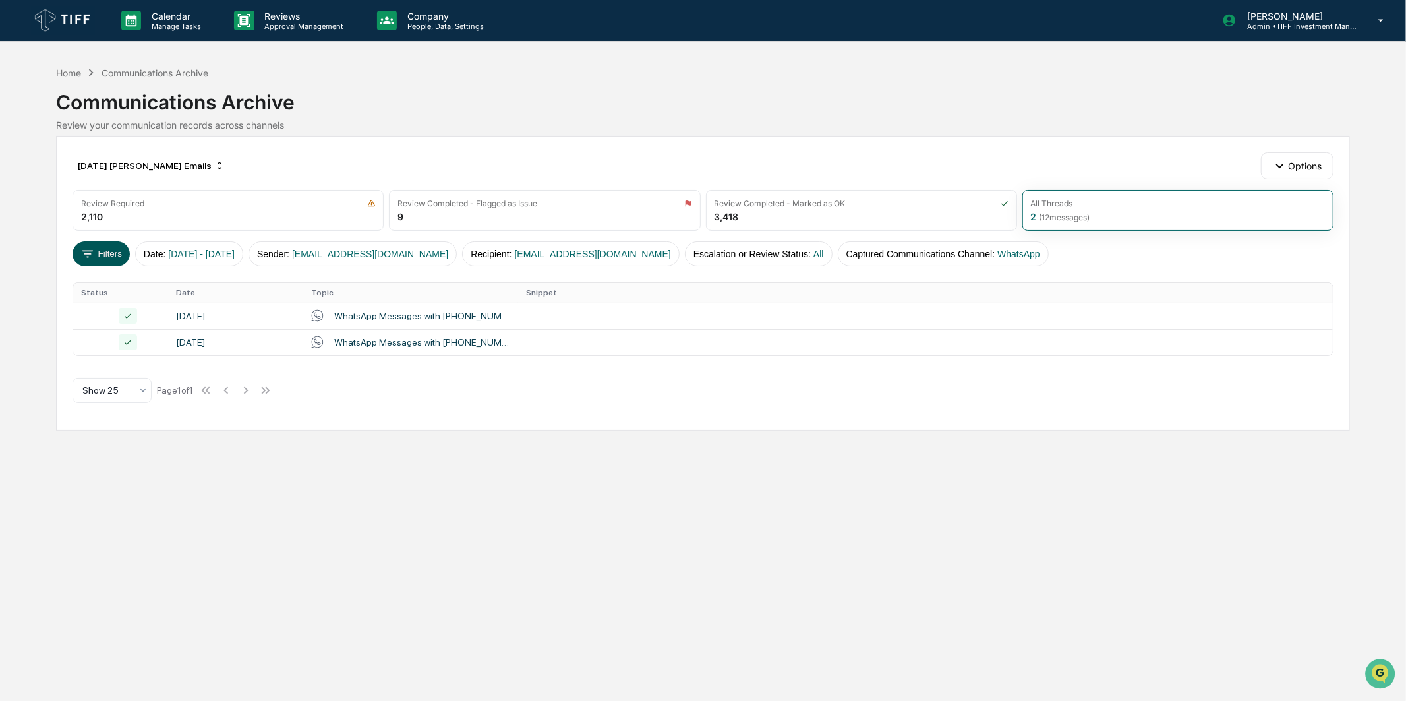
click at [103, 252] on button "Filters" at bounding box center [101, 253] width 57 height 25
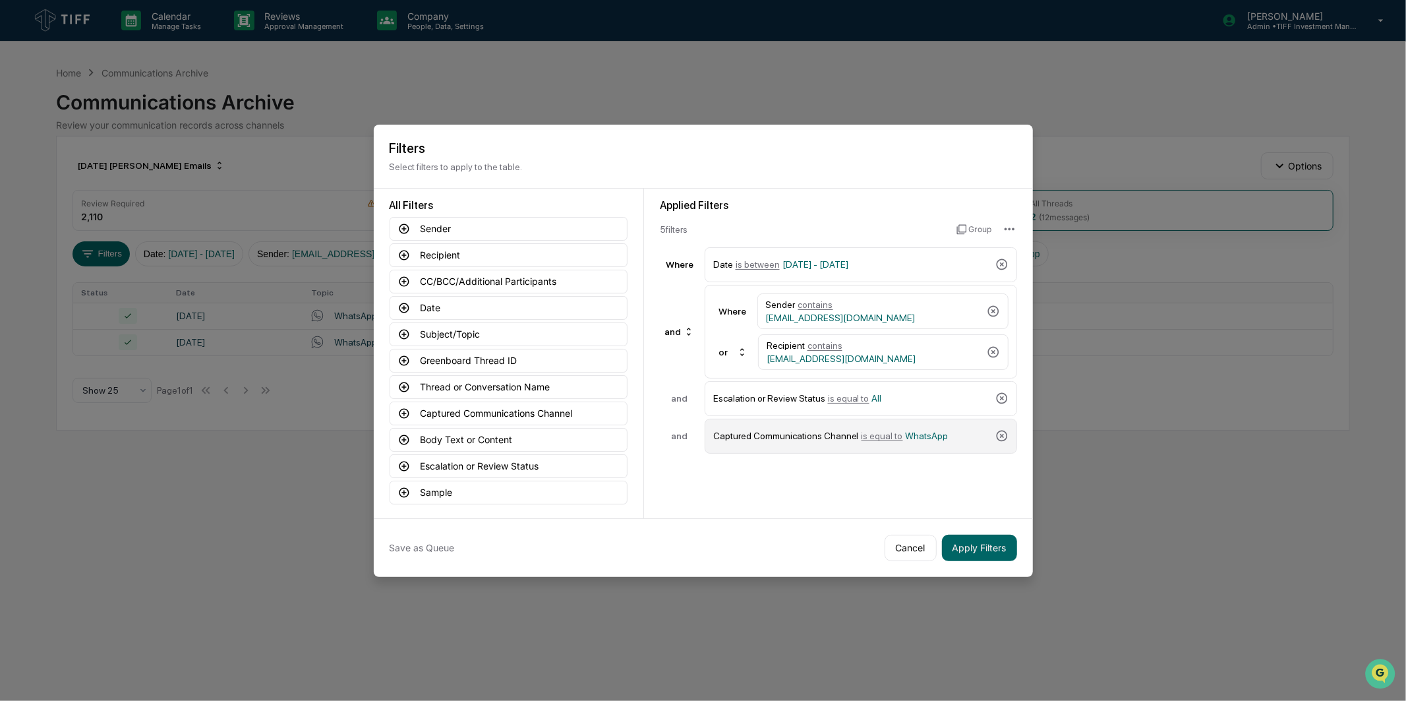
click at [843, 445] on div "Captured Communications Channel is equal to WhatsApp" at bounding box center [851, 436] width 277 height 23
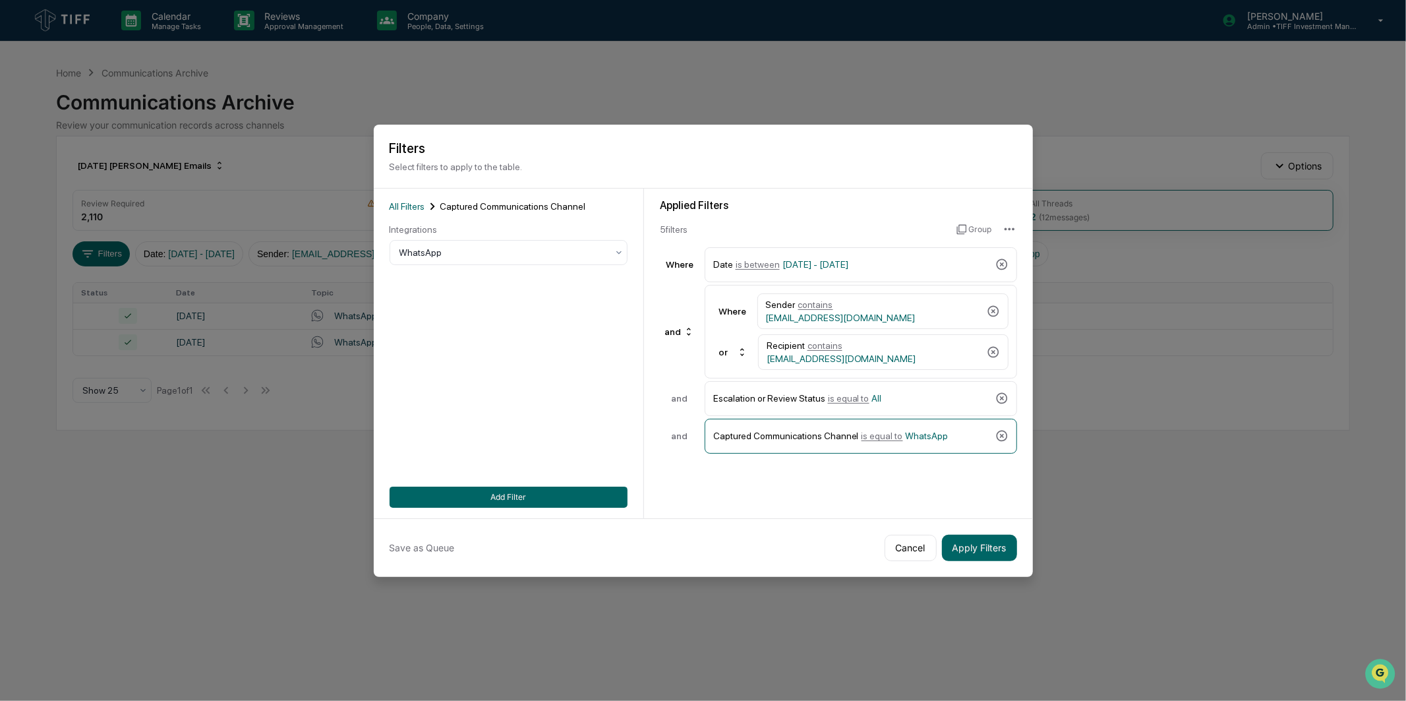
click at [508, 269] on div "All Filters Captured Communications Channel Integrations WhatsApp Add Filter" at bounding box center [509, 353] width 238 height 309
click at [508, 257] on div at bounding box center [504, 252] width 208 height 13
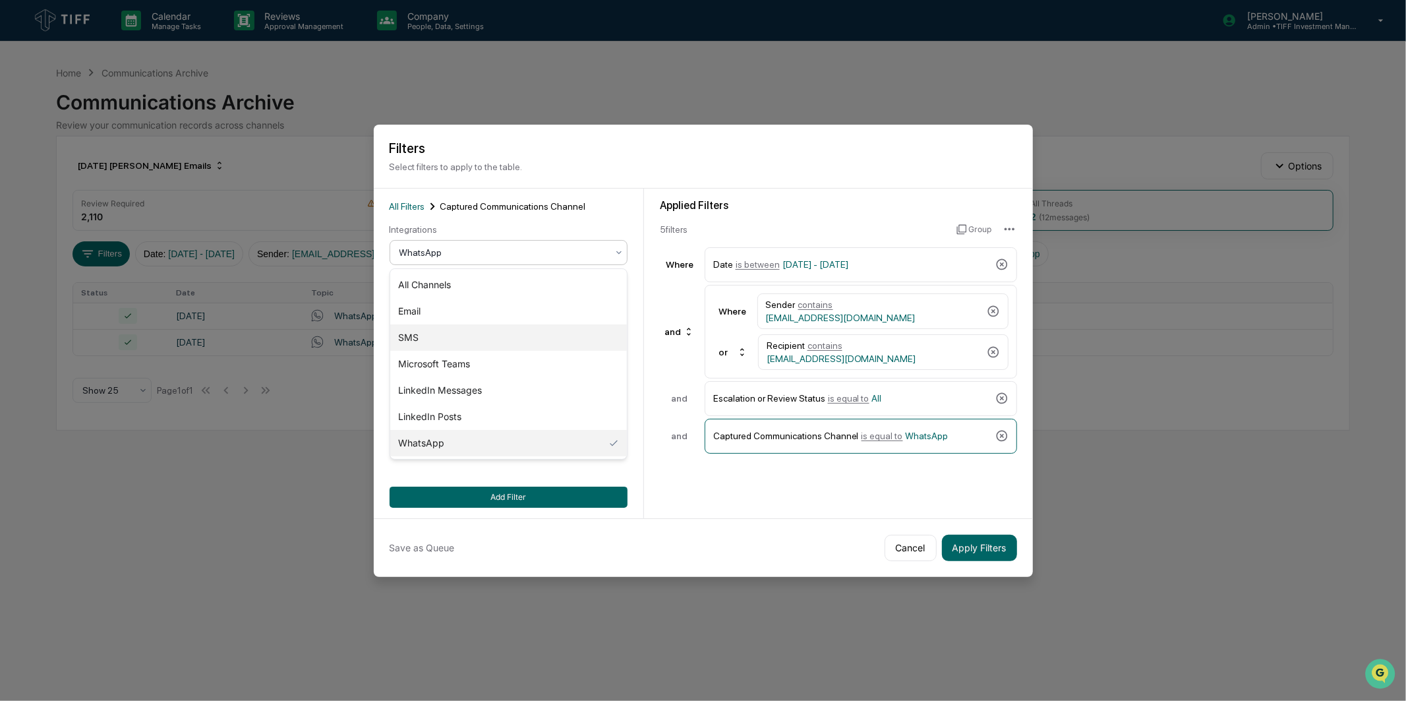
click at [491, 336] on div "SMS" at bounding box center [508, 337] width 237 height 26
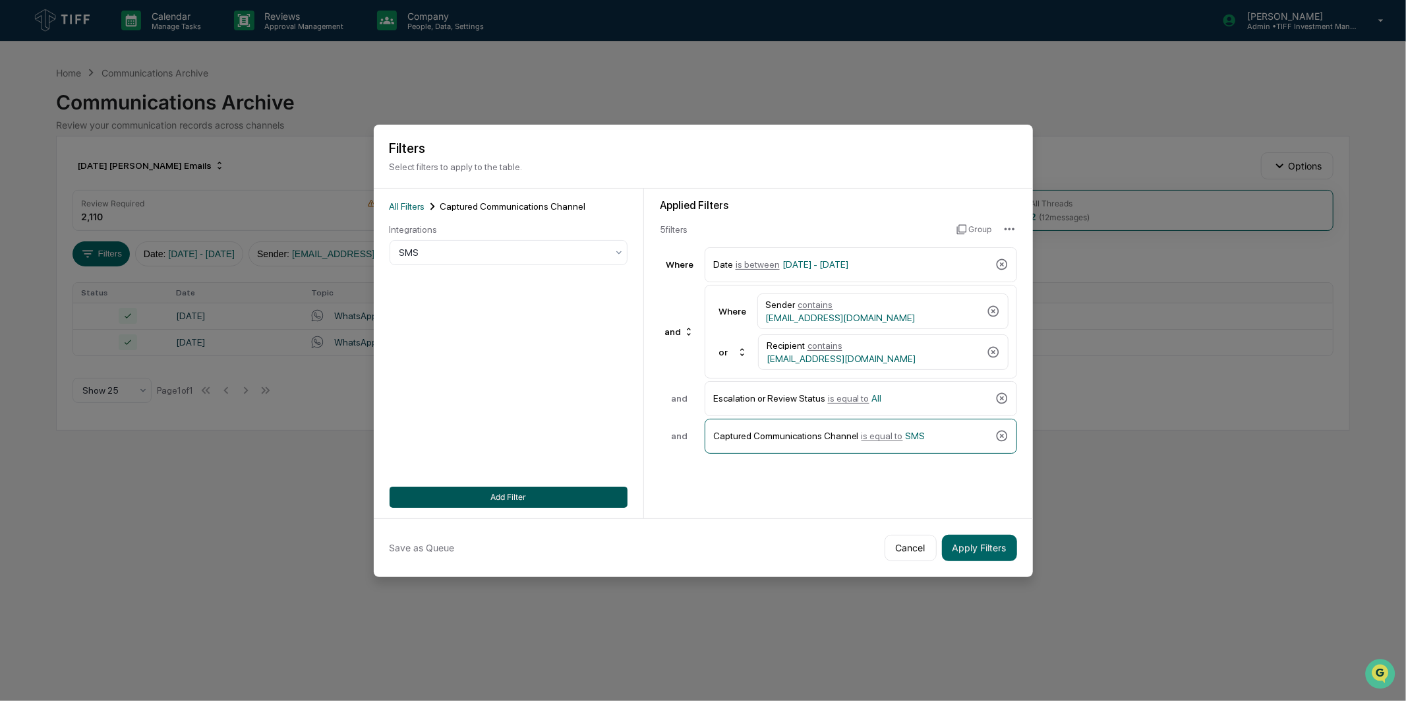
click at [556, 503] on button "Add Filter" at bounding box center [509, 497] width 238 height 21
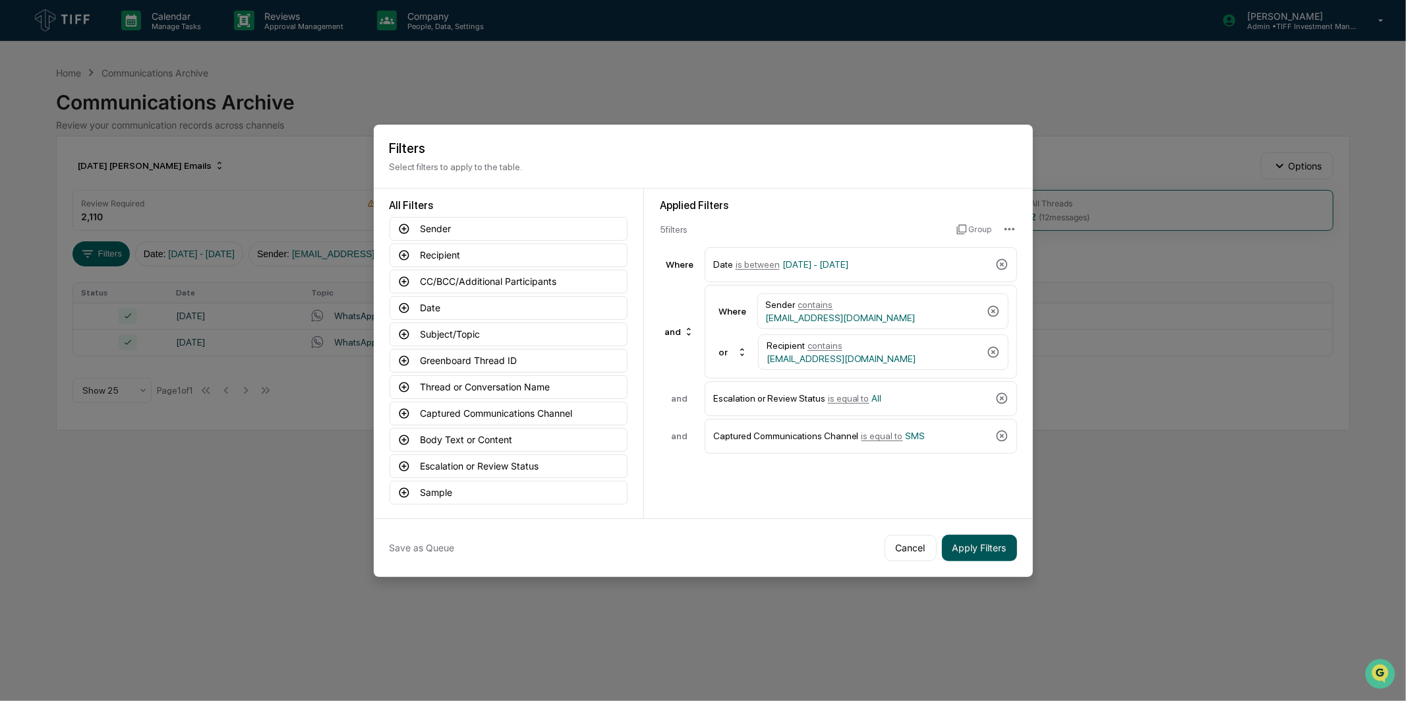
click at [966, 547] on button "Apply Filters" at bounding box center [979, 548] width 75 height 26
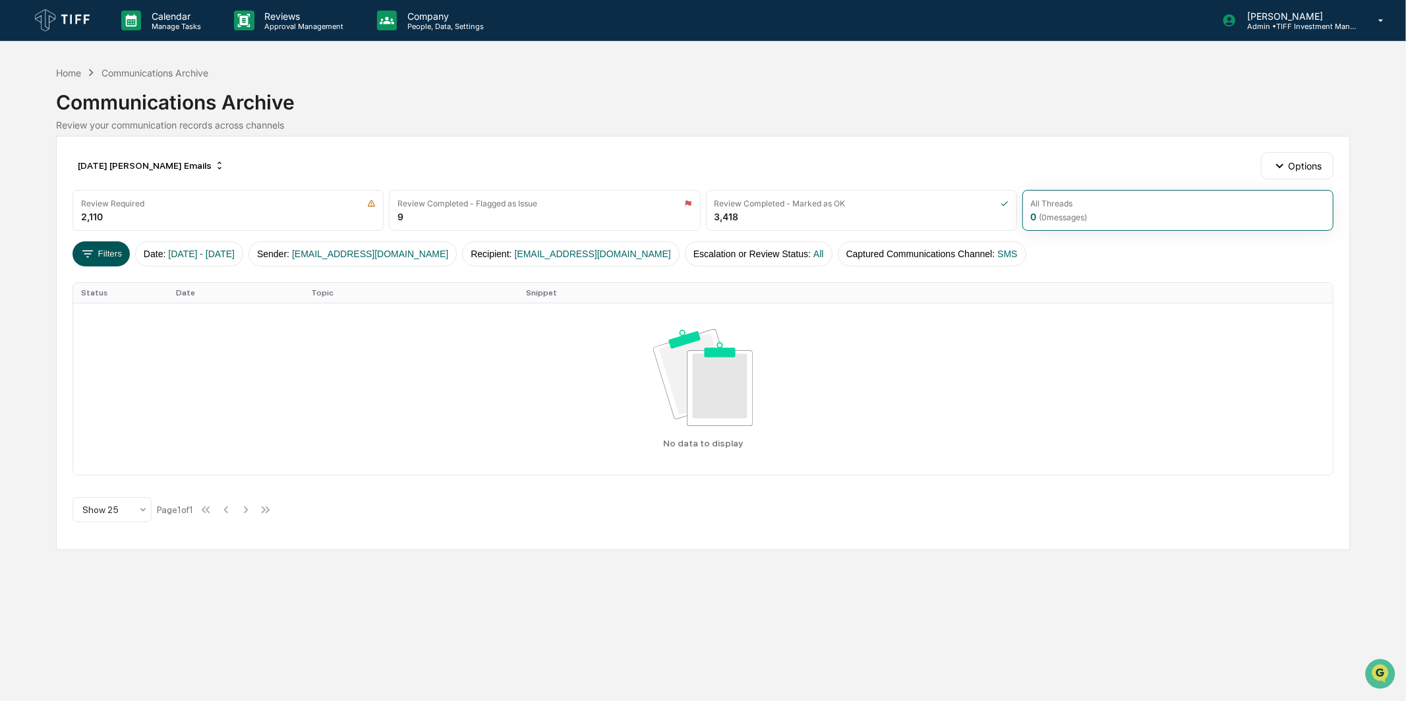
click at [121, 245] on button "Filters" at bounding box center [101, 253] width 57 height 25
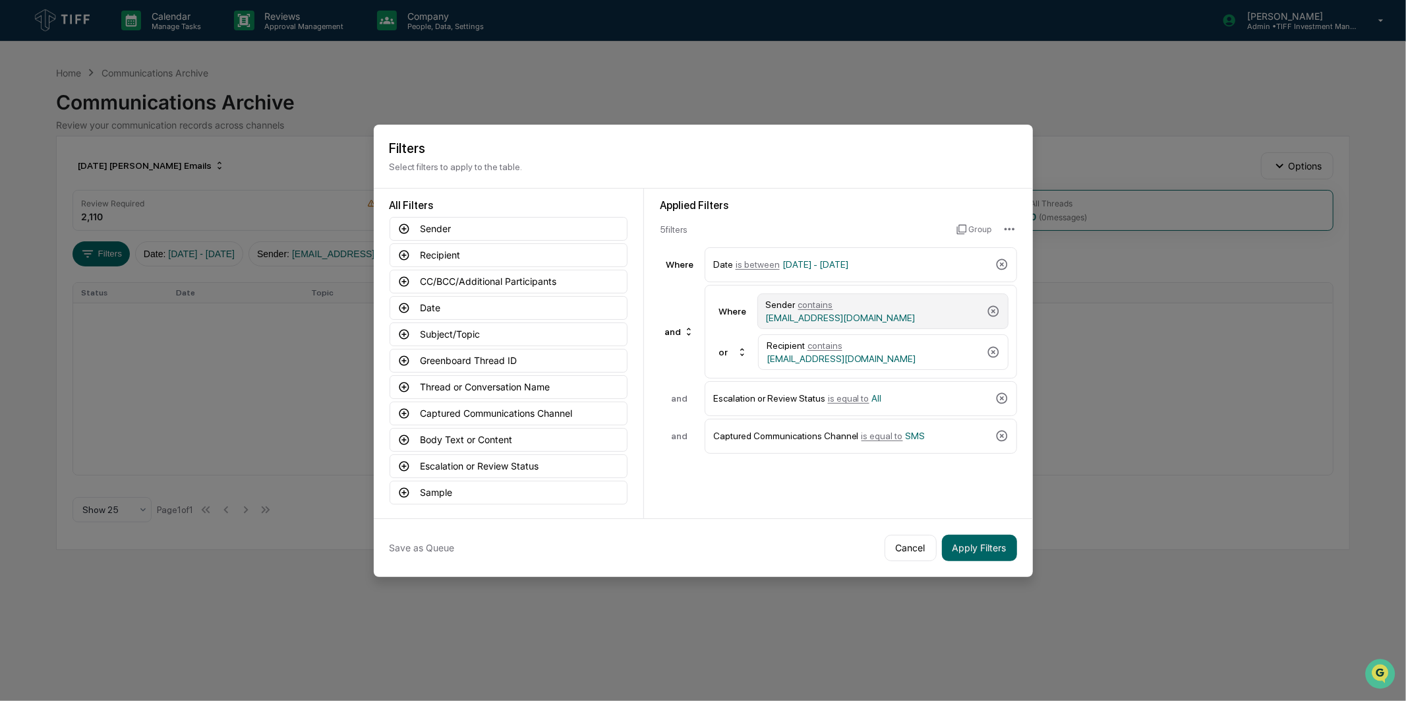
click at [878, 317] on div "Sender contains [EMAIL_ADDRESS][DOMAIN_NAME]" at bounding box center [874, 311] width 216 height 24
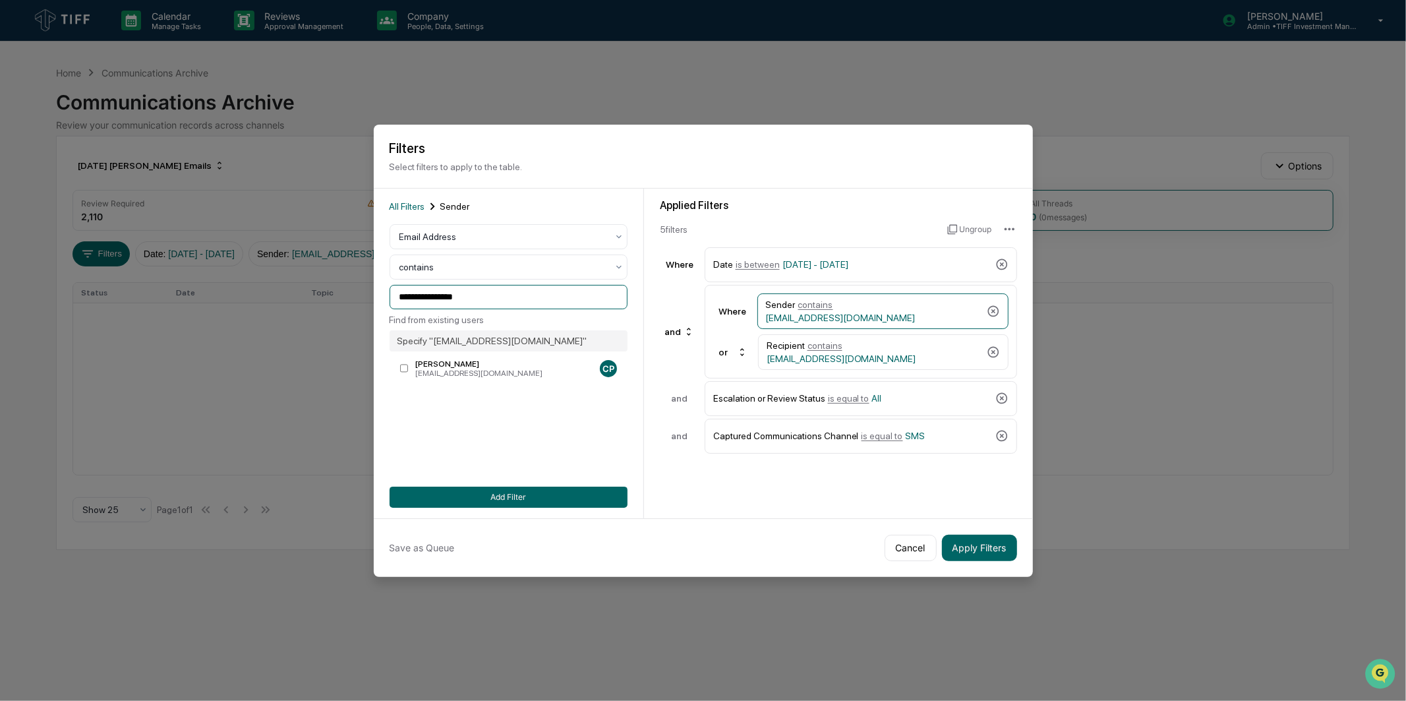
drag, startPoint x: 462, startPoint y: 303, endPoint x: 292, endPoint y: 321, distance: 170.4
click at [292, 321] on body "**********" at bounding box center [703, 350] width 1406 height 701
click at [452, 373] on div "[EMAIL_ADDRESS][DOMAIN_NAME]" at bounding box center [504, 373] width 179 height 9
drag, startPoint x: 485, startPoint y: 299, endPoint x: 229, endPoint y: 315, distance: 255.7
click at [229, 315] on body "**********" at bounding box center [703, 350] width 1406 height 701
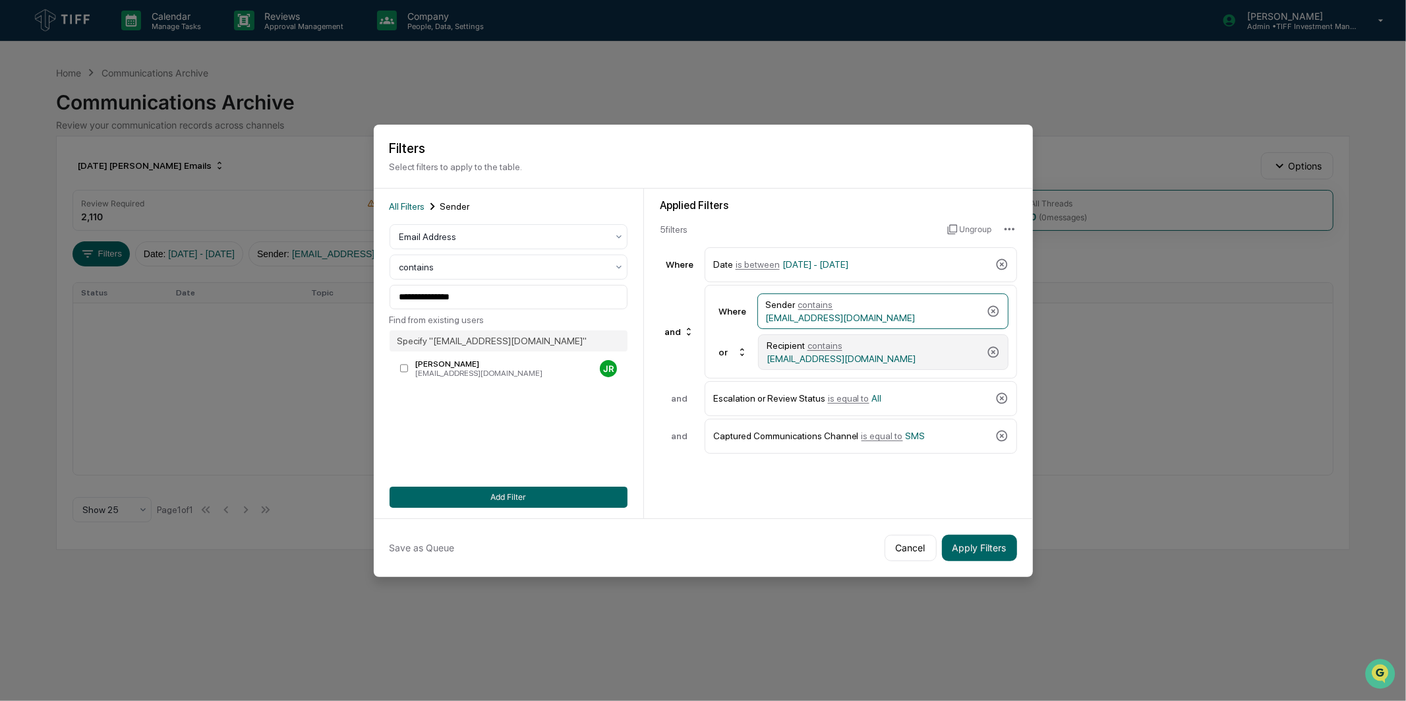
click at [852, 353] on span "[EMAIL_ADDRESS][DOMAIN_NAME]" at bounding box center [842, 358] width 150 height 11
drag, startPoint x: 537, startPoint y: 293, endPoint x: 214, endPoint y: 298, distance: 323.1
click at [214, 298] on body "**********" at bounding box center [703, 350] width 1406 height 701
paste input
type input "**********"
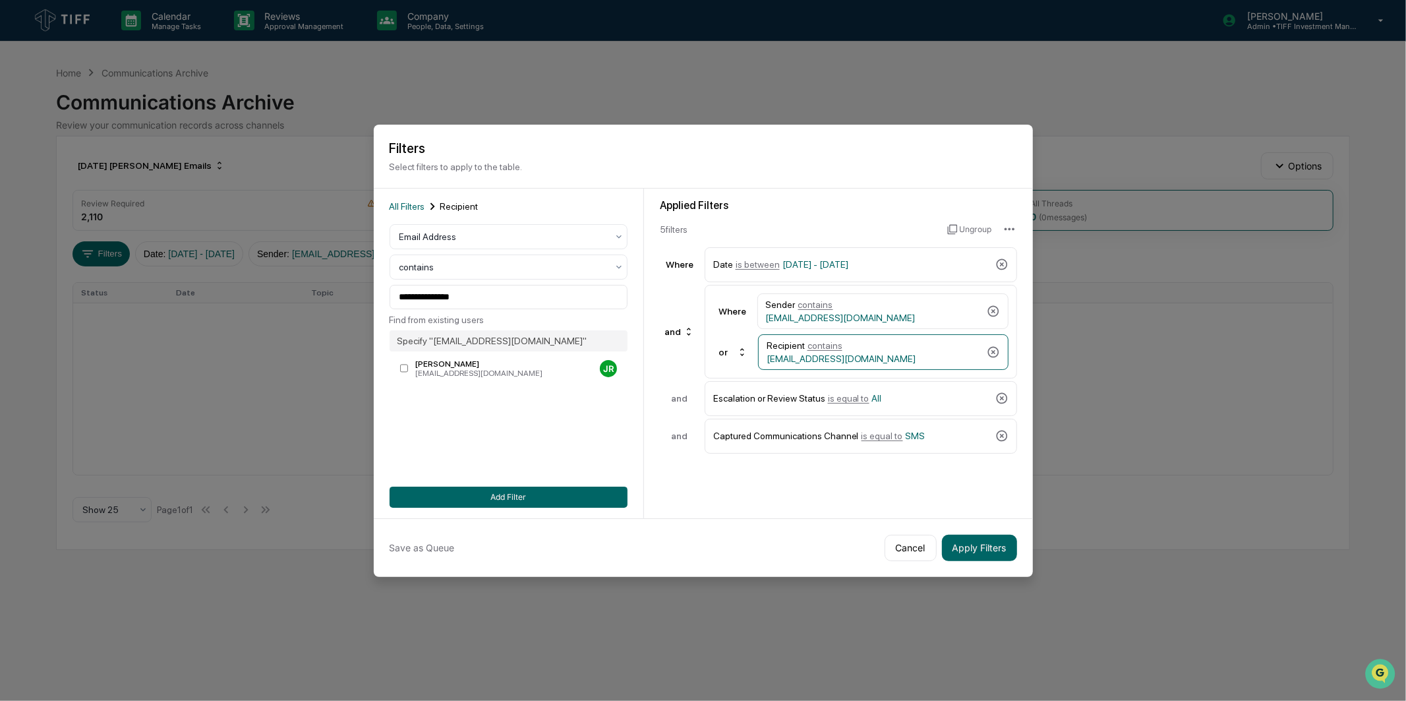
click at [482, 510] on div "**********" at bounding box center [509, 354] width 270 height 330
click at [482, 497] on button "Add Filter" at bounding box center [509, 497] width 238 height 21
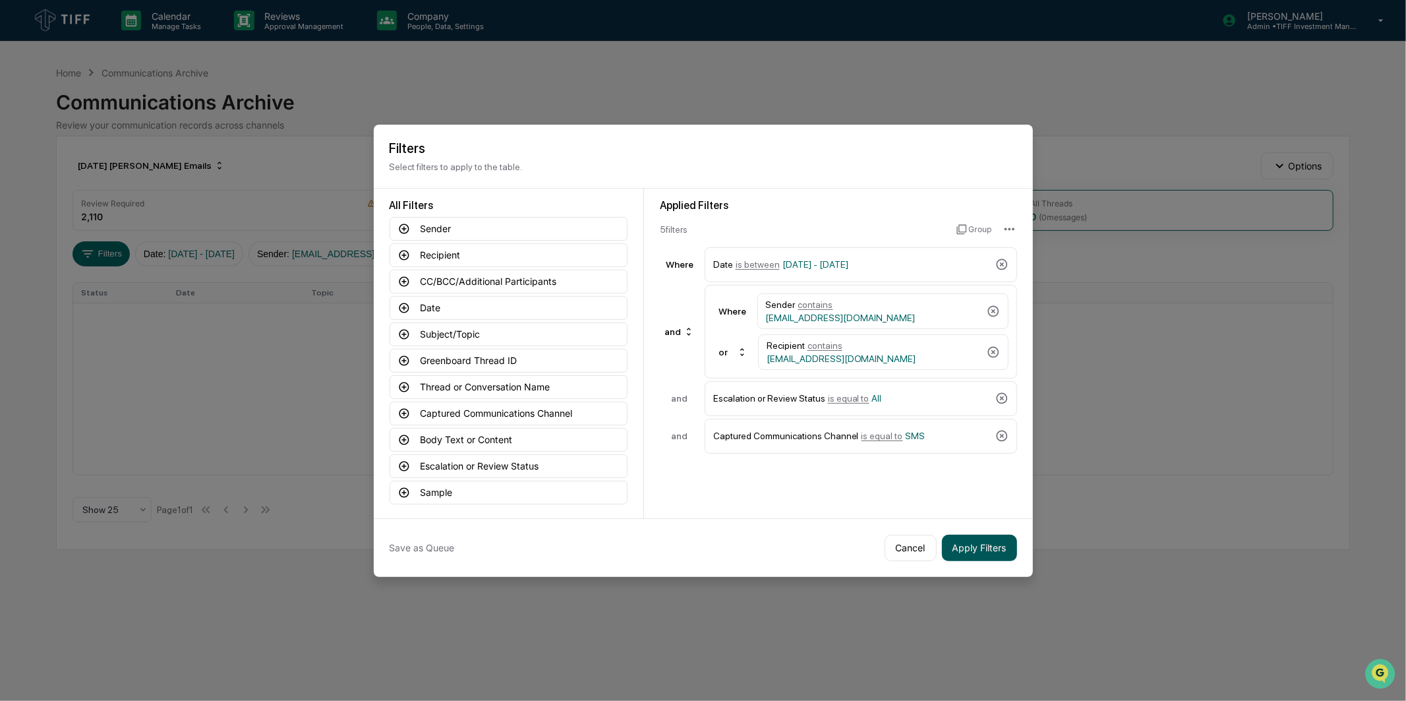
click at [971, 537] on button "Apply Filters" at bounding box center [979, 548] width 75 height 26
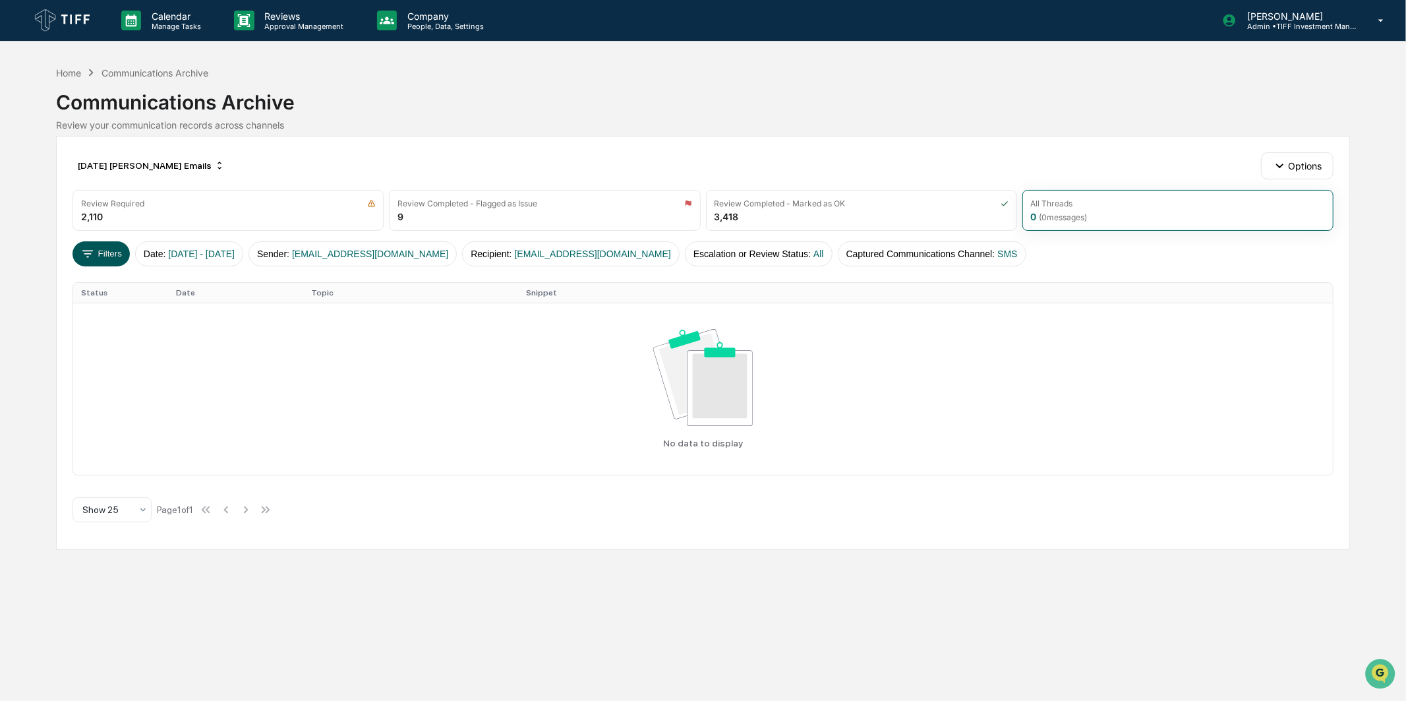
click at [102, 246] on button "Filters" at bounding box center [101, 253] width 57 height 25
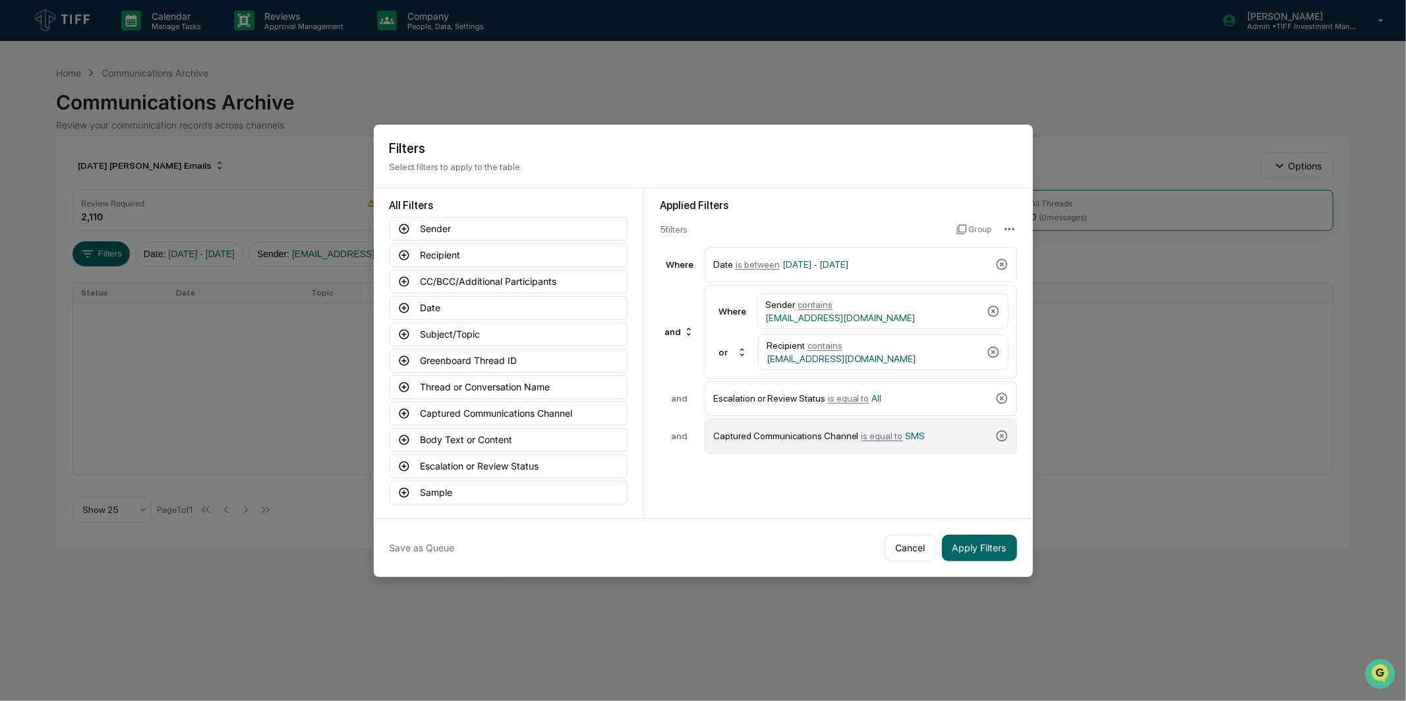
click at [814, 437] on div "Captured Communications Channel is equal to SMS" at bounding box center [851, 436] width 277 height 23
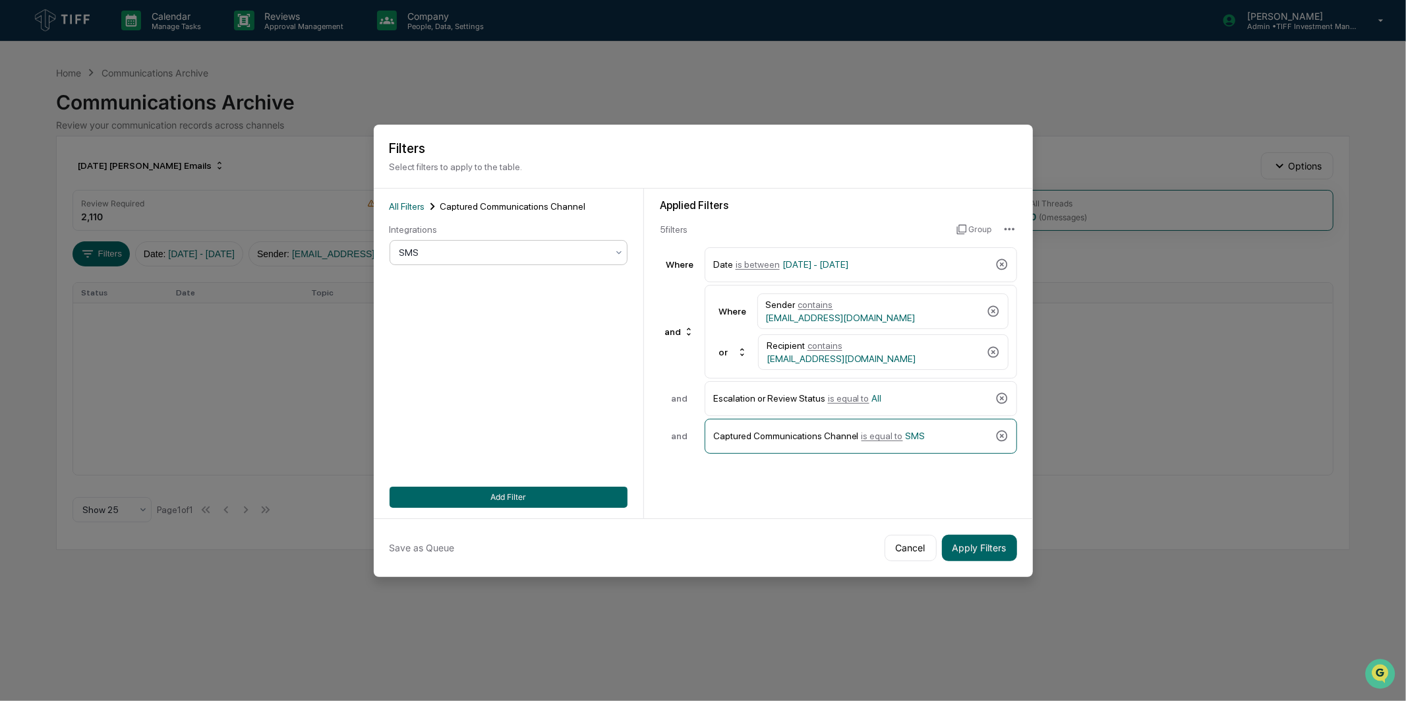
click at [537, 258] on div at bounding box center [504, 252] width 208 height 13
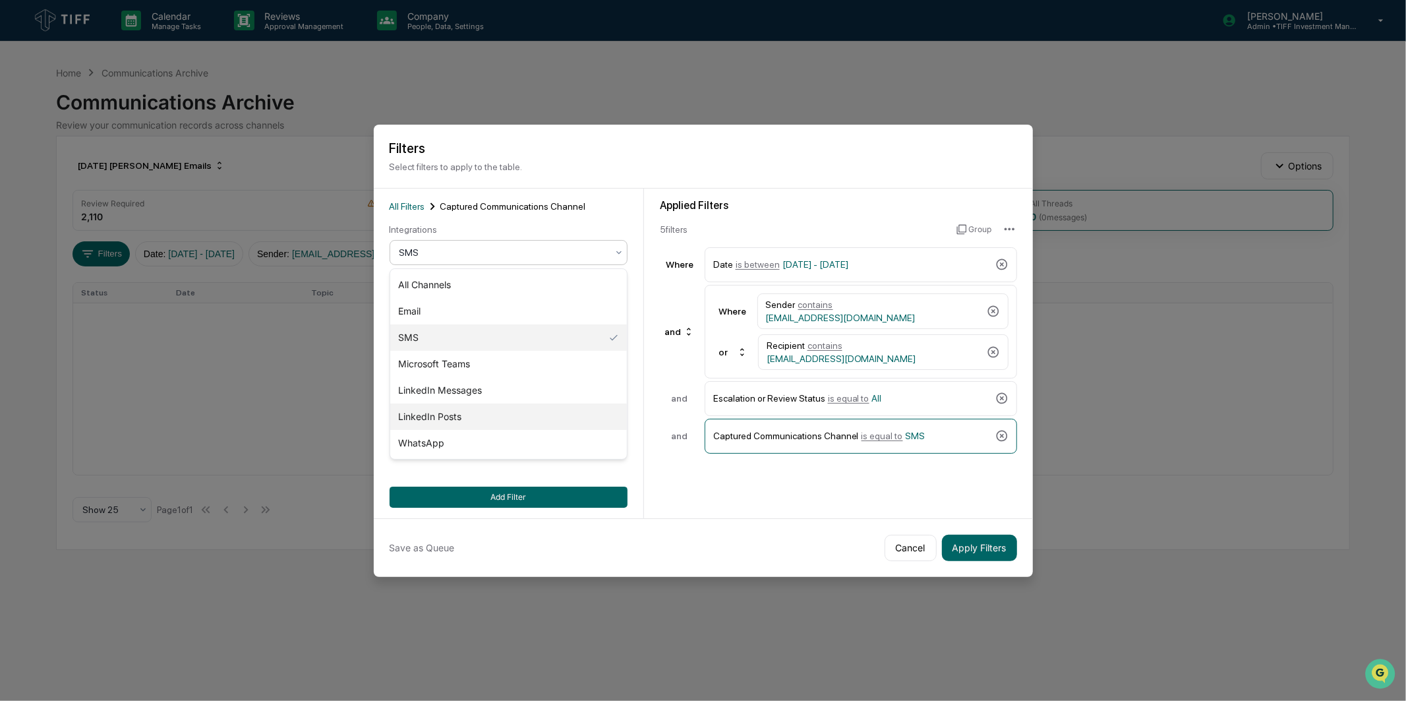
click at [504, 407] on div "LinkedIn Posts" at bounding box center [508, 417] width 237 height 26
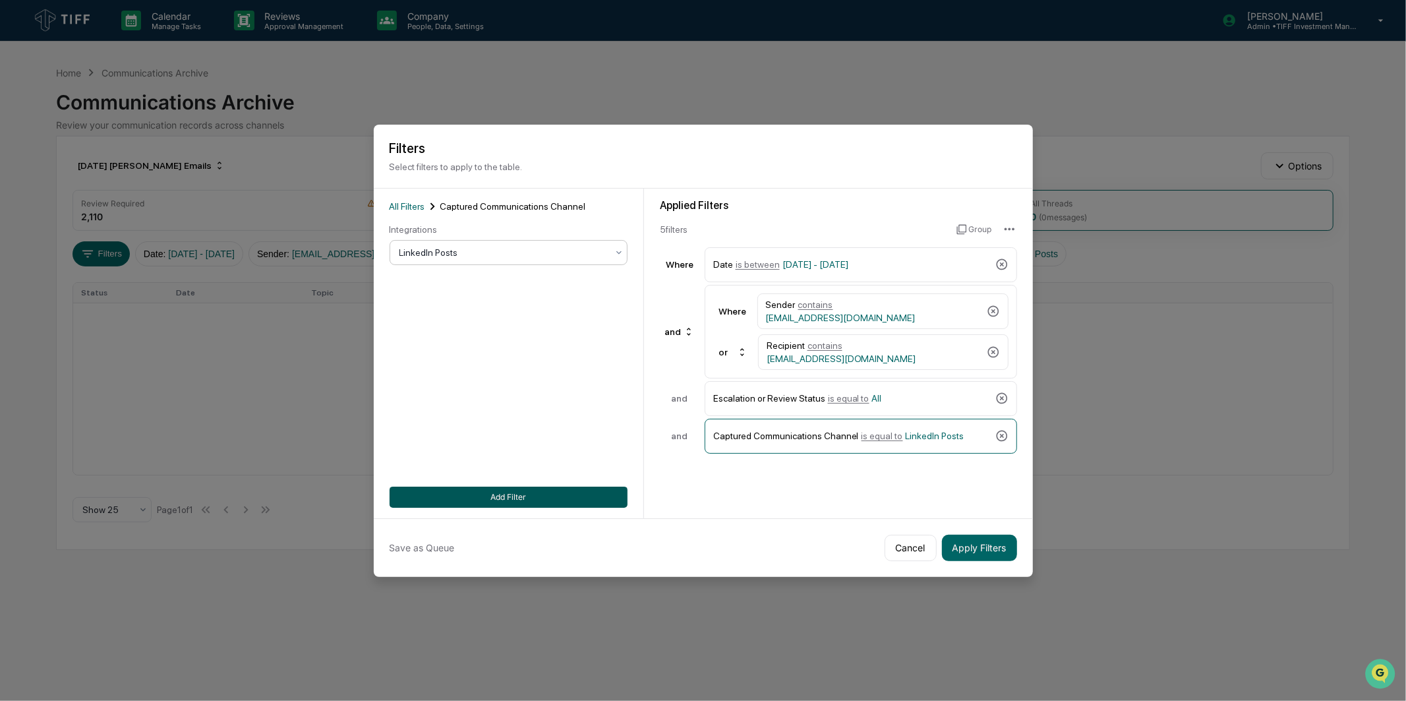
click at [536, 494] on button "Add Filter" at bounding box center [509, 497] width 238 height 21
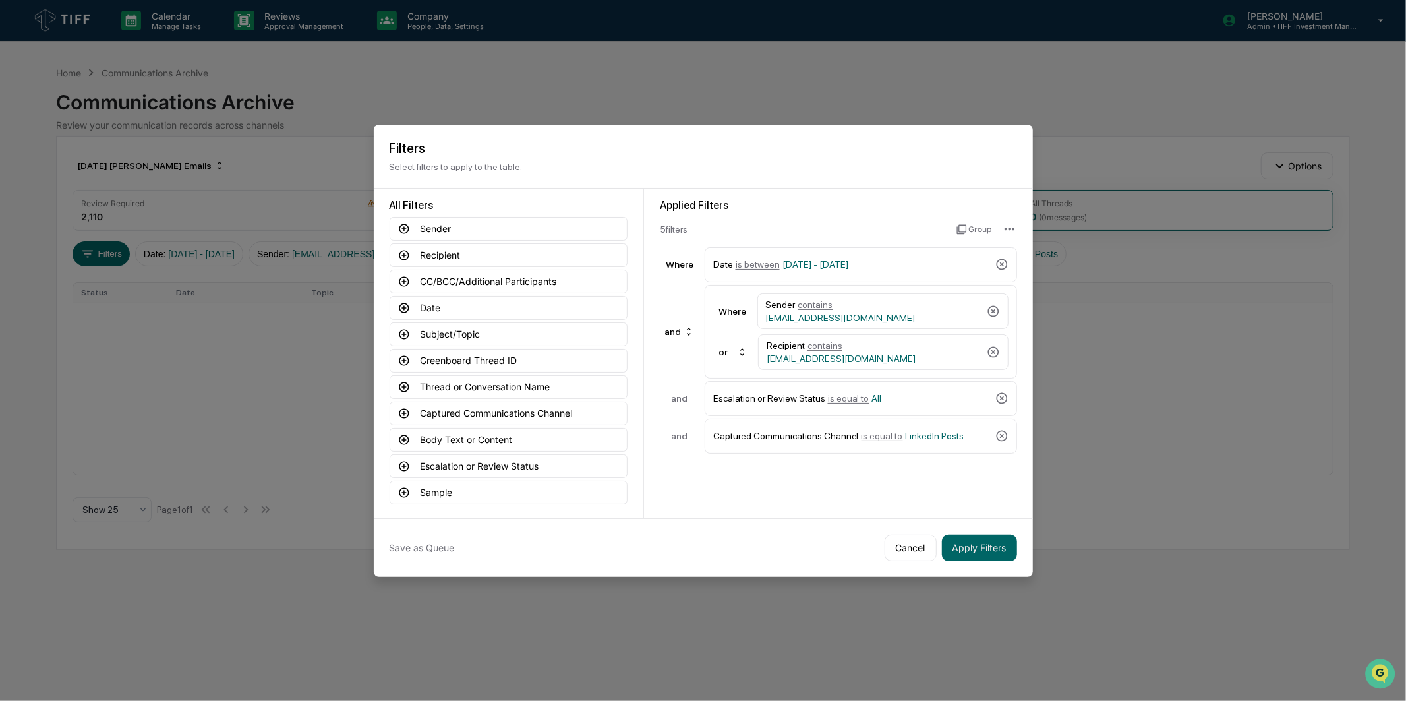
click at [781, 502] on div "Applied Filters 5 filter s Group Where Date is between [DATE] - [DATE] and Wher…" at bounding box center [838, 354] width 389 height 330
click at [992, 544] on button "Apply Filters" at bounding box center [979, 548] width 75 height 26
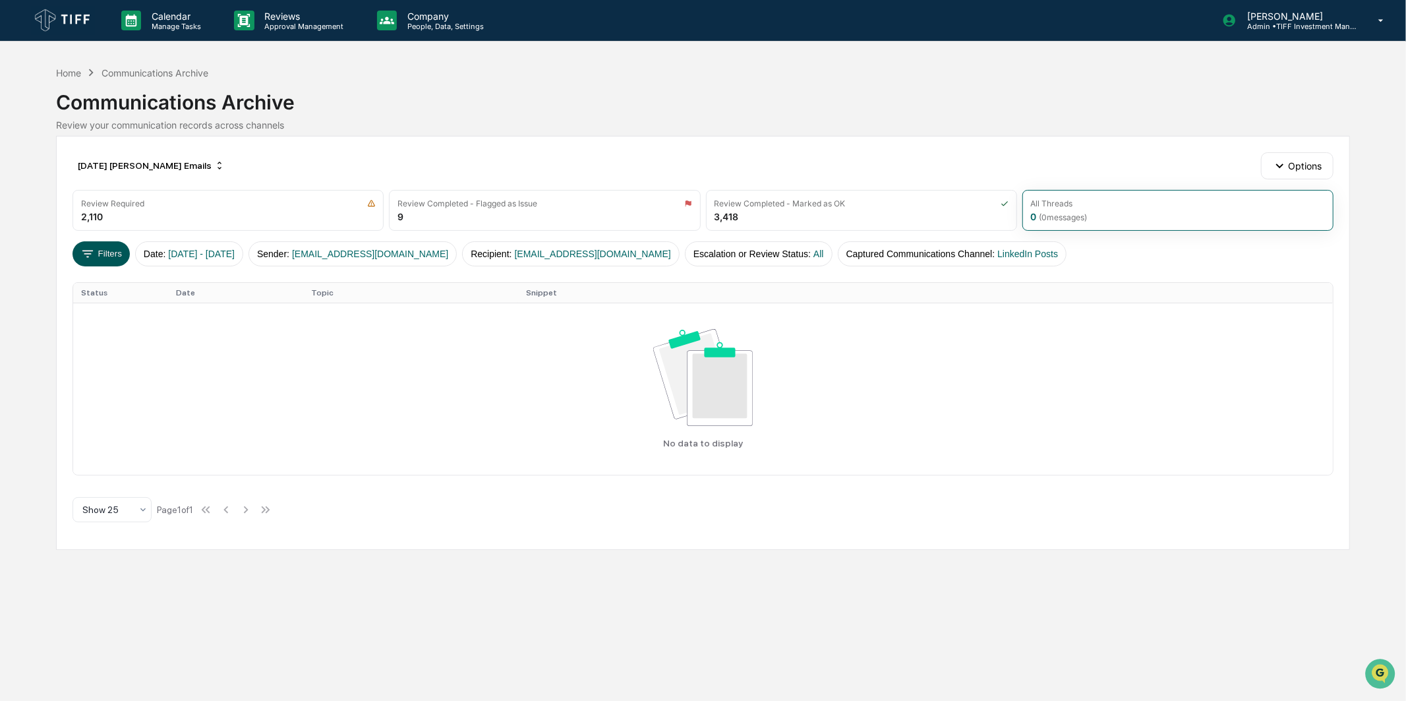
click at [111, 254] on button "Filters" at bounding box center [101, 253] width 57 height 25
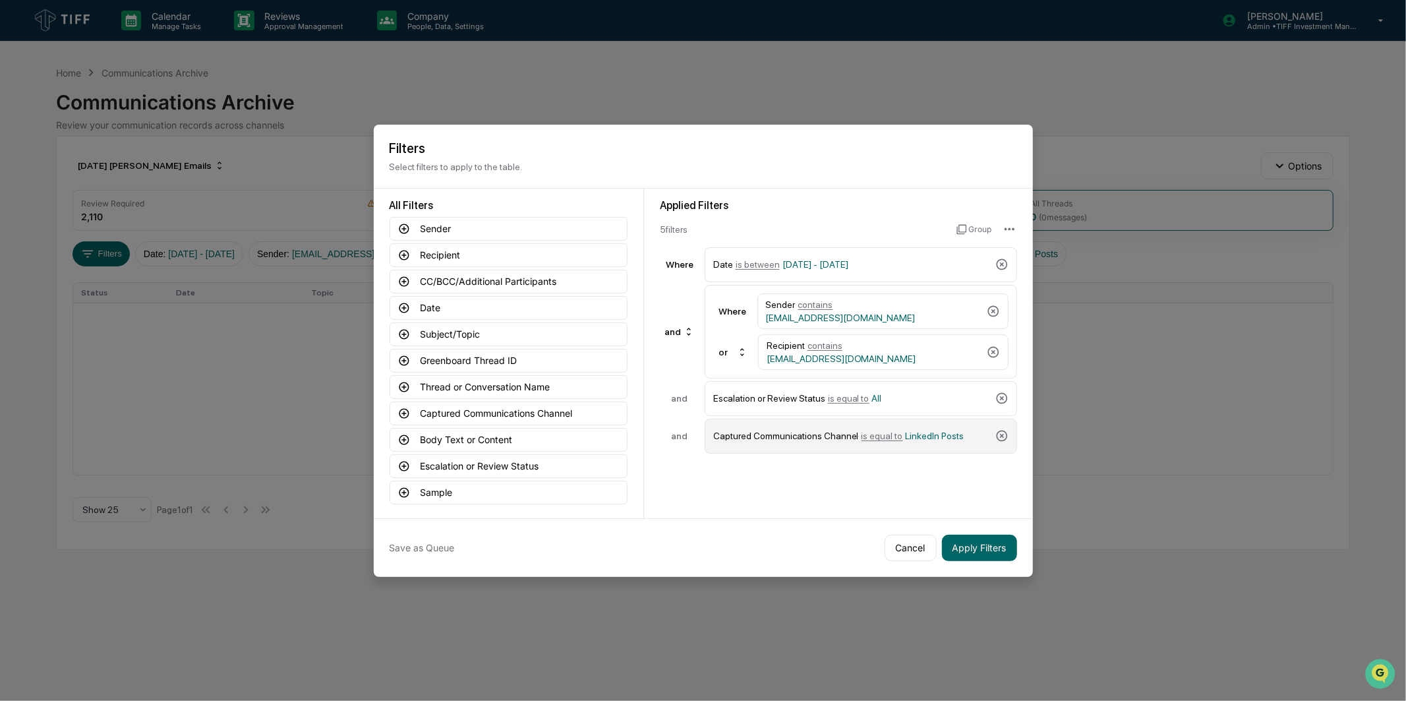
click at [879, 434] on span "is equal to" at bounding box center [883, 436] width 42 height 11
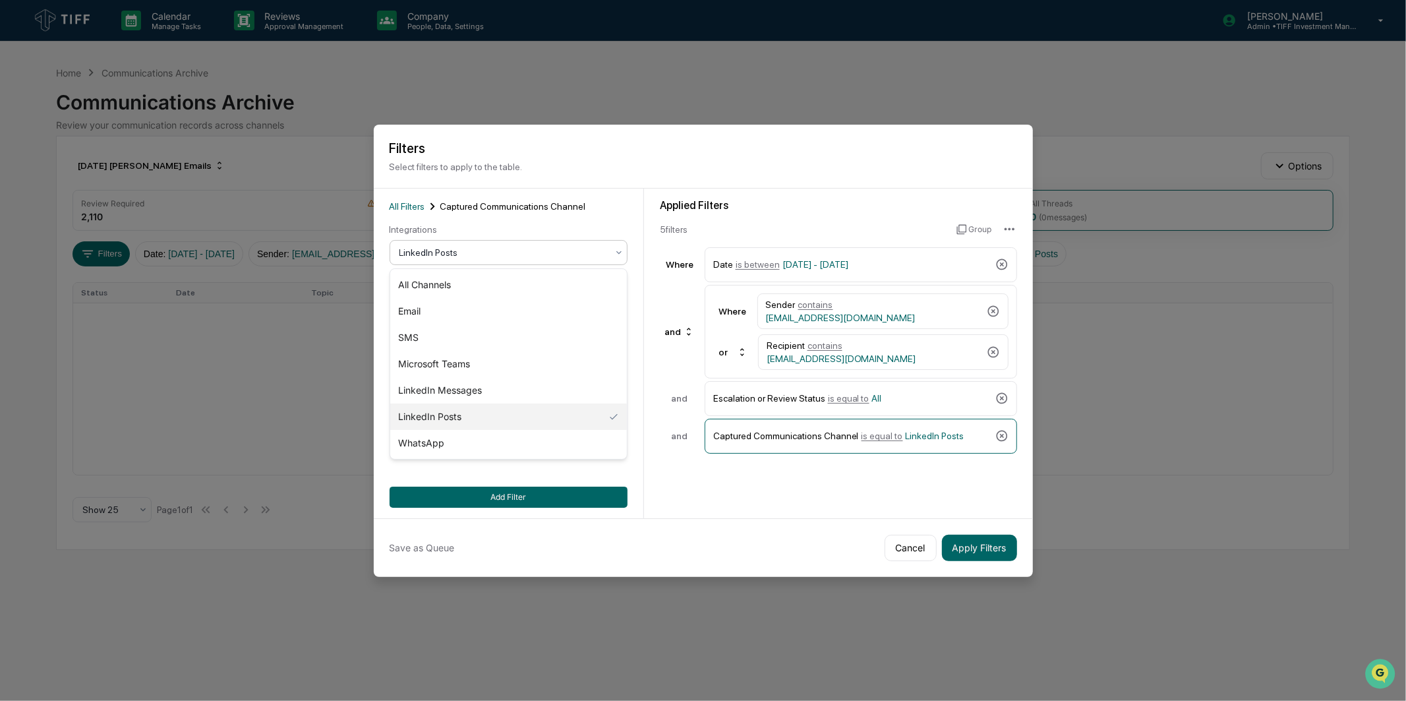
click at [558, 241] on div "LinkedIn Posts" at bounding box center [509, 252] width 238 height 25
click at [512, 387] on div "LinkedIn Messages" at bounding box center [508, 390] width 237 height 26
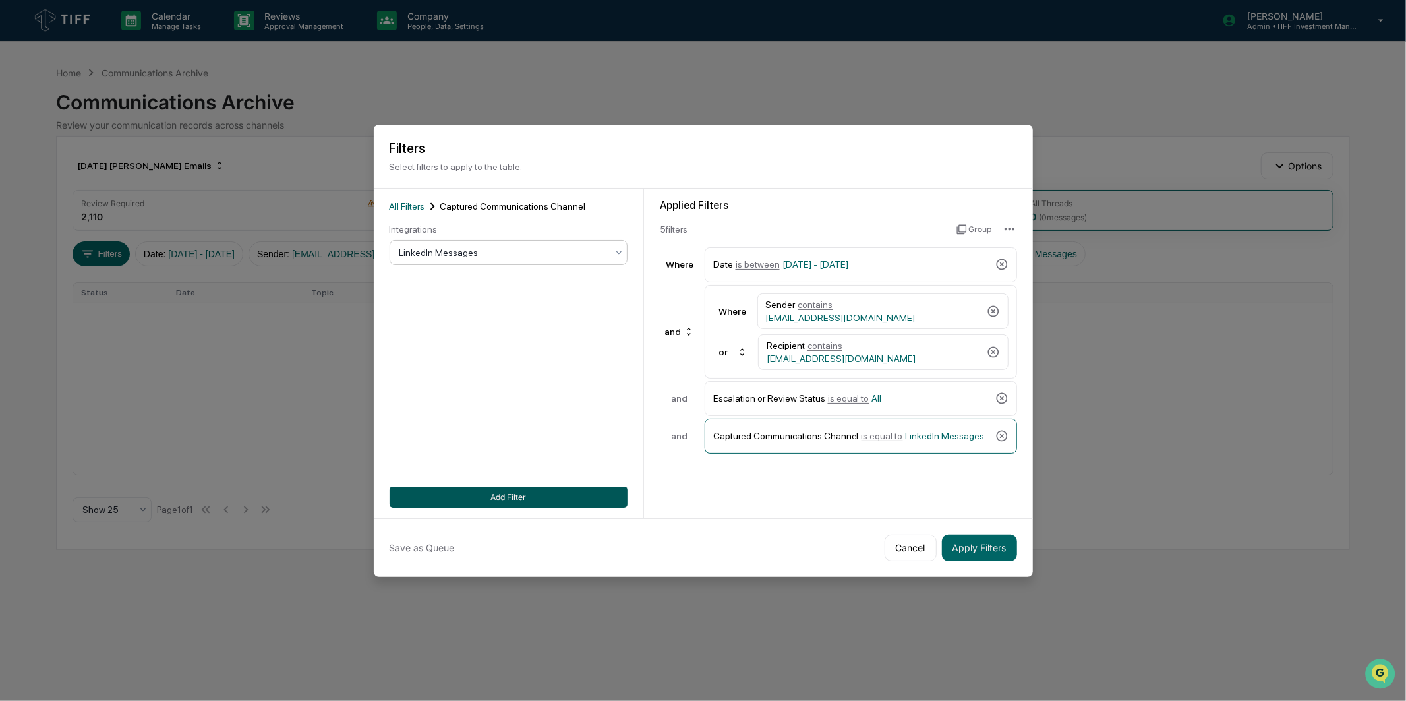
click at [564, 491] on button "Add Filter" at bounding box center [509, 497] width 238 height 21
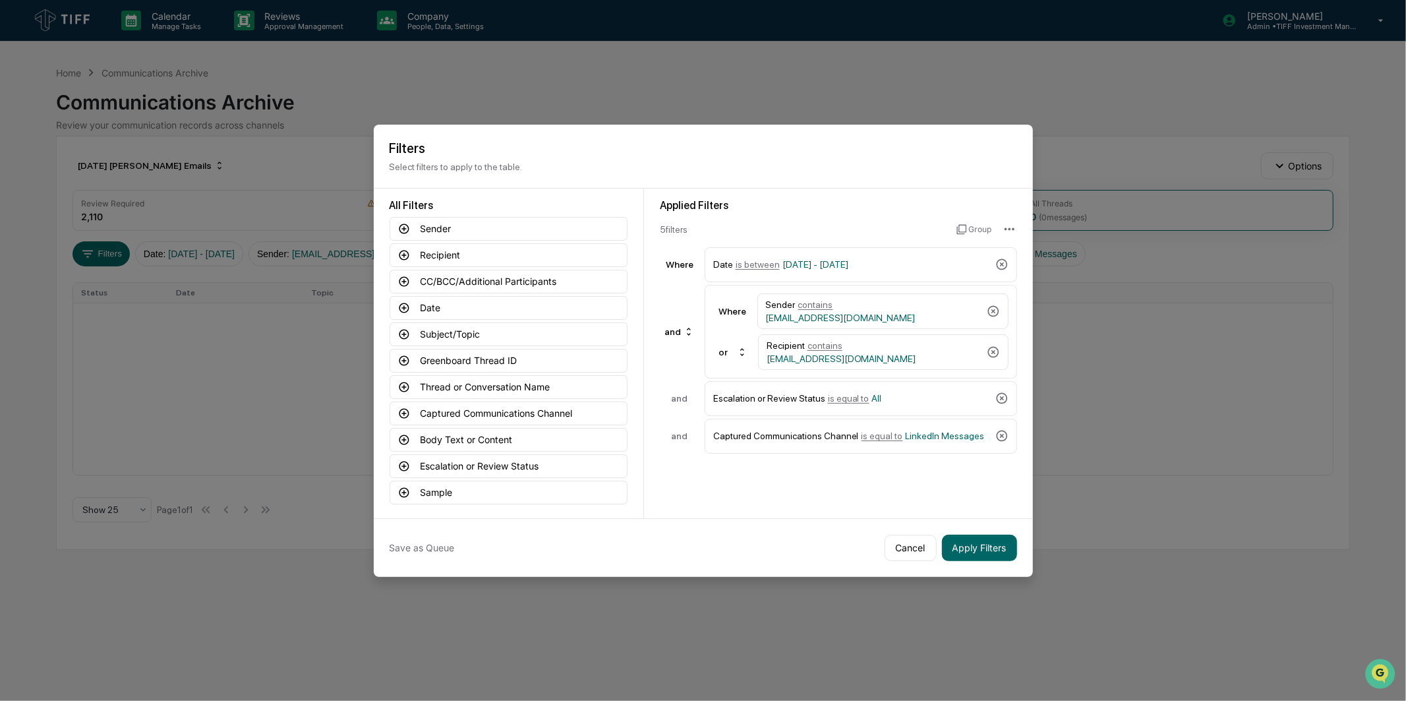
click at [716, 496] on div "Applied Filters 5 filter s Group Where Date is between [DATE] - [DATE] and Wher…" at bounding box center [838, 354] width 389 height 330
click at [999, 545] on button "Apply Filters" at bounding box center [979, 548] width 75 height 26
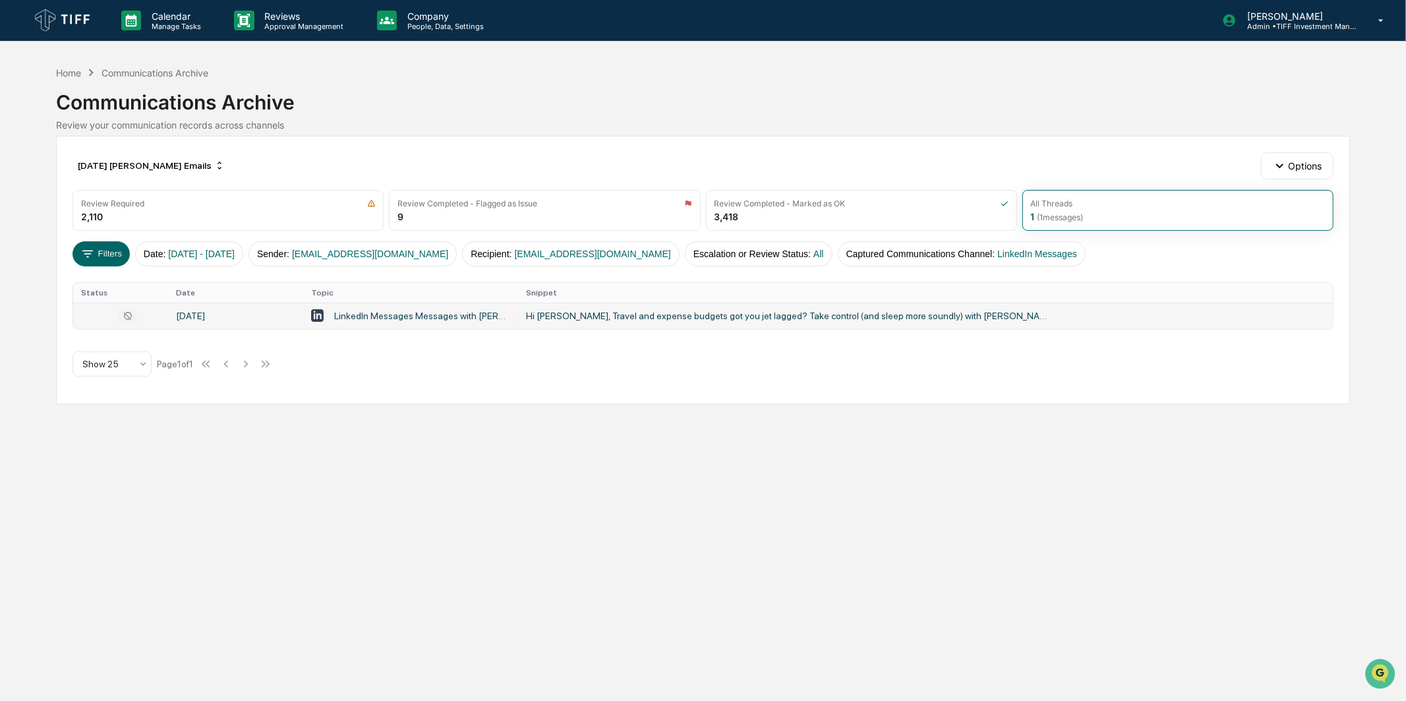
click at [616, 312] on div "Hi [PERSON_NAME], Travel and expense budgets got you jet lagged? Take control (…" at bounding box center [789, 316] width 527 height 11
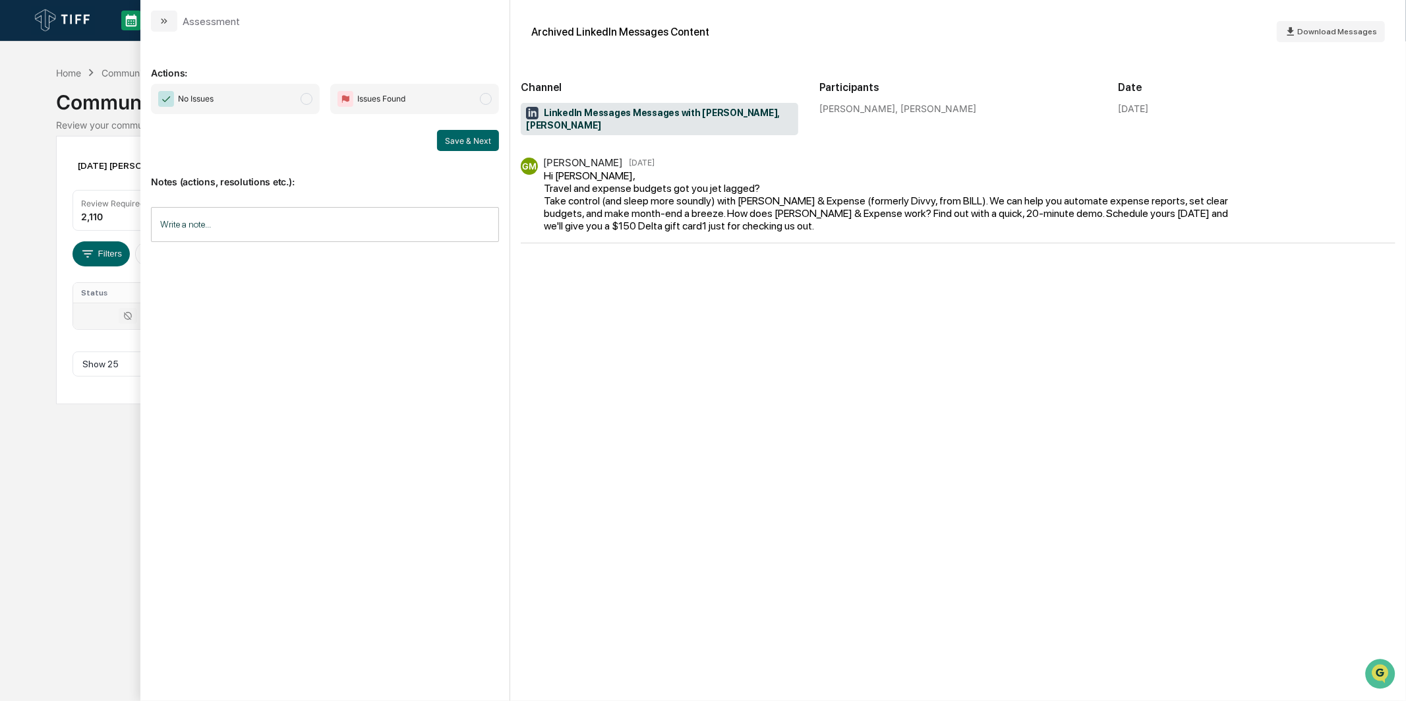
click at [279, 103] on span "No Issues" at bounding box center [235, 99] width 169 height 30
click at [462, 142] on button "Save & Next" at bounding box center [468, 140] width 62 height 21
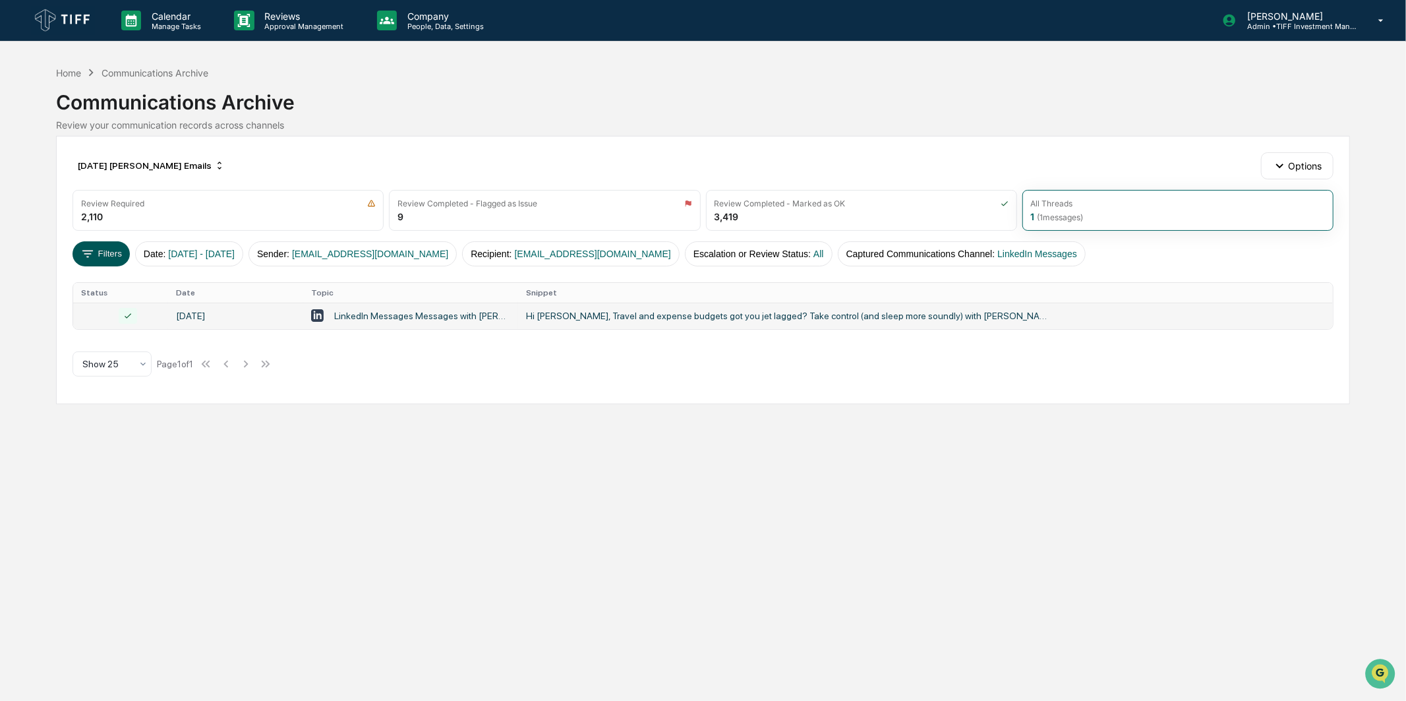
click at [110, 254] on button "Filters" at bounding box center [101, 253] width 57 height 25
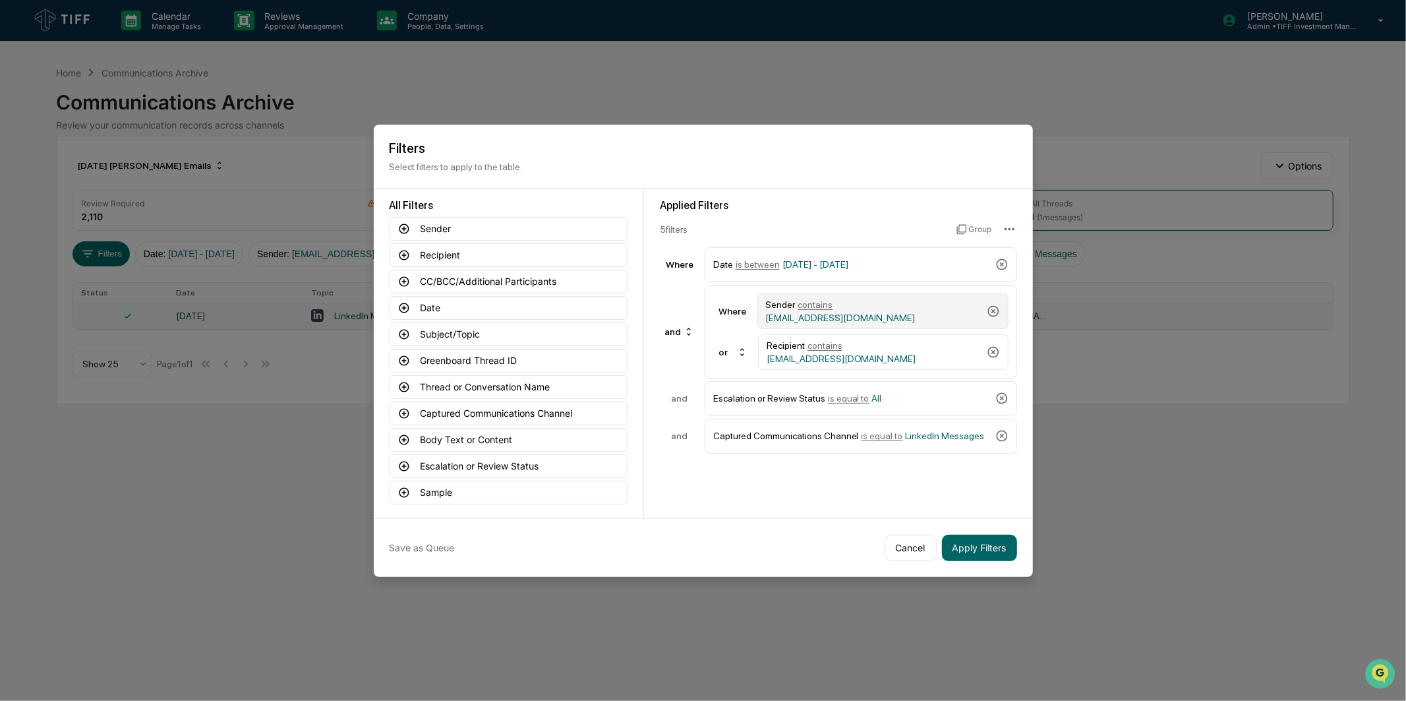
click at [865, 313] on span "[EMAIL_ADDRESS][DOMAIN_NAME]" at bounding box center [841, 318] width 150 height 11
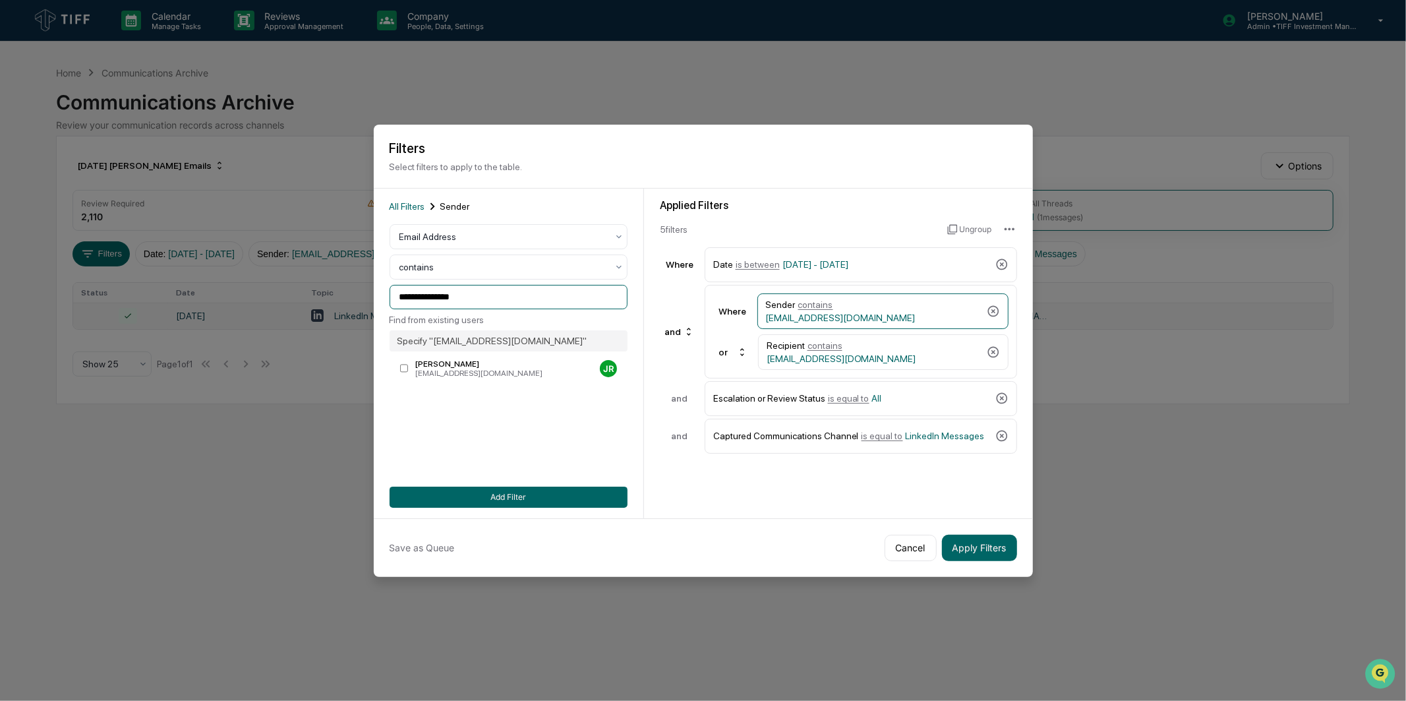
drag, startPoint x: 533, startPoint y: 295, endPoint x: -142, endPoint y: 320, distance: 675.6
click at [0, 320] on html "**********" at bounding box center [703, 350] width 1406 height 701
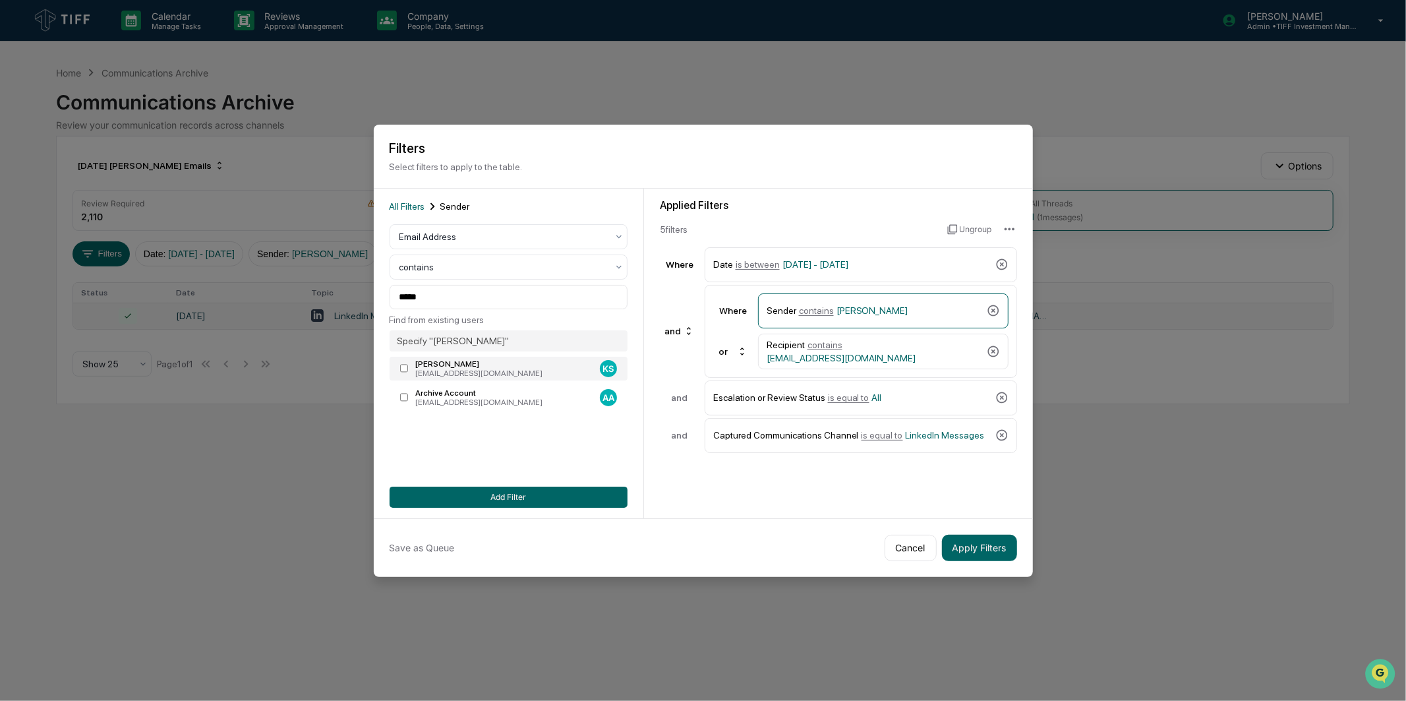
click at [431, 367] on div "[PERSON_NAME]" at bounding box center [504, 363] width 179 height 9
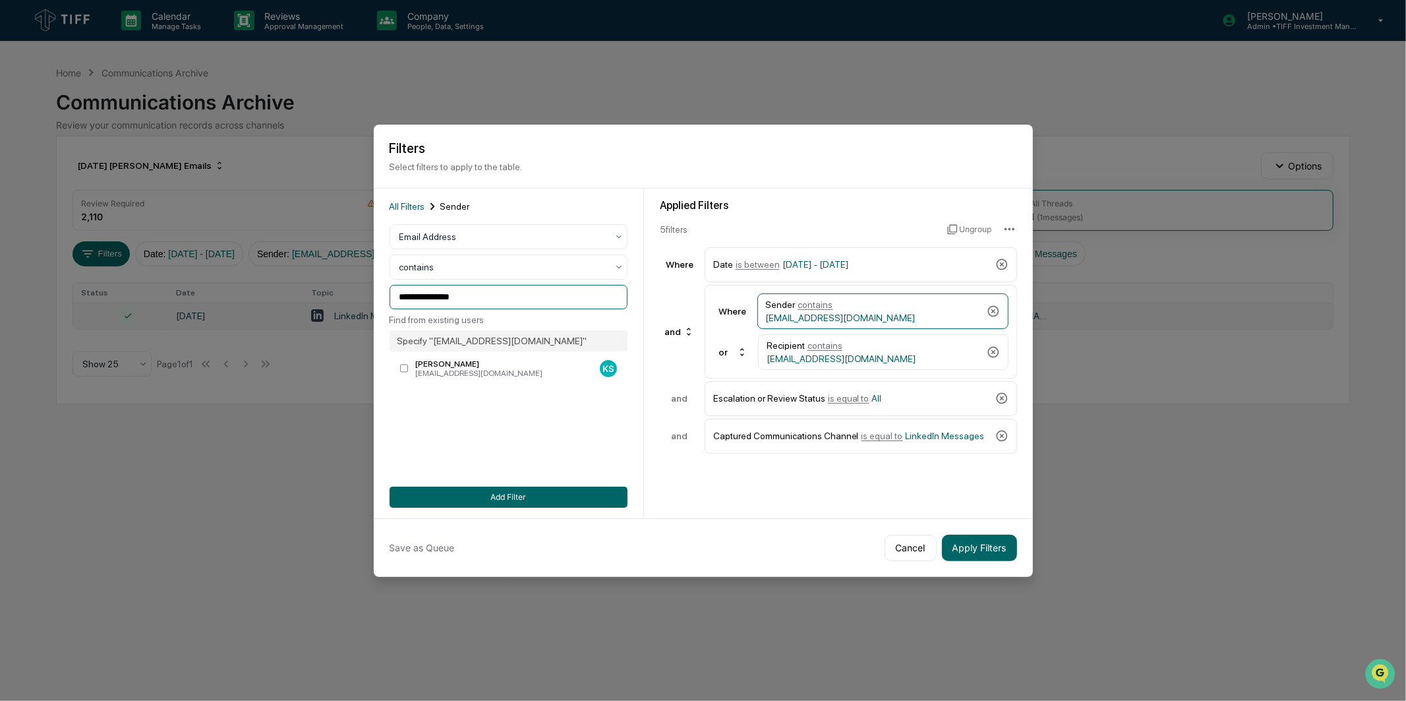
drag, startPoint x: 473, startPoint y: 299, endPoint x: 262, endPoint y: 313, distance: 211.4
click at [262, 313] on body "**********" at bounding box center [703, 350] width 1406 height 701
click at [875, 357] on div "Recipient contains [EMAIL_ADDRESS][DOMAIN_NAME]" at bounding box center [874, 352] width 215 height 24
drag, startPoint x: 518, startPoint y: 286, endPoint x: 233, endPoint y: 309, distance: 285.7
click at [225, 306] on body "**********" at bounding box center [703, 350] width 1406 height 701
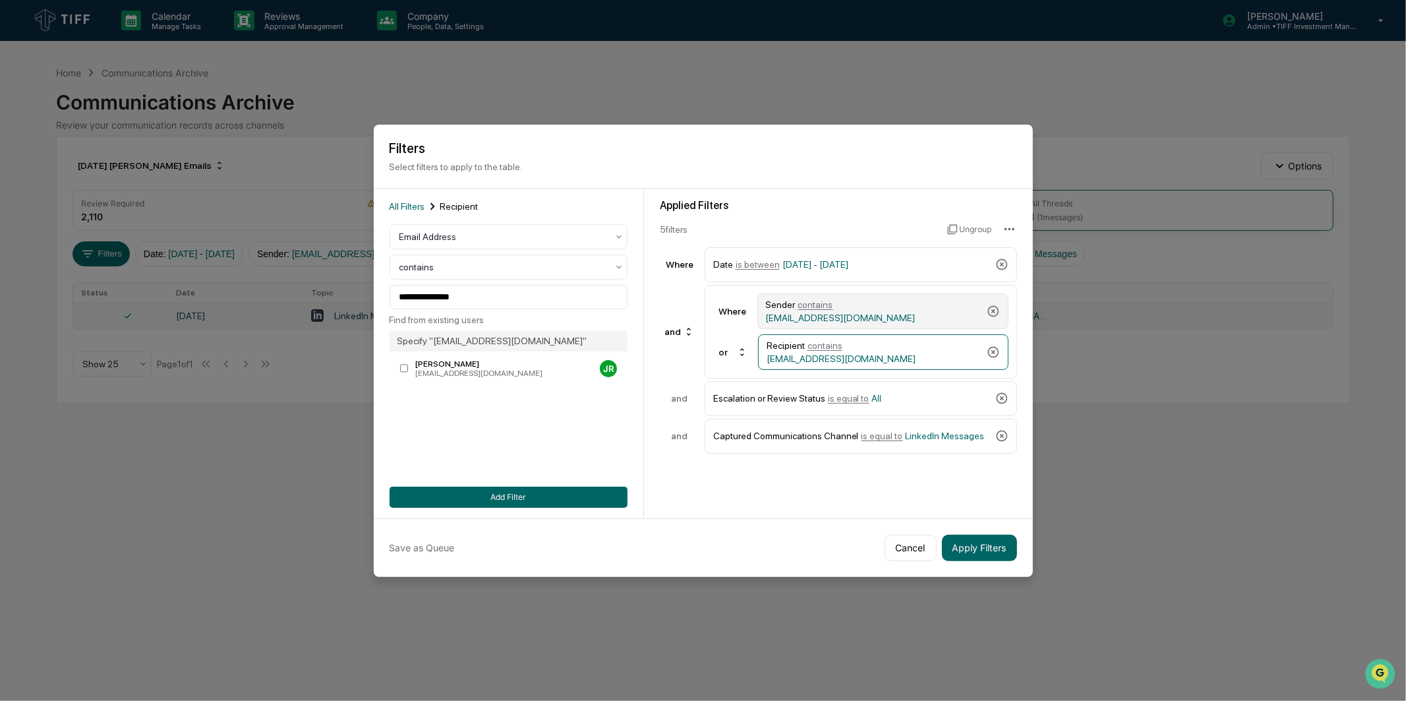
click at [886, 316] on div "Sender contains [EMAIL_ADDRESS][DOMAIN_NAME]" at bounding box center [874, 311] width 216 height 24
drag, startPoint x: 518, startPoint y: 285, endPoint x: 205, endPoint y: 318, distance: 314.3
click at [205, 318] on body "**********" at bounding box center [703, 350] width 1406 height 701
click at [879, 359] on div "Recipient contains [EMAIL_ADDRESS][DOMAIN_NAME]" at bounding box center [874, 352] width 215 height 24
drag, startPoint x: 508, startPoint y: 284, endPoint x: 208, endPoint y: 324, distance: 302.7
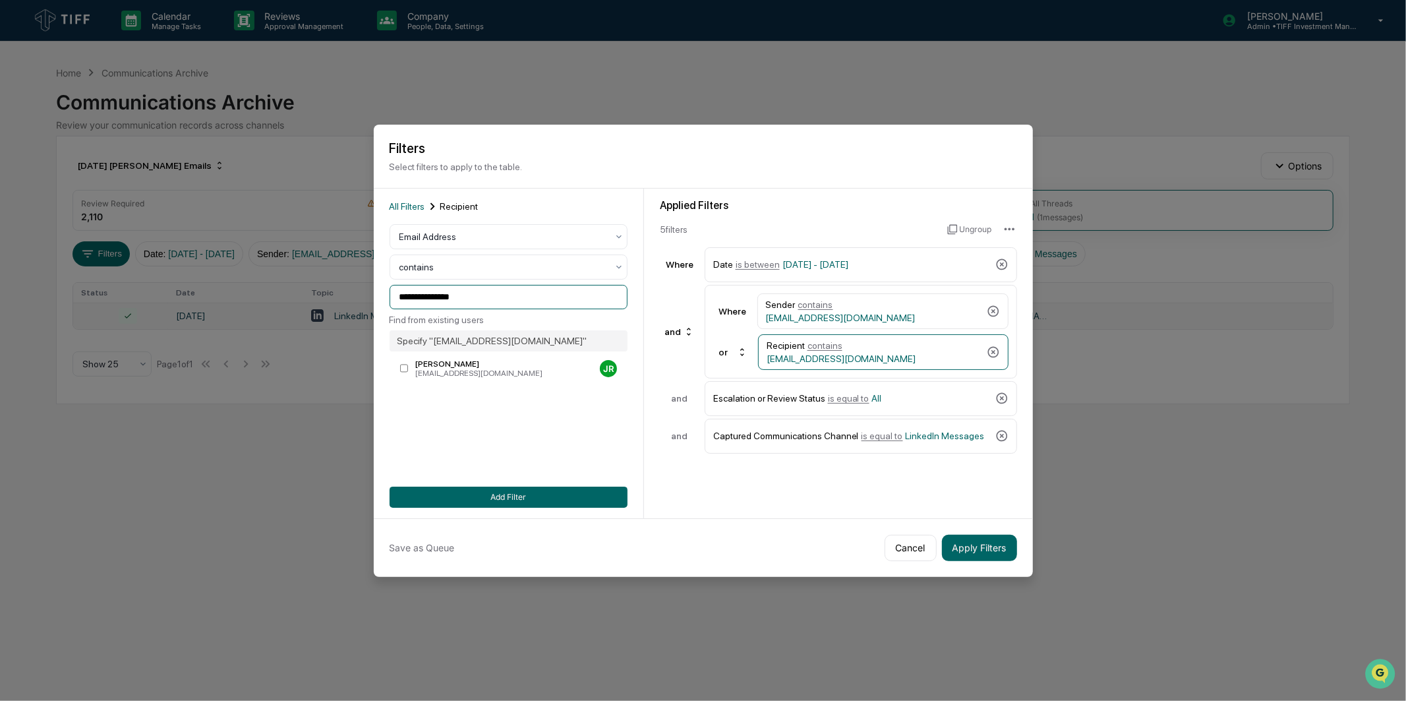
click at [208, 324] on body "**********" at bounding box center [703, 350] width 1406 height 701
paste input
type input "**********"
click at [608, 484] on div "**********" at bounding box center [509, 353] width 238 height 309
click at [605, 496] on button "Add Filter" at bounding box center [509, 497] width 238 height 21
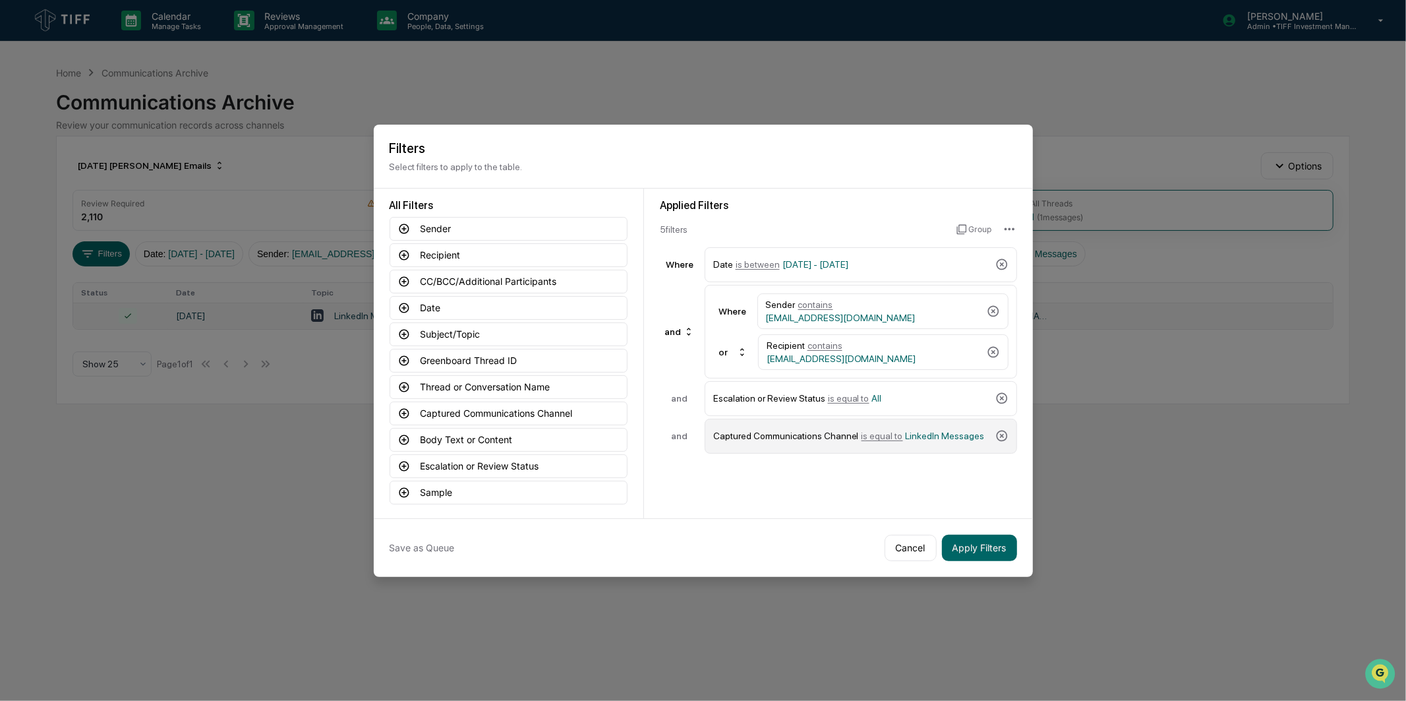
click at [966, 434] on span "LinkedIn Messages" at bounding box center [945, 436] width 79 height 11
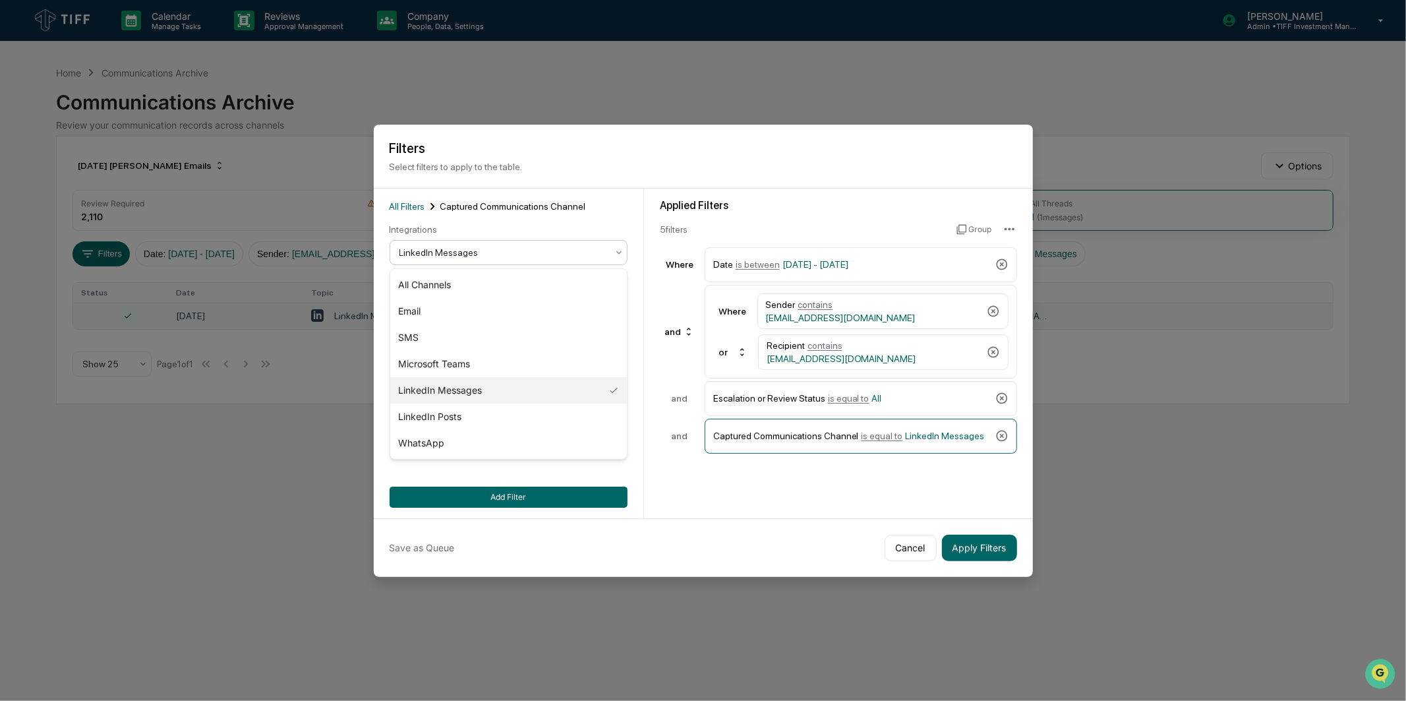
click at [463, 249] on div at bounding box center [504, 252] width 208 height 13
click at [452, 333] on div "SMS" at bounding box center [508, 337] width 237 height 26
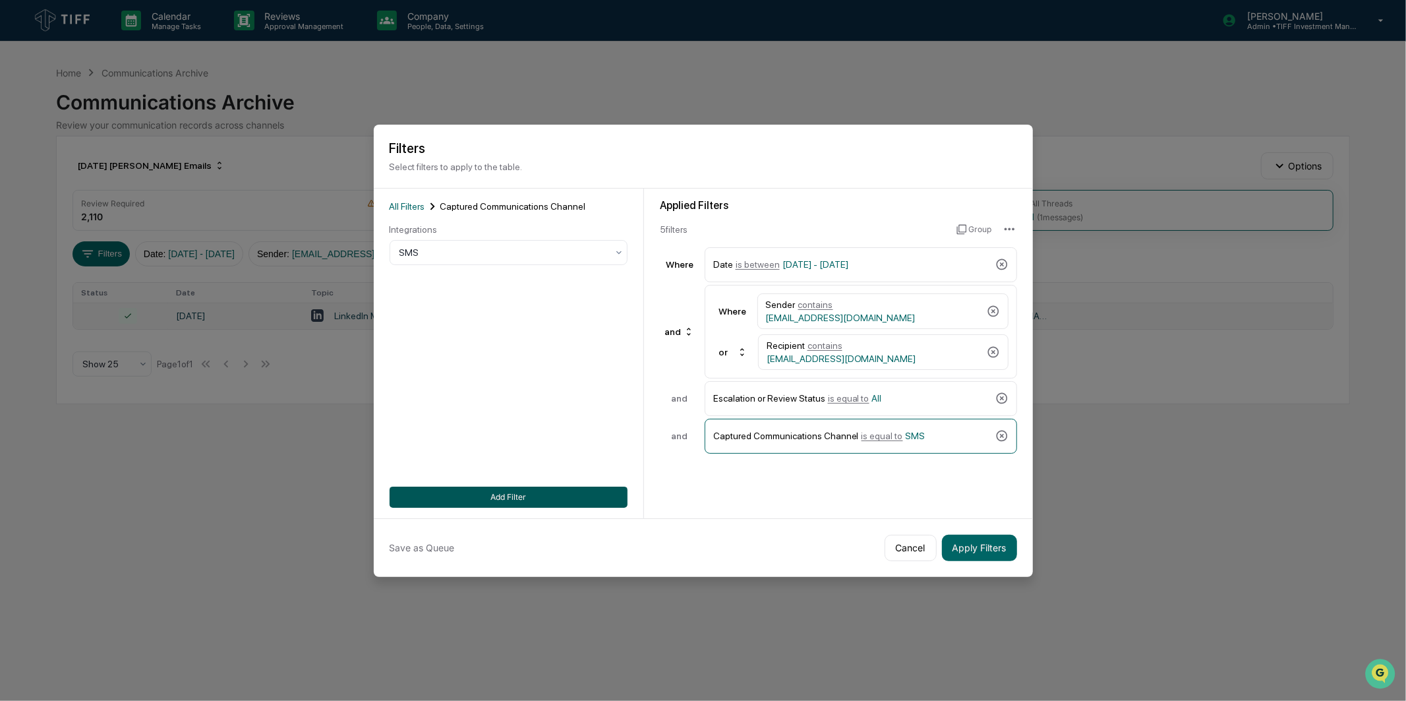
click at [545, 498] on button "Add Filter" at bounding box center [509, 497] width 238 height 21
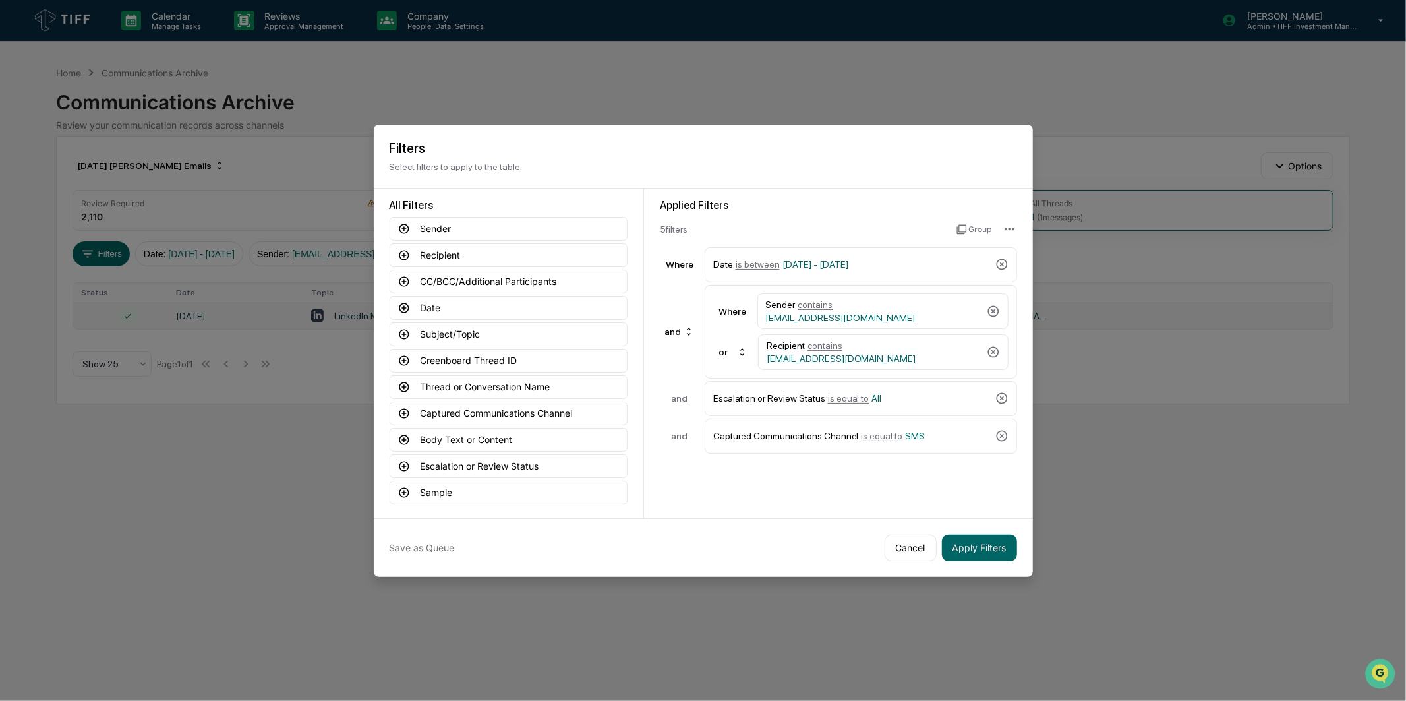
click at [775, 499] on div "Applied Filters 5 filter s Group Where Date is between [DATE] - [DATE] and Wher…" at bounding box center [838, 354] width 389 height 330
click at [991, 549] on button "Apply Filters" at bounding box center [979, 548] width 75 height 26
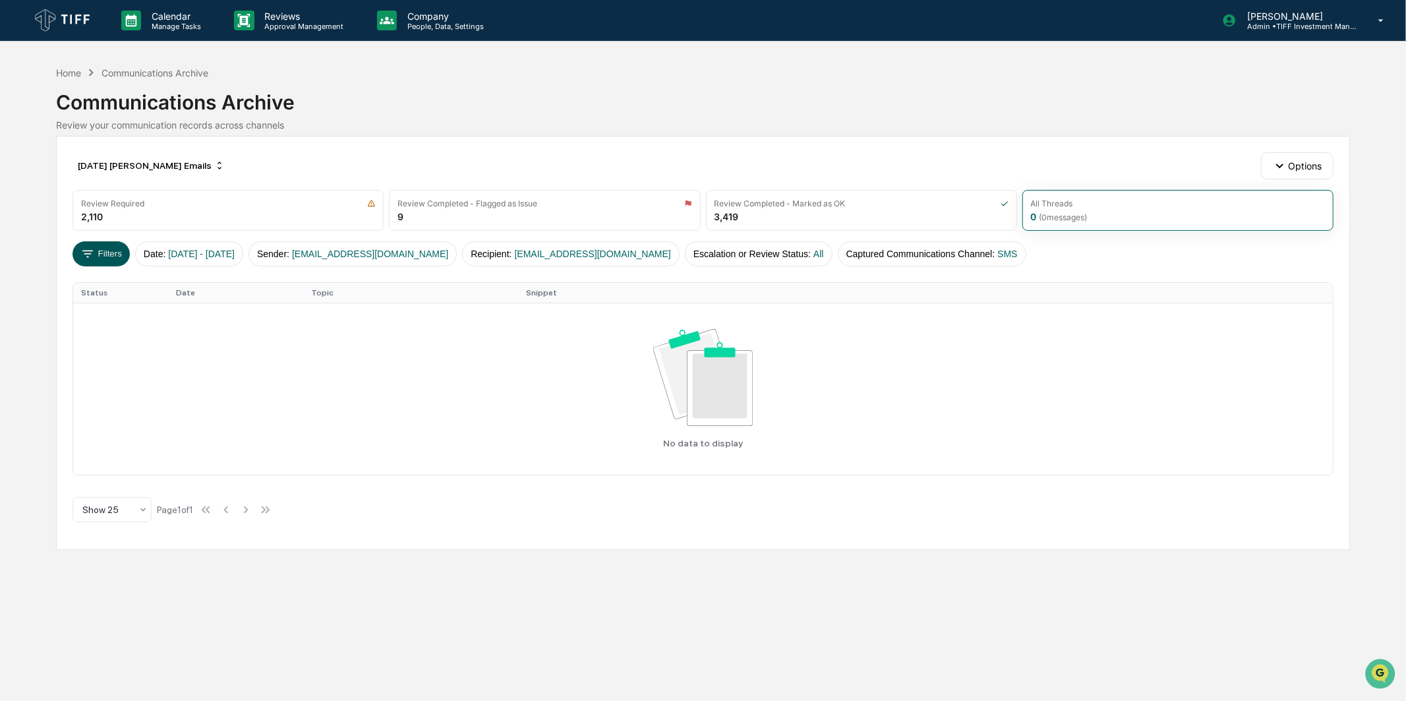
click at [90, 257] on icon at bounding box center [87, 254] width 15 height 15
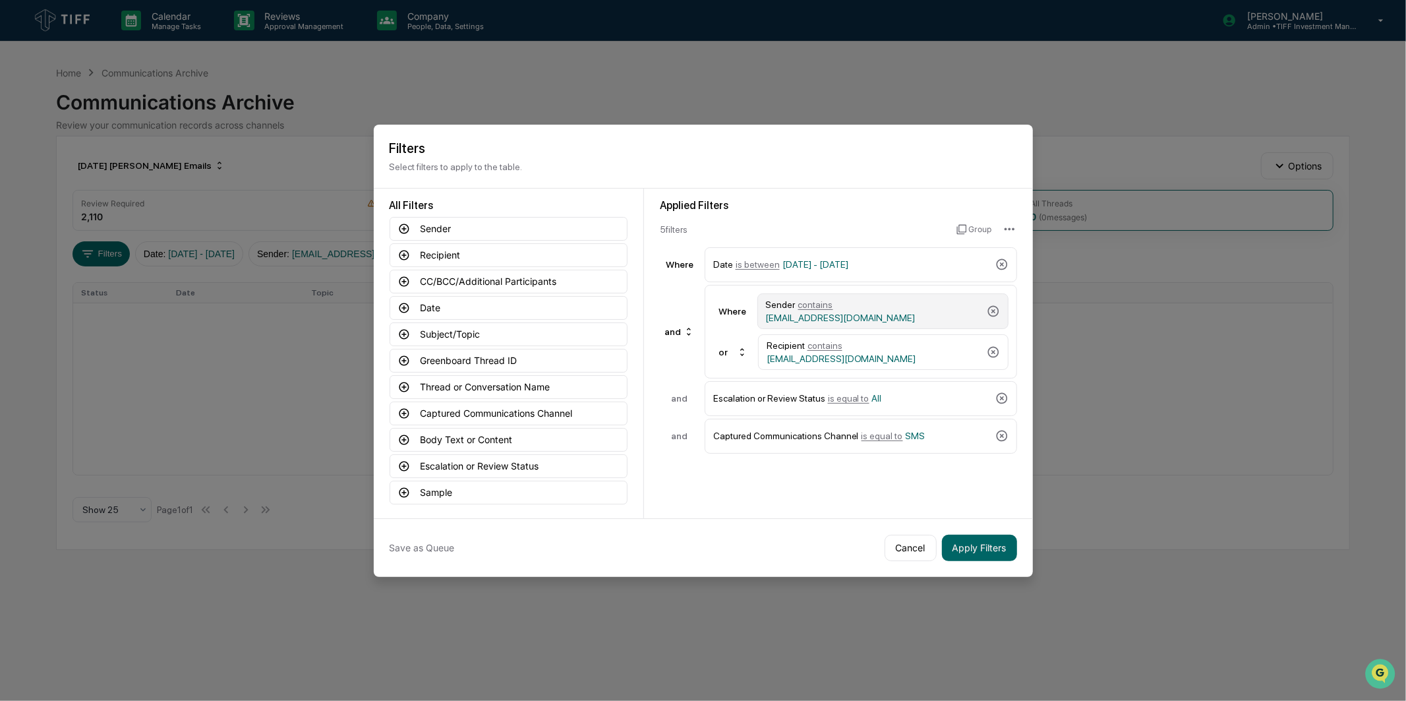
click at [852, 313] on span "[EMAIL_ADDRESS][DOMAIN_NAME]" at bounding box center [841, 318] width 150 height 11
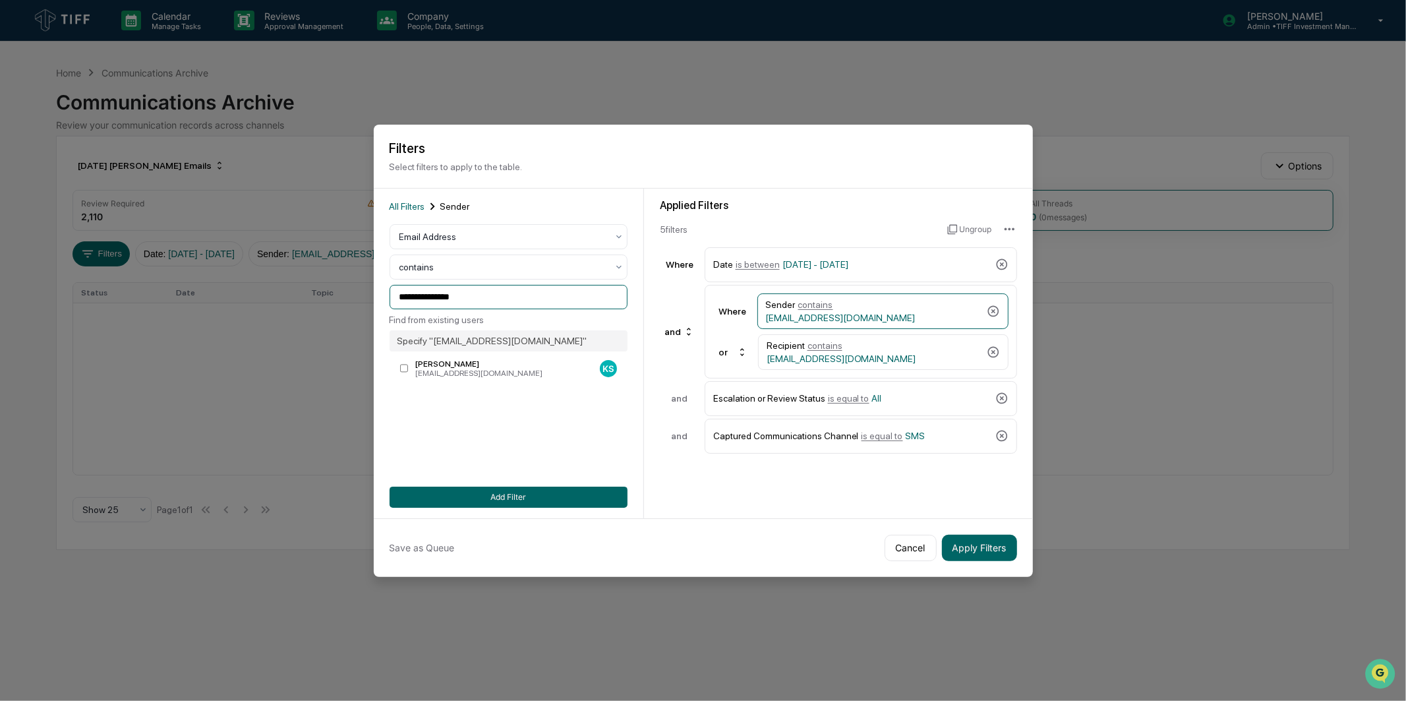
drag, startPoint x: 493, startPoint y: 305, endPoint x: 146, endPoint y: 318, distance: 347.0
click at [146, 318] on body "**********" at bounding box center [703, 350] width 1406 height 701
click at [477, 371] on div "[EMAIL_ADDRESS][DOMAIN_NAME]" at bounding box center [504, 373] width 179 height 9
drag, startPoint x: 477, startPoint y: 371, endPoint x: 532, endPoint y: 295, distance: 93.4
click at [551, 295] on input "**********" at bounding box center [509, 297] width 238 height 24
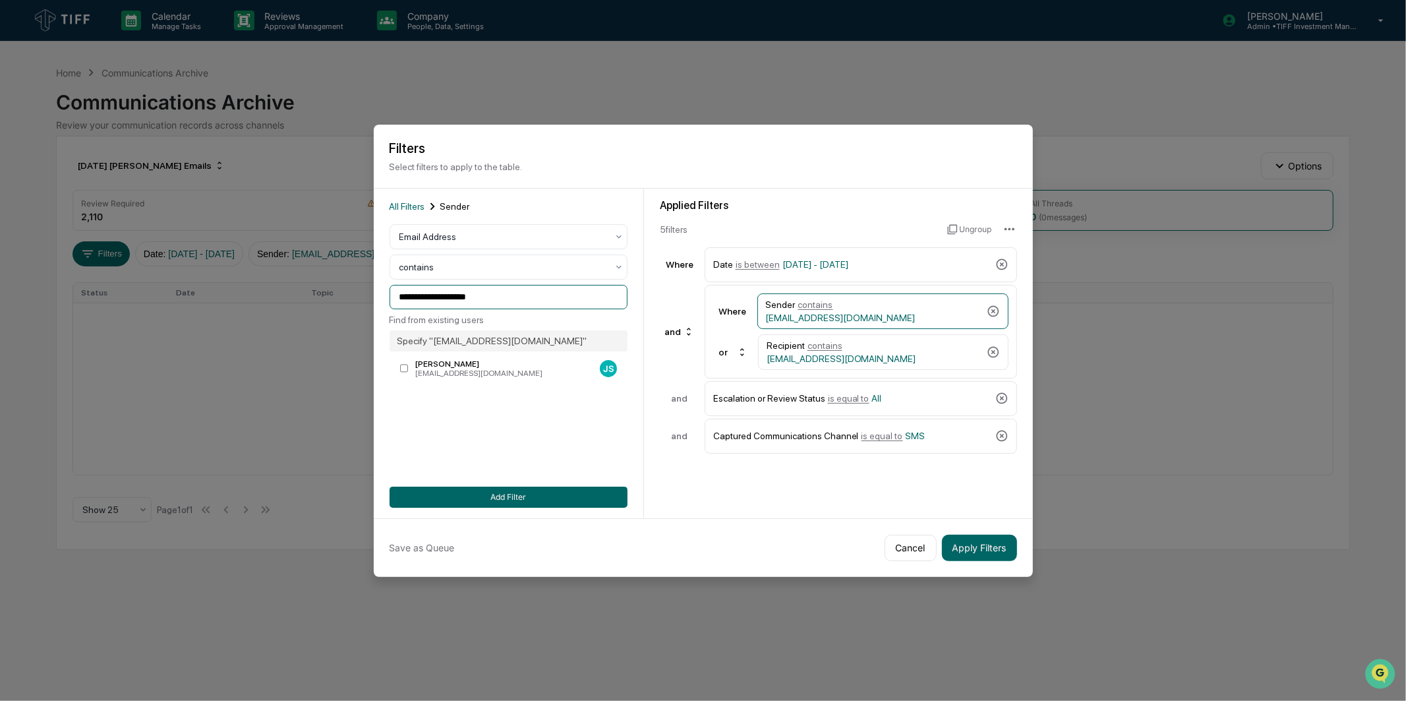
drag, startPoint x: 511, startPoint y: 295, endPoint x: 307, endPoint y: 299, distance: 204.4
click at [307, 299] on body "**********" at bounding box center [703, 350] width 1406 height 701
click at [904, 348] on div "Recipient contains [EMAIL_ADDRESS][DOMAIN_NAME]" at bounding box center [874, 352] width 215 height 24
drag, startPoint x: 518, startPoint y: 295, endPoint x: 102, endPoint y: 314, distance: 416.5
click at [100, 314] on body "**********" at bounding box center [703, 350] width 1406 height 701
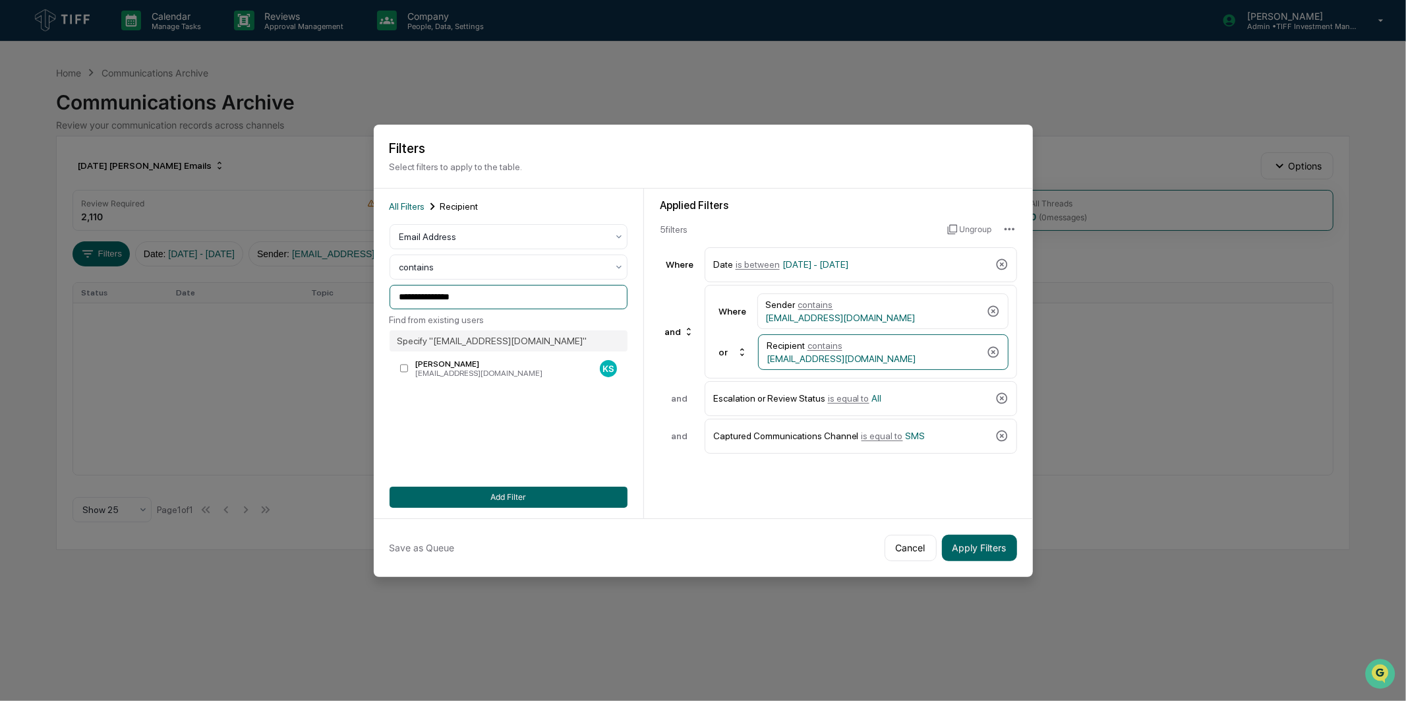
paste input "*****"
type input "**********"
click at [468, 376] on div "[EMAIL_ADDRESS][DOMAIN_NAME]" at bounding box center [504, 373] width 179 height 9
click at [529, 489] on button "Add Filter" at bounding box center [509, 497] width 238 height 21
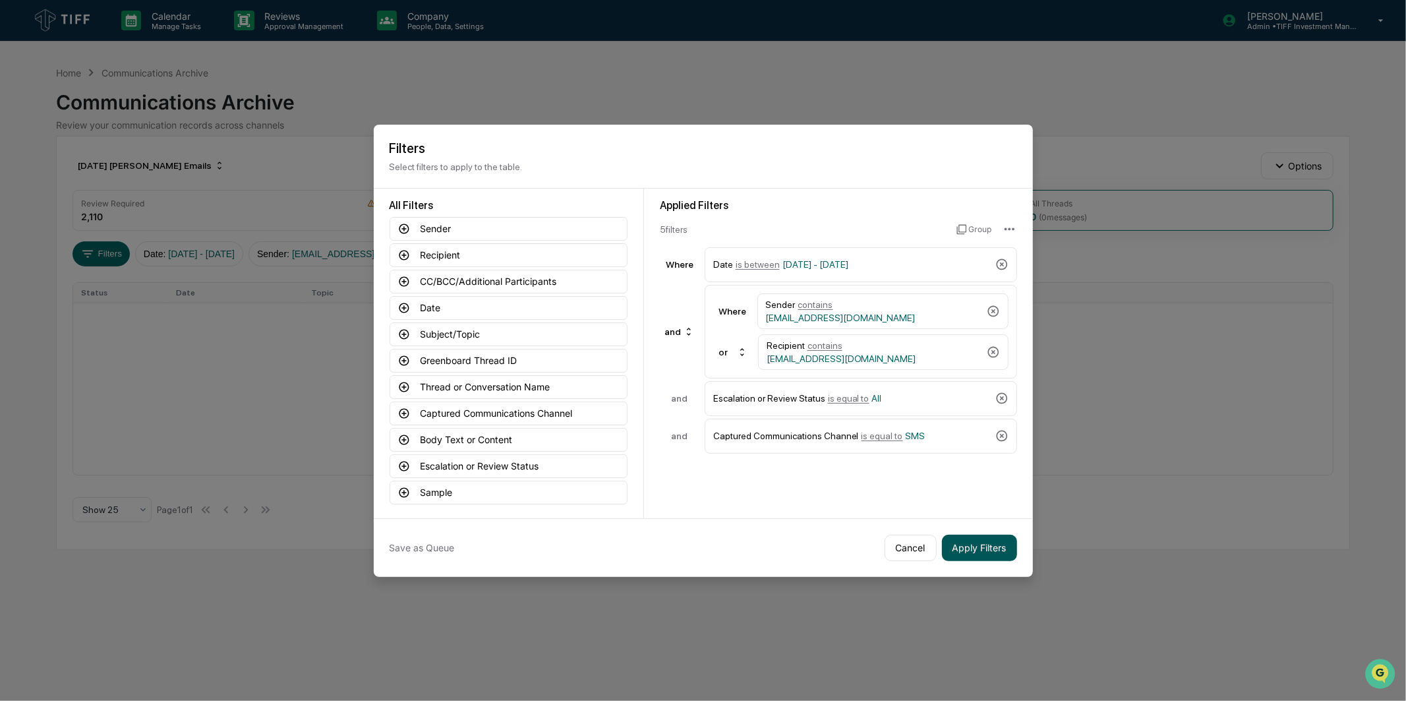
click at [978, 541] on button "Apply Filters" at bounding box center [979, 548] width 75 height 26
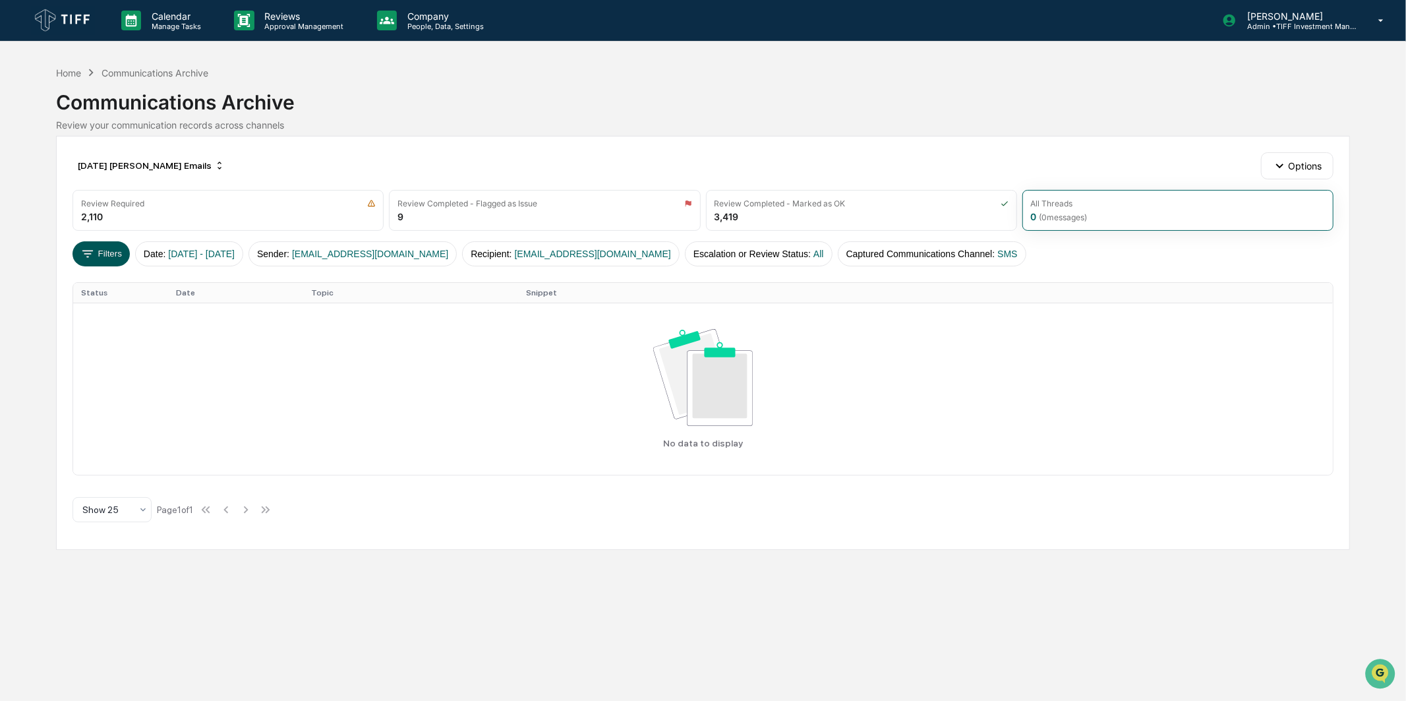
click at [107, 264] on button "Filters" at bounding box center [101, 253] width 57 height 25
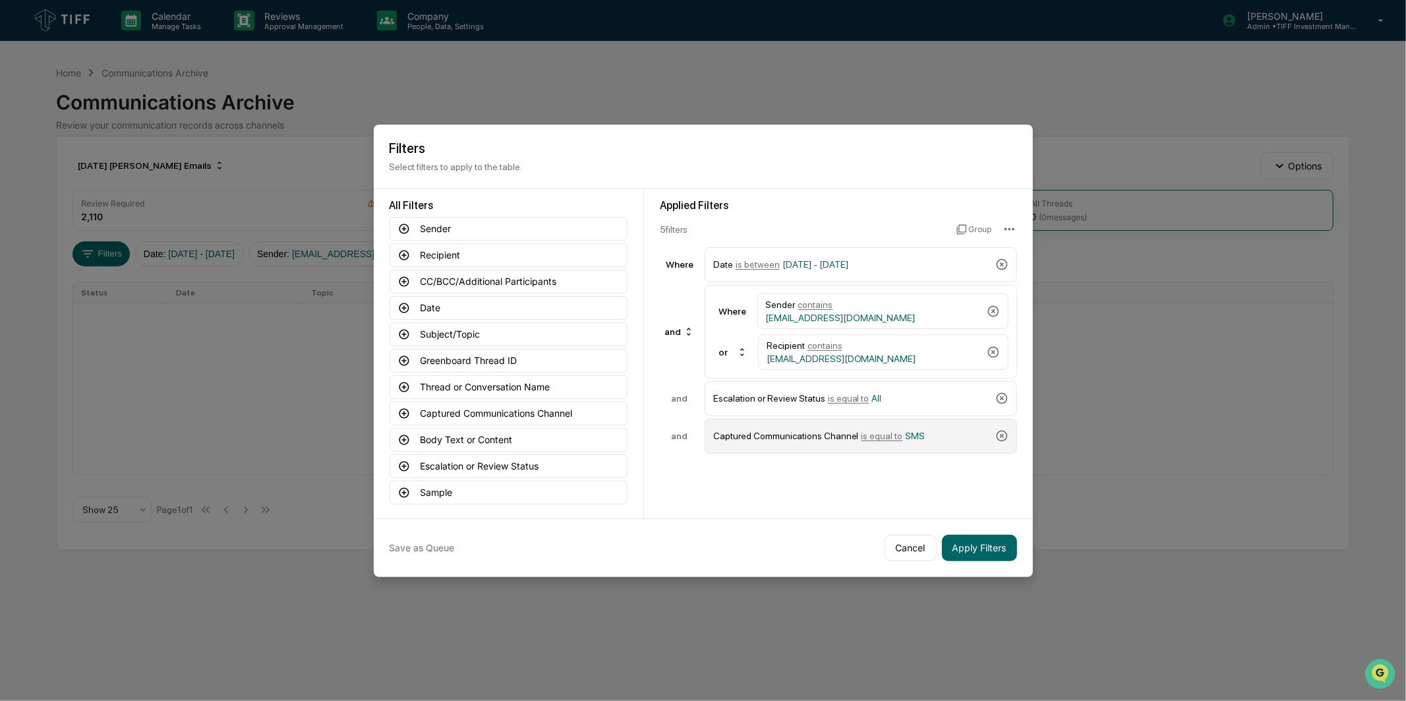
click at [959, 433] on div "Captured Communications Channel is equal to SMS" at bounding box center [851, 436] width 277 height 23
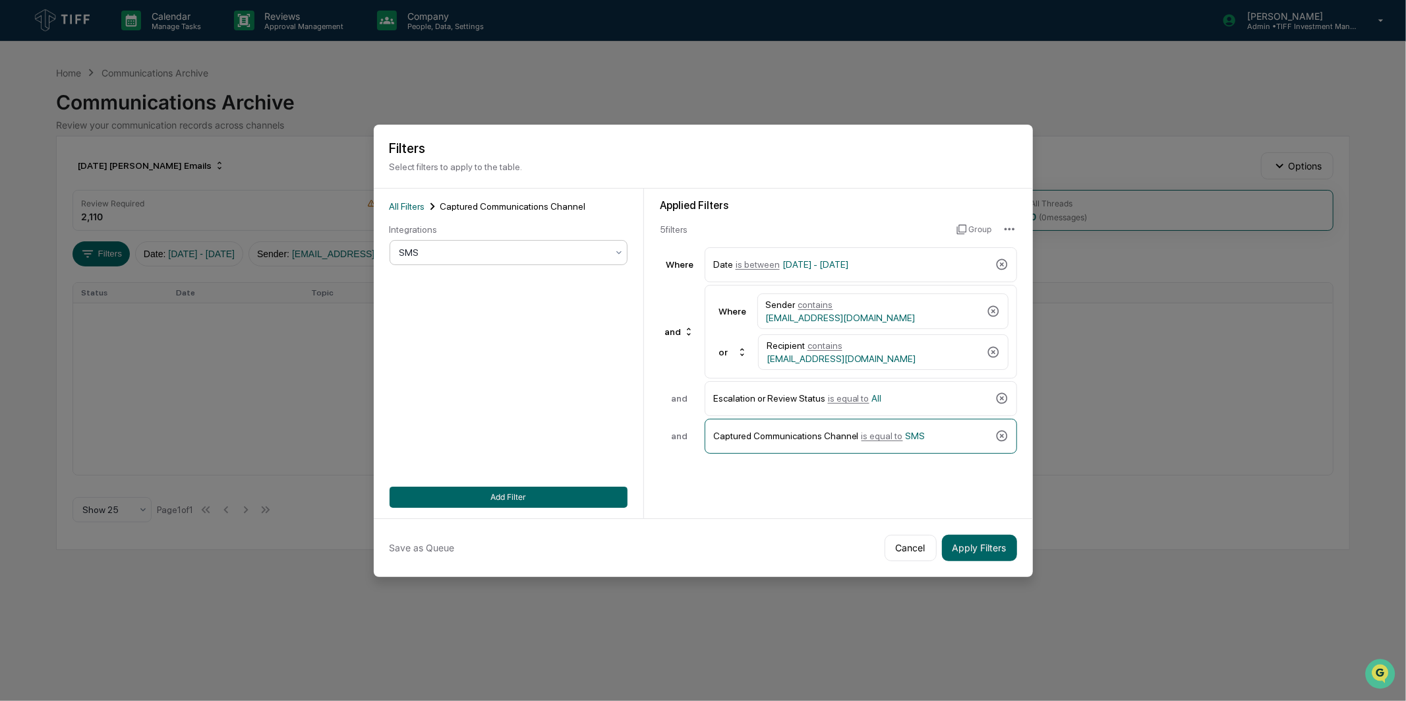
click at [522, 241] on div "SMS" at bounding box center [509, 252] width 238 height 25
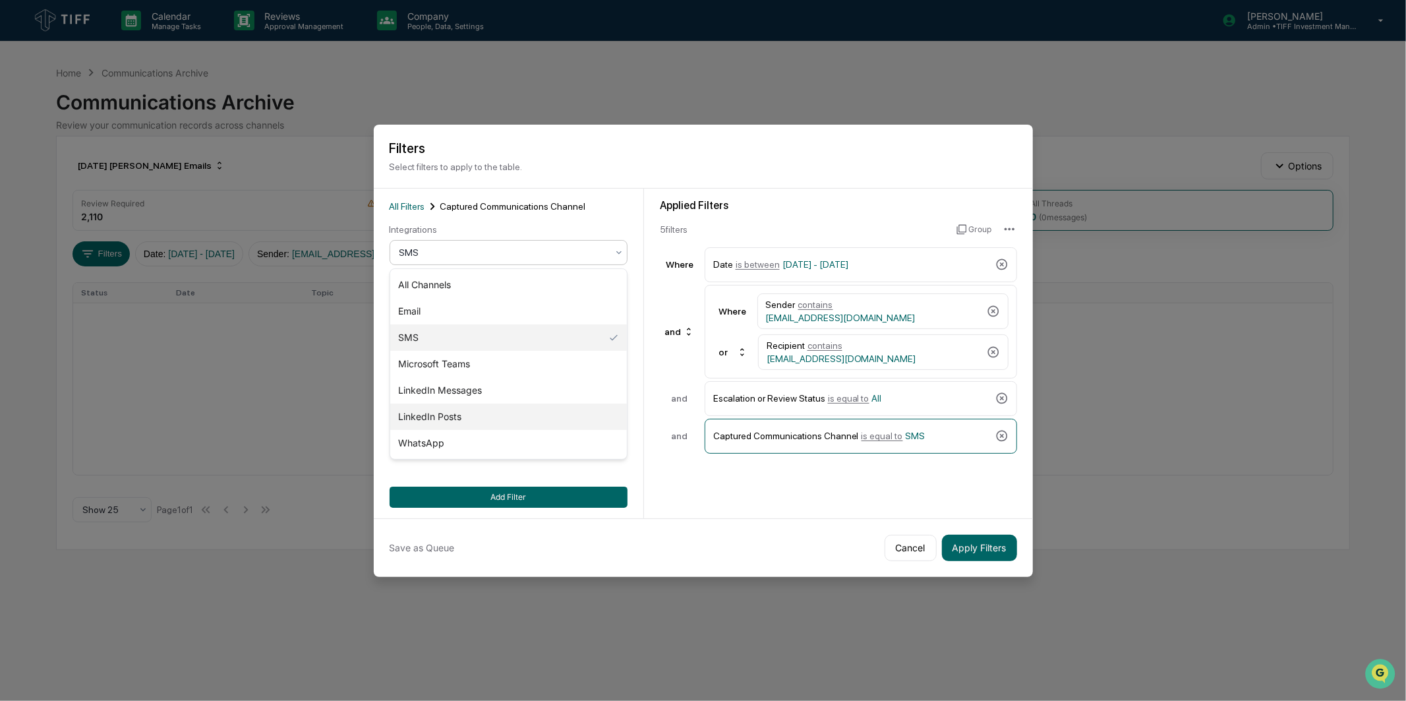
click at [483, 417] on div "LinkedIn Posts" at bounding box center [508, 417] width 237 height 26
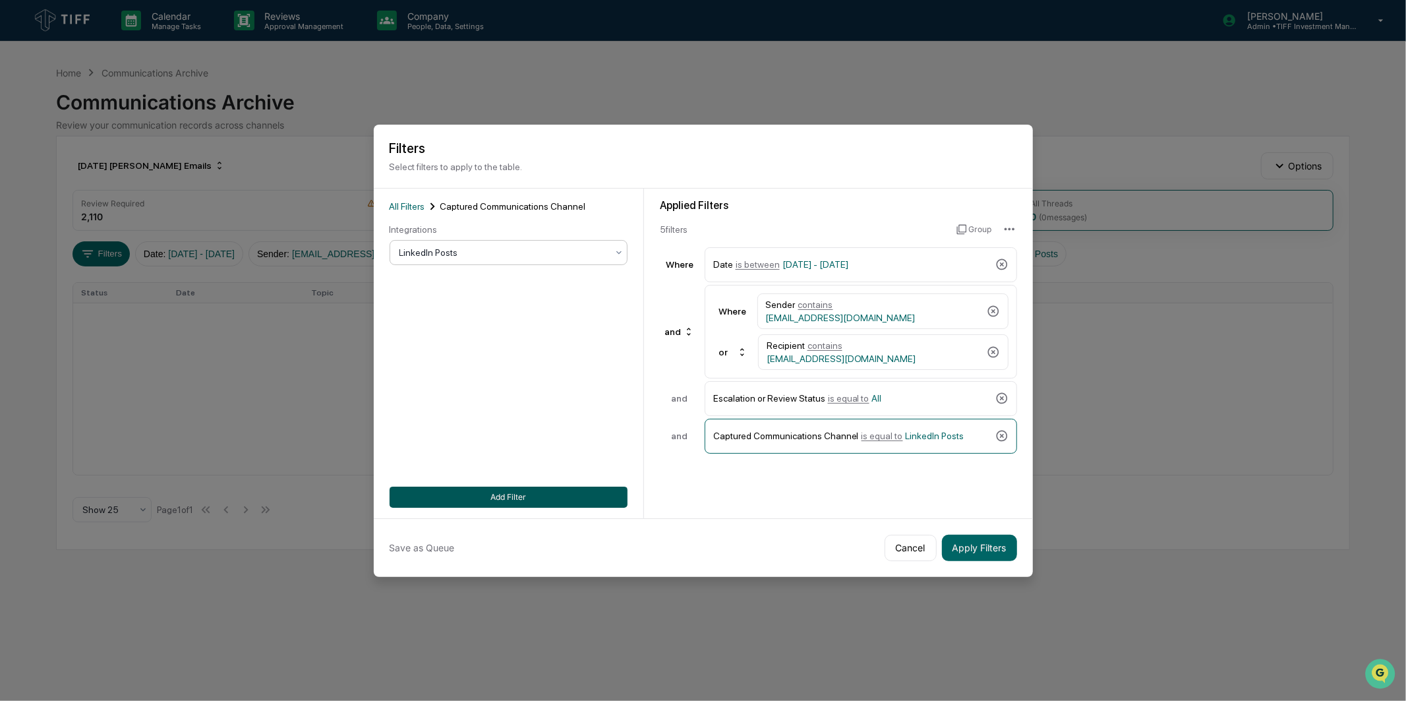
click at [495, 488] on button "Add Filter" at bounding box center [509, 497] width 238 height 21
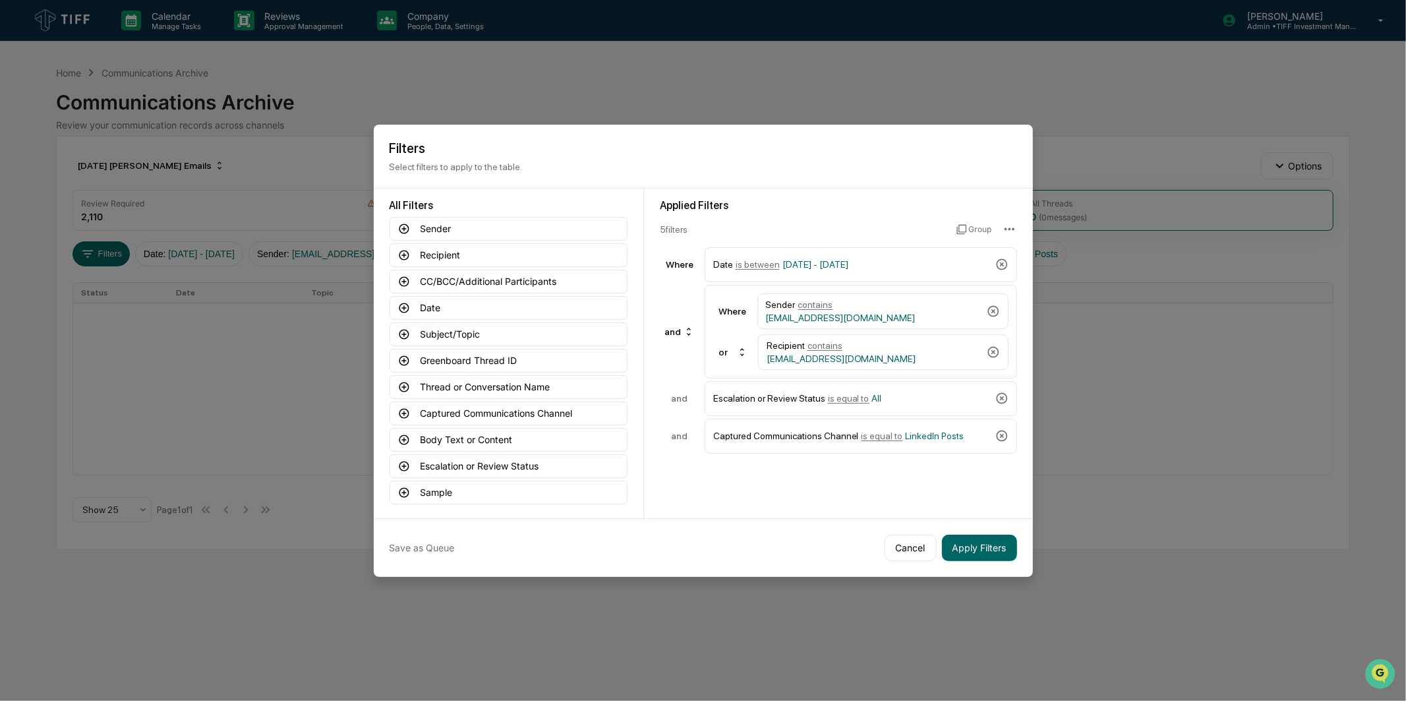
click at [787, 493] on div "Applied Filters 5 filter s Group Where Date is between [DATE] - [DATE] and Wher…" at bounding box center [838, 354] width 389 height 330
click at [966, 541] on button "Apply Filters" at bounding box center [979, 548] width 75 height 26
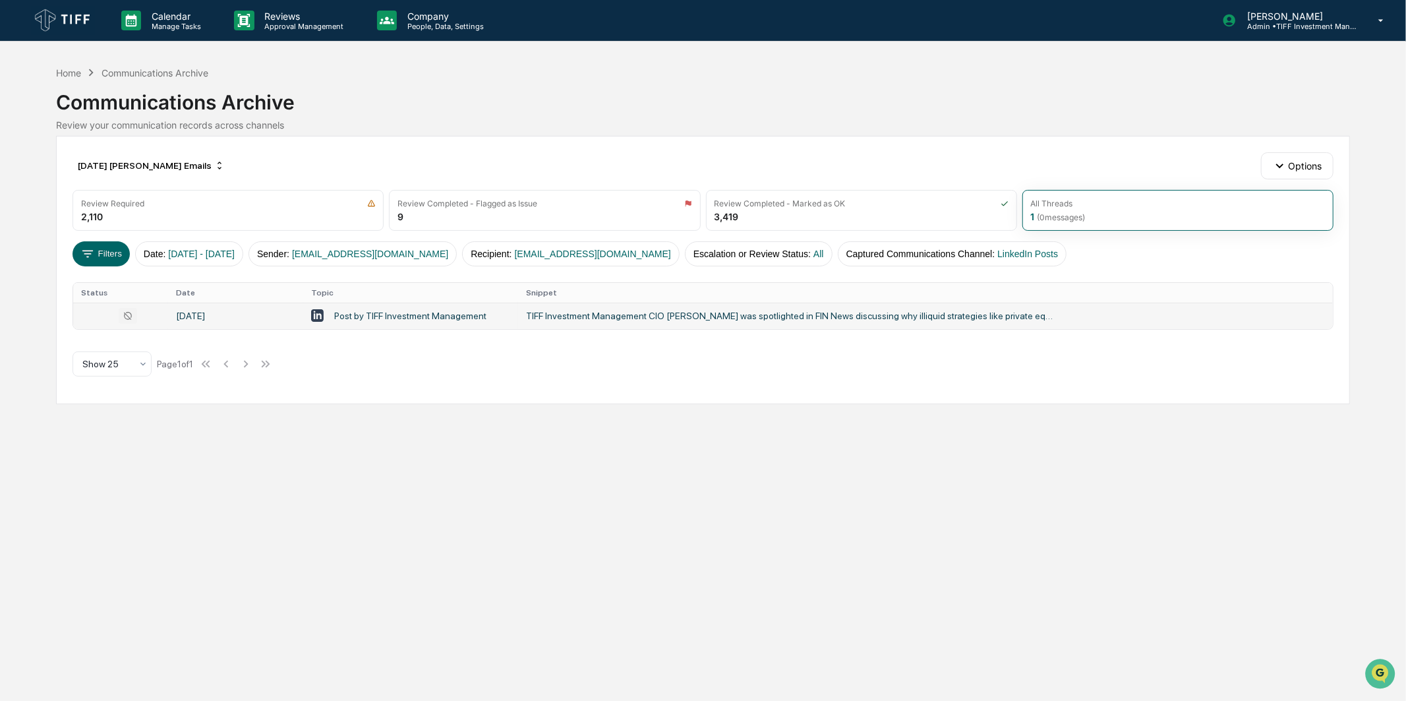
click at [427, 325] on td "Post by TIFF Investment Management" at bounding box center [410, 316] width 215 height 26
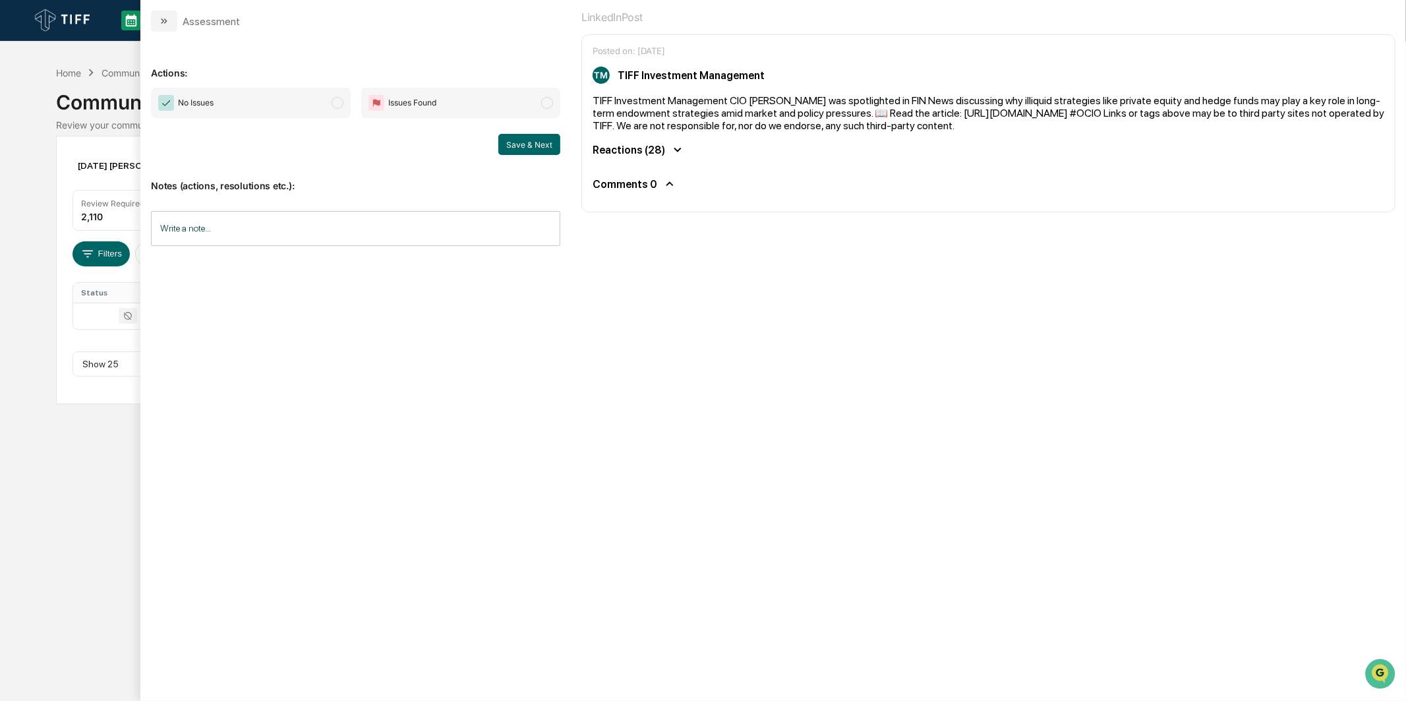
click at [278, 119] on div "No Issues Issues Found Save & Next" at bounding box center [355, 121] width 409 height 67
click at [301, 104] on span "No Issues" at bounding box center [250, 103] width 199 height 30
click at [518, 146] on button "Save & Next" at bounding box center [529, 144] width 62 height 21
click at [508, 148] on button "Save & Next" at bounding box center [529, 144] width 62 height 21
click at [172, 18] on button "modal" at bounding box center [164, 21] width 26 height 21
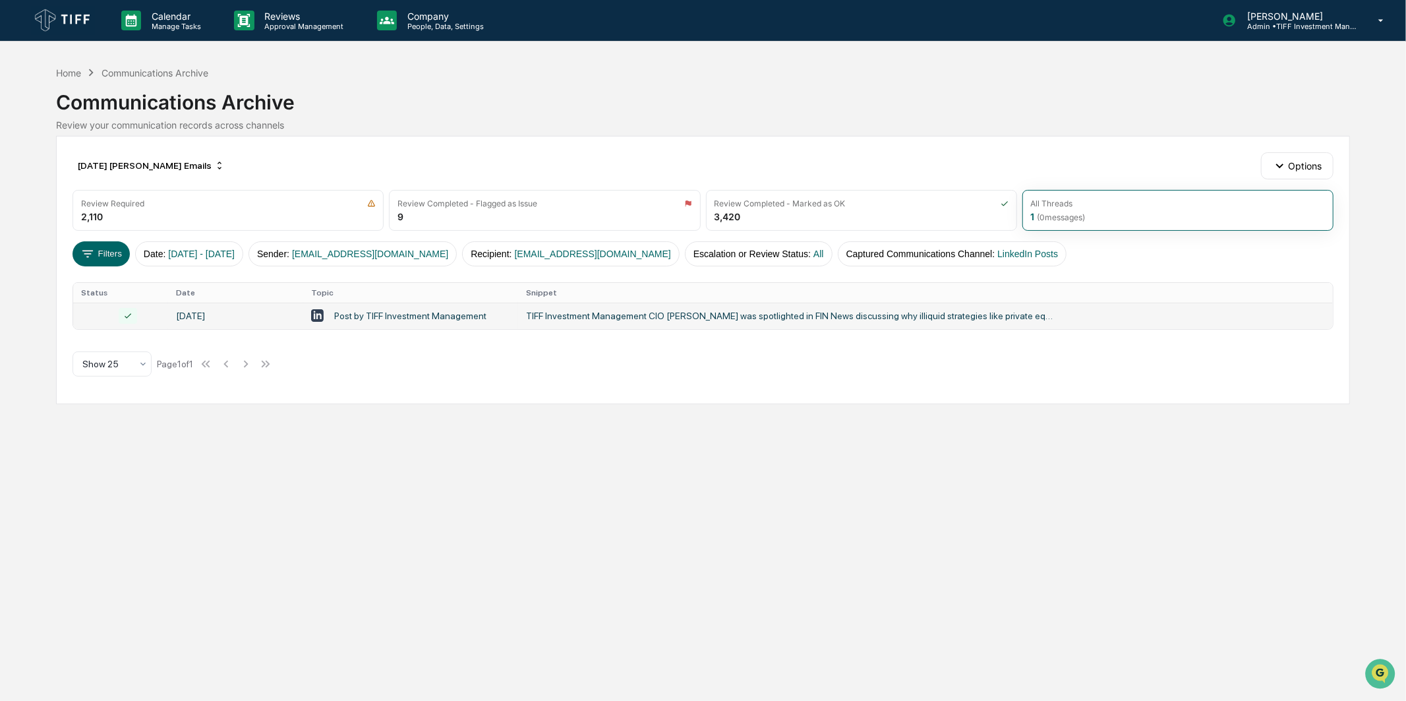
click at [585, 314] on div "TIFF Investment Management CIO [PERSON_NAME] was spotlighted in FIN News discus…" at bounding box center [789, 316] width 527 height 11
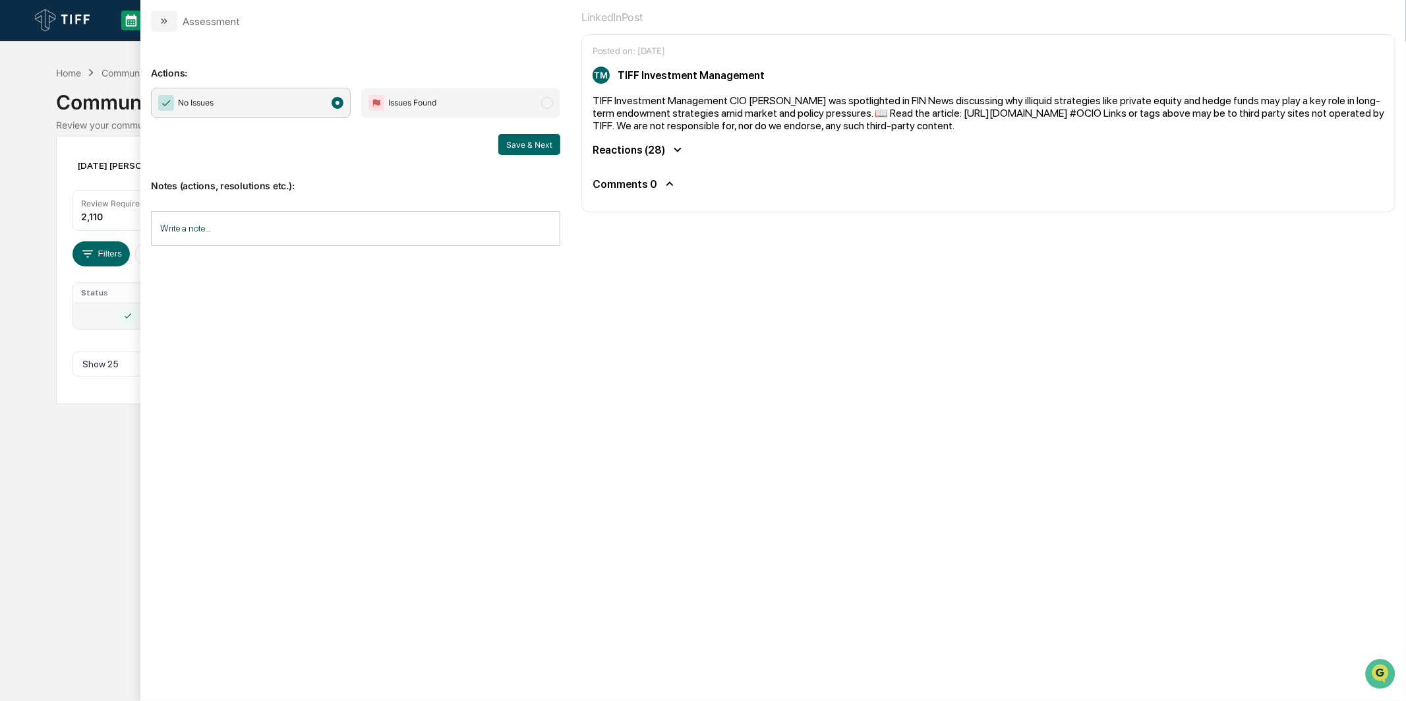
click at [173, 34] on div "Actions: No Issues Issues Found Save & Next Notes (actions, resolutions etc.): …" at bounding box center [355, 152] width 431 height 241
click at [169, 23] on button "modal" at bounding box center [164, 21] width 26 height 21
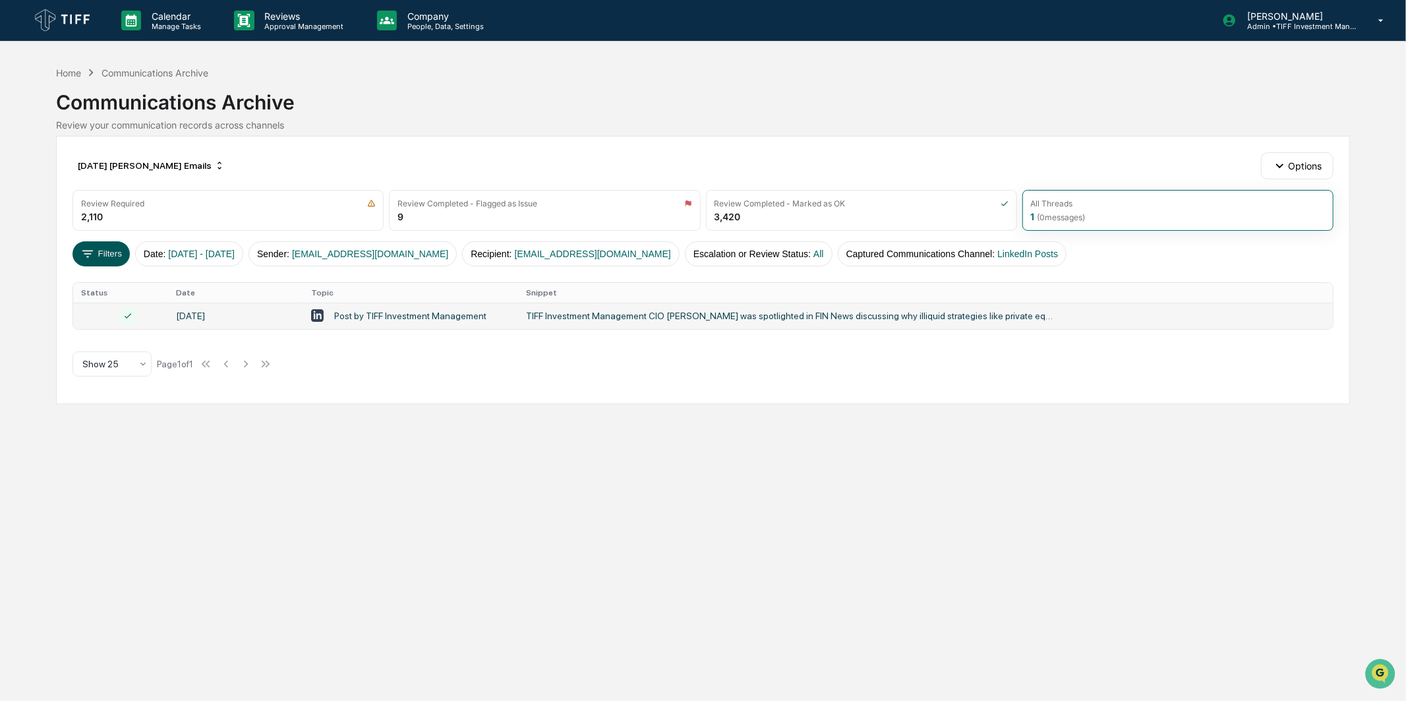
click at [96, 253] on button "Filters" at bounding box center [101, 253] width 57 height 25
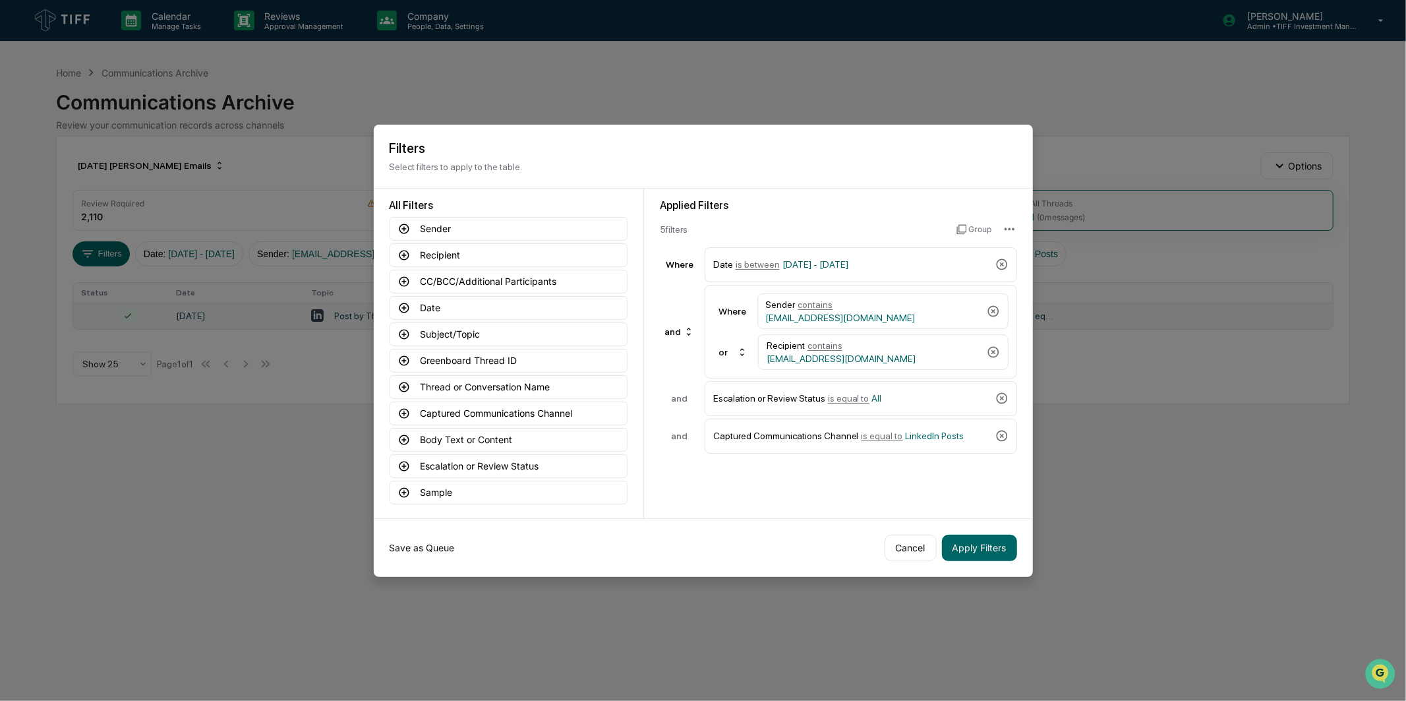
click at [423, 558] on button "Save as Queue" at bounding box center [422, 548] width 65 height 26
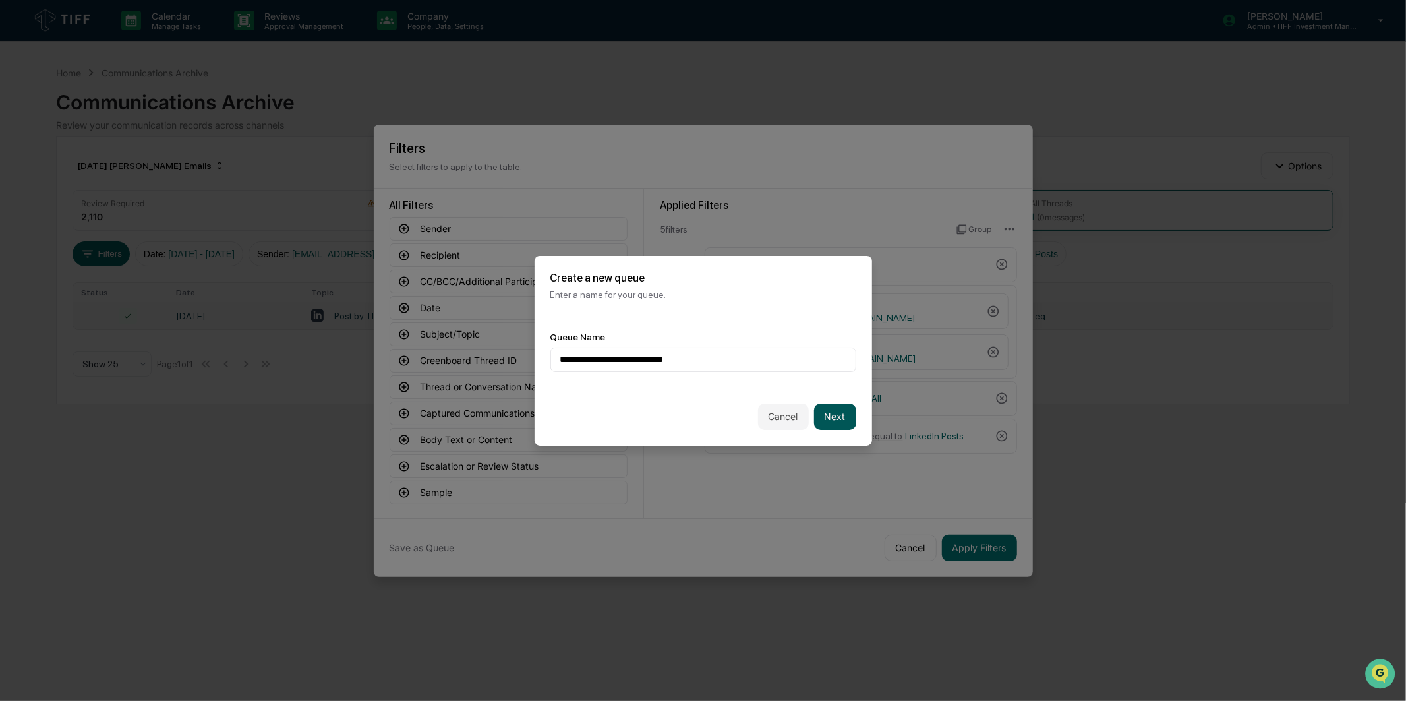
type input "**********"
click at [841, 414] on button "Next" at bounding box center [835, 417] width 42 height 26
click at [789, 374] on div "Queue Owners Select..." at bounding box center [704, 351] width 338 height 73
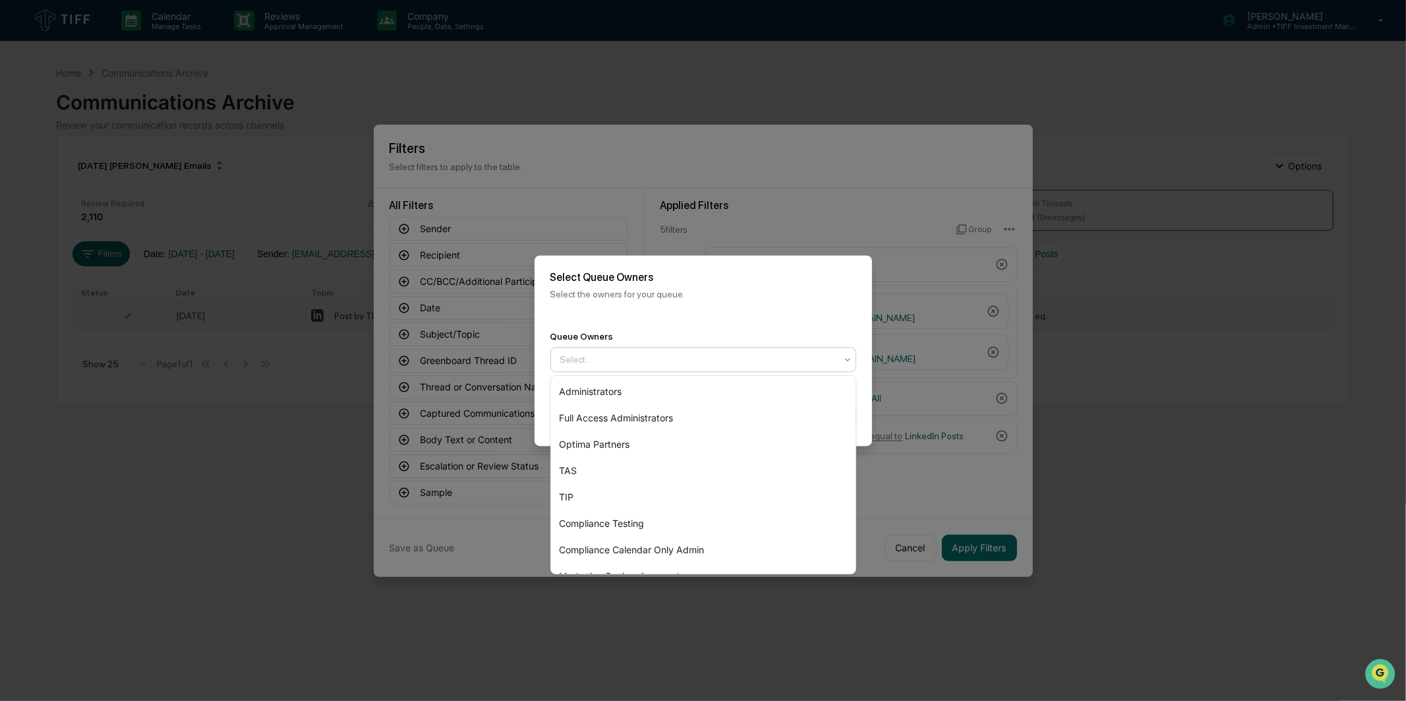
click at [791, 363] on div at bounding box center [698, 359] width 276 height 13
click at [735, 438] on div "Optima Partners" at bounding box center [703, 444] width 305 height 26
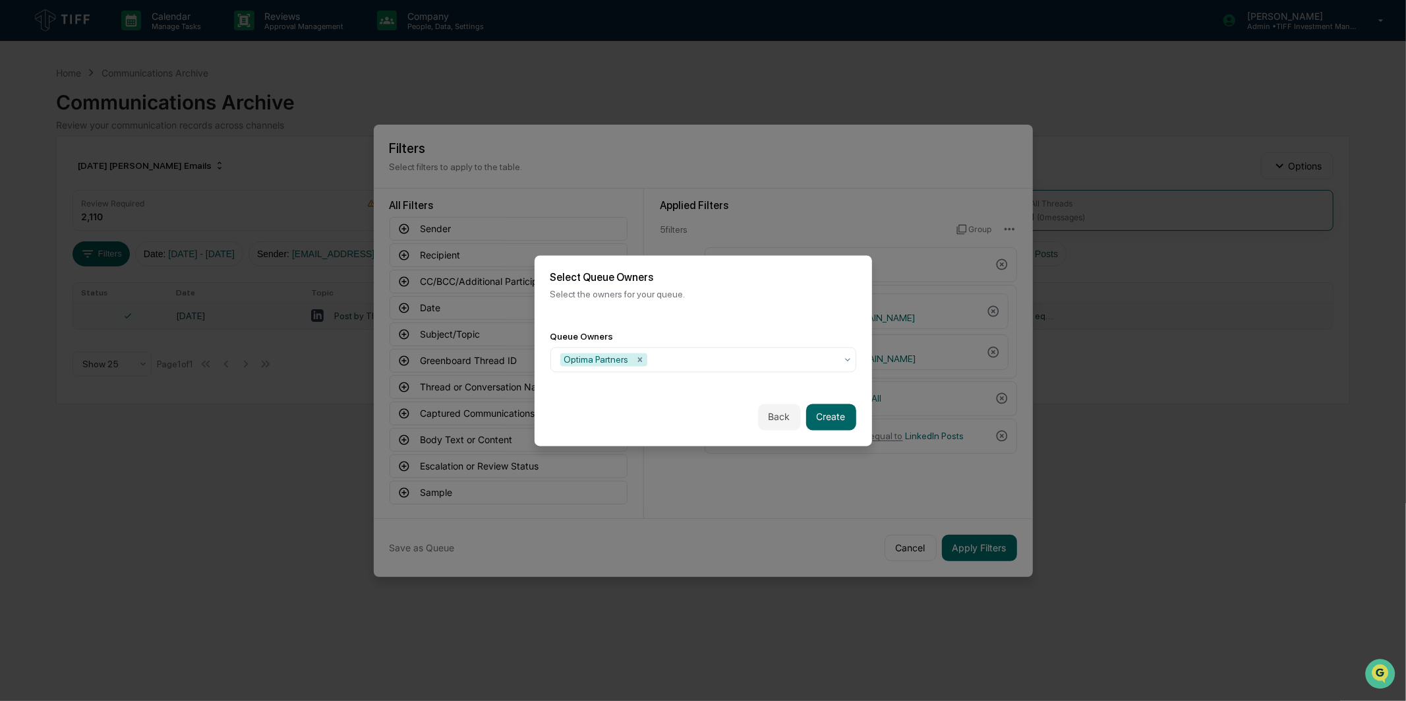
click at [818, 330] on div "Queue Owners Optima Partners" at bounding box center [704, 351] width 338 height 73
click at [828, 417] on button "Create" at bounding box center [831, 417] width 50 height 26
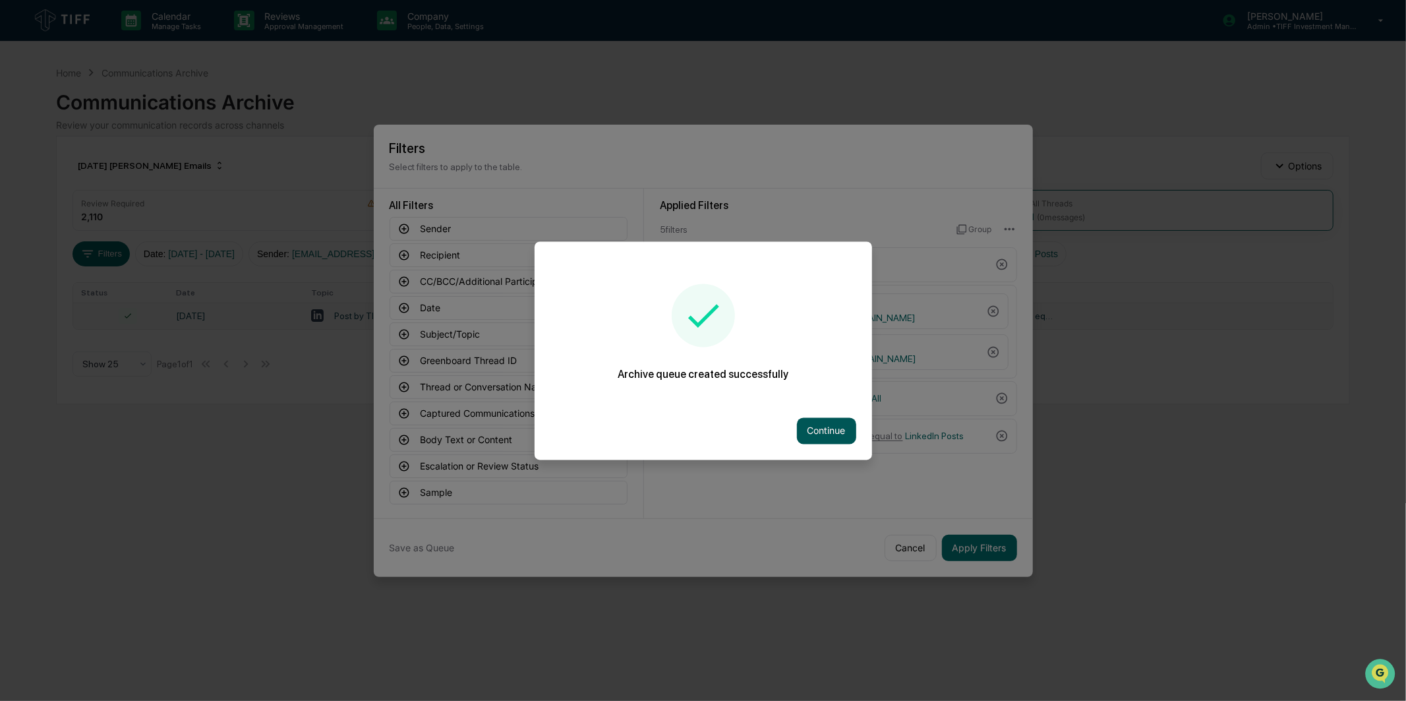
click at [833, 431] on button "Continue" at bounding box center [826, 430] width 59 height 26
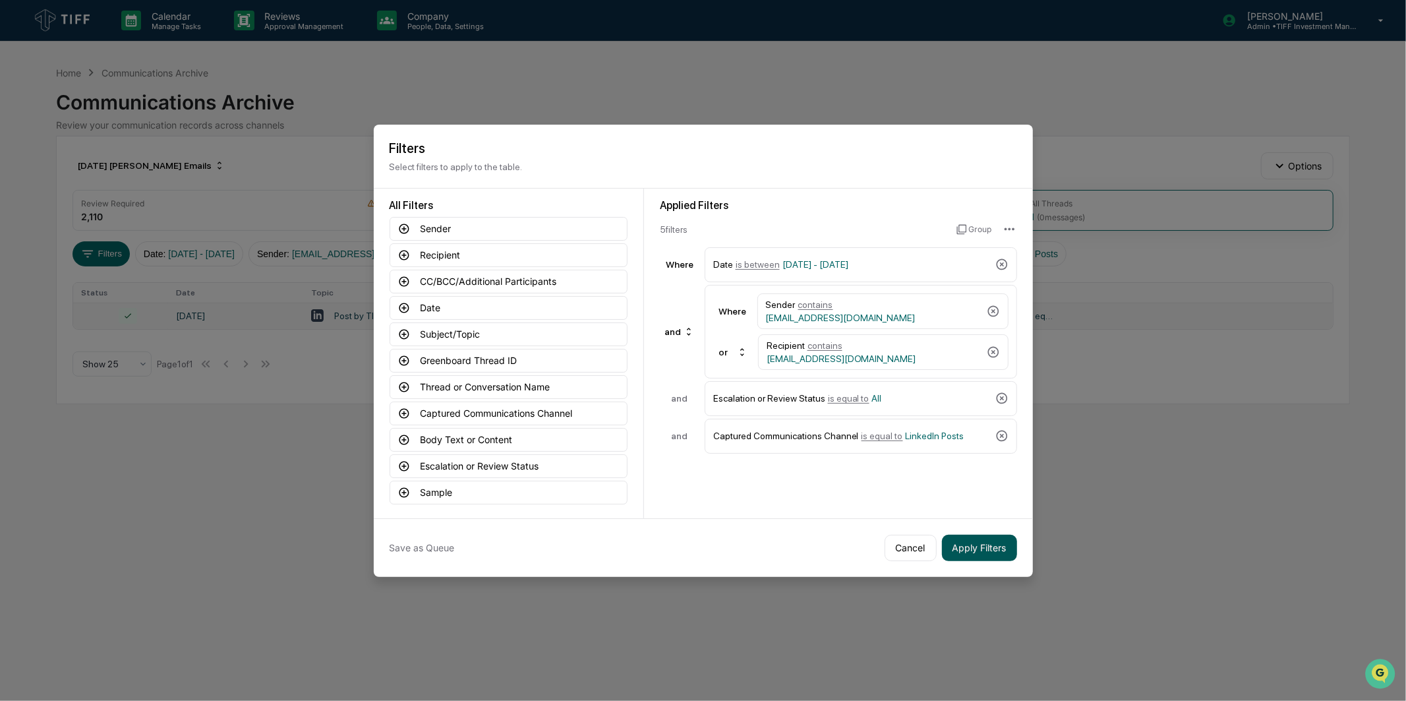
click at [970, 543] on button "Apply Filters" at bounding box center [979, 548] width 75 height 26
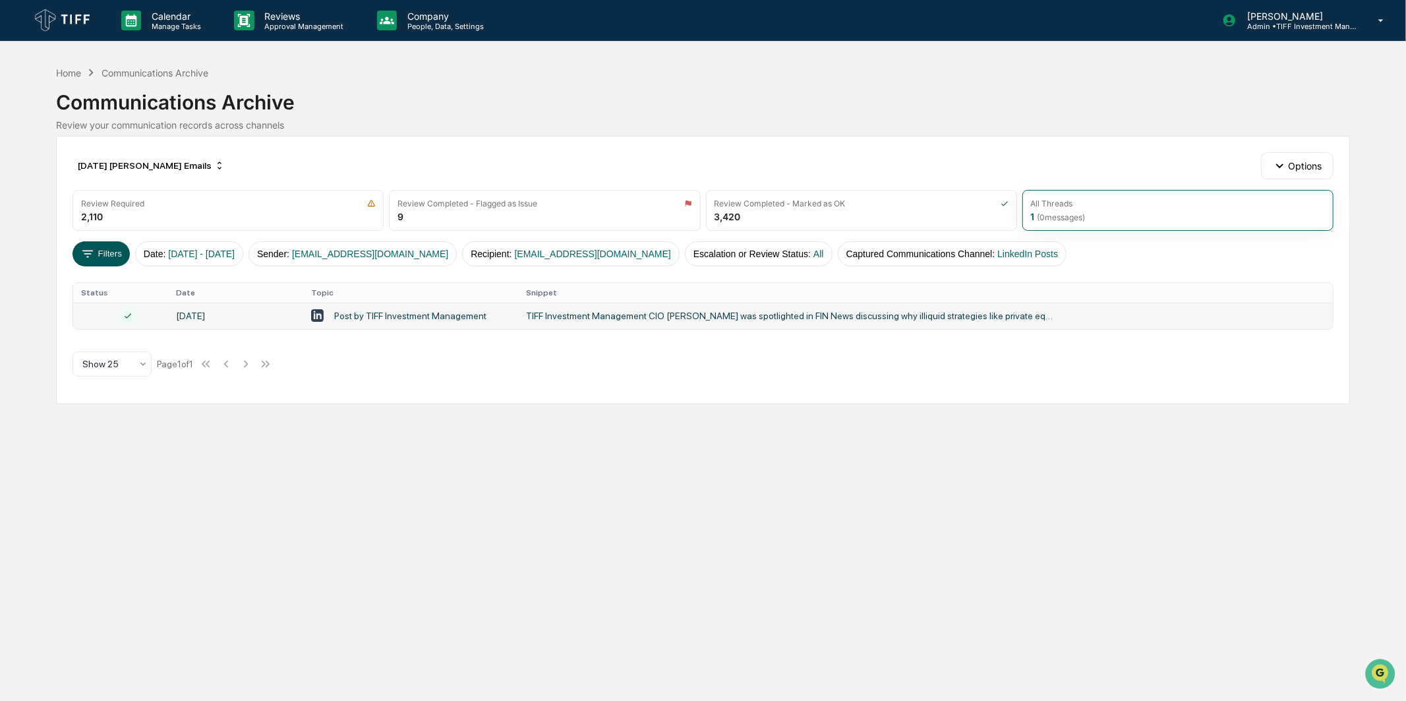
click at [106, 244] on button "Filters" at bounding box center [101, 253] width 57 height 25
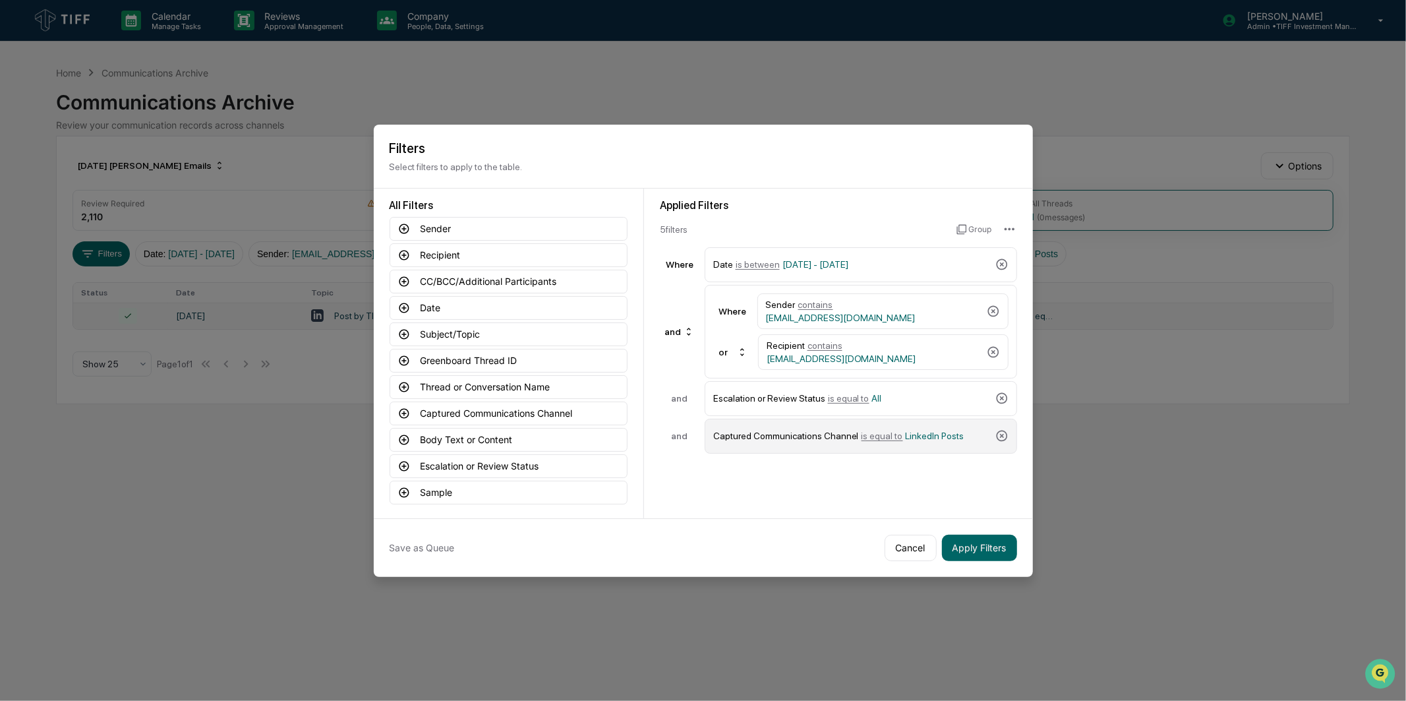
click at [862, 433] on span "is equal to" at bounding box center [883, 436] width 42 height 11
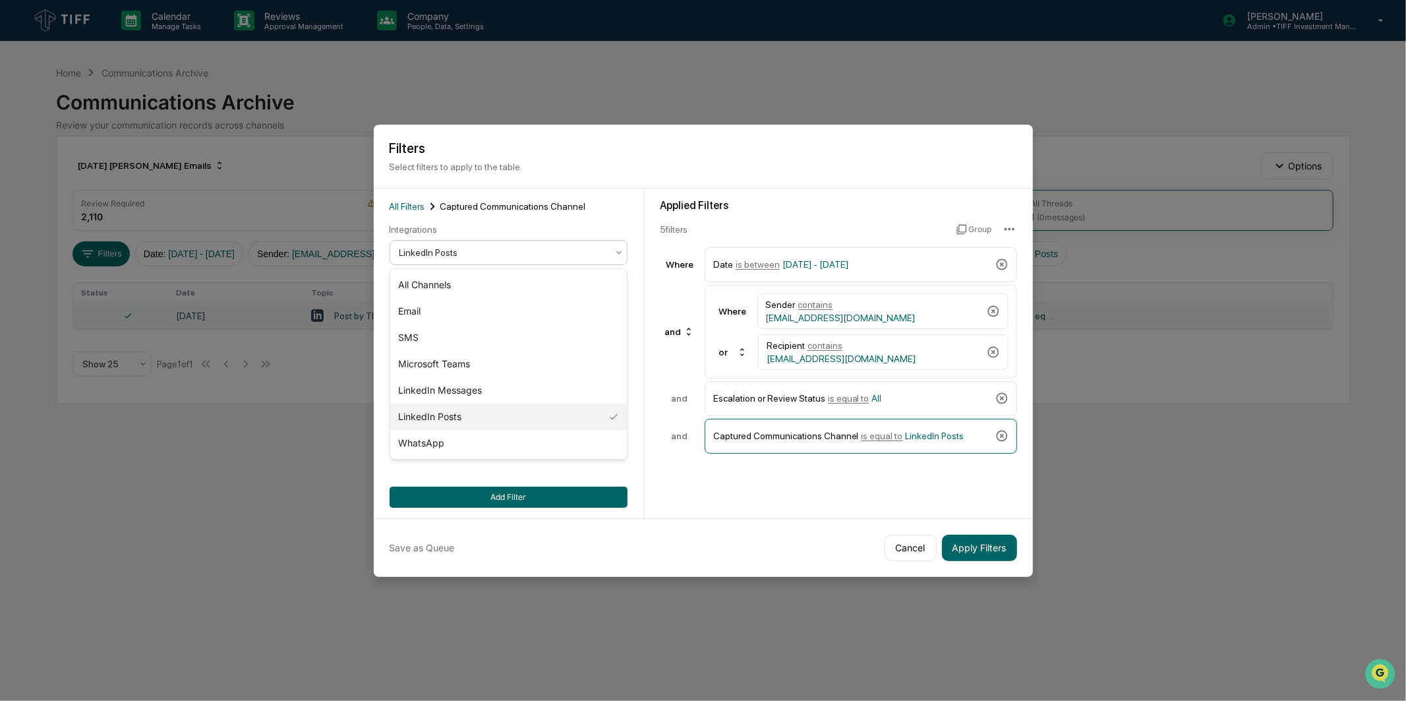
click at [525, 248] on div at bounding box center [504, 252] width 208 height 13
click at [493, 384] on div "LinkedIn Messages" at bounding box center [508, 390] width 237 height 26
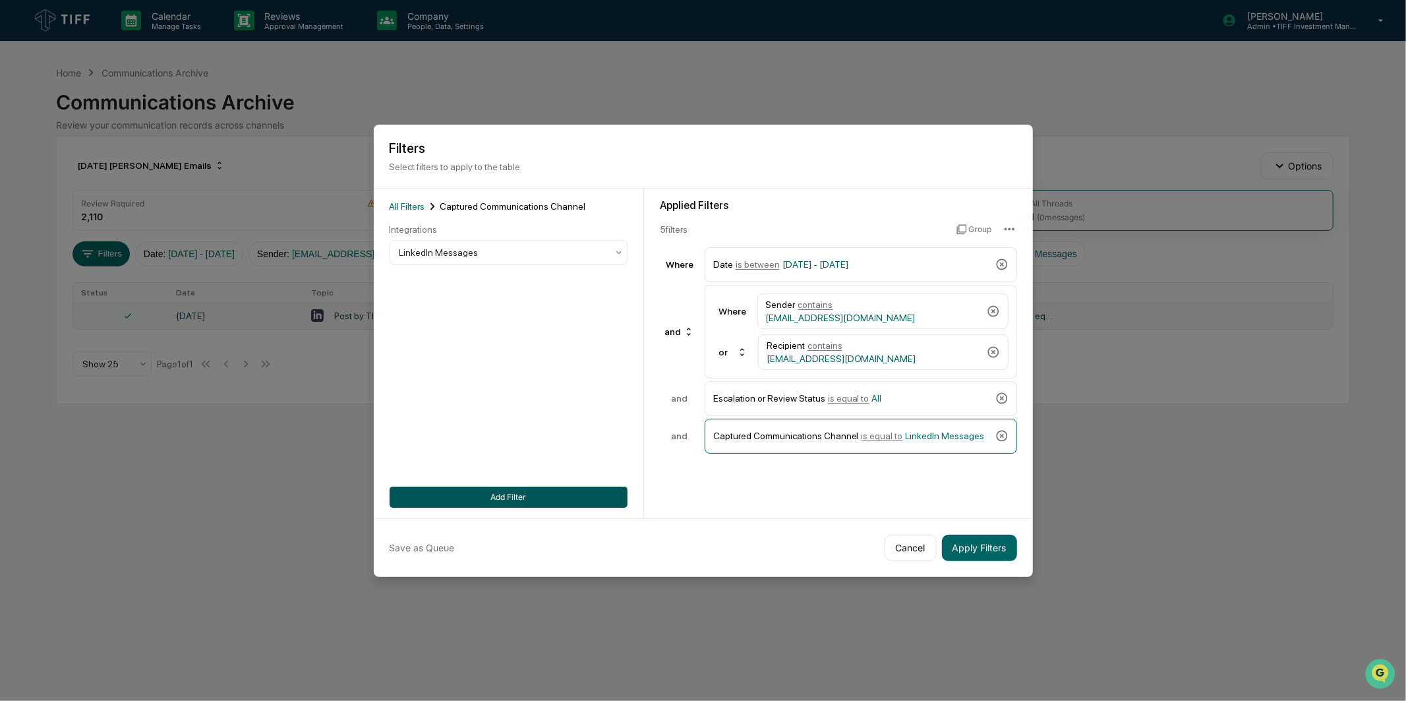
click at [520, 492] on button "Add Filter" at bounding box center [509, 497] width 238 height 21
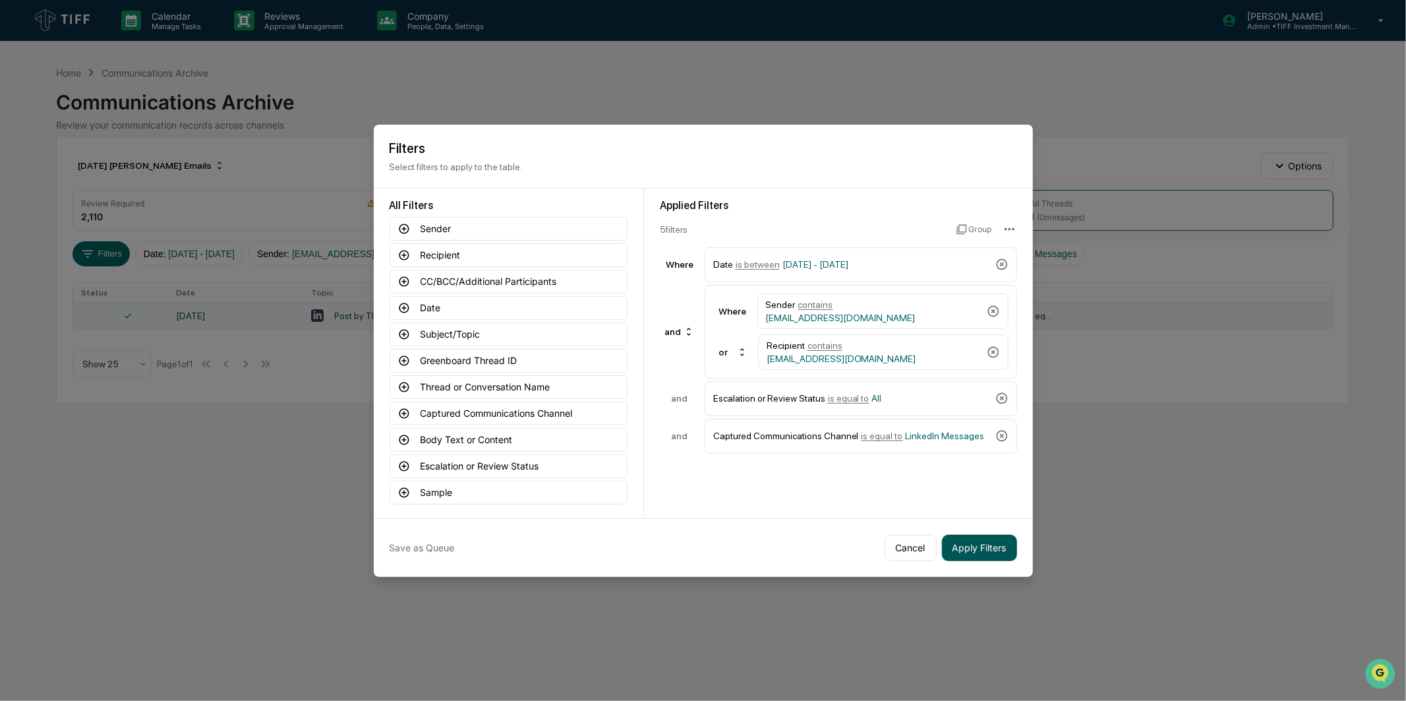
click at [978, 556] on button "Apply Filters" at bounding box center [979, 548] width 75 height 26
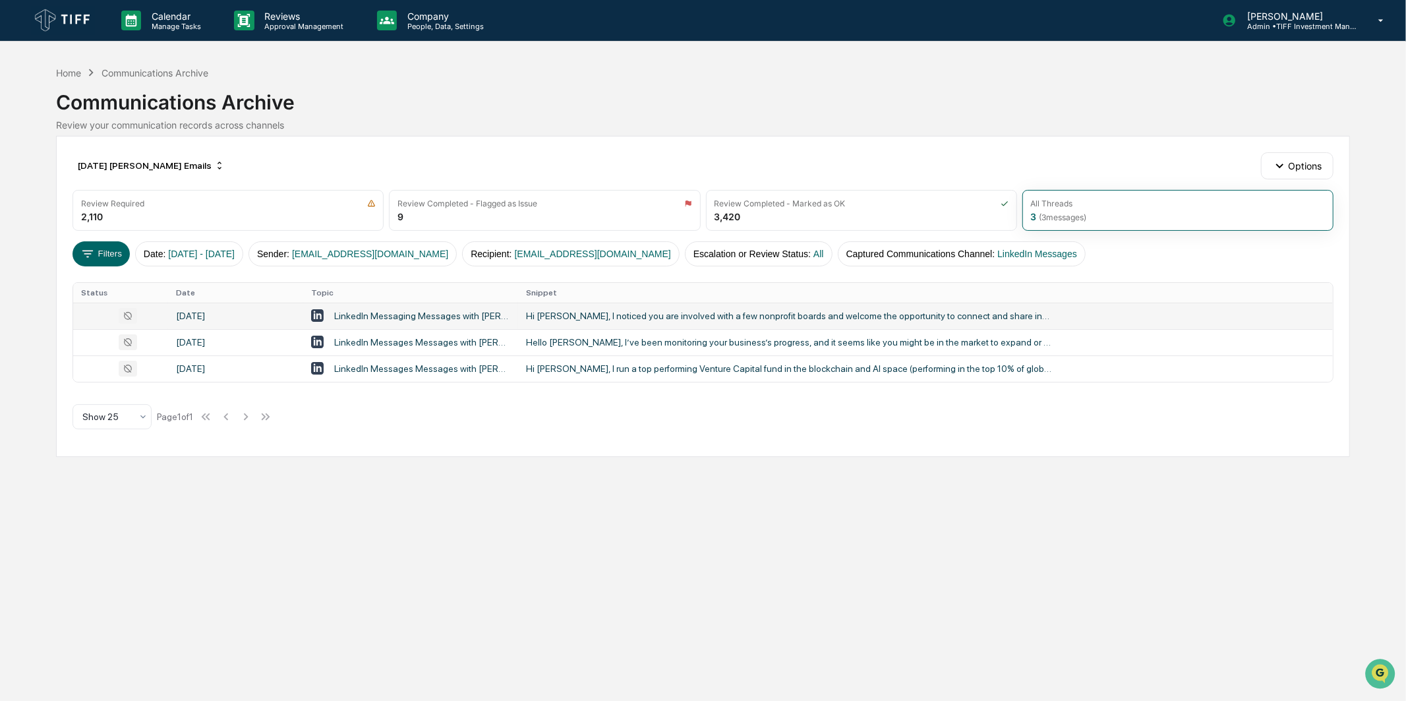
click at [626, 307] on td "Hi [PERSON_NAME], I noticed you are involved with a few nonprofit boards and we…" at bounding box center [925, 316] width 815 height 26
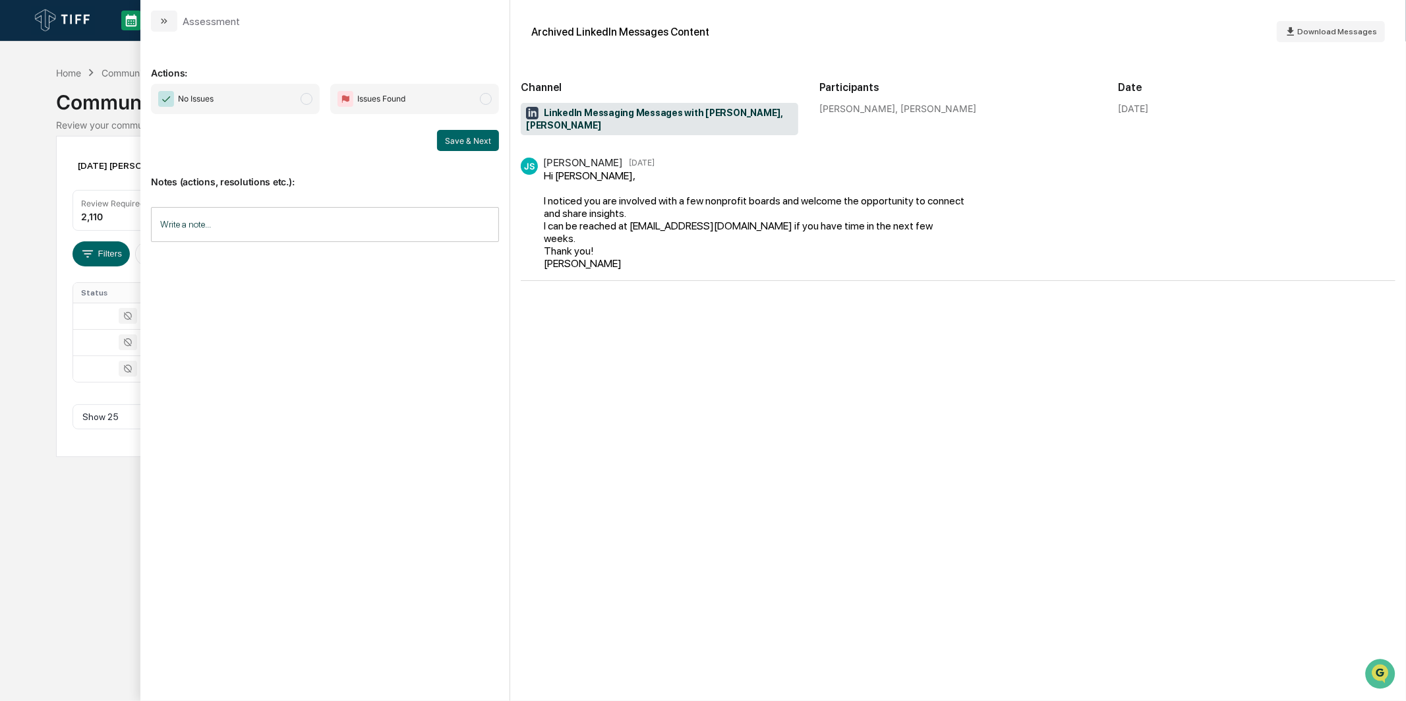
click at [249, 84] on span "No Issues" at bounding box center [235, 99] width 169 height 30
click at [462, 142] on button "Save & Next" at bounding box center [468, 140] width 62 height 21
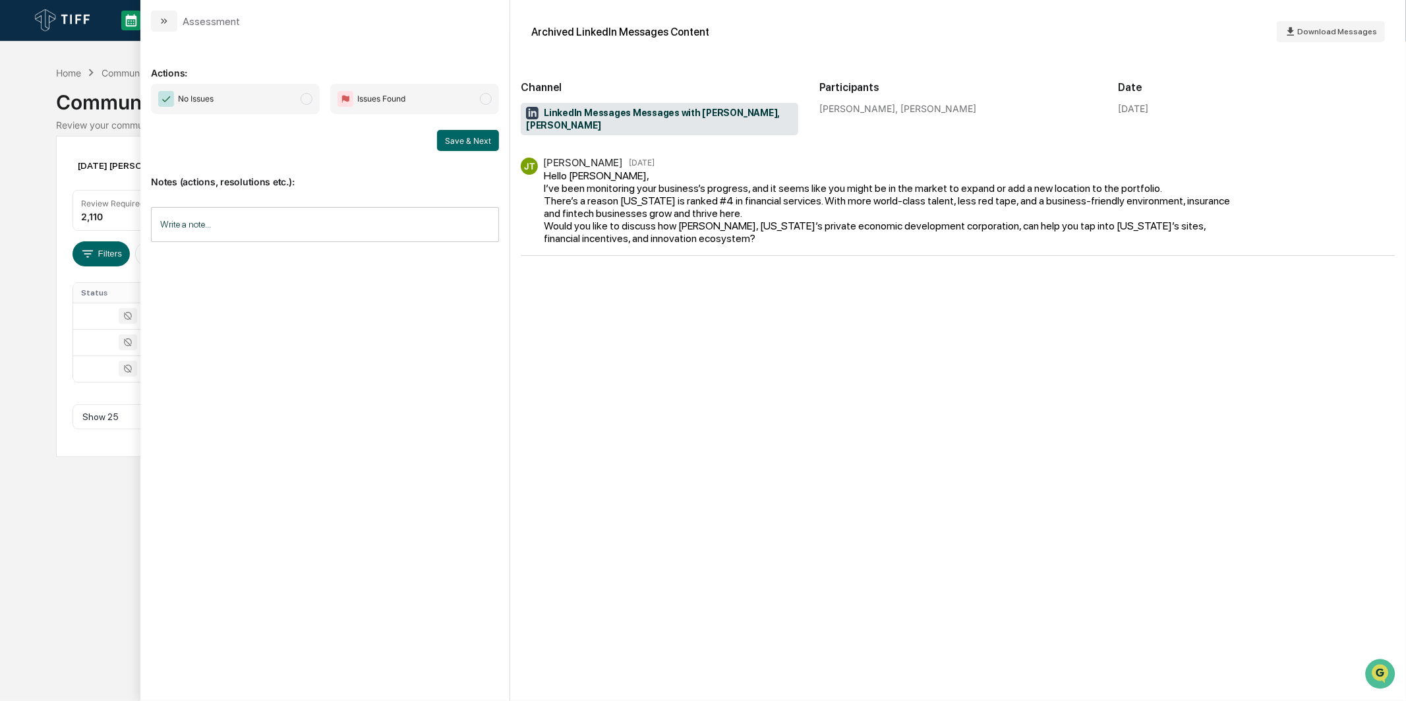
click at [297, 98] on span "No Issues" at bounding box center [235, 99] width 169 height 30
click at [471, 135] on button "Save & Next" at bounding box center [468, 140] width 62 height 21
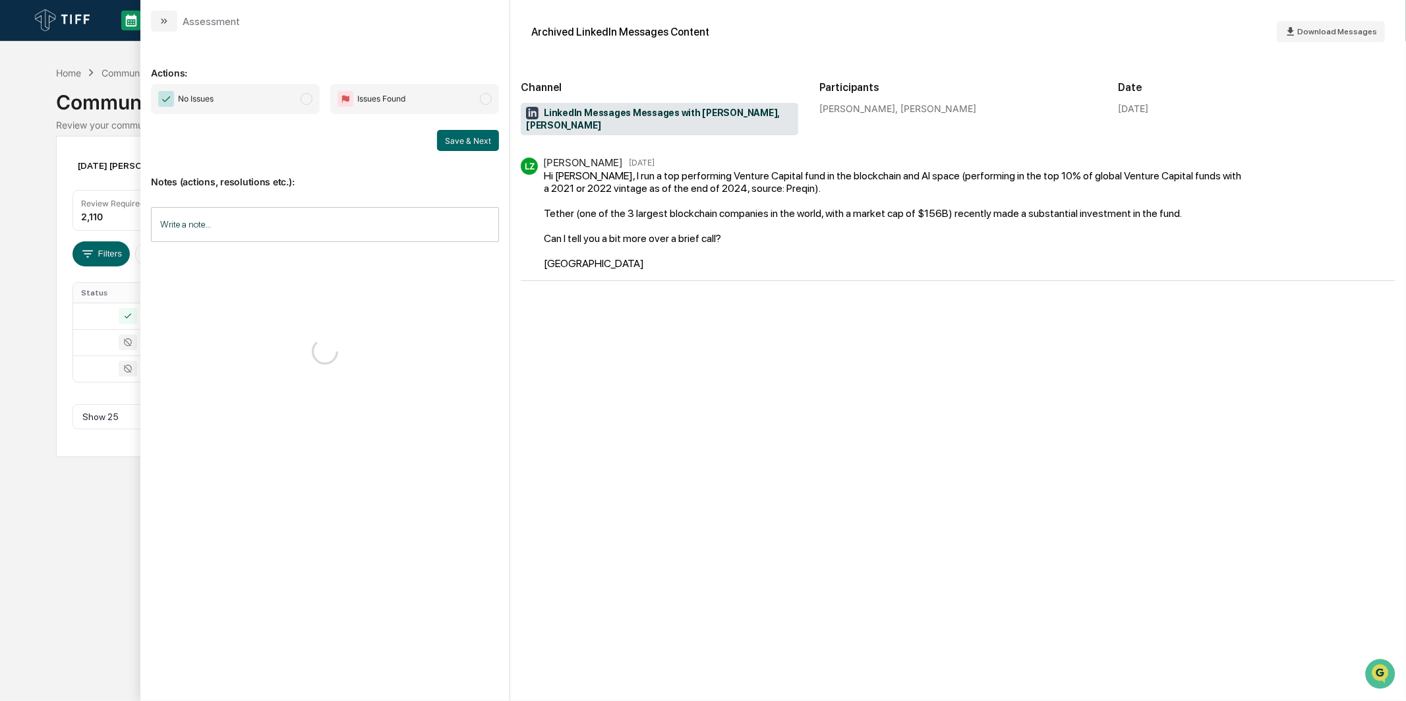
click at [281, 94] on span "No Issues" at bounding box center [235, 99] width 169 height 30
click at [460, 133] on button "Save & Next" at bounding box center [468, 140] width 62 height 21
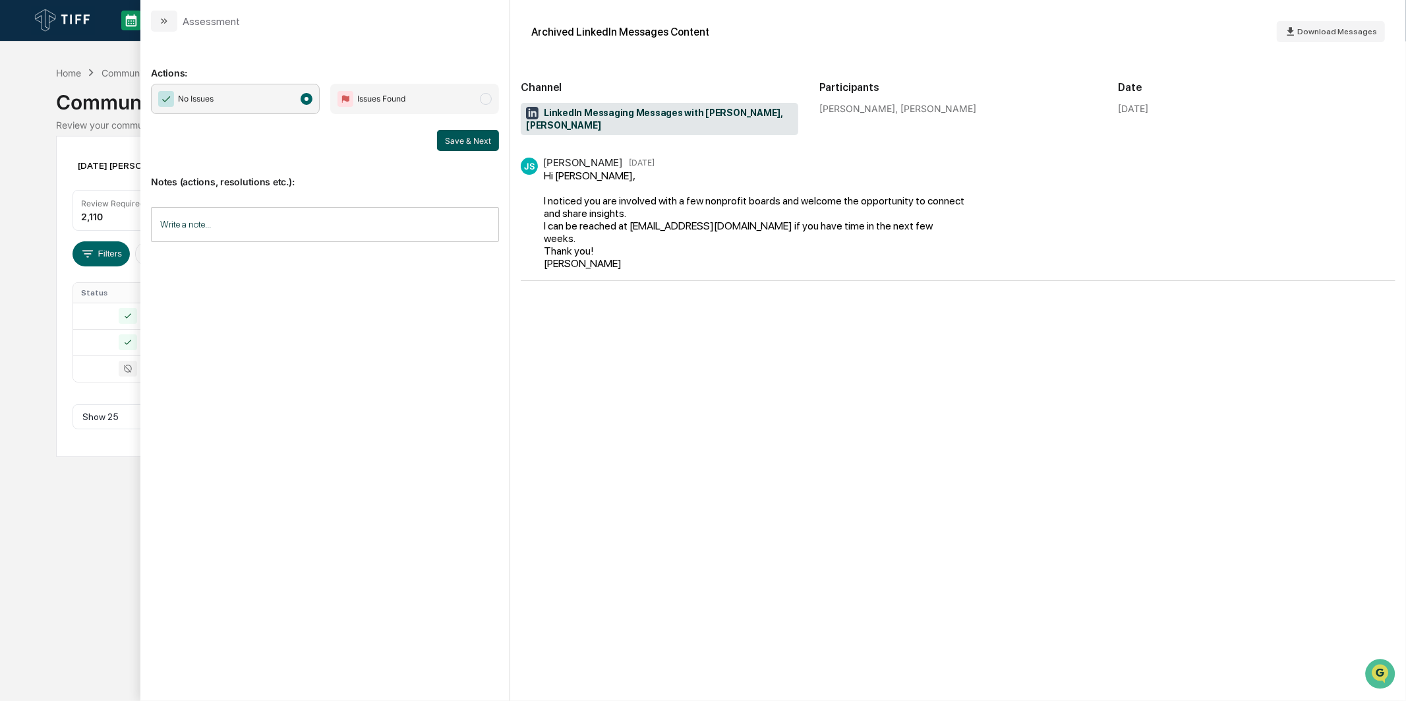
click at [490, 148] on button "Save & Next" at bounding box center [468, 140] width 62 height 21
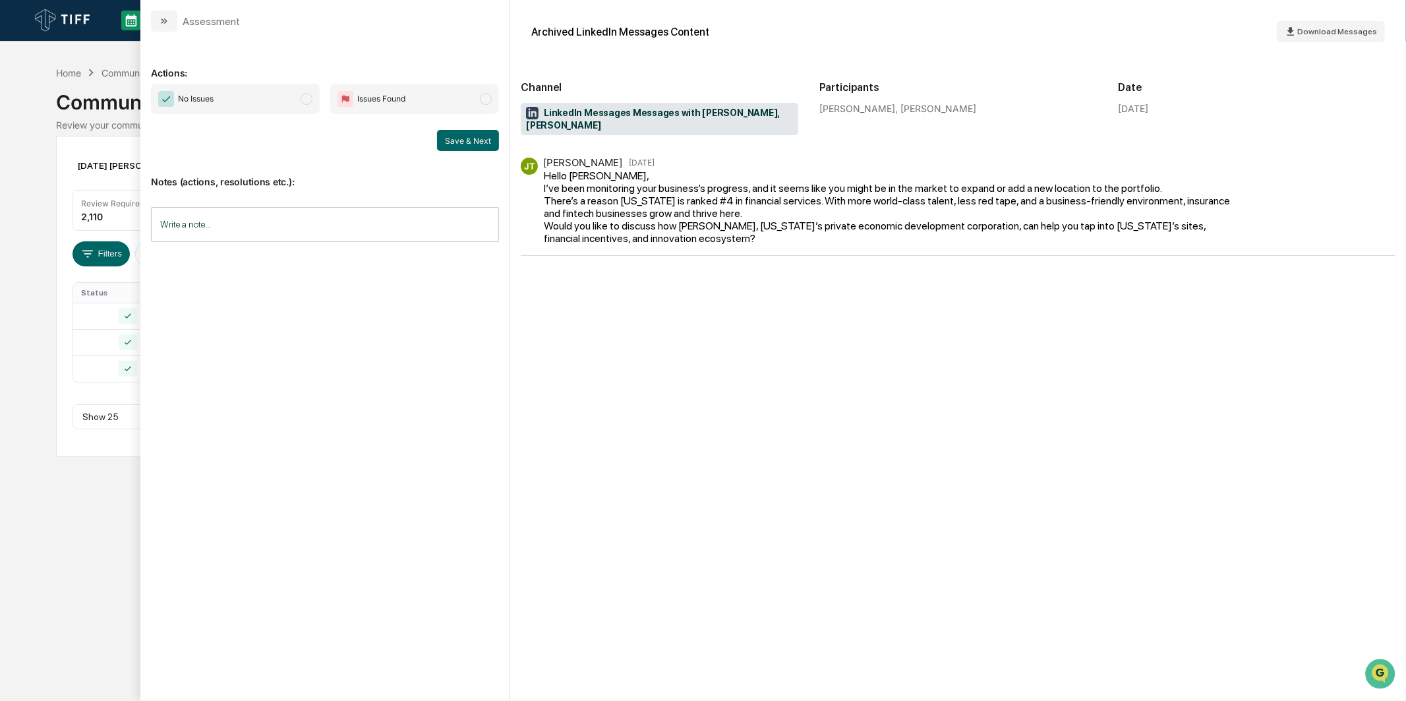
click at [16, 213] on div "Calendar Manage Tasks Reviews Approval Management Company People, Data, Setting…" at bounding box center [703, 350] width 1406 height 701
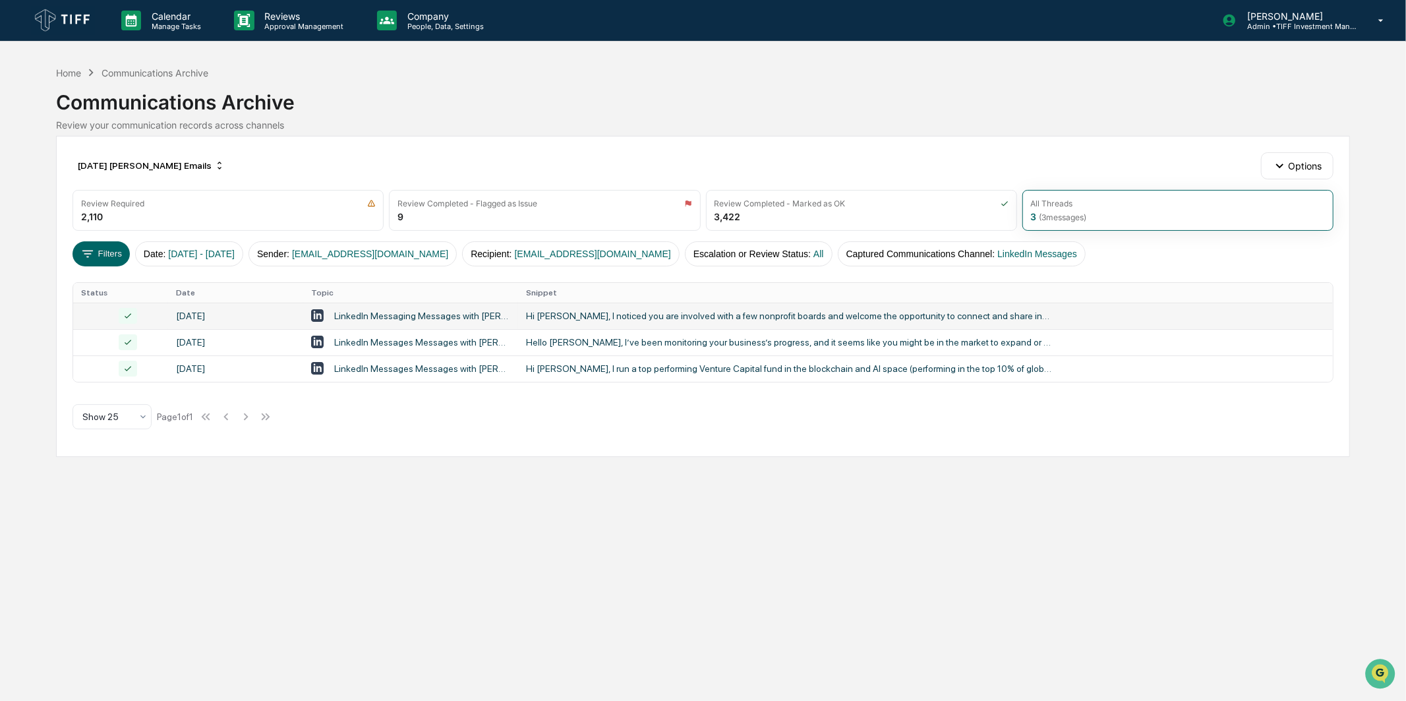
click at [633, 313] on div "Hi [PERSON_NAME], I noticed you are involved with a few nonprofit boards and we…" at bounding box center [789, 316] width 527 height 11
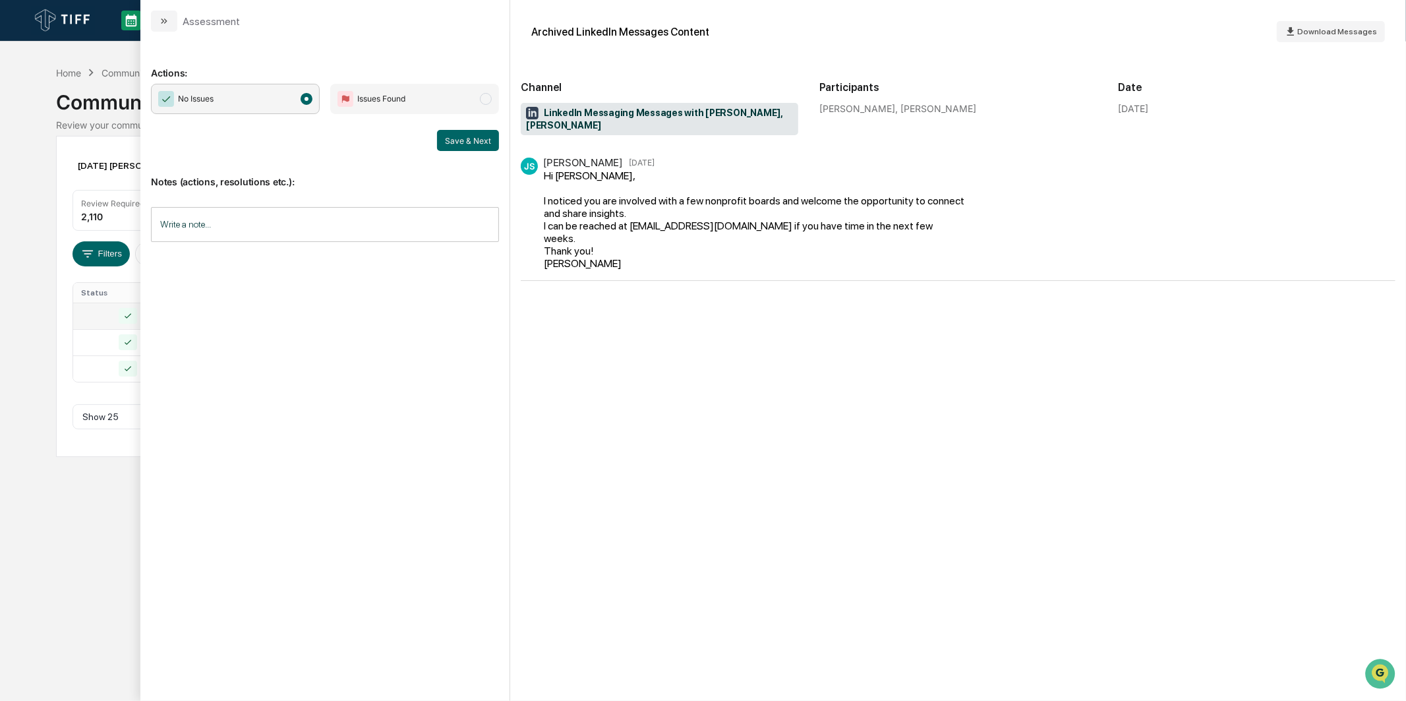
click at [172, 94] on img "modal" at bounding box center [166, 99] width 16 height 16
click at [458, 143] on button "Save & Next" at bounding box center [468, 140] width 62 height 21
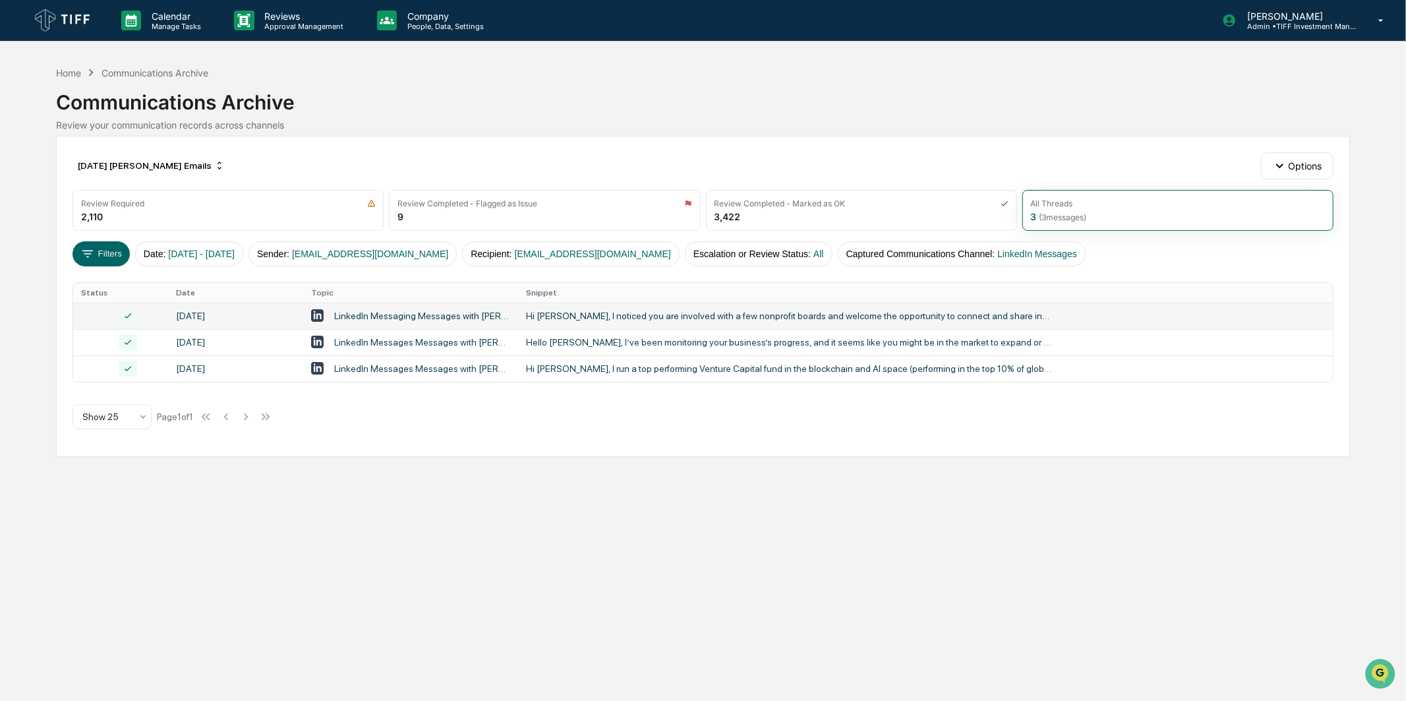
click at [5, 213] on div "Calendar Manage Tasks Reviews Approval Management Company People, Data, Setting…" at bounding box center [703, 350] width 1406 height 701
click at [398, 376] on td "LinkedIn Messages Messages with [PERSON_NAME], [PERSON_NAME]" at bounding box center [410, 368] width 215 height 26
click at [63, 216] on div "[DATE] [PERSON_NAME] Emails Options Review Required 2,110 Review Completed - Fl…" at bounding box center [703, 296] width 1294 height 321
click at [107, 253] on button "Filters" at bounding box center [101, 253] width 57 height 25
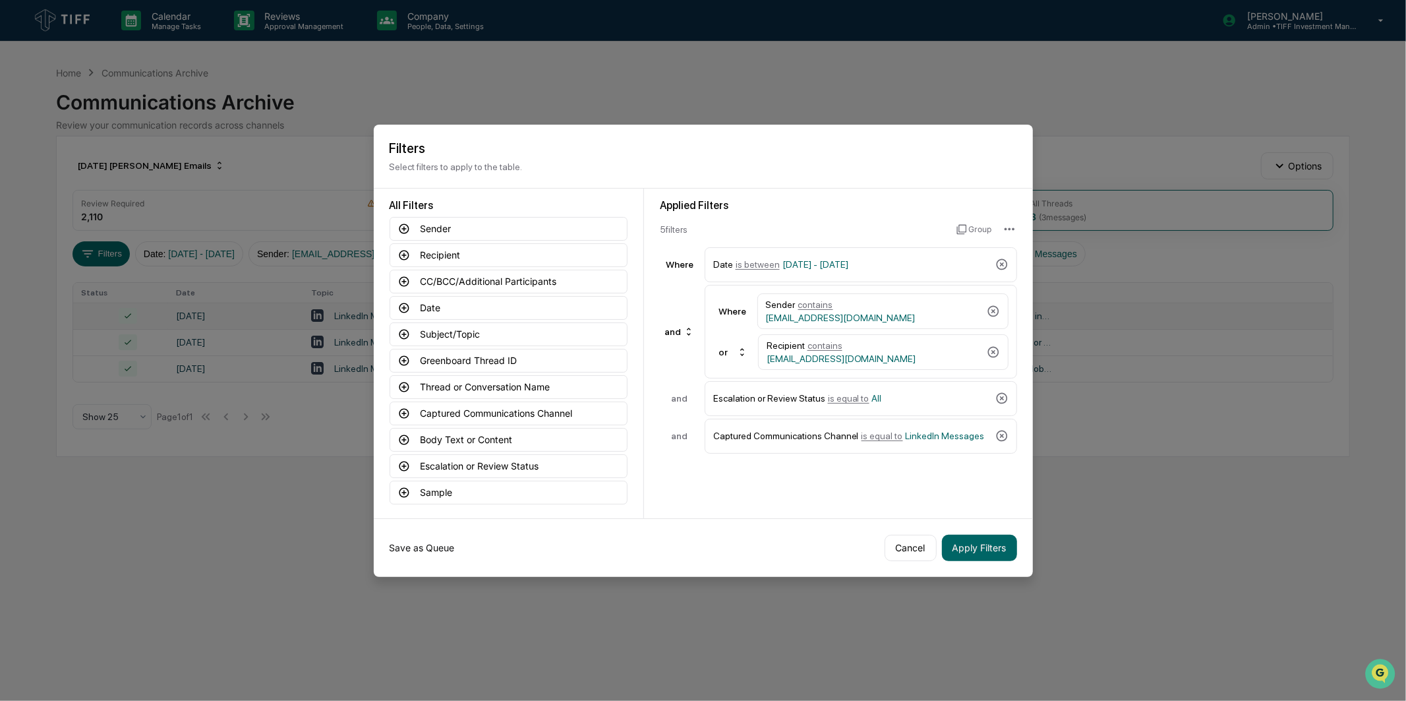
click at [427, 551] on button "Save as Queue" at bounding box center [422, 548] width 65 height 26
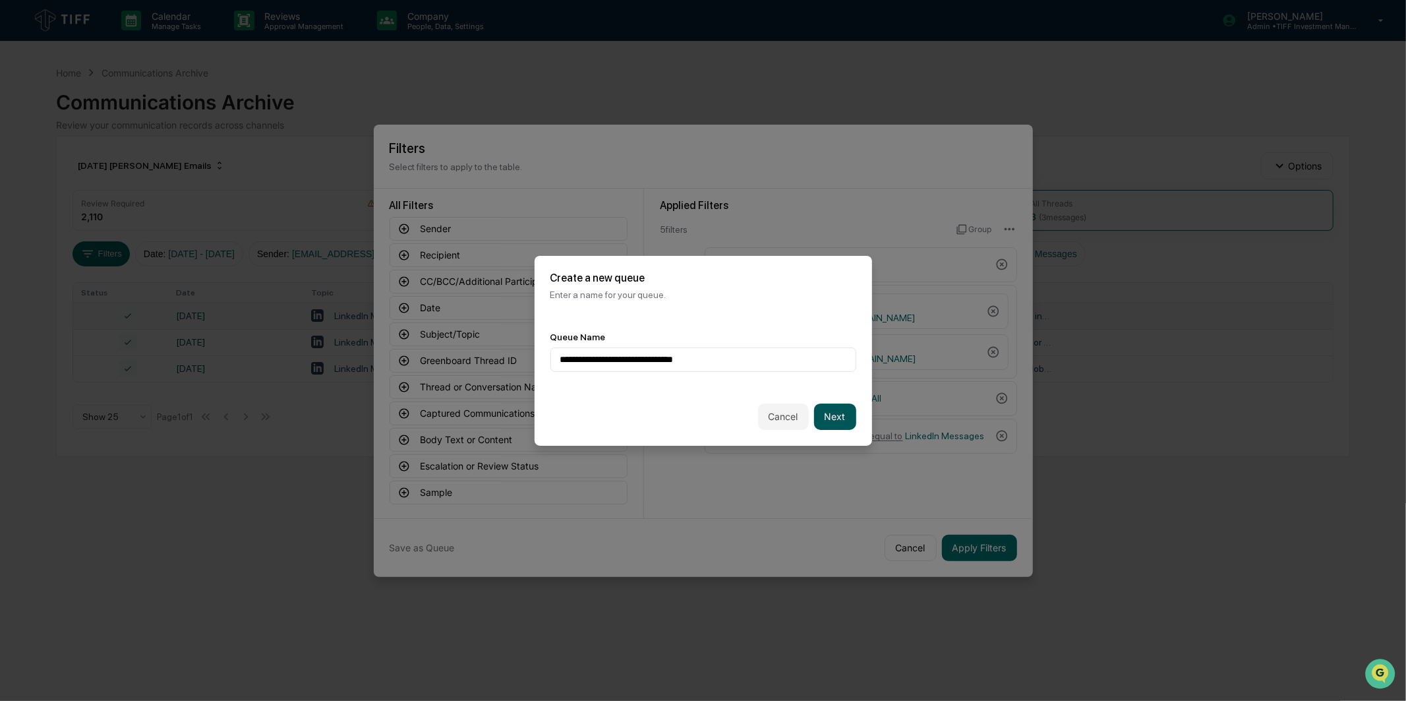
type input "**********"
click at [831, 416] on button "Next" at bounding box center [835, 417] width 42 height 26
click at [766, 353] on div at bounding box center [698, 359] width 276 height 13
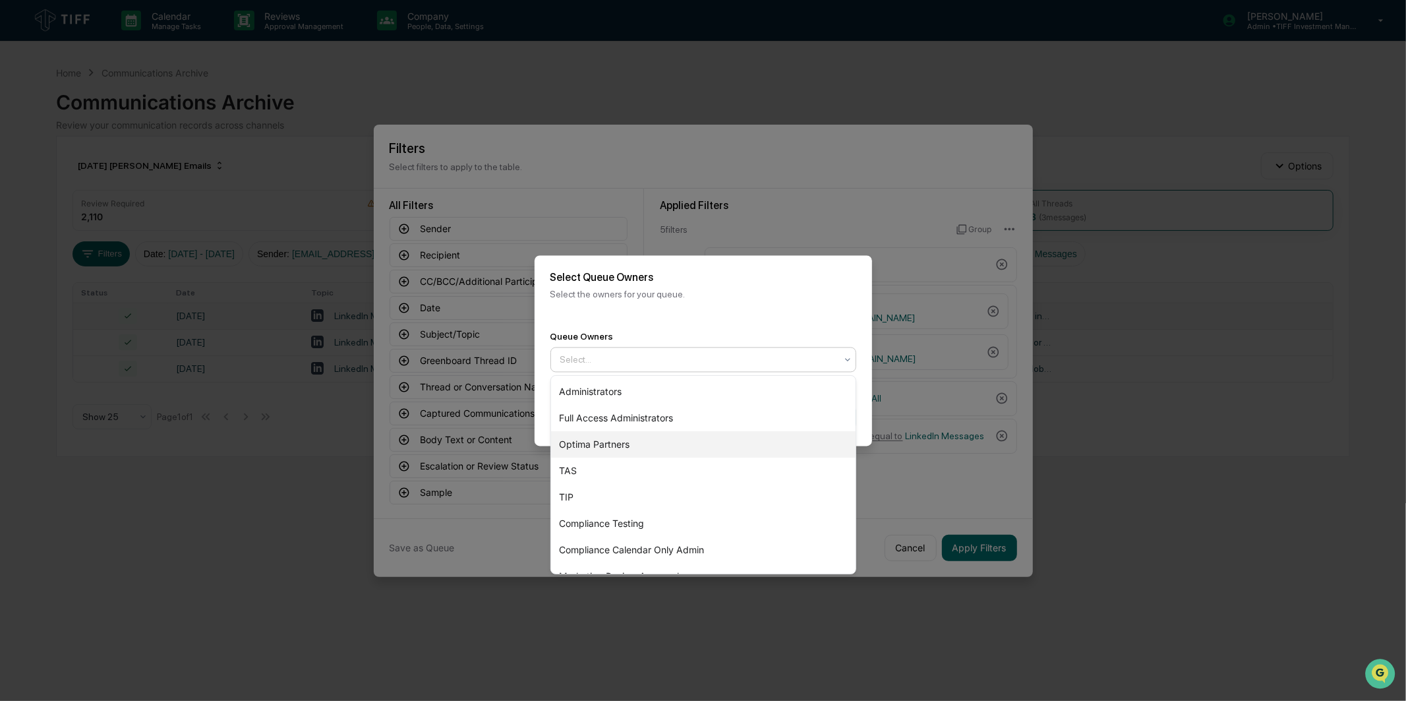
click at [677, 436] on div "Optima Partners" at bounding box center [703, 444] width 305 height 26
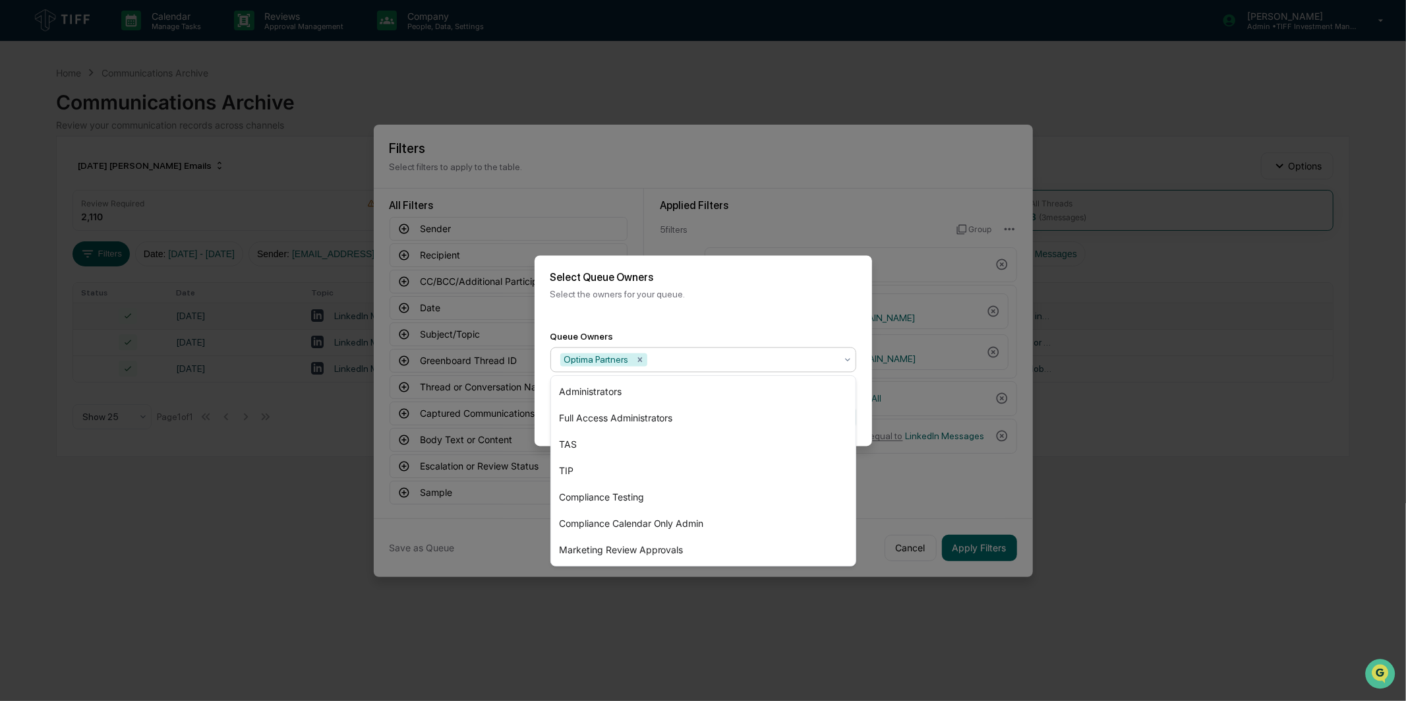
click at [735, 309] on div "Select Queue Owners Select the owners for your queue." at bounding box center [704, 285] width 338 height 60
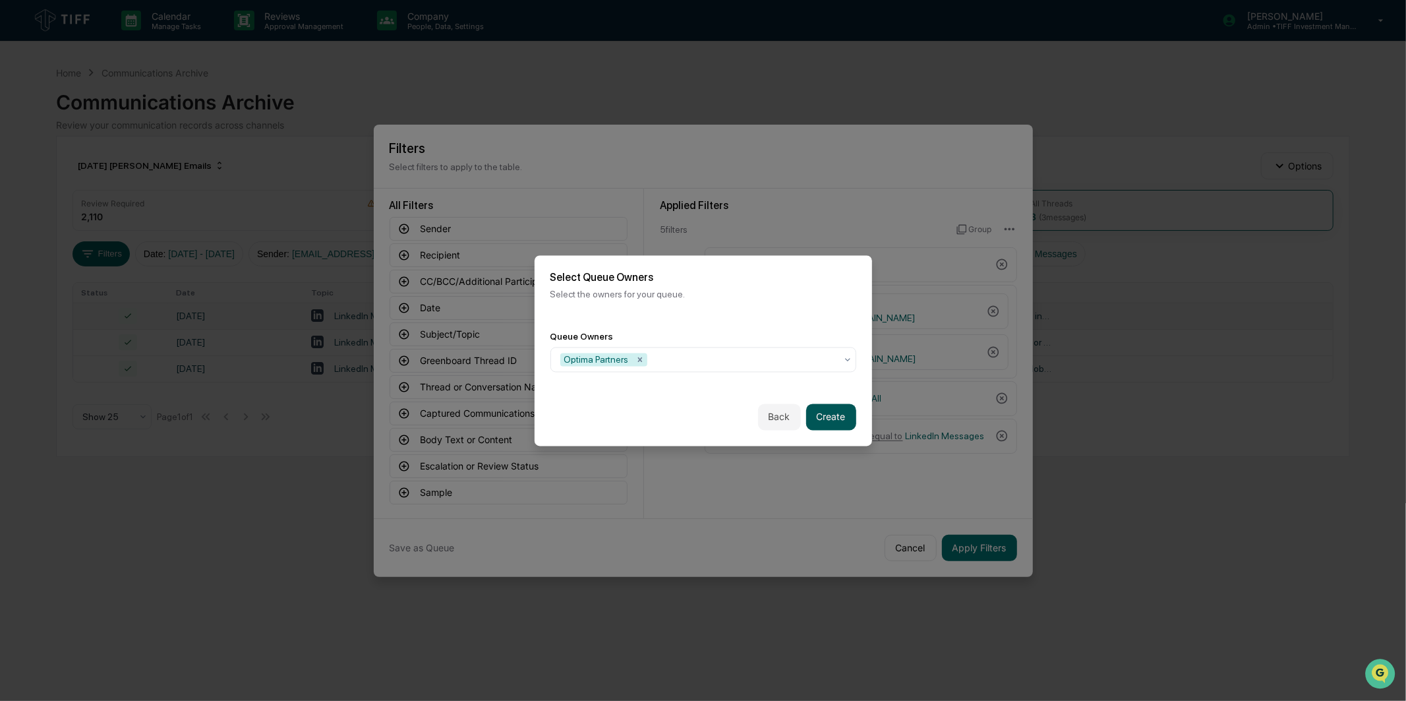
click at [826, 416] on button "Create" at bounding box center [831, 417] width 50 height 26
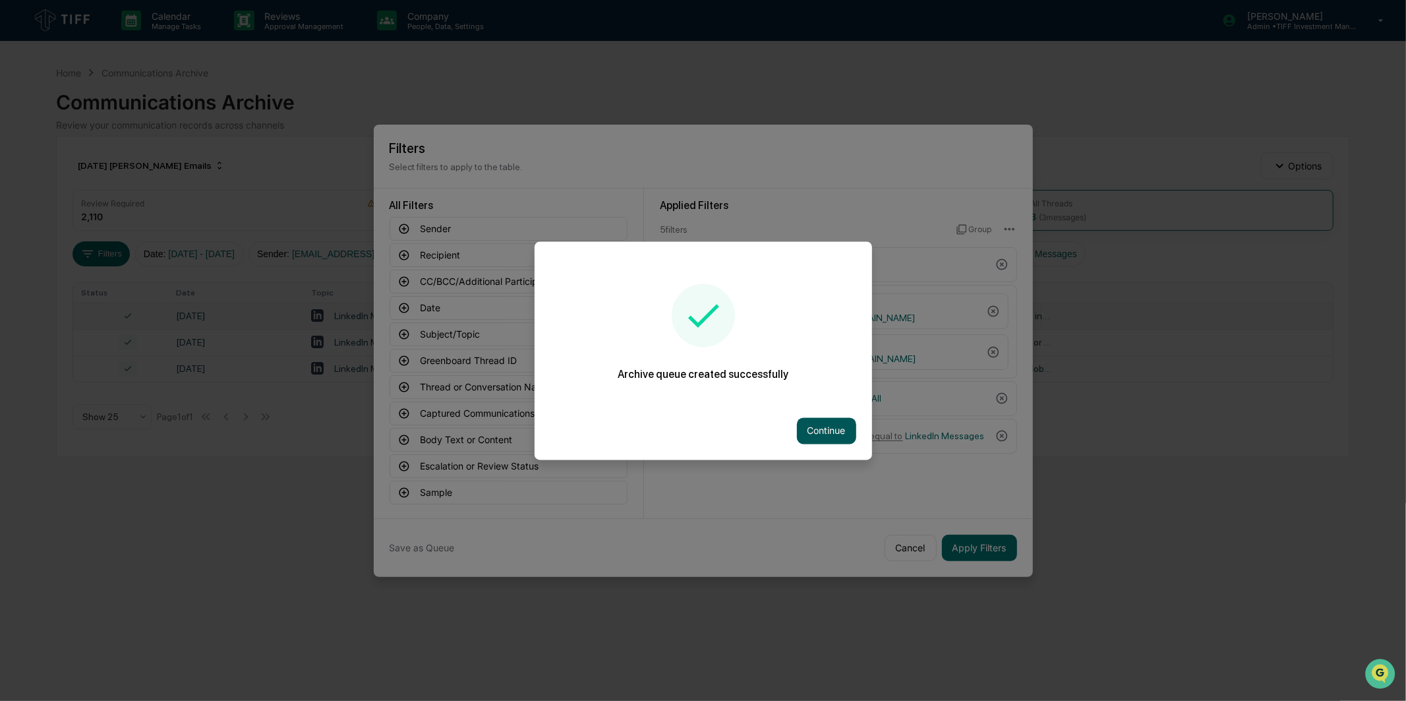
click at [822, 431] on button "Continue" at bounding box center [826, 430] width 59 height 26
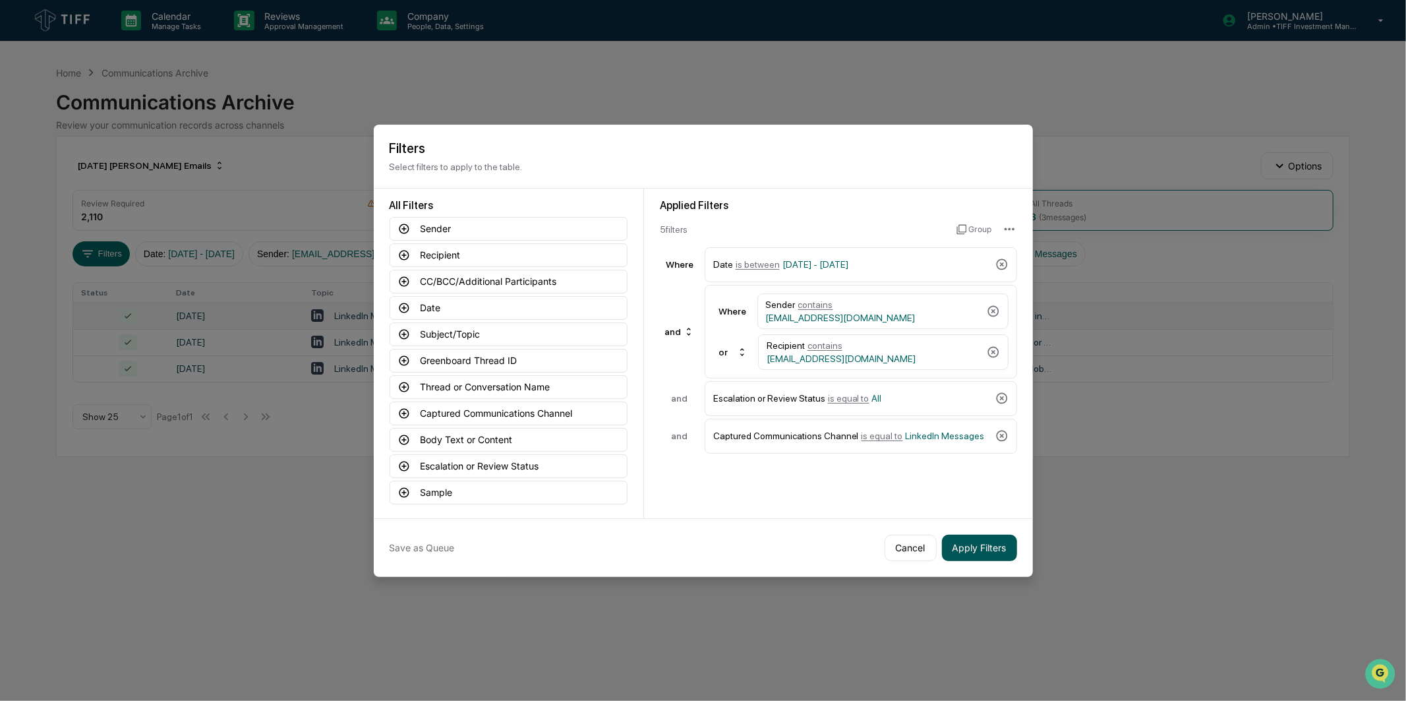
click at [960, 541] on button "Apply Filters" at bounding box center [979, 548] width 75 height 26
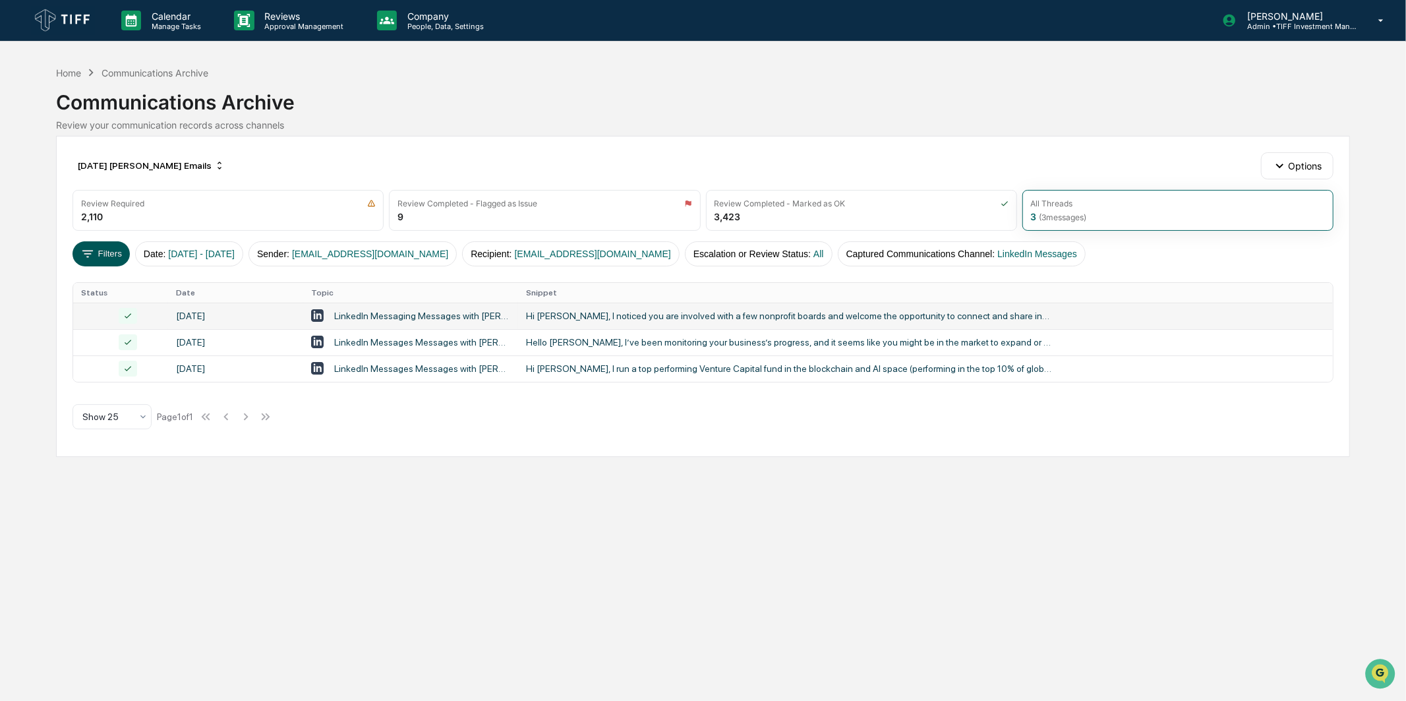
click at [102, 246] on button "Filters" at bounding box center [101, 253] width 57 height 25
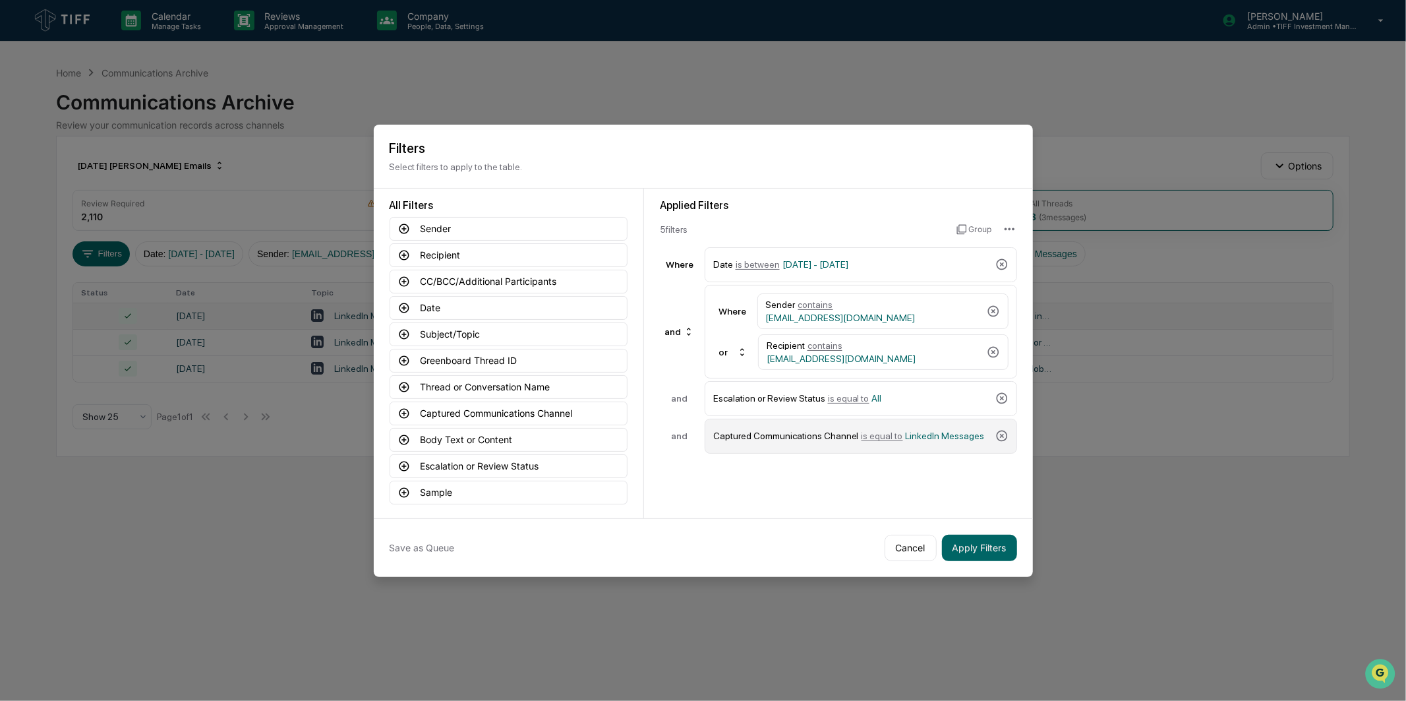
click at [906, 438] on span "LinkedIn Messages" at bounding box center [945, 436] width 79 height 11
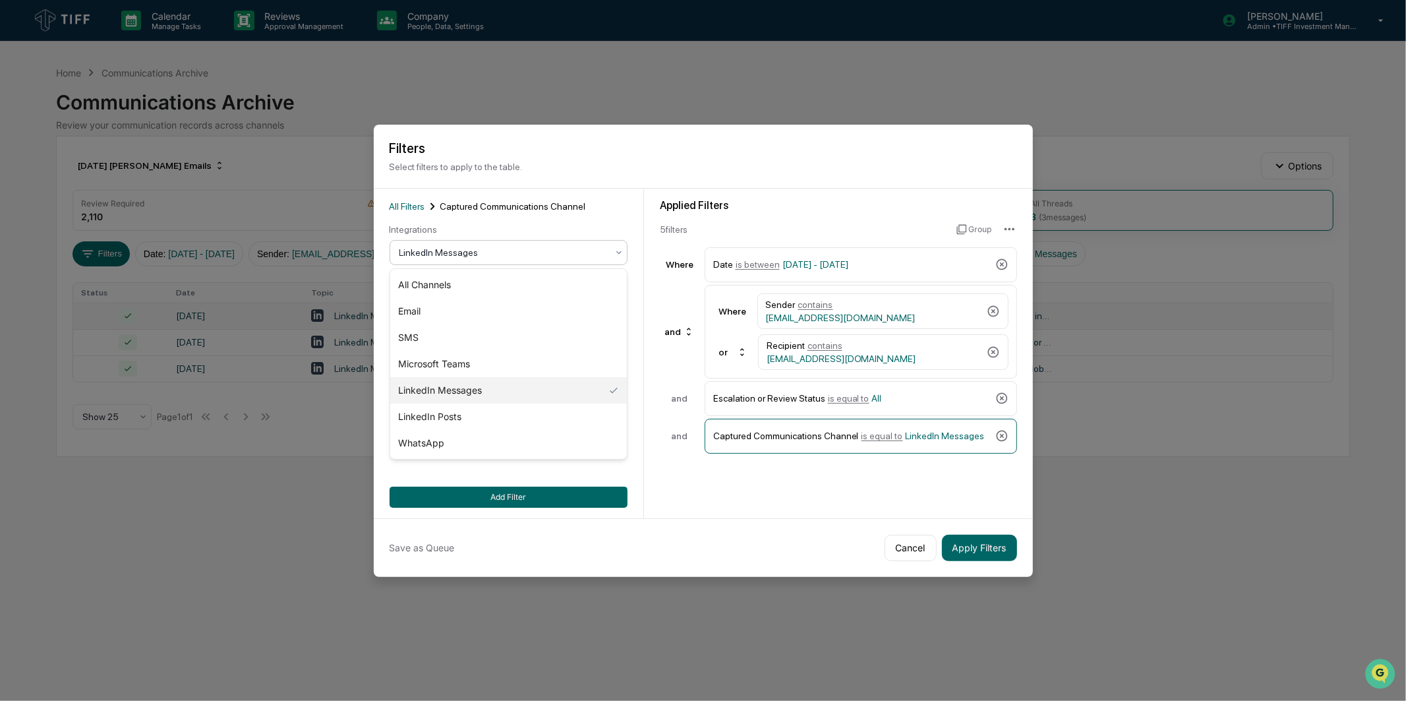
click at [504, 245] on div "LinkedIn Messages" at bounding box center [503, 252] width 221 height 18
click at [460, 336] on div "SMS" at bounding box center [508, 337] width 237 height 26
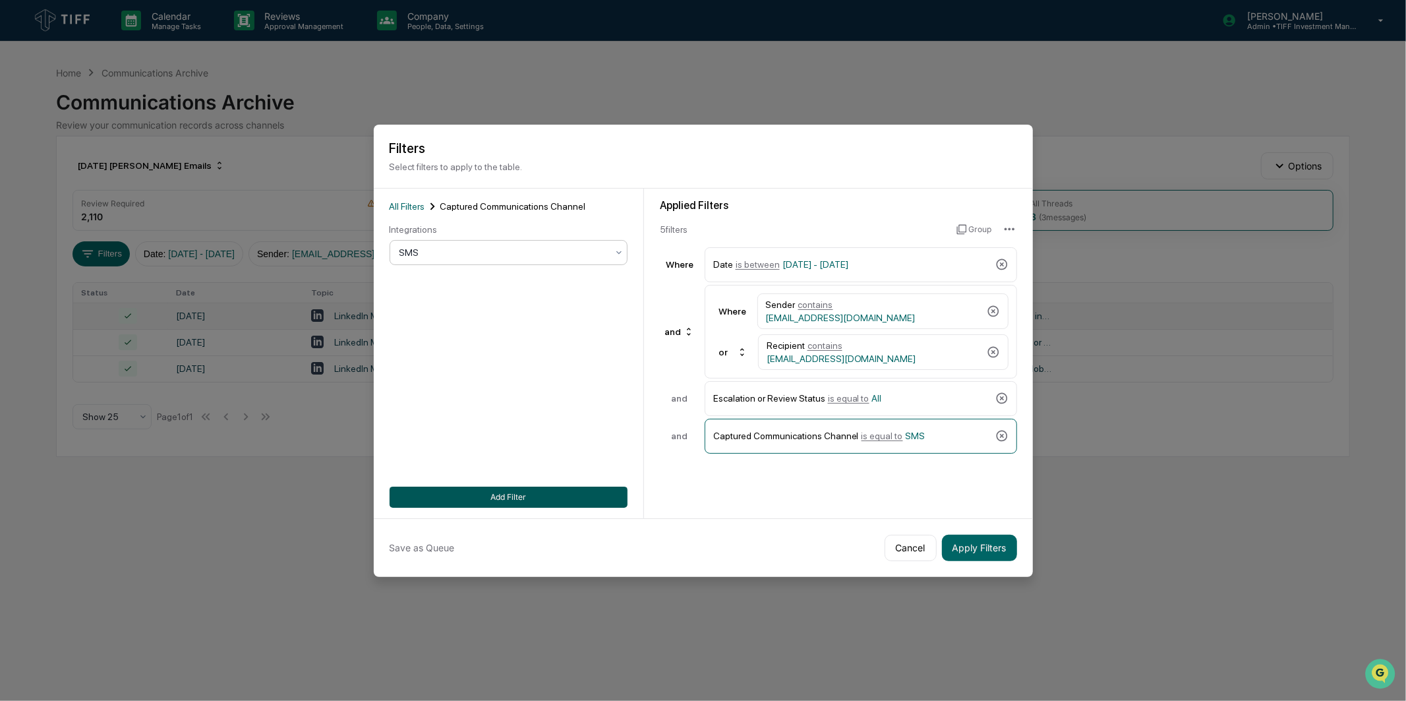
click at [543, 504] on button "Add Filter" at bounding box center [509, 497] width 238 height 21
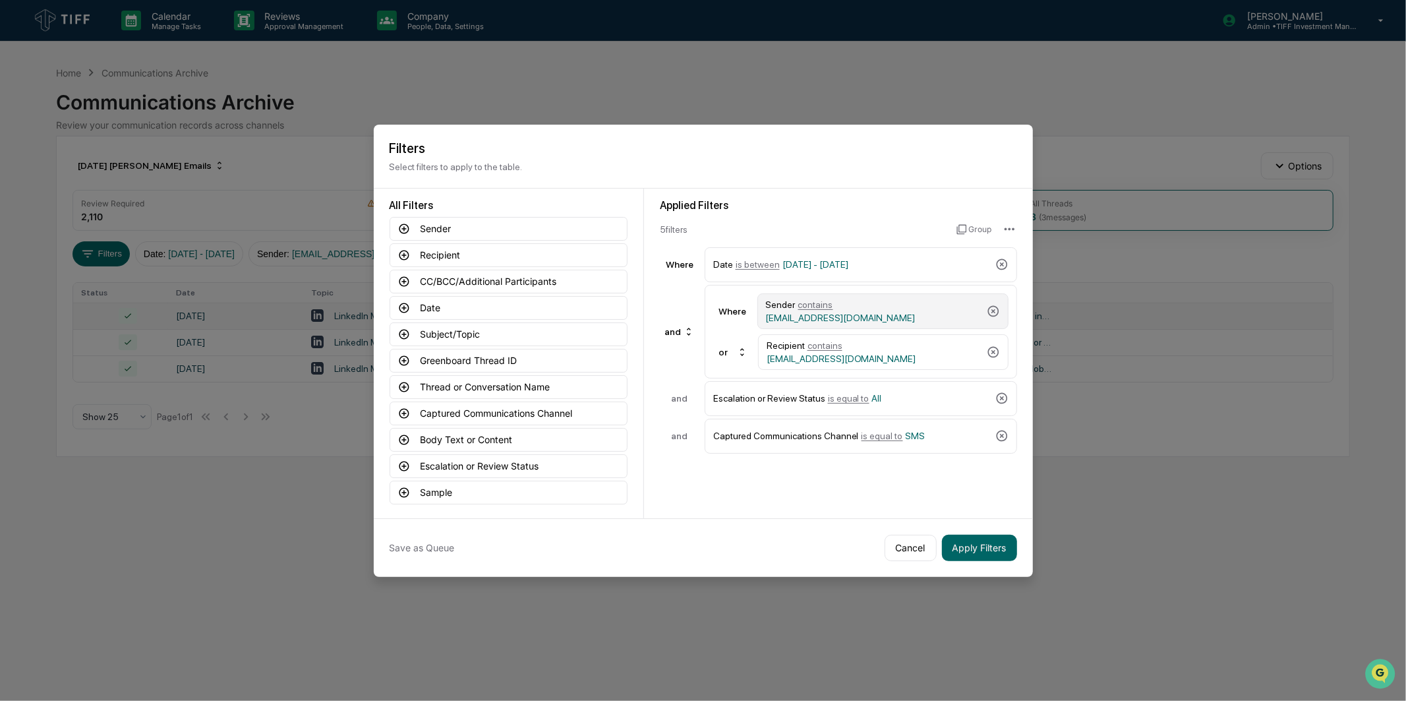
click at [930, 318] on div "Sender contains [EMAIL_ADDRESS][DOMAIN_NAME]" at bounding box center [874, 311] width 216 height 24
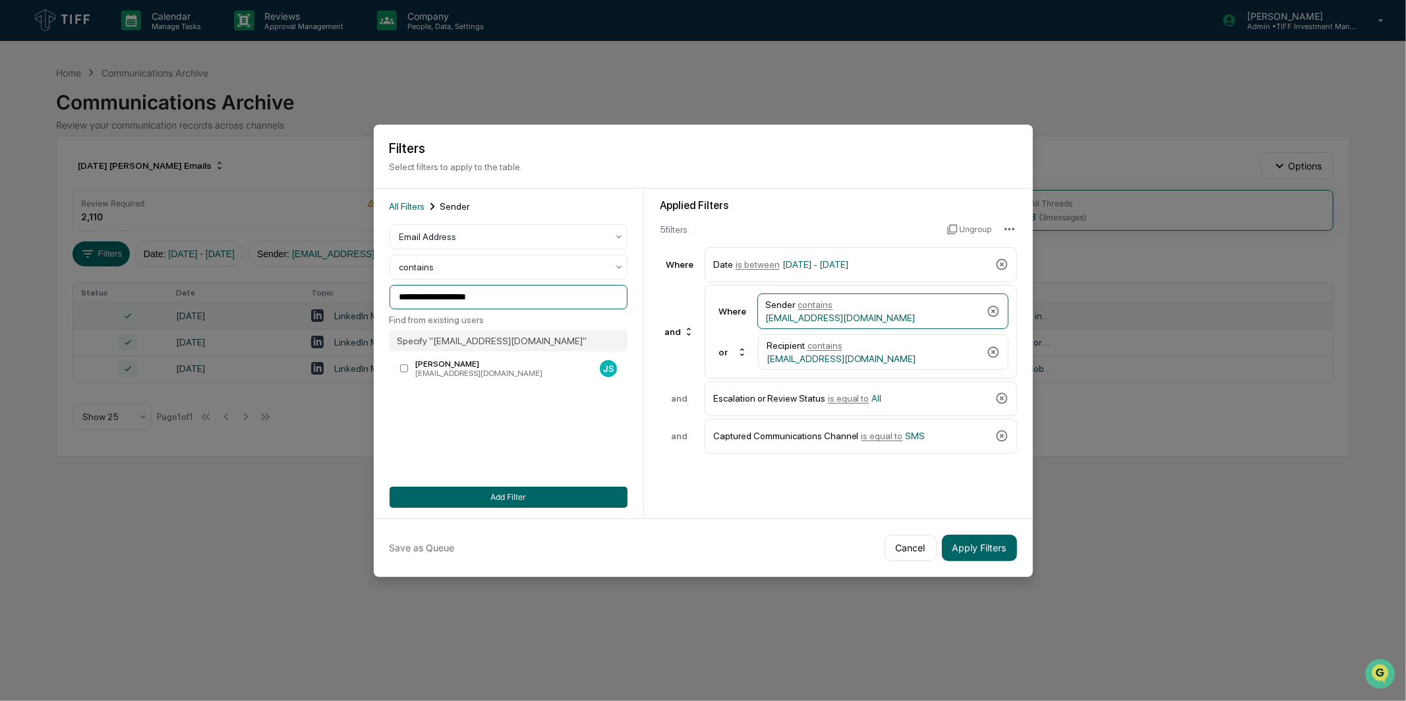
drag, startPoint x: 518, startPoint y: 287, endPoint x: 295, endPoint y: 286, distance: 222.9
click at [295, 286] on body "Calendar Manage Tasks Reviews Approval Management Company People, Data, Setting…" at bounding box center [703, 350] width 1406 height 701
click at [543, 371] on div "[EMAIL_ADDRESS][DOMAIN_NAME]" at bounding box center [504, 373] width 179 height 9
click at [899, 353] on span "[EMAIL_ADDRESS][DOMAIN_NAME]" at bounding box center [842, 358] width 150 height 11
drag, startPoint x: 523, startPoint y: 301, endPoint x: 102, endPoint y: 317, distance: 421.6
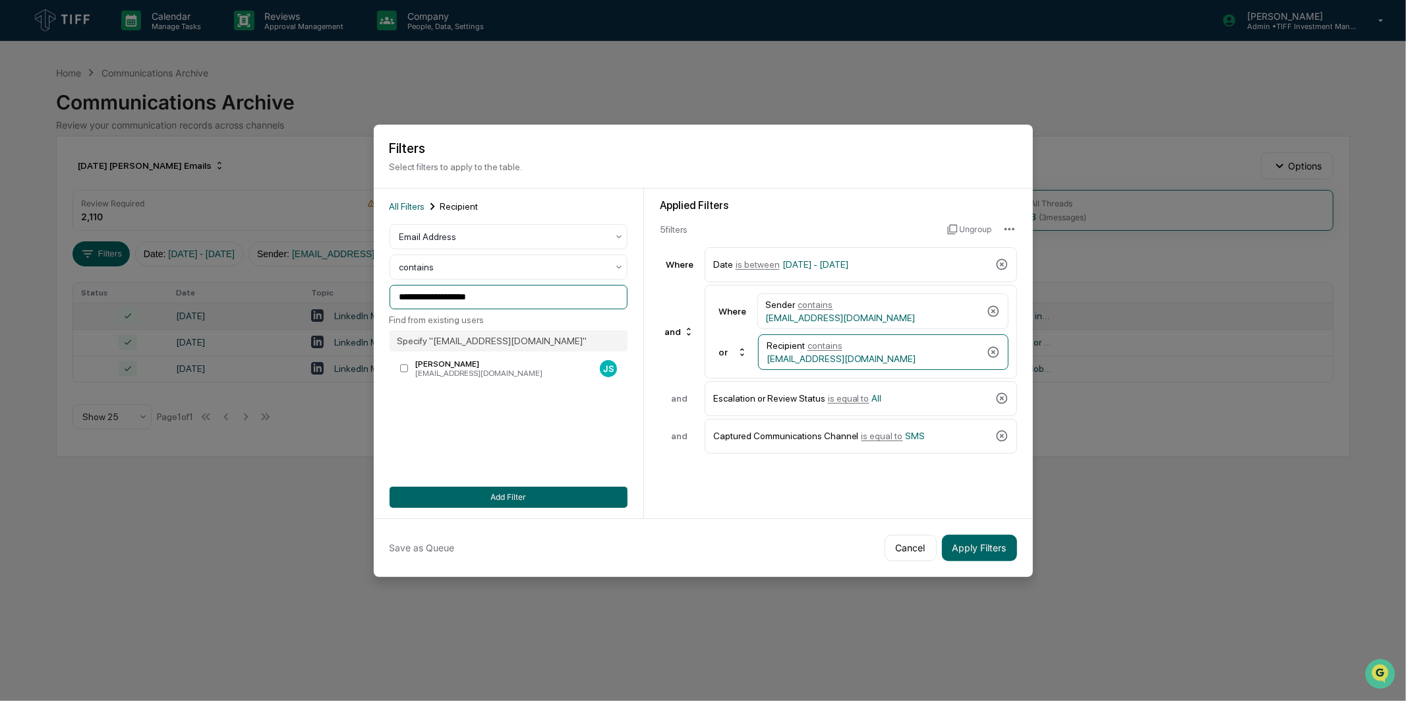
click at [102, 317] on body "Calendar Manage Tasks Reviews Approval Management Company People, Data, Setting…" at bounding box center [703, 350] width 1406 height 701
click at [435, 357] on label "[PERSON_NAME] [PERSON_NAME][EMAIL_ADDRESS][DOMAIN_NAME] CS" at bounding box center [509, 369] width 238 height 24
type input "**********"
click at [529, 502] on button "Add Filter" at bounding box center [509, 497] width 238 height 21
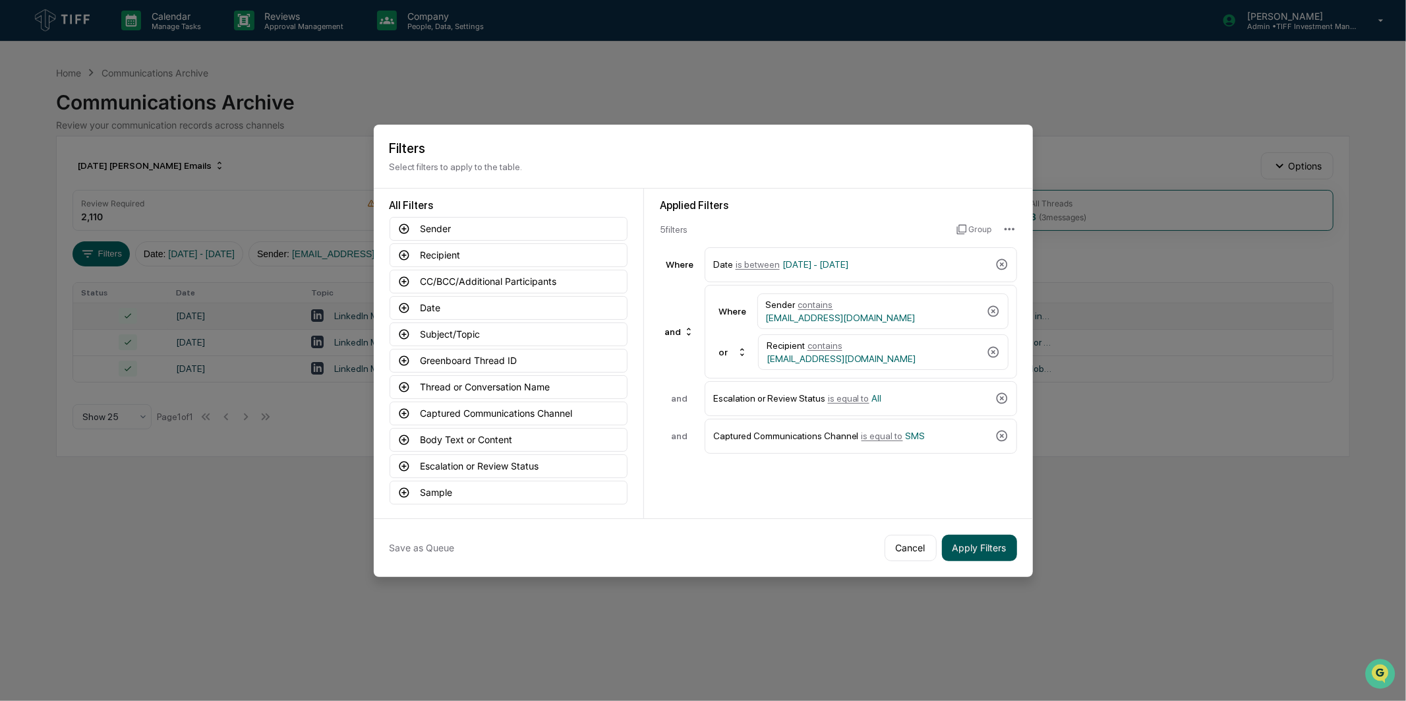
click at [996, 550] on button "Apply Filters" at bounding box center [979, 548] width 75 height 26
